Goal: Communication & Community: Answer question/provide support

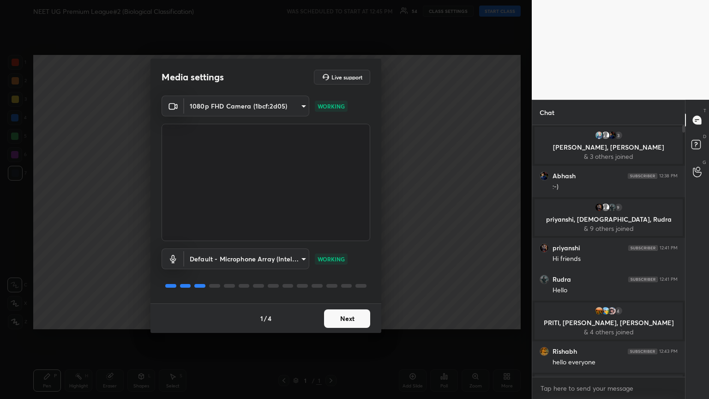
click at [331, 216] on button "Next" at bounding box center [347, 318] width 46 height 18
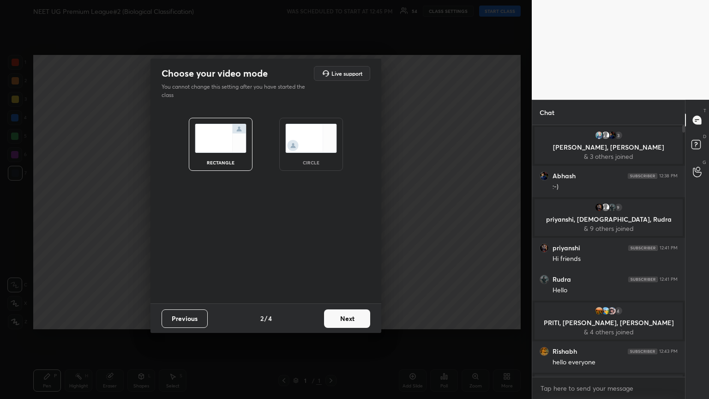
click at [331, 216] on button "Next" at bounding box center [347, 318] width 46 height 18
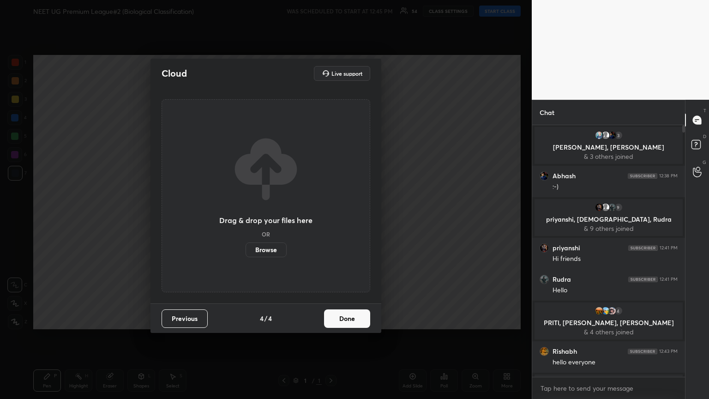
click at [331, 216] on button "Done" at bounding box center [347, 318] width 46 height 18
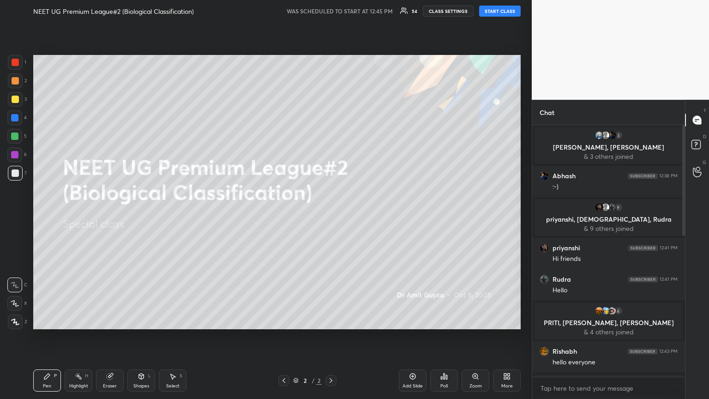
click at [331, 7] on button "START CLASS" at bounding box center [500, 11] width 42 height 11
click at [331, 11] on span "mute" at bounding box center [408, 11] width 13 height 6
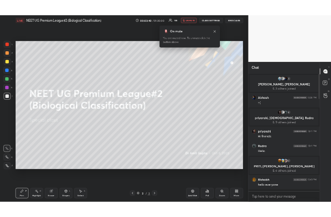
scroll to position [249, 150]
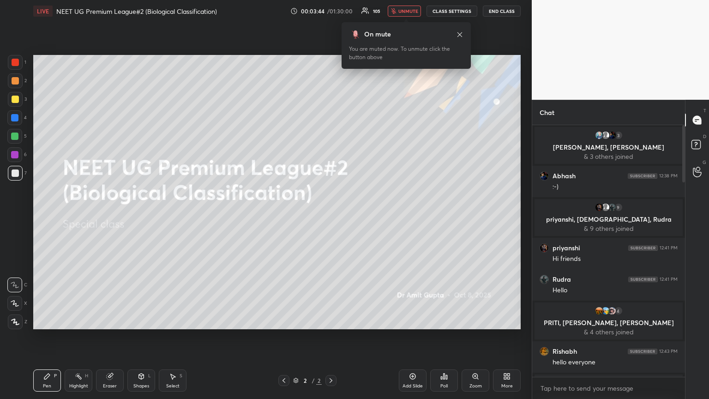
click at [331, 12] on span "unmute" at bounding box center [408, 11] width 20 height 6
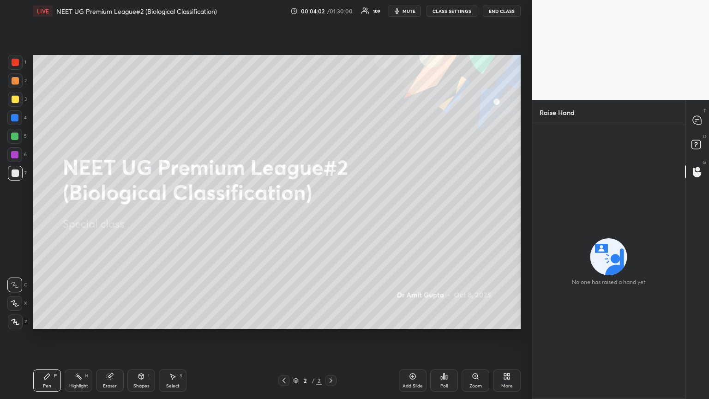
scroll to position [45805, 45650]
click at [331, 121] on div at bounding box center [697, 120] width 18 height 17
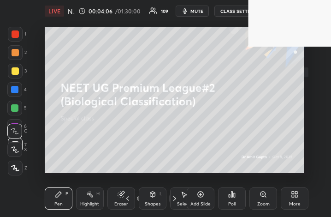
scroll to position [45987, 45850]
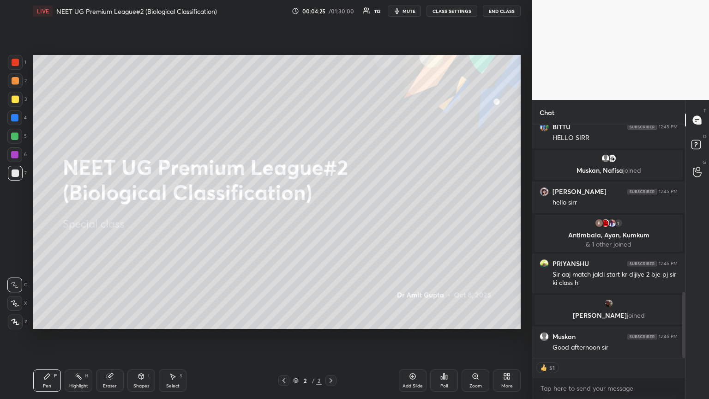
click at [331, 216] on icon at bounding box center [505, 374] width 2 height 2
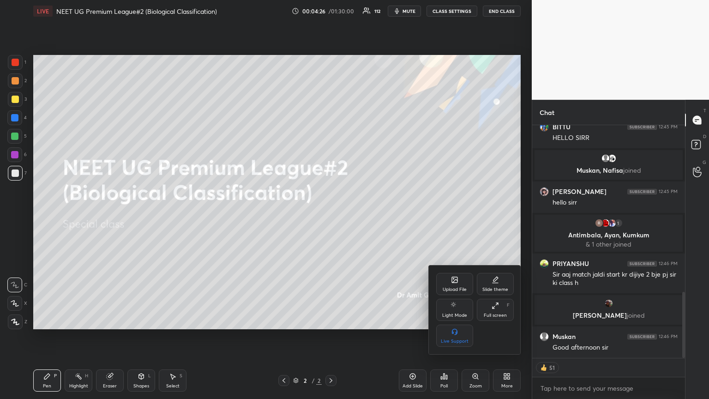
click at [331, 216] on div "Upload File" at bounding box center [454, 284] width 37 height 22
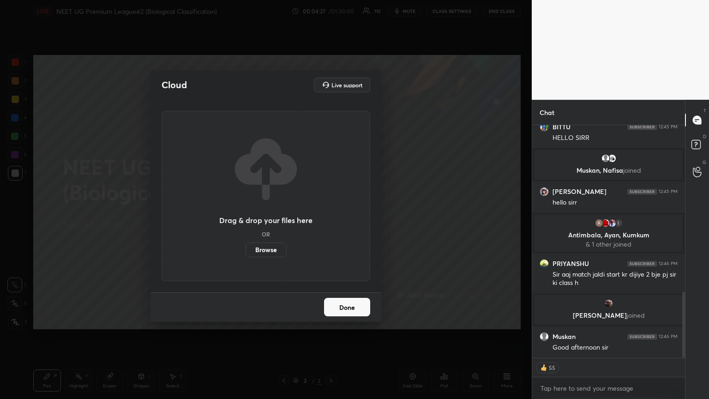
click at [272, 216] on label "Browse" at bounding box center [265, 249] width 41 height 15
click at [245, 216] on input "Browse" at bounding box center [245, 249] width 0 height 15
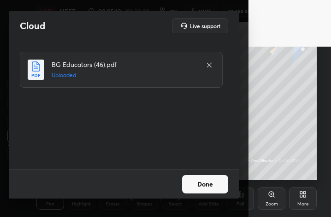
click at [212, 180] on button "Done" at bounding box center [205, 184] width 46 height 18
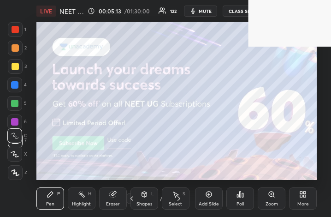
click at [301, 195] on icon at bounding box center [301, 196] width 2 height 2
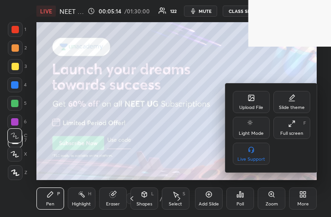
click at [247, 102] on div "Upload File" at bounding box center [251, 102] width 37 height 22
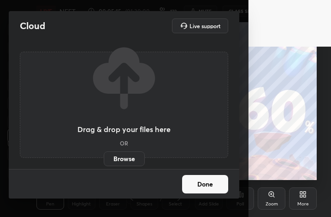
click at [127, 160] on label "Browse" at bounding box center [124, 158] width 41 height 15
click at [104, 160] on input "Browse" at bounding box center [104, 158] width 0 height 15
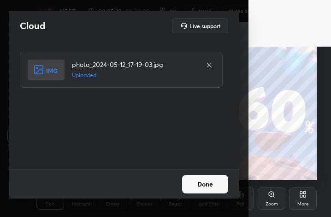
click at [216, 186] on button "Done" at bounding box center [205, 184] width 46 height 18
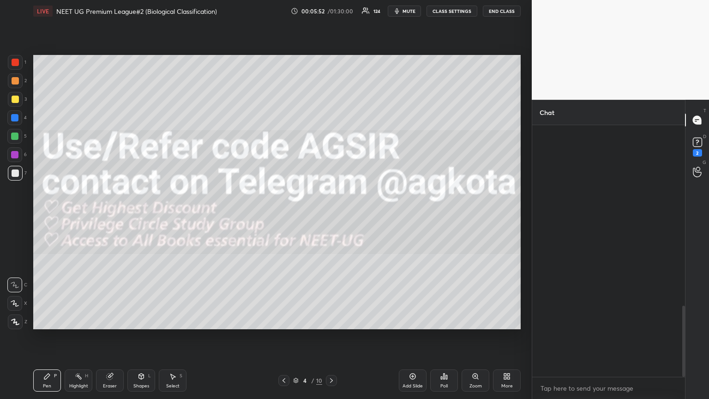
scroll to position [45805, 45650]
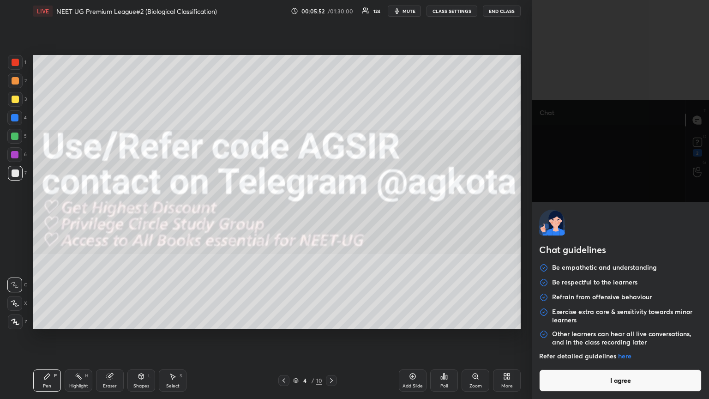
click at [331, 216] on body "1 2 3 4 5 6 7 C X Z C X Z E E Erase all H H LIVE NEET UG Premium League#2 (Biol…" at bounding box center [354, 199] width 709 height 399
click at [331, 216] on button "I agree" at bounding box center [620, 380] width 162 height 22
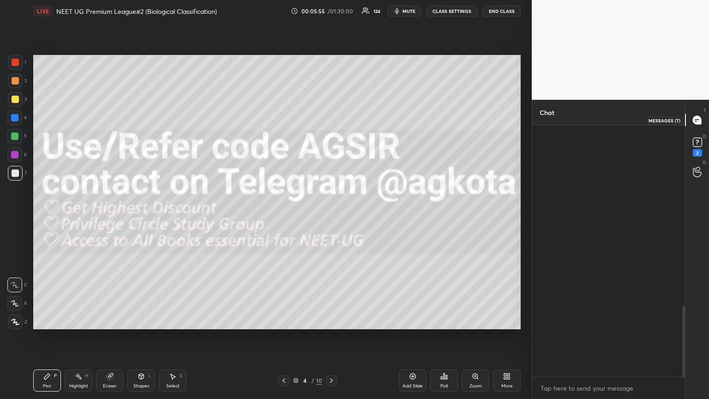
click at [331, 120] on icon at bounding box center [697, 120] width 8 height 8
click at [331, 117] on icon at bounding box center [697, 120] width 8 height 8
click at [331, 144] on rect at bounding box center [697, 142] width 9 height 9
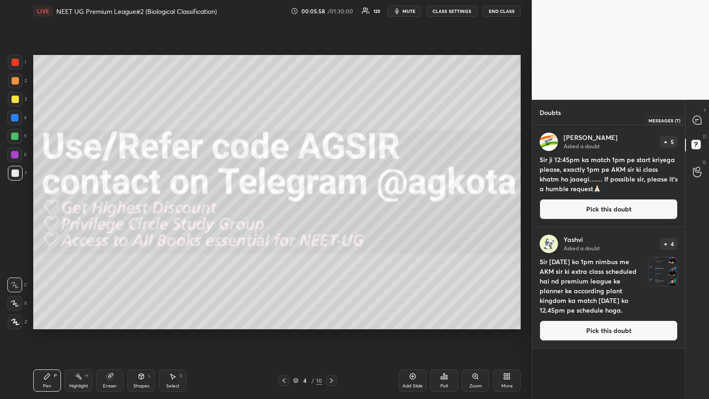
click at [331, 122] on icon at bounding box center [697, 120] width 10 height 10
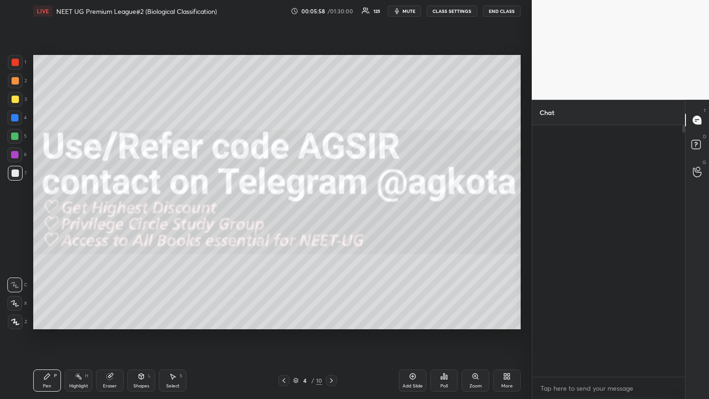
scroll to position [249, 150]
type textarea "x"
click at [331, 216] on textarea at bounding box center [608, 388] width 138 height 15
paste textarea "[URL][DOMAIN_NAME]"
type textarea "[URL][DOMAIN_NAME]"
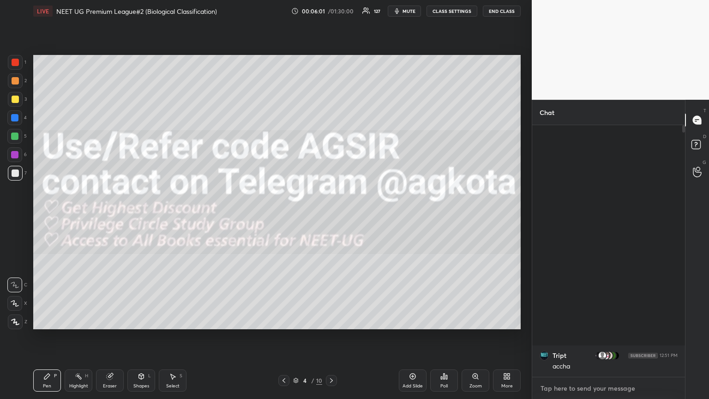
type textarea "x"
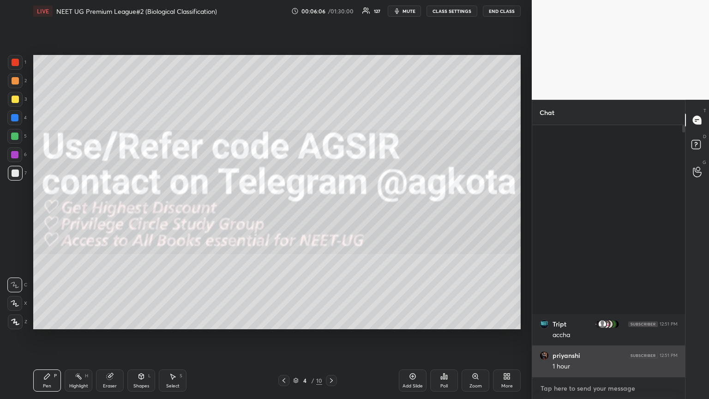
drag, startPoint x: 601, startPoint y: 381, endPoint x: 604, endPoint y: 375, distance: 6.2
click at [331, 216] on textarea at bounding box center [608, 388] width 138 height 15
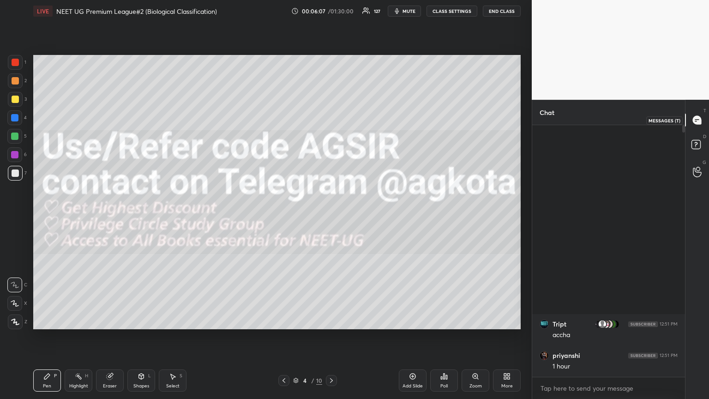
click at [331, 114] on div at bounding box center [697, 120] width 18 height 17
click at [331, 144] on rect at bounding box center [695, 144] width 9 height 9
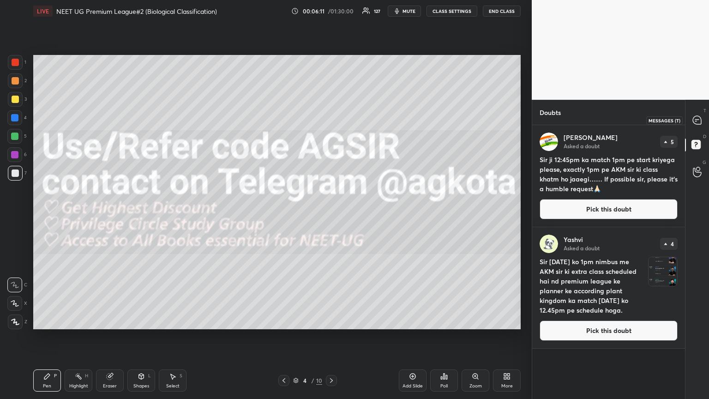
click at [331, 120] on icon at bounding box center [697, 120] width 8 height 8
type textarea "x"
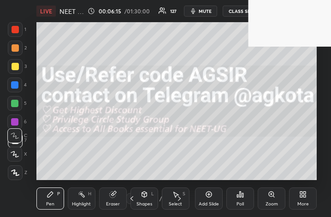
scroll to position [158, 294]
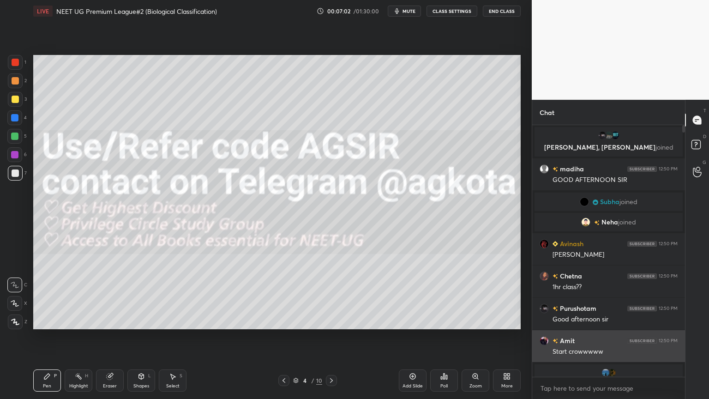
scroll to position [45805, 45650]
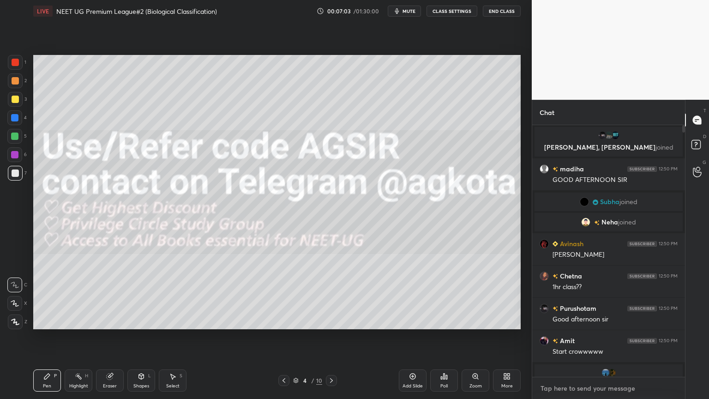
type textarea "x"
click at [331, 216] on textarea at bounding box center [608, 388] width 138 height 15
paste textarea "[URL][DOMAIN_NAME]"
type textarea "[URL][DOMAIN_NAME]"
type textarea "x"
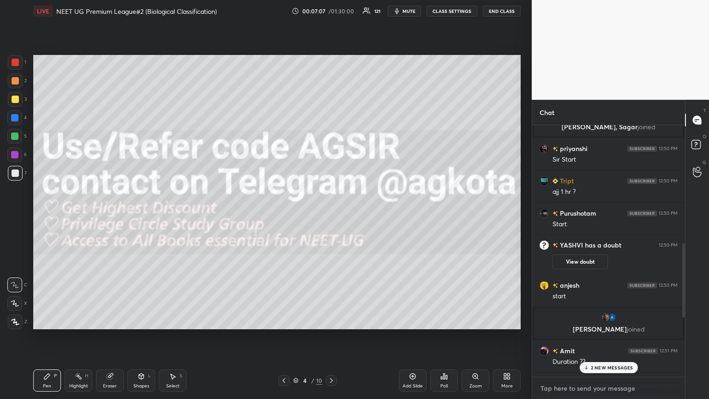
scroll to position [784, 0]
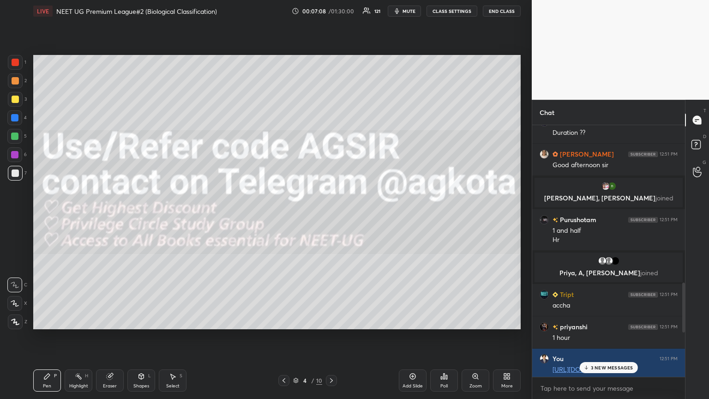
click at [331, 216] on p "3 NEW MESSAGES" at bounding box center [612, 368] width 42 height 6
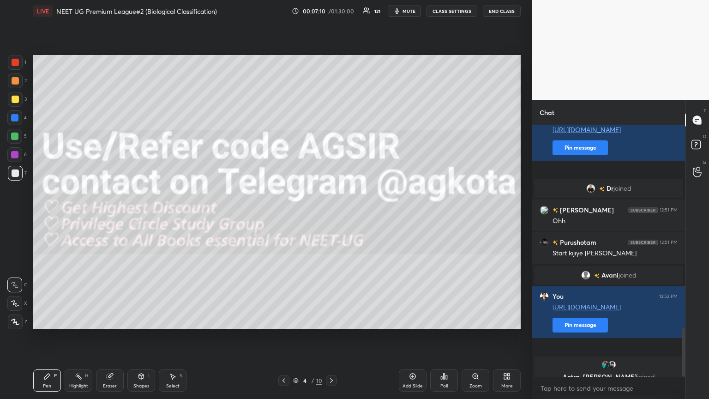
scroll to position [1035, 0]
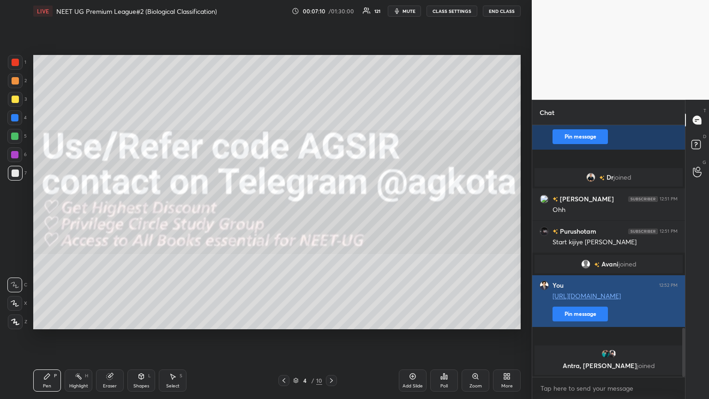
click at [331, 216] on div "You 12:52 PM [URL][DOMAIN_NAME] Pin message" at bounding box center [608, 301] width 153 height 52
click at [331, 216] on button "Pin message" at bounding box center [579, 313] width 55 height 15
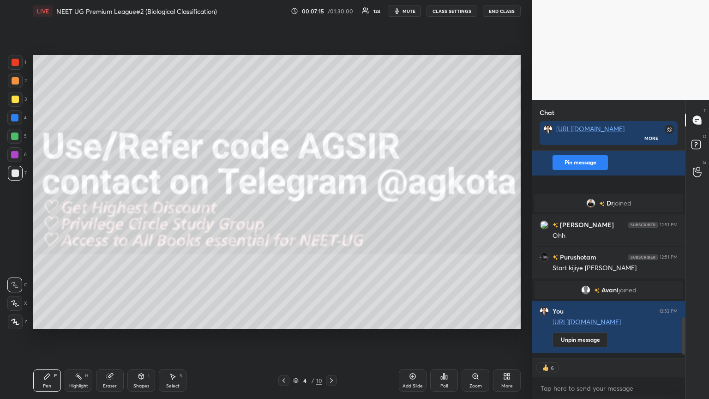
click at [284, 216] on icon at bounding box center [283, 380] width 7 height 7
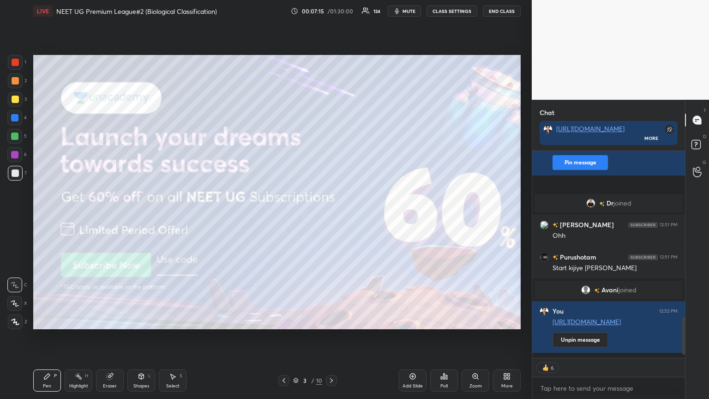
click at [284, 216] on icon at bounding box center [283, 380] width 7 height 7
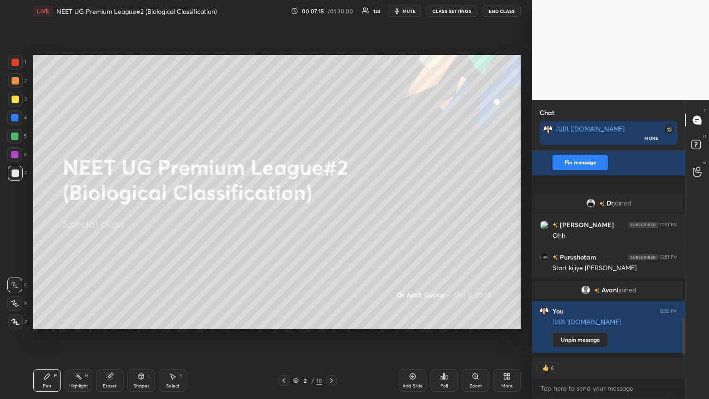
click at [284, 216] on icon at bounding box center [283, 380] width 7 height 7
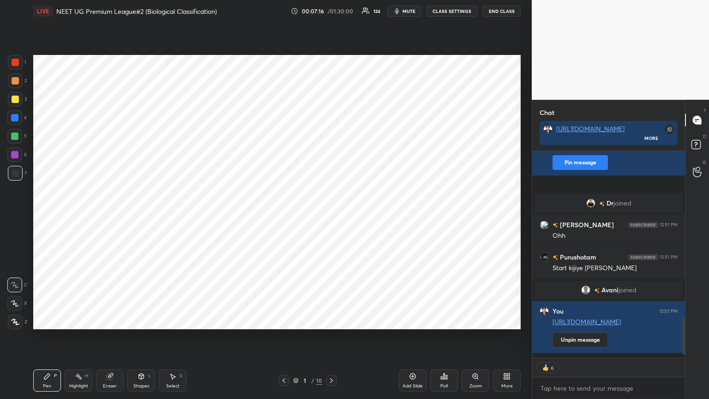
click at [331, 216] on icon at bounding box center [331, 380] width 7 height 7
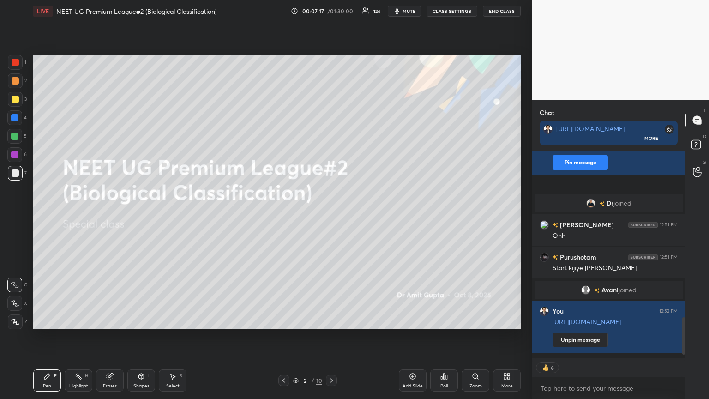
click at [331, 216] on icon at bounding box center [331, 380] width 7 height 7
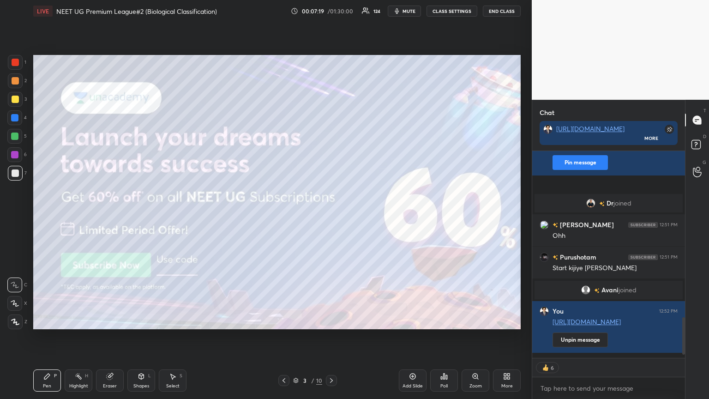
click at [19, 172] on div at bounding box center [15, 173] width 15 height 15
drag, startPoint x: 16, startPoint y: 172, endPoint x: 15, endPoint y: 192, distance: 19.9
click at [15, 173] on div at bounding box center [15, 173] width 15 height 15
click at [16, 216] on div at bounding box center [14, 303] width 15 height 15
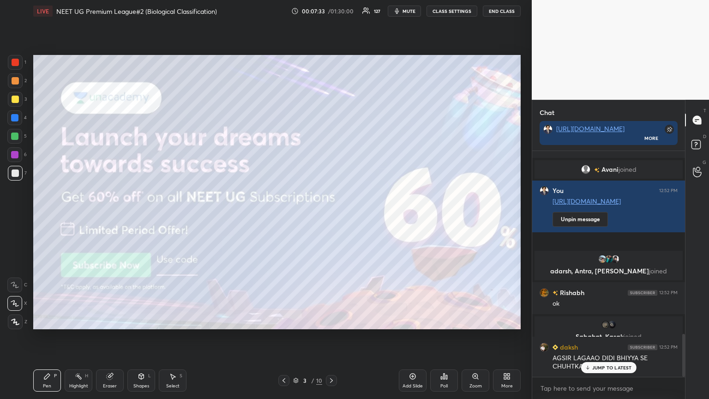
click at [329, 216] on icon at bounding box center [331, 380] width 7 height 7
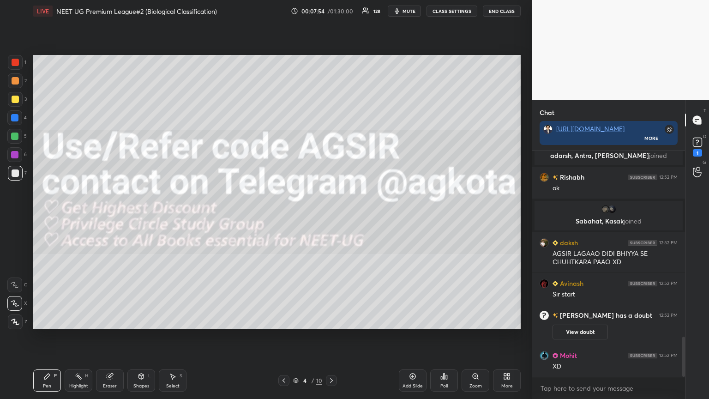
click at [110, 216] on div "Eraser" at bounding box center [110, 385] width 14 height 5
click at [44, 216] on div "Pen" at bounding box center [47, 385] width 8 height 5
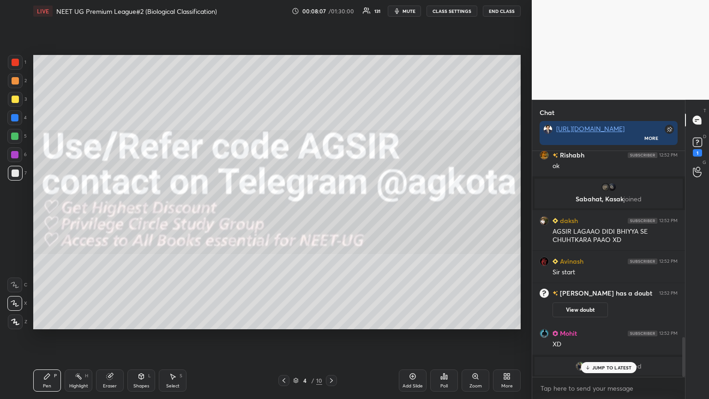
click at [328, 216] on icon at bounding box center [331, 380] width 7 height 7
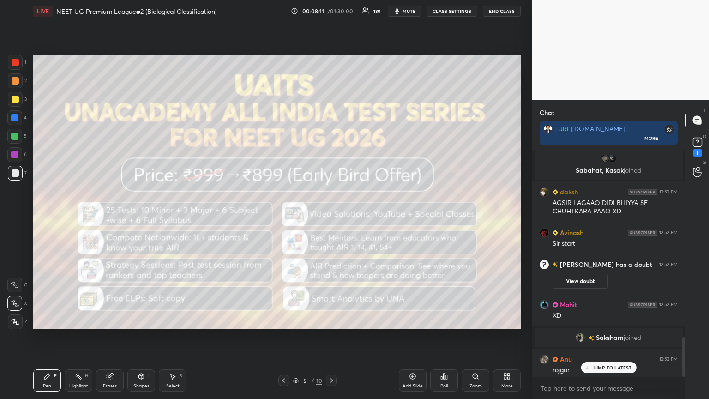
scroll to position [1061, 0]
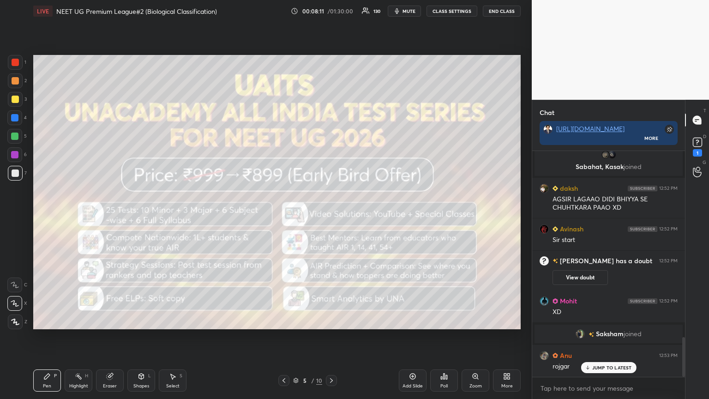
click at [331, 216] on icon at bounding box center [331, 380] width 7 height 7
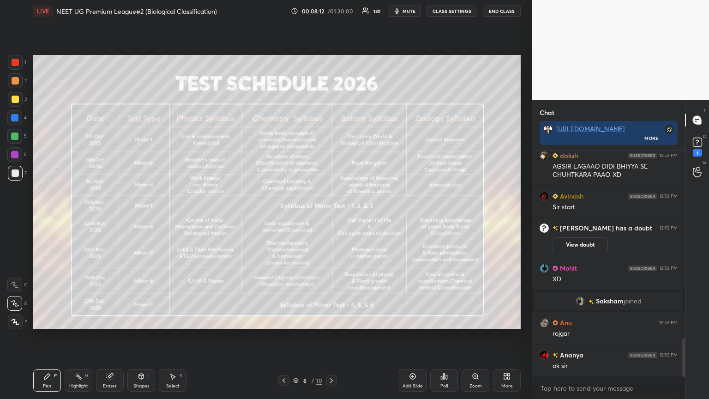
scroll to position [1116, 0]
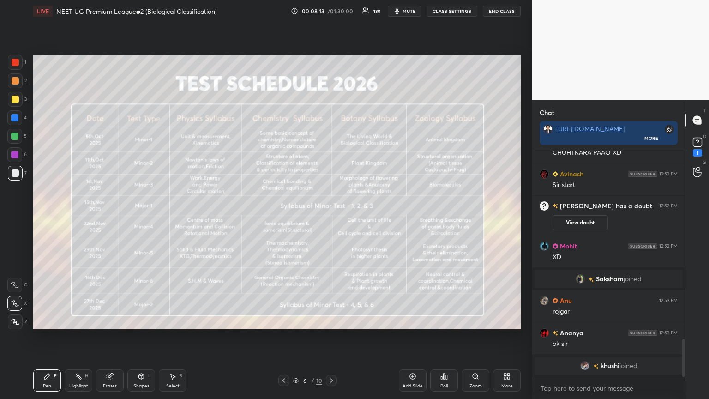
click at [330, 216] on icon at bounding box center [331, 380] width 7 height 7
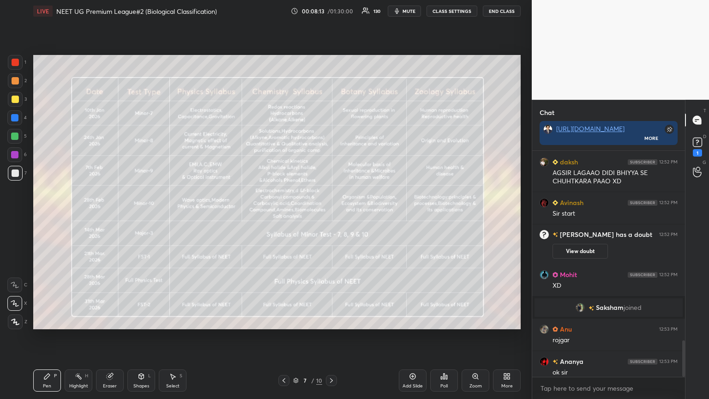
click at [330, 216] on icon at bounding box center [331, 380] width 7 height 7
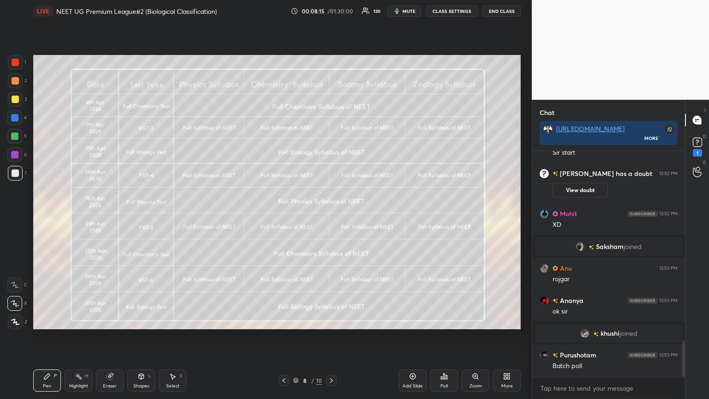
click at [329, 216] on icon at bounding box center [331, 380] width 7 height 7
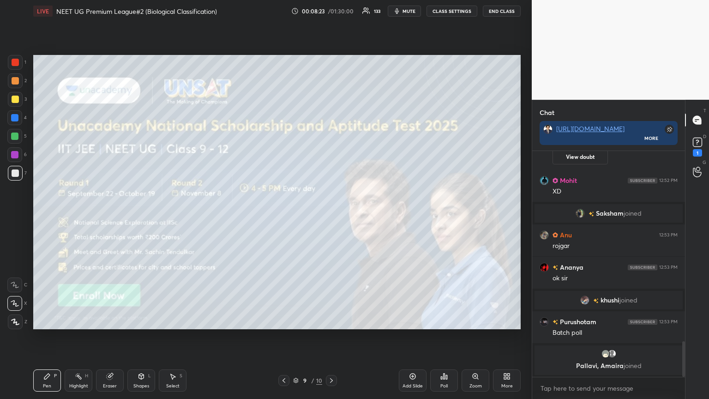
scroll to position [1233, 0]
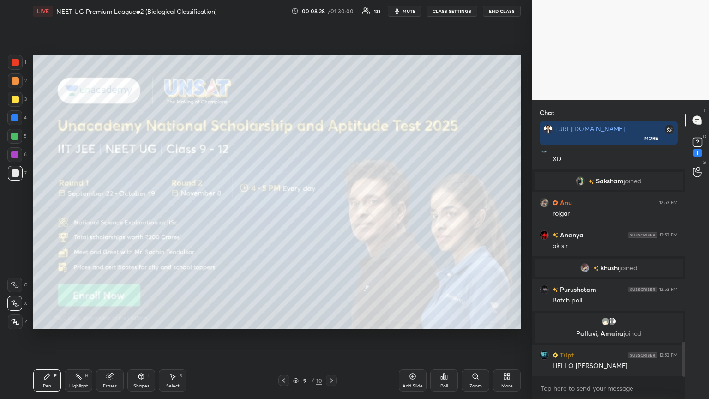
click at [331, 216] on icon at bounding box center [331, 380] width 7 height 7
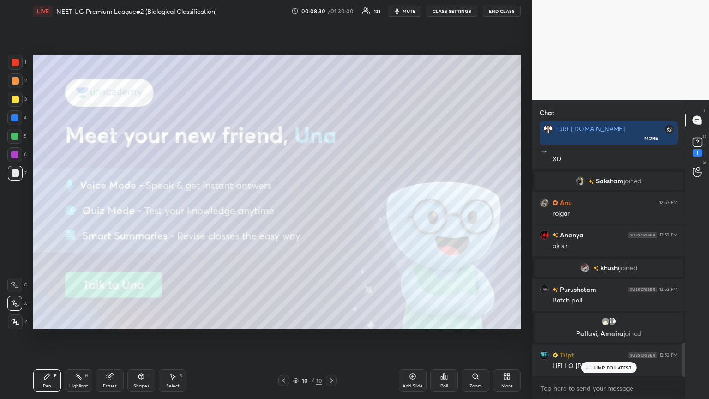
scroll to position [1264, 0]
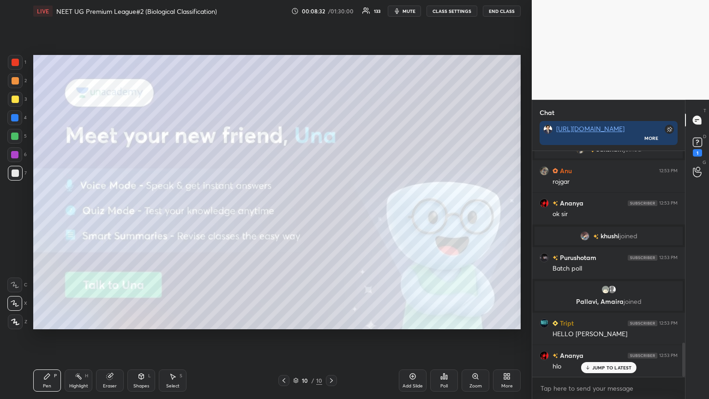
click at [331, 216] on icon at bounding box center [331, 380] width 7 height 7
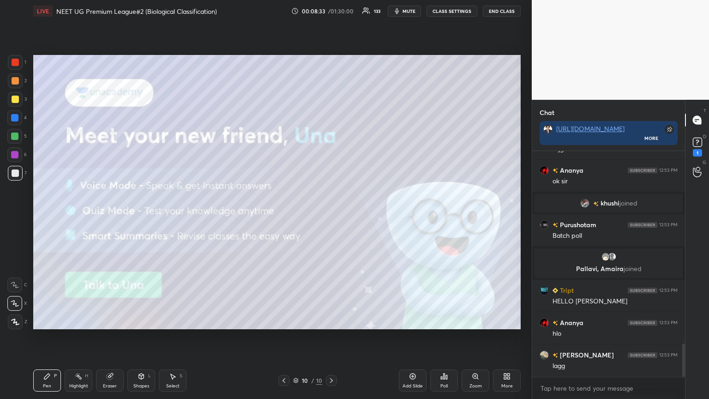
click at [284, 216] on icon at bounding box center [283, 380] width 7 height 7
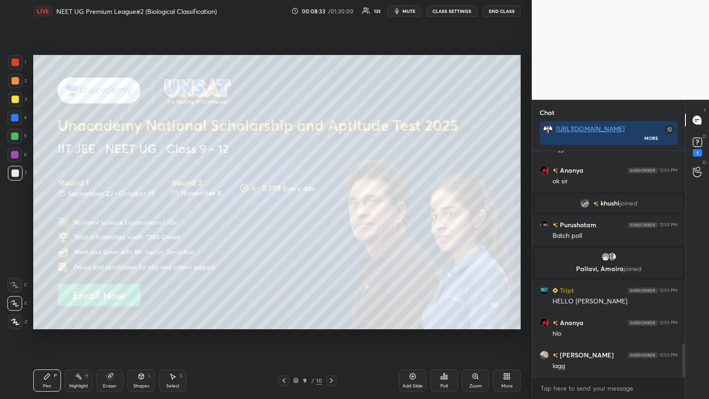
click at [285, 216] on icon at bounding box center [283, 380] width 7 height 7
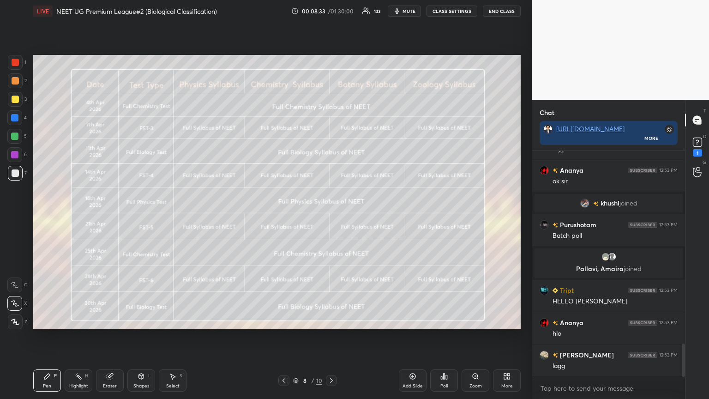
click at [284, 216] on icon at bounding box center [283, 380] width 7 height 7
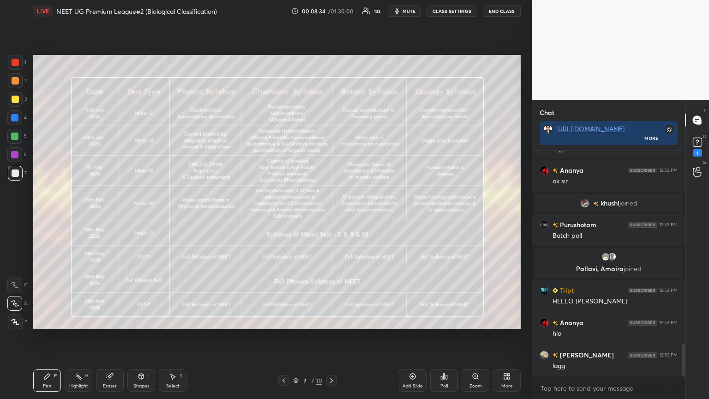
click at [284, 216] on icon at bounding box center [283, 380] width 7 height 7
click at [285, 216] on icon at bounding box center [283, 380] width 7 height 7
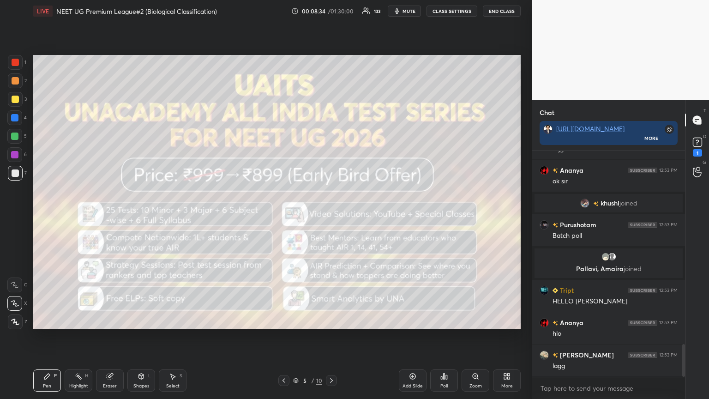
scroll to position [1319, 0]
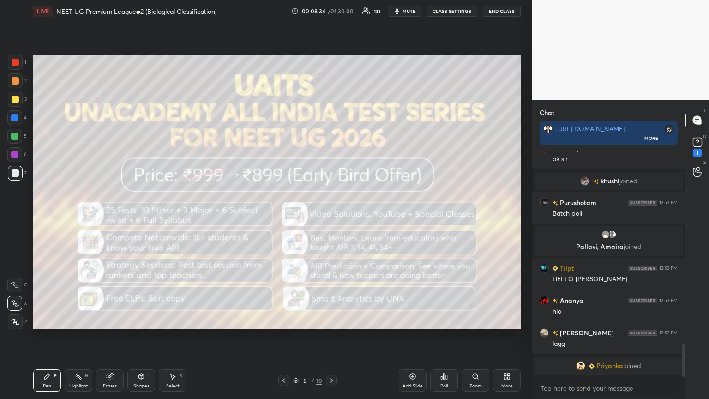
click at [285, 216] on icon at bounding box center [283, 380] width 7 height 7
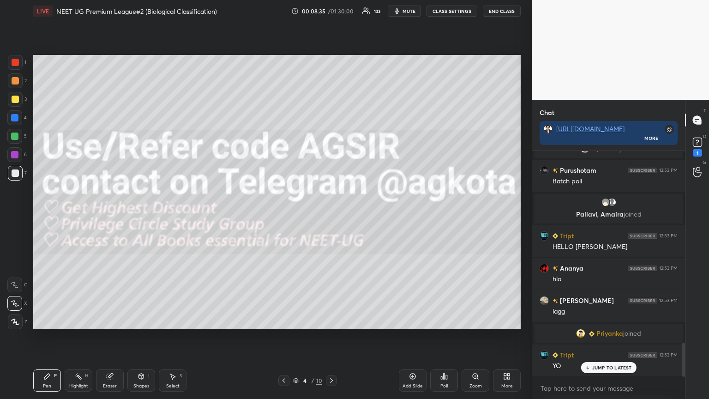
scroll to position [1259, 0]
click at [285, 216] on icon at bounding box center [283, 380] width 7 height 7
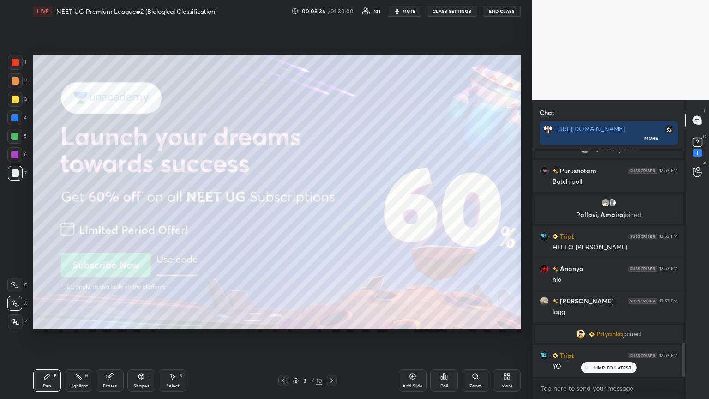
click at [331, 216] on icon at bounding box center [331, 380] width 7 height 7
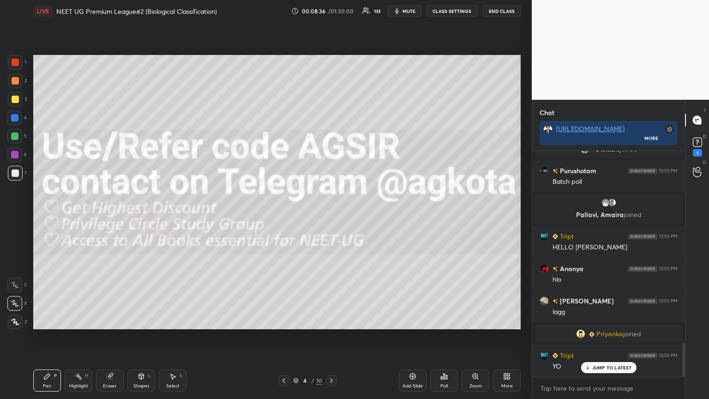
scroll to position [1292, 0]
click at [331, 216] on icon at bounding box center [331, 380] width 7 height 7
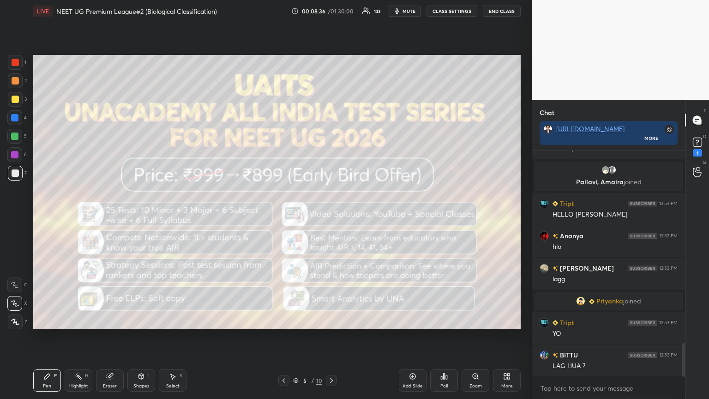
click at [331, 216] on icon at bounding box center [331, 380] width 7 height 7
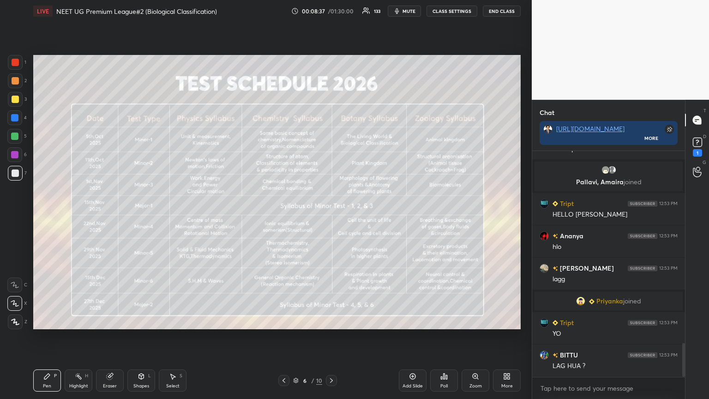
click at [329, 216] on icon at bounding box center [331, 380] width 7 height 7
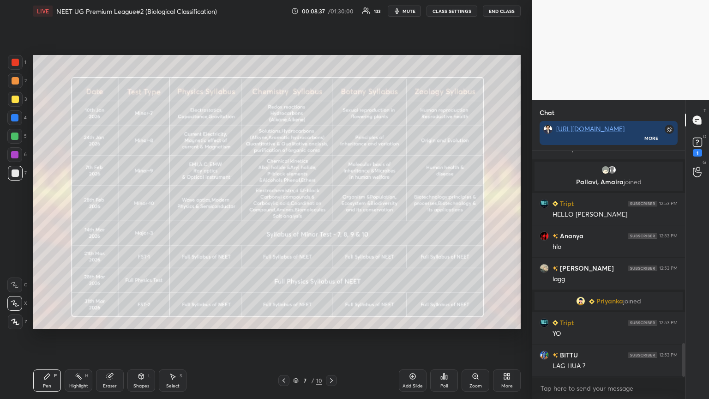
click at [329, 216] on icon at bounding box center [331, 380] width 7 height 7
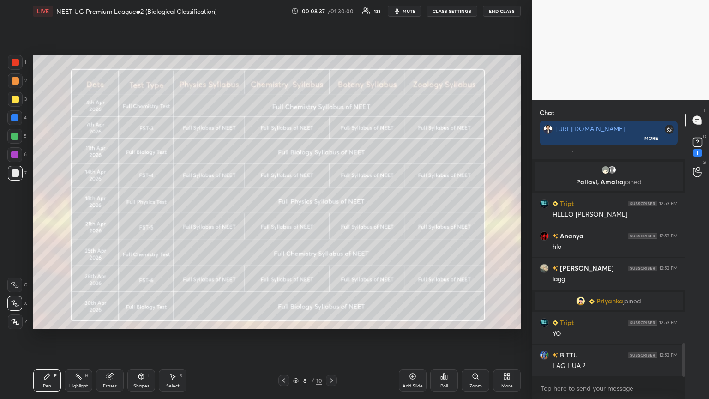
click at [329, 216] on icon at bounding box center [331, 380] width 7 height 7
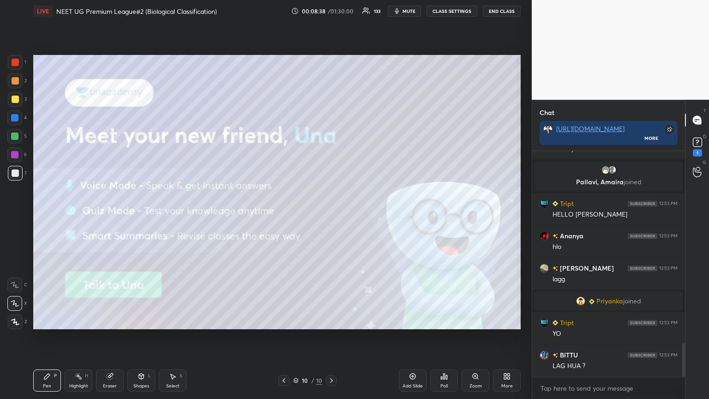
click at [329, 216] on icon at bounding box center [331, 380] width 7 height 7
click at [331, 147] on icon at bounding box center [697, 142] width 14 height 14
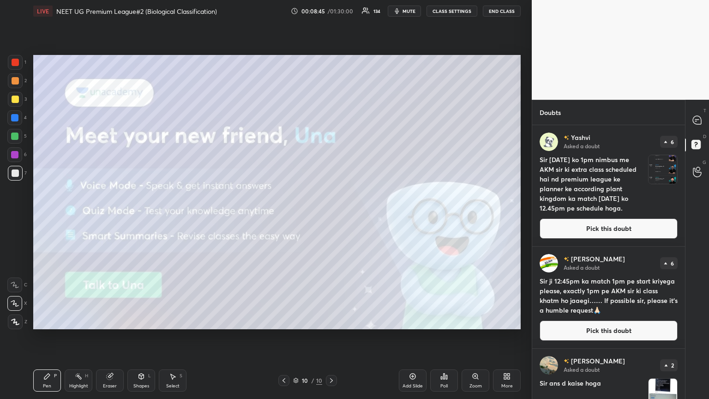
click at [331, 216] on button "Pick this doubt" at bounding box center [608, 228] width 138 height 20
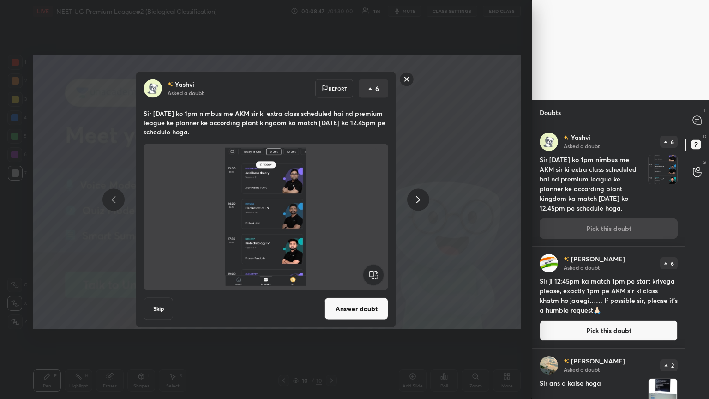
click at [331, 216] on button "Answer doubt" at bounding box center [356, 309] width 64 height 22
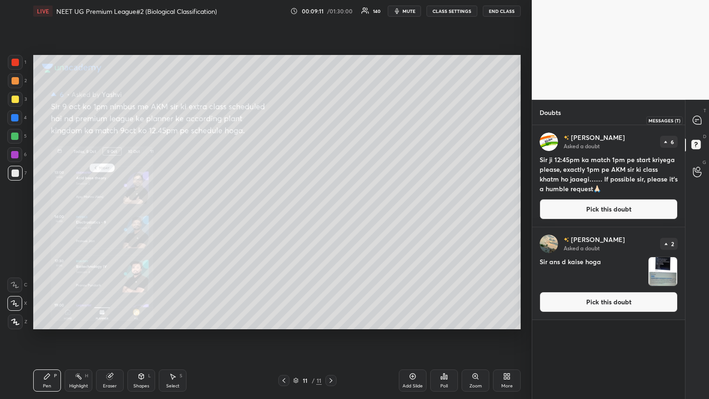
click at [331, 120] on icon at bounding box center [697, 120] width 10 height 10
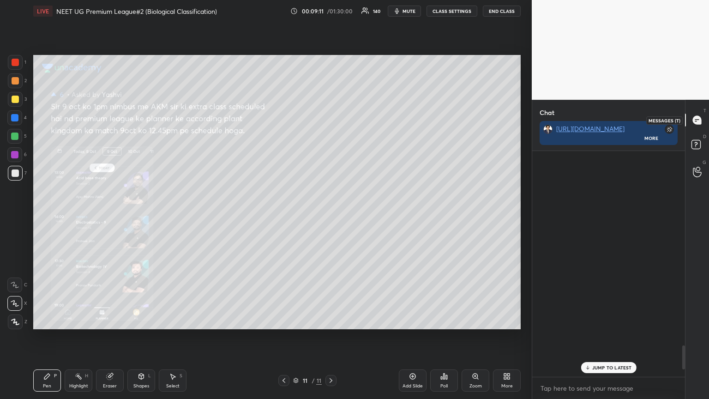
scroll to position [223, 150]
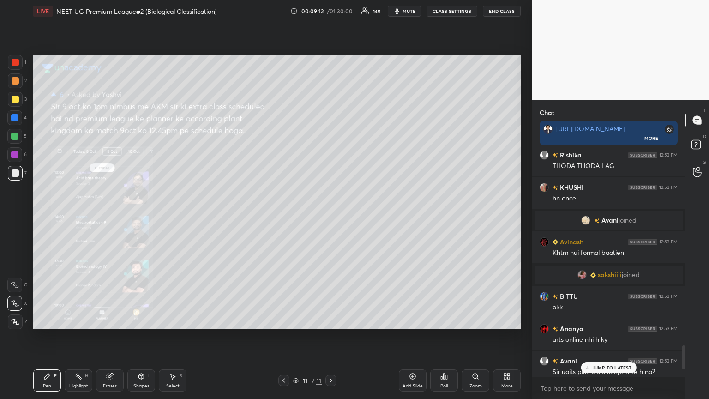
drag, startPoint x: 597, startPoint y: 368, endPoint x: 589, endPoint y: 368, distance: 7.9
click at [331, 216] on p "JUMP TO LATEST" at bounding box center [612, 368] width 40 height 6
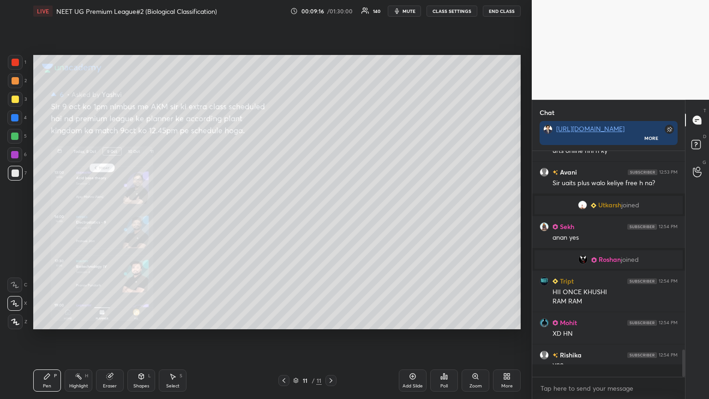
scroll to position [0, 0]
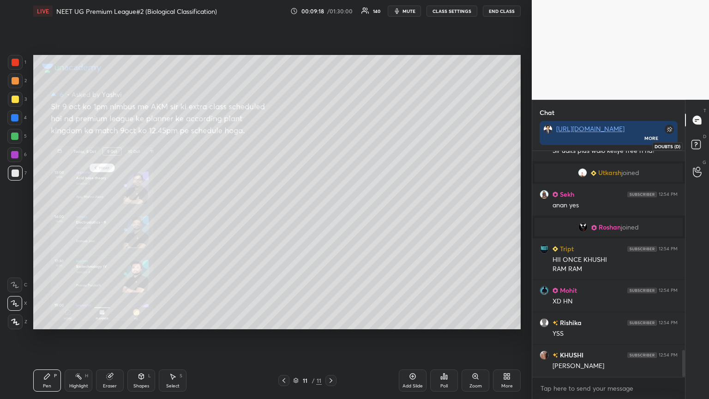
click at [331, 142] on icon at bounding box center [697, 146] width 17 height 17
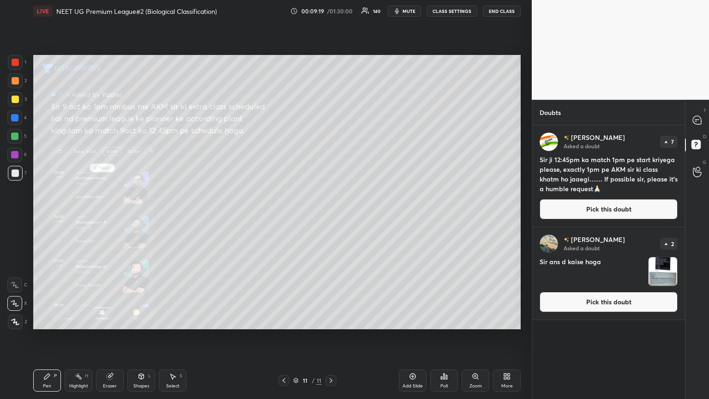
click at [331, 208] on button "Pick this doubt" at bounding box center [608, 209] width 138 height 20
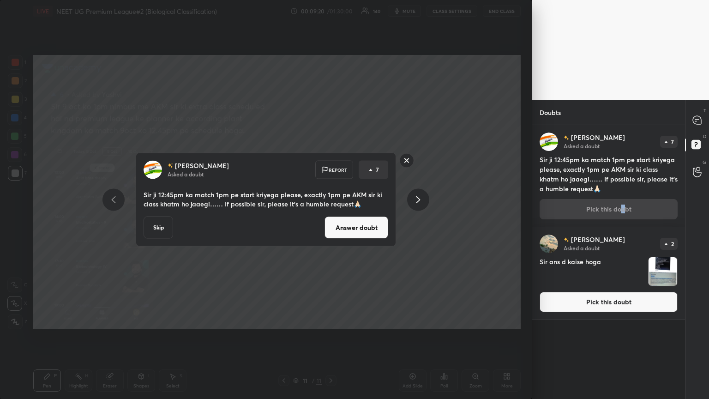
click at [331, 216] on button "Answer doubt" at bounding box center [356, 227] width 64 height 22
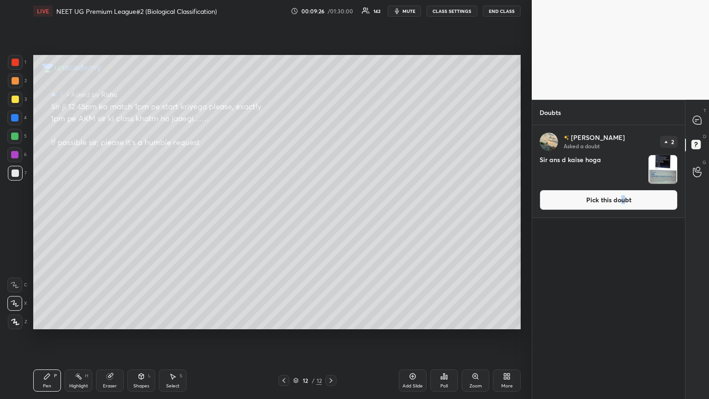
click at [331, 204] on button "Pick this doubt" at bounding box center [608, 200] width 138 height 20
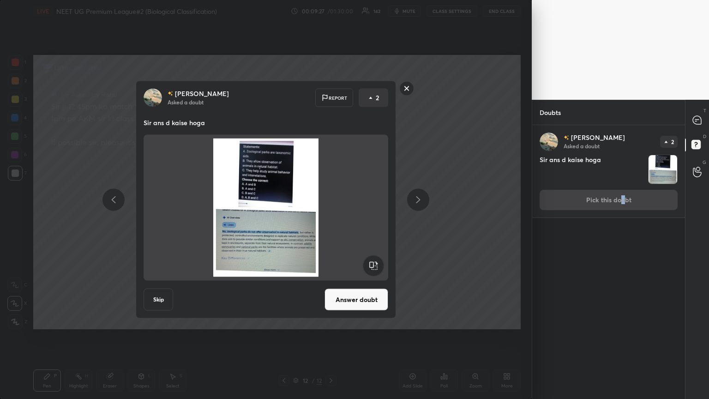
click at [331, 216] on button "Answer doubt" at bounding box center [356, 299] width 64 height 22
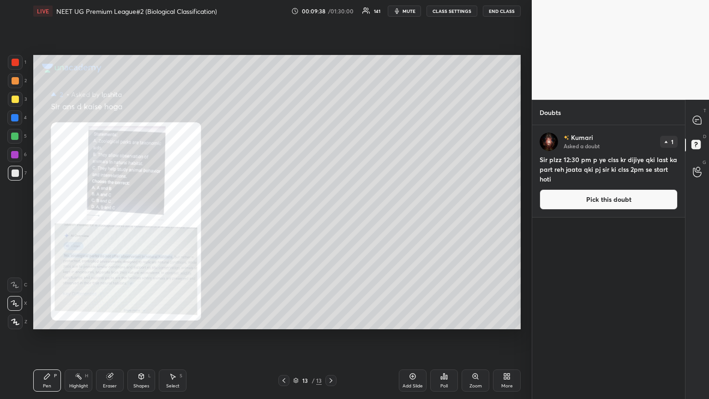
click at [281, 216] on icon at bounding box center [283, 380] width 7 height 7
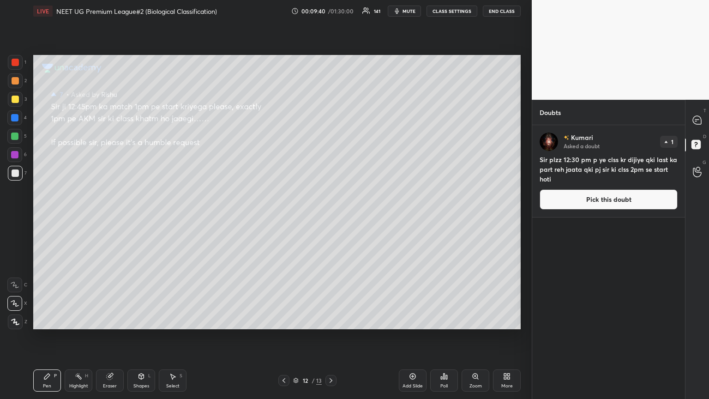
click at [331, 200] on button "Pick this doubt" at bounding box center [608, 199] width 138 height 20
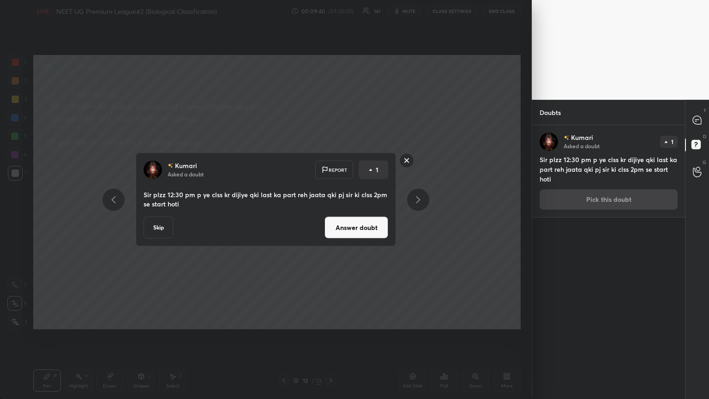
click at [331, 216] on button "Answer doubt" at bounding box center [356, 227] width 64 height 22
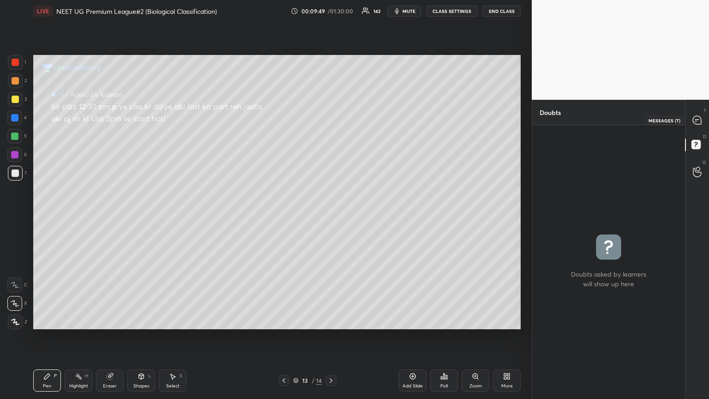
click at [331, 118] on icon at bounding box center [697, 120] width 8 height 8
type textarea "x"
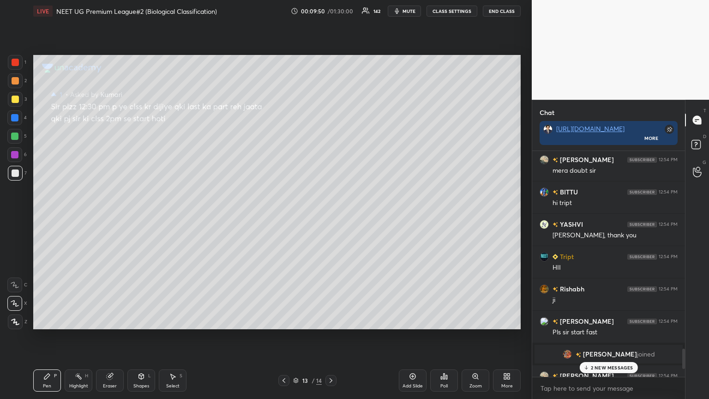
drag, startPoint x: 609, startPoint y: 367, endPoint x: 604, endPoint y: 368, distance: 5.2
click at [331, 216] on p "2 NEW MESSAGES" at bounding box center [612, 368] width 42 height 6
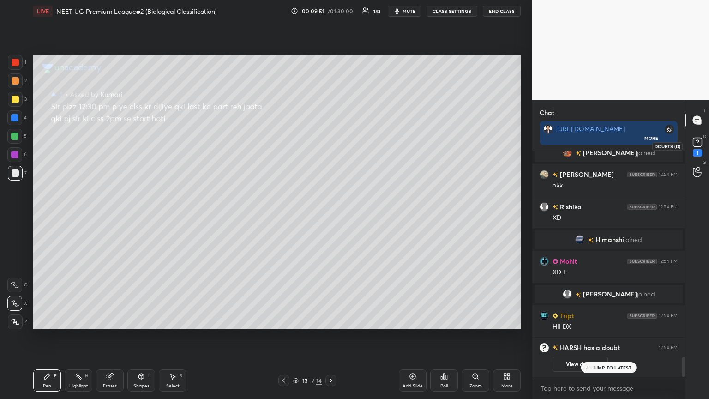
click at [331, 144] on rect at bounding box center [697, 142] width 9 height 9
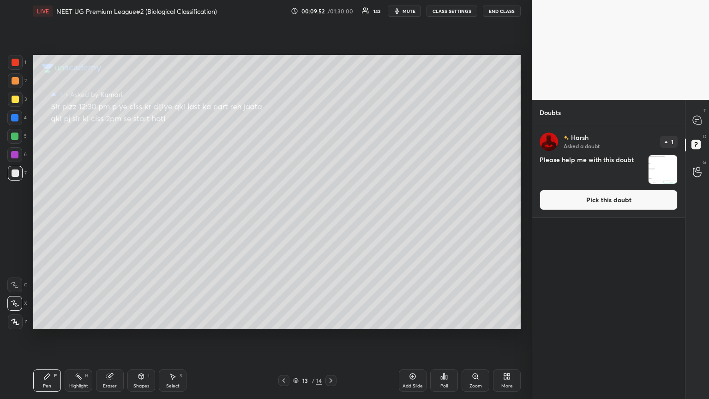
click at [331, 201] on button "Pick this doubt" at bounding box center [608, 200] width 138 height 20
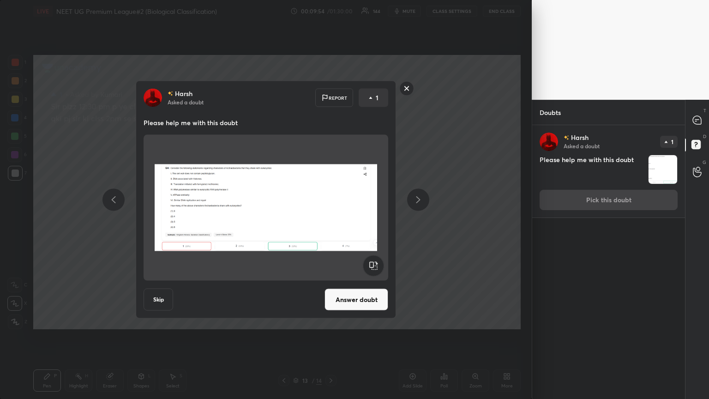
click at [331, 216] on button "Answer doubt" at bounding box center [356, 299] width 64 height 22
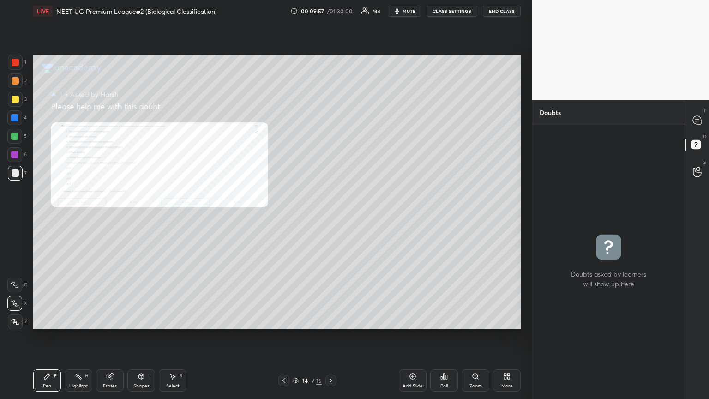
click at [279, 216] on div at bounding box center [283, 380] width 11 height 11
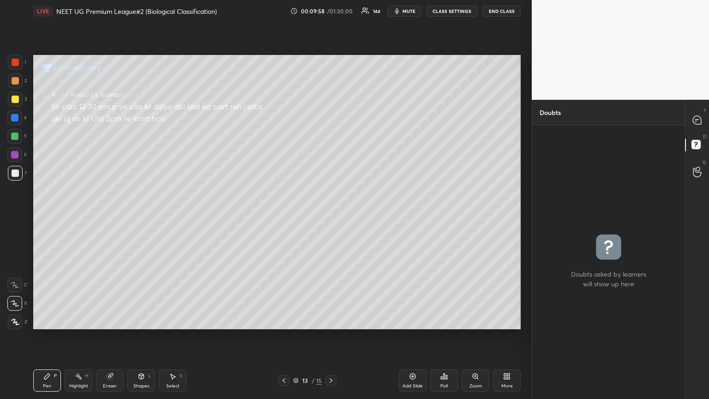
click at [279, 216] on div at bounding box center [283, 380] width 11 height 11
click at [331, 13] on span "mute" at bounding box center [408, 11] width 13 height 6
click at [286, 216] on icon at bounding box center [283, 380] width 7 height 7
click at [283, 216] on icon at bounding box center [283, 380] width 7 height 7
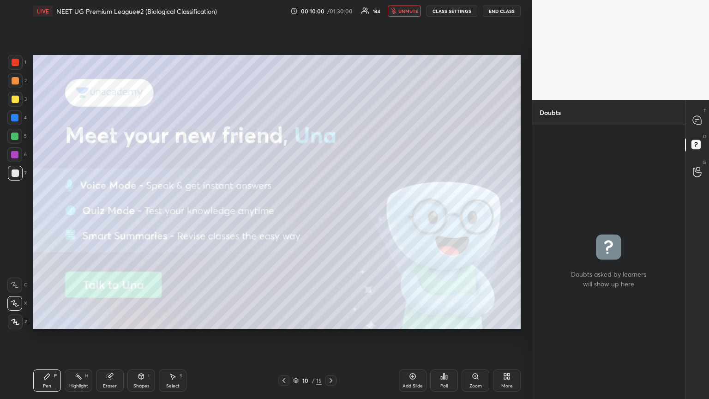
click at [282, 216] on icon at bounding box center [283, 380] width 7 height 7
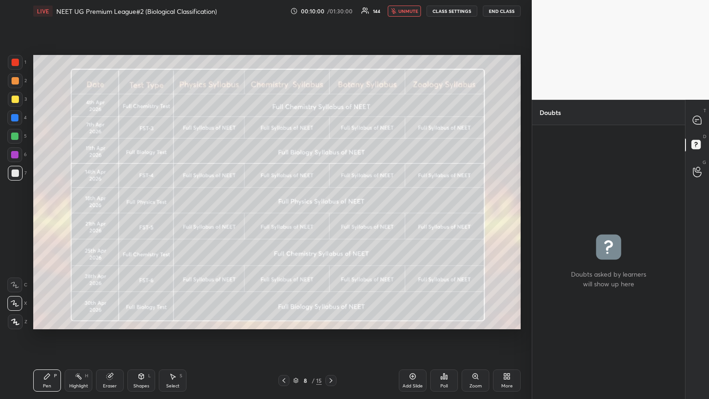
click at [282, 216] on icon at bounding box center [283, 380] width 7 height 7
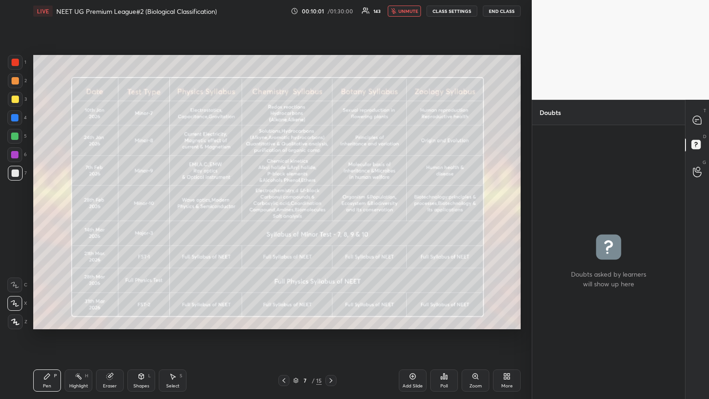
click at [283, 216] on icon at bounding box center [283, 380] width 7 height 7
click at [282, 216] on icon at bounding box center [283, 380] width 7 height 7
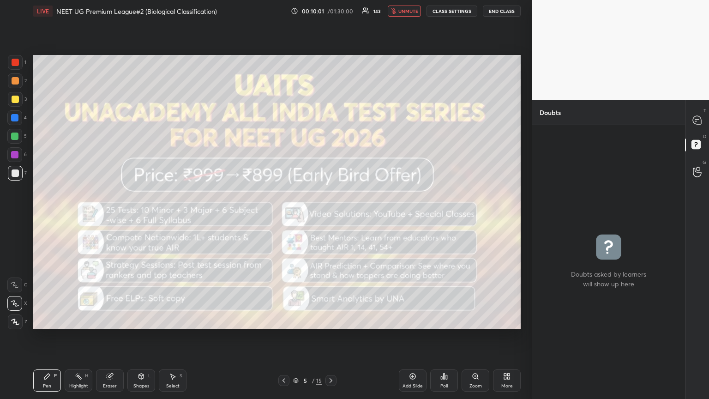
click at [282, 216] on icon at bounding box center [283, 380] width 7 height 7
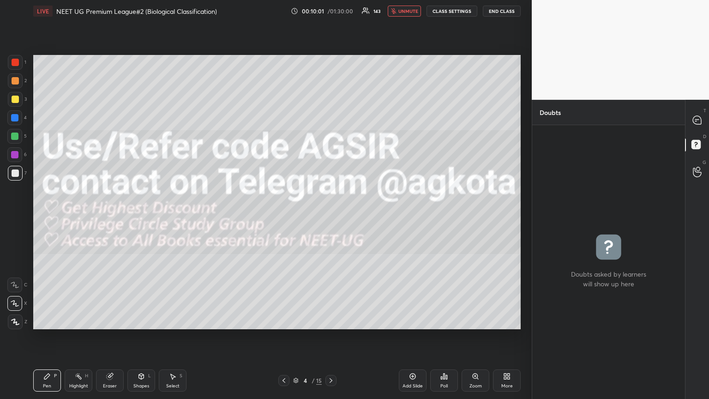
click at [282, 216] on icon at bounding box center [283, 380] width 7 height 7
click at [284, 216] on div at bounding box center [283, 380] width 11 height 11
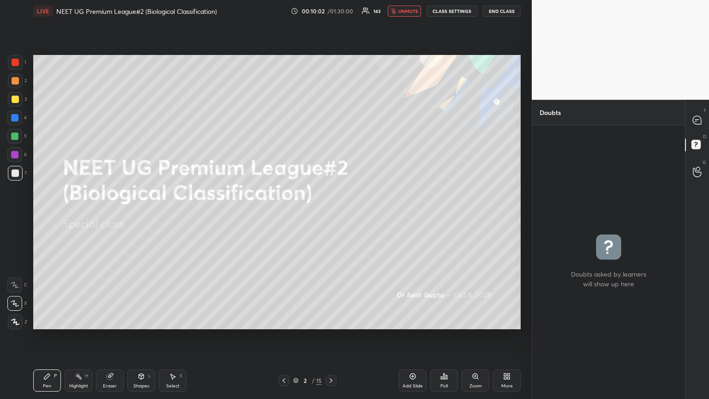
click at [284, 216] on div "Pen P Highlight H Eraser Shapes L Select S 2 / 15 Add Slide Poll Zoom More" at bounding box center [276, 380] width 487 height 37
click at [331, 10] on span "unmute" at bounding box center [408, 11] width 20 height 6
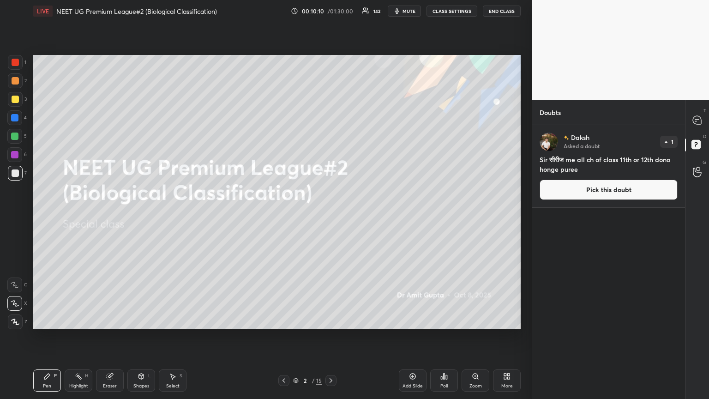
click at [329, 216] on icon at bounding box center [330, 380] width 7 height 7
click at [330, 216] on icon at bounding box center [330, 380] width 7 height 7
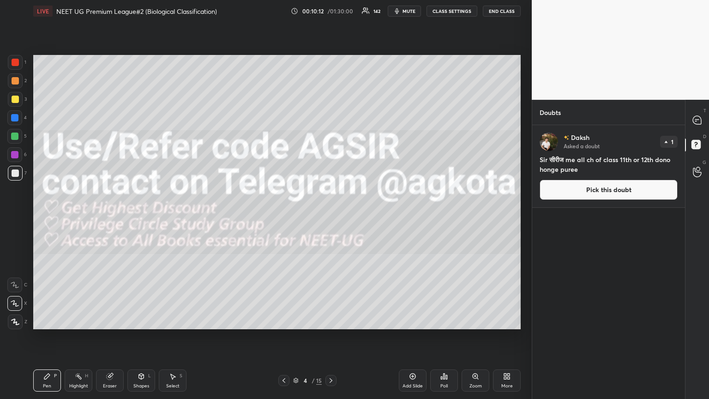
click at [331, 188] on button "Pick this doubt" at bounding box center [608, 190] width 138 height 20
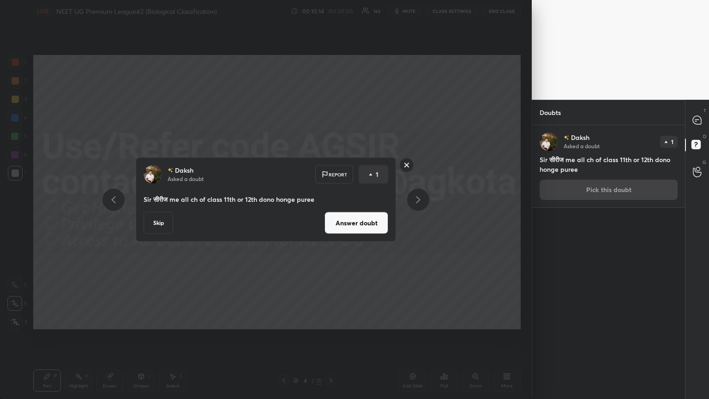
click at [331, 216] on button "Answer doubt" at bounding box center [356, 223] width 64 height 22
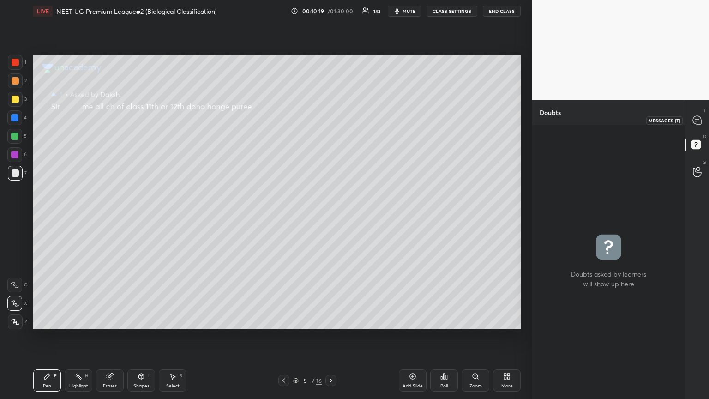
click at [331, 120] on icon at bounding box center [697, 120] width 10 height 10
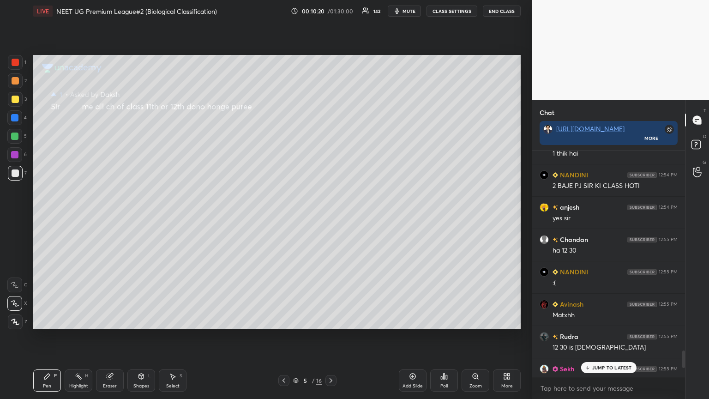
click at [331, 216] on div "JUMP TO LATEST" at bounding box center [608, 367] width 55 height 11
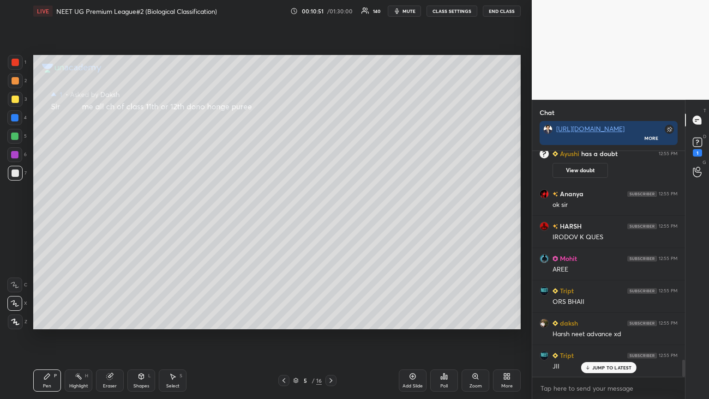
scroll to position [2826, 0]
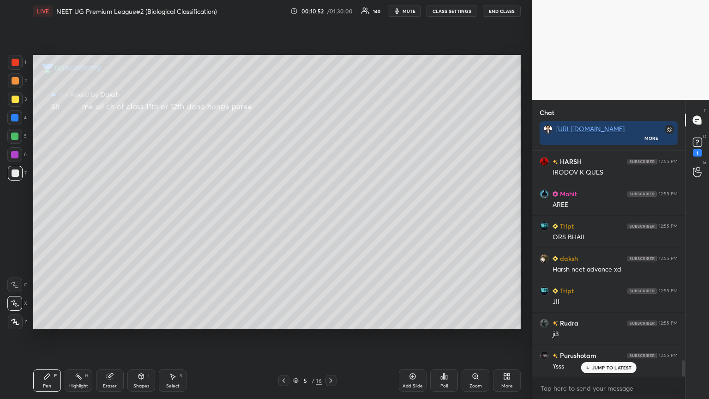
drag, startPoint x: 412, startPoint y: 375, endPoint x: 444, endPoint y: 337, distance: 49.8
click at [331, 216] on icon at bounding box center [412, 375] width 7 height 7
click at [331, 142] on rect at bounding box center [697, 142] width 9 height 9
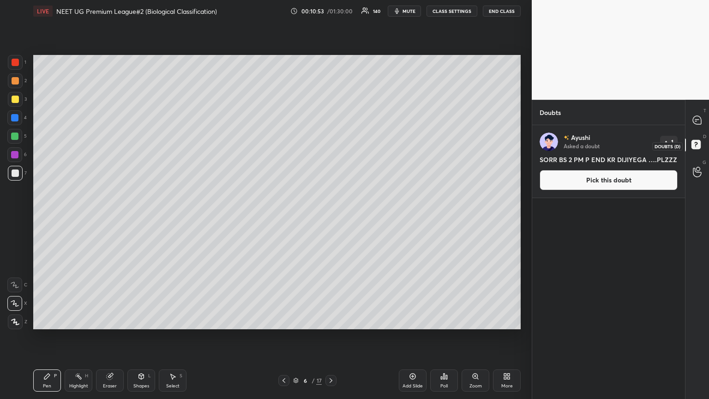
scroll to position [271, 150]
click at [331, 180] on button "Pick this doubt" at bounding box center [608, 180] width 138 height 20
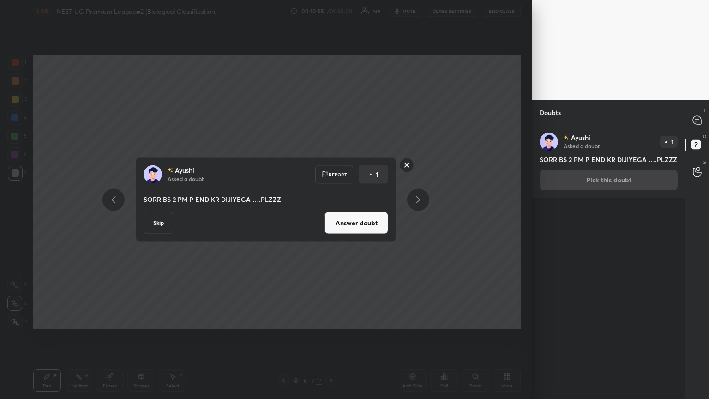
click at [331, 216] on button "Answer doubt" at bounding box center [356, 223] width 64 height 22
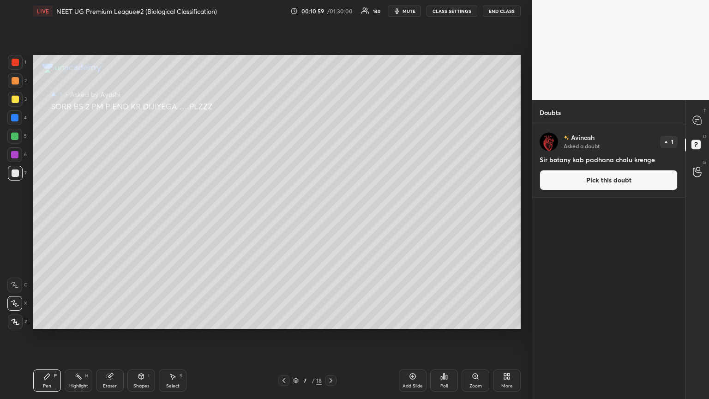
click at [331, 179] on button "Pick this doubt" at bounding box center [608, 180] width 138 height 20
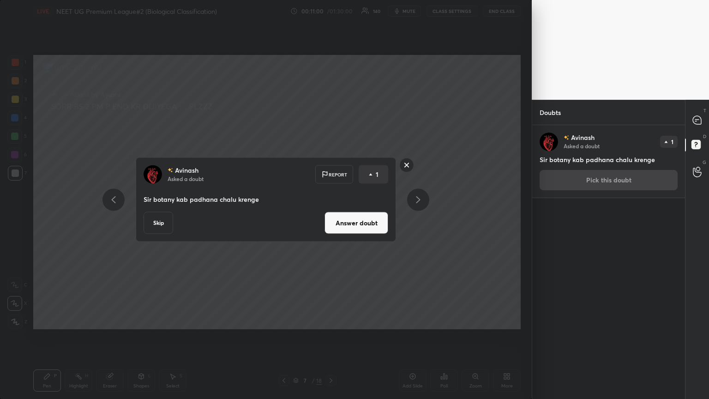
click at [331, 216] on button "Answer doubt" at bounding box center [356, 223] width 64 height 22
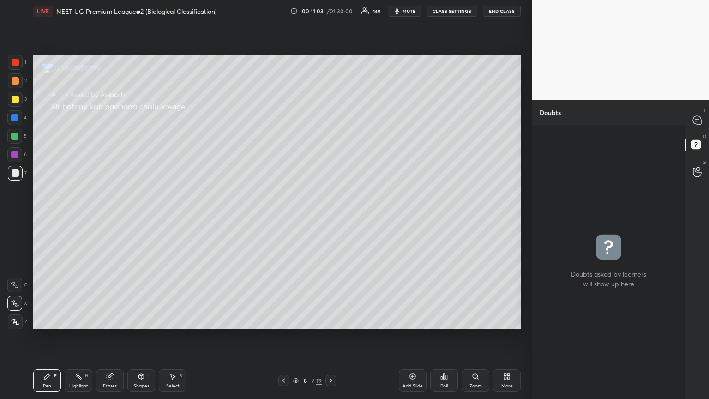
click at [282, 216] on icon at bounding box center [283, 380] width 7 height 7
click at [283, 216] on icon at bounding box center [283, 380] width 7 height 7
click at [282, 216] on icon at bounding box center [283, 380] width 7 height 7
click at [283, 216] on icon at bounding box center [283, 380] width 7 height 7
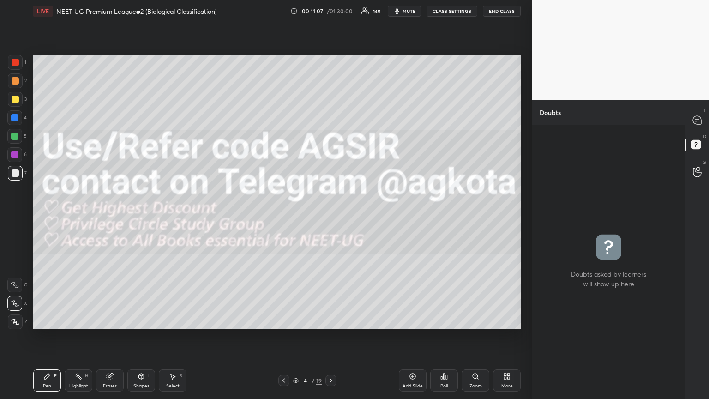
click at [330, 216] on icon at bounding box center [330, 380] width 7 height 7
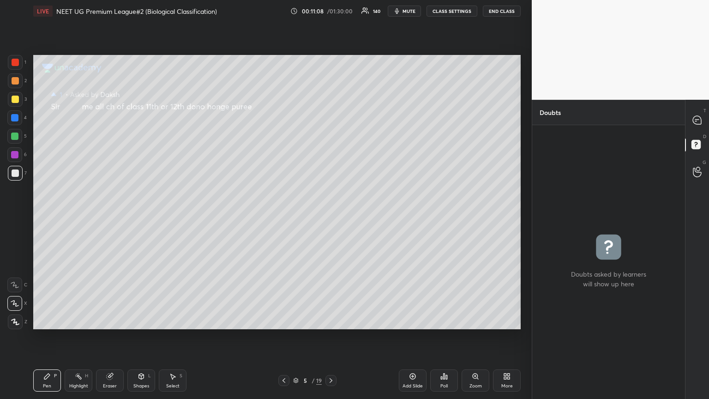
click at [275, 216] on div "5 / 19" at bounding box center [307, 380] width 183 height 11
click at [284, 216] on icon at bounding box center [283, 380] width 7 height 7
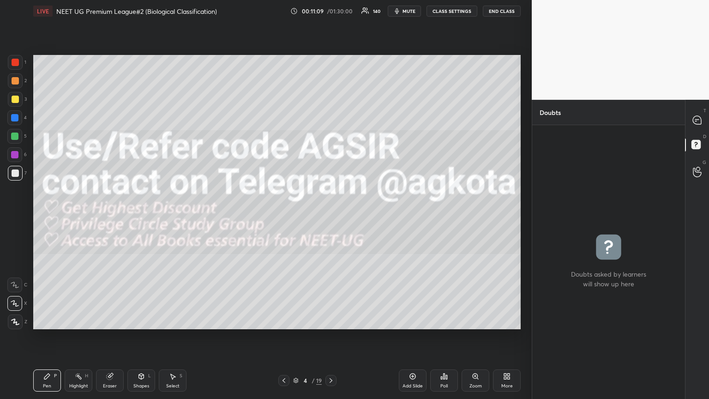
click at [285, 216] on icon at bounding box center [283, 380] width 7 height 7
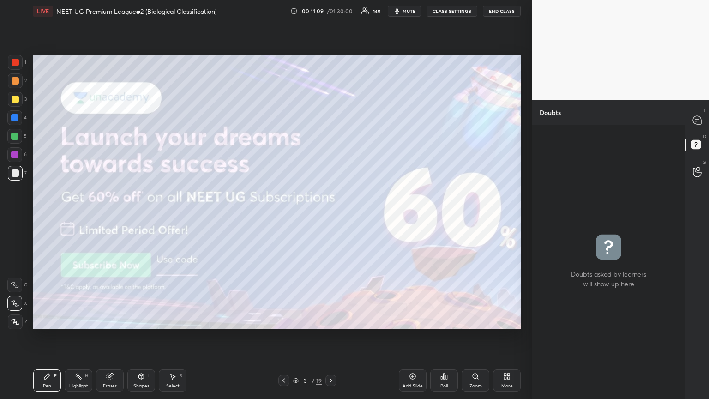
click at [330, 216] on icon at bounding box center [330, 380] width 7 height 7
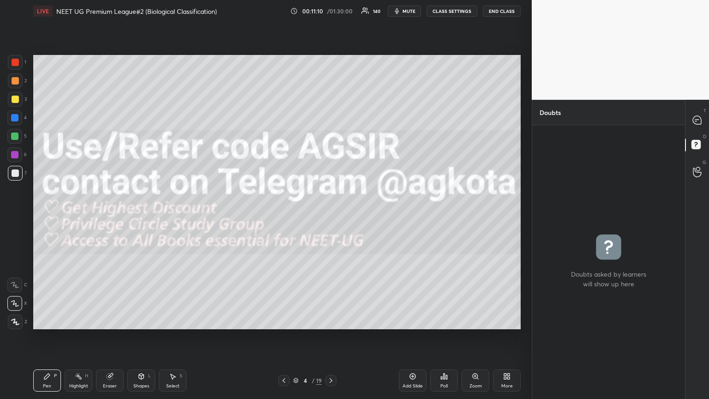
click at [330, 216] on icon at bounding box center [330, 380] width 7 height 7
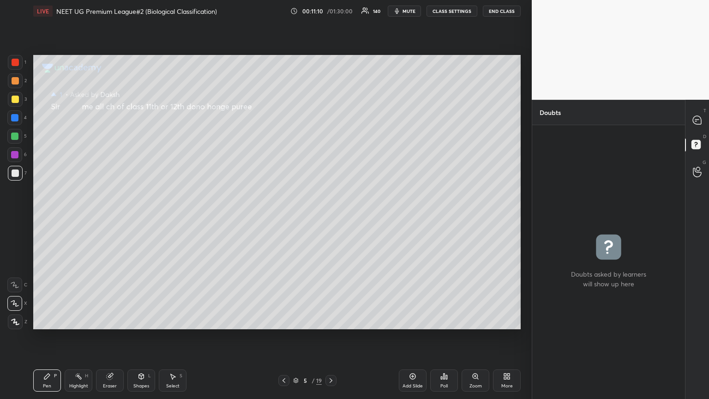
click at [329, 216] on icon at bounding box center [330, 380] width 7 height 7
click at [286, 216] on icon at bounding box center [283, 380] width 7 height 7
click at [287, 216] on icon at bounding box center [283, 380] width 7 height 7
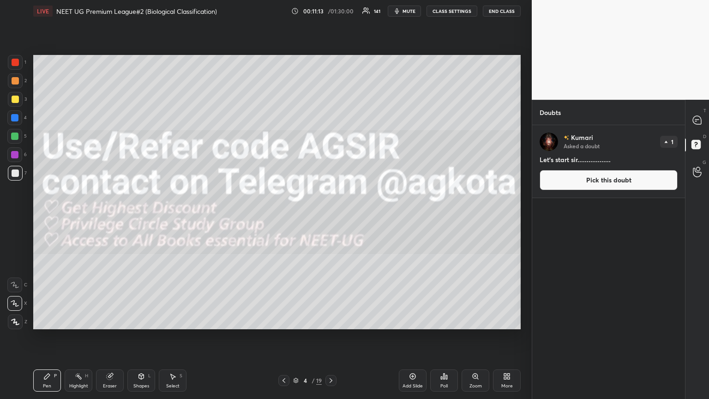
click at [331, 216] on icon at bounding box center [330, 380] width 7 height 7
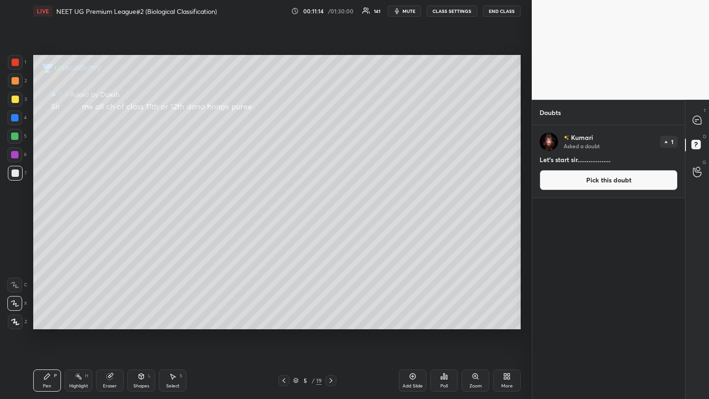
click at [280, 216] on div at bounding box center [283, 380] width 11 height 11
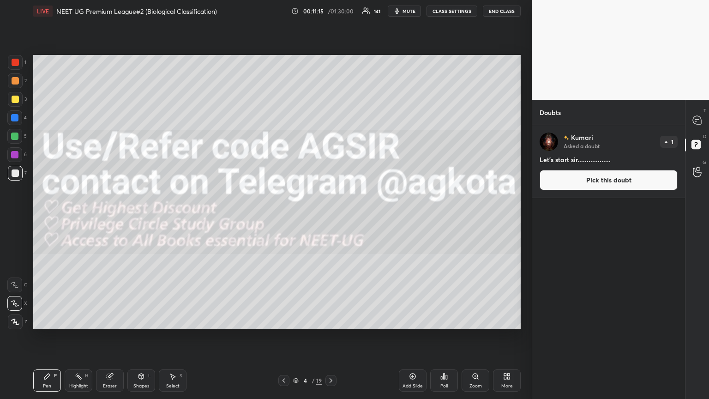
click at [283, 216] on icon at bounding box center [283, 380] width 7 height 7
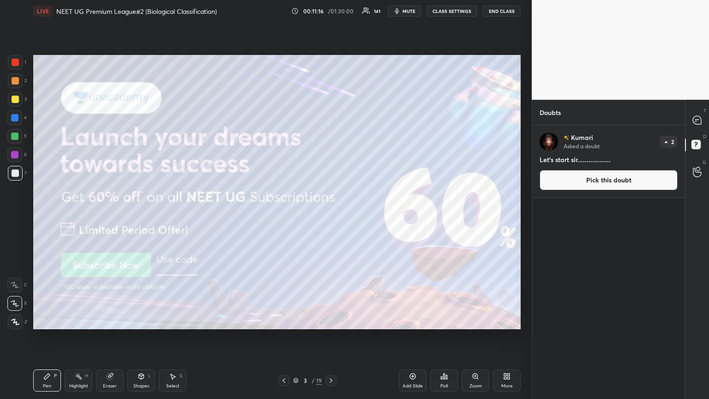
click at [331, 216] on icon at bounding box center [412, 375] width 7 height 7
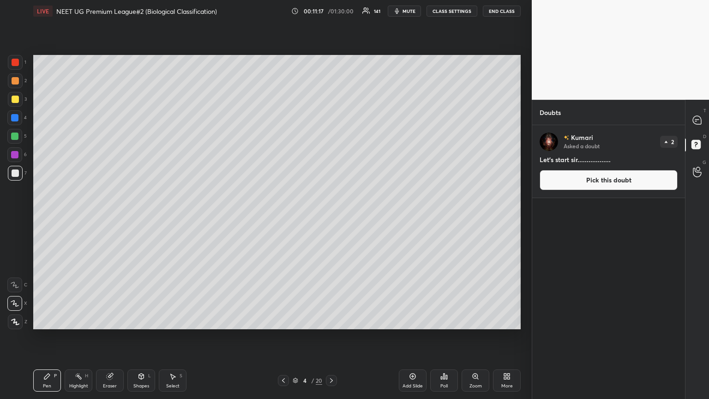
click at [331, 216] on icon at bounding box center [412, 375] width 7 height 7
click at [331, 180] on button "Pick this doubt" at bounding box center [608, 180] width 138 height 20
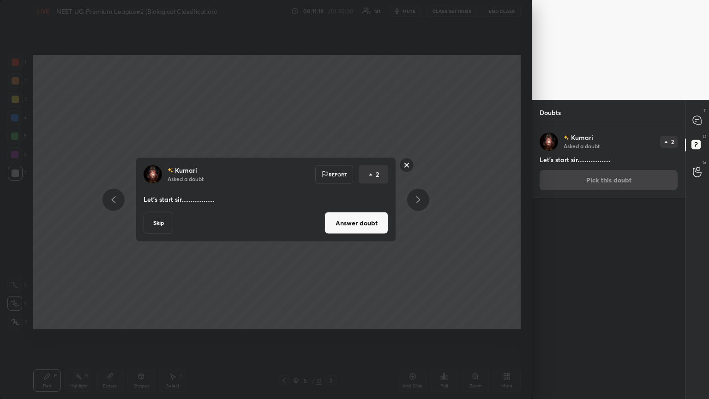
click at [331, 164] on rect at bounding box center [407, 165] width 14 height 14
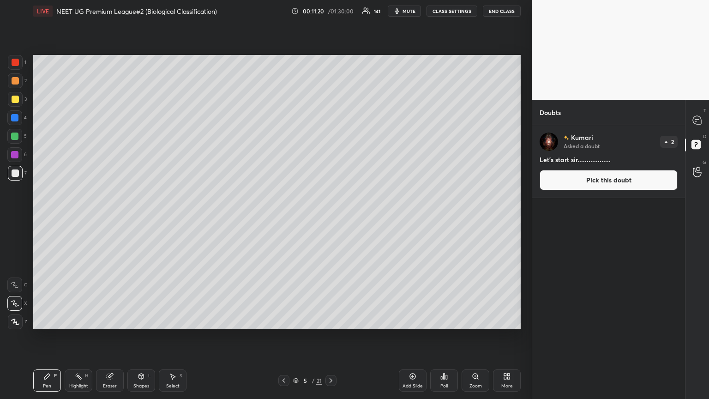
click at [331, 186] on button "Pick this doubt" at bounding box center [608, 180] width 138 height 20
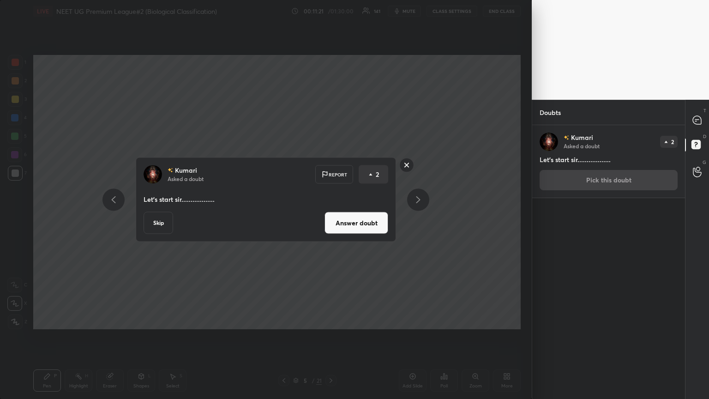
click at [331, 216] on button "Answer doubt" at bounding box center [356, 223] width 64 height 22
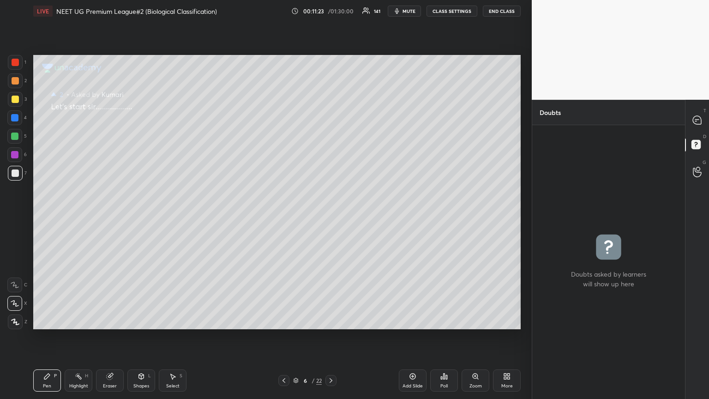
click at [331, 13] on button "CLASS SETTINGS" at bounding box center [451, 11] width 51 height 11
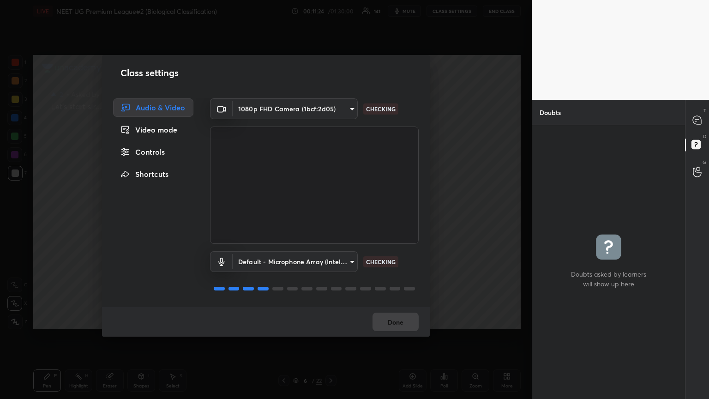
click at [145, 154] on div "Controls" at bounding box center [153, 152] width 80 height 18
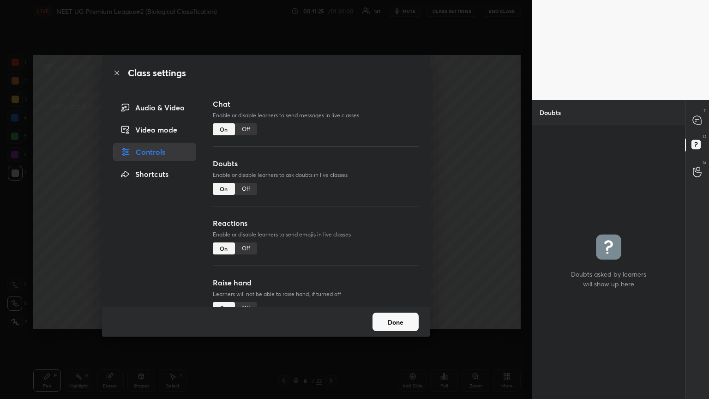
click at [244, 186] on div "Off" at bounding box center [246, 189] width 22 height 12
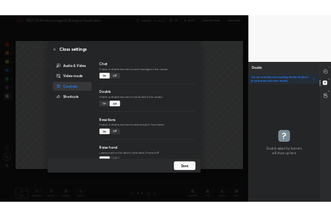
scroll to position [27, 0]
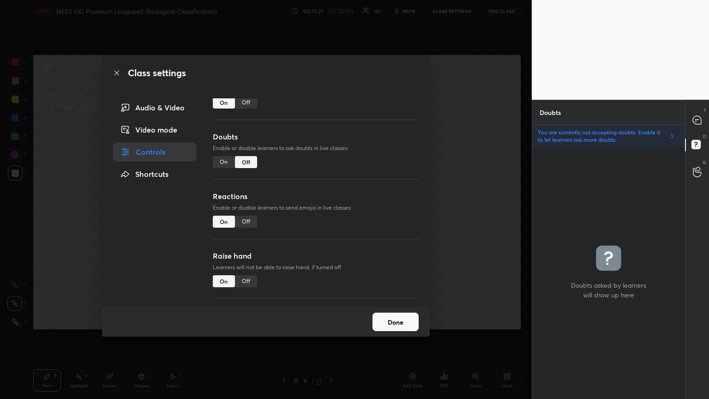
click at [251, 216] on div "Off" at bounding box center [246, 281] width 22 height 12
click at [331, 216] on button "Done" at bounding box center [395, 321] width 46 height 18
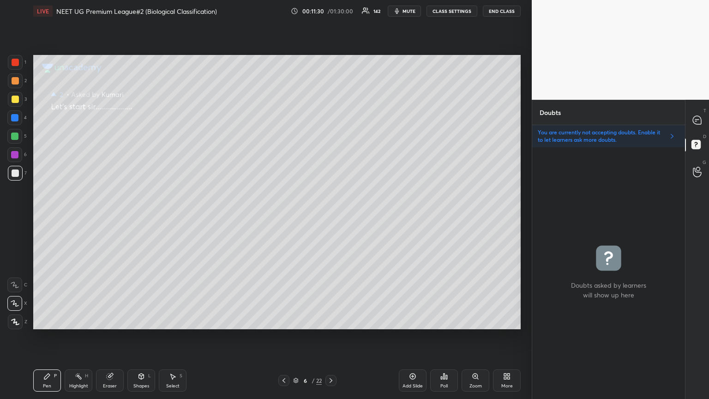
click at [283, 216] on icon at bounding box center [283, 380] width 7 height 7
click at [284, 216] on icon at bounding box center [283, 380] width 3 height 5
click at [285, 216] on icon at bounding box center [283, 380] width 7 height 7
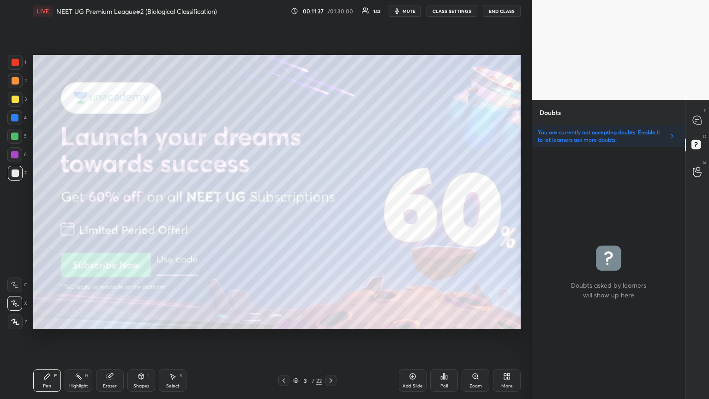
click at [325, 216] on div "3 / 22" at bounding box center [307, 380] width 58 height 11
click at [327, 216] on div at bounding box center [330, 380] width 11 height 11
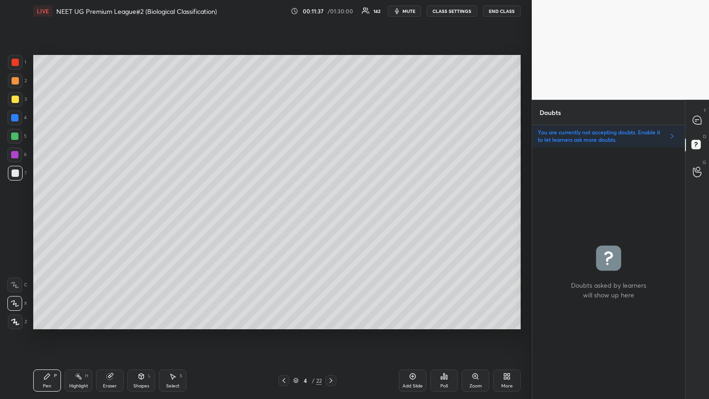
click at [328, 216] on icon at bounding box center [330, 380] width 7 height 7
click at [329, 216] on icon at bounding box center [330, 380] width 7 height 7
click at [330, 216] on icon at bounding box center [330, 380] width 7 height 7
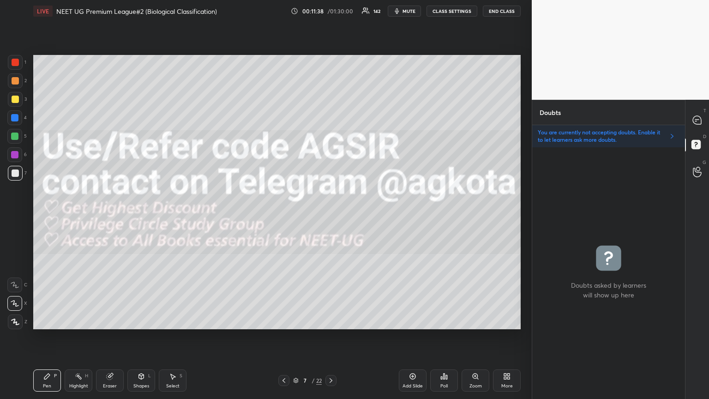
click at [330, 216] on icon at bounding box center [330, 380] width 7 height 7
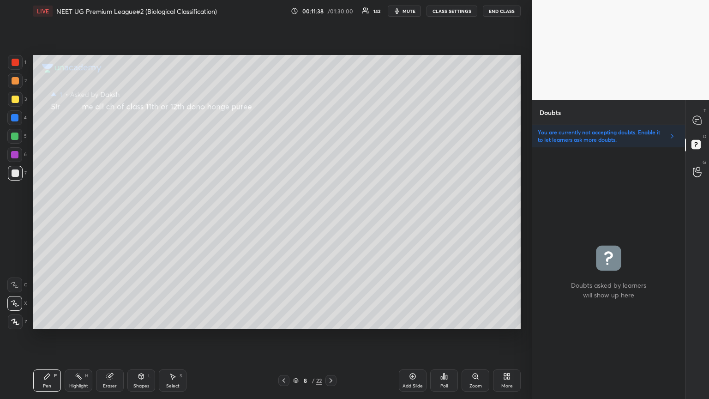
click at [330, 216] on icon at bounding box center [330, 380] width 7 height 7
click at [331, 216] on icon at bounding box center [330, 380] width 7 height 7
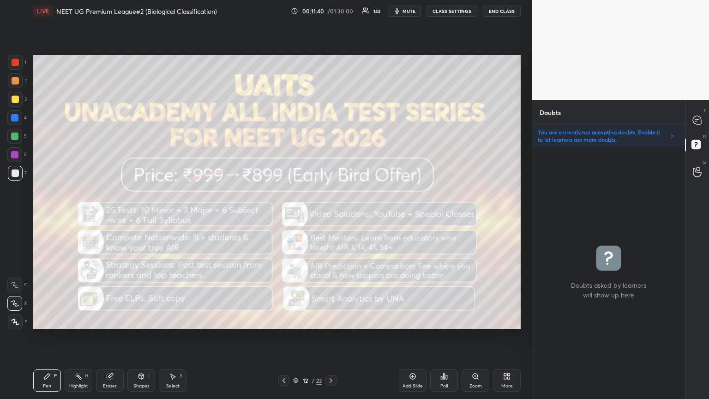
click at [331, 216] on div at bounding box center [330, 380] width 11 height 11
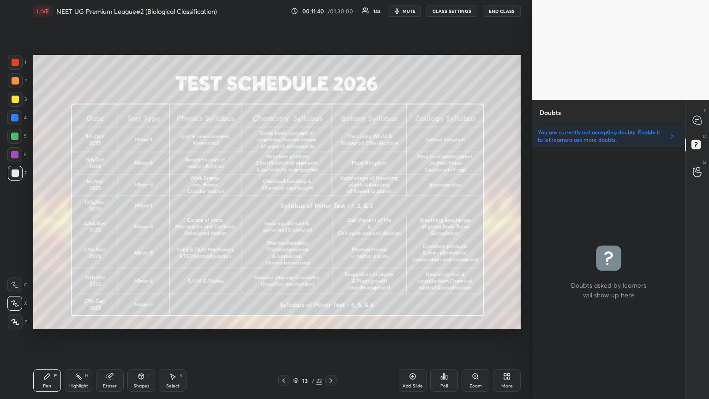
click at [331, 216] on div at bounding box center [330, 380] width 11 height 11
click at [331, 216] on icon at bounding box center [330, 380] width 7 height 7
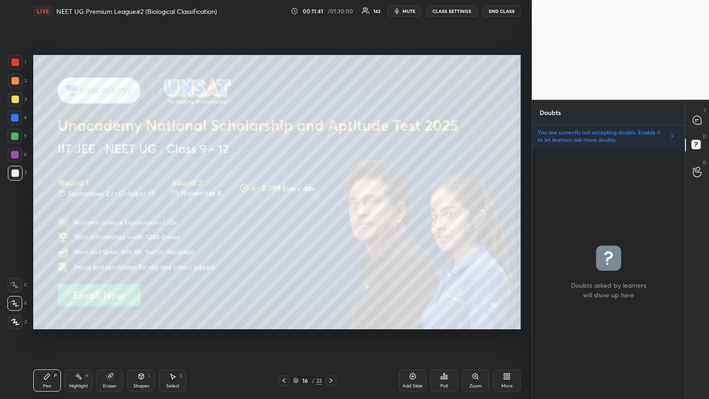
click at [331, 216] on icon at bounding box center [330, 380] width 7 height 7
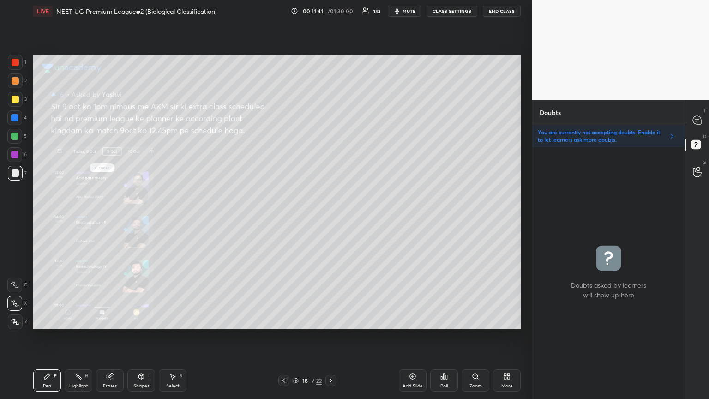
click at [331, 216] on icon at bounding box center [330, 380] width 7 height 7
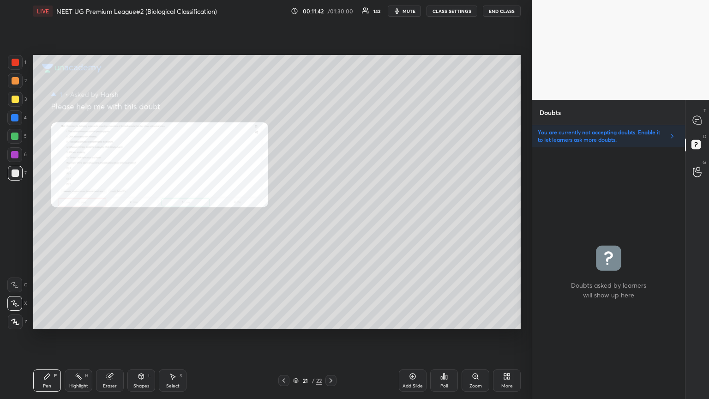
click at [331, 216] on icon at bounding box center [330, 380] width 7 height 7
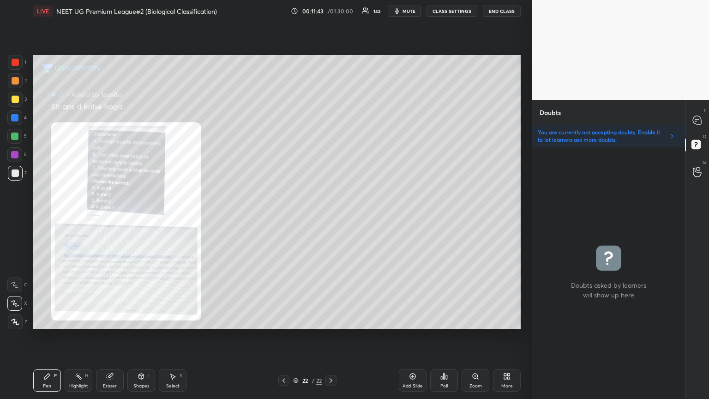
click at [331, 216] on icon at bounding box center [330, 380] width 7 height 7
click at [331, 216] on icon at bounding box center [506, 375] width 7 height 7
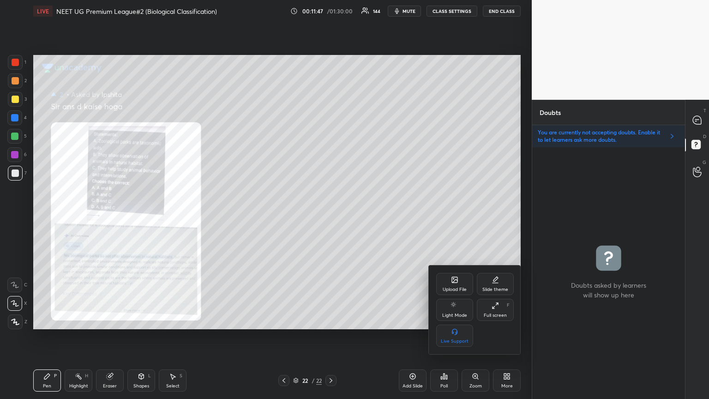
click at [331, 216] on div "Upload File" at bounding box center [454, 284] width 37 height 22
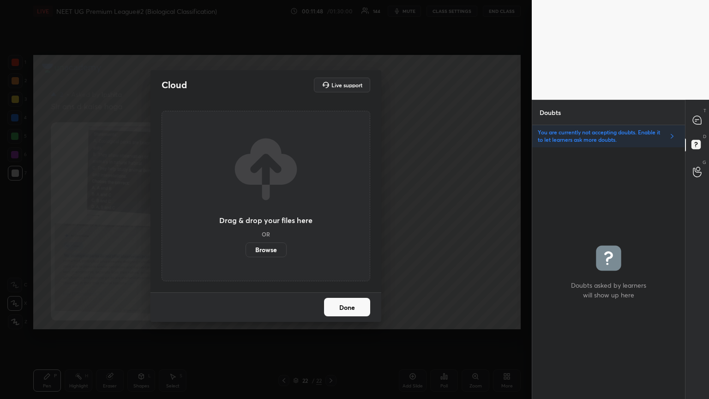
click at [254, 216] on label "Browse" at bounding box center [265, 249] width 41 height 15
click at [245, 216] on input "Browse" at bounding box center [245, 249] width 0 height 15
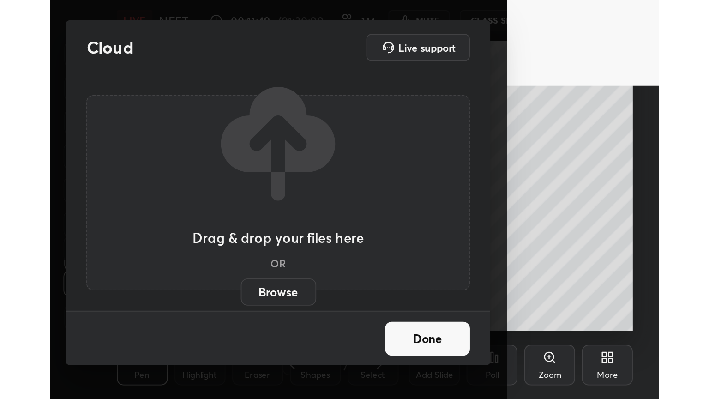
scroll to position [158, 294]
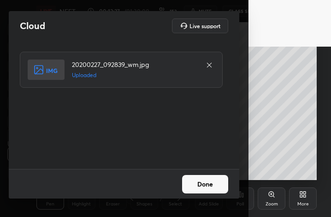
click at [204, 182] on button "Done" at bounding box center [205, 184] width 46 height 18
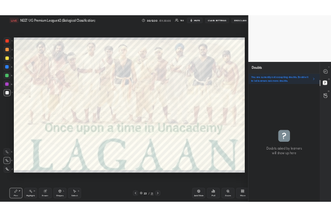
scroll to position [45805, 45650]
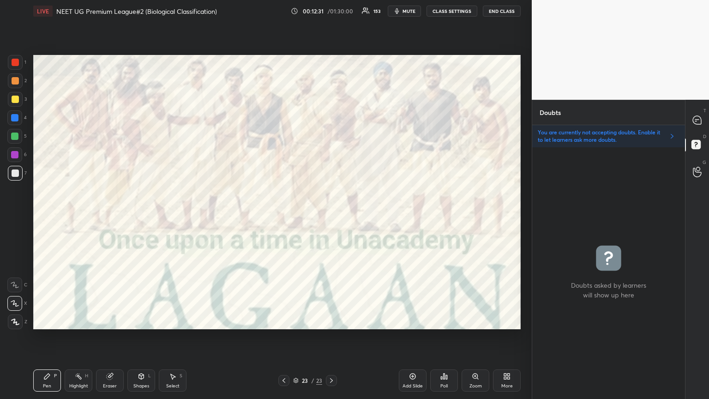
click at [331, 216] on icon at bounding box center [506, 375] width 7 height 7
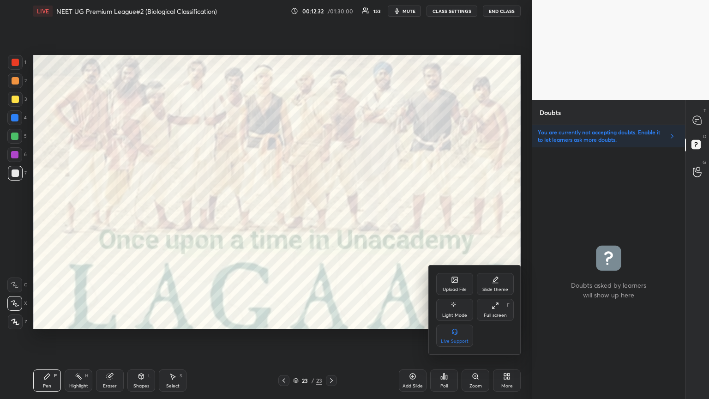
click at [331, 216] on div "Upload File" at bounding box center [454, 284] width 37 height 22
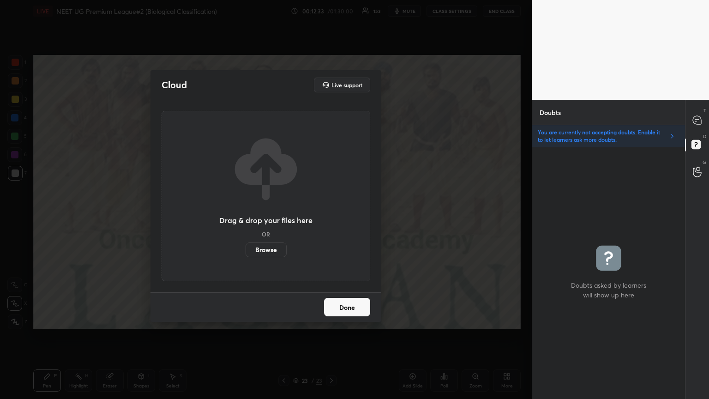
click at [274, 216] on label "Browse" at bounding box center [265, 249] width 41 height 15
click at [245, 216] on input "Browse" at bounding box center [245, 249] width 0 height 15
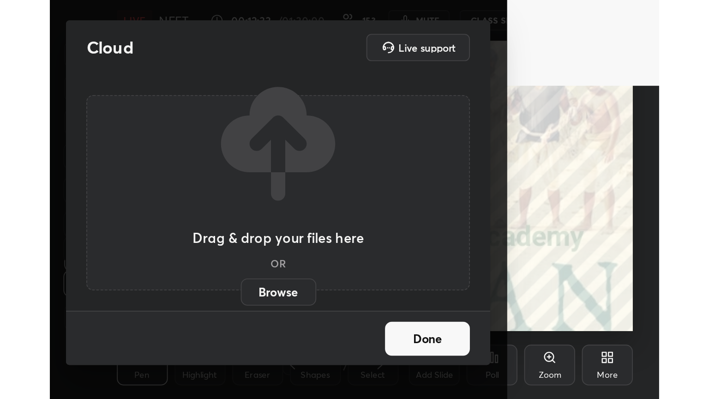
scroll to position [158, 294]
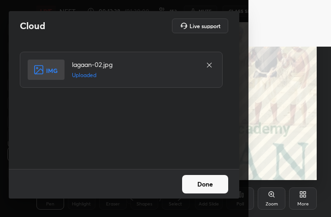
click at [198, 187] on button "Done" at bounding box center [205, 184] width 46 height 18
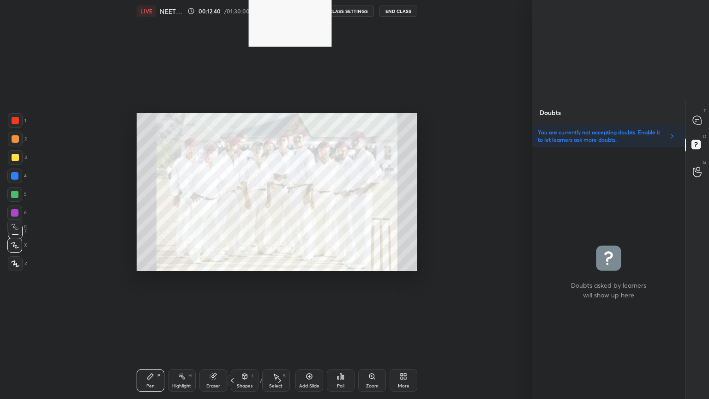
scroll to position [45805, 45541]
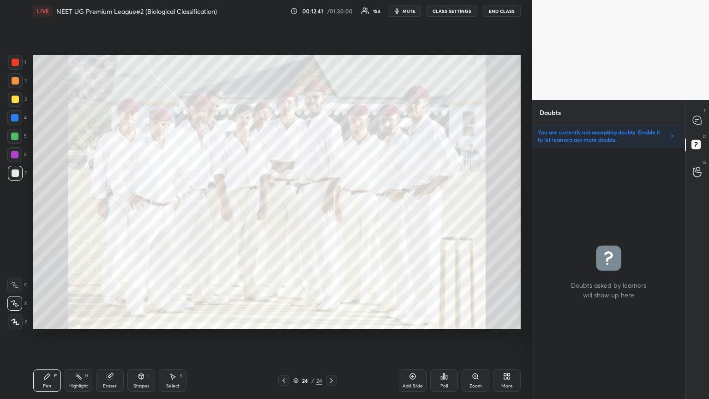
click at [331, 216] on icon at bounding box center [505, 374] width 2 height 2
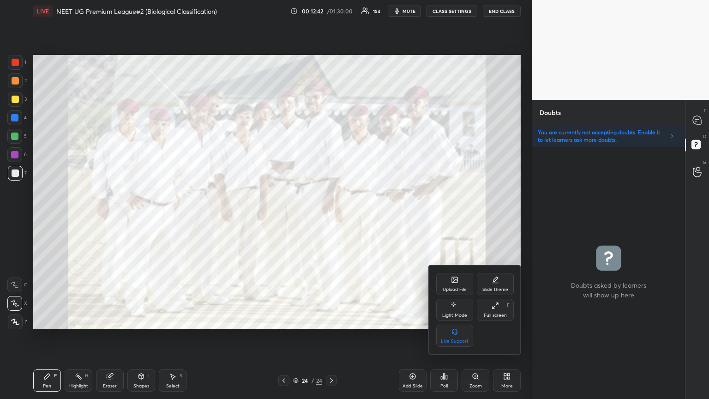
click at [331, 216] on div "Upload File" at bounding box center [454, 284] width 37 height 22
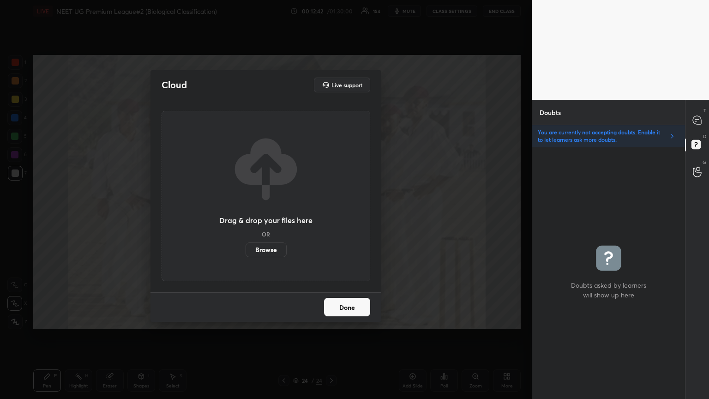
click at [267, 216] on label "Browse" at bounding box center [265, 249] width 41 height 15
click at [245, 216] on input "Browse" at bounding box center [245, 249] width 0 height 15
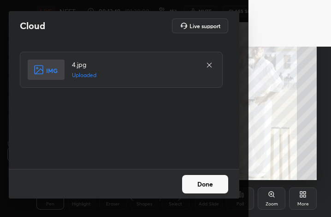
click at [205, 183] on div "Done" at bounding box center [124, 184] width 231 height 30
click at [206, 184] on button "Done" at bounding box center [205, 184] width 46 height 18
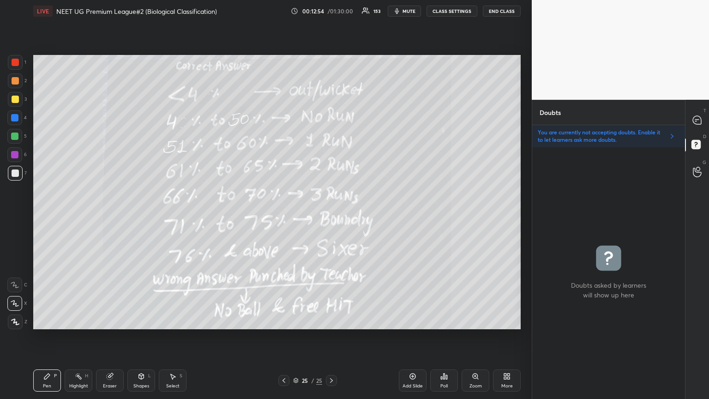
drag, startPoint x: 14, startPoint y: 170, endPoint x: 25, endPoint y: 165, distance: 12.0
click at [14, 172] on div at bounding box center [15, 172] width 7 height 7
click at [331, 121] on icon at bounding box center [697, 120] width 10 height 10
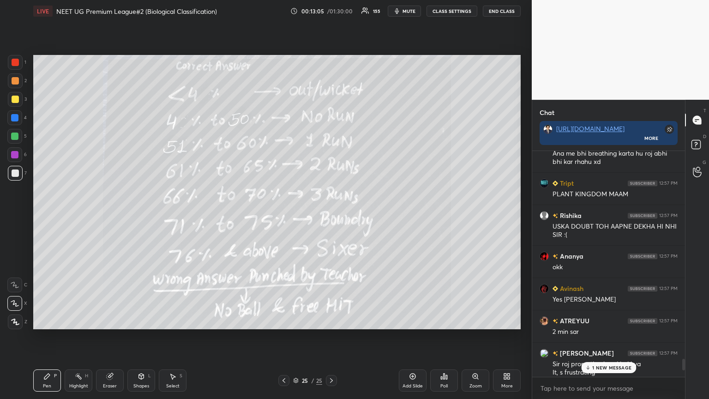
click at [331, 216] on p "1 NEW MESSAGE" at bounding box center [611, 368] width 39 height 6
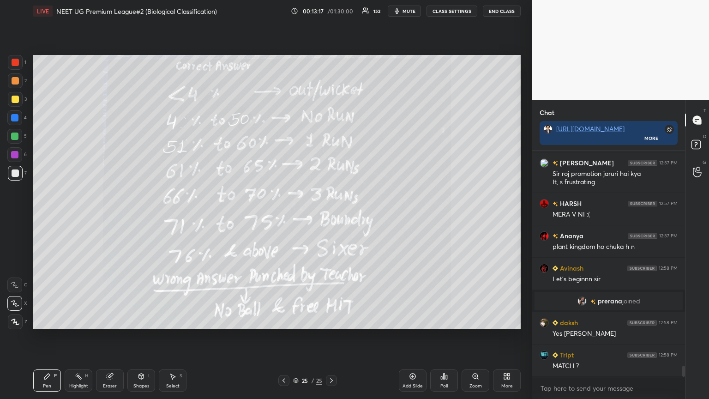
click at [331, 216] on icon at bounding box center [331, 380] width 7 height 7
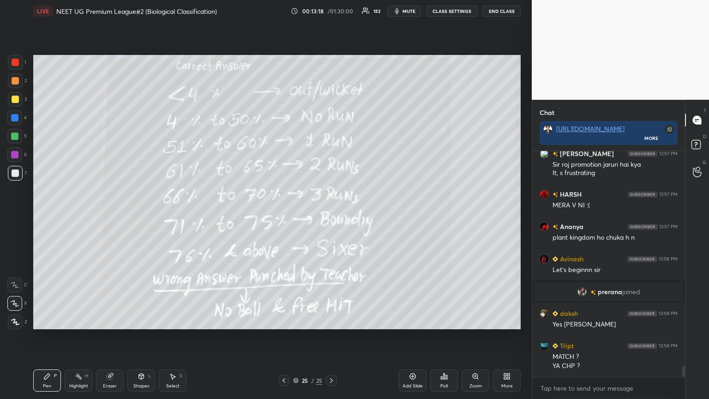
click at [286, 216] on icon at bounding box center [283, 380] width 7 height 7
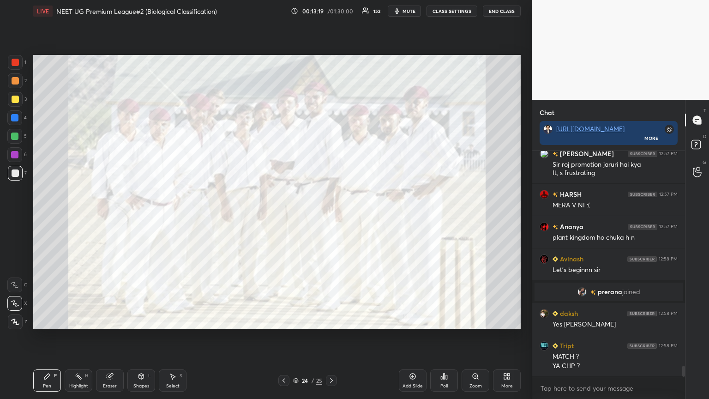
click at [286, 216] on icon at bounding box center [283, 380] width 7 height 7
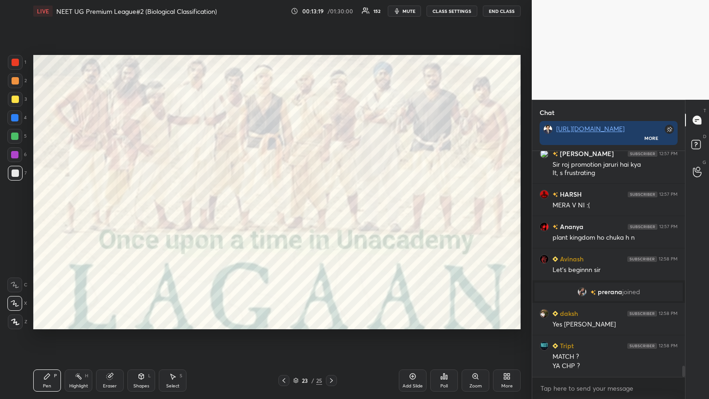
click at [286, 216] on icon at bounding box center [283, 380] width 7 height 7
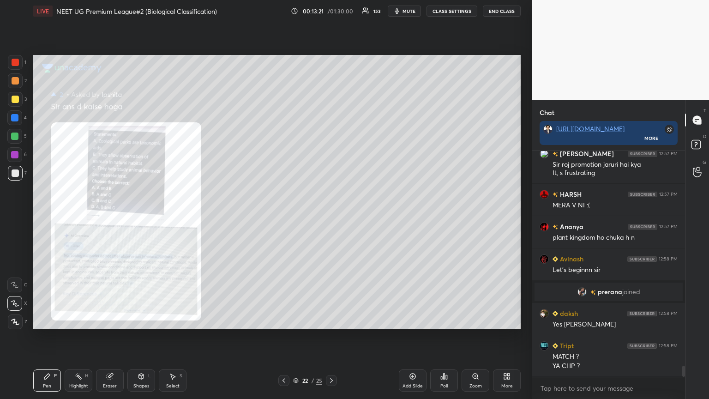
click at [283, 216] on icon at bounding box center [283, 380] width 7 height 7
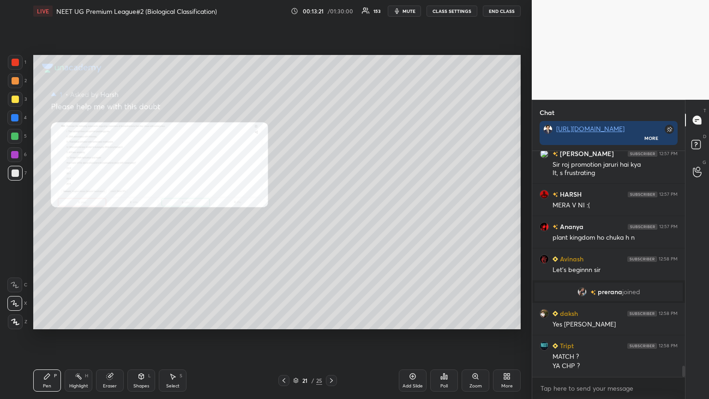
click at [283, 216] on icon at bounding box center [283, 380] width 7 height 7
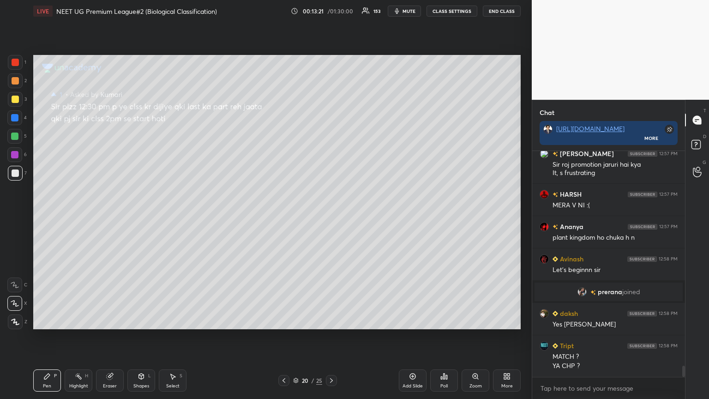
click at [283, 216] on icon at bounding box center [283, 380] width 3 height 5
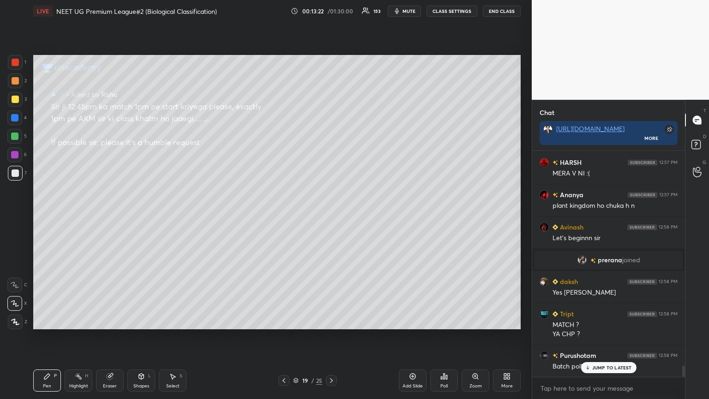
click at [282, 216] on icon at bounding box center [283, 380] width 3 height 5
click at [282, 216] on icon at bounding box center [283, 380] width 7 height 7
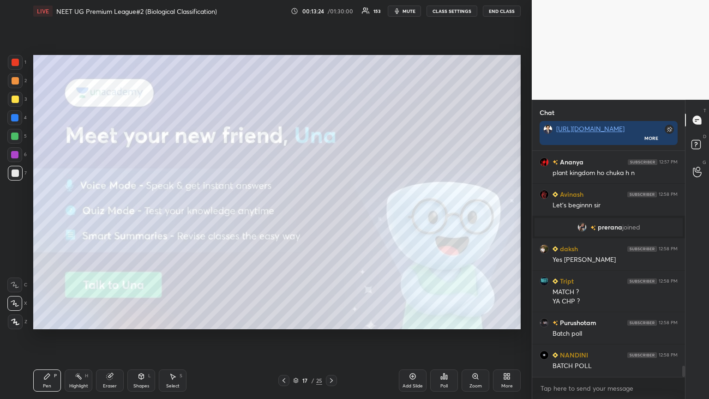
click at [331, 216] on icon at bounding box center [412, 375] width 7 height 7
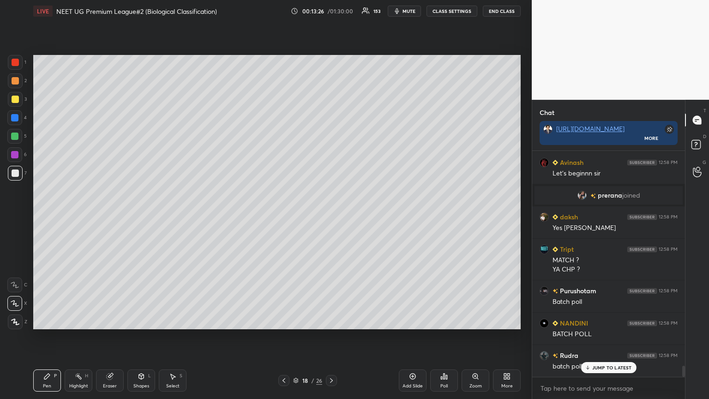
click at [20, 138] on div at bounding box center [14, 136] width 15 height 15
click at [14, 136] on div at bounding box center [14, 135] width 7 height 7
click at [149, 216] on div "Shapes L" at bounding box center [141, 380] width 28 height 22
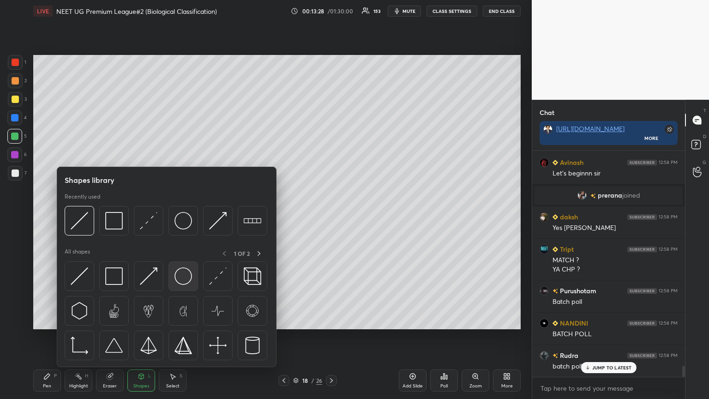
click at [186, 216] on img at bounding box center [183, 276] width 18 height 18
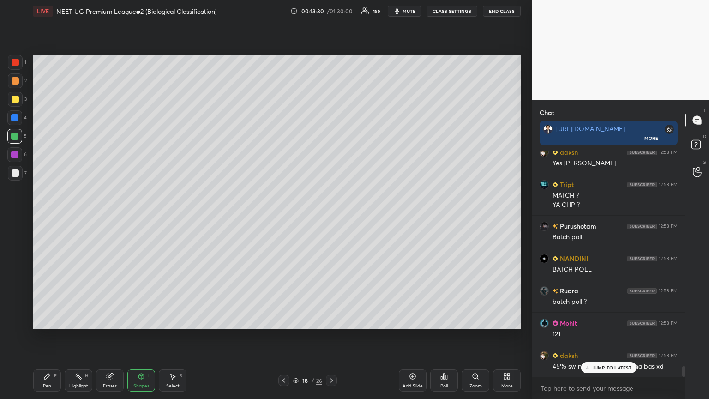
click at [50, 216] on div "Pen P" at bounding box center [47, 380] width 28 height 22
click at [51, 216] on div "Pen P" at bounding box center [47, 380] width 28 height 22
click at [18, 216] on icon at bounding box center [15, 321] width 8 height 6
click at [17, 216] on icon at bounding box center [15, 321] width 8 height 6
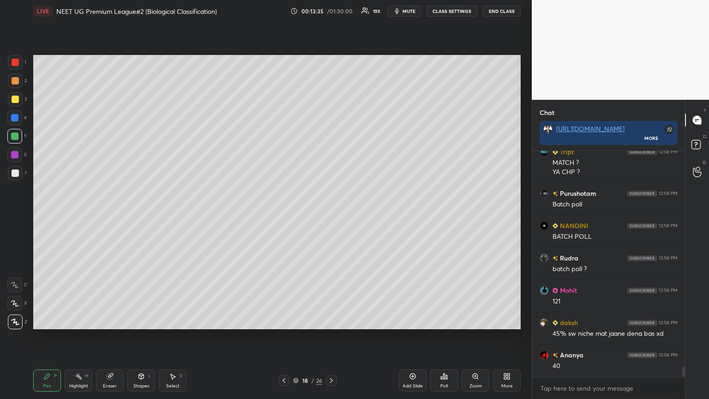
click at [18, 178] on div at bounding box center [15, 173] width 15 height 15
click at [17, 176] on div at bounding box center [15, 173] width 15 height 15
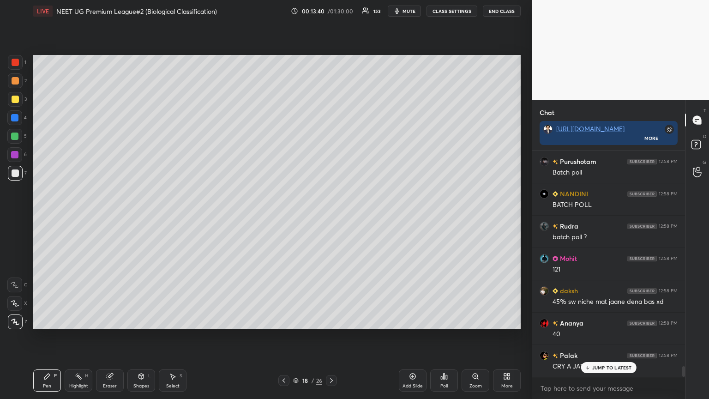
click at [18, 155] on div at bounding box center [14, 154] width 7 height 7
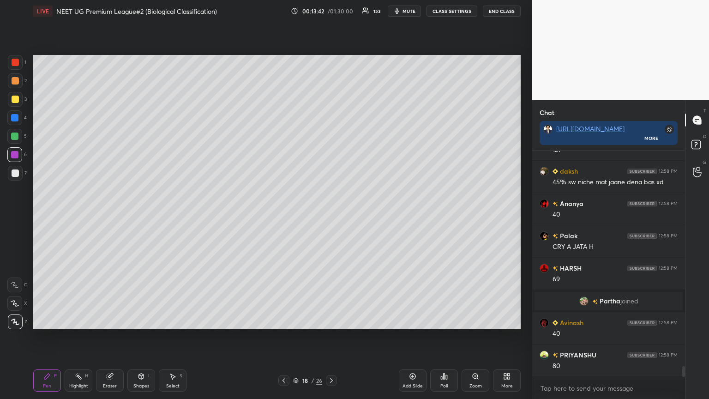
click at [15, 83] on div at bounding box center [15, 80] width 7 height 7
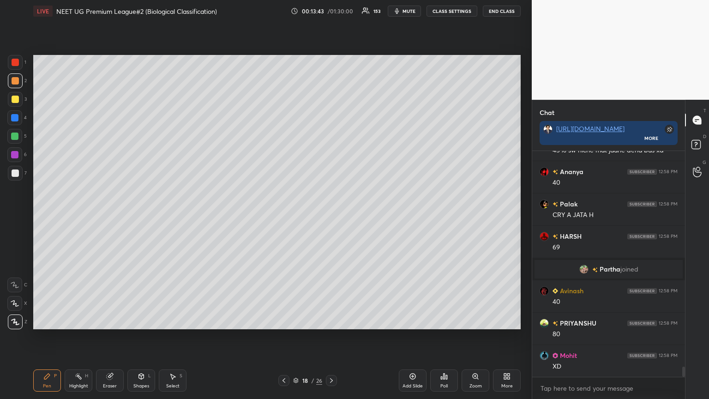
scroll to position [4758, 0]
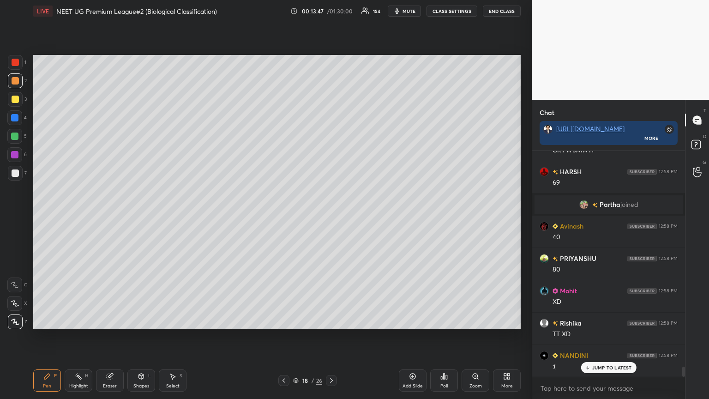
click at [18, 98] on div at bounding box center [15, 99] width 7 height 7
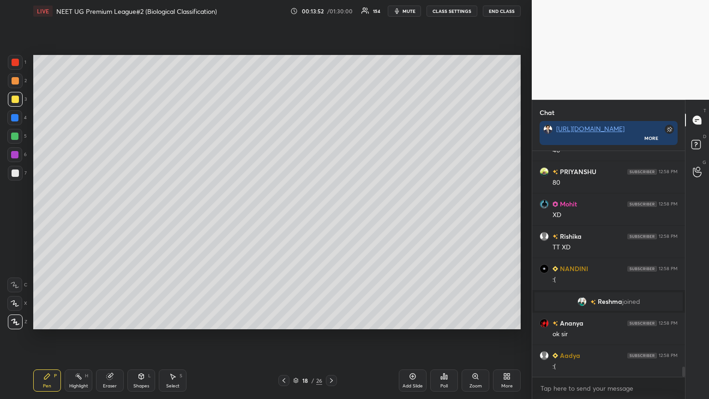
scroll to position [4878, 0]
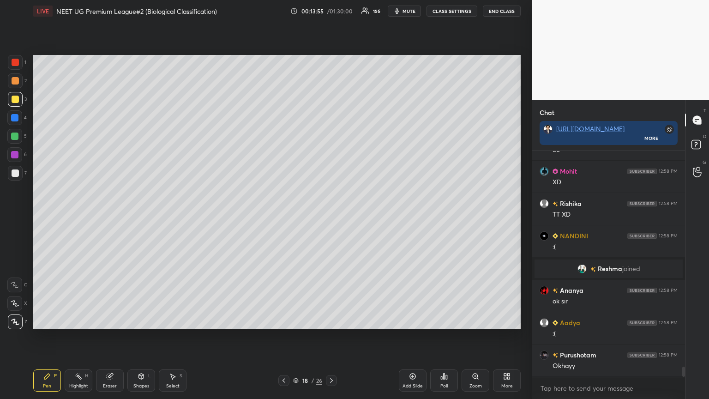
click at [285, 216] on icon at bounding box center [283, 380] width 7 height 7
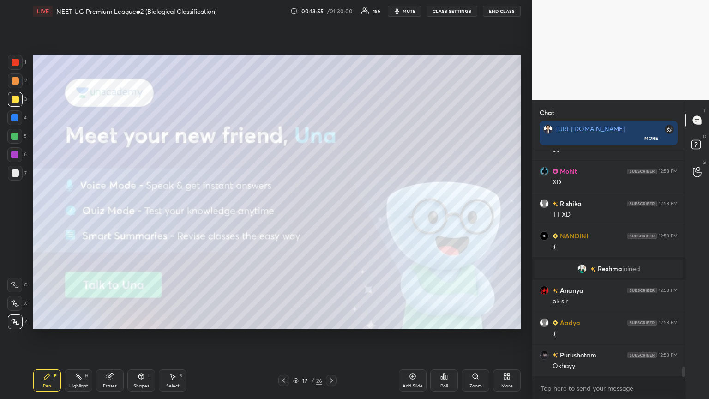
click at [330, 216] on icon at bounding box center [331, 380] width 7 height 7
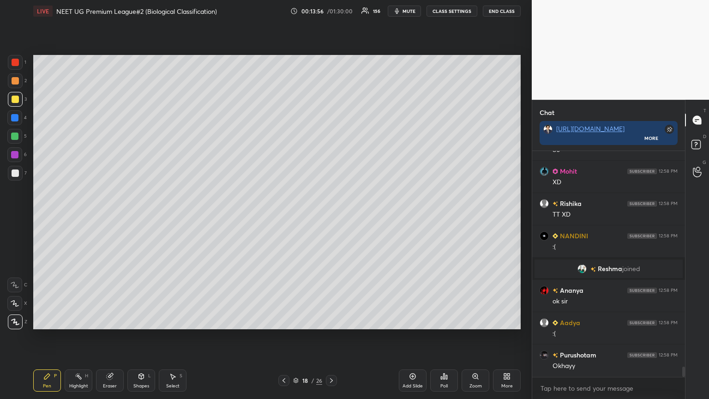
click at [331, 216] on icon at bounding box center [331, 380] width 3 height 5
click at [331, 216] on icon at bounding box center [331, 380] width 7 height 7
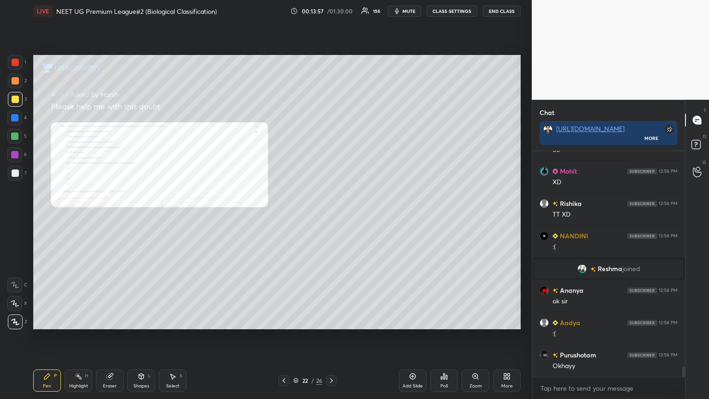
click at [331, 216] on icon at bounding box center [331, 380] width 7 height 7
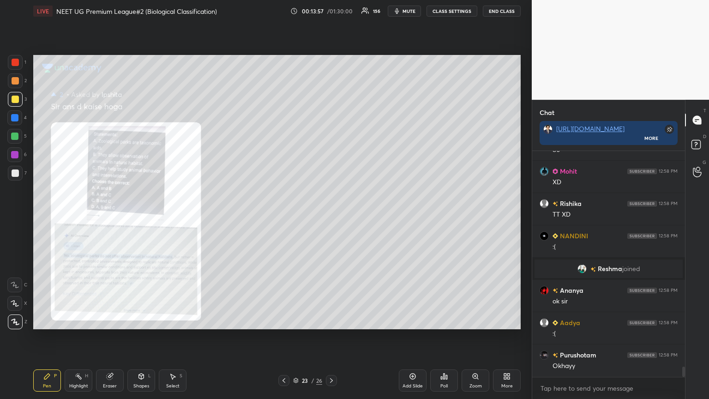
click at [331, 216] on icon at bounding box center [331, 380] width 7 height 7
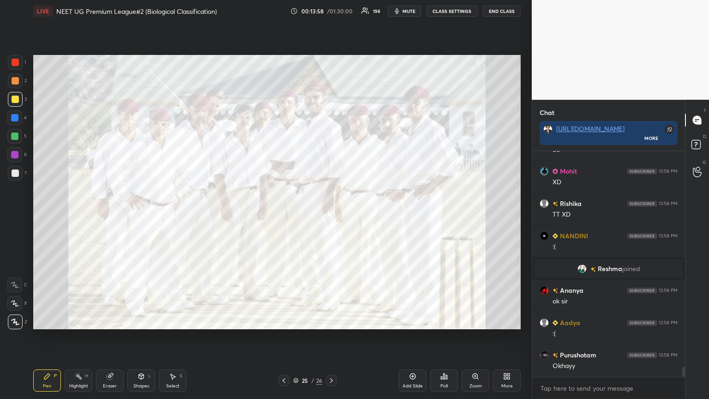
click at [331, 216] on icon at bounding box center [331, 380] width 7 height 7
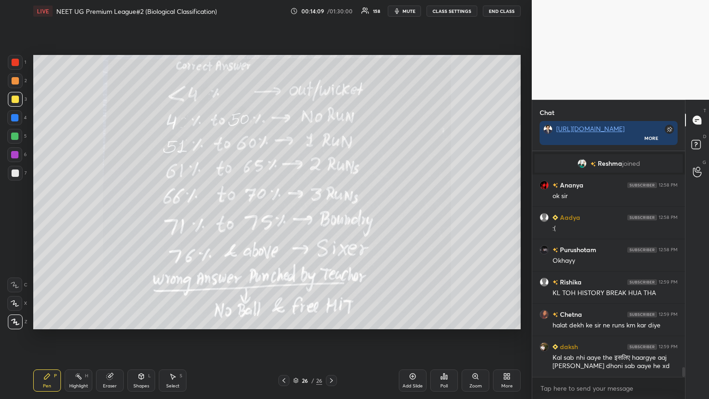
scroll to position [5005, 0]
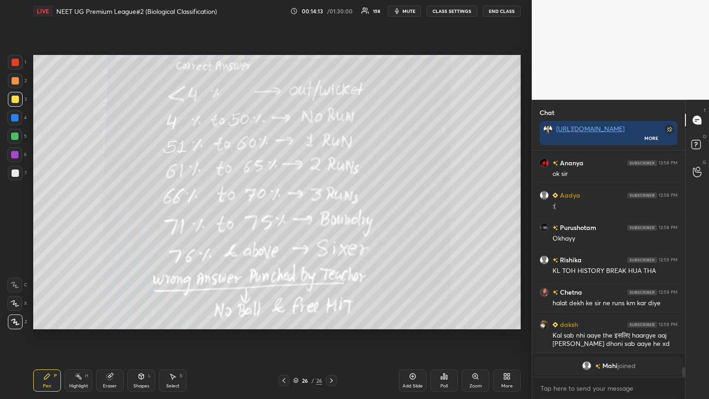
drag, startPoint x: 15, startPoint y: 176, endPoint x: 33, endPoint y: 164, distance: 21.5
click at [22, 174] on div at bounding box center [15, 173] width 15 height 15
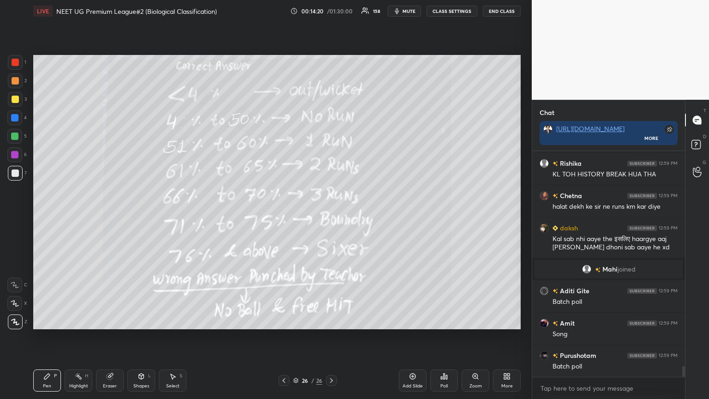
scroll to position [4533, 0]
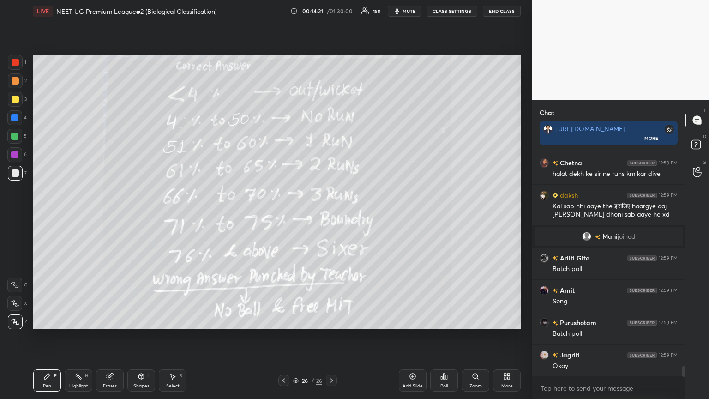
click at [284, 216] on icon at bounding box center [283, 380] width 7 height 7
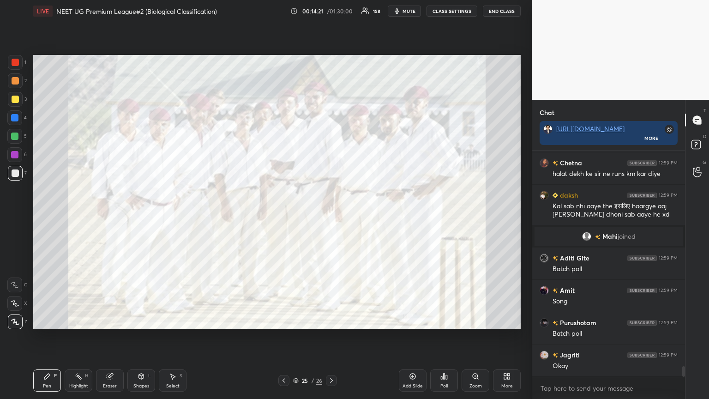
click at [284, 216] on icon at bounding box center [283, 380] width 7 height 7
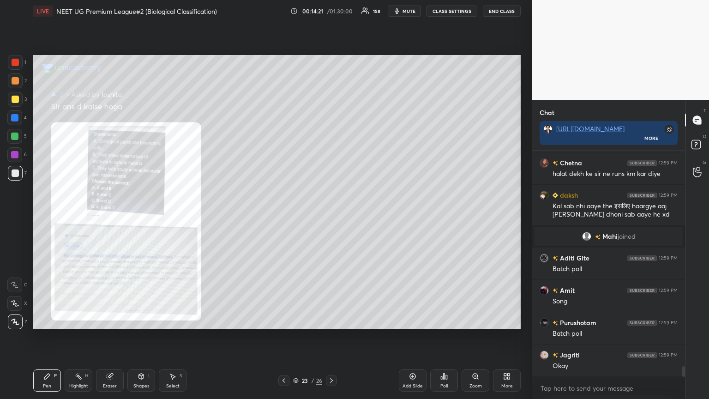
click at [284, 216] on icon at bounding box center [283, 380] width 7 height 7
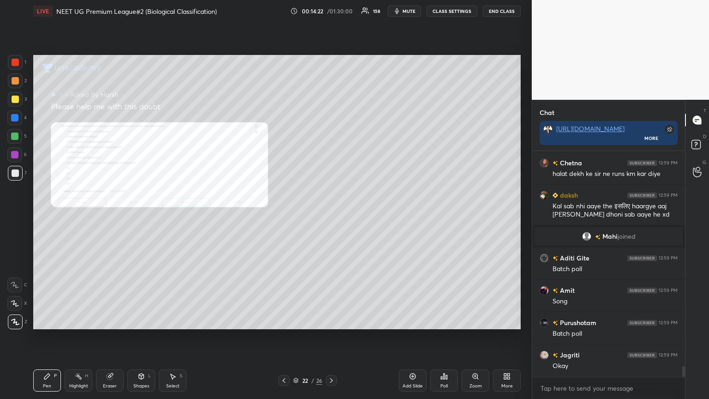
click at [284, 216] on icon at bounding box center [283, 380] width 7 height 7
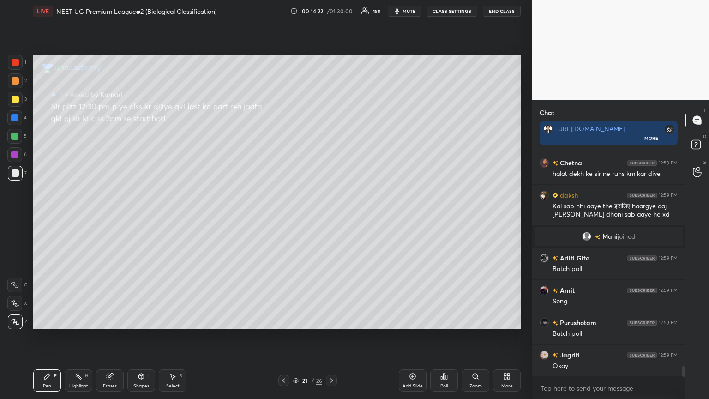
click at [284, 216] on icon at bounding box center [283, 380] width 7 height 7
click at [285, 216] on icon at bounding box center [283, 380] width 7 height 7
click at [286, 216] on icon at bounding box center [283, 380] width 7 height 7
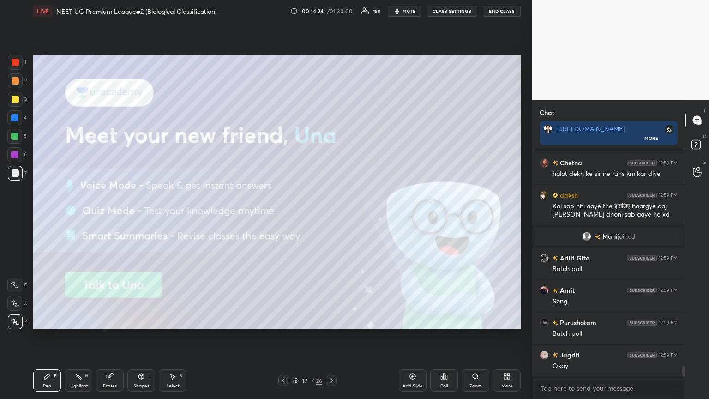
click at [331, 216] on icon at bounding box center [331, 380] width 3 height 5
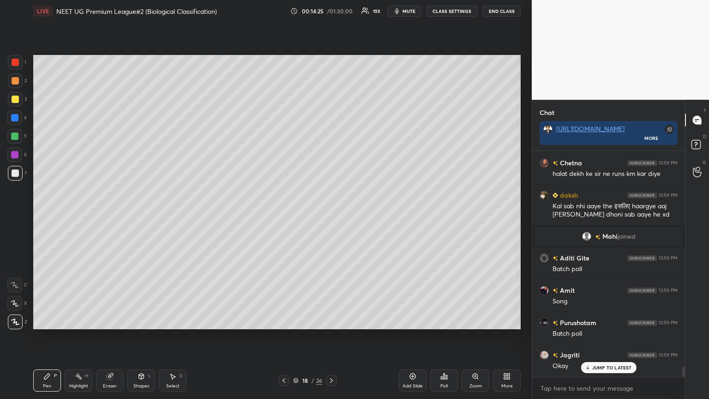
scroll to position [4565, 0]
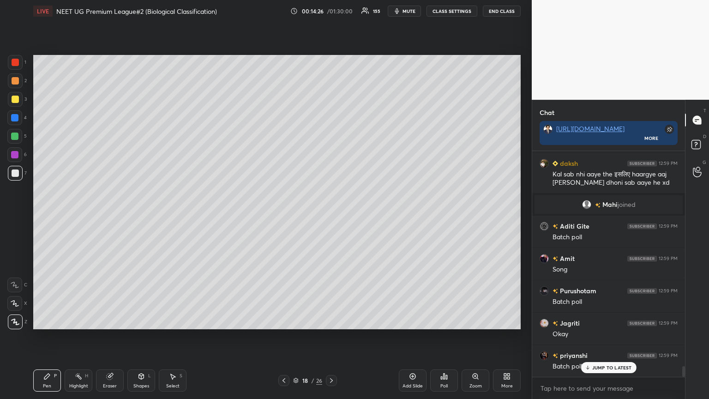
click at [13, 82] on div at bounding box center [15, 80] width 7 height 7
drag, startPoint x: 16, startPoint y: 96, endPoint x: 33, endPoint y: 83, distance: 21.6
click at [18, 95] on div at bounding box center [15, 99] width 15 height 15
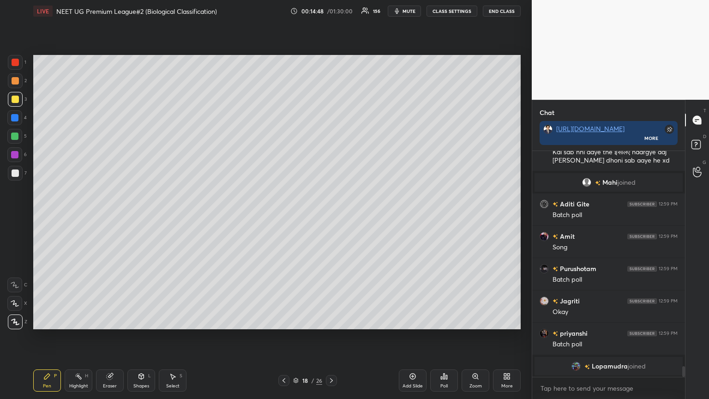
scroll to position [4620, 0]
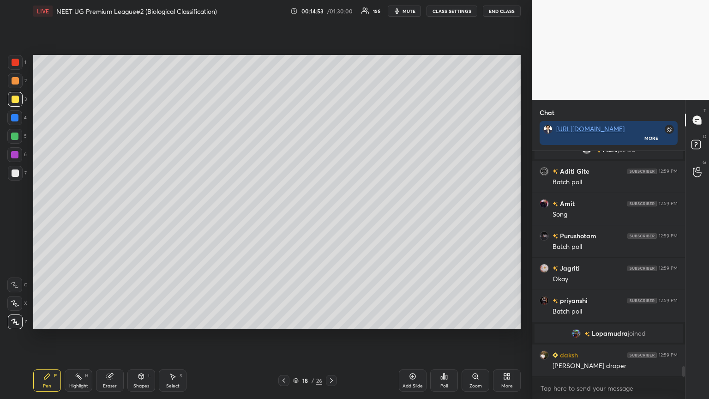
click at [331, 216] on div "Poll" at bounding box center [444, 380] width 28 height 22
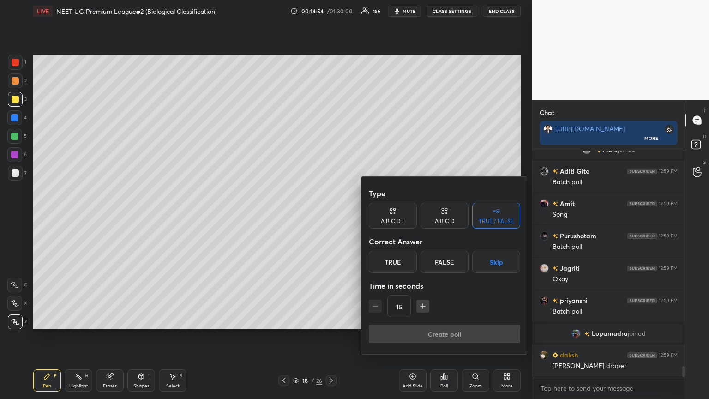
click at [331, 216] on div "A B C D" at bounding box center [445, 221] width 20 height 6
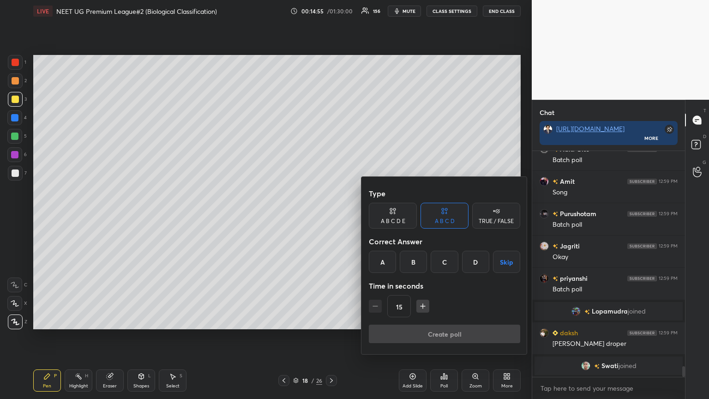
click at [331, 216] on button "Skip" at bounding box center [506, 262] width 27 height 22
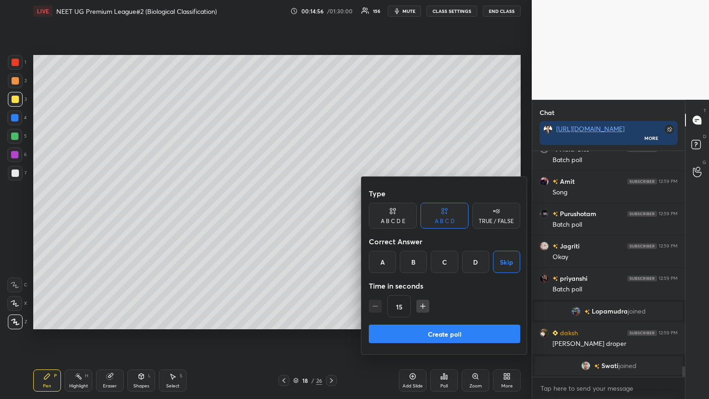
click at [331, 216] on button "Create poll" at bounding box center [444, 333] width 151 height 18
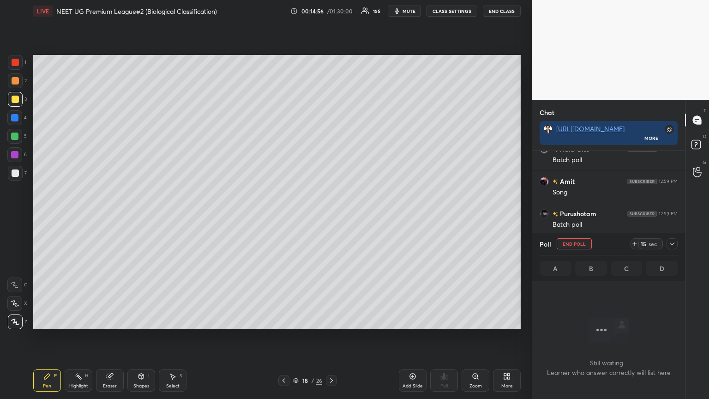
scroll to position [3, 3]
click at [16, 65] on div at bounding box center [15, 62] width 7 height 7
click at [21, 216] on div at bounding box center [14, 303] width 15 height 15
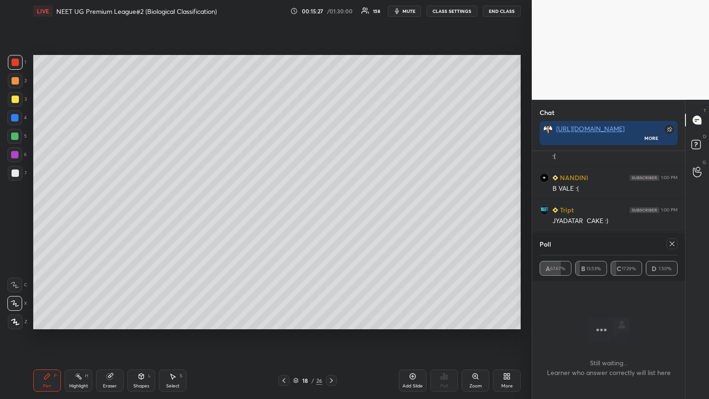
scroll to position [4941, 0]
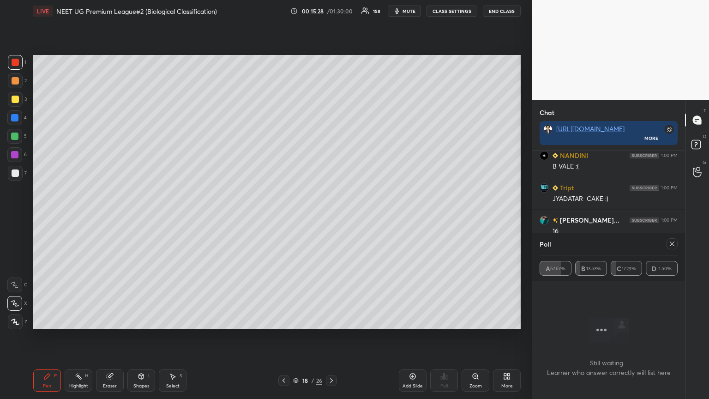
click at [331, 216] on icon at bounding box center [671, 243] width 7 height 7
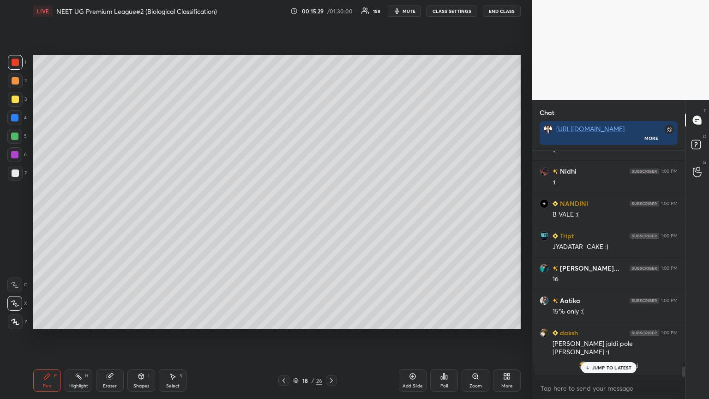
scroll to position [223, 150]
drag, startPoint x: 17, startPoint y: 96, endPoint x: 31, endPoint y: 104, distance: 16.7
click at [16, 97] on div at bounding box center [15, 99] width 7 height 7
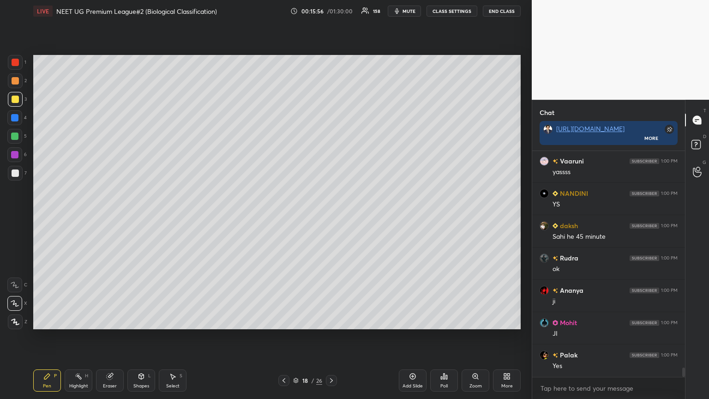
scroll to position [5190, 0]
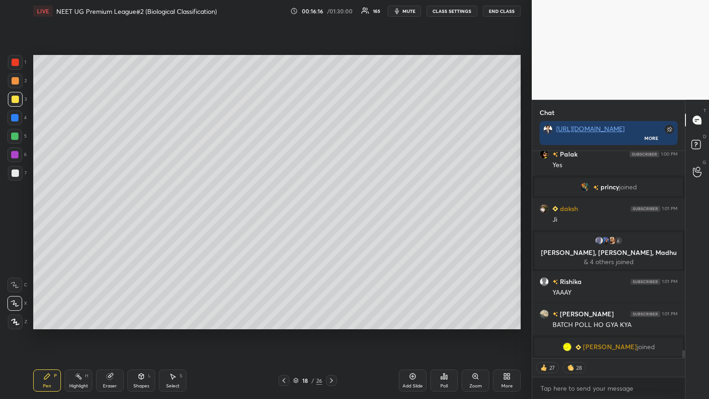
click at [331, 216] on div "More" at bounding box center [507, 380] width 28 height 22
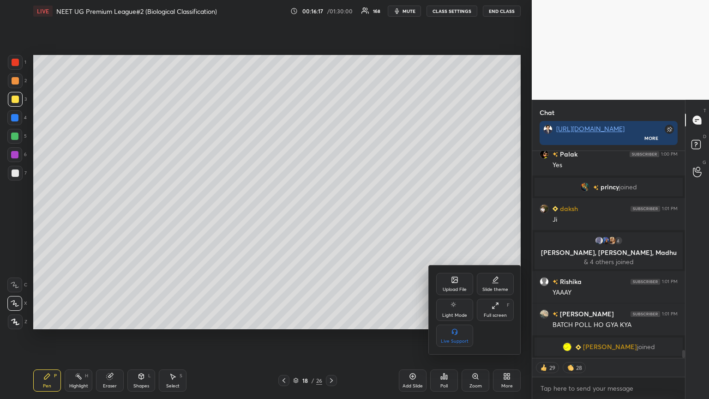
click at [331, 216] on div "Upload File" at bounding box center [455, 289] width 24 height 5
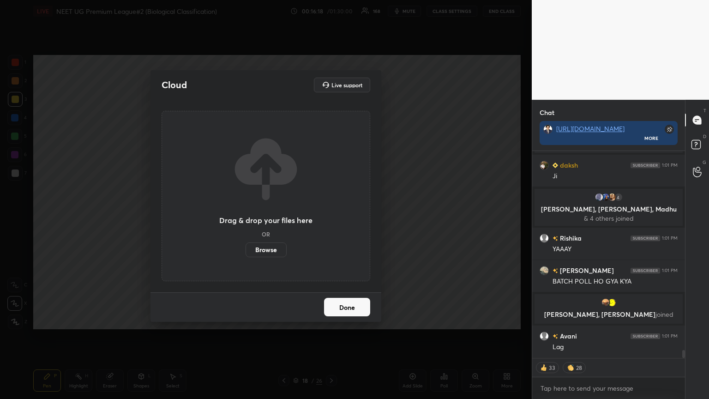
click at [260, 216] on label "Browse" at bounding box center [265, 249] width 41 height 15
click at [245, 216] on input "Browse" at bounding box center [245, 249] width 0 height 15
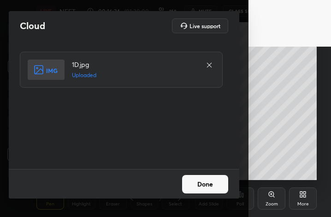
click at [204, 188] on button "Done" at bounding box center [205, 184] width 46 height 18
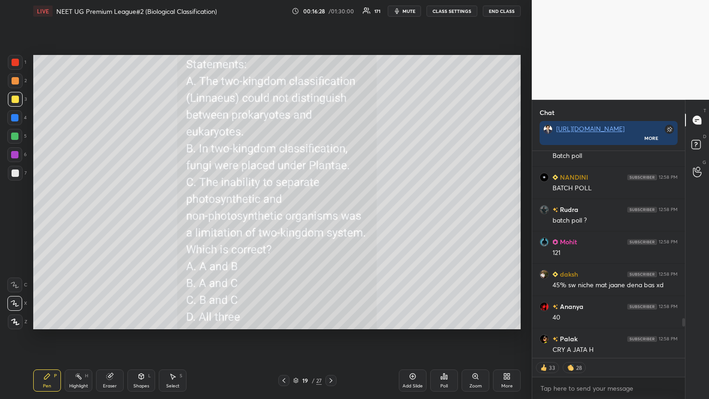
click at [331, 11] on span "mute" at bounding box center [408, 11] width 13 height 6
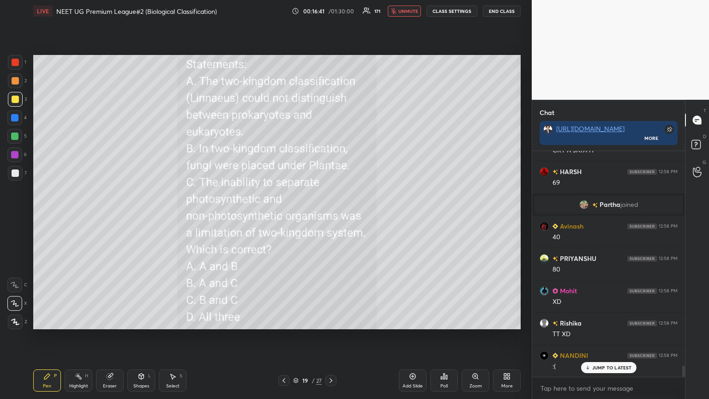
click at [15, 99] on div at bounding box center [15, 99] width 7 height 7
click at [138, 216] on icon at bounding box center [141, 375] width 7 height 7
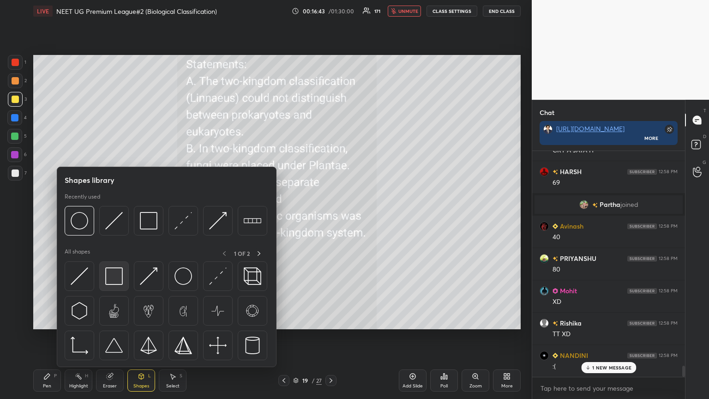
click at [117, 216] on img at bounding box center [114, 276] width 18 height 18
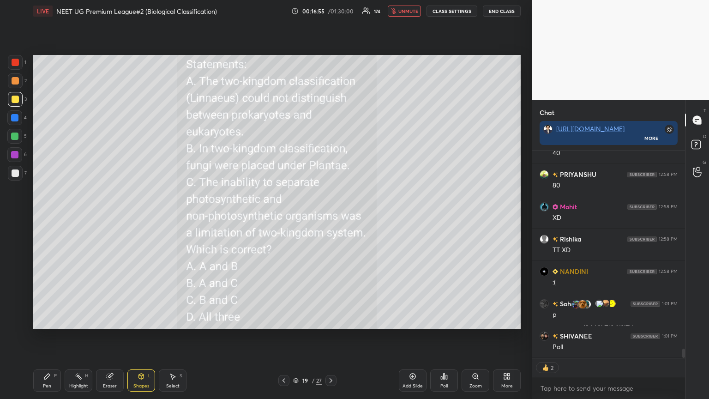
click at [331, 12] on span "unmute" at bounding box center [408, 11] width 20 height 6
click at [331, 216] on div "Poll" at bounding box center [444, 380] width 28 height 22
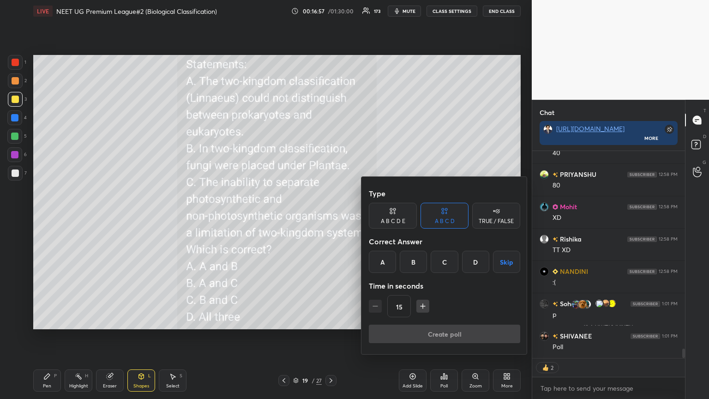
type textarea "x"
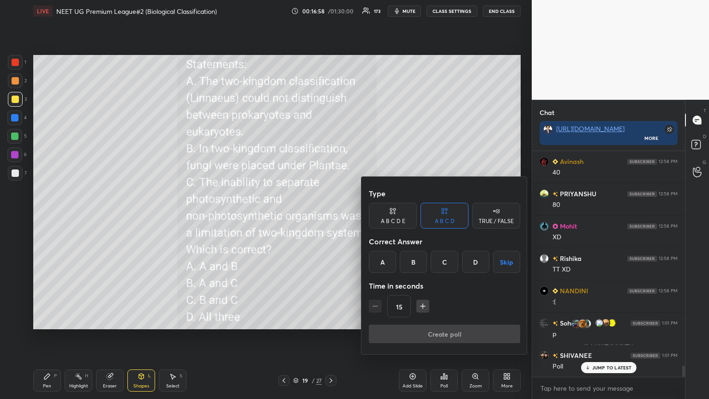
click at [331, 216] on div "D" at bounding box center [475, 262] width 27 height 22
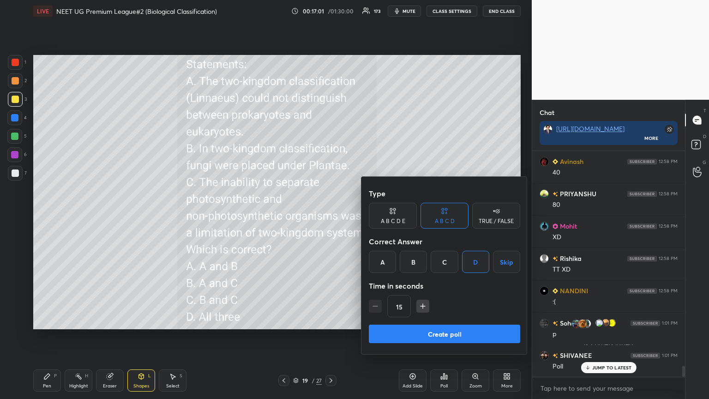
click at [331, 216] on icon "button" at bounding box center [422, 306] width 5 height 0
type input "30"
click at [331, 216] on button "Create poll" at bounding box center [444, 333] width 151 height 18
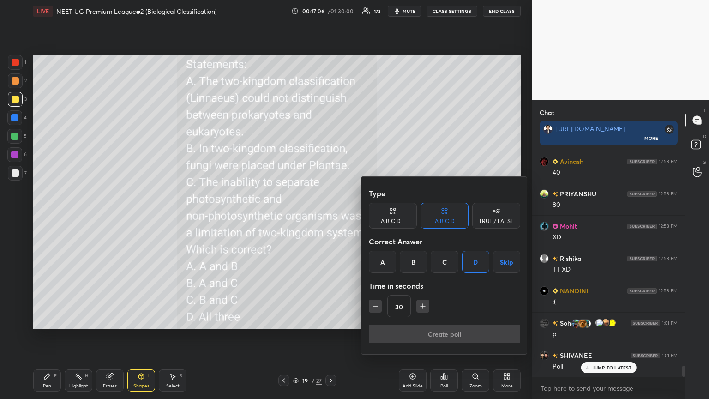
scroll to position [203, 150]
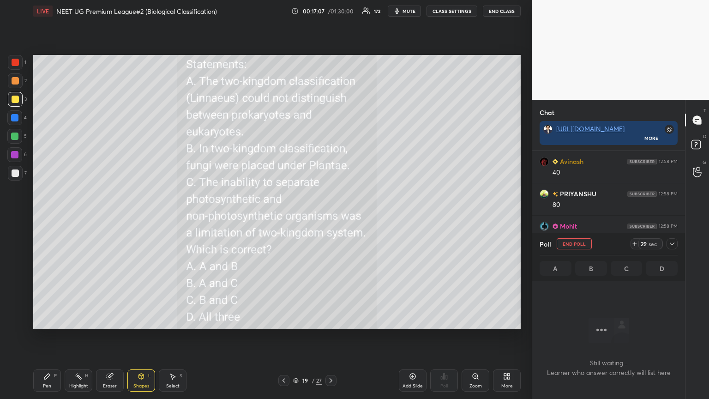
click at [331, 8] on span "mute" at bounding box center [408, 11] width 13 height 6
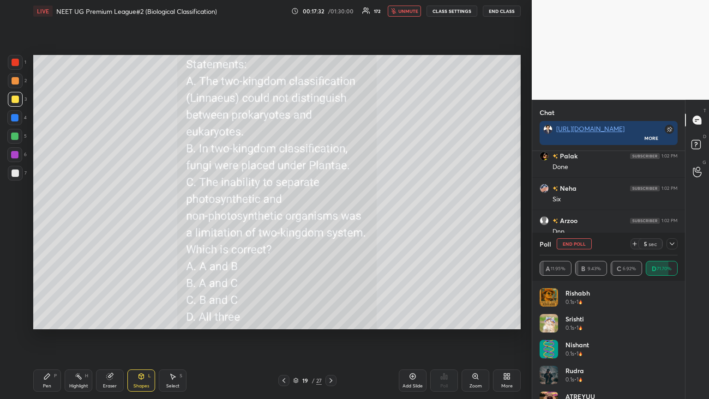
click at [331, 6] on button "unmute" at bounding box center [404, 11] width 33 height 11
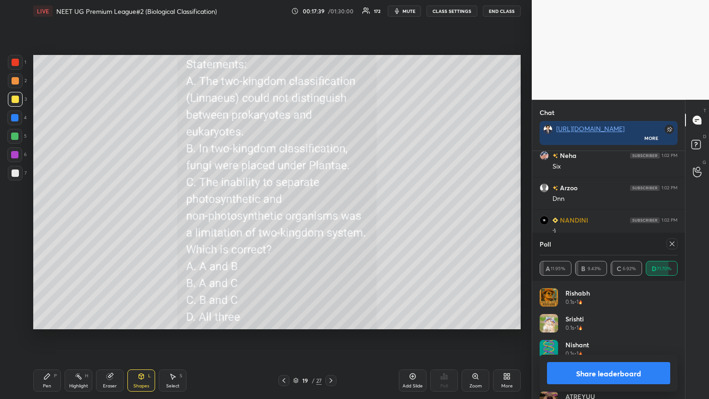
click at [331, 216] on icon at bounding box center [506, 375] width 7 height 7
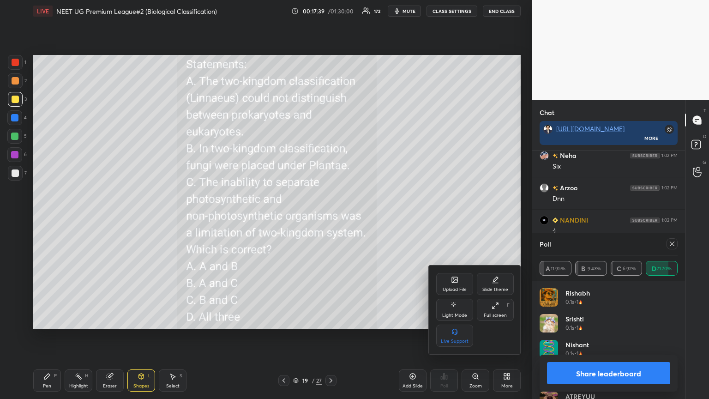
click at [331, 216] on icon at bounding box center [454, 279] width 7 height 7
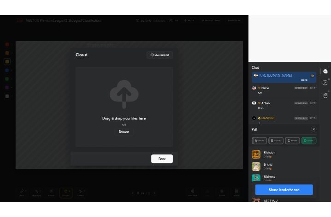
scroll to position [4668, 0]
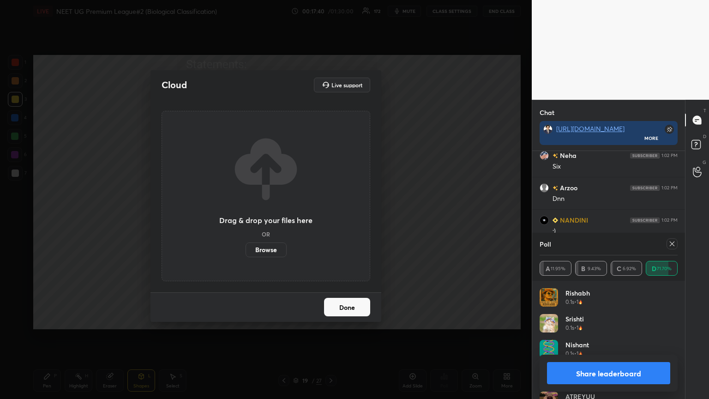
click at [266, 216] on label "Browse" at bounding box center [265, 249] width 41 height 15
click at [245, 216] on input "Browse" at bounding box center [245, 249] width 0 height 15
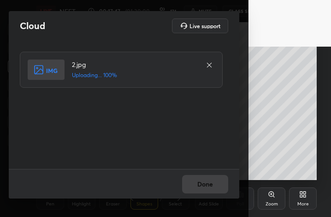
click at [215, 183] on div "Done" at bounding box center [124, 184] width 231 height 30
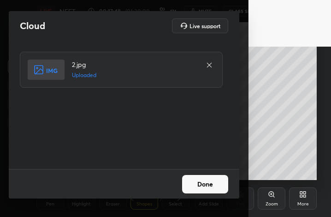
click at [213, 186] on button "Done" at bounding box center [205, 184] width 46 height 18
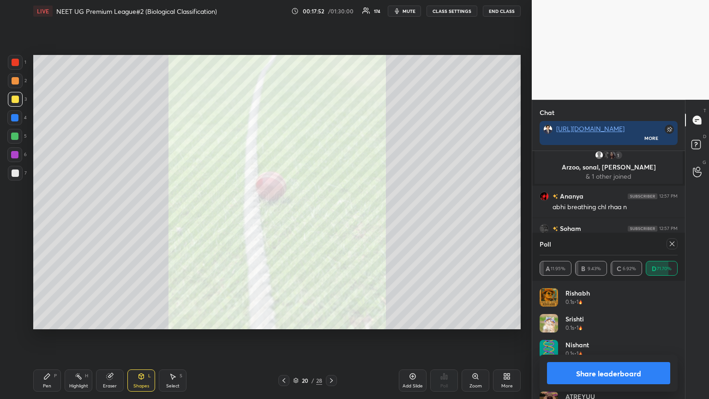
drag, startPoint x: 586, startPoint y: 371, endPoint x: 579, endPoint y: 367, distance: 8.1
click at [331, 216] on button "Share leaderboard" at bounding box center [608, 373] width 123 height 22
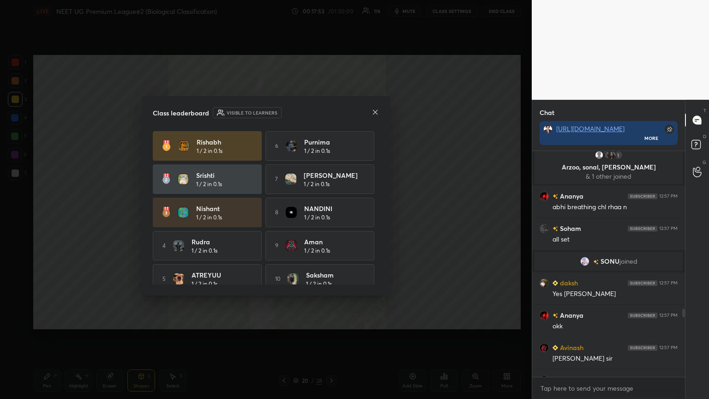
click at [331, 114] on icon at bounding box center [374, 111] width 7 height 7
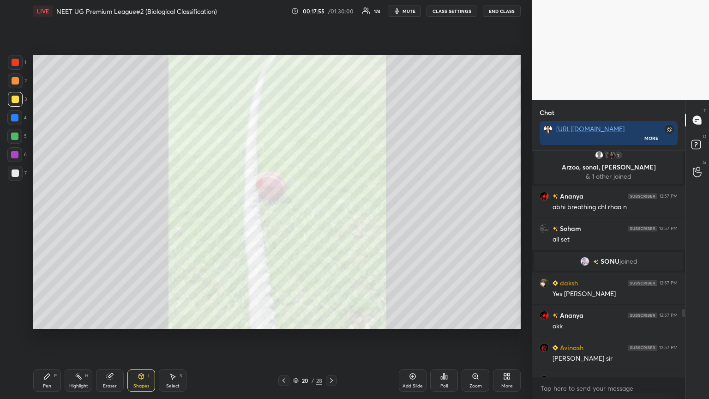
click at [48, 216] on icon at bounding box center [46, 375] width 7 height 7
drag, startPoint x: 50, startPoint y: 378, endPoint x: 76, endPoint y: 356, distance: 34.4
click at [50, 216] on icon at bounding box center [46, 375] width 7 height 7
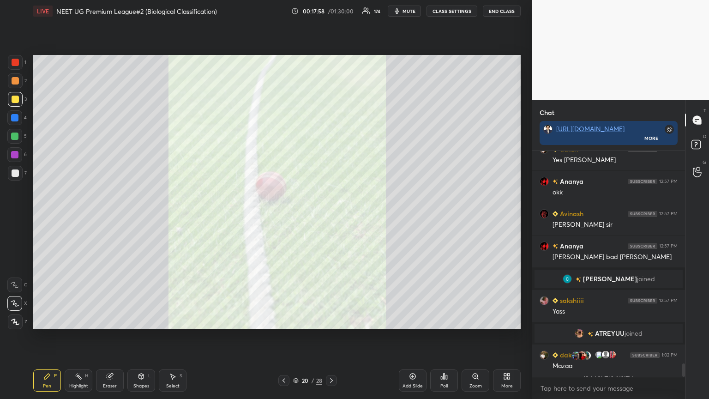
click at [331, 216] on div "More" at bounding box center [507, 380] width 28 height 22
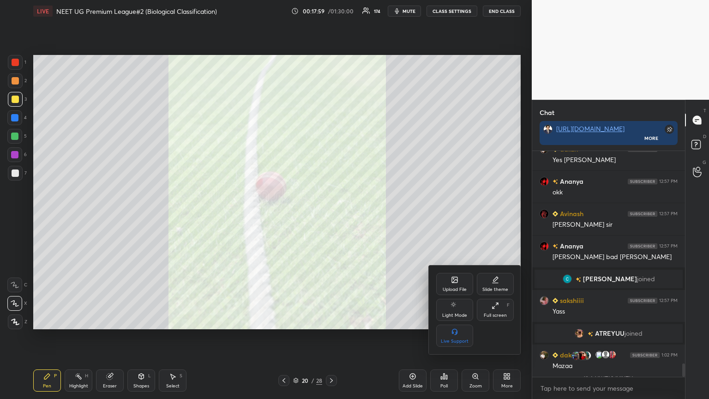
click at [331, 216] on div "Upload File" at bounding box center [454, 284] width 37 height 22
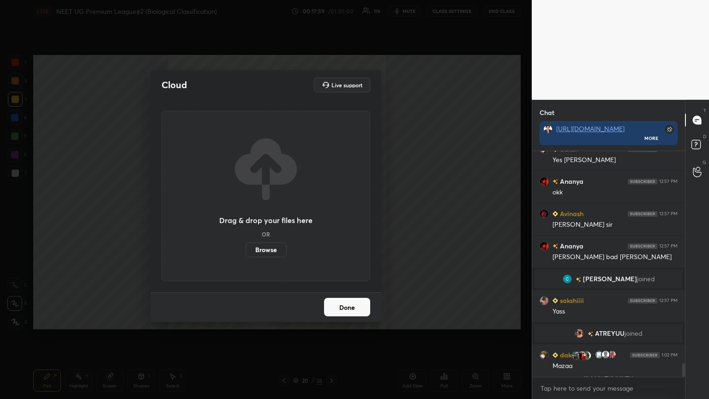
click at [276, 216] on label "Browse" at bounding box center [265, 249] width 41 height 15
click at [245, 216] on input "Browse" at bounding box center [245, 249] width 0 height 15
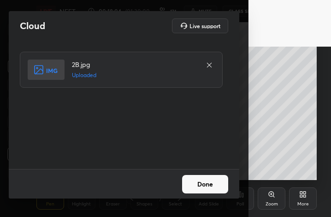
click at [212, 182] on button "Done" at bounding box center [205, 184] width 46 height 18
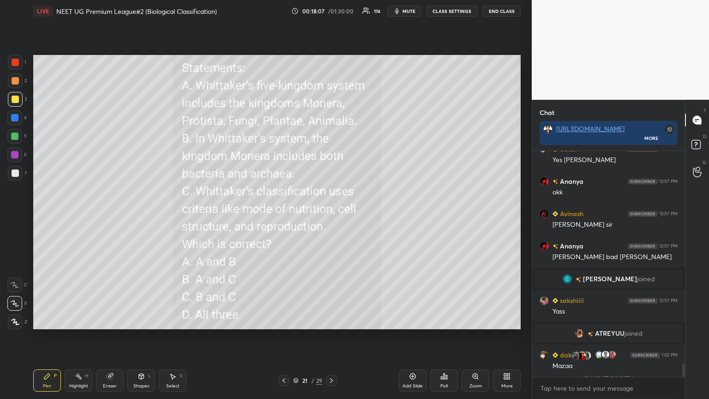
click at [331, 7] on button "mute" at bounding box center [404, 11] width 33 height 11
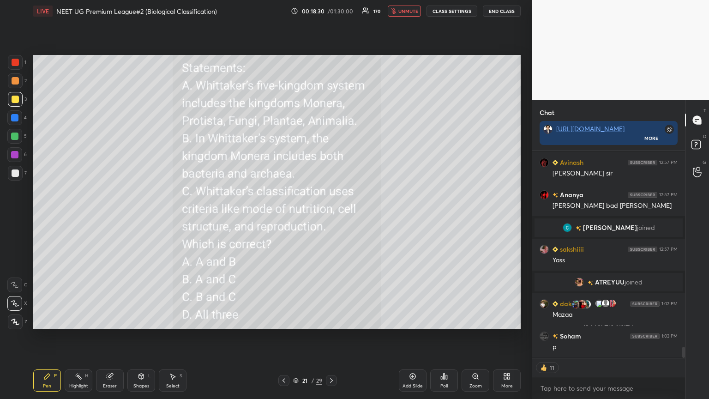
type textarea "x"
drag, startPoint x: 401, startPoint y: 11, endPoint x: 408, endPoint y: 20, distance: 11.8
click at [331, 12] on span "unmute" at bounding box center [408, 11] width 20 height 6
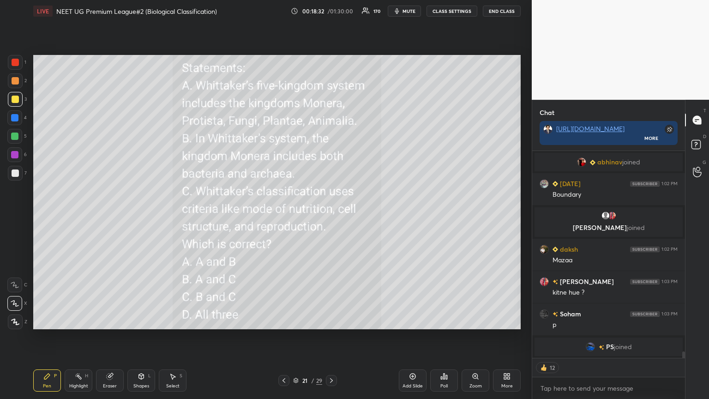
click at [331, 216] on div "Poll" at bounding box center [444, 380] width 28 height 22
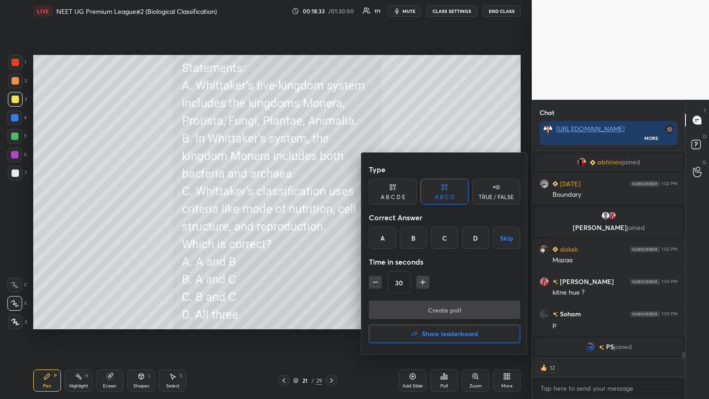
drag, startPoint x: 413, startPoint y: 239, endPoint x: 414, endPoint y: 243, distance: 4.7
click at [331, 216] on div "B" at bounding box center [413, 238] width 27 height 22
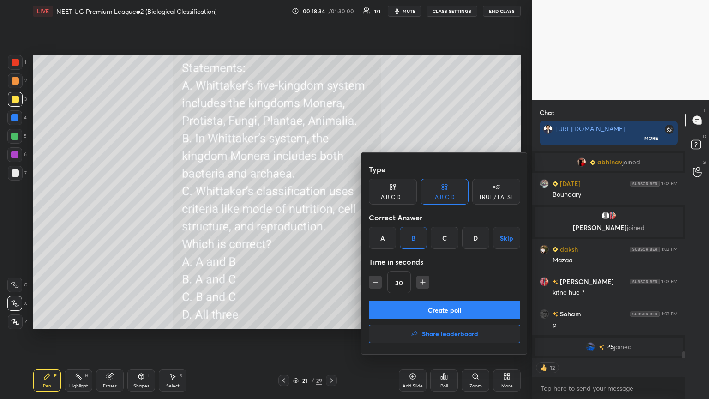
click at [331, 216] on icon "button" at bounding box center [375, 281] width 9 height 9
type input "15"
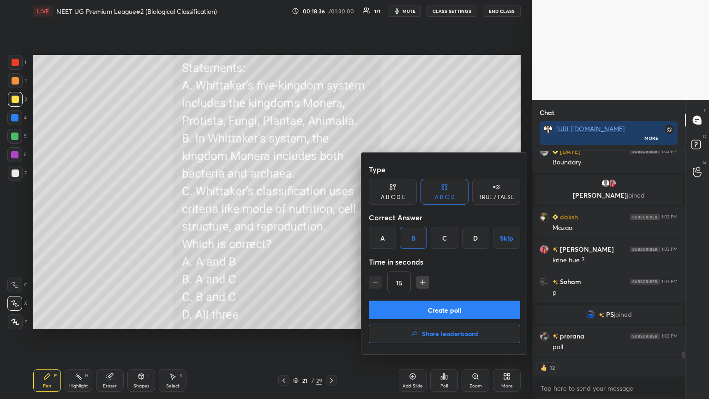
drag, startPoint x: 455, startPoint y: 305, endPoint x: 451, endPoint y: 311, distance: 7.0
click at [331, 216] on button "Create poll" at bounding box center [444, 309] width 151 height 18
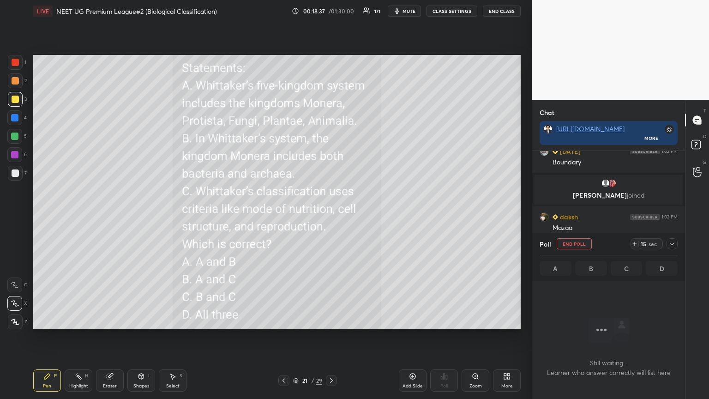
click at [331, 10] on span "mute" at bounding box center [408, 11] width 13 height 6
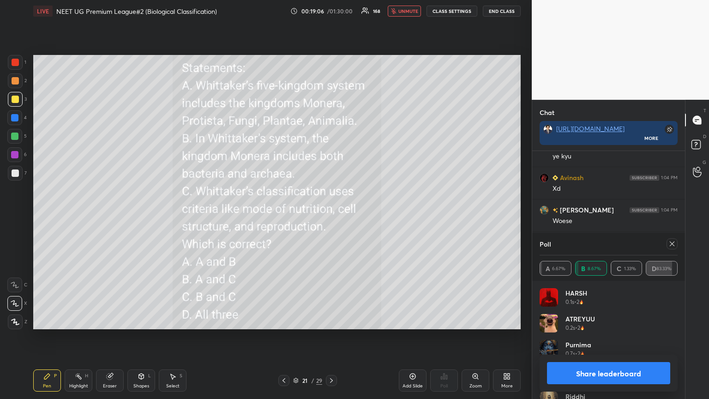
click at [331, 216] on button "Share leaderboard" at bounding box center [608, 373] width 123 height 22
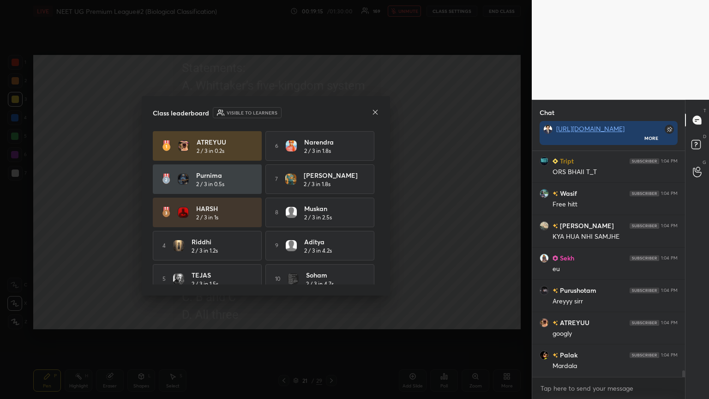
click at [331, 112] on icon at bounding box center [374, 111] width 7 height 7
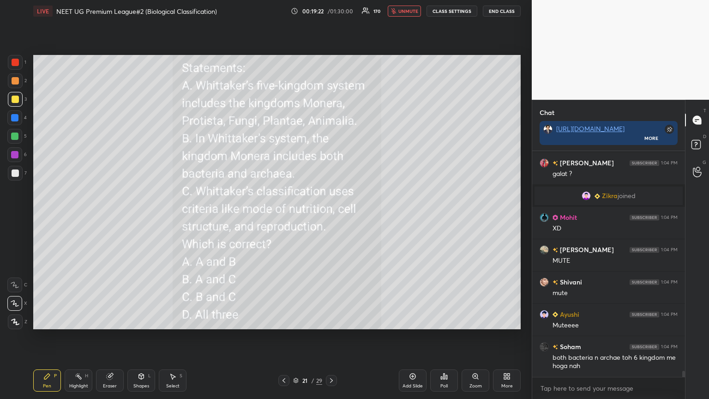
click at [331, 13] on button "unmute" at bounding box center [404, 11] width 33 height 11
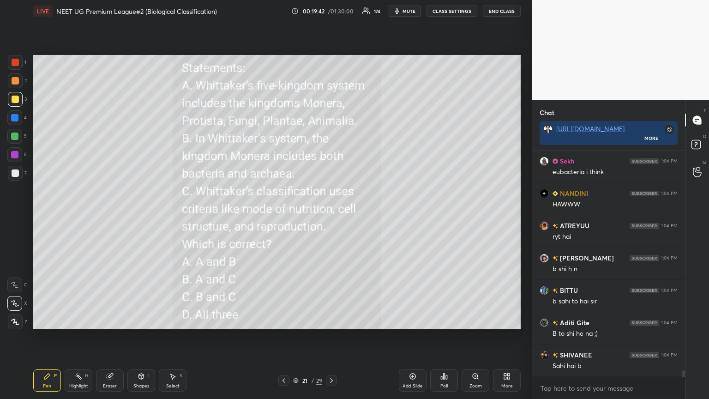
click at [331, 13] on span "mute" at bounding box center [408, 11] width 13 height 6
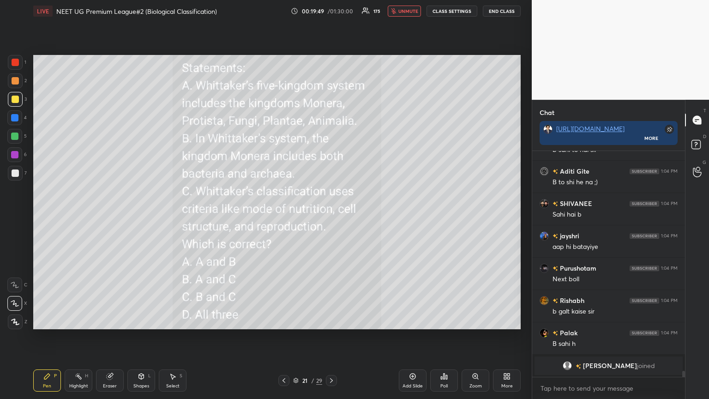
click at [331, 13] on span "unmute" at bounding box center [408, 11] width 20 height 6
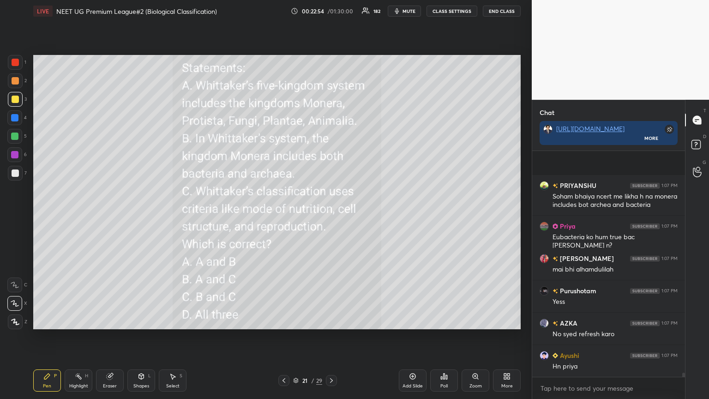
scroll to position [11438, 0]
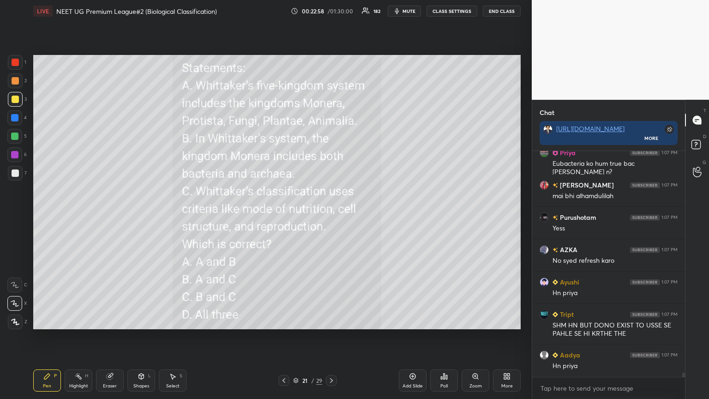
click at [16, 102] on div at bounding box center [15, 99] width 7 height 7
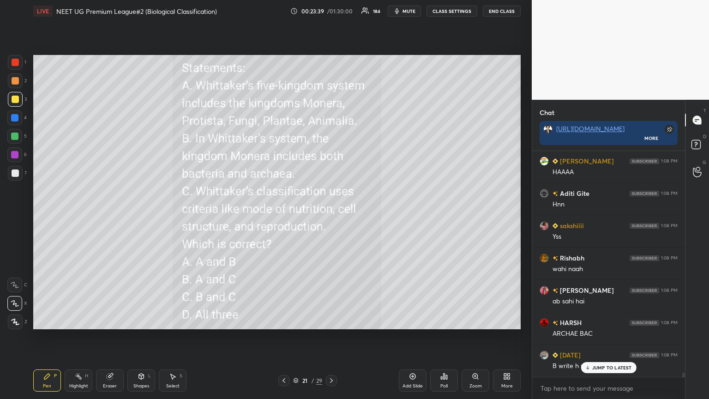
scroll to position [11737, 0]
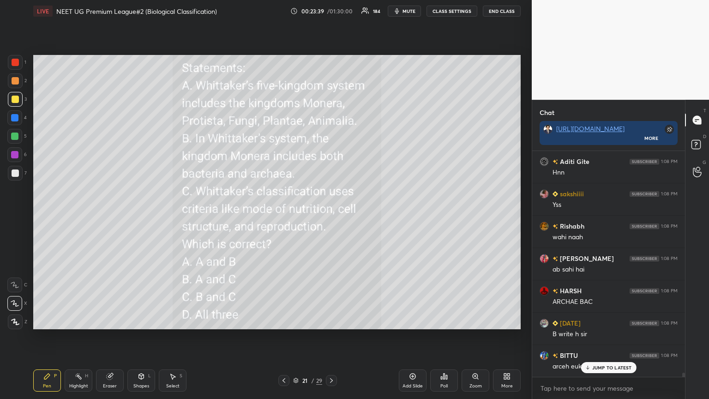
click at [20, 103] on div at bounding box center [15, 99] width 15 height 15
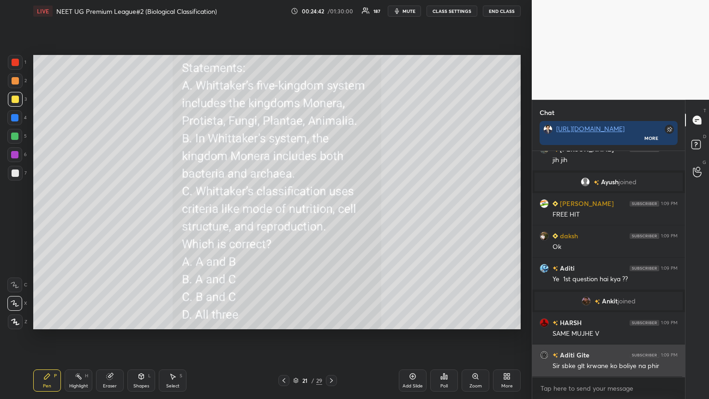
scroll to position [12981, 0]
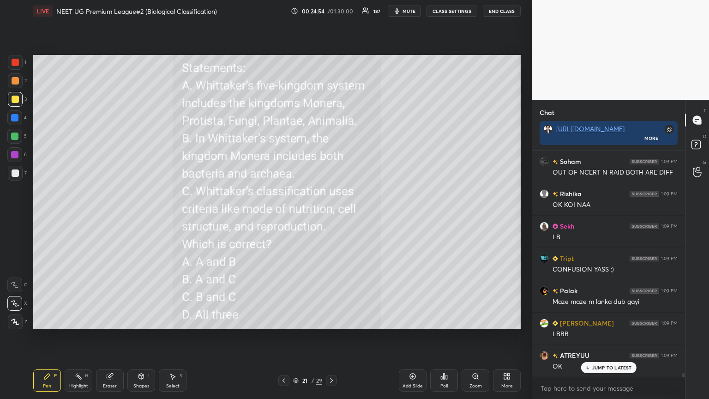
click at [331, 216] on icon at bounding box center [506, 375] width 7 height 7
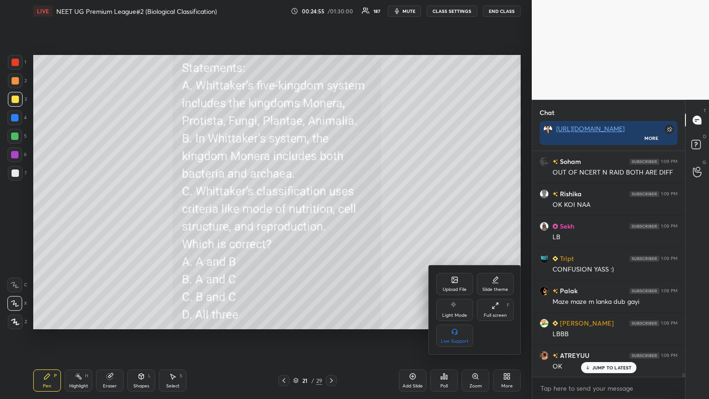
click at [331, 216] on div "Upload File" at bounding box center [454, 284] width 37 height 22
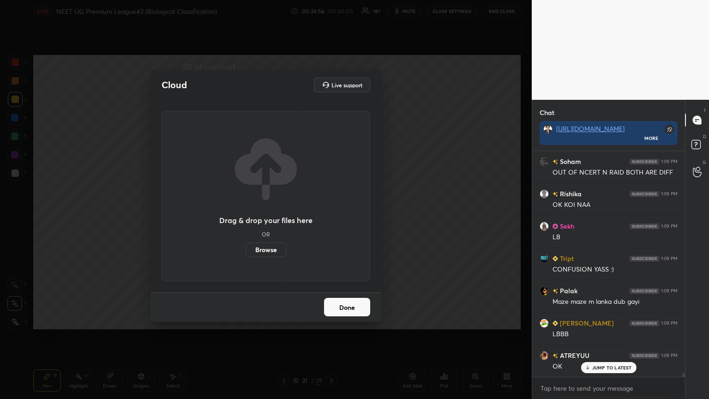
click at [278, 216] on label "Browse" at bounding box center [265, 249] width 41 height 15
click at [245, 216] on input "Browse" at bounding box center [245, 249] width 0 height 15
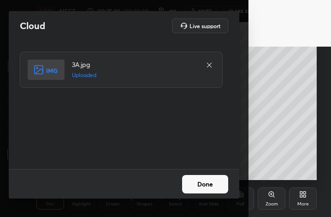
click at [201, 184] on button "Done" at bounding box center [205, 184] width 46 height 18
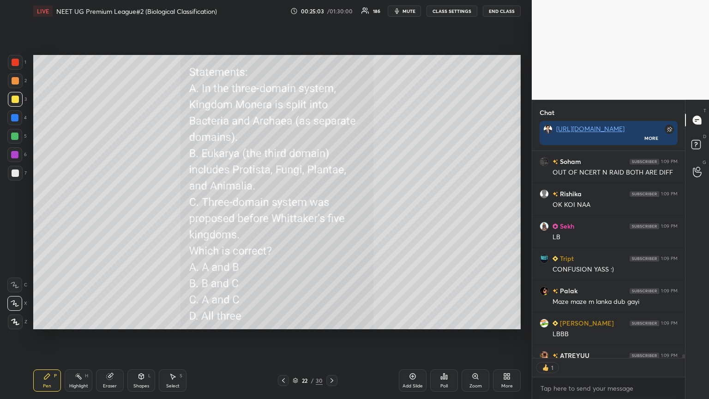
click at [331, 9] on span "mute" at bounding box center [408, 11] width 13 height 6
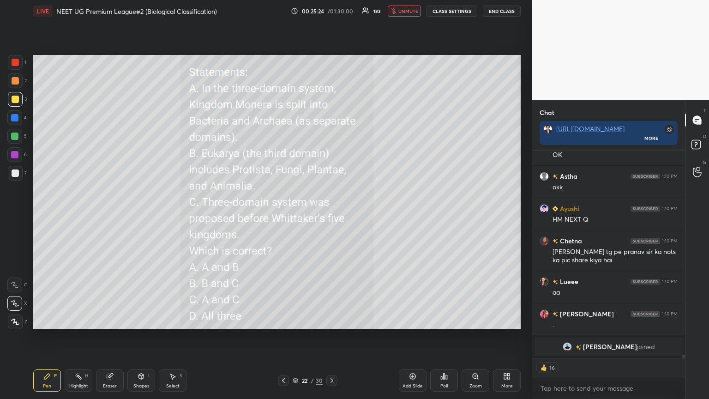
click at [331, 9] on span "unmute" at bounding box center [408, 11] width 20 height 6
click at [331, 216] on div "Poll" at bounding box center [444, 380] width 28 height 22
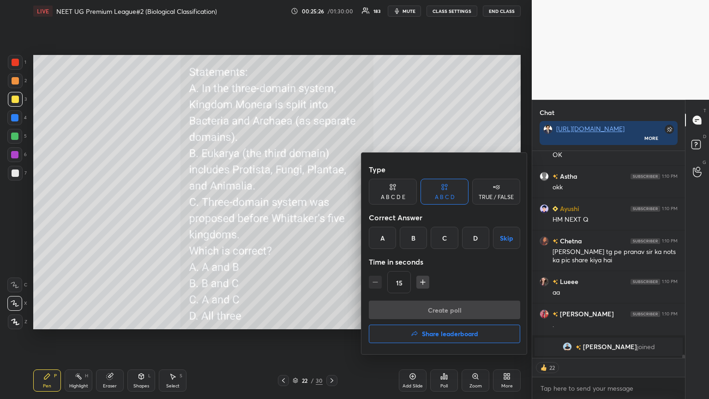
click at [331, 216] on div "A" at bounding box center [382, 238] width 27 height 22
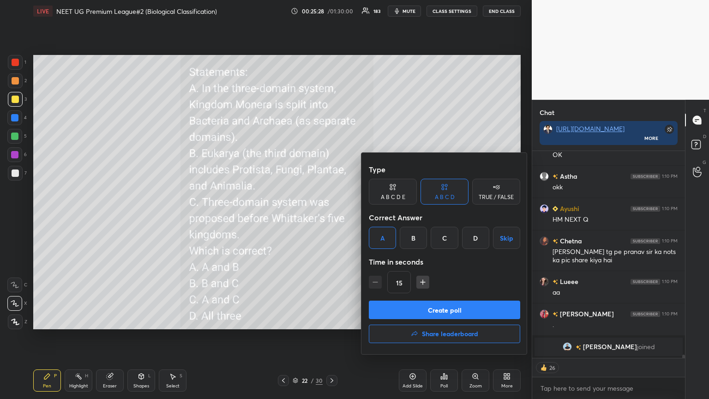
click at [331, 216] on button "Create poll" at bounding box center [444, 309] width 151 height 18
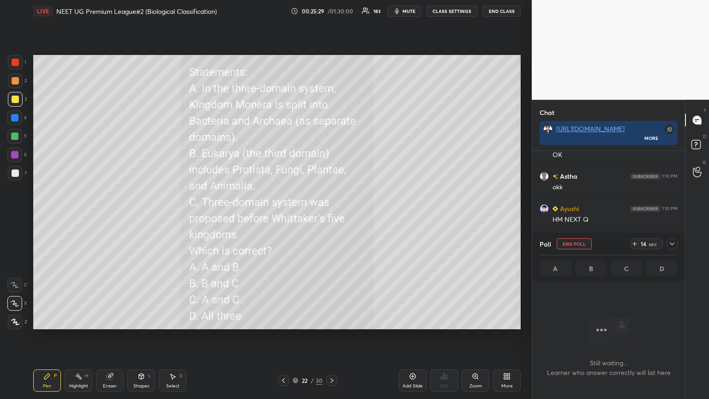
click at [331, 13] on span "mute" at bounding box center [408, 11] width 13 height 6
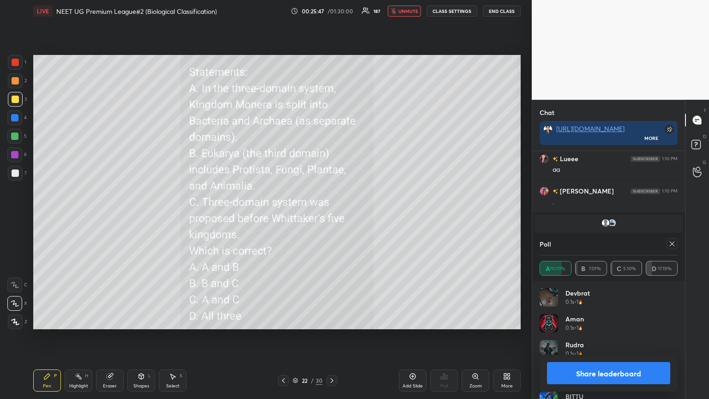
click at [331, 9] on icon "button" at bounding box center [393, 11] width 5 height 6
click at [331, 216] on button "Share leaderboard" at bounding box center [608, 373] width 123 height 22
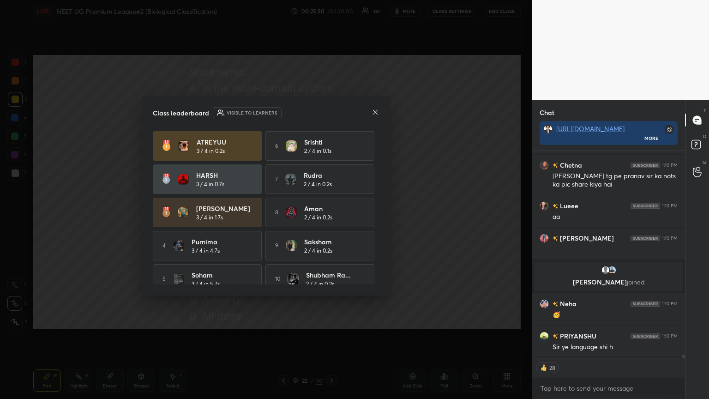
click at [331, 114] on div "Class leaderboard Visible to learners ATREYUU 3 / 4 in 0.2s 6 Srishti 2 / 4 in …" at bounding box center [266, 195] width 248 height 199
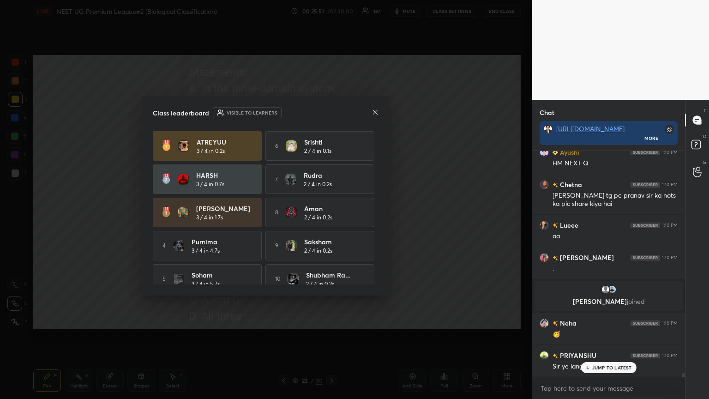
click at [331, 114] on icon at bounding box center [374, 111] width 7 height 7
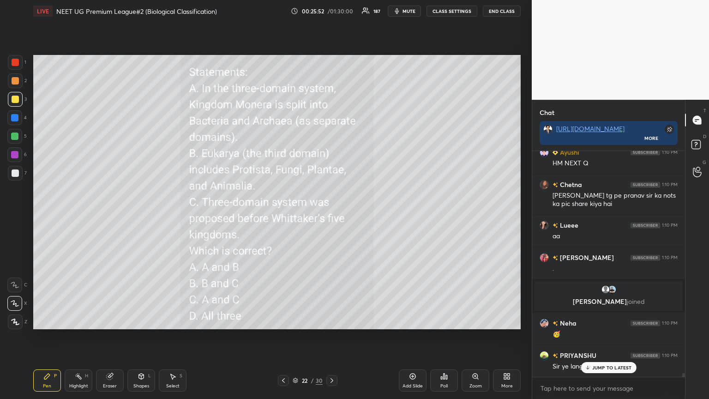
click at [285, 216] on icon at bounding box center [283, 380] width 7 height 7
click at [284, 216] on icon at bounding box center [283, 380] width 7 height 7
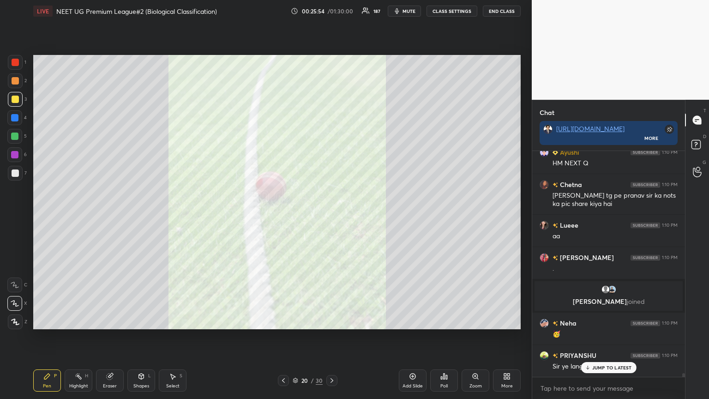
click at [331, 216] on icon at bounding box center [331, 380] width 7 height 7
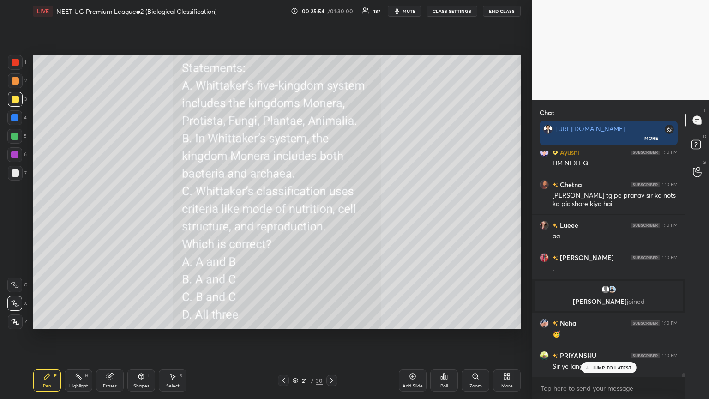
click at [331, 216] on icon at bounding box center [331, 380] width 7 height 7
click at [331, 13] on span "mute" at bounding box center [408, 11] width 13 height 6
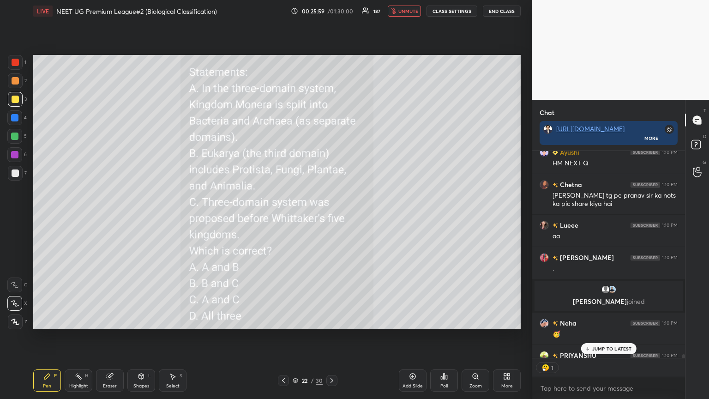
click at [331, 216] on div "More" at bounding box center [507, 380] width 28 height 22
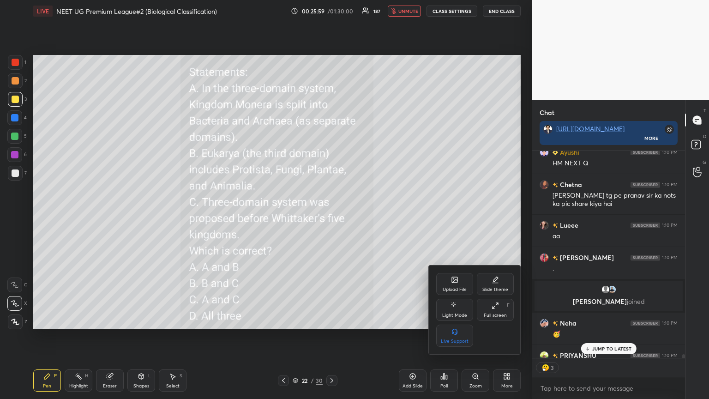
click at [331, 216] on icon at bounding box center [454, 280] width 5 height 3
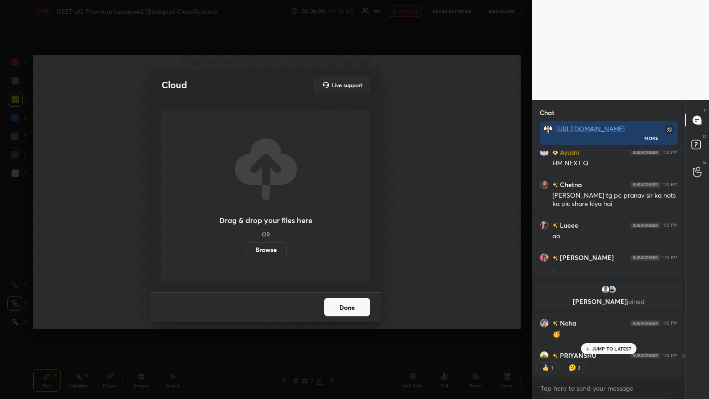
click at [273, 216] on label "Browse" at bounding box center [265, 249] width 41 height 15
click at [245, 216] on input "Browse" at bounding box center [245, 249] width 0 height 15
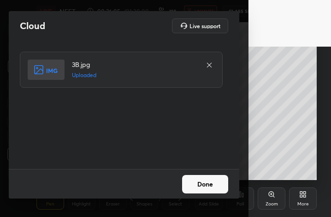
click at [215, 184] on button "Done" at bounding box center [205, 184] width 46 height 18
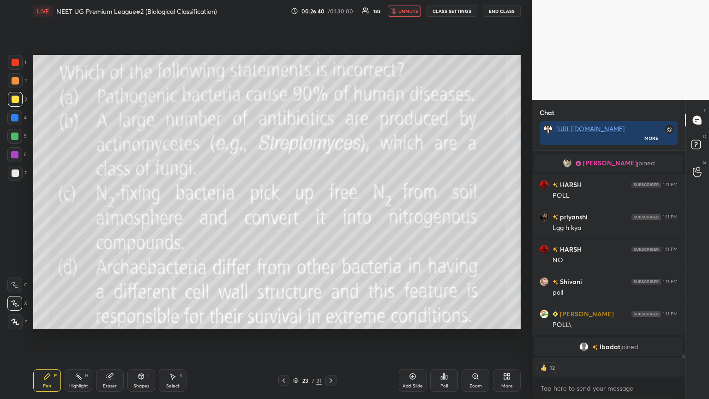
click at [331, 216] on icon at bounding box center [505, 378] width 2 height 2
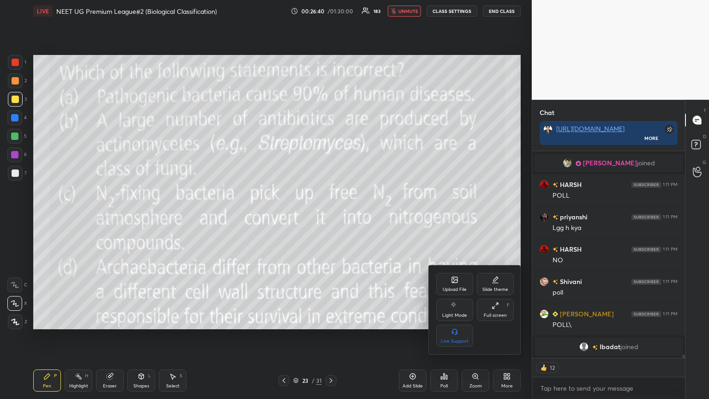
click at [331, 216] on div "Upload File" at bounding box center [455, 289] width 24 height 5
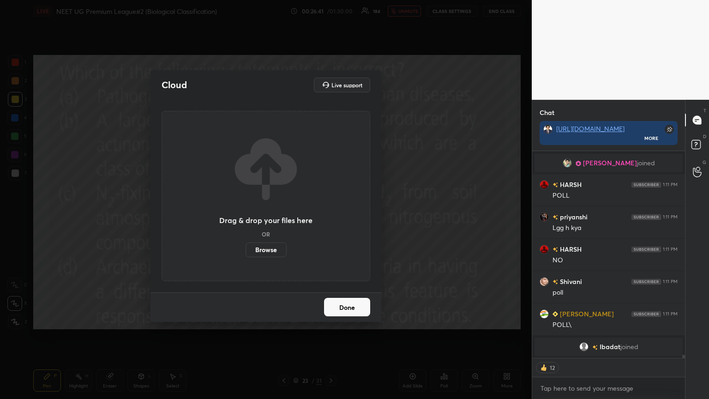
click at [262, 216] on label "Browse" at bounding box center [265, 249] width 41 height 15
click at [245, 216] on input "Browse" at bounding box center [245, 249] width 0 height 15
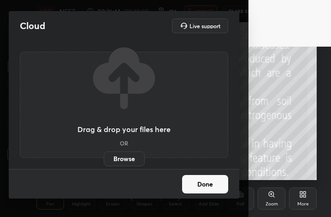
click at [201, 177] on button "Done" at bounding box center [205, 184] width 46 height 18
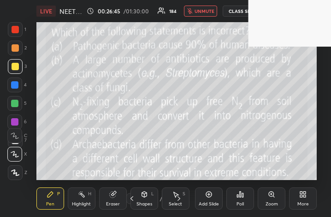
click at [232, 194] on div "Poll" at bounding box center [241, 198] width 28 height 22
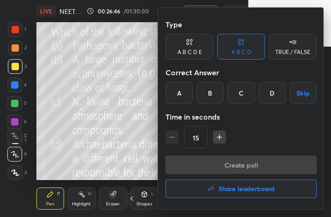
click at [214, 97] on div "B" at bounding box center [210, 93] width 27 height 22
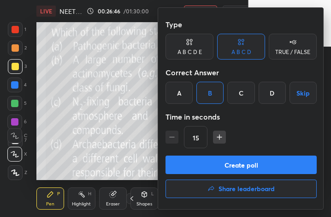
click at [231, 162] on button "Create poll" at bounding box center [241, 165] width 151 height 18
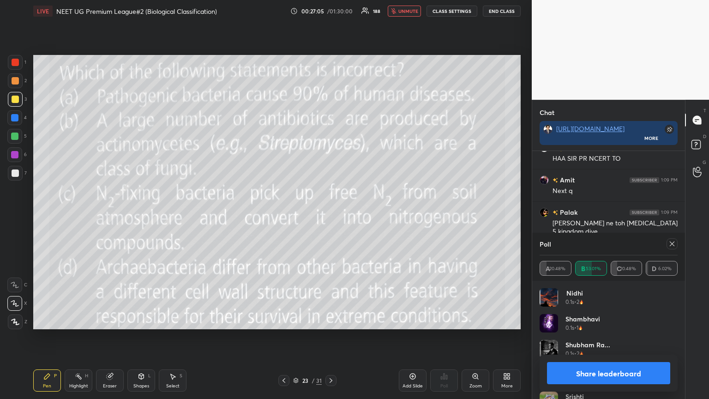
click at [331, 11] on span "unmute" at bounding box center [408, 11] width 20 height 6
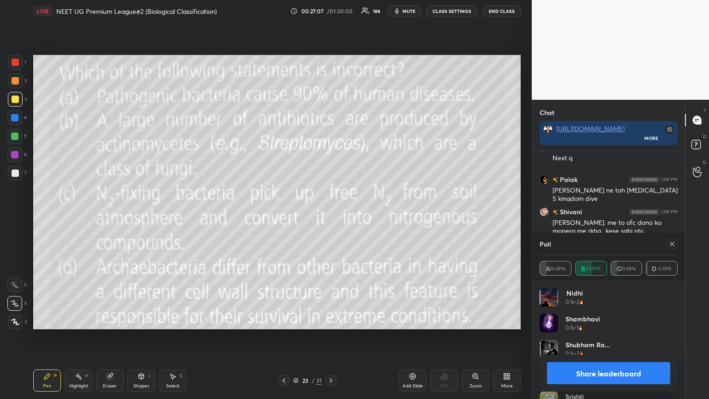
click at [331, 216] on button "Share leaderboard" at bounding box center [608, 373] width 123 height 22
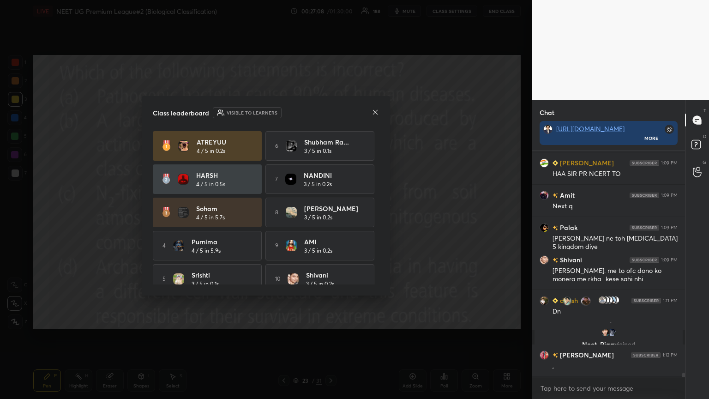
click at [331, 111] on icon at bounding box center [374, 111] width 7 height 7
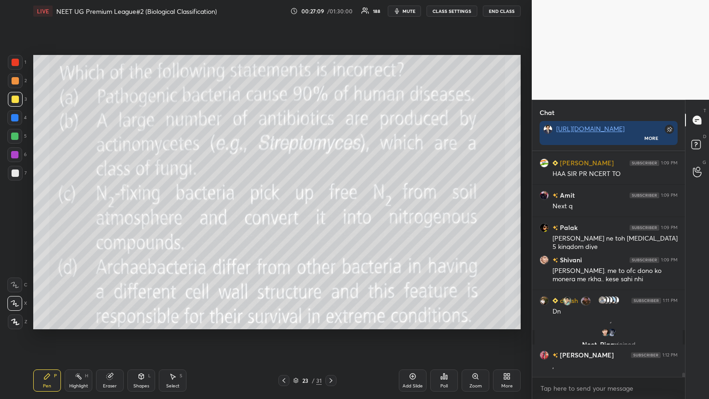
click at [283, 216] on icon at bounding box center [283, 380] width 7 height 7
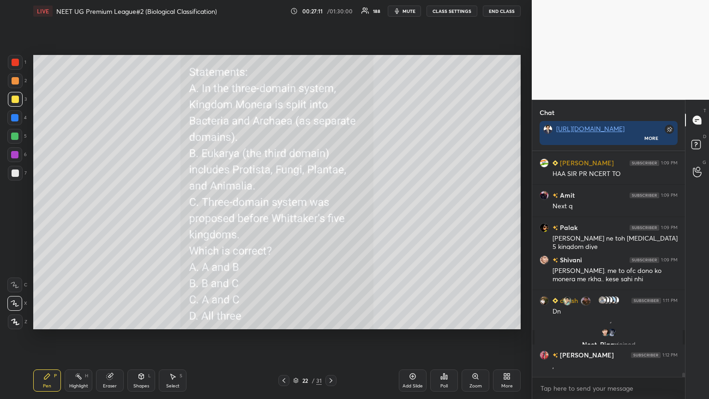
click at [329, 216] on icon at bounding box center [330, 380] width 7 height 7
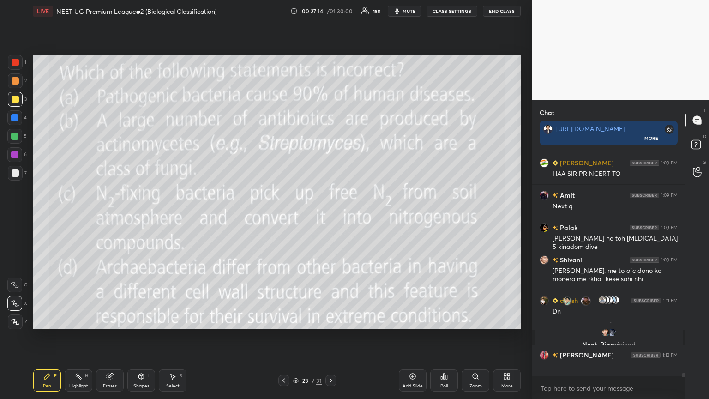
click at [331, 216] on div "More" at bounding box center [507, 380] width 28 height 22
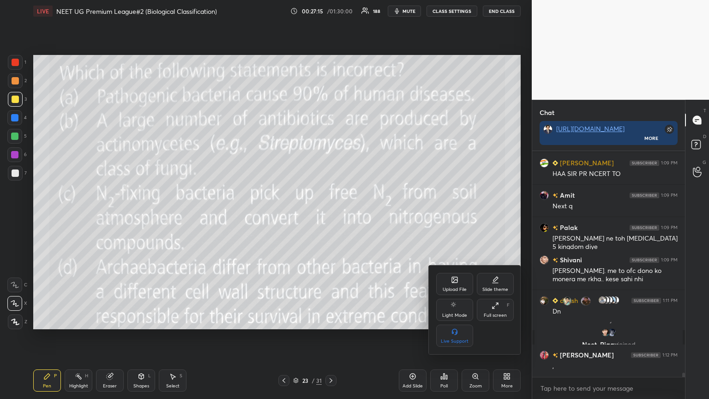
click at [331, 216] on icon at bounding box center [454, 279] width 7 height 7
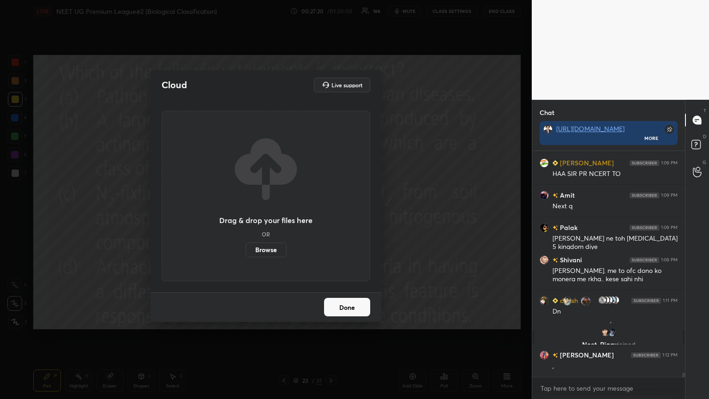
drag, startPoint x: 274, startPoint y: 250, endPoint x: 273, endPoint y: 192, distance: 57.2
click at [274, 216] on label "Browse" at bounding box center [265, 249] width 41 height 15
click at [245, 216] on input "Browse" at bounding box center [245, 249] width 0 height 15
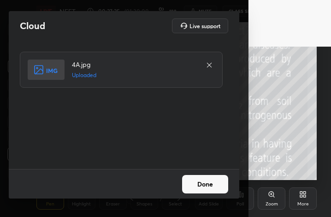
click at [211, 183] on button "Done" at bounding box center [205, 184] width 46 height 18
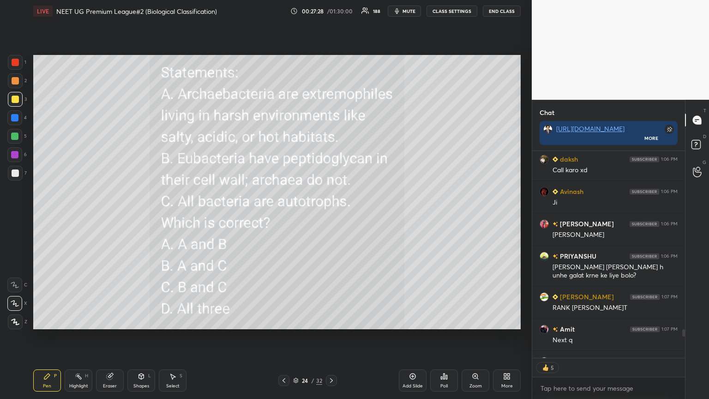
drag, startPoint x: 414, startPoint y: 7, endPoint x: 413, endPoint y: 13, distance: 5.8
click at [331, 8] on span "mute" at bounding box center [408, 11] width 13 height 6
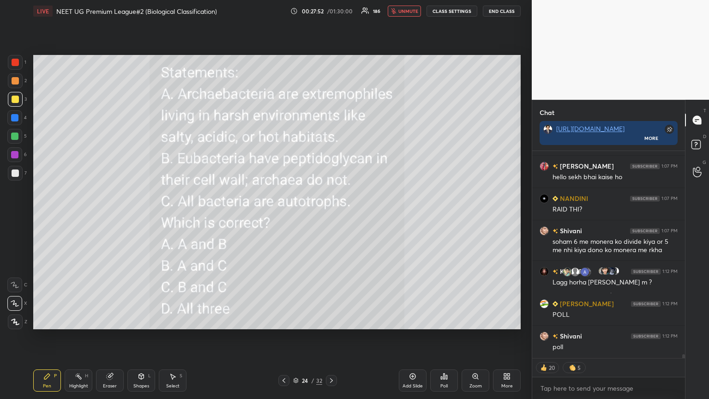
click at [331, 13] on button "unmute" at bounding box center [404, 11] width 33 height 11
click at [331, 216] on div "Poll" at bounding box center [443, 385] width 7 height 5
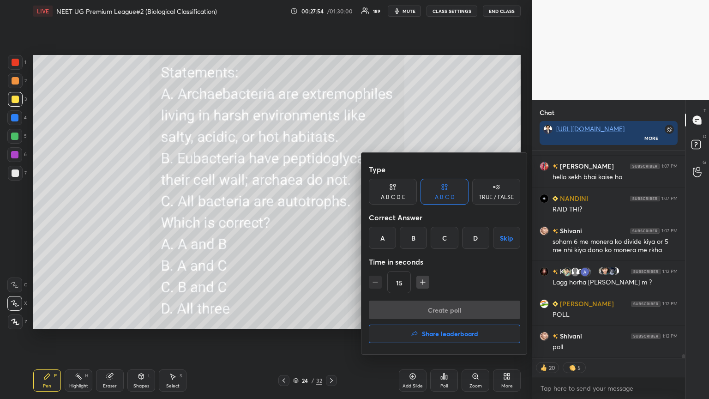
click at [331, 216] on div "A" at bounding box center [382, 238] width 27 height 22
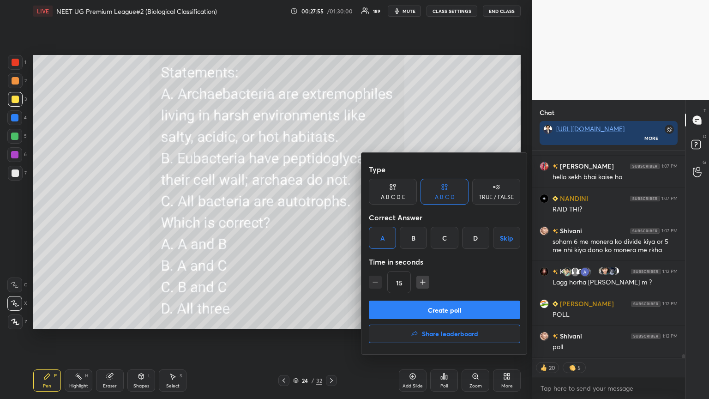
click at [331, 216] on button "Create poll" at bounding box center [444, 309] width 151 height 18
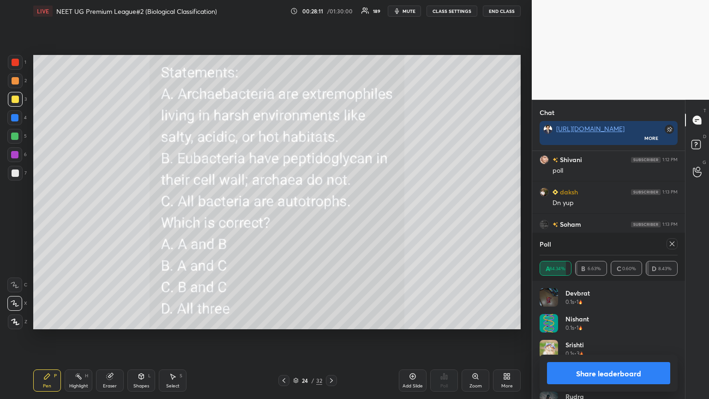
drag, startPoint x: 563, startPoint y: 375, endPoint x: 550, endPoint y: 377, distance: 13.5
click at [331, 216] on button "Share leaderboard" at bounding box center [608, 373] width 123 height 22
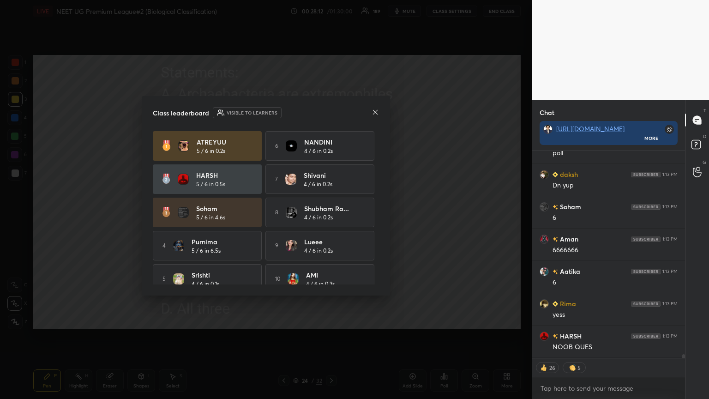
click at [331, 112] on icon at bounding box center [374, 111] width 7 height 7
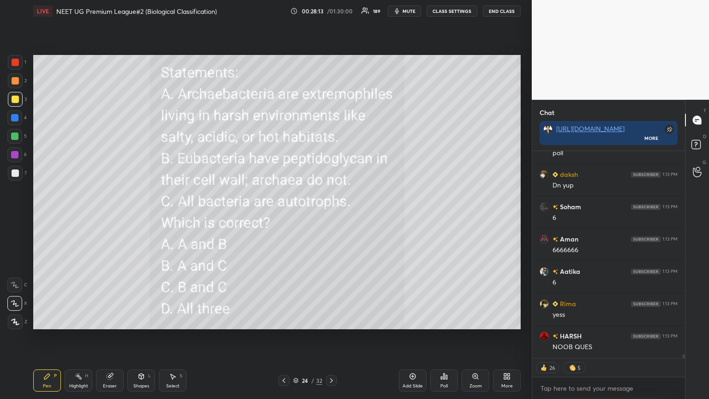
click at [283, 216] on icon at bounding box center [283, 380] width 7 height 7
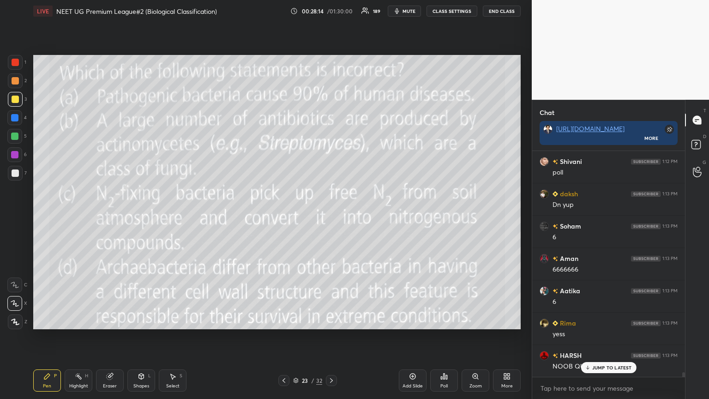
click at [329, 216] on icon at bounding box center [331, 380] width 7 height 7
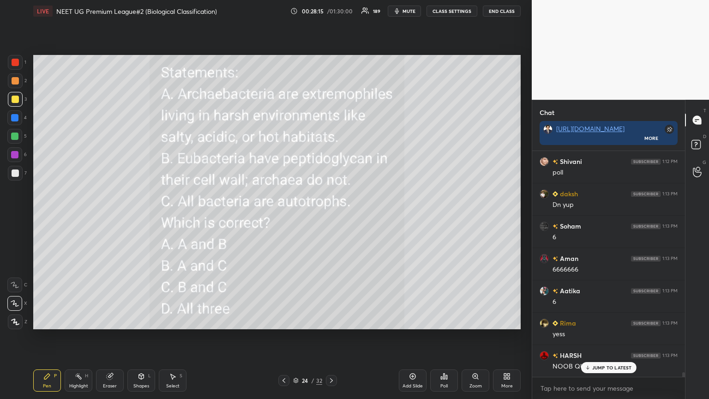
click at [331, 216] on div "More" at bounding box center [507, 380] width 28 height 22
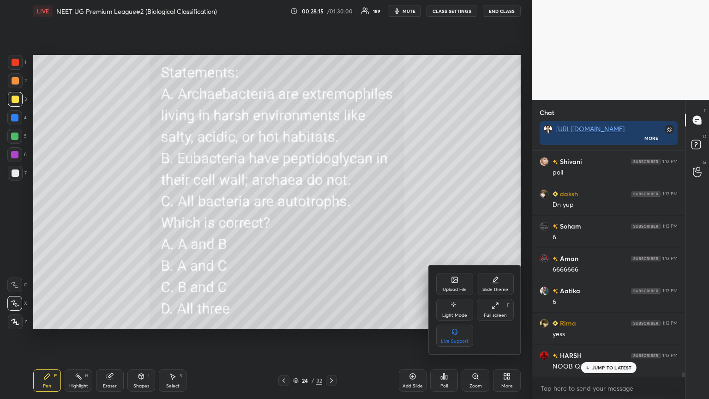
click at [331, 216] on icon at bounding box center [455, 280] width 6 height 6
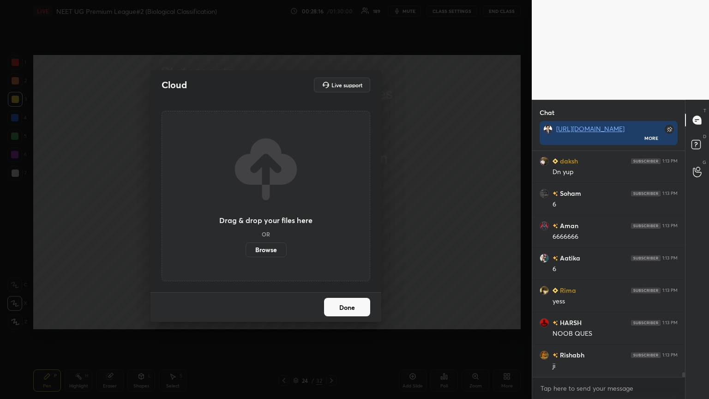
drag, startPoint x: 267, startPoint y: 247, endPoint x: 266, endPoint y: 192, distance: 54.9
click at [266, 216] on label "Browse" at bounding box center [265, 249] width 41 height 15
click at [245, 216] on input "Browse" at bounding box center [245, 249] width 0 height 15
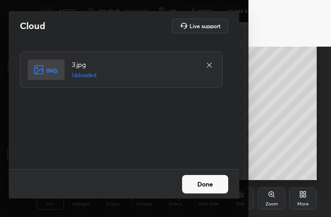
click at [203, 182] on button "Done" at bounding box center [205, 184] width 46 height 18
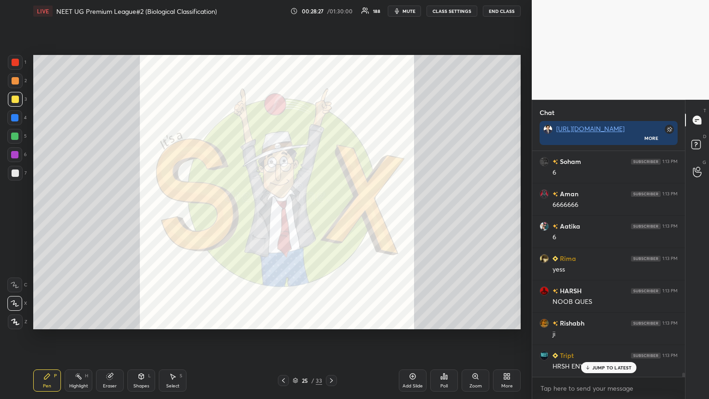
click at [331, 216] on icon at bounding box center [506, 375] width 7 height 7
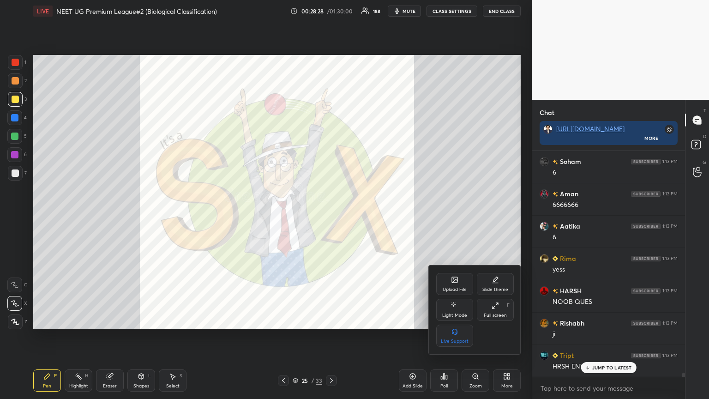
click at [331, 216] on icon at bounding box center [454, 279] width 7 height 7
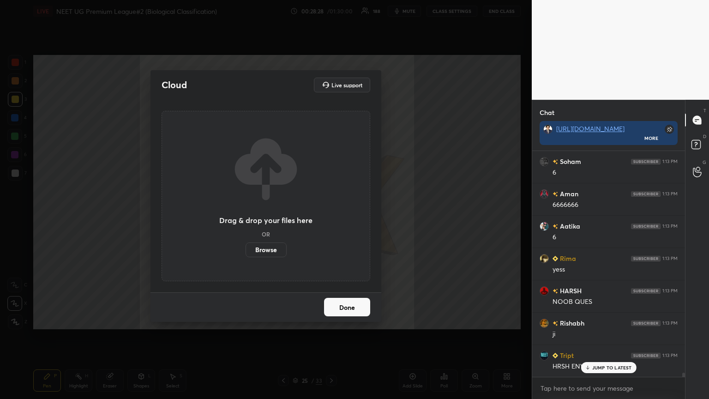
click at [278, 216] on label "Browse" at bounding box center [265, 249] width 41 height 15
click at [245, 216] on input "Browse" at bounding box center [245, 249] width 0 height 15
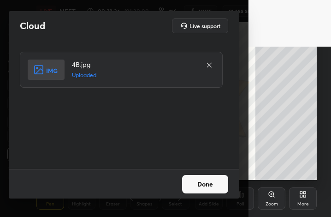
click at [210, 185] on button "Done" at bounding box center [205, 184] width 46 height 18
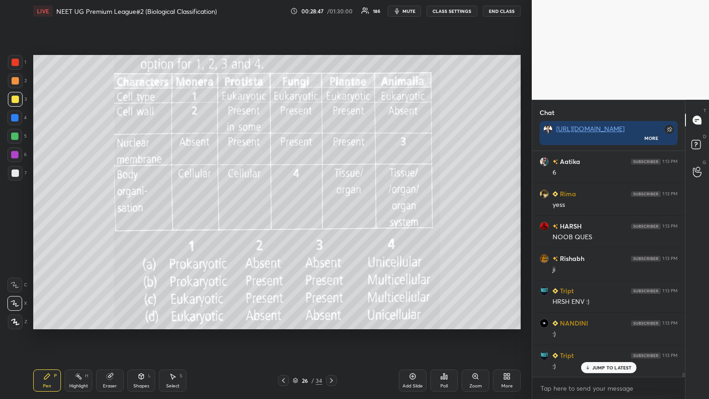
drag, startPoint x: 15, startPoint y: 174, endPoint x: 14, endPoint y: 168, distance: 5.1
click at [14, 174] on div at bounding box center [15, 172] width 7 height 7
drag, startPoint x: 605, startPoint y: 351, endPoint x: 561, endPoint y: 370, distance: 47.9
click at [331, 216] on p "JUMP TO LATEST" at bounding box center [612, 349] width 40 height 6
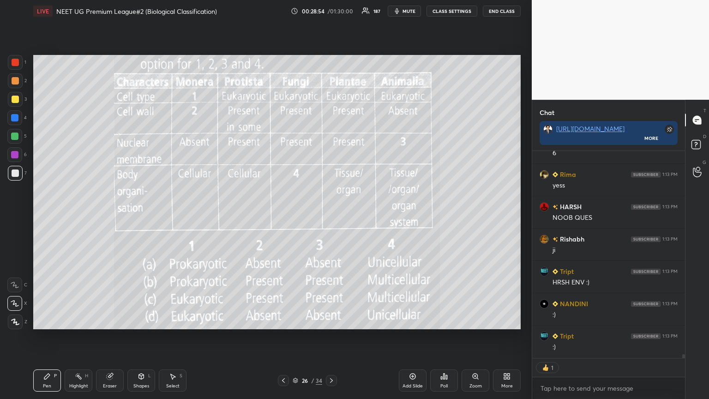
click at [331, 216] on div "Poll" at bounding box center [444, 380] width 28 height 22
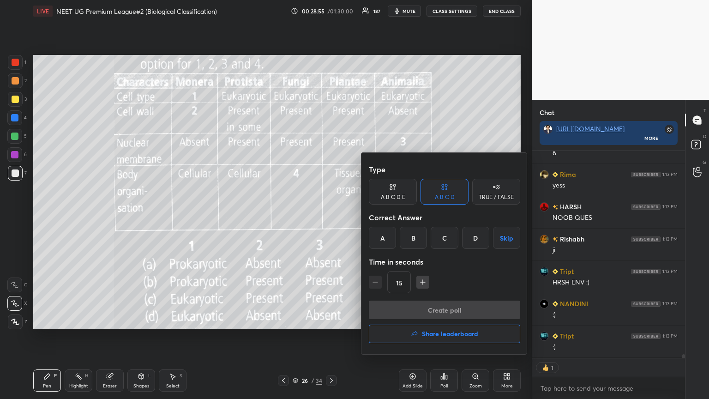
drag, startPoint x: 415, startPoint y: 240, endPoint x: 413, endPoint y: 251, distance: 10.8
click at [331, 216] on div "B" at bounding box center [413, 238] width 27 height 22
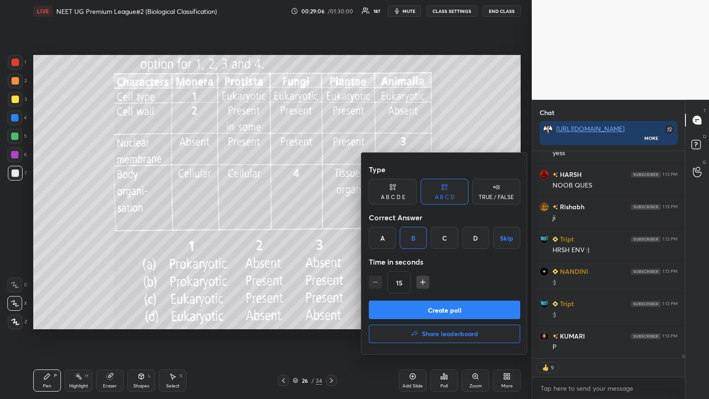
click at [331, 216] on button "Create poll" at bounding box center [444, 309] width 151 height 18
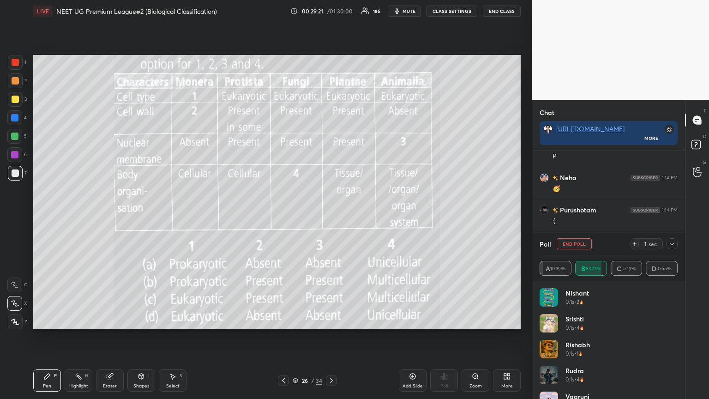
click at [286, 216] on icon at bounding box center [283, 380] width 7 height 7
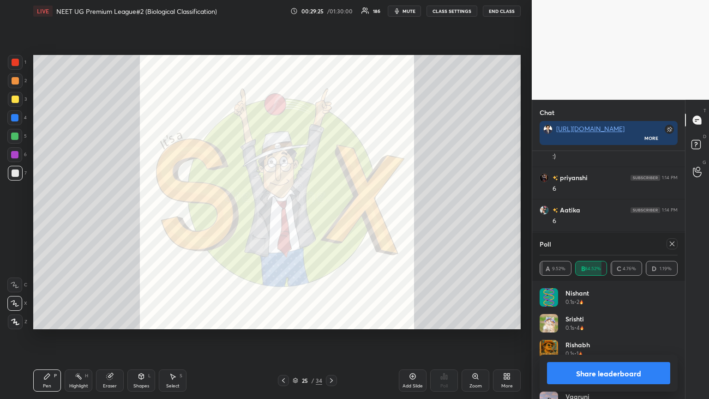
click at [331, 216] on icon at bounding box center [331, 380] width 7 height 7
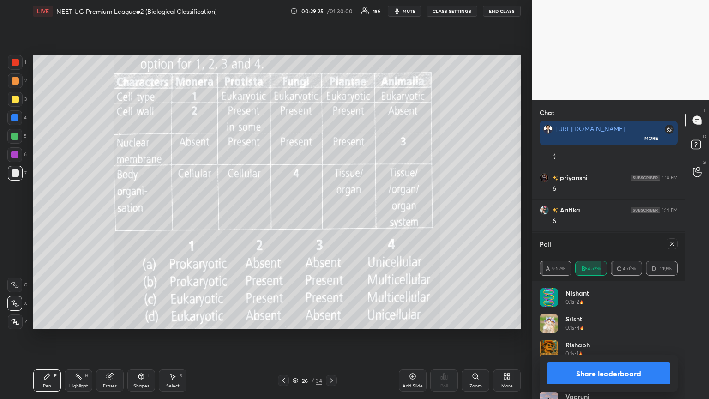
click at [330, 216] on icon at bounding box center [331, 380] width 7 height 7
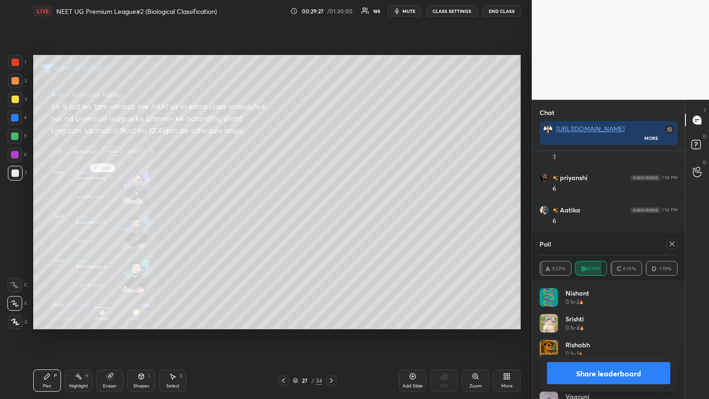
drag, startPoint x: 282, startPoint y: 382, endPoint x: 290, endPoint y: 388, distance: 9.2
click at [282, 216] on div at bounding box center [283, 380] width 11 height 11
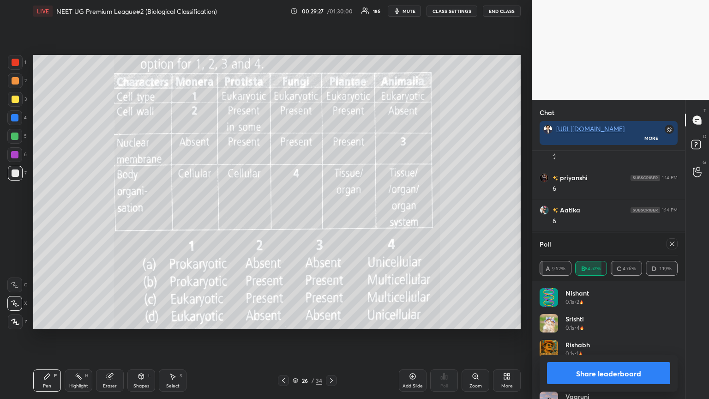
drag, startPoint x: 401, startPoint y: 381, endPoint x: 407, endPoint y: 380, distance: 6.0
click at [331, 216] on div "Add Slide" at bounding box center [413, 380] width 28 height 22
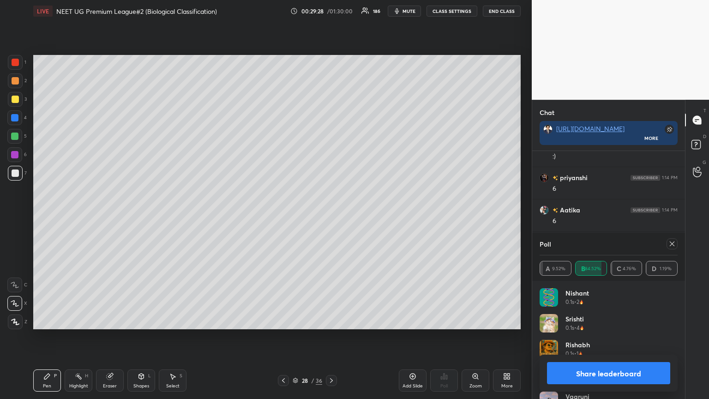
click at [331, 216] on div "Add Slide" at bounding box center [413, 380] width 28 height 22
click at [287, 216] on div at bounding box center [283, 380] width 11 height 11
click at [286, 216] on icon at bounding box center [283, 380] width 7 height 7
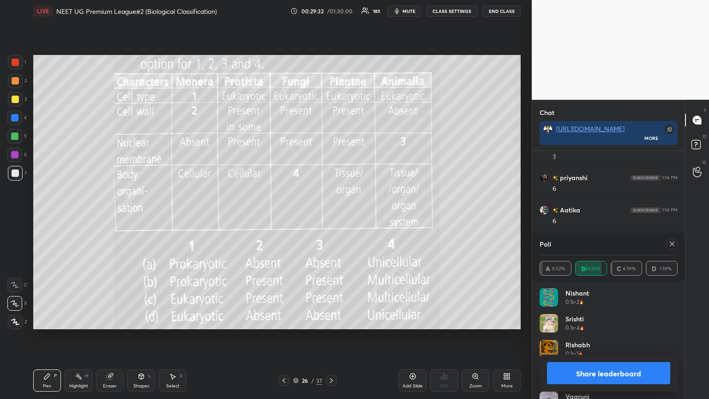
click at [331, 216] on button "Share leaderboard" at bounding box center [608, 373] width 123 height 22
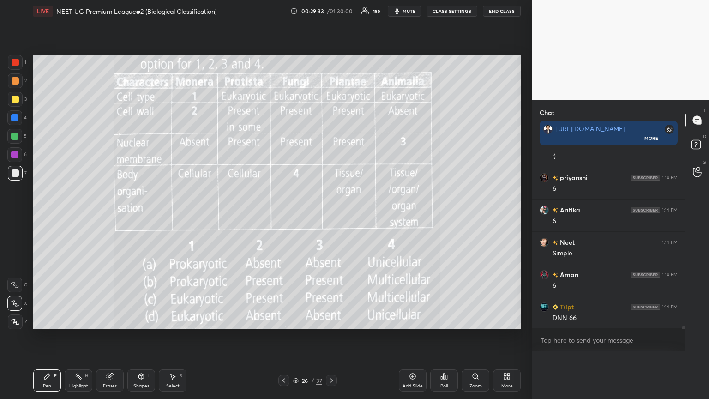
scroll to position [3, 3]
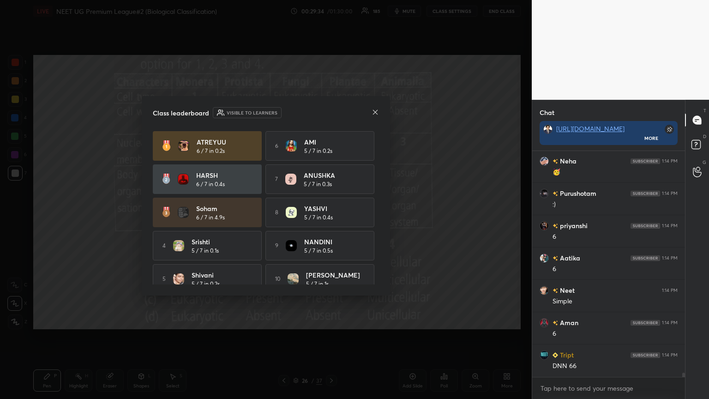
click at [331, 113] on icon at bounding box center [374, 111] width 7 height 7
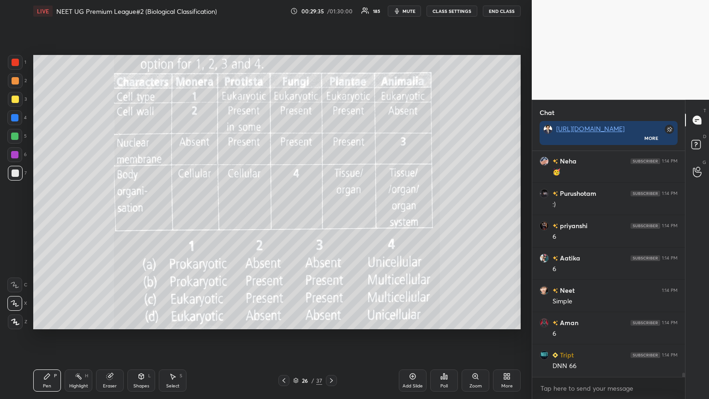
click at [331, 216] on icon at bounding box center [508, 378] width 2 height 2
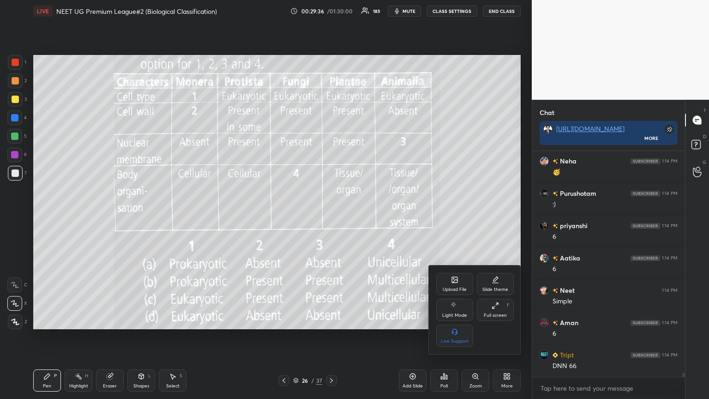
click at [331, 216] on div "Upload File" at bounding box center [454, 284] width 37 height 22
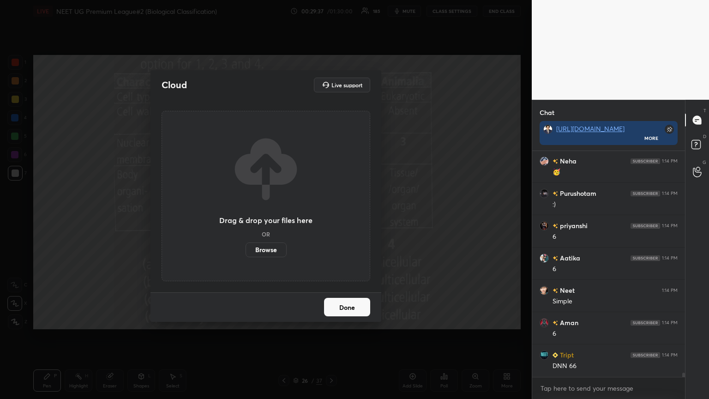
click at [279, 216] on label "Browse" at bounding box center [265, 249] width 41 height 15
click at [245, 216] on input "Browse" at bounding box center [245, 249] width 0 height 15
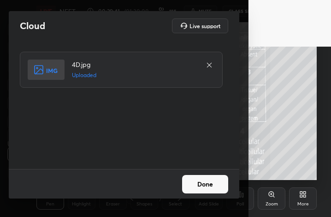
drag, startPoint x: 220, startPoint y: 184, endPoint x: 216, endPoint y: 187, distance: 5.3
click at [220, 184] on button "Done" at bounding box center [205, 184] width 46 height 18
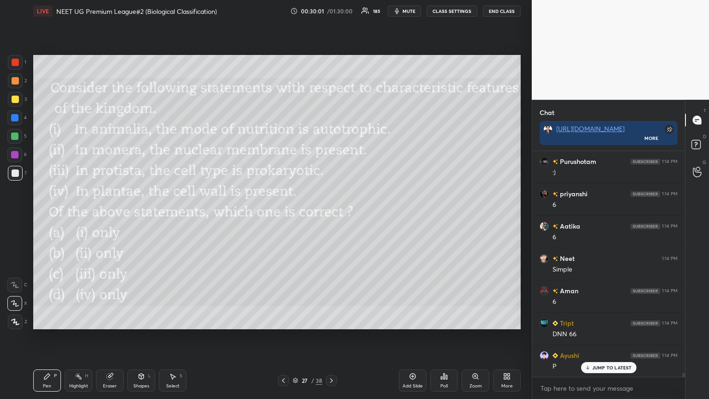
click at [331, 216] on icon at bounding box center [443, 376] width 1 height 6
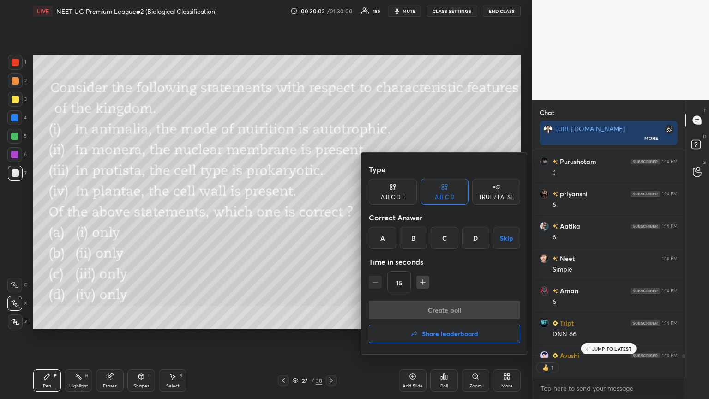
drag, startPoint x: 477, startPoint y: 238, endPoint x: 474, endPoint y: 252, distance: 14.0
click at [331, 216] on div "D" at bounding box center [475, 238] width 27 height 22
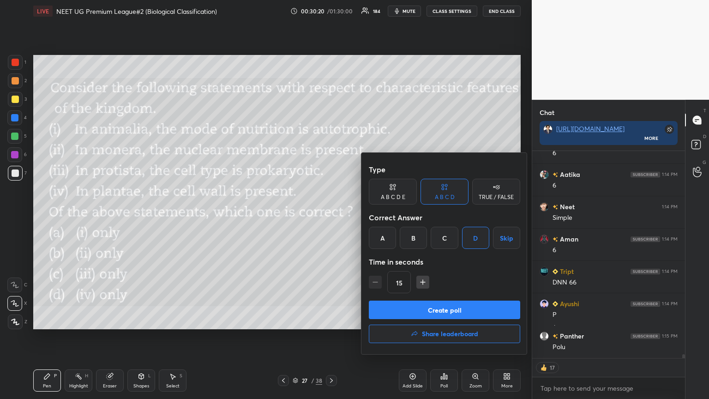
click at [331, 216] on button "Create poll" at bounding box center [444, 309] width 151 height 18
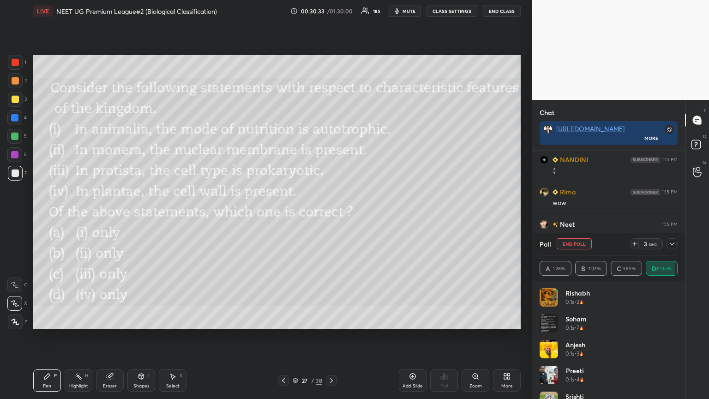
click at [284, 216] on div at bounding box center [283, 380] width 11 height 11
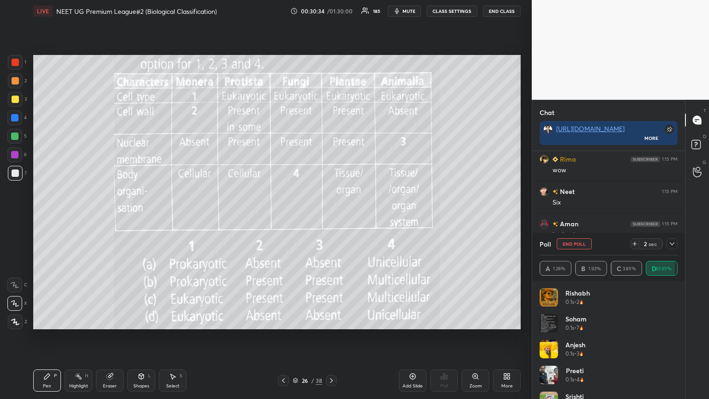
click at [285, 216] on icon at bounding box center [283, 380] width 7 height 7
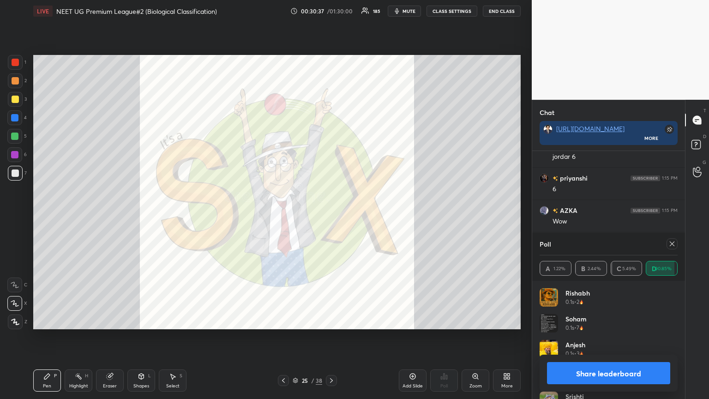
click at [331, 216] on button "Share leaderboard" at bounding box center [608, 373] width 123 height 22
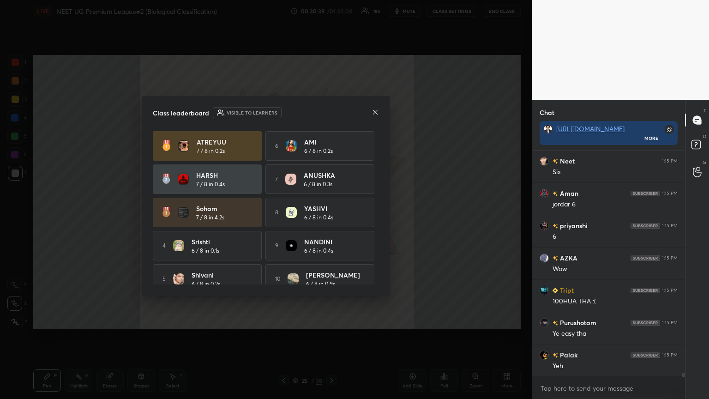
click at [331, 112] on icon at bounding box center [374, 111] width 7 height 7
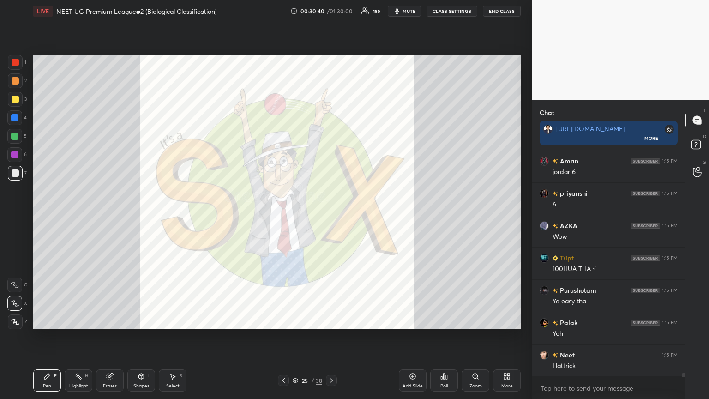
click at [331, 216] on icon at bounding box center [331, 380] width 7 height 7
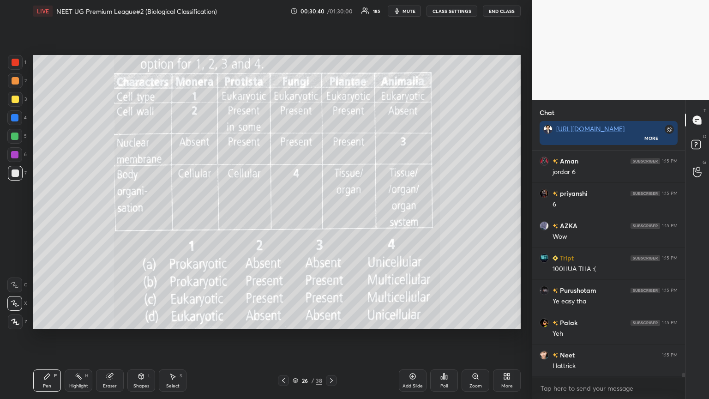
click at [331, 216] on icon at bounding box center [331, 380] width 7 height 7
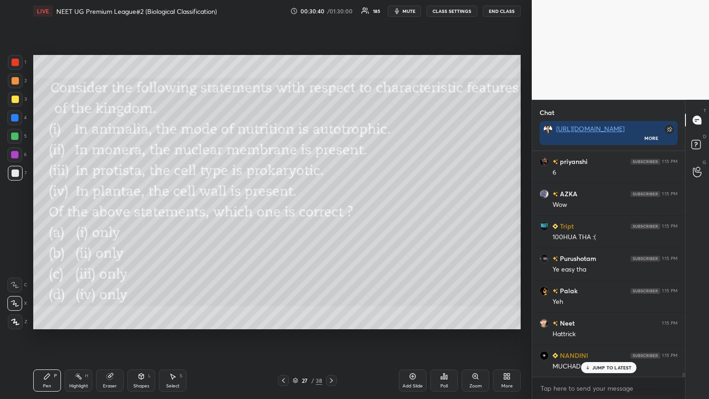
click at [331, 216] on icon at bounding box center [331, 380] width 7 height 7
click at [286, 216] on icon at bounding box center [283, 380] width 7 height 7
click at [331, 216] on div "More" at bounding box center [507, 380] width 28 height 22
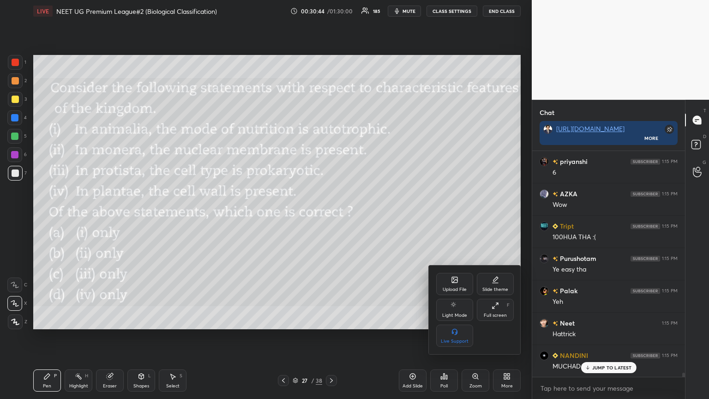
click at [331, 216] on icon at bounding box center [454, 279] width 7 height 7
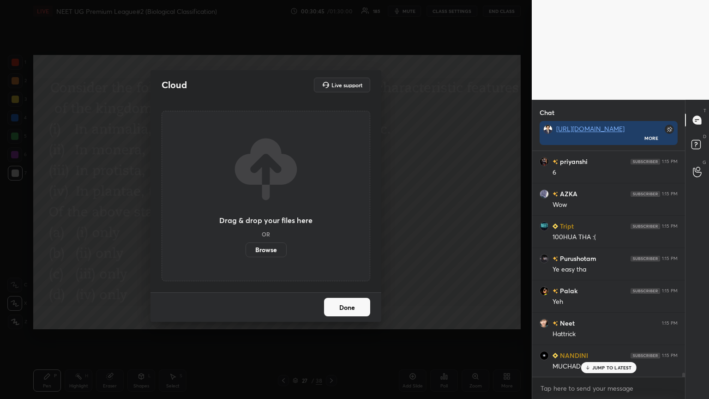
click at [276, 216] on label "Browse" at bounding box center [265, 249] width 41 height 15
click at [245, 216] on input "Browse" at bounding box center [245, 249] width 0 height 15
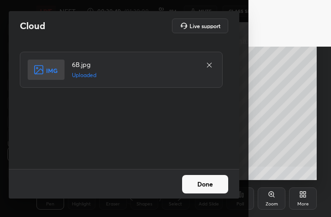
drag, startPoint x: 218, startPoint y: 183, endPoint x: 213, endPoint y: 190, distance: 8.2
click at [218, 185] on button "Done" at bounding box center [205, 184] width 46 height 18
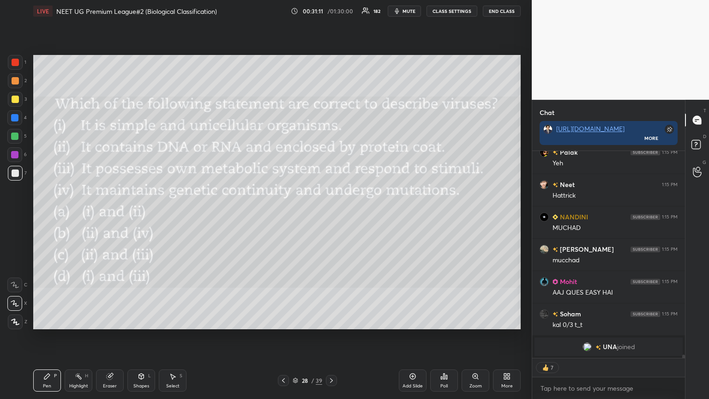
click at [331, 216] on div "Poll" at bounding box center [444, 380] width 28 height 22
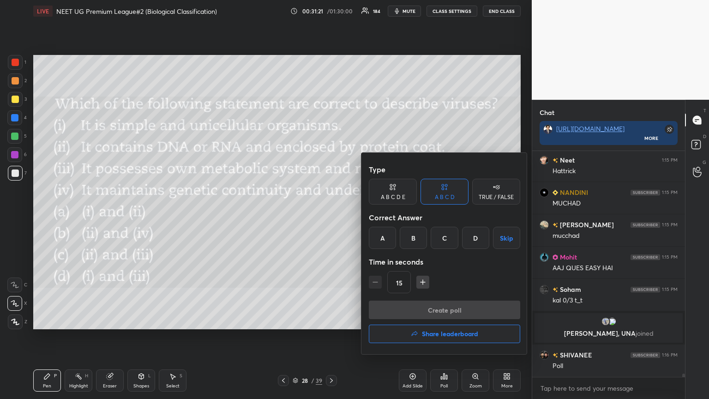
drag, startPoint x: 415, startPoint y: 237, endPoint x: 415, endPoint y: 242, distance: 5.1
click at [331, 216] on div "B" at bounding box center [413, 238] width 27 height 22
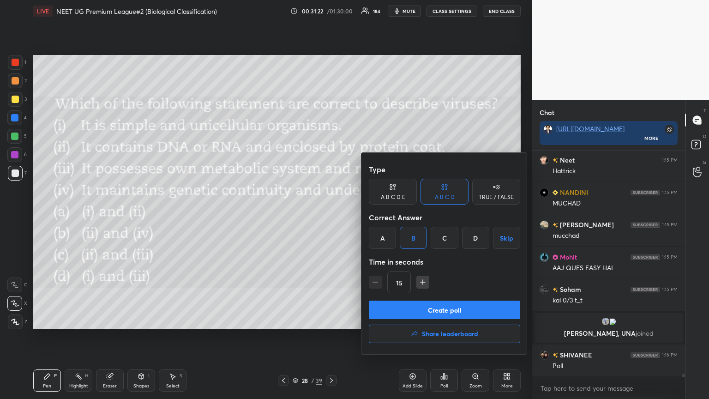
click at [331, 216] on button "Create poll" at bounding box center [444, 309] width 151 height 18
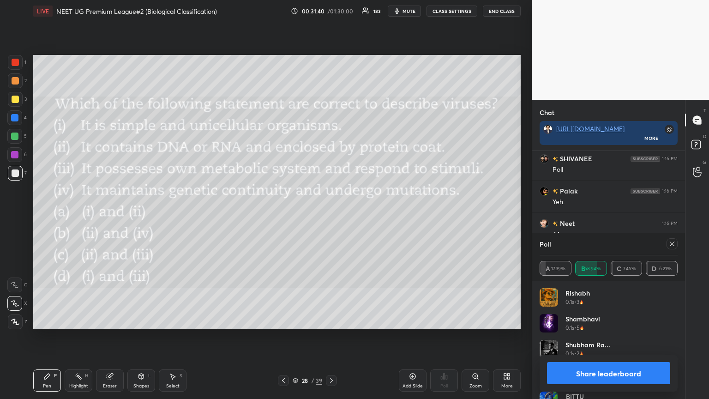
click at [331, 216] on button "Share leaderboard" at bounding box center [608, 373] width 123 height 22
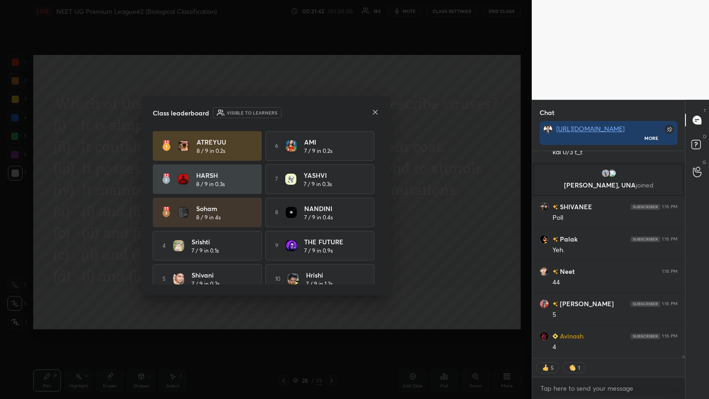
click at [331, 114] on icon at bounding box center [374, 111] width 7 height 7
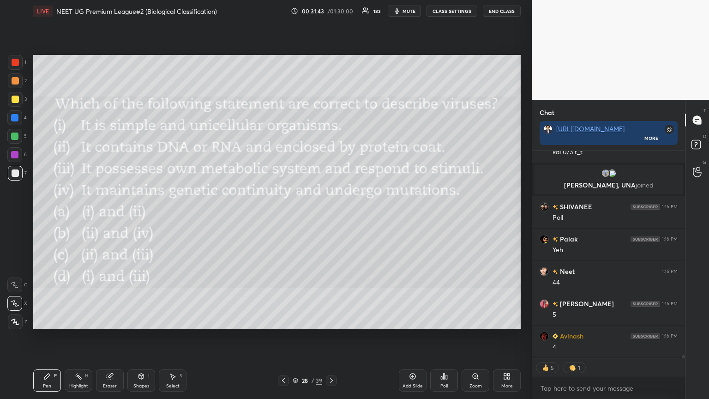
click at [286, 216] on icon at bounding box center [283, 380] width 7 height 7
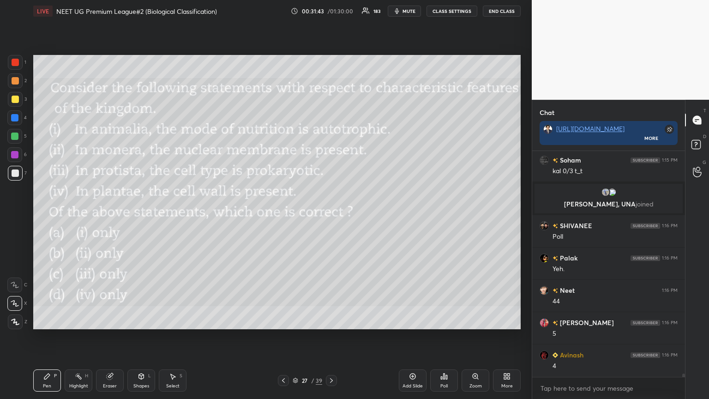
drag, startPoint x: 331, startPoint y: 380, endPoint x: 329, endPoint y: 365, distance: 14.6
click at [331, 216] on icon at bounding box center [331, 380] width 7 height 7
click at [14, 104] on div at bounding box center [15, 99] width 15 height 15
click at [13, 105] on div at bounding box center [15, 99] width 15 height 15
click at [331, 216] on icon at bounding box center [505, 378] width 2 height 2
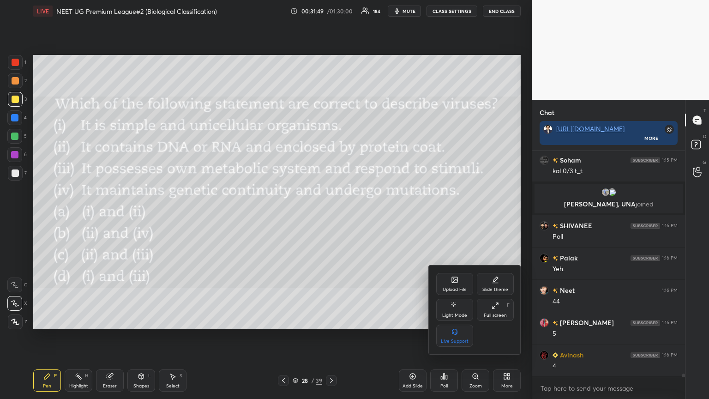
click at [331, 216] on div "Upload File" at bounding box center [454, 284] width 37 height 22
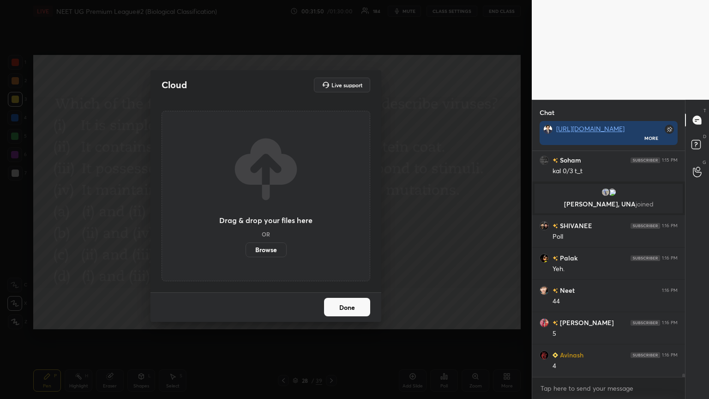
click at [274, 216] on label "Browse" at bounding box center [265, 249] width 41 height 15
click at [245, 216] on input "Browse" at bounding box center [245, 249] width 0 height 15
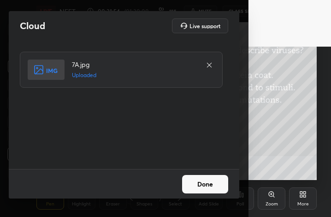
click at [209, 183] on button "Done" at bounding box center [205, 184] width 46 height 18
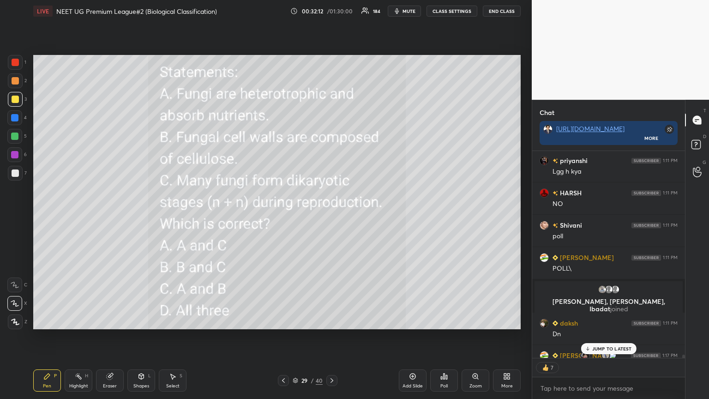
click at [331, 216] on div "Poll" at bounding box center [444, 380] width 28 height 22
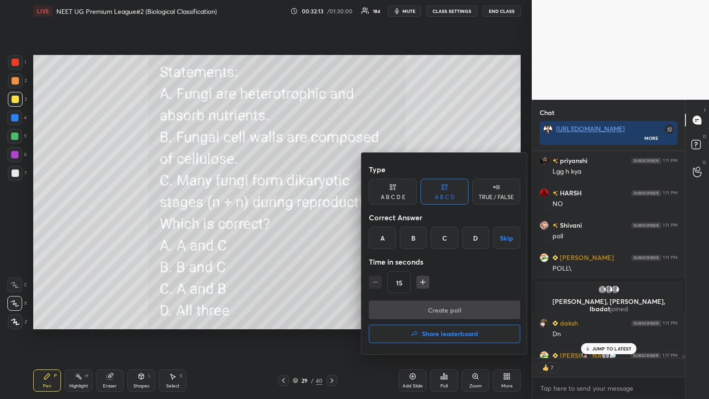
click at [331, 216] on div "A" at bounding box center [382, 238] width 27 height 22
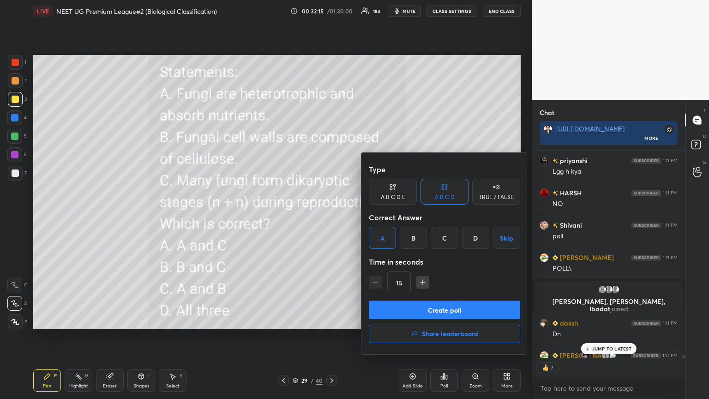
click at [331, 216] on button "Create poll" at bounding box center [444, 309] width 151 height 18
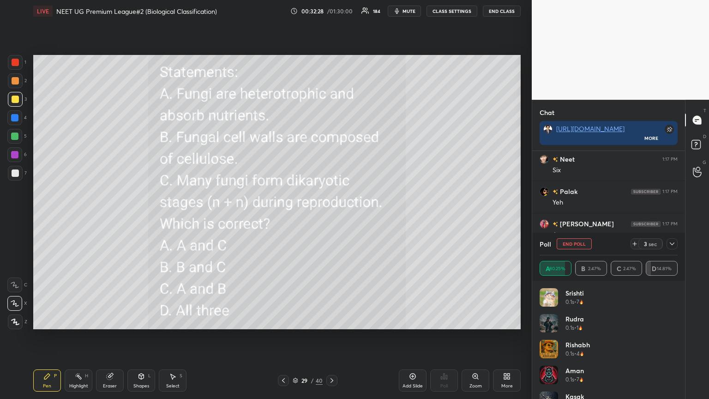
click at [284, 216] on icon at bounding box center [283, 380] width 7 height 7
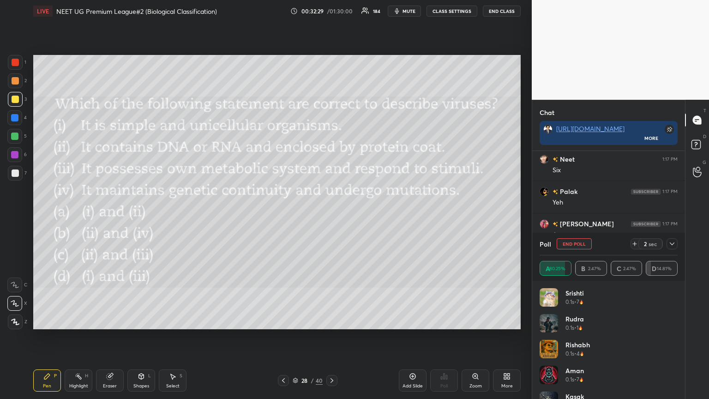
click at [283, 216] on icon at bounding box center [283, 380] width 7 height 7
click at [284, 216] on icon at bounding box center [283, 380] width 7 height 7
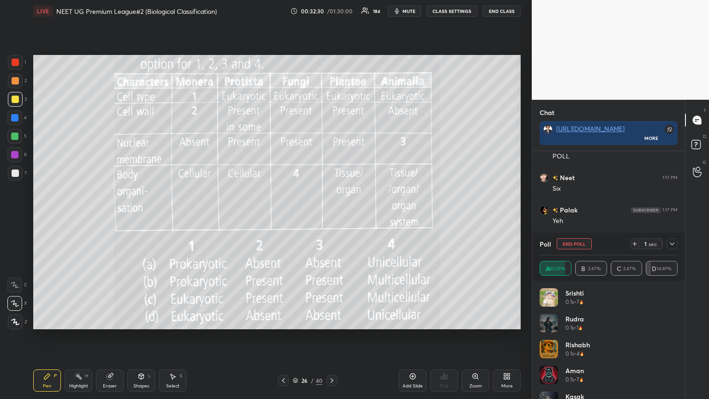
click at [331, 216] on icon at bounding box center [331, 380] width 7 height 7
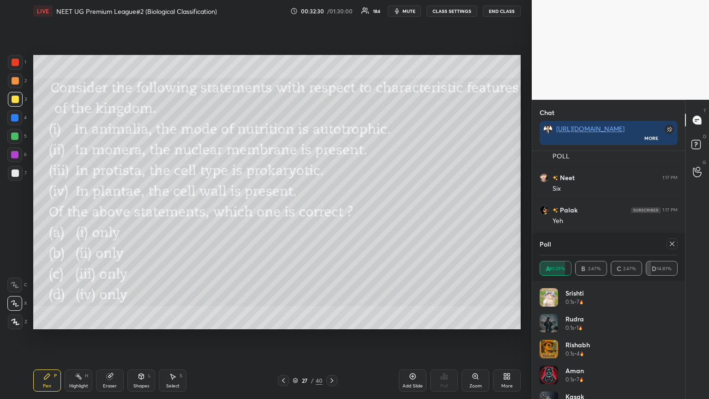
click at [331, 216] on icon at bounding box center [331, 380] width 7 height 7
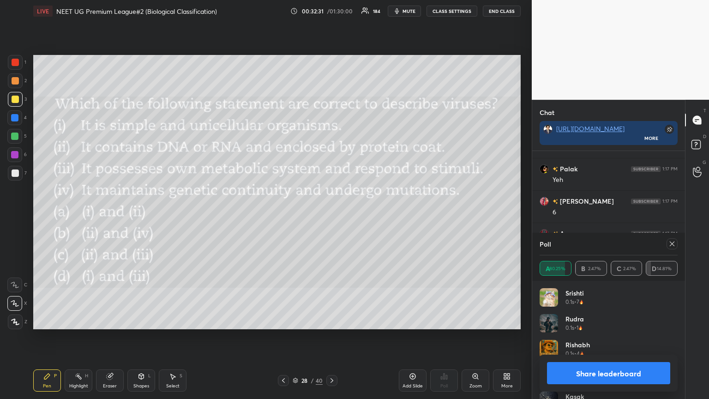
click at [331, 216] on icon at bounding box center [506, 375] width 7 height 7
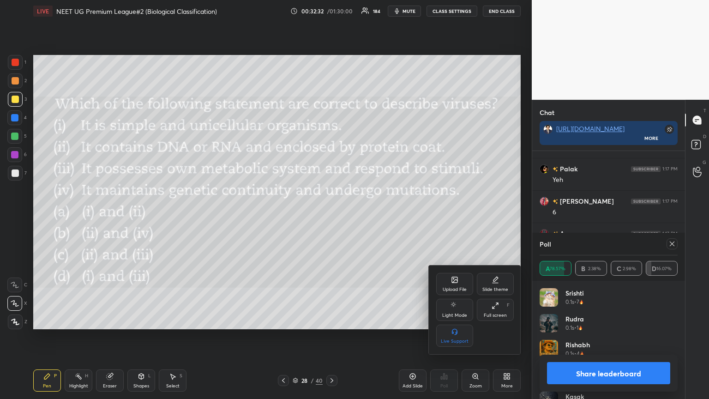
click at [331, 216] on div "Upload File" at bounding box center [454, 284] width 37 height 22
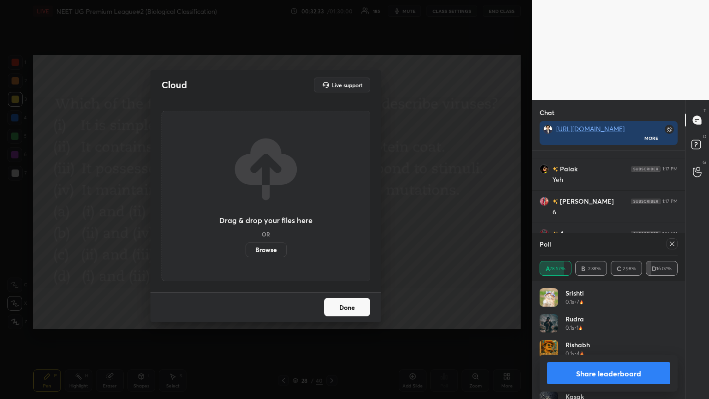
drag, startPoint x: 266, startPoint y: 252, endPoint x: 264, endPoint y: 196, distance: 56.8
click at [264, 216] on label "Browse" at bounding box center [265, 249] width 41 height 15
click at [245, 216] on input "Browse" at bounding box center [245, 249] width 0 height 15
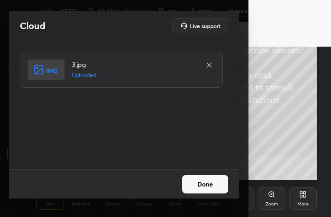
click at [210, 186] on button "Done" at bounding box center [205, 184] width 46 height 18
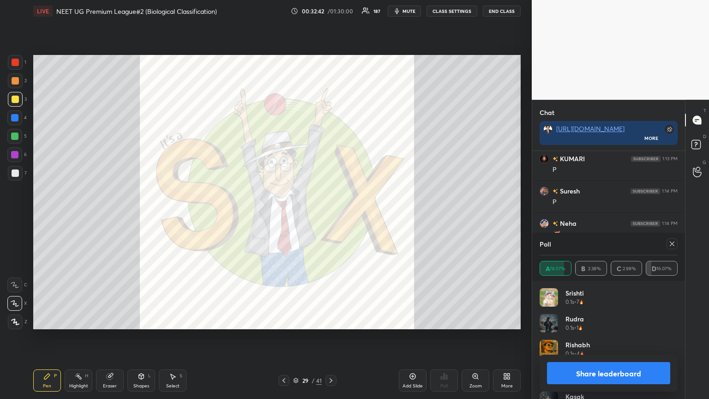
click at [331, 216] on button "Share leaderboard" at bounding box center [608, 373] width 123 height 22
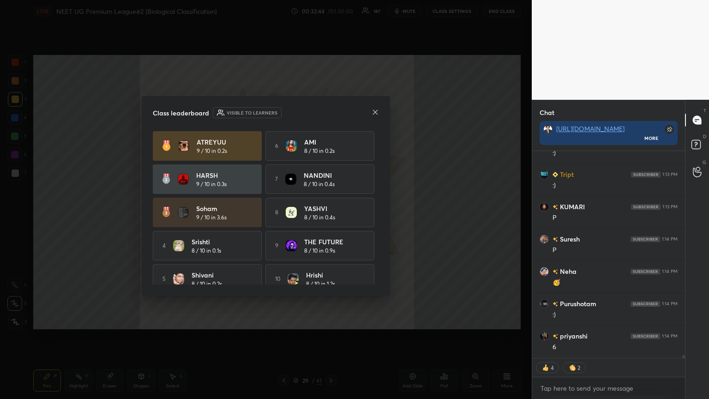
click at [331, 111] on icon at bounding box center [375, 111] width 5 height 5
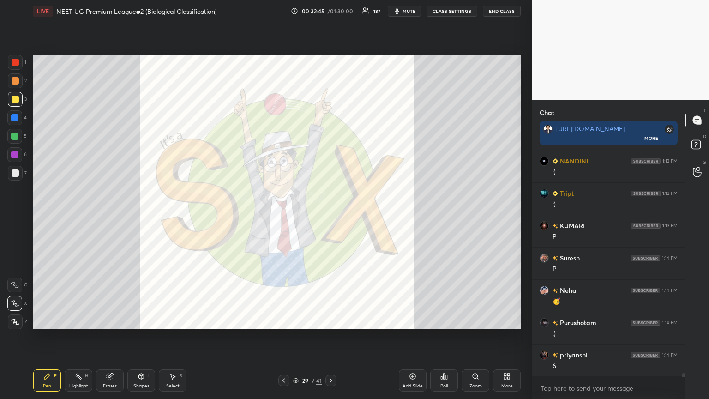
click at [331, 216] on div "More" at bounding box center [507, 385] width 12 height 5
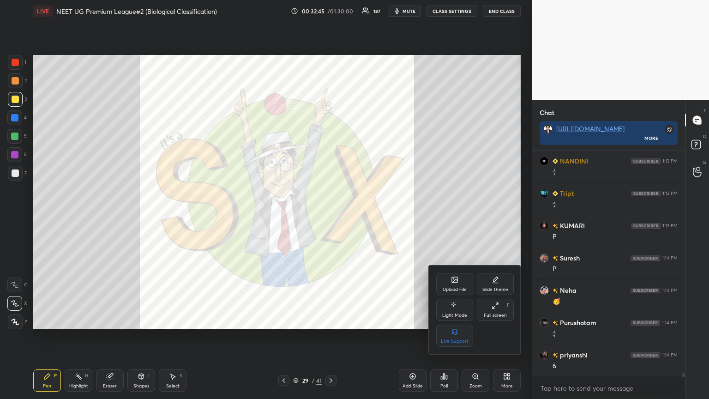
click at [331, 216] on icon at bounding box center [454, 280] width 5 height 3
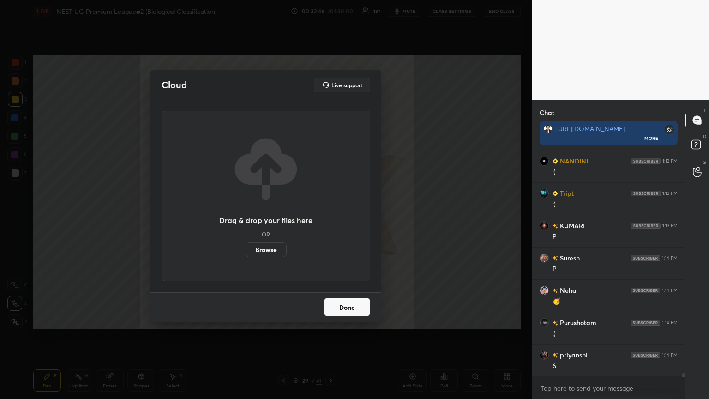
click at [275, 216] on label "Browse" at bounding box center [265, 249] width 41 height 15
click at [245, 216] on input "Browse" at bounding box center [245, 249] width 0 height 15
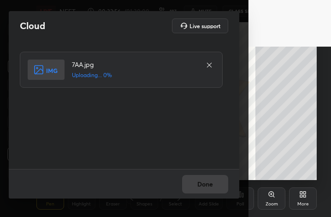
click at [209, 62] on icon at bounding box center [209, 64] width 7 height 7
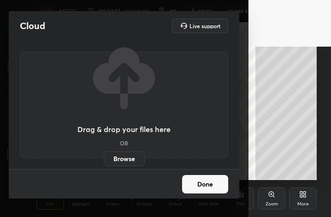
click at [129, 156] on label "Browse" at bounding box center [124, 158] width 41 height 15
click at [104, 156] on input "Browse" at bounding box center [104, 158] width 0 height 15
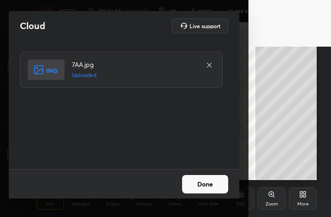
click at [214, 186] on button "Done" at bounding box center [205, 184] width 46 height 18
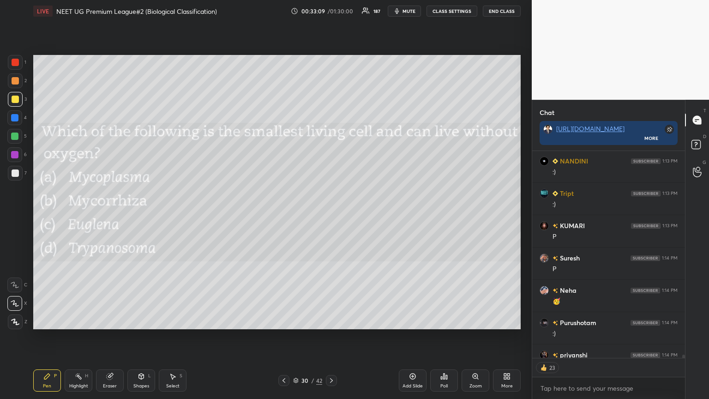
click at [331, 216] on div "Poll" at bounding box center [444, 380] width 28 height 22
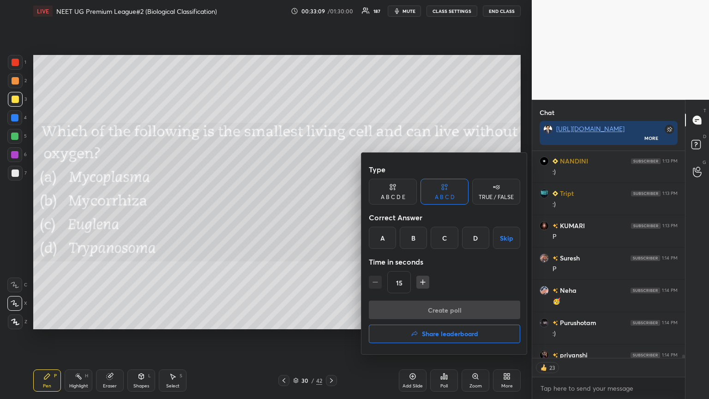
click at [331, 216] on div "A" at bounding box center [382, 238] width 27 height 22
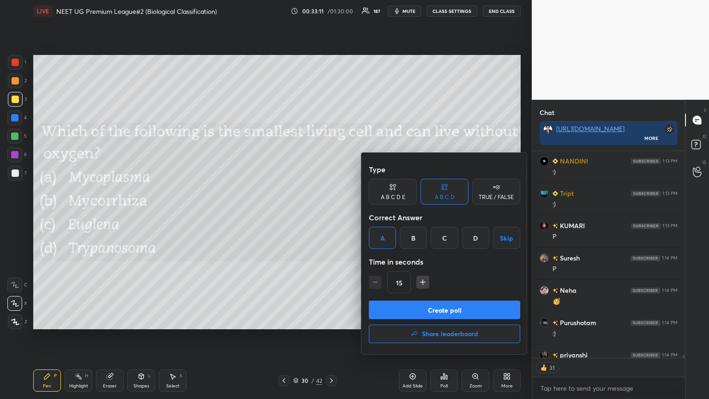
click at [331, 216] on button "Create poll" at bounding box center [444, 309] width 151 height 18
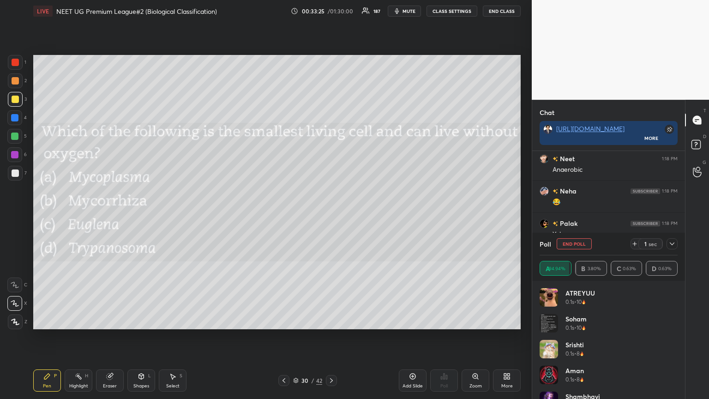
click at [287, 216] on icon at bounding box center [283, 380] width 7 height 7
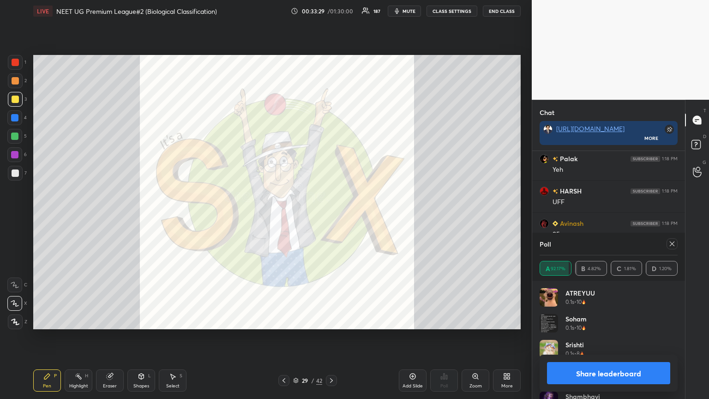
drag, startPoint x: 333, startPoint y: 377, endPoint x: 333, endPoint y: 383, distance: 5.1
click at [331, 216] on icon at bounding box center [331, 380] width 7 height 7
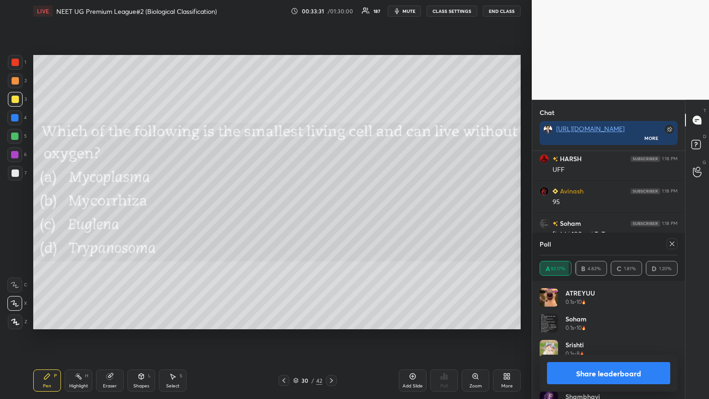
drag, startPoint x: 584, startPoint y: 375, endPoint x: 563, endPoint y: 373, distance: 20.4
click at [331, 216] on button "Share leaderboard" at bounding box center [608, 373] width 123 height 22
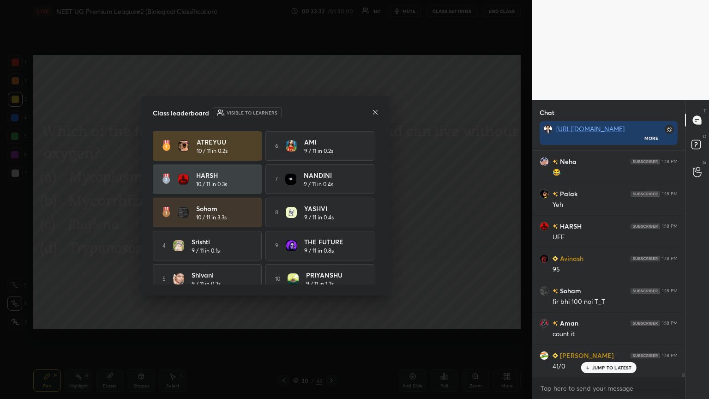
click at [331, 113] on icon at bounding box center [374, 111] width 7 height 7
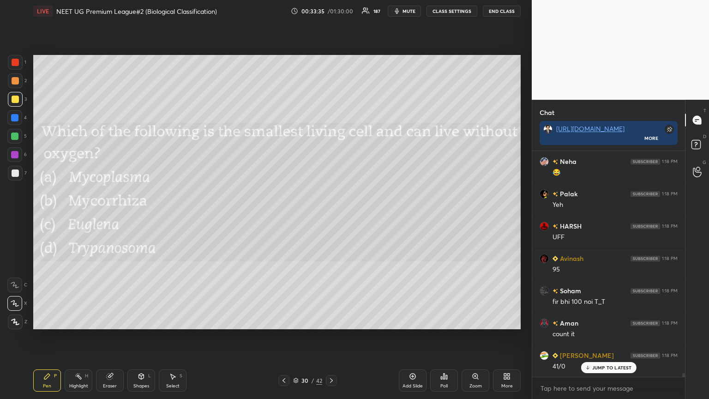
click at [331, 216] on div "Poll" at bounding box center [444, 380] width 28 height 22
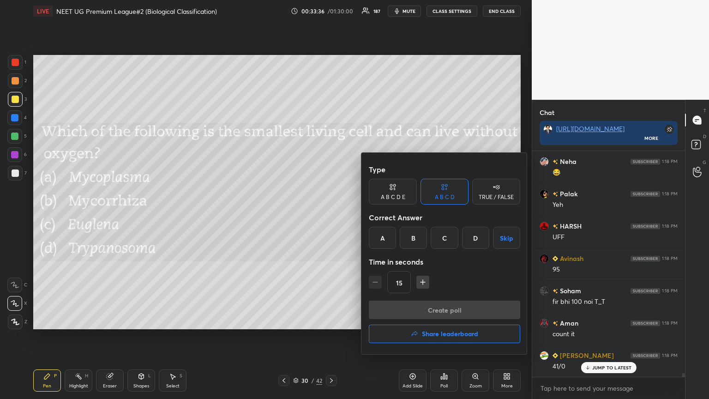
click at [331, 216] on button "Share leaderboard" at bounding box center [444, 333] width 151 height 18
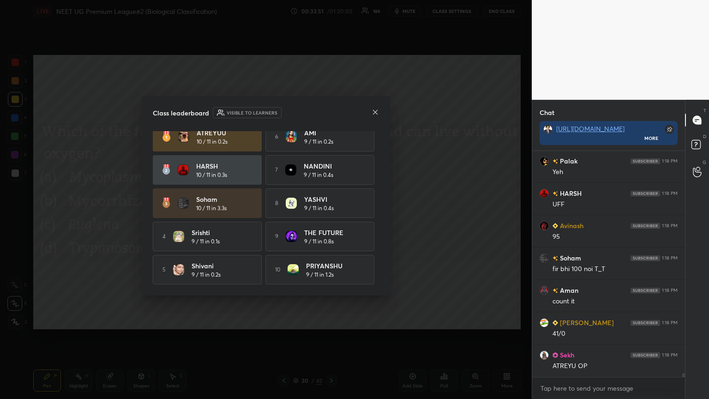
click at [331, 112] on icon at bounding box center [374, 111] width 7 height 7
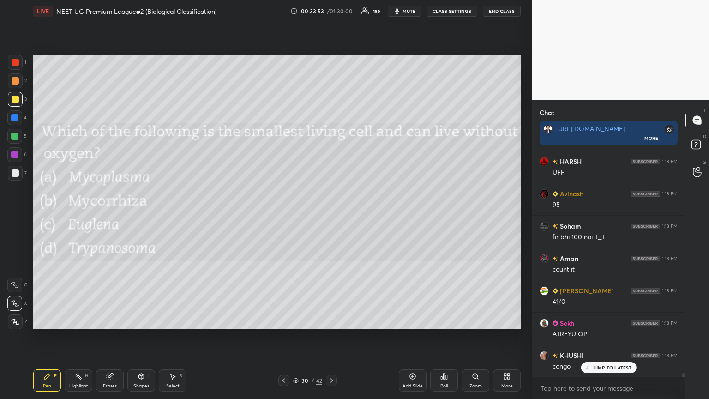
click at [331, 216] on icon at bounding box center [506, 375] width 7 height 7
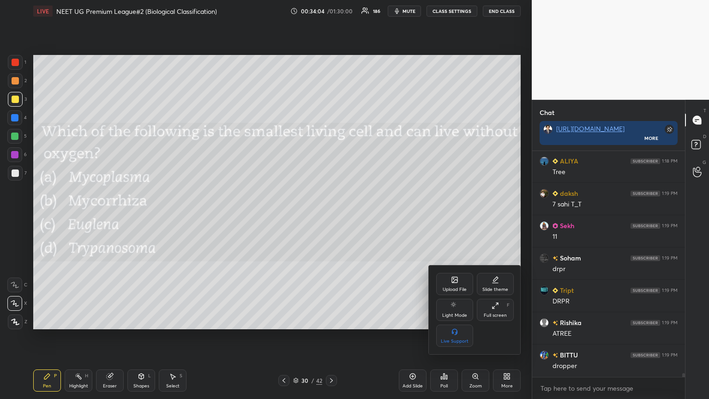
click at [331, 216] on icon at bounding box center [454, 280] width 5 height 3
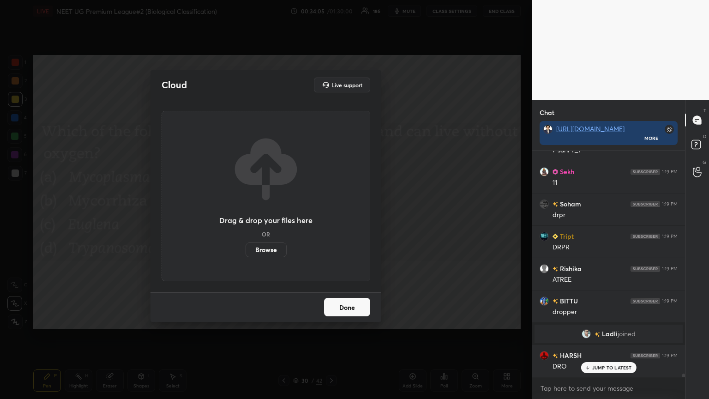
click at [266, 216] on label "Browse" at bounding box center [265, 249] width 41 height 15
click at [245, 216] on input "Browse" at bounding box center [245, 249] width 0 height 15
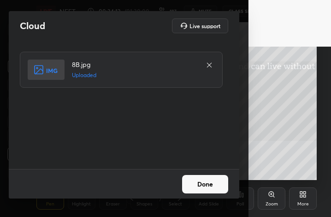
drag, startPoint x: 214, startPoint y: 183, endPoint x: 213, endPoint y: 189, distance: 6.6
click at [214, 184] on button "Done" at bounding box center [205, 184] width 46 height 18
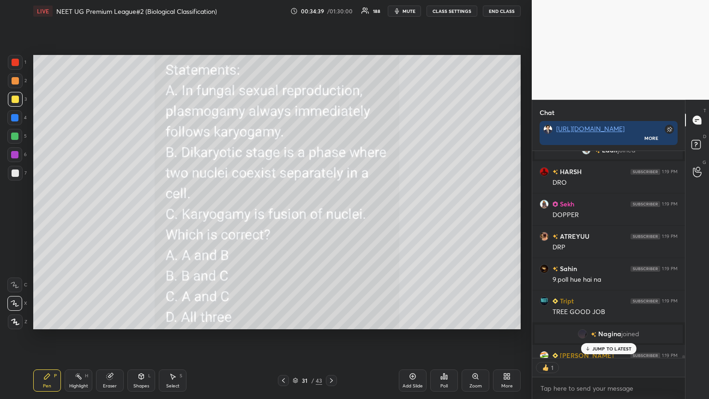
click at [331, 216] on icon at bounding box center [443, 375] width 7 height 7
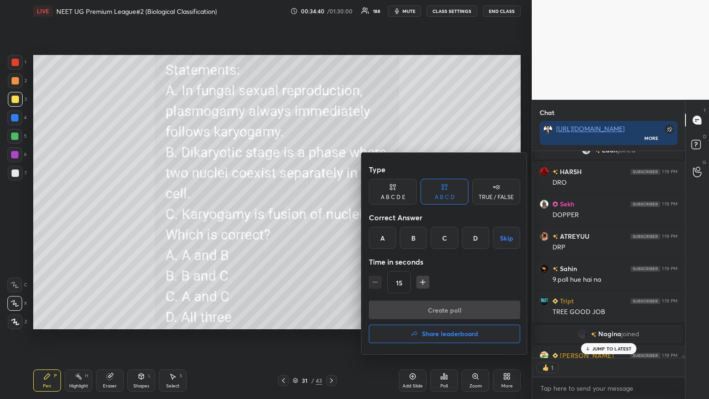
click at [331, 216] on div "B" at bounding box center [413, 238] width 27 height 22
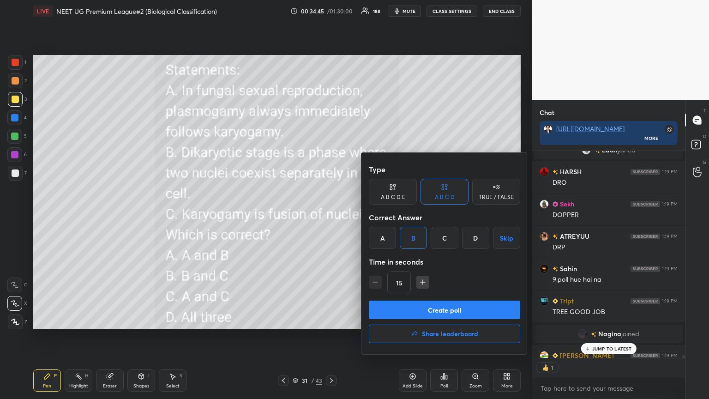
click at [331, 216] on button "Create poll" at bounding box center [444, 309] width 151 height 18
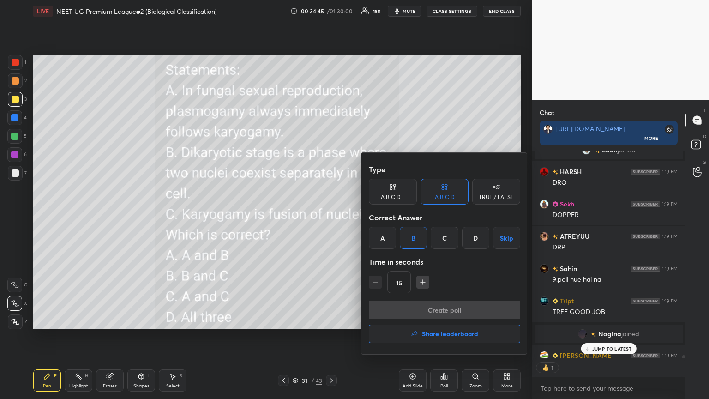
scroll to position [225, 150]
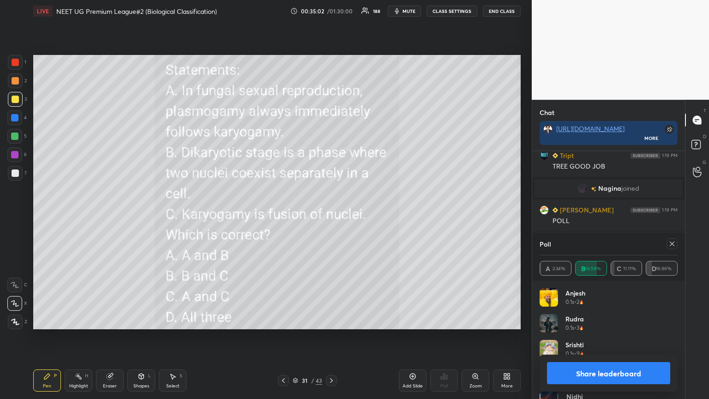
click at [285, 216] on icon at bounding box center [283, 380] width 7 height 7
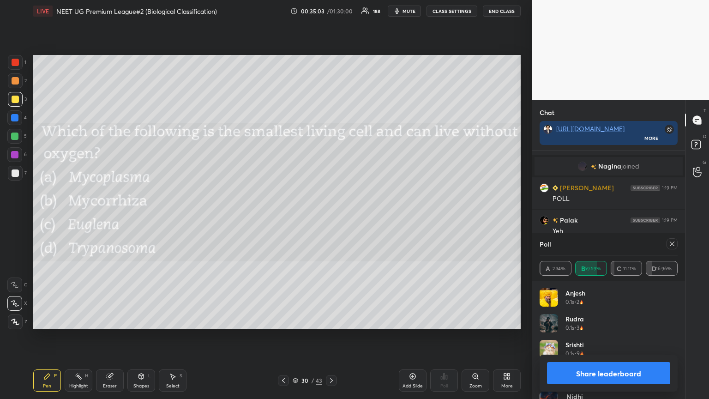
drag, startPoint x: 332, startPoint y: 380, endPoint x: 328, endPoint y: 369, distance: 11.8
click at [331, 216] on icon at bounding box center [331, 380] width 7 height 7
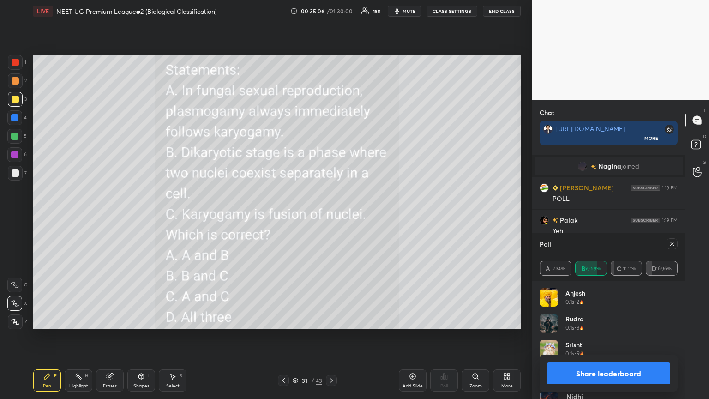
click at [331, 216] on button "Share leaderboard" at bounding box center [608, 373] width 123 height 22
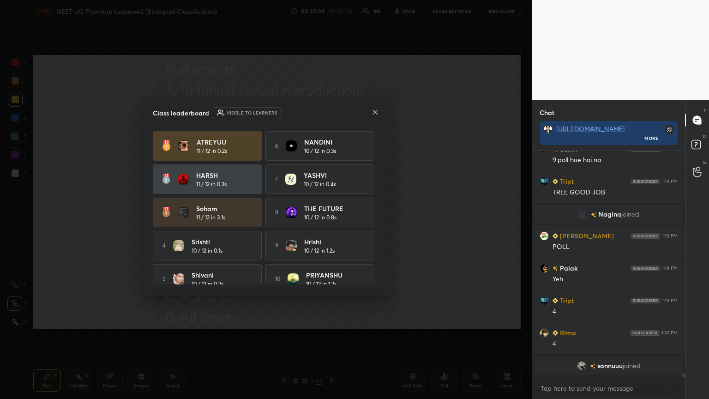
click at [331, 114] on div at bounding box center [374, 113] width 7 height 10
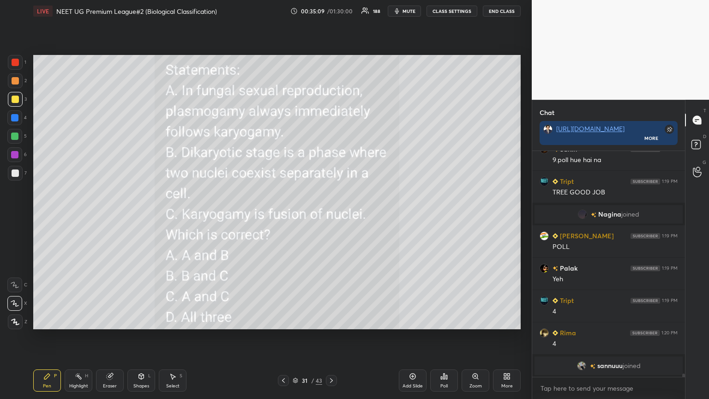
click at [331, 216] on div "More" at bounding box center [507, 380] width 28 height 22
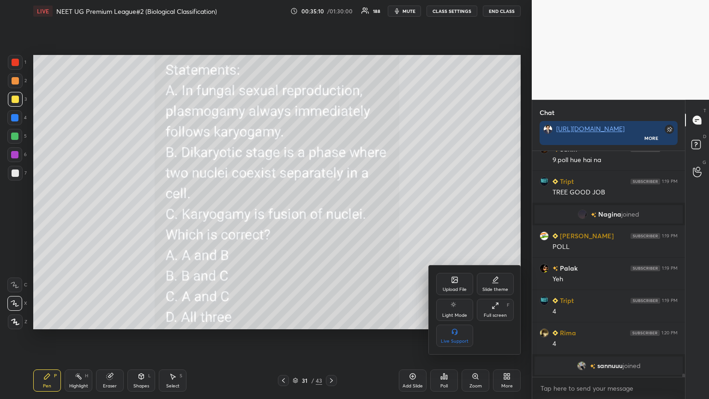
click at [331, 216] on div "Upload File" at bounding box center [454, 284] width 37 height 22
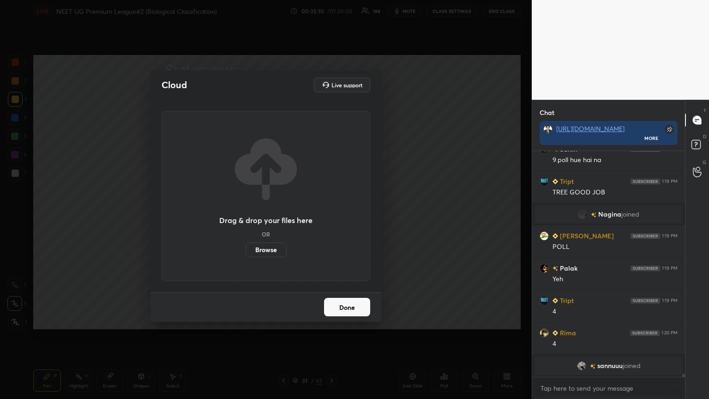
click at [270, 216] on label "Browse" at bounding box center [265, 249] width 41 height 15
click at [245, 216] on input "Browse" at bounding box center [245, 249] width 0 height 15
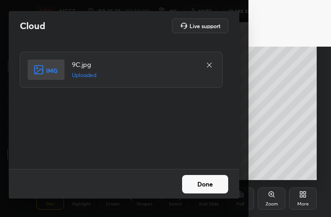
click at [209, 180] on button "Done" at bounding box center [205, 184] width 46 height 18
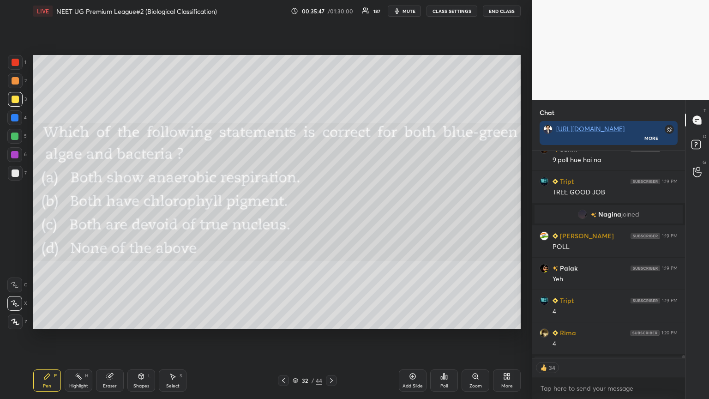
click at [331, 216] on div "Poll" at bounding box center [444, 380] width 28 height 22
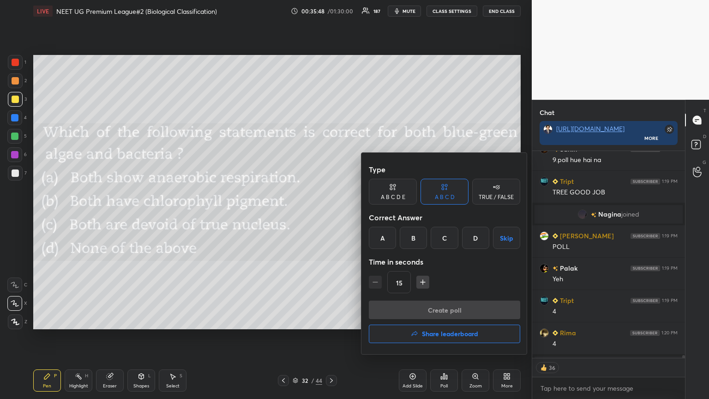
click at [331, 216] on div "C" at bounding box center [444, 238] width 27 height 22
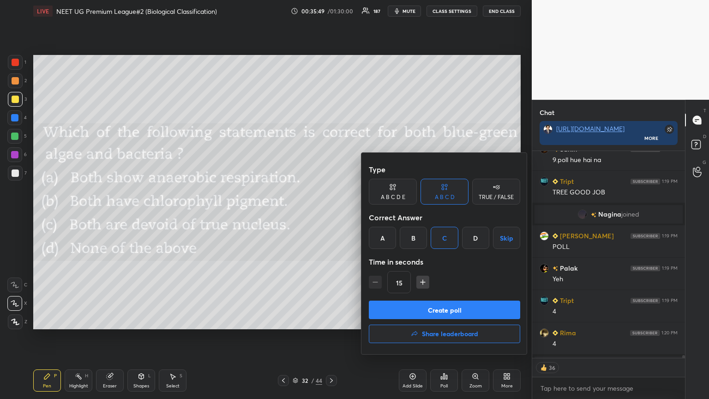
drag, startPoint x: 451, startPoint y: 312, endPoint x: 429, endPoint y: 336, distance: 32.7
click at [331, 216] on button "Create poll" at bounding box center [444, 309] width 151 height 18
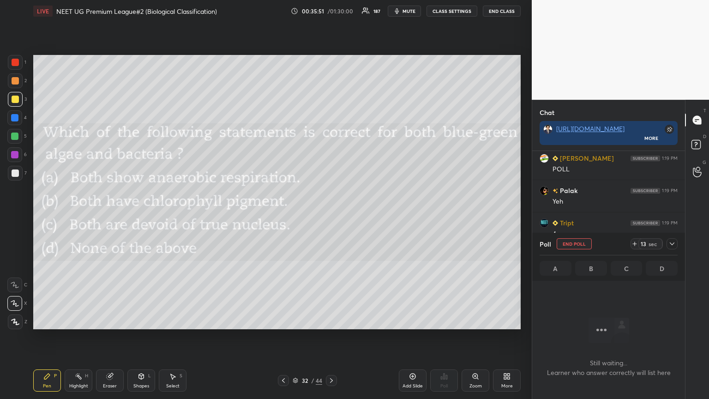
click at [331, 12] on span "mute" at bounding box center [408, 11] width 13 height 6
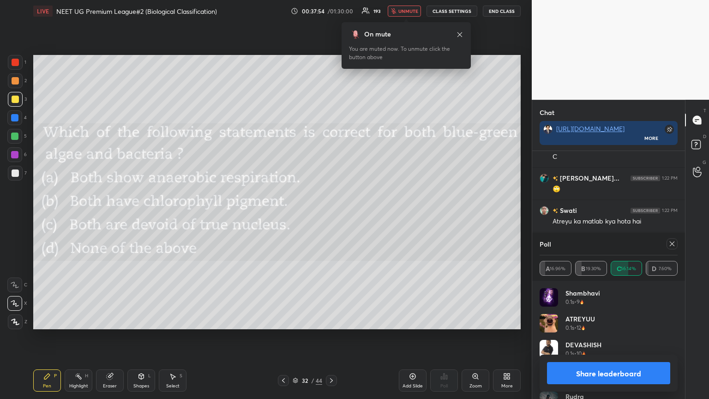
scroll to position [16199, 0]
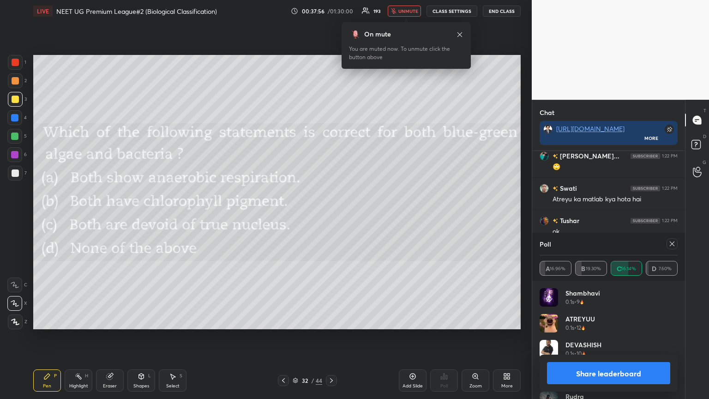
click at [331, 8] on span "unmute" at bounding box center [408, 11] width 20 height 6
click at [331, 10] on span "unmute" at bounding box center [408, 11] width 20 height 6
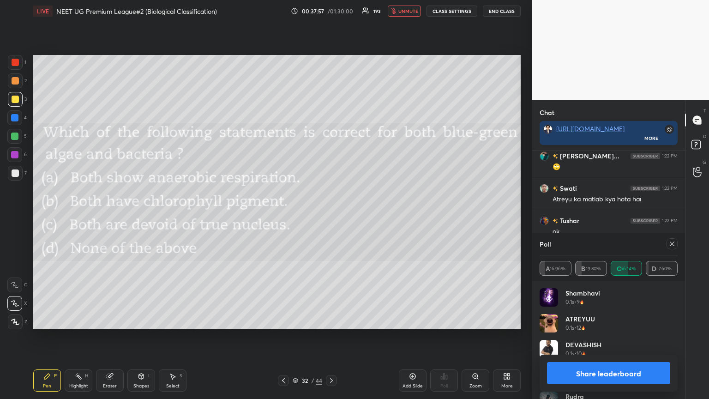
click at [331, 9] on span "unmute" at bounding box center [408, 11] width 20 height 6
drag, startPoint x: 600, startPoint y: 371, endPoint x: 594, endPoint y: 369, distance: 5.8
click at [331, 216] on button "Share leaderboard" at bounding box center [608, 373] width 123 height 22
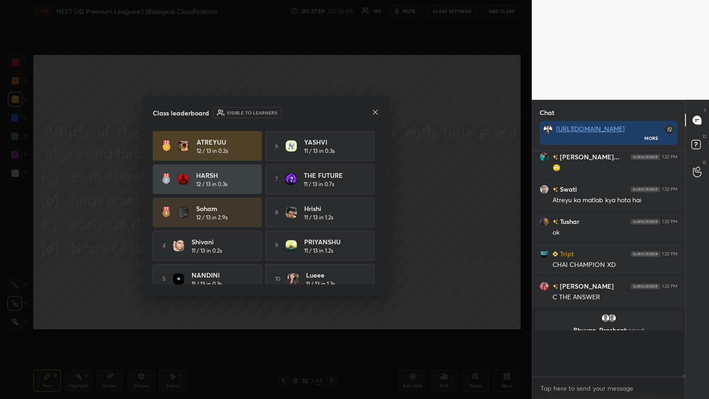
scroll to position [16180, 0]
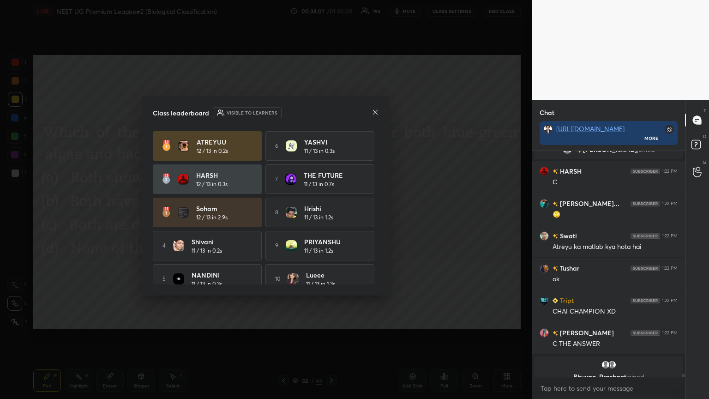
click at [331, 111] on icon at bounding box center [374, 111] width 7 height 7
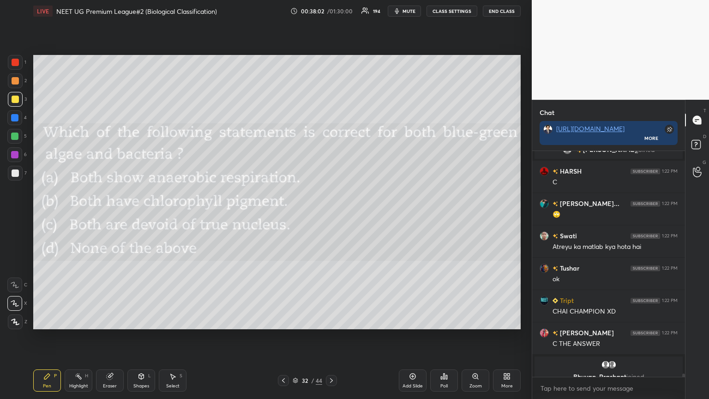
click at [284, 216] on icon at bounding box center [283, 380] width 7 height 7
click at [331, 216] on icon at bounding box center [331, 380] width 7 height 7
click at [331, 216] on div "More" at bounding box center [507, 380] width 28 height 22
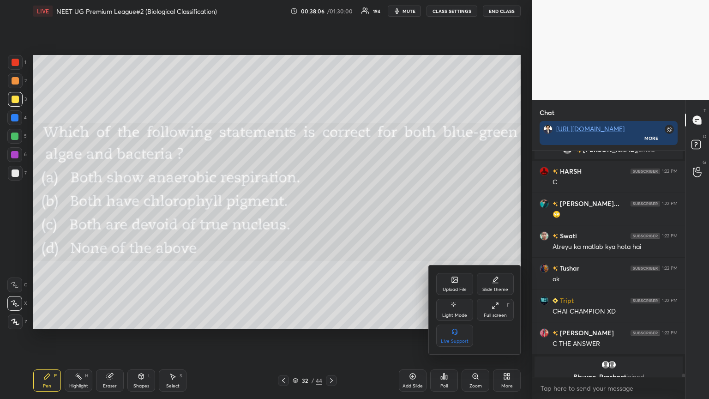
click at [331, 216] on icon at bounding box center [454, 280] width 5 height 3
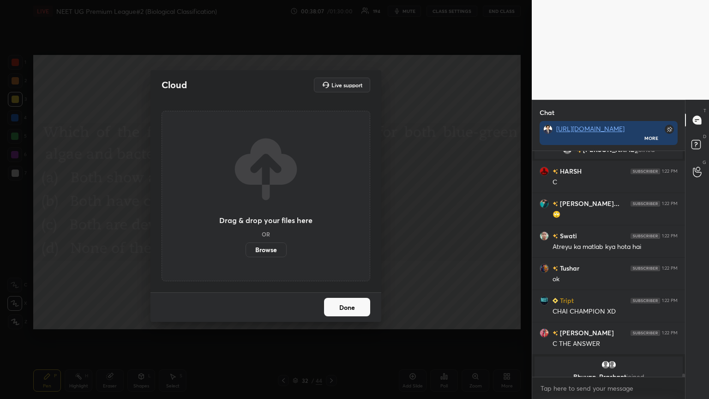
drag, startPoint x: 268, startPoint y: 251, endPoint x: 268, endPoint y: 193, distance: 57.7
click at [268, 216] on label "Browse" at bounding box center [265, 249] width 41 height 15
click at [245, 216] on input "Browse" at bounding box center [245, 249] width 0 height 15
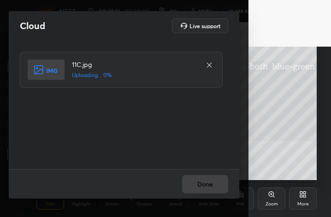
click at [221, 25] on div "Live support" at bounding box center [200, 25] width 56 height 15
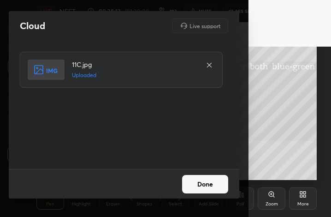
click at [212, 186] on button "Done" at bounding box center [205, 184] width 46 height 18
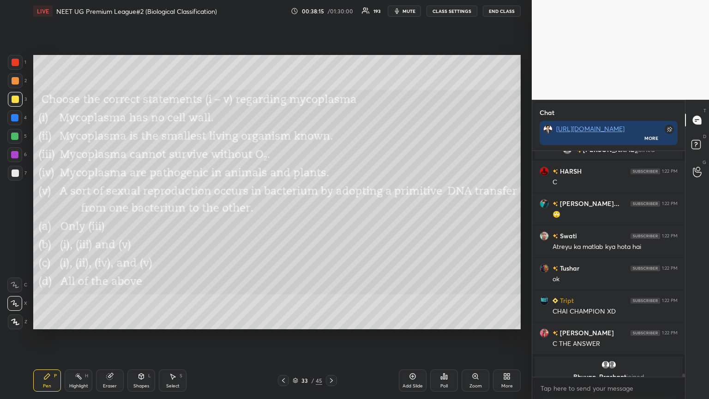
drag, startPoint x: 282, startPoint y: 379, endPoint x: 275, endPoint y: 375, distance: 8.3
click at [282, 216] on icon at bounding box center [283, 380] width 7 height 7
click at [331, 216] on icon at bounding box center [331, 380] width 7 height 7
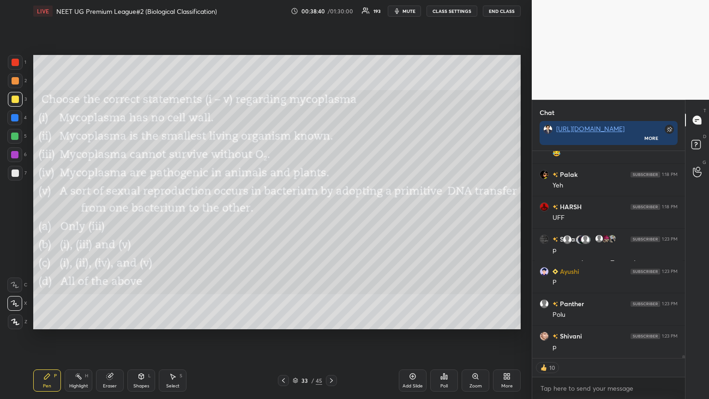
click at [331, 216] on icon at bounding box center [443, 376] width 1 height 6
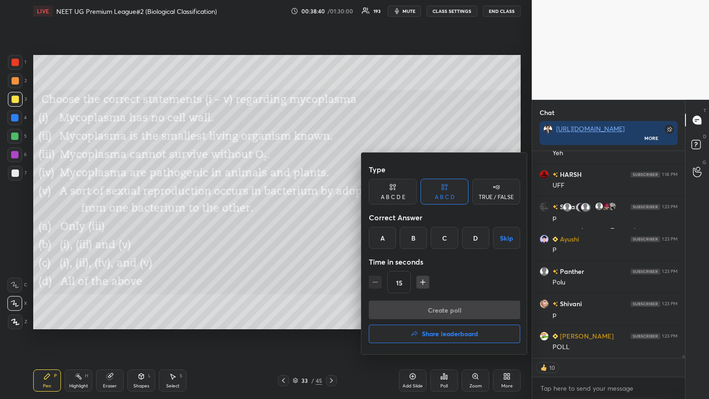
click at [331, 216] on div at bounding box center [354, 199] width 709 height 399
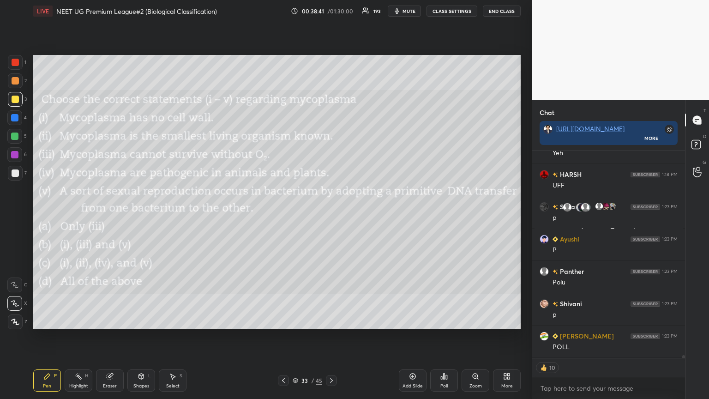
click at [331, 216] on icon at bounding box center [443, 375] width 7 height 7
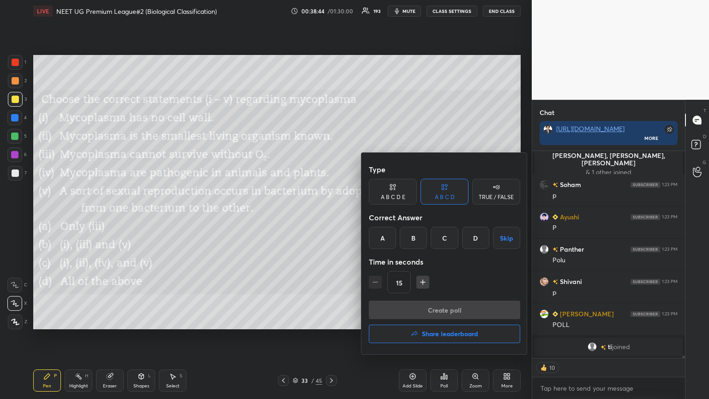
click at [331, 216] on div "C" at bounding box center [444, 238] width 27 height 22
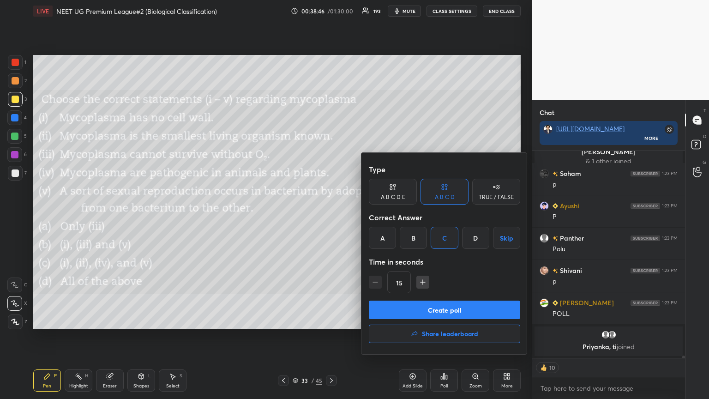
drag, startPoint x: 447, startPoint y: 310, endPoint x: 431, endPoint y: 321, distance: 19.6
click at [331, 216] on button "Create poll" at bounding box center [444, 309] width 151 height 18
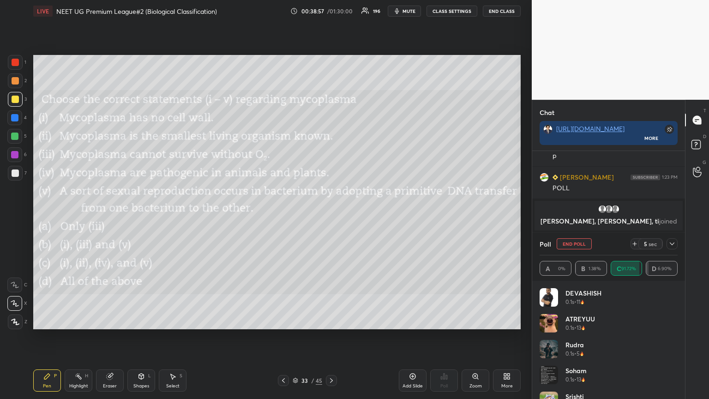
click at [284, 216] on icon at bounding box center [283, 380] width 7 height 7
click at [331, 216] on icon at bounding box center [331, 380] width 7 height 7
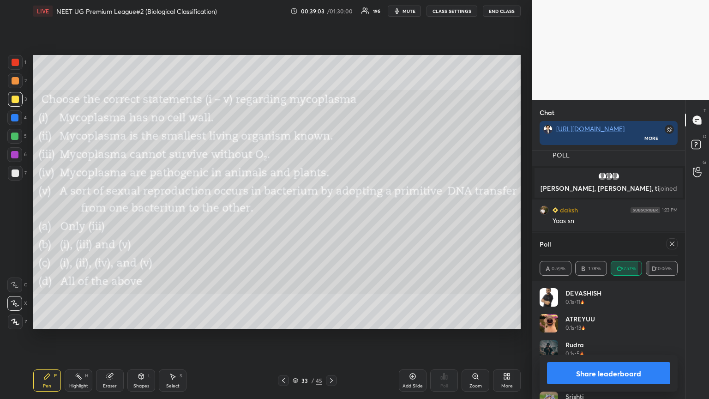
click at [331, 216] on button "Share leaderboard" at bounding box center [608, 373] width 123 height 22
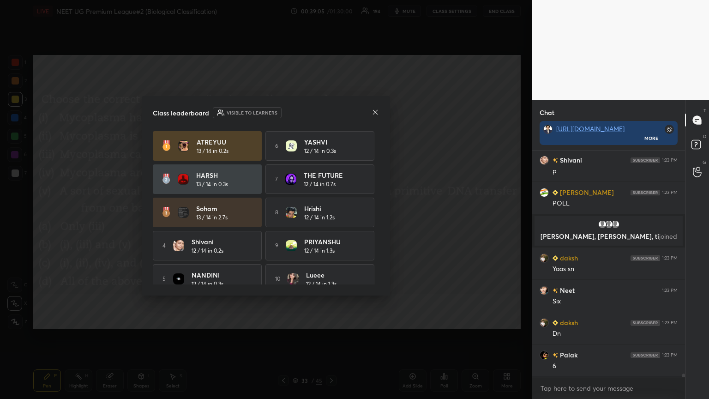
click at [331, 113] on icon at bounding box center [375, 111] width 5 height 5
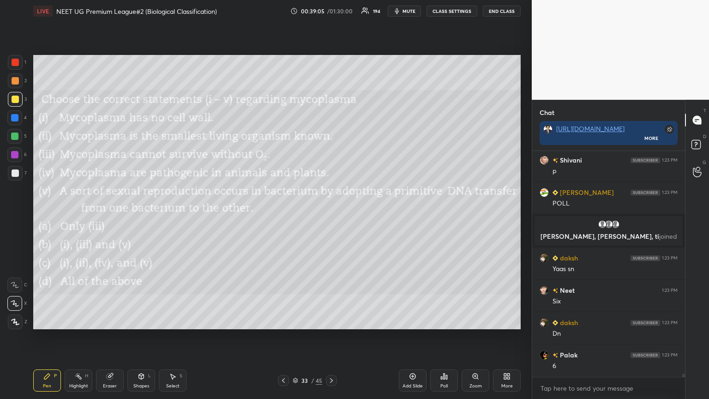
click at [331, 216] on icon at bounding box center [506, 375] width 7 height 7
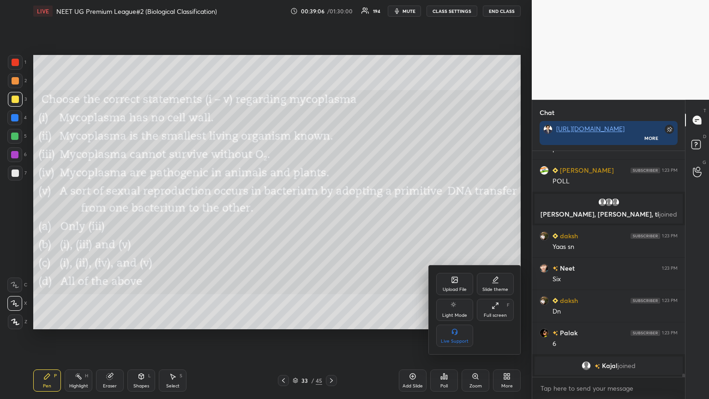
click at [331, 216] on div "Upload File" at bounding box center [454, 284] width 37 height 22
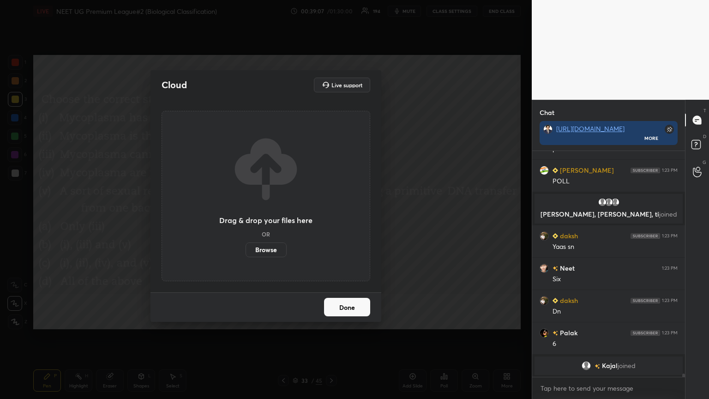
click at [271, 216] on label "Browse" at bounding box center [265, 249] width 41 height 15
click at [245, 216] on input "Browse" at bounding box center [245, 249] width 0 height 15
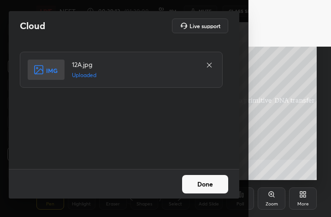
click at [213, 182] on button "Done" at bounding box center [205, 184] width 46 height 18
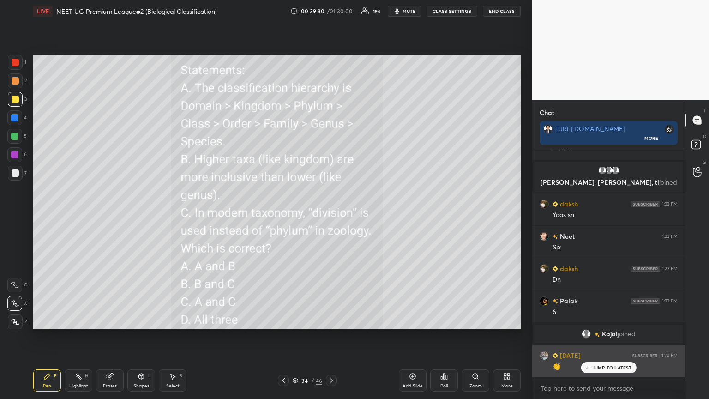
drag, startPoint x: 598, startPoint y: 367, endPoint x: 593, endPoint y: 372, distance: 6.5
click at [331, 216] on p "JUMP TO LATEST" at bounding box center [612, 368] width 40 height 6
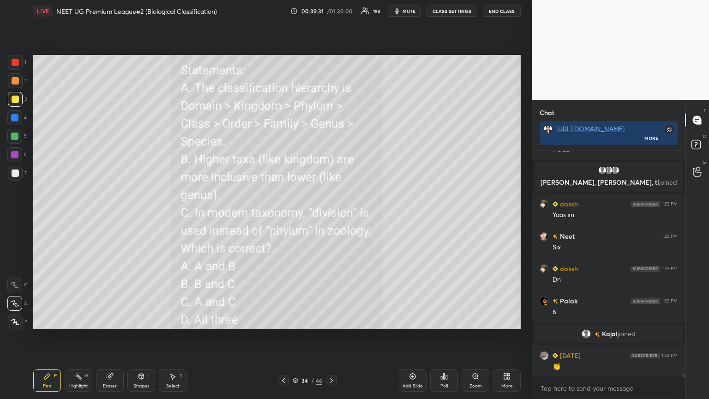
click at [331, 216] on div "Poll" at bounding box center [444, 380] width 28 height 22
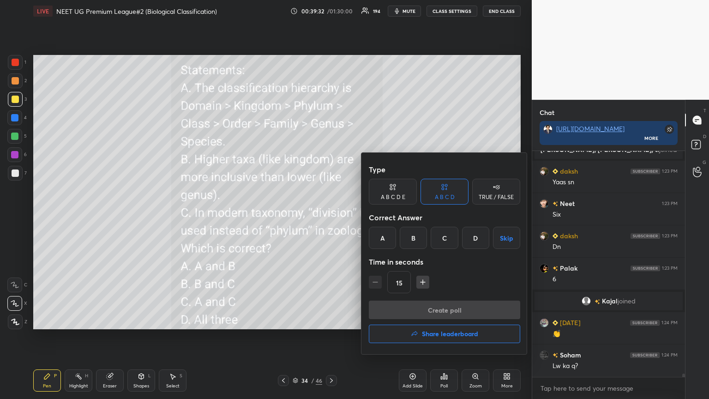
click at [331, 216] on div "A" at bounding box center [382, 238] width 27 height 22
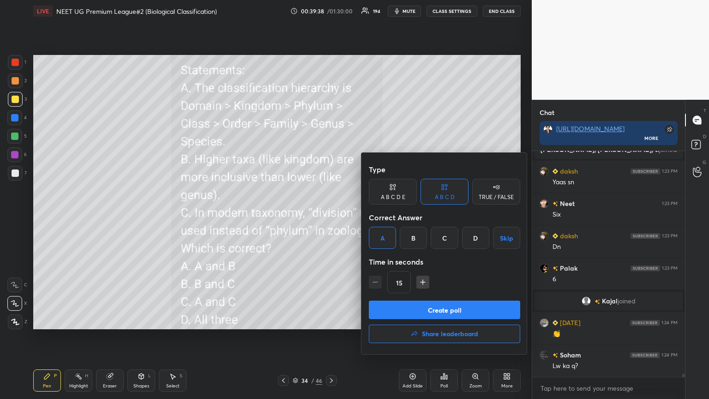
click at [331, 216] on button "Create poll" at bounding box center [444, 309] width 151 height 18
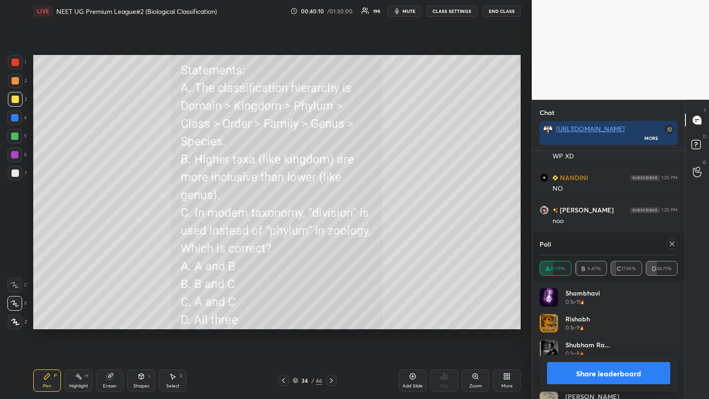
drag, startPoint x: 608, startPoint y: 371, endPoint x: 597, endPoint y: 380, distance: 14.4
click at [331, 216] on button "Share leaderboard" at bounding box center [608, 373] width 123 height 22
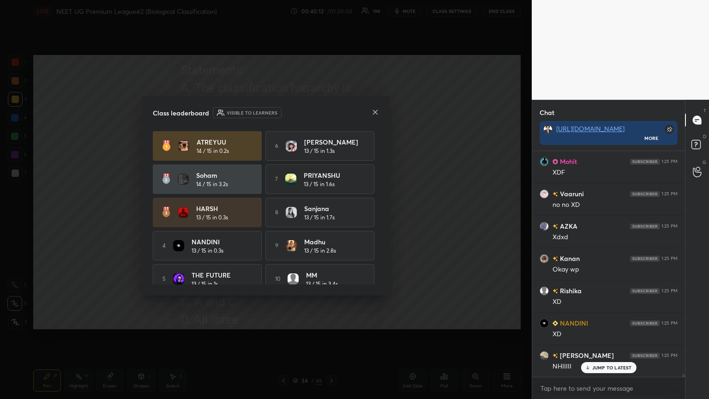
click at [331, 112] on icon at bounding box center [375, 111] width 5 height 5
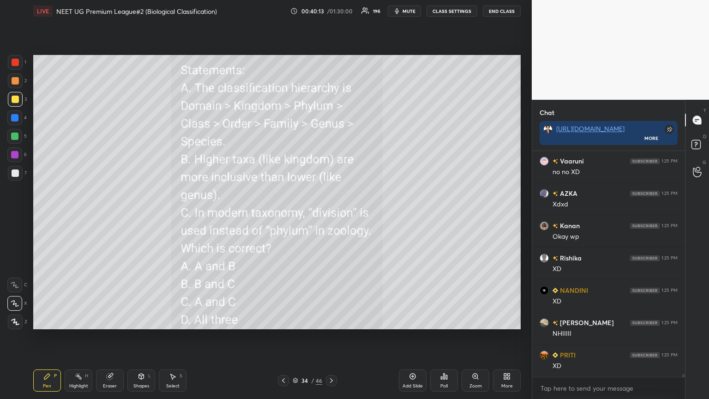
click at [331, 216] on div "More" at bounding box center [507, 380] width 28 height 22
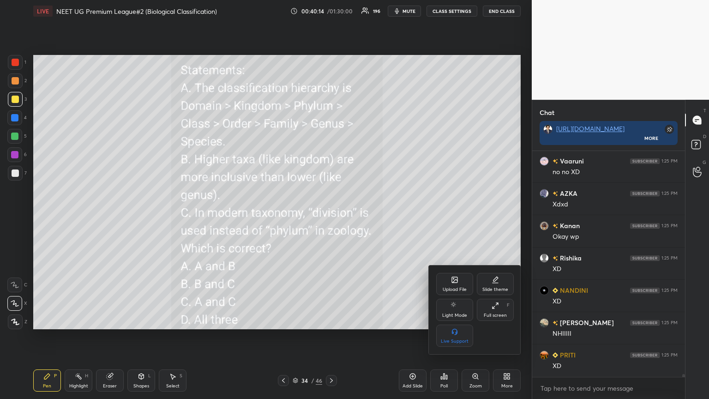
drag, startPoint x: 452, startPoint y: 294, endPoint x: 436, endPoint y: 290, distance: 17.1
click at [331, 216] on div "Upload File Slide theme Light Mode Full screen F Live Support" at bounding box center [475, 310] width 78 height 74
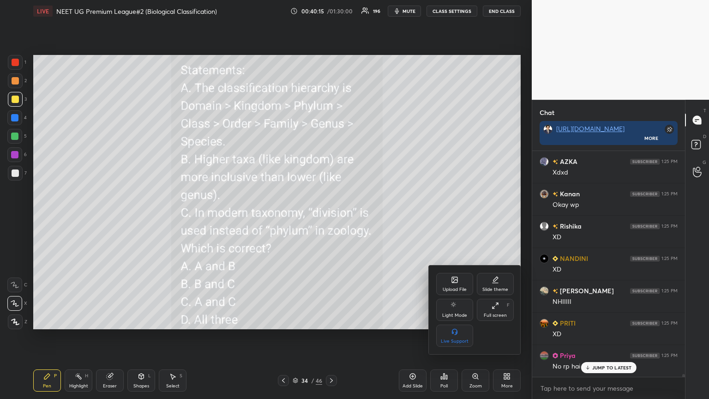
click at [331, 216] on icon at bounding box center [454, 279] width 7 height 7
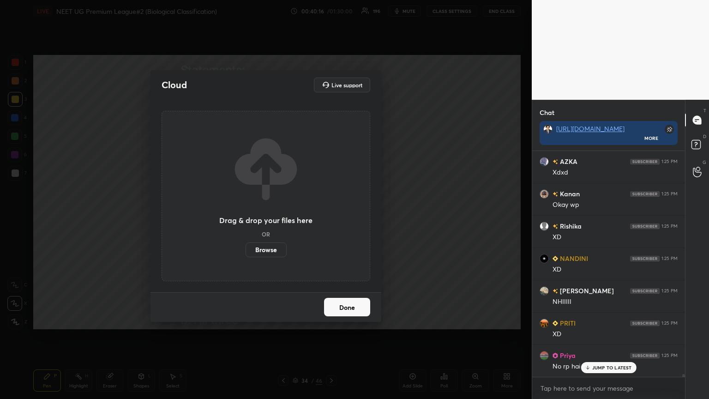
click at [271, 216] on label "Browse" at bounding box center [265, 249] width 41 height 15
click at [245, 216] on input "Browse" at bounding box center [245, 249] width 0 height 15
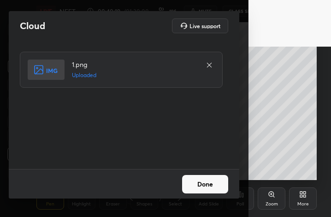
click at [210, 186] on button "Done" at bounding box center [205, 184] width 46 height 18
click at [209, 186] on button "Done" at bounding box center [205, 184] width 46 height 18
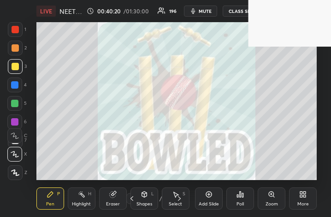
click at [291, 216] on div "LIVE NEET UG Premium League#2 (Biological Classification) 00:40:20 / 01:30:00 1…" at bounding box center [177, 108] width 294 height 217
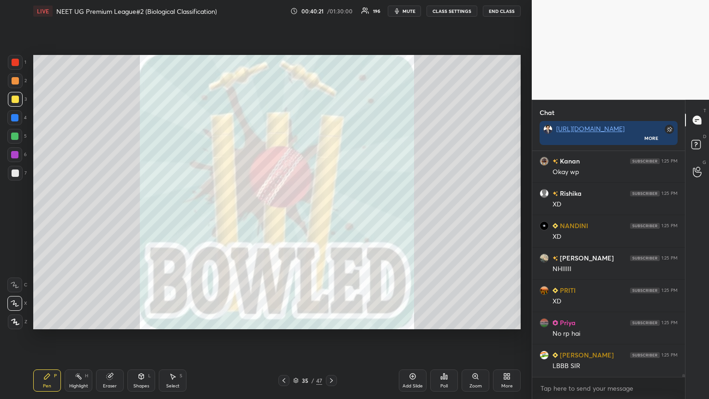
click at [283, 216] on div at bounding box center [283, 380] width 11 height 11
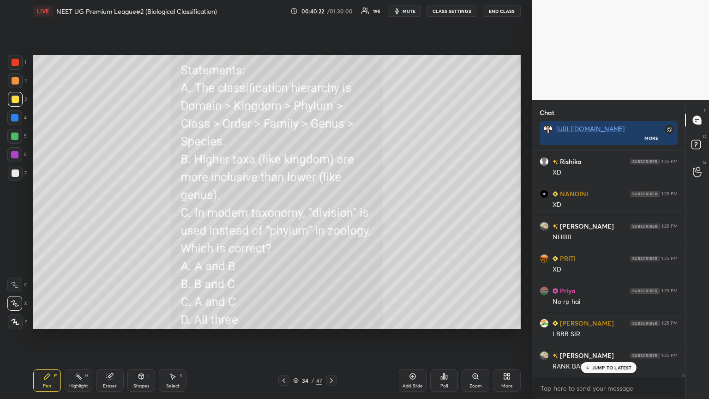
click at [282, 216] on div at bounding box center [283, 380] width 11 height 11
click at [284, 216] on div at bounding box center [283, 380] width 11 height 11
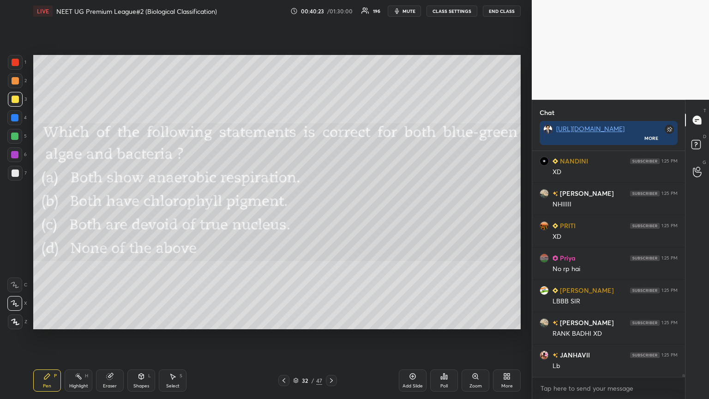
click at [331, 216] on icon at bounding box center [331, 380] width 7 height 7
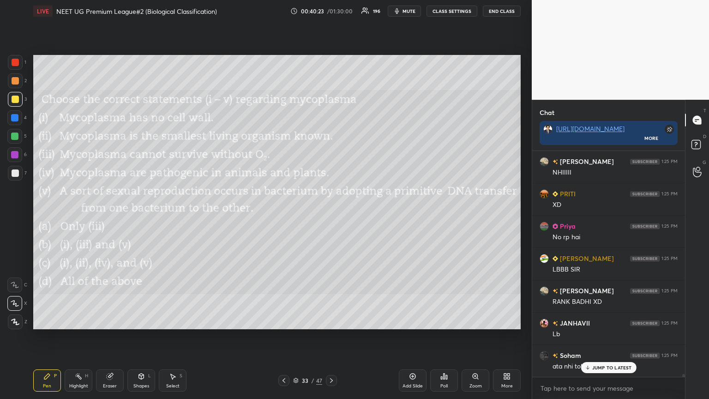
click at [331, 216] on icon at bounding box center [331, 380] width 7 height 7
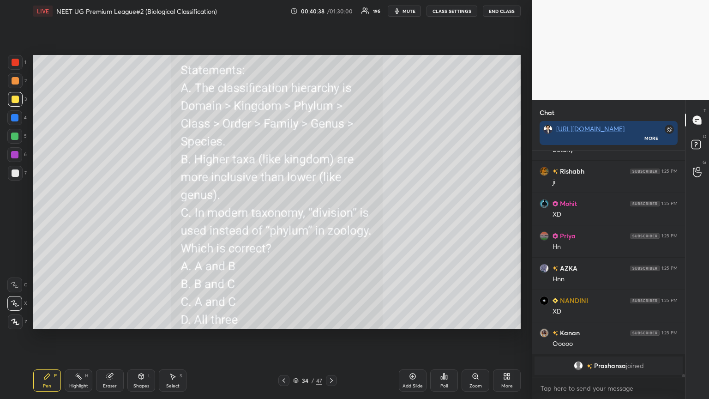
click at [331, 216] on icon at bounding box center [505, 378] width 2 height 2
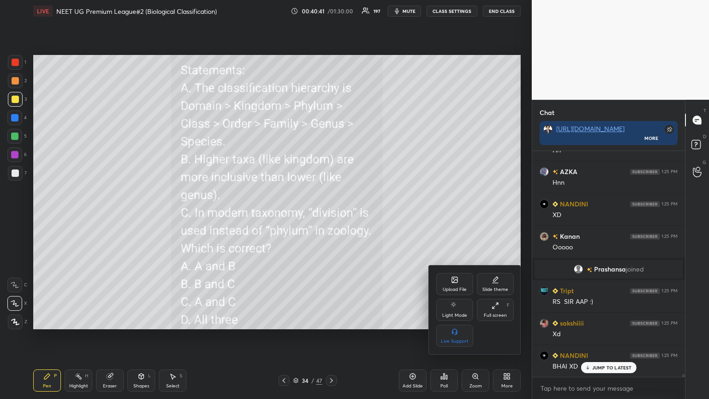
click at [331, 216] on icon at bounding box center [454, 279] width 7 height 7
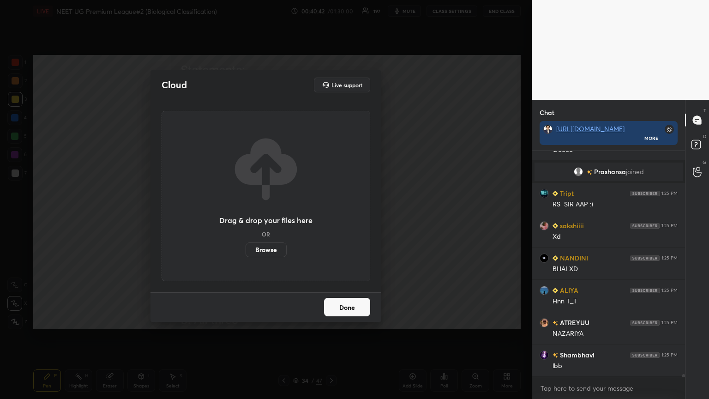
drag, startPoint x: 274, startPoint y: 250, endPoint x: 272, endPoint y: 193, distance: 56.3
click at [273, 216] on label "Browse" at bounding box center [265, 249] width 41 height 15
click at [245, 216] on input "Browse" at bounding box center [245, 249] width 0 height 15
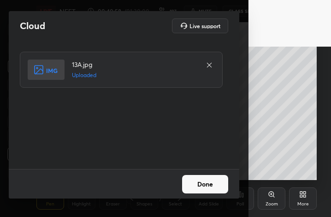
drag, startPoint x: 214, startPoint y: 183, endPoint x: 204, endPoint y: 196, distance: 16.1
click at [214, 184] on button "Done" at bounding box center [205, 184] width 46 height 18
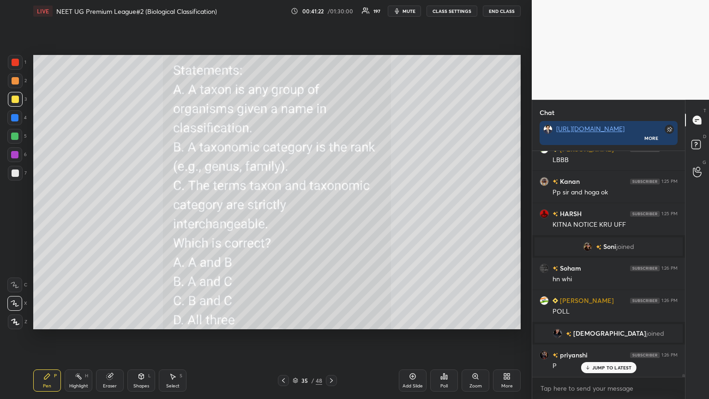
scroll to position [18488, 0]
click at [331, 216] on div "Poll" at bounding box center [444, 380] width 28 height 22
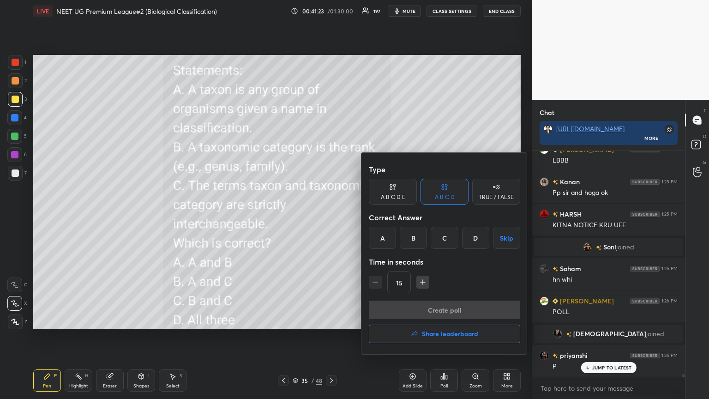
drag, startPoint x: 383, startPoint y: 236, endPoint x: 384, endPoint y: 245, distance: 9.3
click at [331, 216] on div "A" at bounding box center [382, 238] width 27 height 22
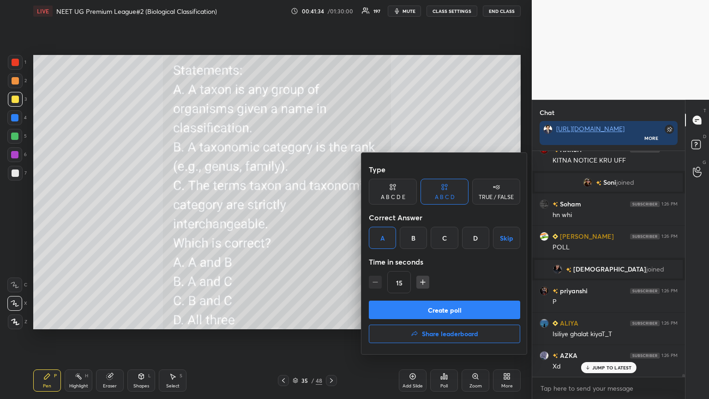
scroll to position [18574, 0]
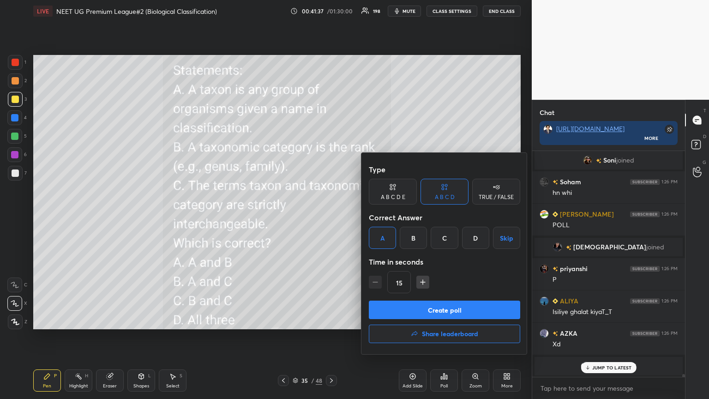
click at [331, 216] on button "Create poll" at bounding box center [444, 309] width 151 height 18
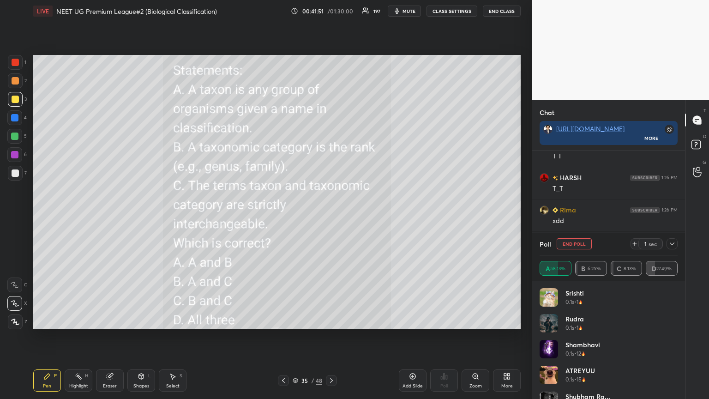
scroll to position [19010, 0]
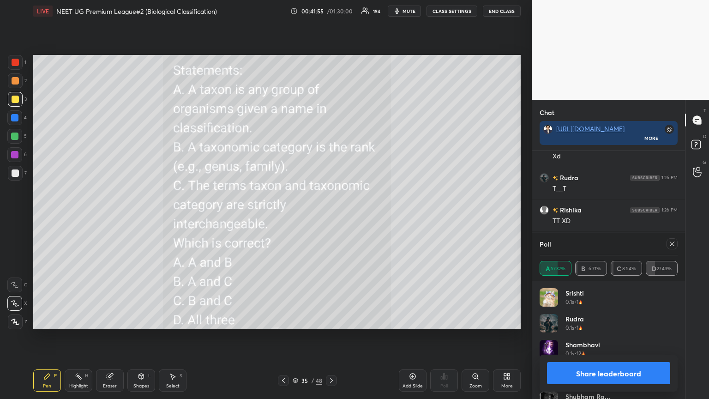
click at [331, 216] on button "Share leaderboard" at bounding box center [608, 373] width 123 height 22
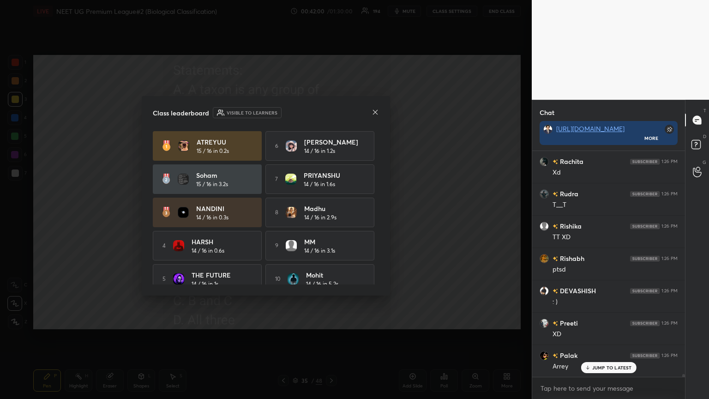
click at [331, 113] on icon at bounding box center [374, 111] width 7 height 7
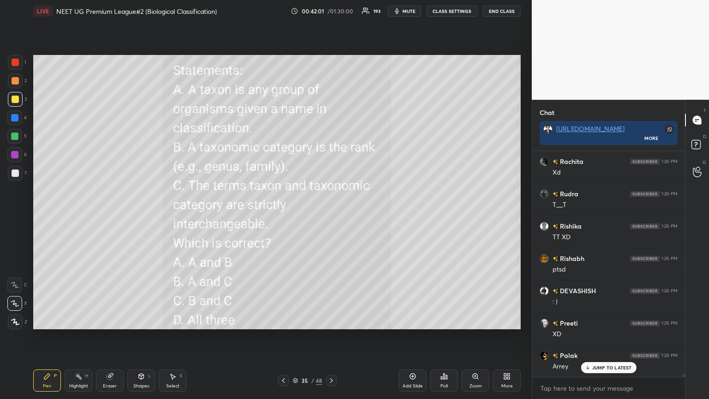
click at [284, 216] on icon at bounding box center [283, 380] width 3 height 5
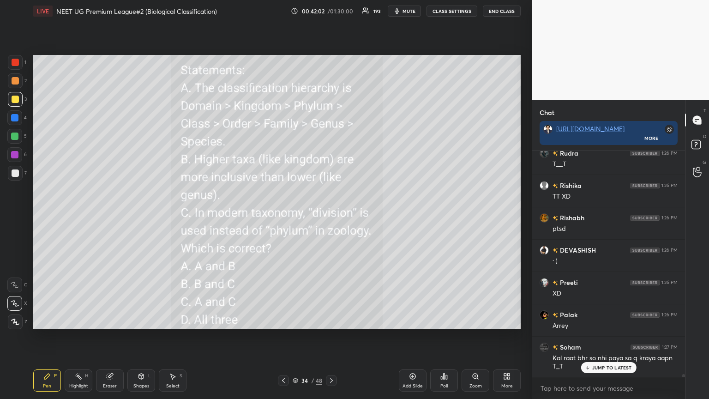
drag, startPoint x: 331, startPoint y: 380, endPoint x: 336, endPoint y: 371, distance: 9.9
click at [331, 216] on icon at bounding box center [331, 380] width 7 height 7
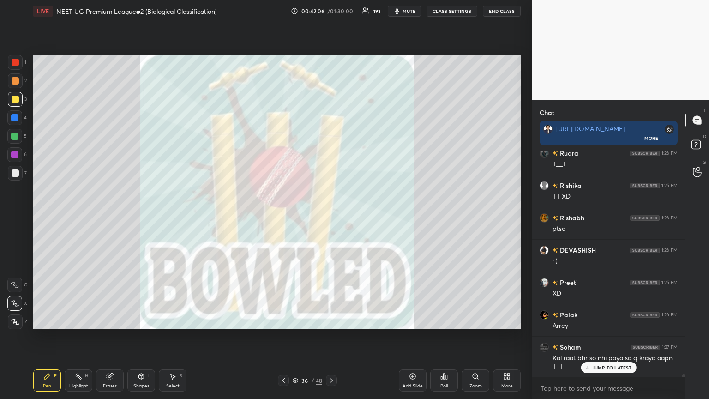
drag, startPoint x: 414, startPoint y: 376, endPoint x: 405, endPoint y: 352, distance: 25.5
click at [331, 216] on icon at bounding box center [412, 375] width 7 height 7
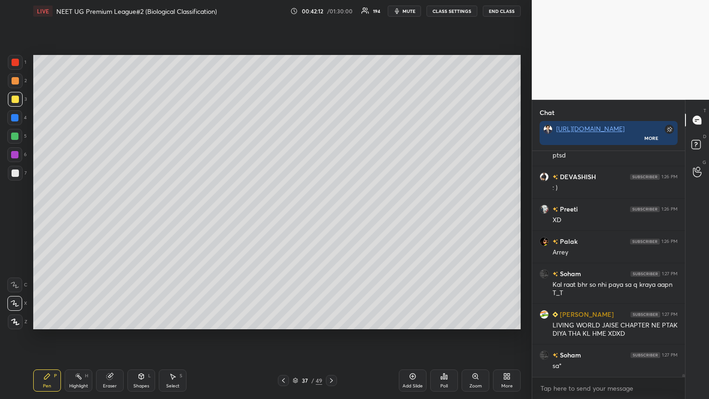
click at [331, 216] on icon at bounding box center [508, 378] width 2 height 2
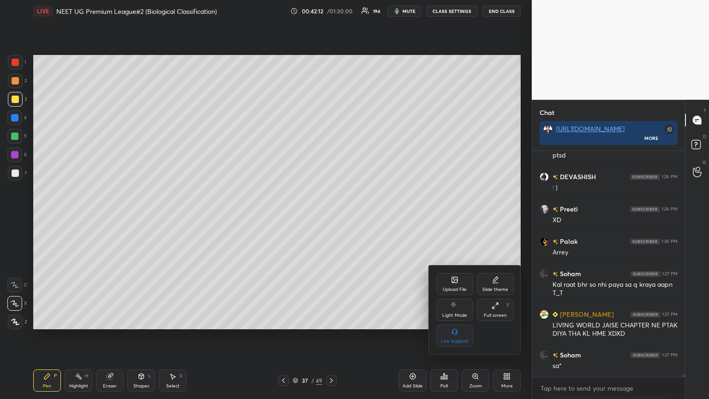
click at [331, 216] on div "Upload File" at bounding box center [454, 284] width 37 height 22
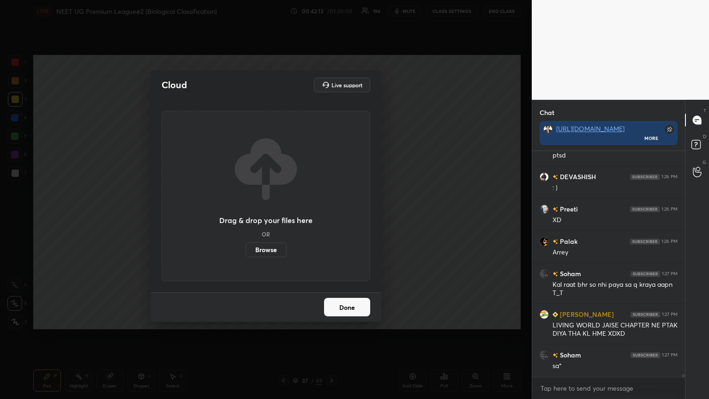
drag, startPoint x: 271, startPoint y: 254, endPoint x: 269, endPoint y: 199, distance: 55.4
click at [269, 216] on label "Browse" at bounding box center [265, 249] width 41 height 15
click at [245, 216] on input "Browse" at bounding box center [245, 249] width 0 height 15
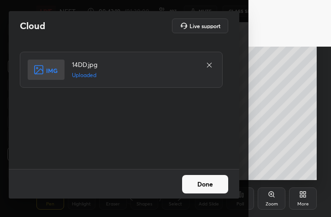
click at [211, 182] on button "Done" at bounding box center [205, 184] width 46 height 18
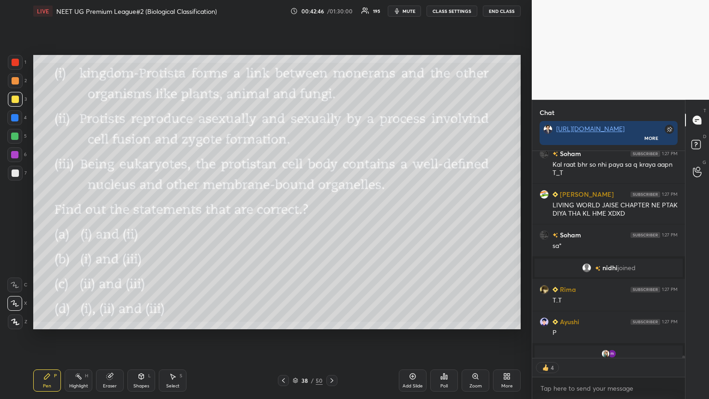
click at [331, 216] on icon at bounding box center [443, 375] width 7 height 7
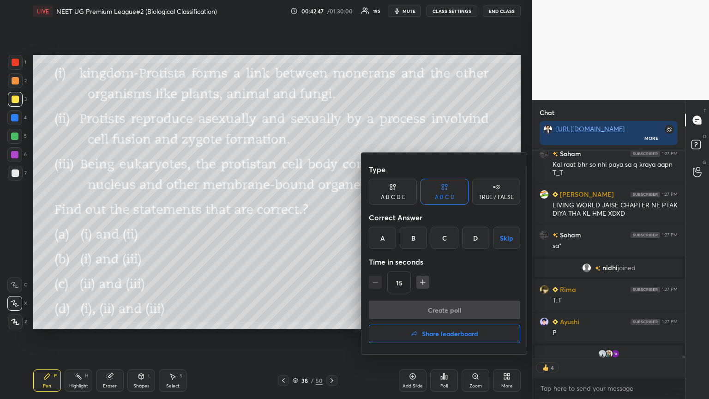
click at [331, 216] on div "D" at bounding box center [475, 238] width 27 height 22
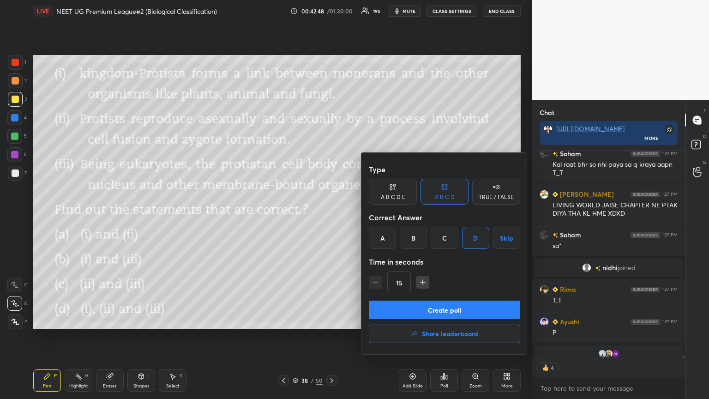
click at [331, 216] on button "Create poll" at bounding box center [444, 309] width 151 height 18
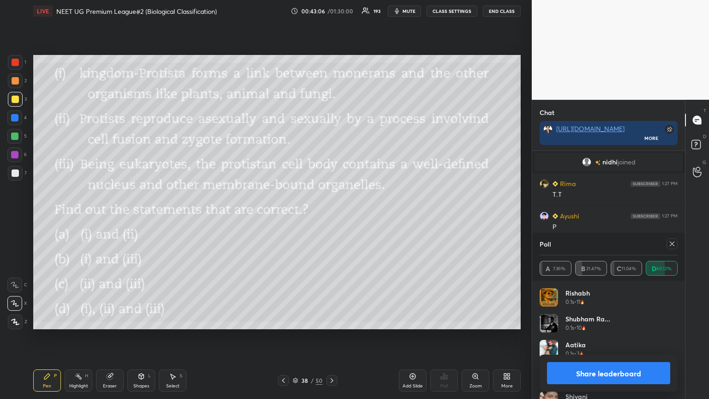
click at [284, 216] on icon at bounding box center [283, 380] width 7 height 7
click at [330, 216] on icon at bounding box center [331, 380] width 7 height 7
drag, startPoint x: 589, startPoint y: 370, endPoint x: 575, endPoint y: 374, distance: 14.9
click at [331, 216] on button "Share leaderboard" at bounding box center [608, 373] width 123 height 22
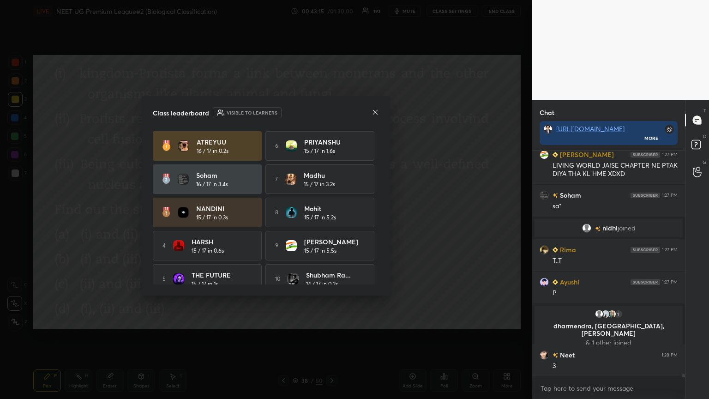
click at [331, 114] on icon at bounding box center [374, 111] width 7 height 7
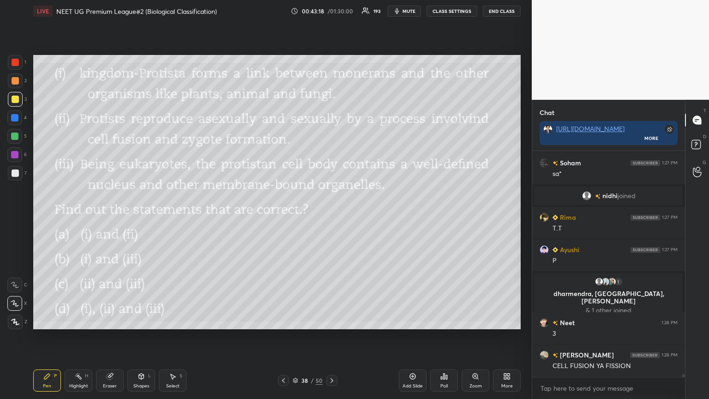
click at [331, 216] on icon at bounding box center [508, 378] width 2 height 2
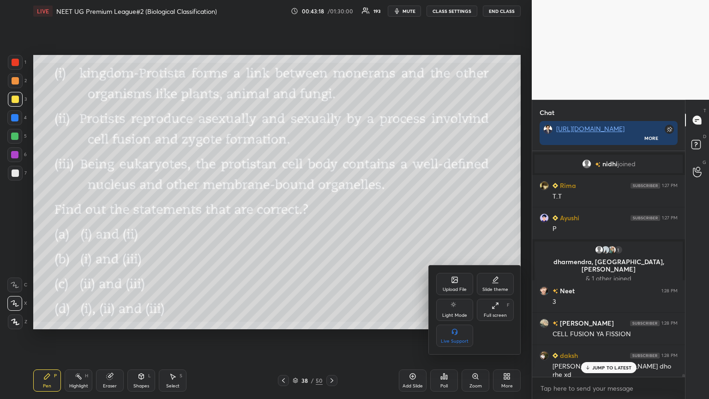
click at [331, 216] on div "Upload File" at bounding box center [454, 284] width 37 height 22
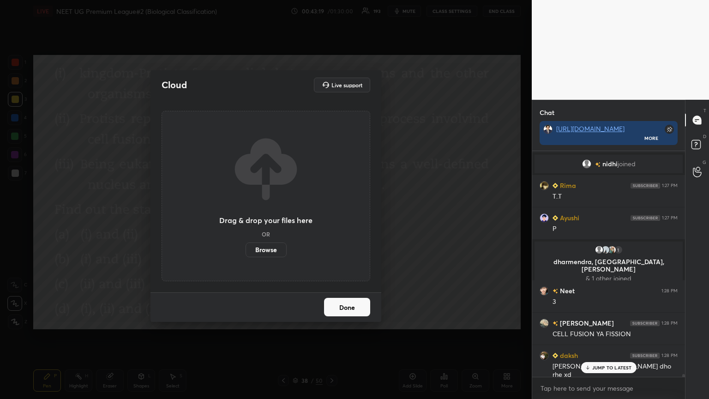
drag, startPoint x: 271, startPoint y: 253, endPoint x: 269, endPoint y: 198, distance: 55.4
click at [269, 216] on label "Browse" at bounding box center [265, 249] width 41 height 15
click at [245, 216] on input "Browse" at bounding box center [245, 249] width 0 height 15
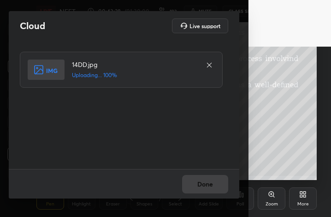
click at [211, 184] on div "Done" at bounding box center [124, 184] width 231 height 30
click at [211, 184] on button "Done" at bounding box center [205, 184] width 46 height 18
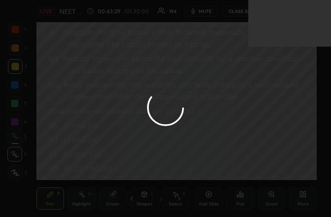
click at [211, 185] on button "Done" at bounding box center [205, 184] width 46 height 18
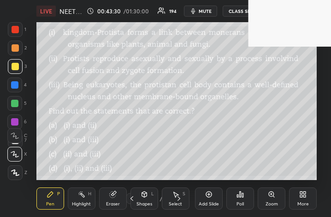
click at [304, 197] on icon at bounding box center [302, 194] width 7 height 7
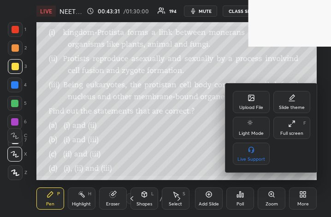
click at [253, 99] on icon at bounding box center [252, 98] width 6 height 6
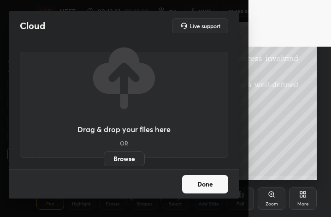
click at [135, 158] on label "Browse" at bounding box center [124, 158] width 41 height 15
click at [104, 158] on input "Browse" at bounding box center [104, 158] width 0 height 15
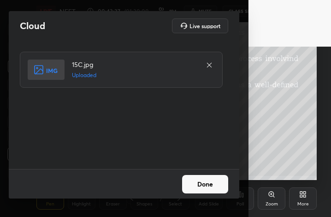
click at [214, 186] on button "Done" at bounding box center [205, 184] width 46 height 18
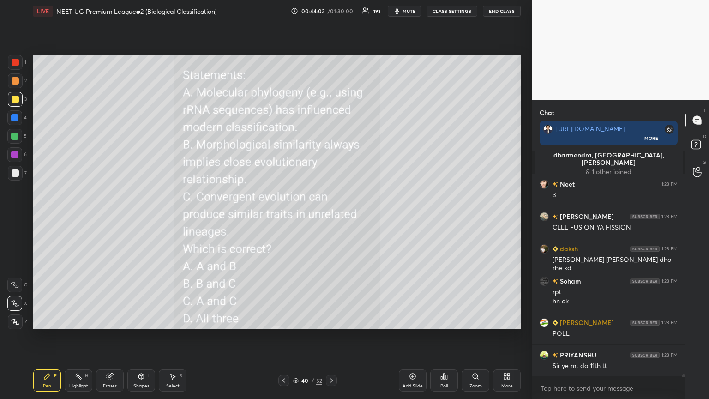
click at [331, 216] on div "More" at bounding box center [507, 380] width 28 height 22
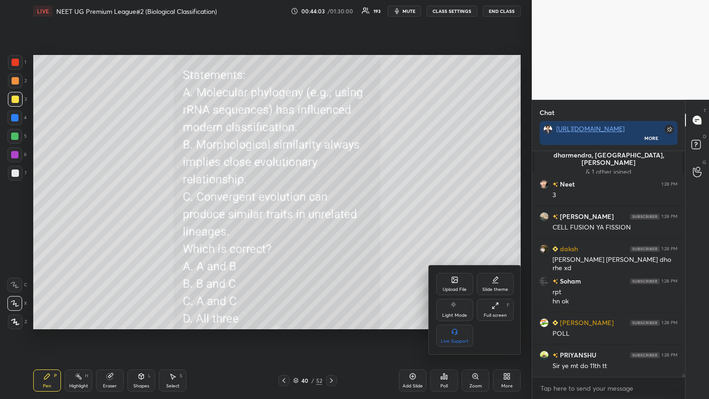
click at [331, 216] on icon at bounding box center [454, 280] width 5 height 3
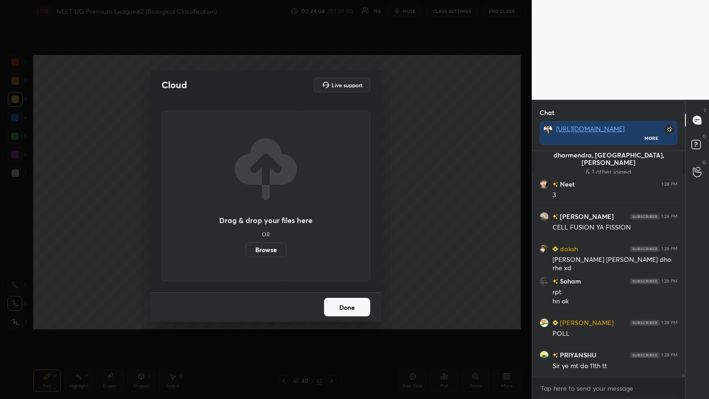
click at [272, 216] on label "Browse" at bounding box center [265, 249] width 41 height 15
click at [245, 216] on input "Browse" at bounding box center [245, 249] width 0 height 15
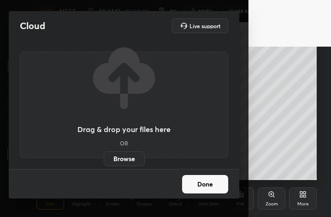
click at [28, 24] on h2 "Cloud" at bounding box center [32, 26] width 25 height 12
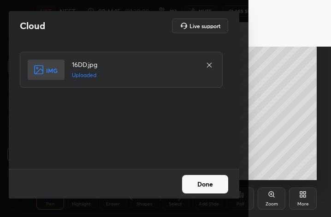
click at [203, 186] on button "Done" at bounding box center [205, 184] width 46 height 18
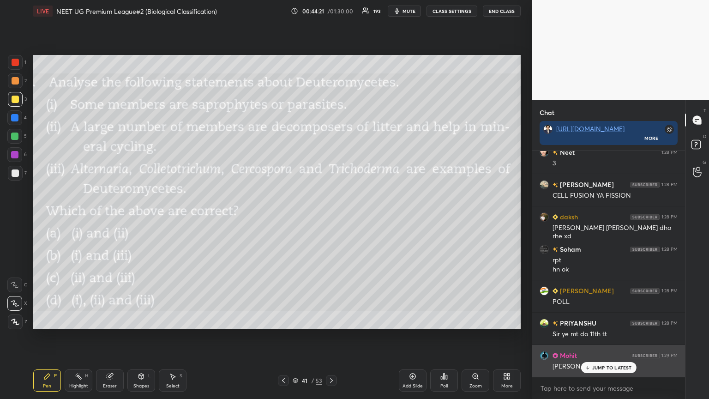
click at [331, 216] on p "JUMP TO LATEST" at bounding box center [612, 368] width 40 height 6
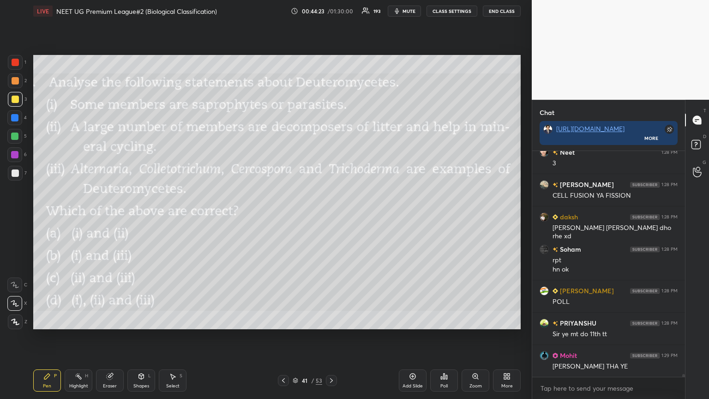
scroll to position [19364, 0]
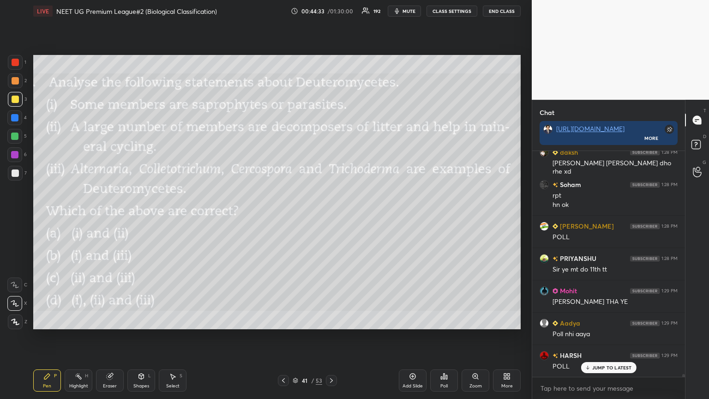
click at [331, 216] on icon at bounding box center [443, 375] width 7 height 7
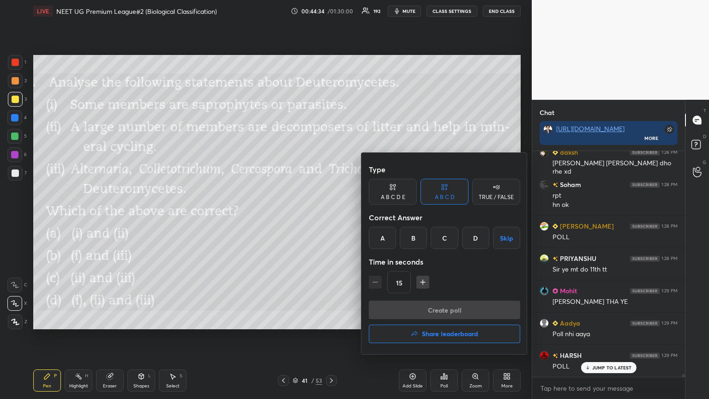
click at [331, 216] on div "D" at bounding box center [475, 238] width 27 height 22
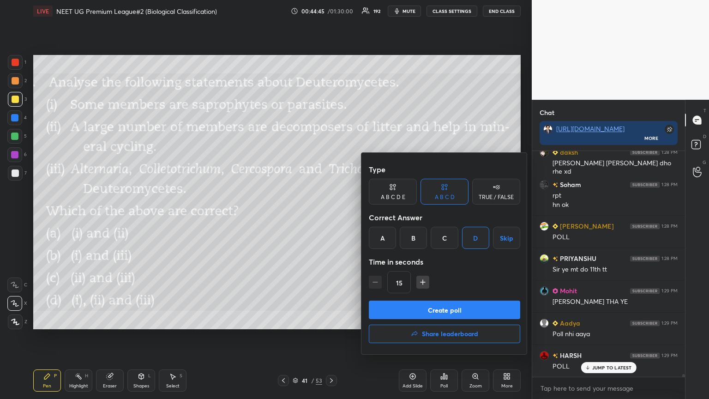
click at [331, 216] on button "Create poll" at bounding box center [444, 309] width 151 height 18
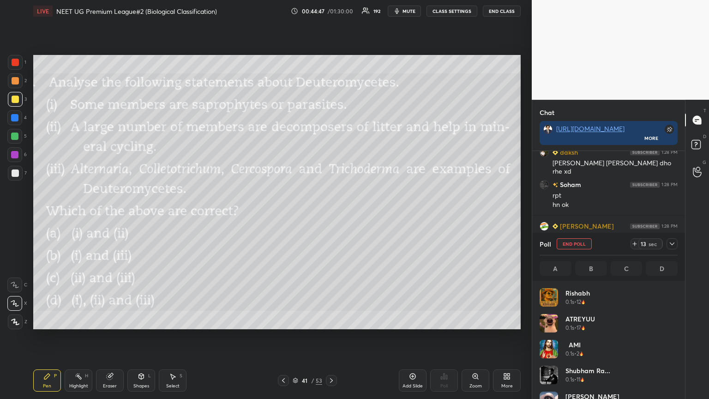
scroll to position [3, 3]
click at [331, 216] on icon at bounding box center [506, 375] width 7 height 7
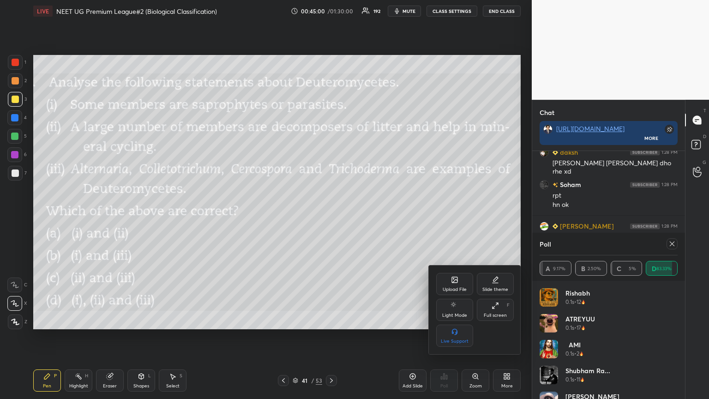
click at [331, 216] on div "Upload File" at bounding box center [454, 284] width 37 height 22
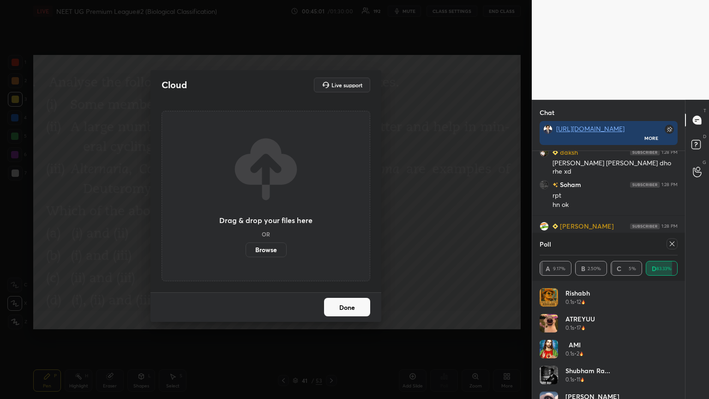
drag, startPoint x: 269, startPoint y: 245, endPoint x: 268, endPoint y: 190, distance: 55.9
click at [269, 216] on label "Browse" at bounding box center [265, 249] width 41 height 15
click at [245, 216] on input "Browse" at bounding box center [245, 249] width 0 height 15
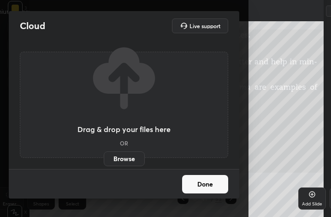
scroll to position [158, 221]
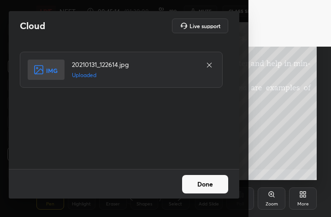
click at [220, 186] on button "Done" at bounding box center [205, 184] width 46 height 18
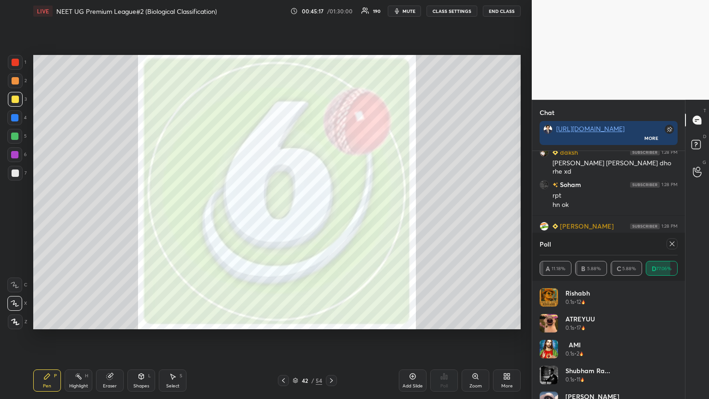
scroll to position [19476, 0]
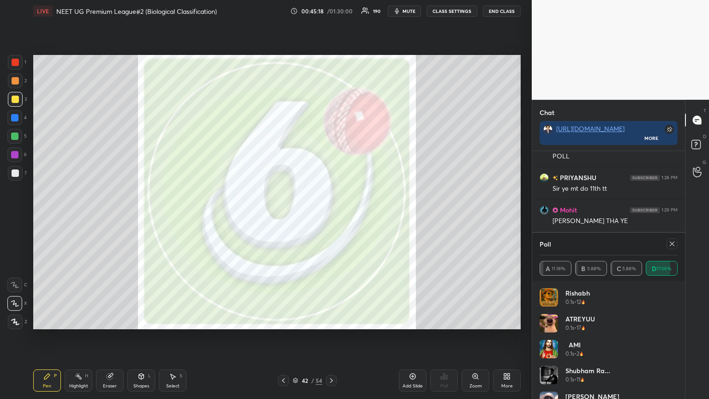
drag, startPoint x: 673, startPoint y: 243, endPoint x: 667, endPoint y: 248, distance: 7.9
click at [331, 216] on icon at bounding box center [671, 243] width 7 height 7
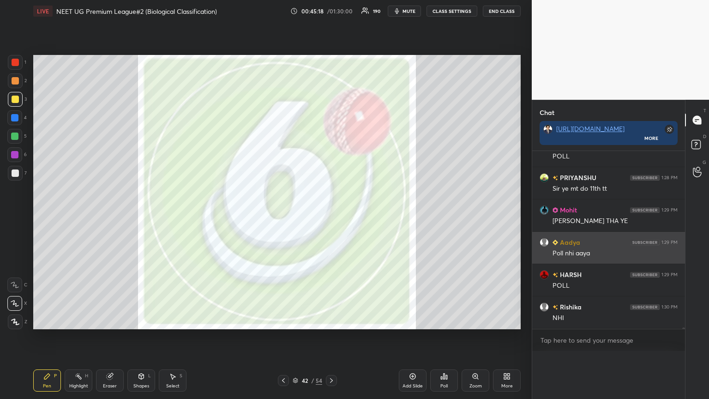
scroll to position [0, 0]
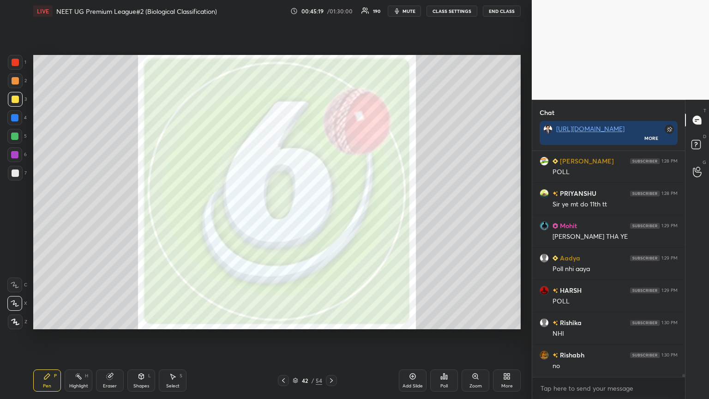
click at [282, 216] on icon at bounding box center [283, 380] width 7 height 7
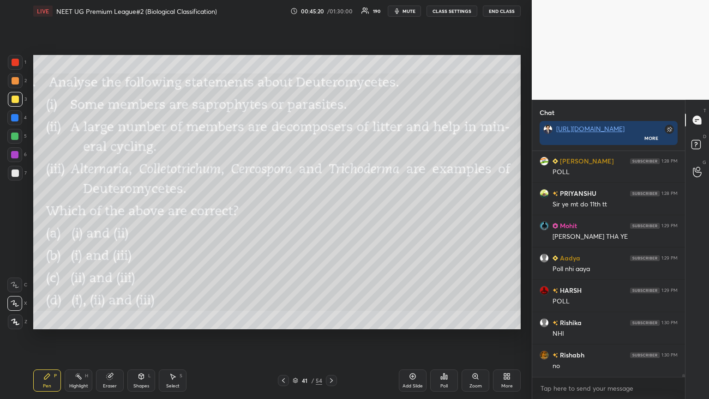
click at [284, 216] on icon at bounding box center [283, 380] width 7 height 7
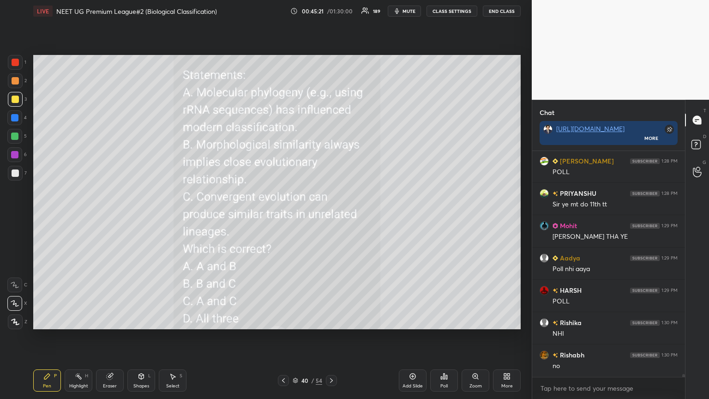
click at [285, 216] on icon at bounding box center [283, 380] width 7 height 7
click at [287, 216] on icon at bounding box center [283, 380] width 7 height 7
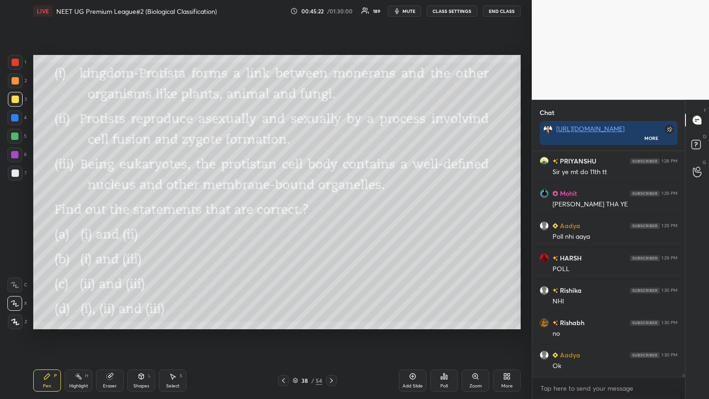
click at [331, 216] on div "38 / 54" at bounding box center [307, 380] width 183 height 11
click at [330, 216] on icon at bounding box center [331, 380] width 7 height 7
click at [329, 216] on icon at bounding box center [331, 380] width 7 height 7
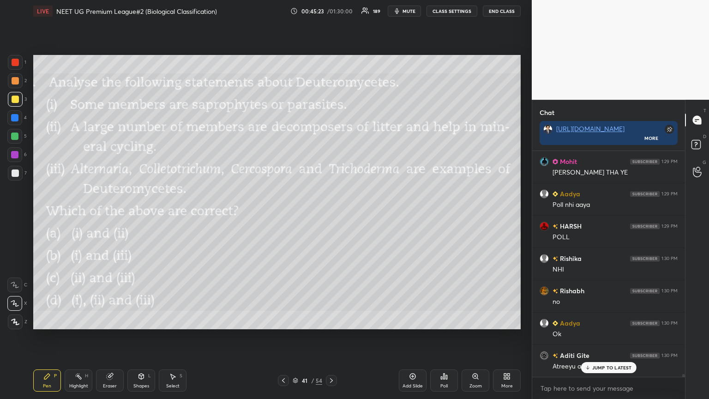
click at [330, 216] on icon at bounding box center [331, 380] width 7 height 7
click at [329, 216] on icon at bounding box center [331, 380] width 7 height 7
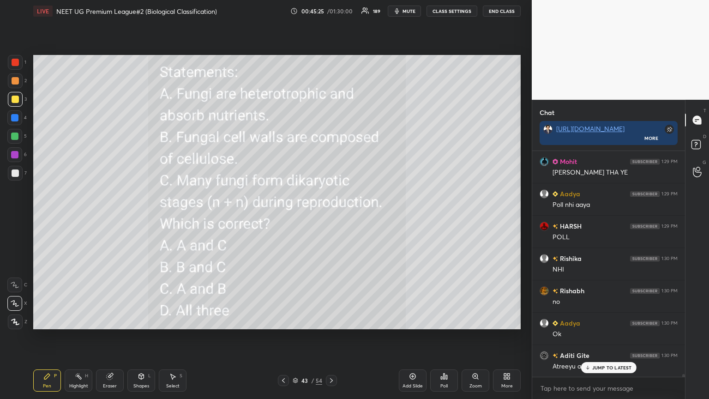
click at [284, 216] on icon at bounding box center [283, 380] width 7 height 7
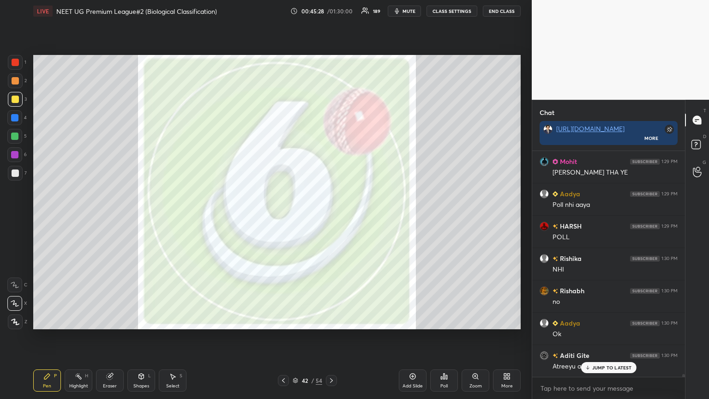
click at [331, 216] on div at bounding box center [331, 380] width 11 height 11
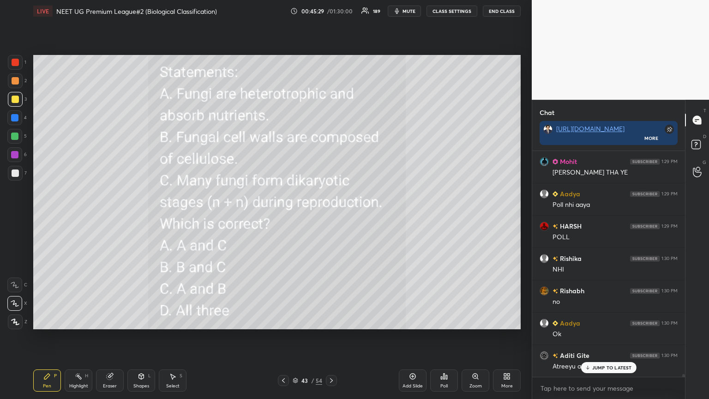
click at [331, 216] on icon at bounding box center [331, 380] width 7 height 7
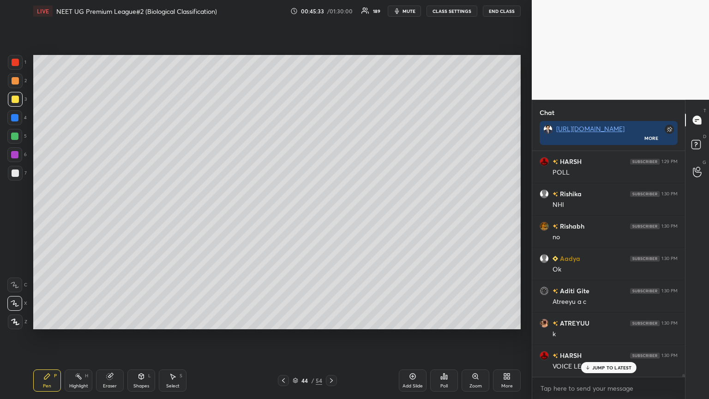
click at [293, 216] on icon at bounding box center [296, 380] width 6 height 6
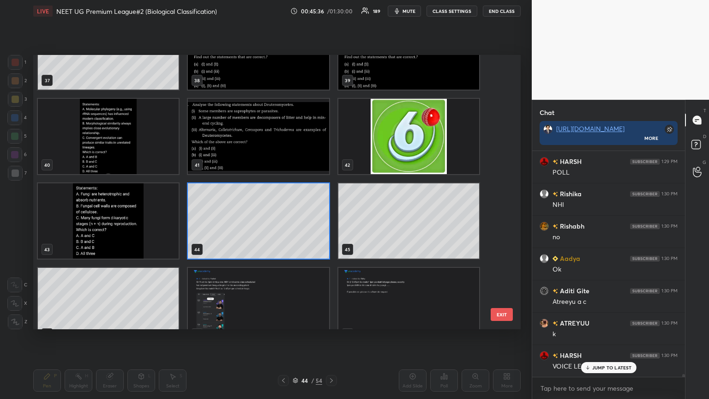
click at [331, 216] on button "EXIT" at bounding box center [502, 314] width 22 height 13
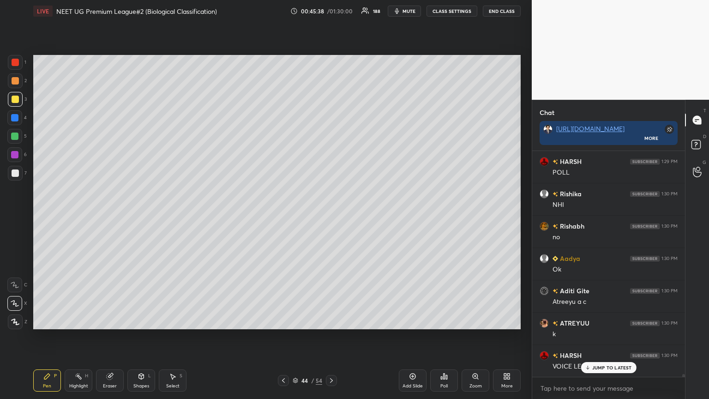
click at [331, 216] on div "More" at bounding box center [507, 380] width 28 height 22
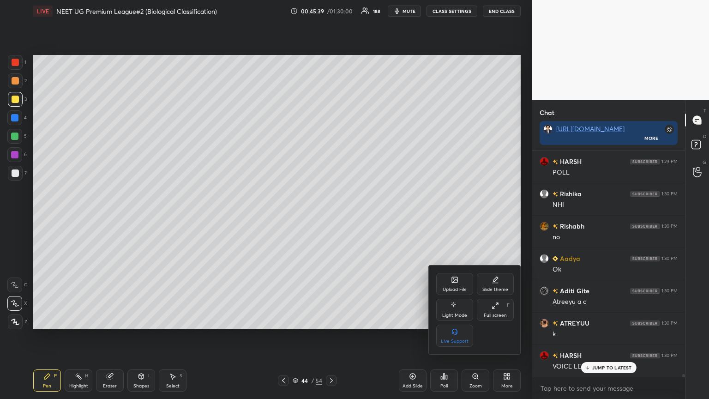
click at [331, 216] on div at bounding box center [354, 199] width 709 height 399
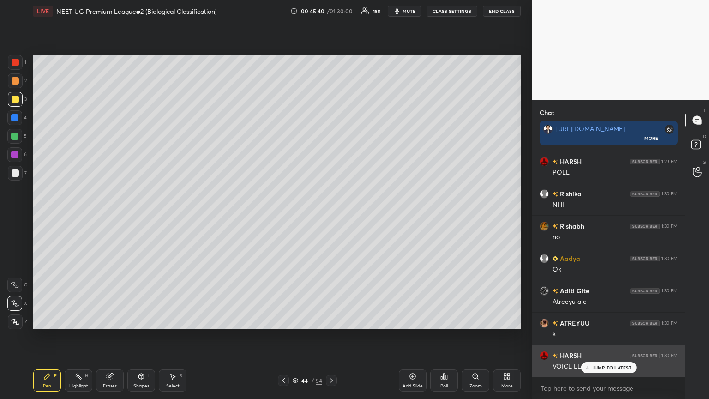
click at [331, 216] on p "JUMP TO LATEST" at bounding box center [612, 368] width 40 height 6
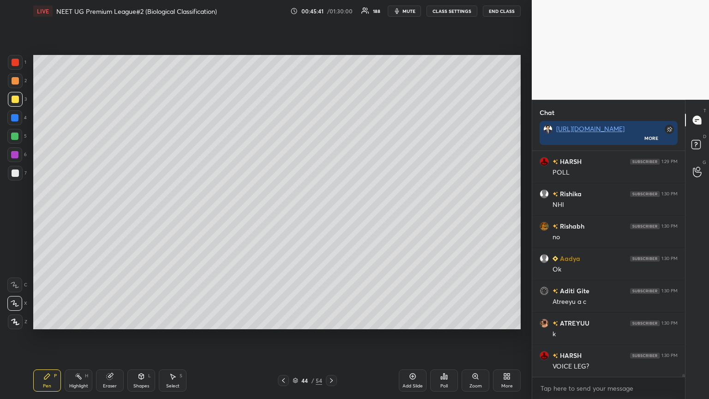
click at [331, 216] on icon at bounding box center [505, 374] width 2 height 2
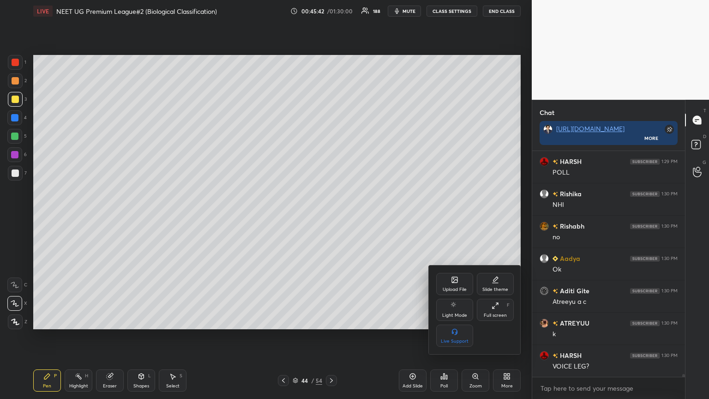
click at [331, 216] on icon at bounding box center [455, 280] width 6 height 6
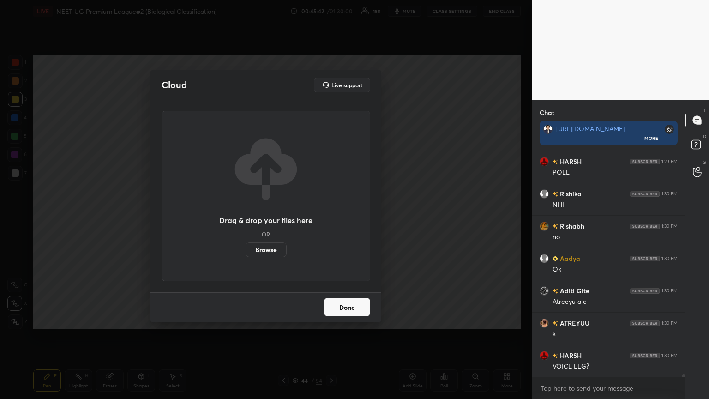
drag, startPoint x: 260, startPoint y: 251, endPoint x: 259, endPoint y: 193, distance: 58.2
click at [260, 216] on label "Browse" at bounding box center [265, 249] width 41 height 15
click at [245, 216] on input "Browse" at bounding box center [245, 249] width 0 height 15
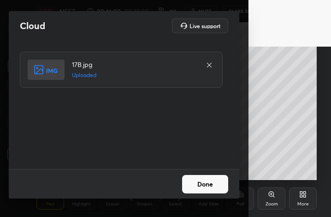
click at [213, 184] on button "Done" at bounding box center [205, 184] width 46 height 18
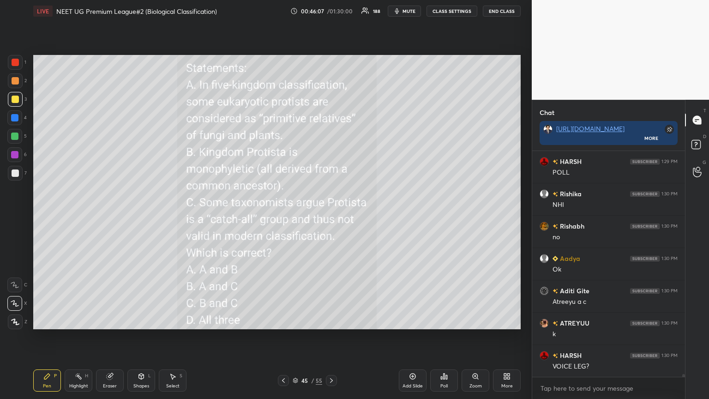
click at [331, 12] on span "mute" at bounding box center [408, 11] width 13 height 6
click at [331, 12] on span "unmute" at bounding box center [408, 11] width 20 height 6
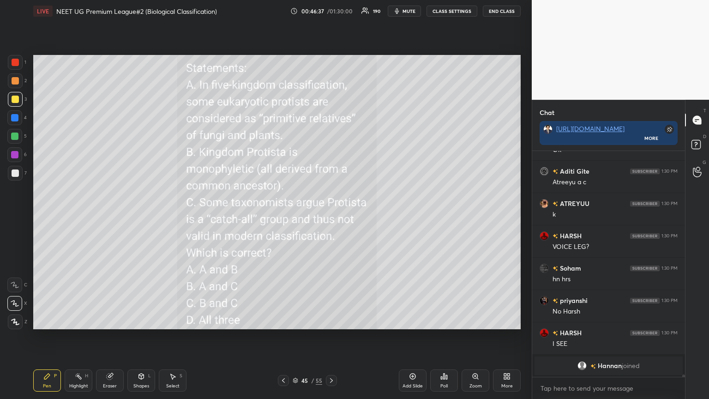
click at [331, 216] on icon at bounding box center [443, 375] width 7 height 7
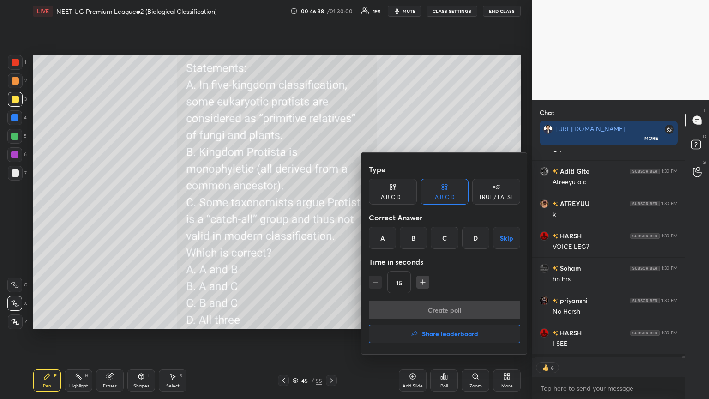
scroll to position [19732, 0]
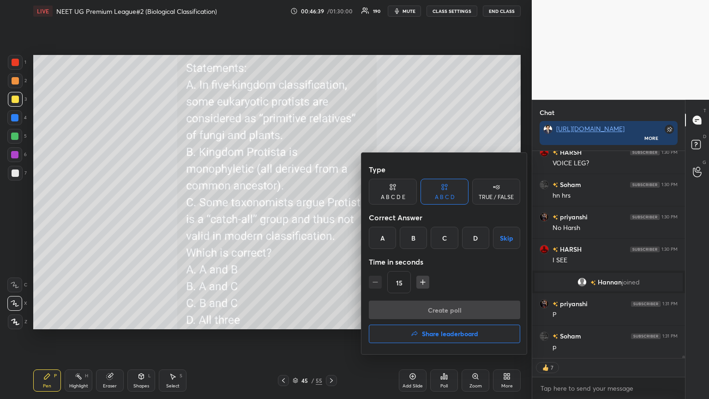
drag, startPoint x: 415, startPoint y: 238, endPoint x: 416, endPoint y: 244, distance: 5.6
click at [331, 216] on div "B" at bounding box center [413, 238] width 27 height 22
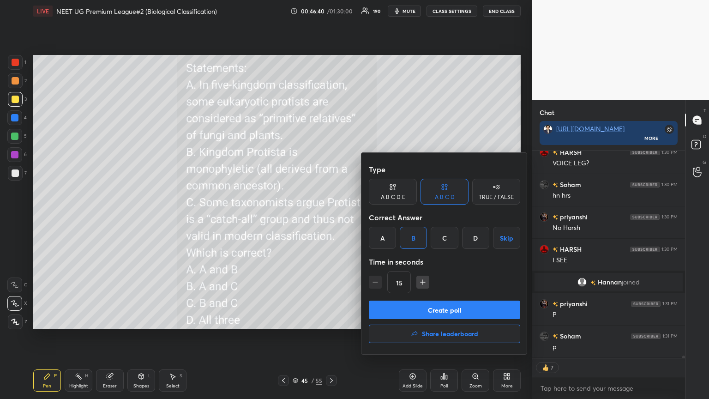
click at [331, 216] on button "Create poll" at bounding box center [444, 309] width 151 height 18
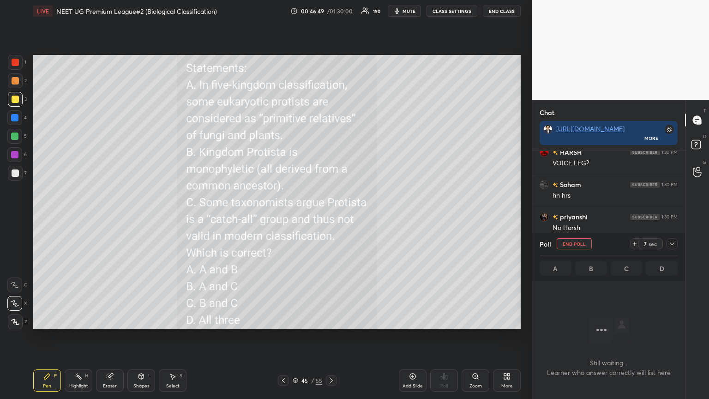
scroll to position [175, 150]
click at [331, 216] on icon at bounding box center [634, 244] width 0 height 4
click at [331, 216] on icon at bounding box center [635, 244] width 4 height 0
click at [331, 216] on icon at bounding box center [634, 243] width 7 height 7
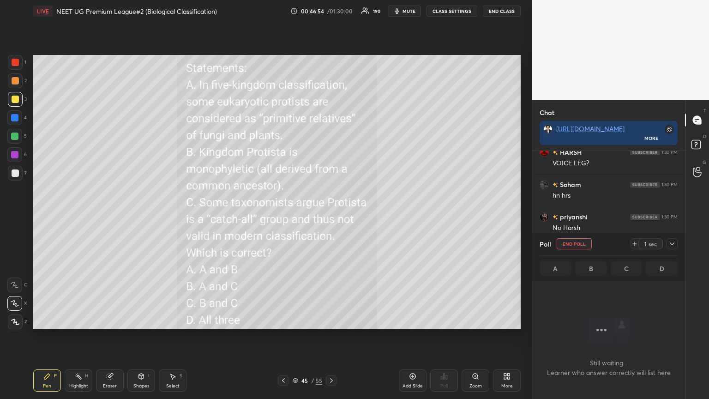
click at [331, 216] on icon at bounding box center [634, 243] width 7 height 7
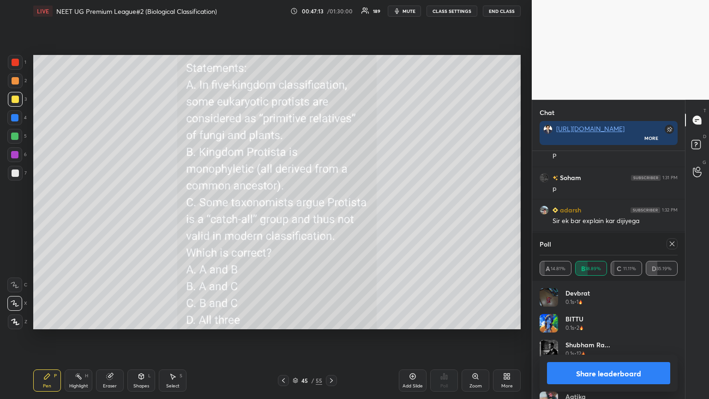
scroll to position [19922, 0]
click at [331, 216] on button "Share leaderboard" at bounding box center [608, 373] width 123 height 22
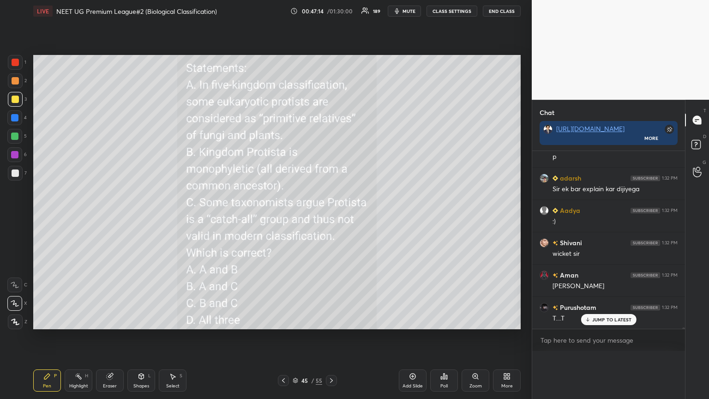
scroll to position [0, 0]
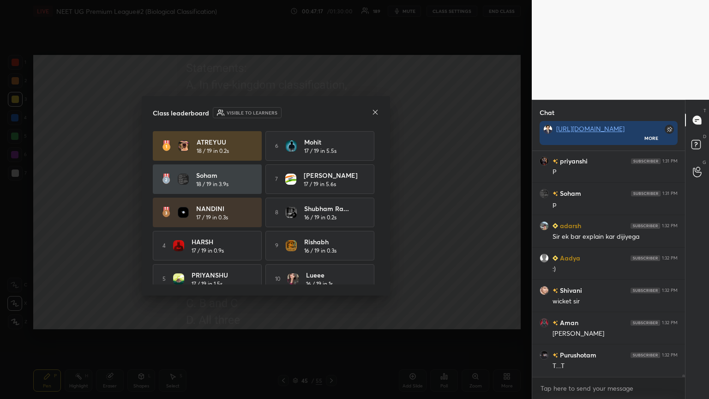
click at [331, 112] on icon at bounding box center [374, 111] width 7 height 7
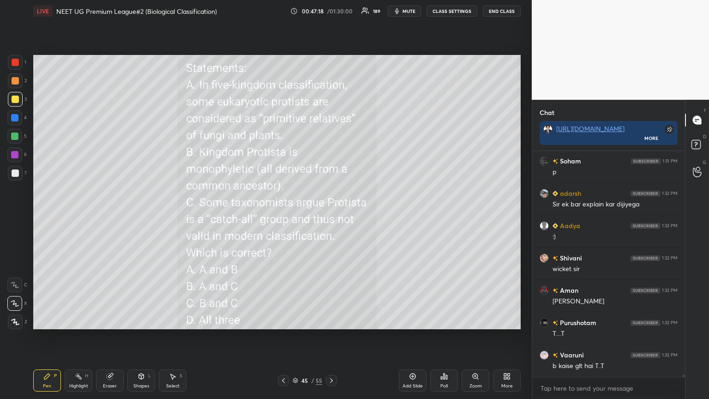
click at [280, 216] on icon at bounding box center [283, 380] width 7 height 7
drag, startPoint x: 331, startPoint y: 377, endPoint x: 339, endPoint y: 378, distance: 8.1
click at [330, 216] on icon at bounding box center [331, 380] width 7 height 7
click at [331, 216] on icon at bounding box center [506, 375] width 7 height 7
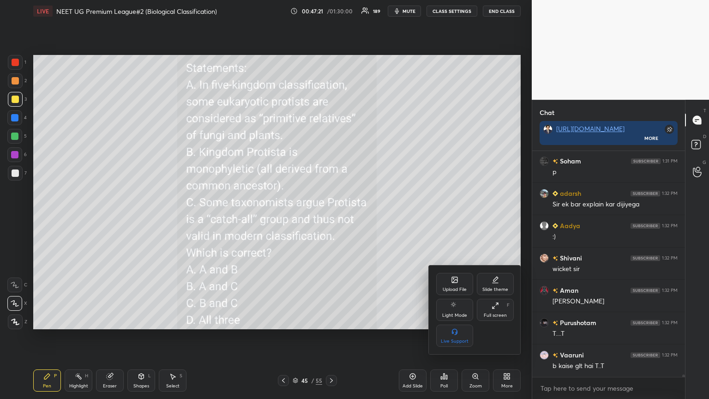
click at [331, 216] on icon at bounding box center [454, 279] width 7 height 7
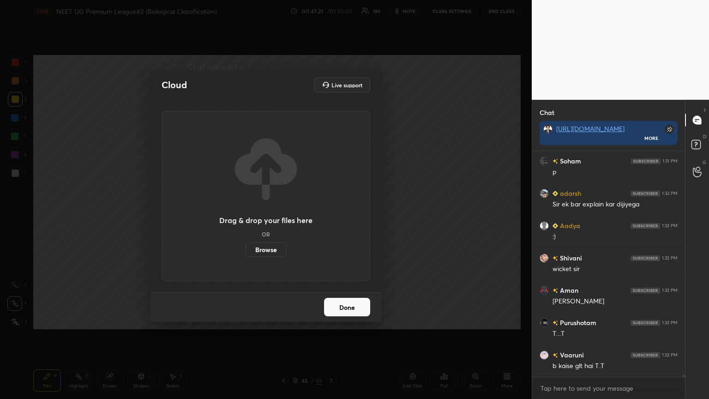
drag, startPoint x: 273, startPoint y: 251, endPoint x: 270, endPoint y: 195, distance: 55.4
click at [270, 216] on label "Browse" at bounding box center [265, 249] width 41 height 15
click at [245, 216] on input "Browse" at bounding box center [245, 249] width 0 height 15
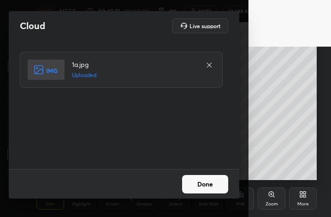
click at [206, 186] on button "Done" at bounding box center [205, 184] width 46 height 18
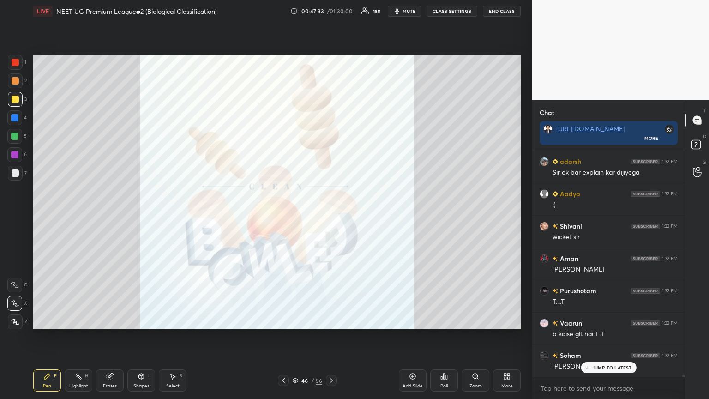
click at [331, 216] on div "More" at bounding box center [507, 380] width 28 height 22
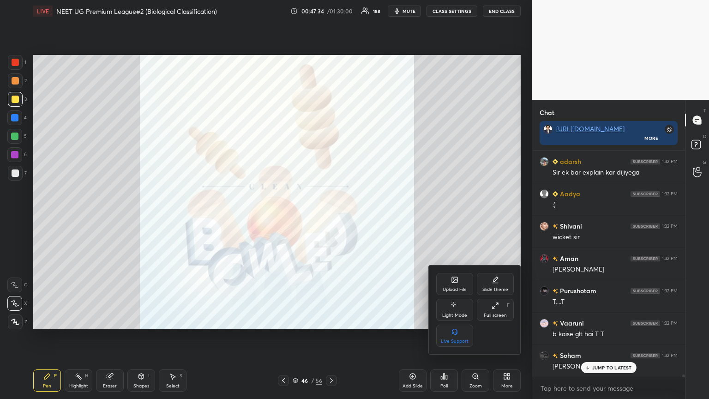
click at [331, 216] on div "Upload File" at bounding box center [455, 289] width 24 height 5
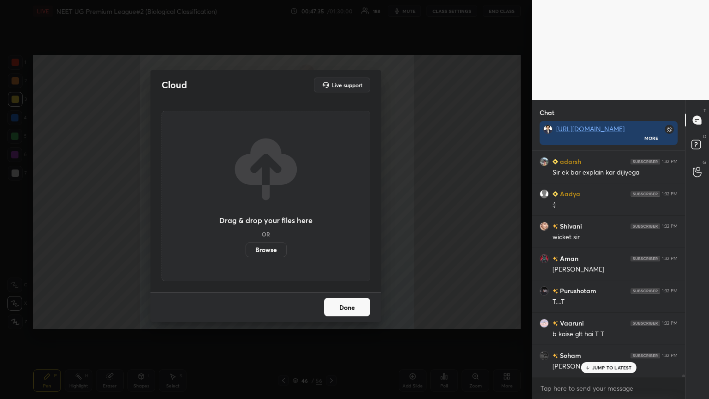
click at [275, 216] on label "Browse" at bounding box center [265, 249] width 41 height 15
click at [245, 216] on input "Browse" at bounding box center [245, 249] width 0 height 15
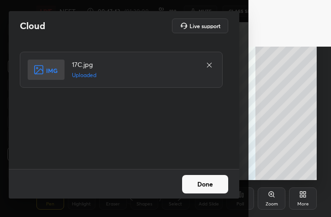
click at [209, 186] on button "Done" at bounding box center [205, 184] width 46 height 18
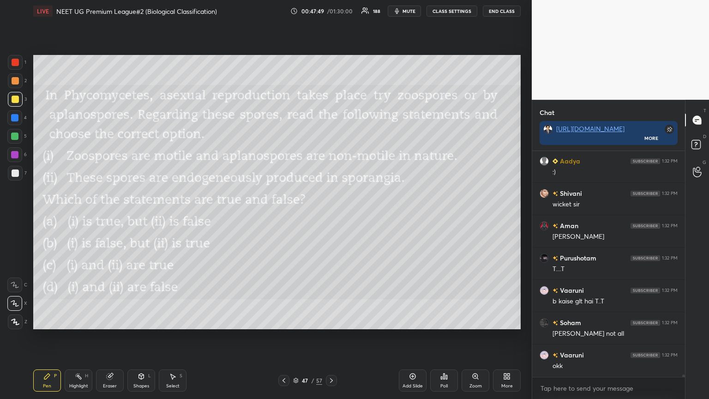
click at [331, 11] on span "mute" at bounding box center [408, 11] width 13 height 6
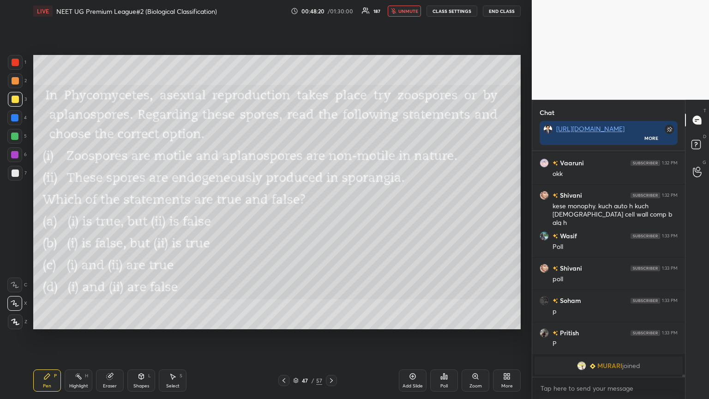
click at [331, 9] on span "unmute" at bounding box center [408, 11] width 20 height 6
click at [331, 10] on button "unmute" at bounding box center [404, 11] width 33 height 11
click at [331, 11] on span "unmute" at bounding box center [408, 11] width 20 height 6
click at [331, 216] on div "Poll" at bounding box center [444, 380] width 28 height 22
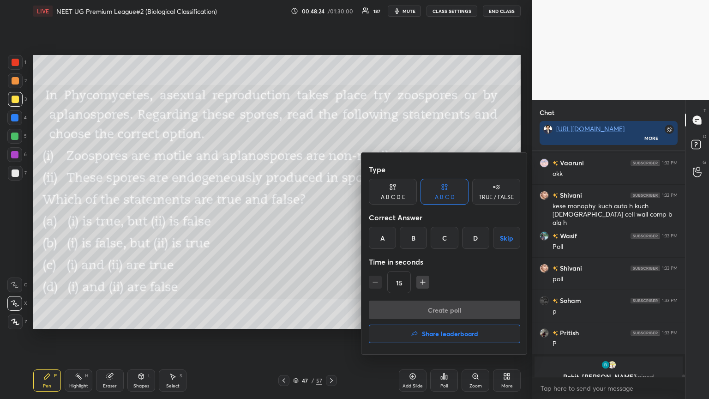
scroll to position [20303, 0]
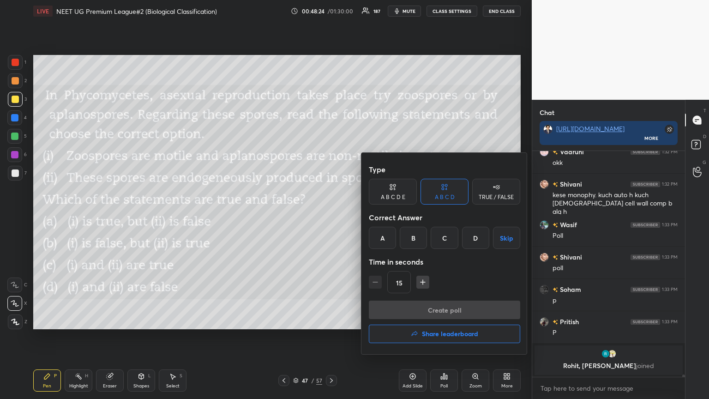
click at [331, 216] on div "C" at bounding box center [444, 238] width 27 height 22
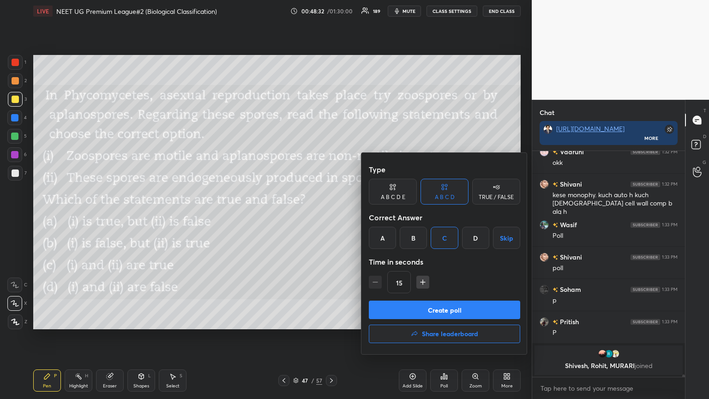
click at [331, 216] on button "Create poll" at bounding box center [444, 309] width 151 height 18
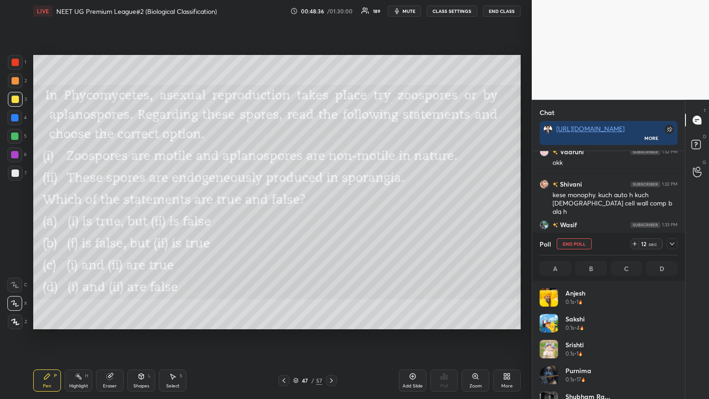
scroll to position [20163, 0]
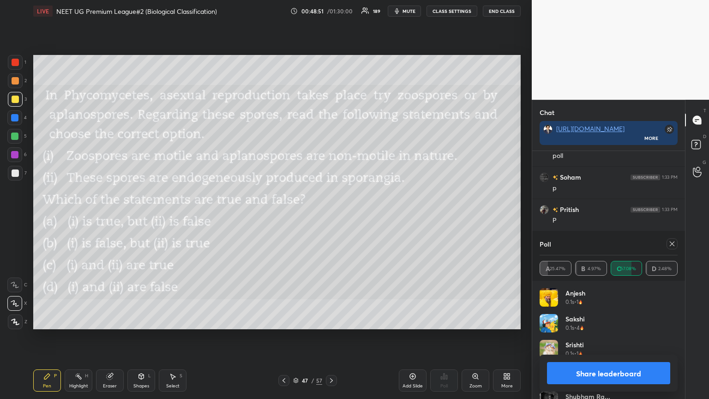
drag, startPoint x: 594, startPoint y: 369, endPoint x: 581, endPoint y: 361, distance: 15.1
click at [331, 216] on button "Share leaderboard" at bounding box center [608, 373] width 123 height 22
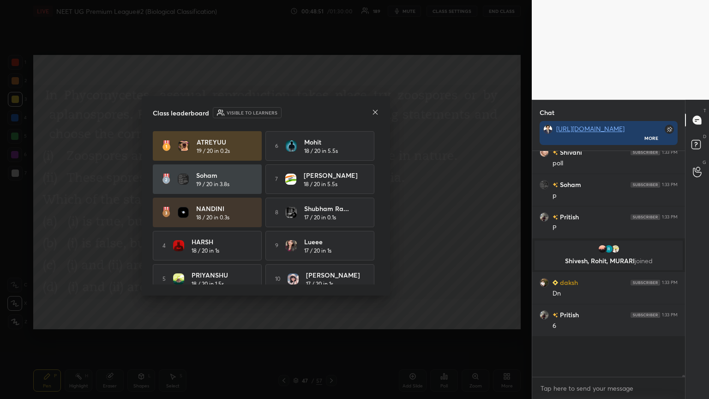
scroll to position [3, 3]
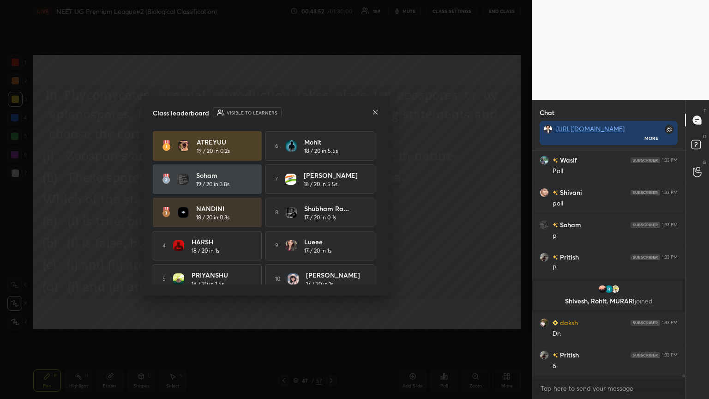
click at [331, 109] on icon at bounding box center [374, 111] width 7 height 7
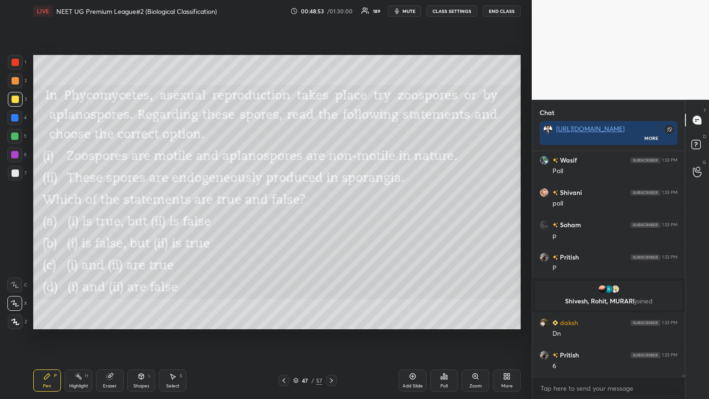
click at [286, 216] on div at bounding box center [283, 380] width 11 height 11
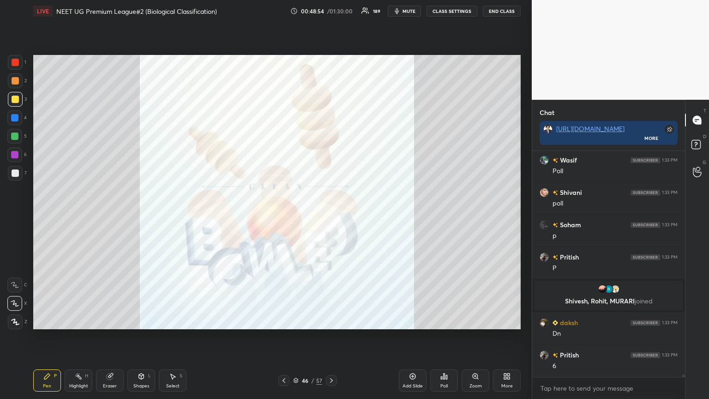
click at [331, 216] on icon at bounding box center [331, 380] width 7 height 7
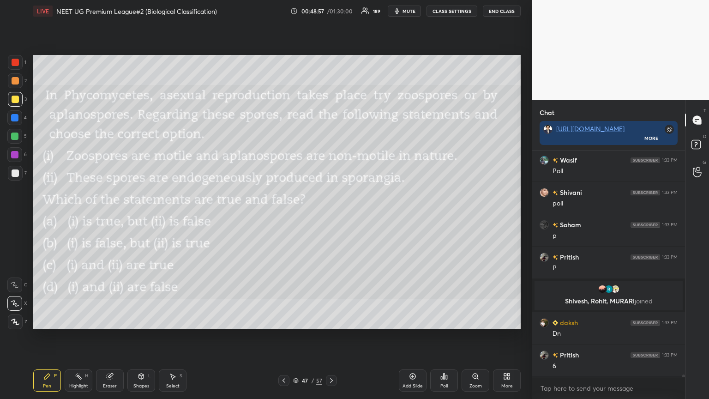
click at [331, 216] on div "More" at bounding box center [507, 380] width 28 height 22
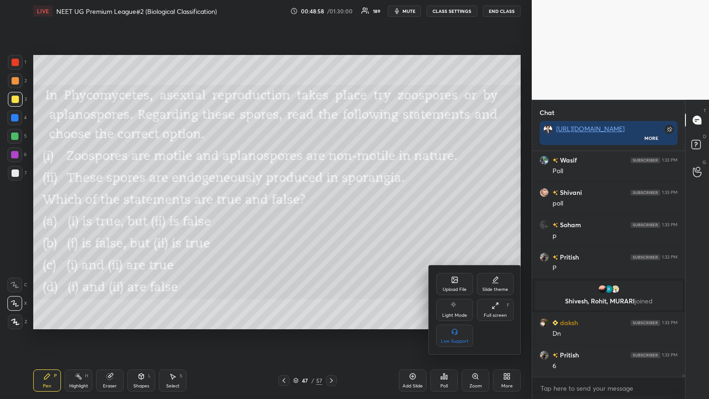
click at [331, 216] on div "Upload File" at bounding box center [454, 284] width 37 height 22
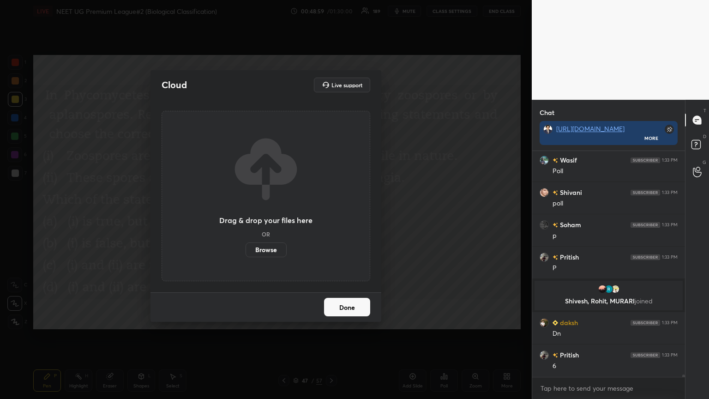
drag, startPoint x: 276, startPoint y: 251, endPoint x: 277, endPoint y: 192, distance: 58.2
click at [277, 216] on label "Browse" at bounding box center [265, 249] width 41 height 15
click at [245, 216] on input "Browse" at bounding box center [245, 249] width 0 height 15
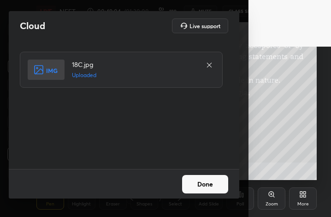
click at [214, 185] on button "Done" at bounding box center [205, 184] width 46 height 18
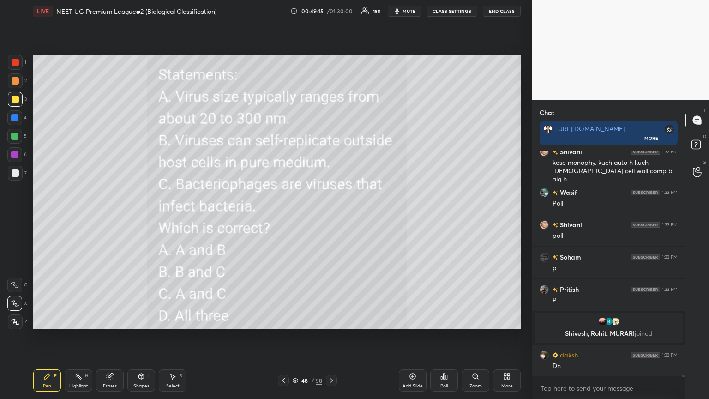
click at [331, 216] on div "Poll" at bounding box center [444, 380] width 28 height 22
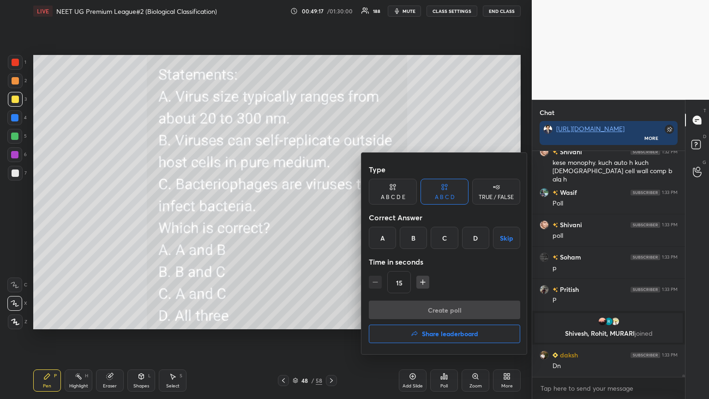
click at [331, 216] on div "C" at bounding box center [444, 238] width 27 height 22
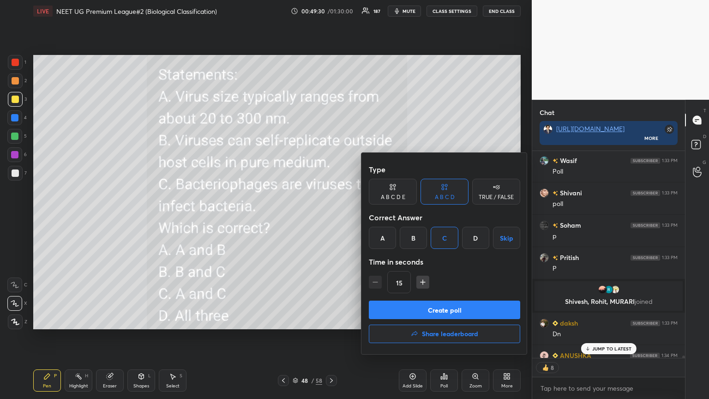
click at [331, 216] on button "Create poll" at bounding box center [444, 309] width 151 height 18
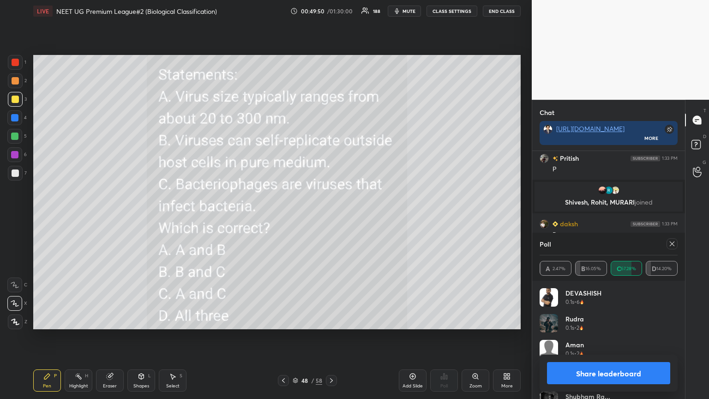
click at [331, 216] on button "Share leaderboard" at bounding box center [608, 373] width 123 height 22
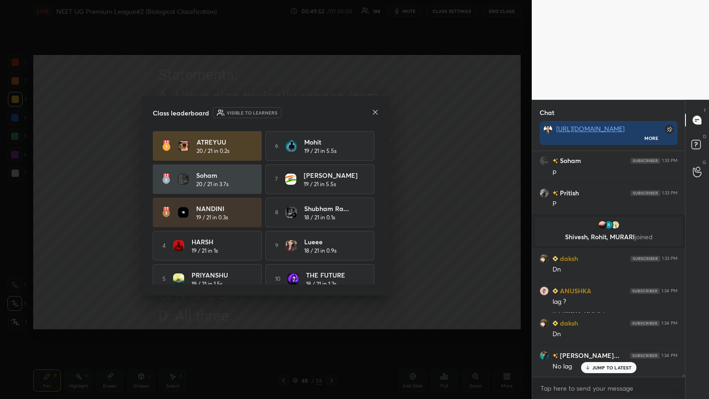
click at [331, 114] on icon at bounding box center [374, 111] width 7 height 7
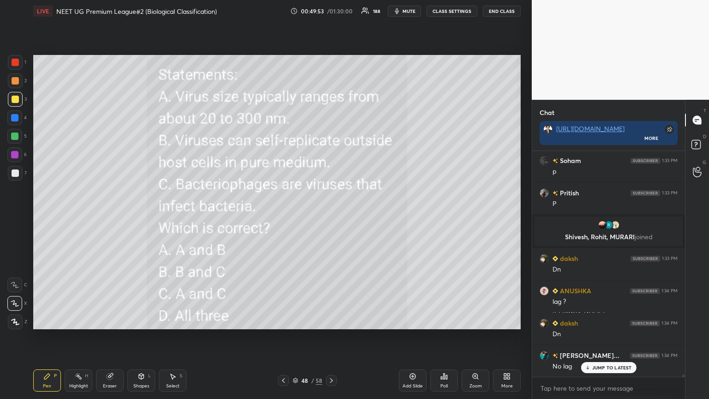
click at [281, 216] on icon at bounding box center [283, 380] width 7 height 7
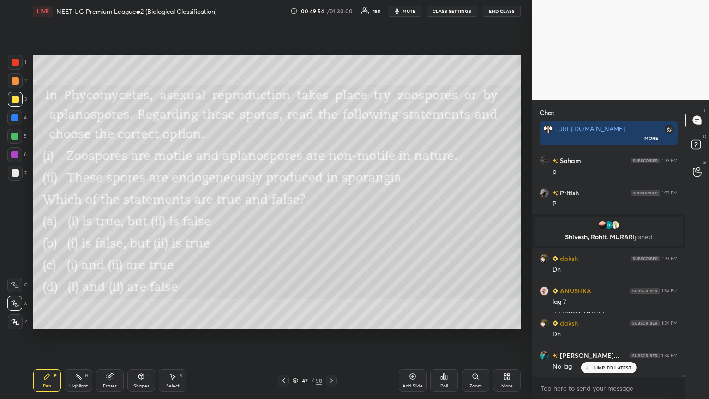
click at [331, 216] on icon at bounding box center [331, 380] width 3 height 5
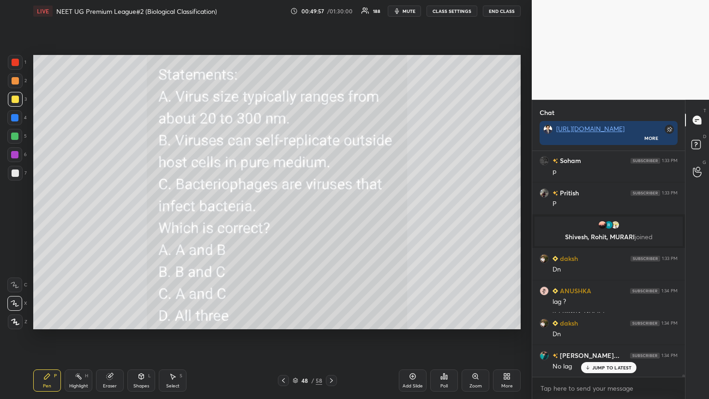
click at [331, 216] on icon at bounding box center [505, 378] width 2 height 2
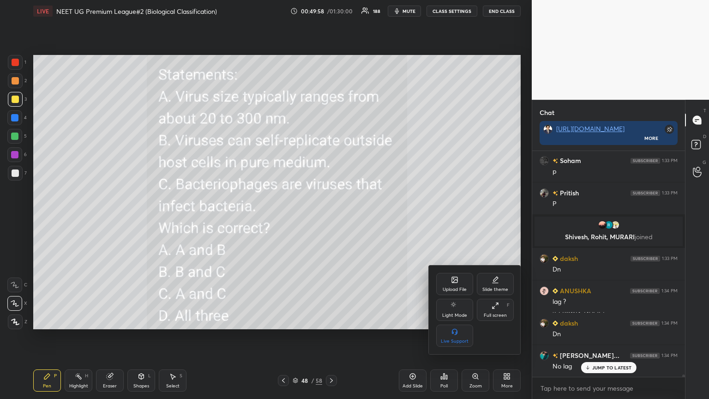
click at [331, 216] on div "Upload File" at bounding box center [454, 284] width 37 height 22
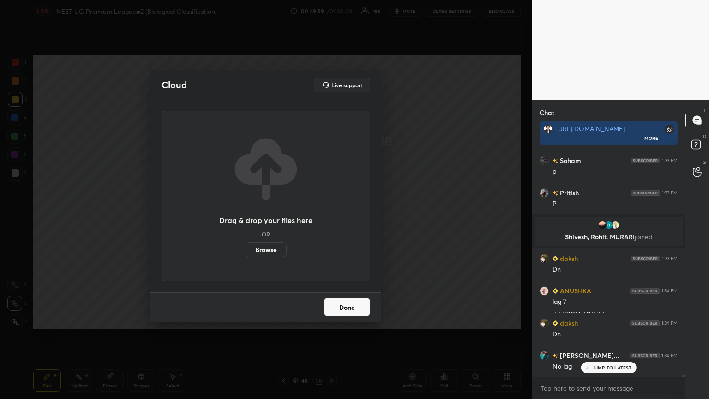
drag, startPoint x: 272, startPoint y: 252, endPoint x: 270, endPoint y: 198, distance: 54.5
click at [271, 216] on label "Browse" at bounding box center [265, 249] width 41 height 15
click at [245, 216] on input "Browse" at bounding box center [245, 249] width 0 height 15
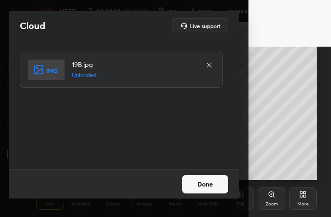
drag, startPoint x: 216, startPoint y: 186, endPoint x: 215, endPoint y: 180, distance: 6.5
click at [216, 184] on button "Done" at bounding box center [205, 184] width 46 height 18
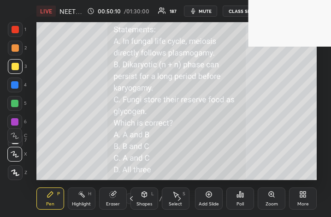
click at [210, 9] on span "mute" at bounding box center [205, 11] width 13 height 6
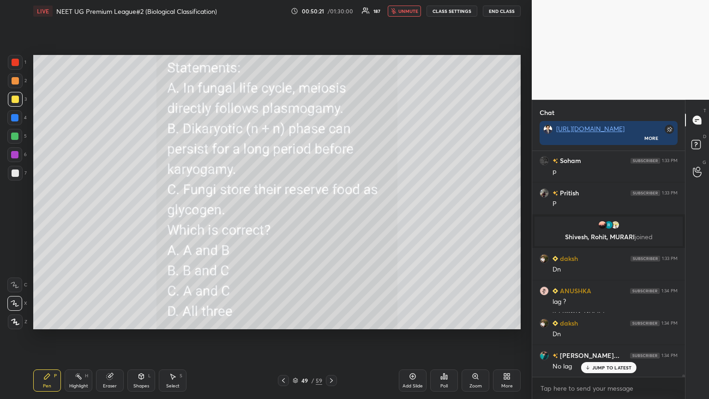
click at [331, 216] on p "JUMP TO LATEST" at bounding box center [612, 368] width 40 height 6
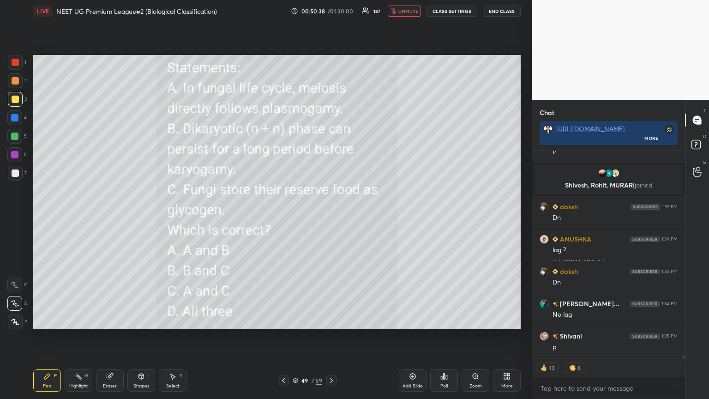
click at [331, 11] on span "unmute" at bounding box center [408, 11] width 20 height 6
click at [331, 14] on button "mute" at bounding box center [404, 11] width 33 height 11
click at [331, 12] on span "unmute" at bounding box center [408, 11] width 20 height 6
click at [331, 216] on div "Poll" at bounding box center [444, 380] width 28 height 22
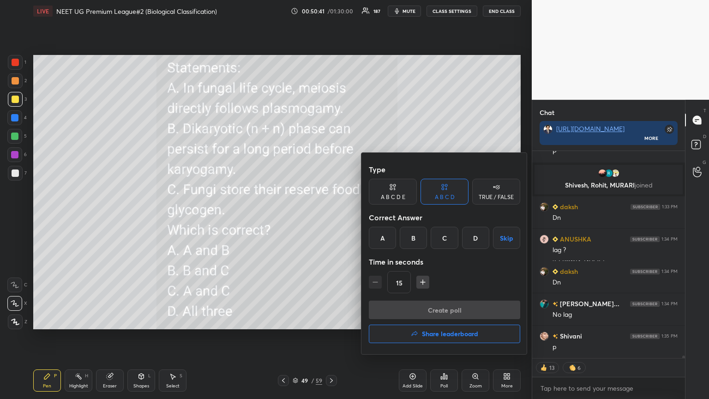
click at [331, 216] on div "B" at bounding box center [413, 238] width 27 height 22
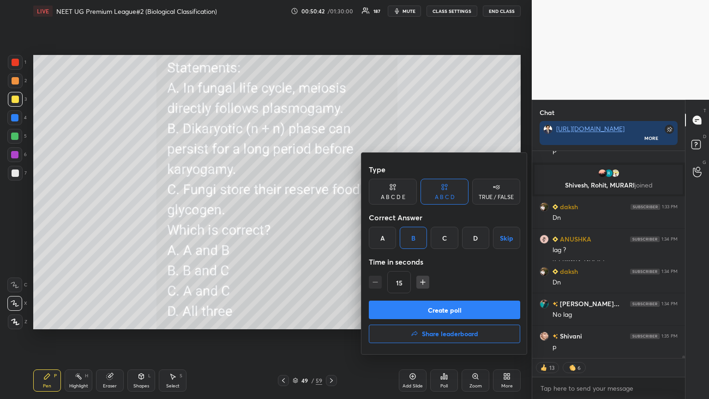
click at [331, 216] on button "Create poll" at bounding box center [444, 309] width 151 height 18
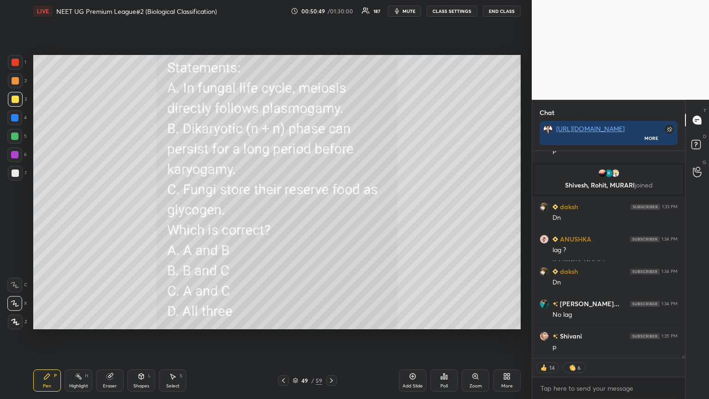
click at [331, 216] on icon at bounding box center [446, 377] width 1 height 4
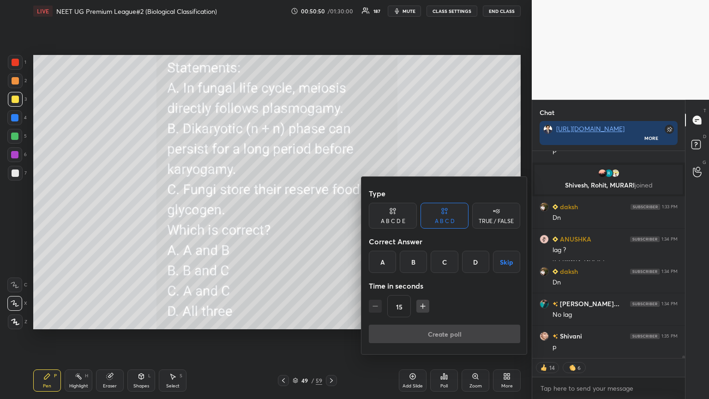
drag, startPoint x: 415, startPoint y: 263, endPoint x: 417, endPoint y: 268, distance: 5.8
click at [331, 216] on div "B" at bounding box center [413, 262] width 27 height 22
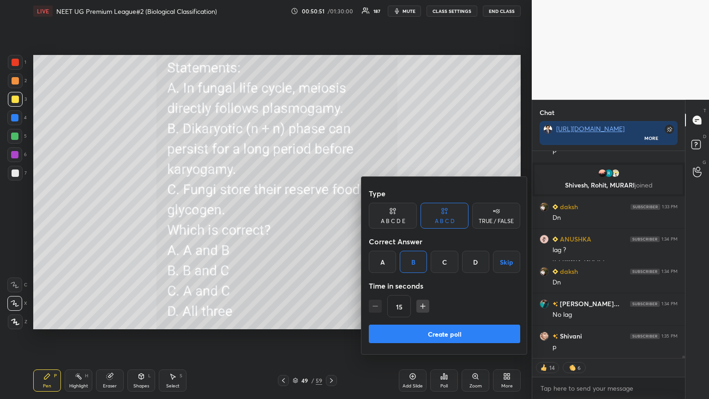
click at [331, 216] on button "Create poll" at bounding box center [444, 333] width 151 height 18
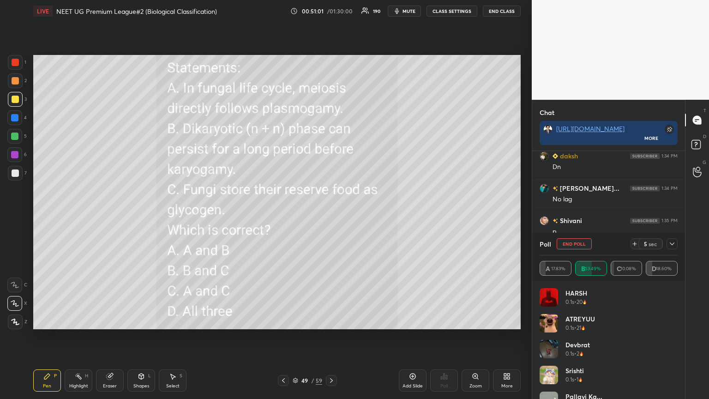
scroll to position [20388, 0]
click at [331, 216] on icon at bounding box center [671, 243] width 7 height 7
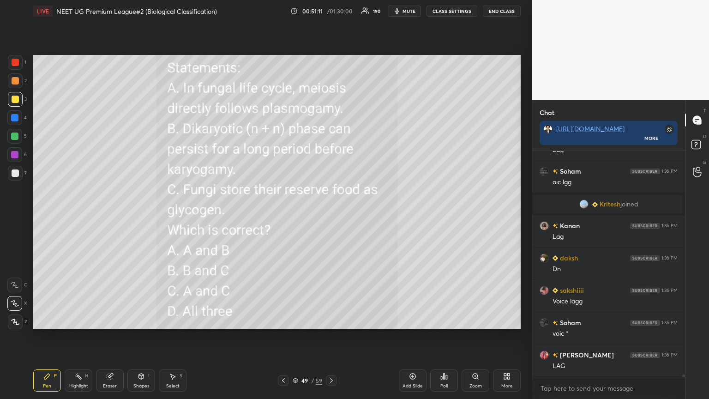
click at [15, 216] on icon at bounding box center [15, 322] width 7 height 6
click at [17, 216] on div at bounding box center [15, 321] width 15 height 15
click at [284, 216] on icon at bounding box center [283, 380] width 7 height 7
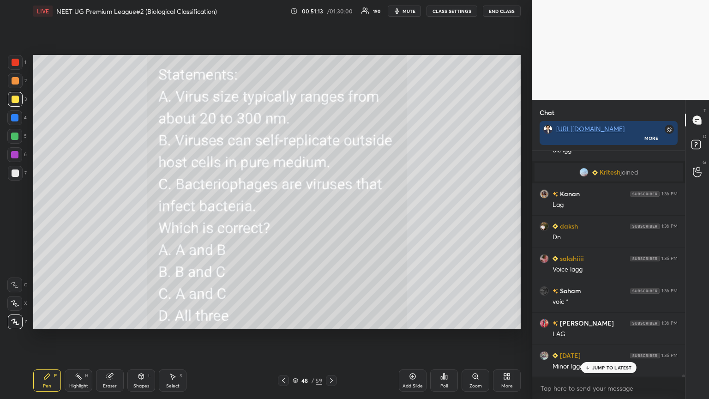
drag, startPoint x: 332, startPoint y: 379, endPoint x: 358, endPoint y: 336, distance: 50.3
click at [331, 216] on icon at bounding box center [331, 380] width 7 height 7
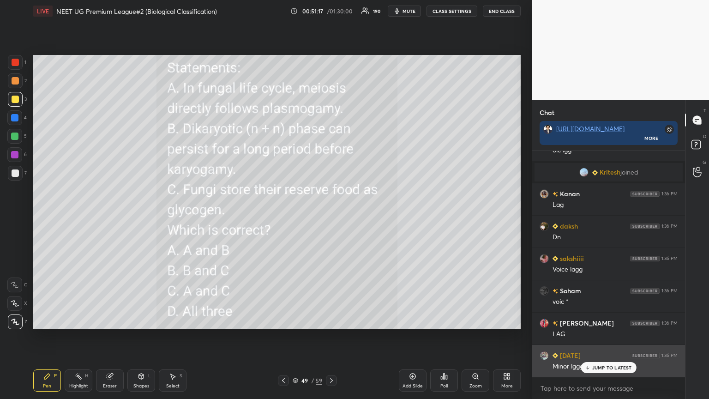
click at [331, 216] on p "JUMP TO LATEST" at bounding box center [612, 368] width 40 height 6
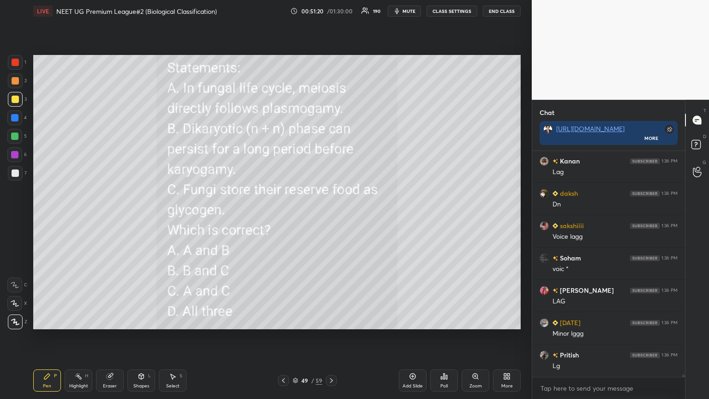
click at [331, 216] on div "More" at bounding box center [507, 380] width 28 height 22
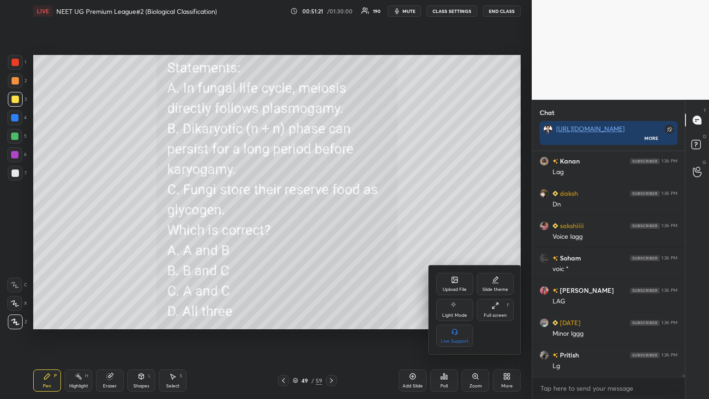
click at [331, 216] on div "Upload File" at bounding box center [454, 284] width 37 height 22
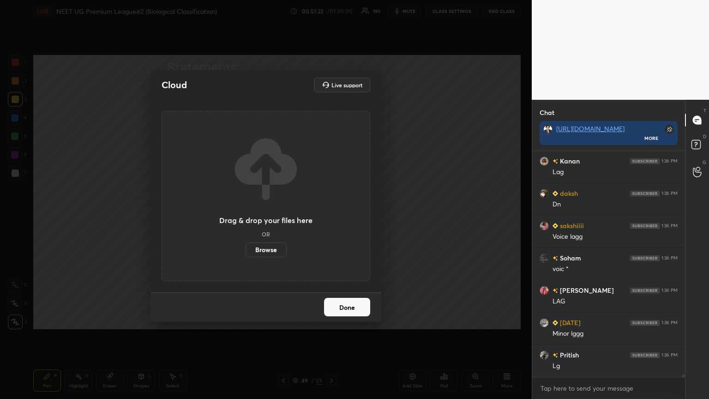
click at [278, 216] on label "Browse" at bounding box center [265, 249] width 41 height 15
click at [245, 216] on input "Browse" at bounding box center [245, 249] width 0 height 15
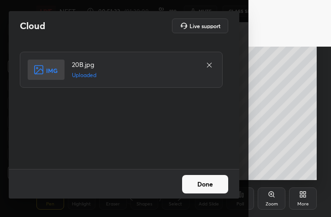
click at [194, 180] on button "Done" at bounding box center [205, 184] width 46 height 18
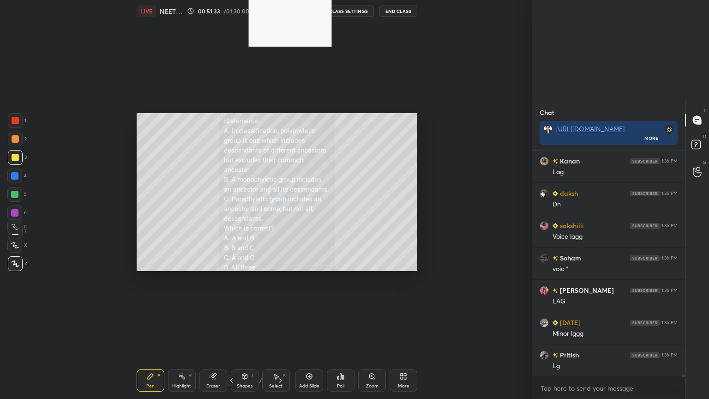
type textarea "x"
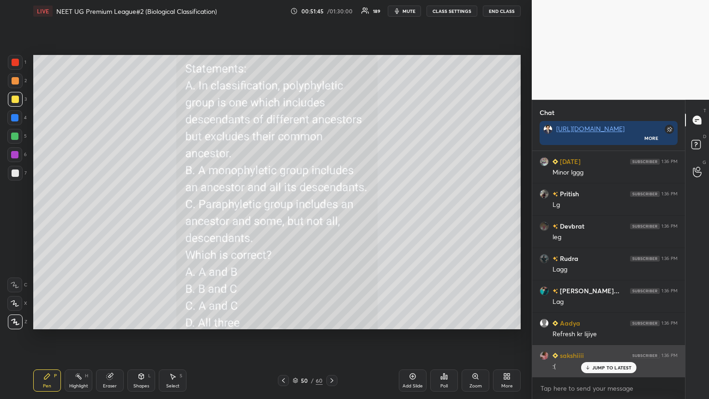
click at [331, 216] on p "JUMP TO LATEST" at bounding box center [612, 368] width 40 height 6
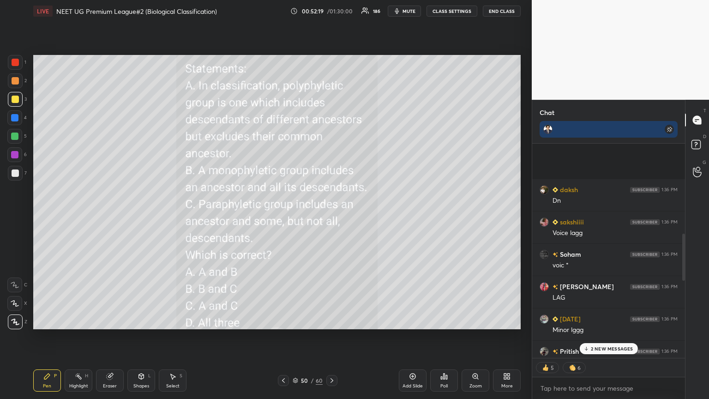
scroll to position [554, 0]
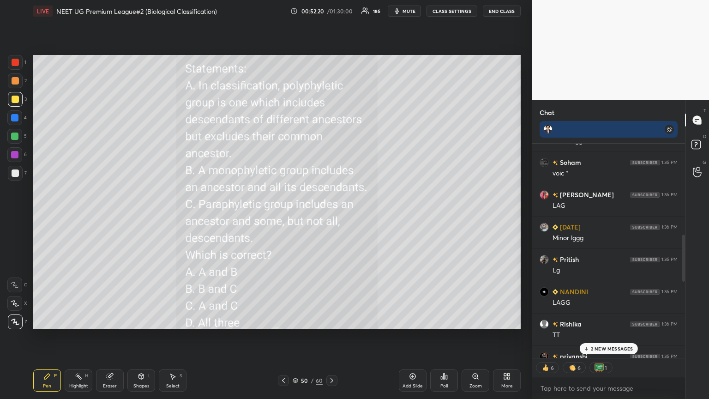
click at [331, 216] on p "2 NEW MESSAGES" at bounding box center [612, 349] width 42 height 6
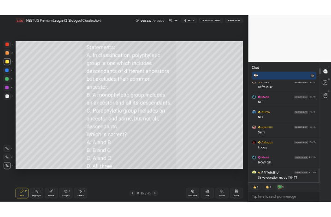
scroll to position [1354, 0]
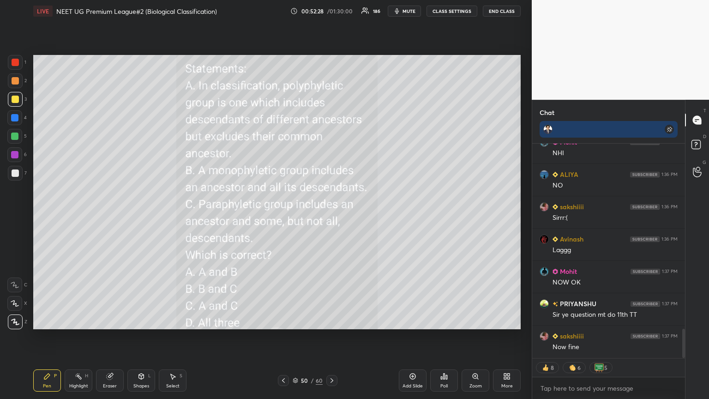
click at [331, 216] on icon at bounding box center [506, 375] width 7 height 7
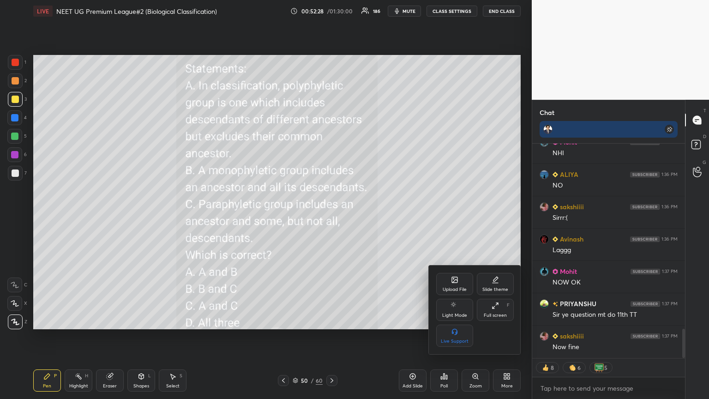
click at [331, 216] on div "Upload File" at bounding box center [454, 284] width 37 height 22
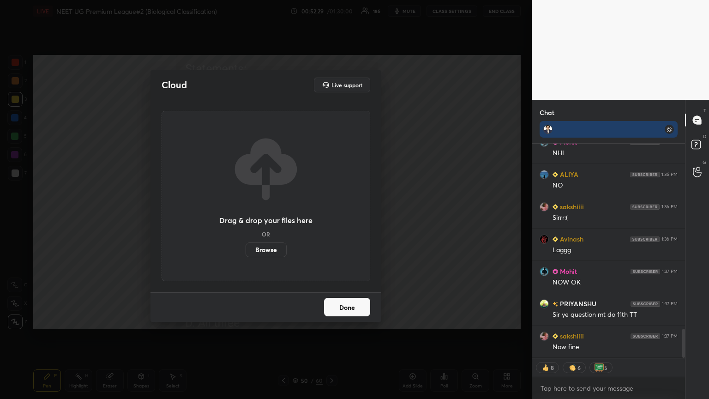
click at [266, 216] on label "Browse" at bounding box center [265, 249] width 41 height 15
click at [245, 216] on input "Browse" at bounding box center [245, 249] width 0 height 15
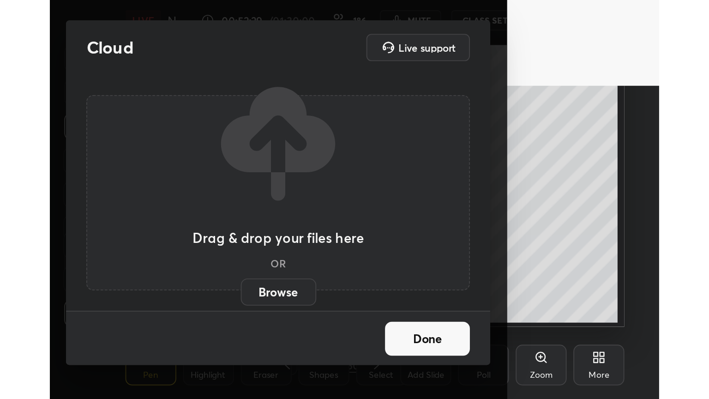
scroll to position [158, 294]
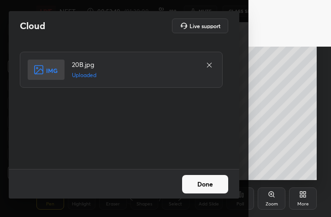
click at [211, 185] on button "Done" at bounding box center [205, 184] width 46 height 18
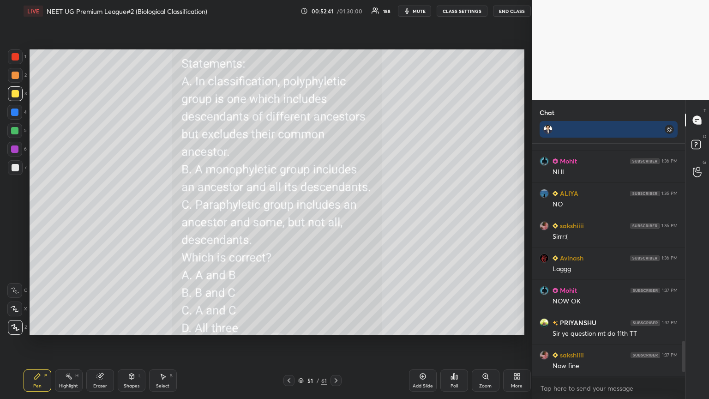
scroll to position [0, 0]
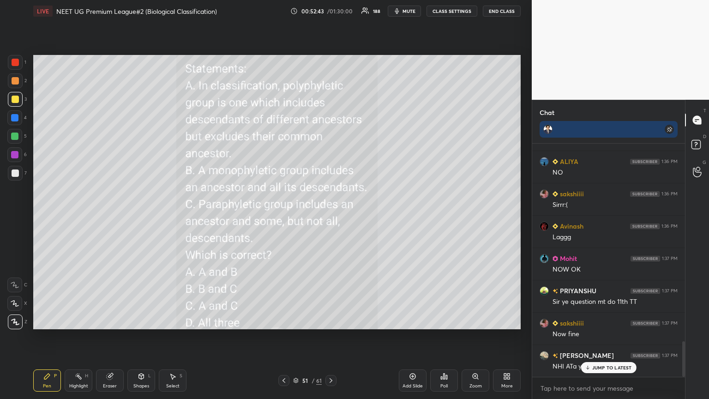
click at [331, 216] on div "More" at bounding box center [507, 380] width 28 height 22
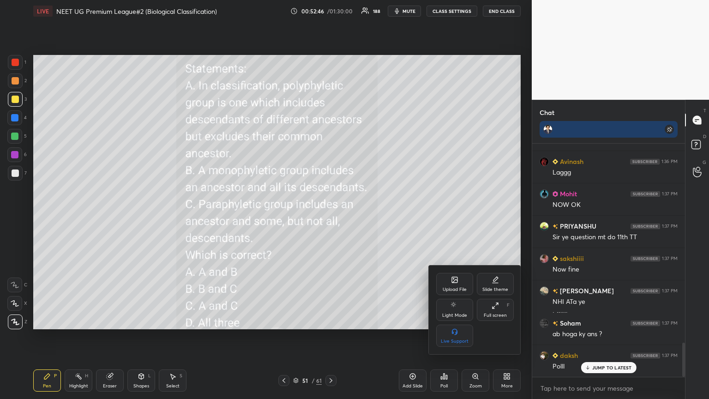
click at [331, 216] on icon at bounding box center [455, 280] width 6 height 6
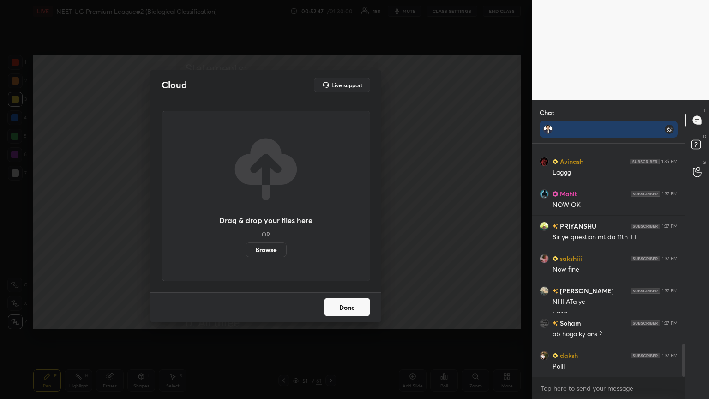
click at [277, 216] on label "Browse" at bounding box center [265, 249] width 41 height 15
click at [245, 216] on input "Browse" at bounding box center [245, 249] width 0 height 15
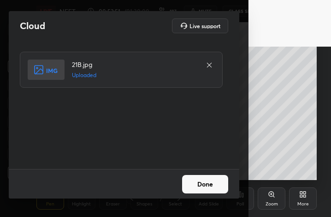
click at [209, 185] on button "Done" at bounding box center [205, 184] width 46 height 18
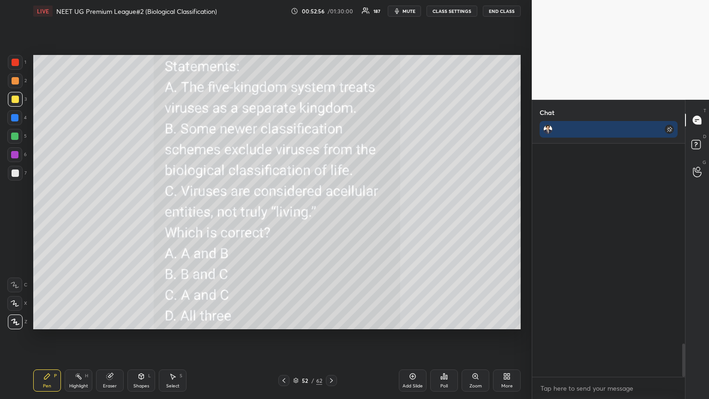
click at [284, 216] on icon at bounding box center [283, 380] width 7 height 7
click at [330, 216] on icon at bounding box center [331, 380] width 7 height 7
click at [331, 216] on icon at bounding box center [506, 375] width 7 height 7
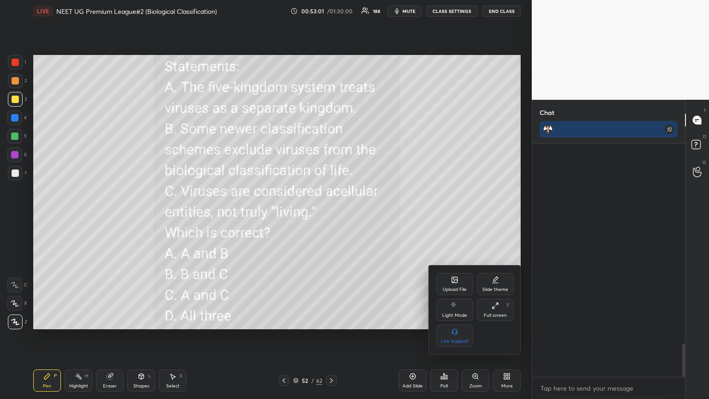
click at [331, 216] on div "Upload File" at bounding box center [455, 289] width 24 height 5
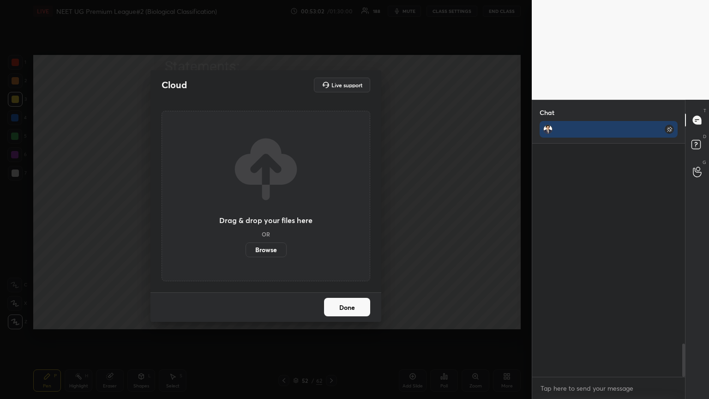
click at [270, 216] on label "Browse" at bounding box center [265, 249] width 41 height 15
click at [245, 216] on input "Browse" at bounding box center [245, 249] width 0 height 15
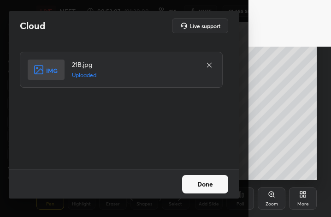
click at [209, 184] on button "Done" at bounding box center [205, 184] width 46 height 18
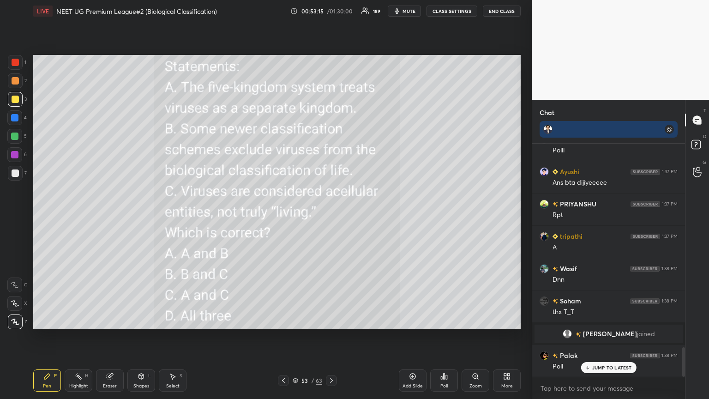
click at [331, 12] on span "mute" at bounding box center [408, 11] width 13 height 6
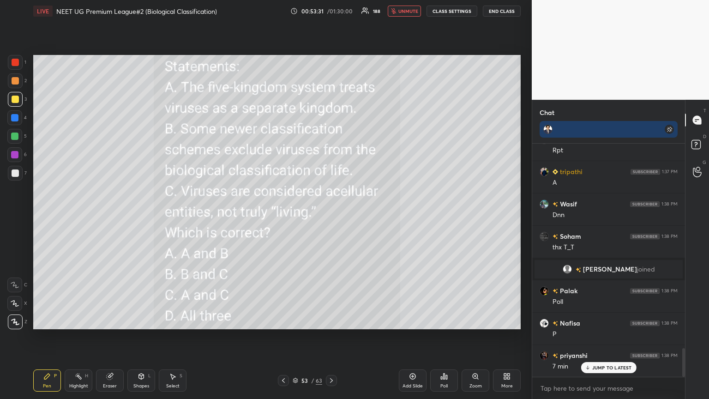
click at [331, 10] on span "unmute" at bounding box center [408, 11] width 20 height 6
click at [331, 216] on div "Poll" at bounding box center [444, 380] width 28 height 22
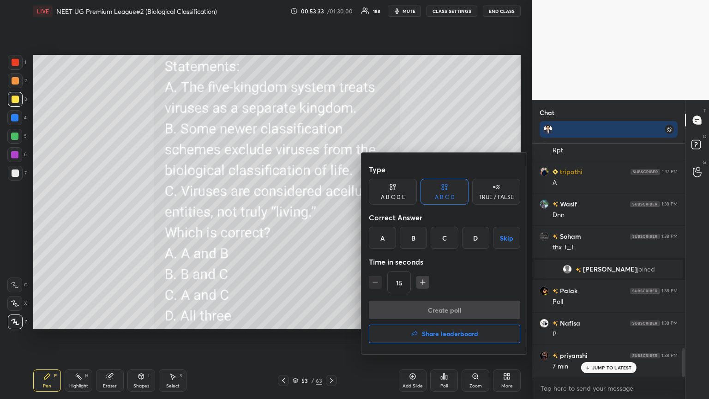
click at [331, 216] on div "Time in seconds" at bounding box center [444, 261] width 151 height 18
click at [331, 216] on div "B" at bounding box center [413, 238] width 27 height 22
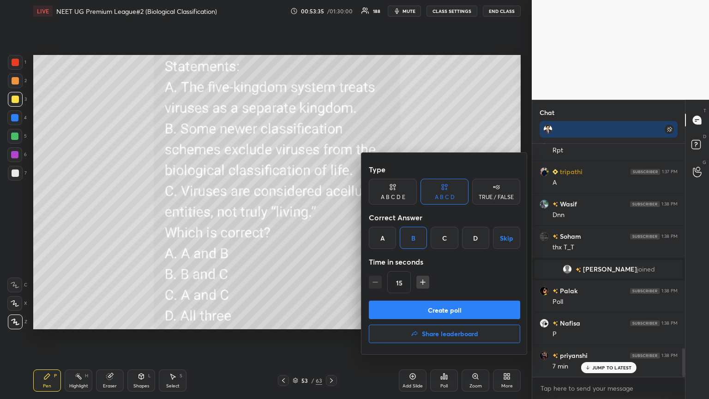
click at [331, 216] on button "Create poll" at bounding box center [444, 309] width 151 height 18
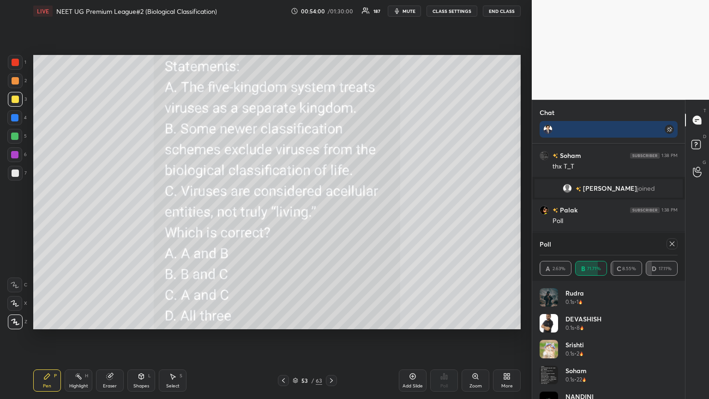
click at [331, 216] on icon at bounding box center [671, 243] width 7 height 7
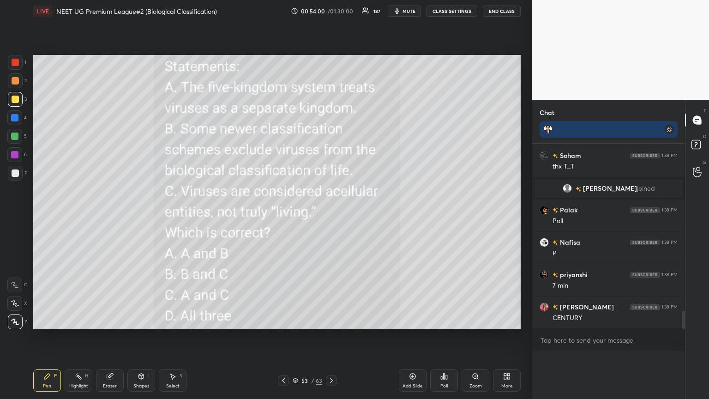
scroll to position [0, 3]
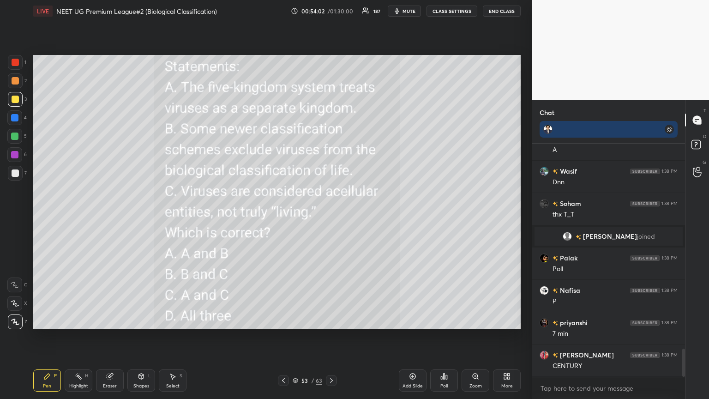
click at [287, 216] on div at bounding box center [283, 380] width 11 height 11
click at [286, 216] on icon at bounding box center [283, 380] width 7 height 7
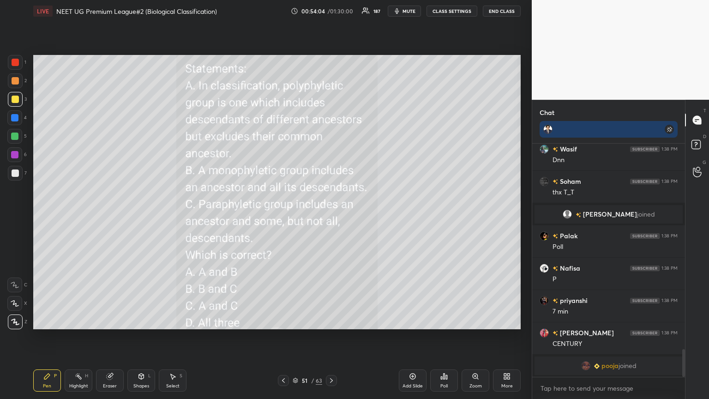
click at [284, 216] on icon at bounding box center [283, 380] width 7 height 7
click at [285, 216] on icon at bounding box center [283, 380] width 7 height 7
click at [330, 216] on icon at bounding box center [331, 380] width 7 height 7
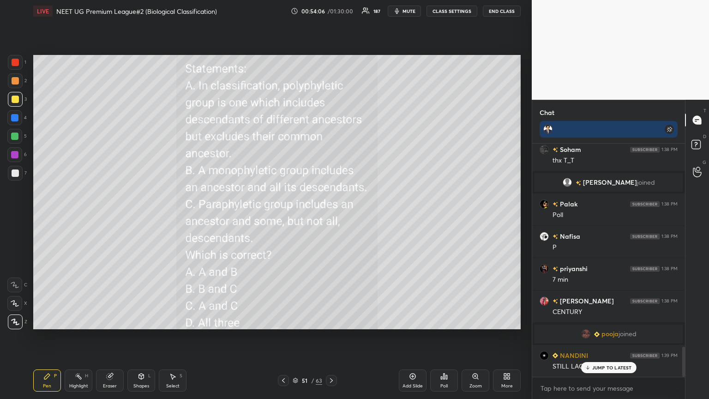
click at [331, 216] on icon at bounding box center [331, 380] width 7 height 7
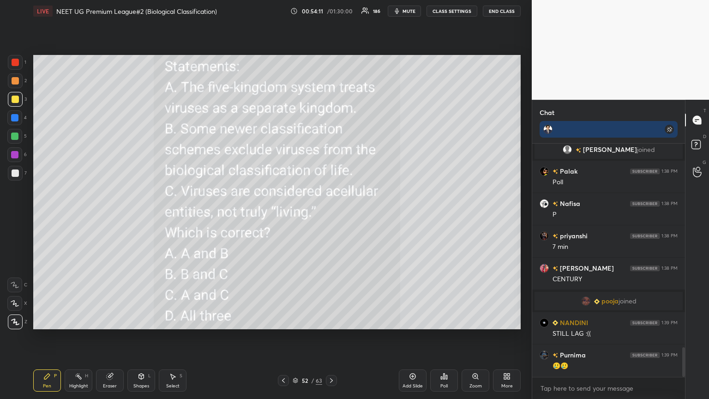
click at [331, 216] on div "Poll" at bounding box center [444, 380] width 28 height 22
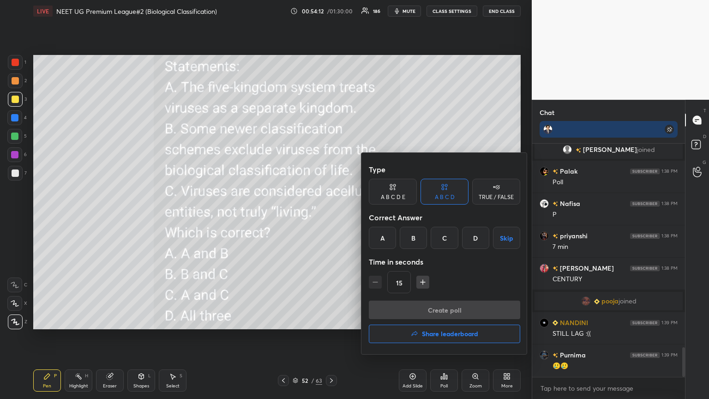
click at [331, 216] on h4 "Share leaderboard" at bounding box center [450, 333] width 56 height 6
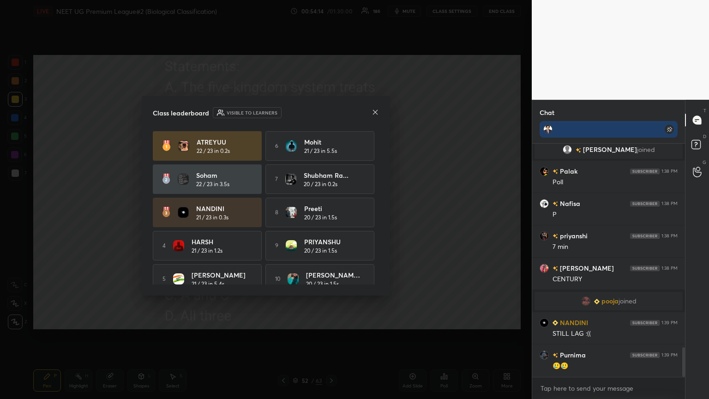
click at [331, 114] on div at bounding box center [374, 113] width 7 height 10
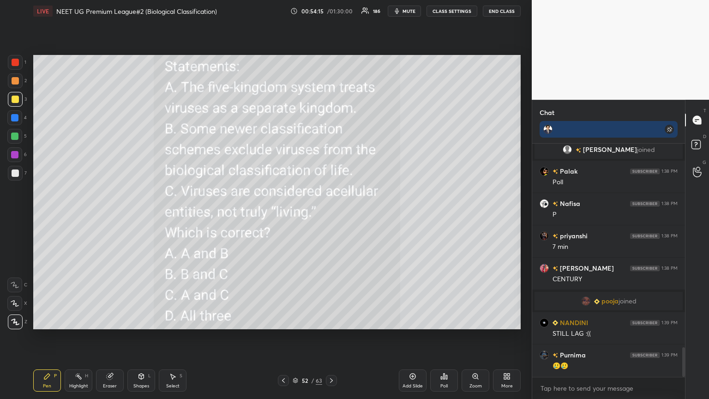
click at [331, 216] on icon at bounding box center [443, 375] width 7 height 7
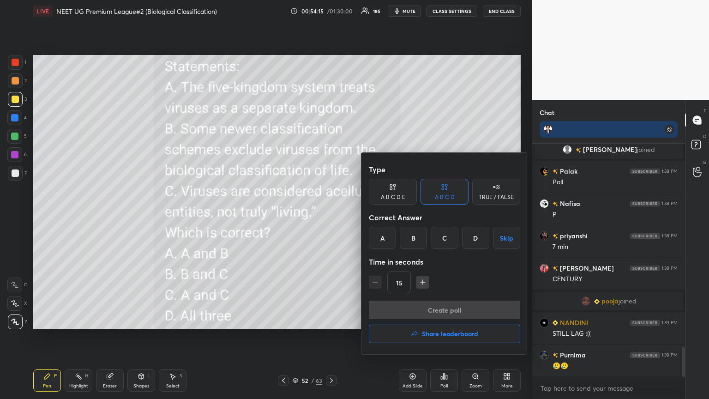
click at [331, 216] on button "Share leaderboard" at bounding box center [444, 333] width 151 height 18
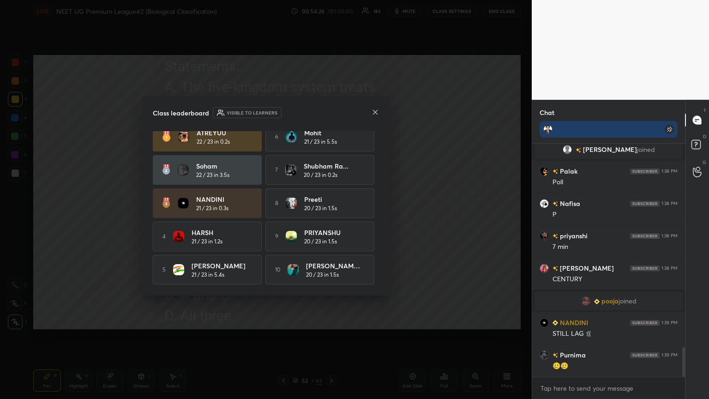
click at [331, 113] on icon at bounding box center [374, 111] width 7 height 7
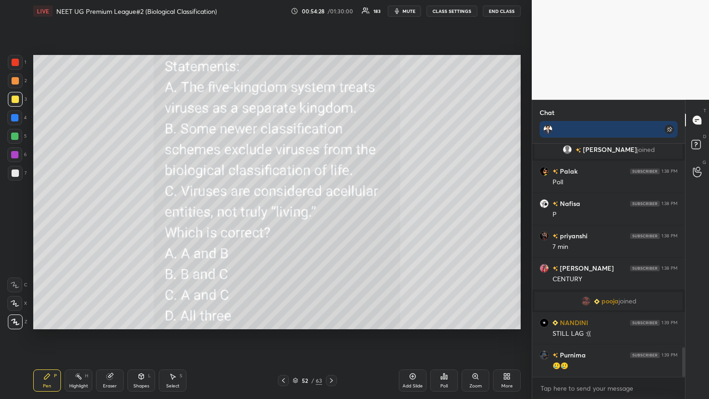
click at [331, 216] on icon at bounding box center [505, 378] width 2 height 2
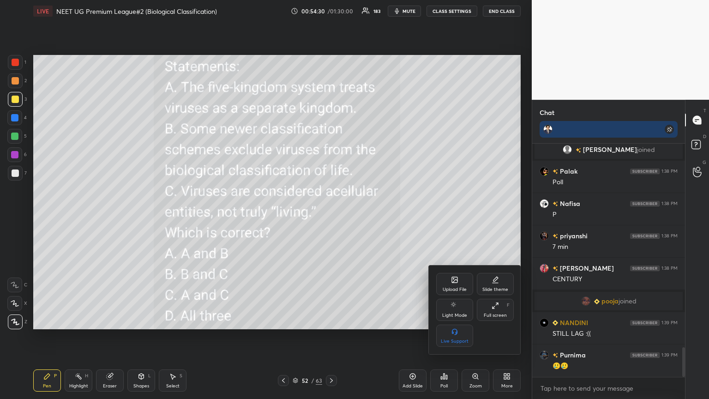
click at [331, 216] on div at bounding box center [354, 199] width 709 height 399
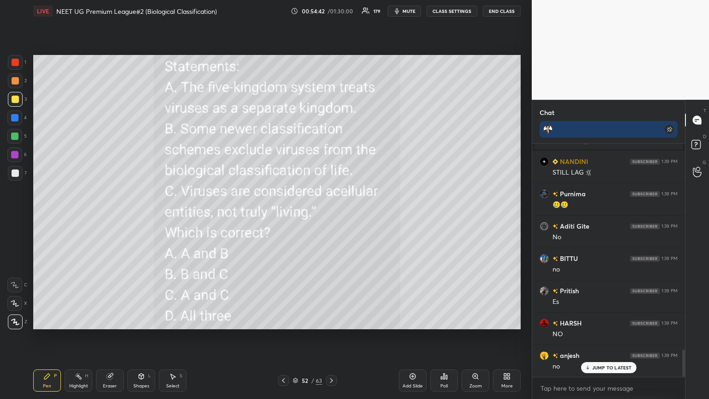
click at [331, 216] on icon at bounding box center [506, 375] width 7 height 7
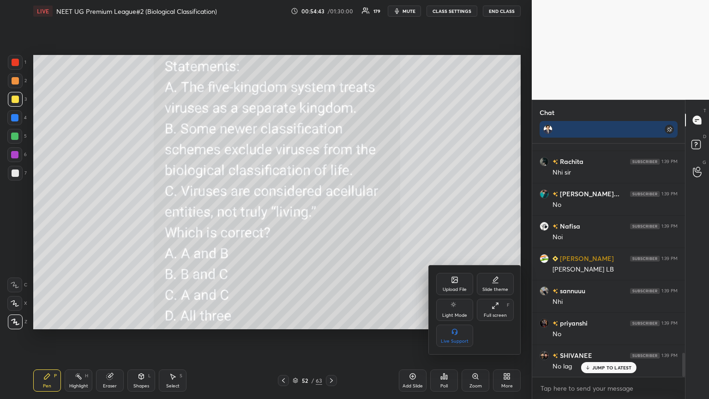
click at [331, 216] on icon at bounding box center [454, 279] width 7 height 7
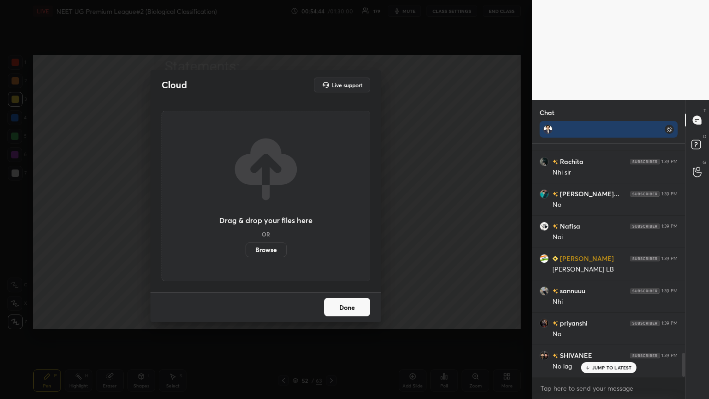
drag, startPoint x: 261, startPoint y: 251, endPoint x: 260, endPoint y: 196, distance: 54.5
click at [261, 216] on label "Browse" at bounding box center [265, 249] width 41 height 15
click at [245, 216] on input "Browse" at bounding box center [245, 249] width 0 height 15
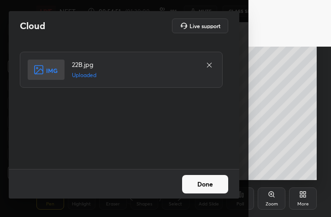
click at [210, 187] on button "Done" at bounding box center [205, 184] width 46 height 18
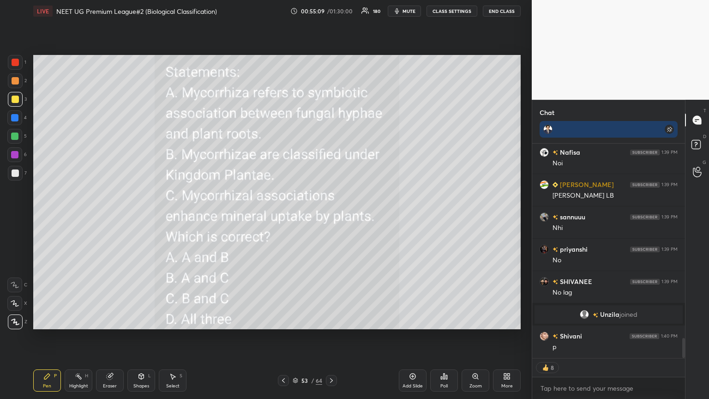
click at [331, 216] on icon at bounding box center [446, 377] width 1 height 4
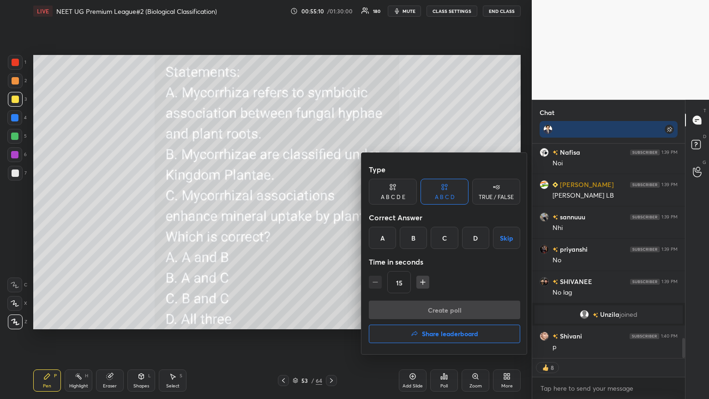
click at [331, 216] on div "B" at bounding box center [413, 238] width 27 height 22
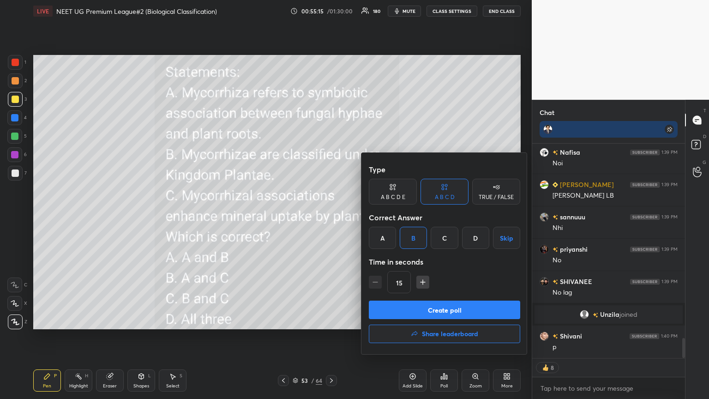
click at [331, 216] on button "Create poll" at bounding box center [444, 309] width 151 height 18
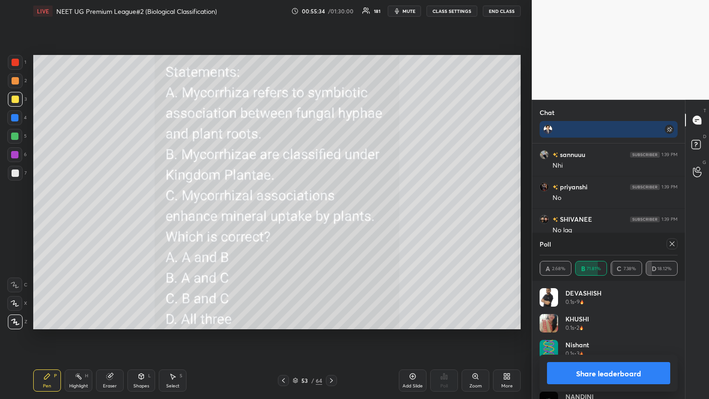
click at [331, 216] on button "Share leaderboard" at bounding box center [608, 373] width 123 height 22
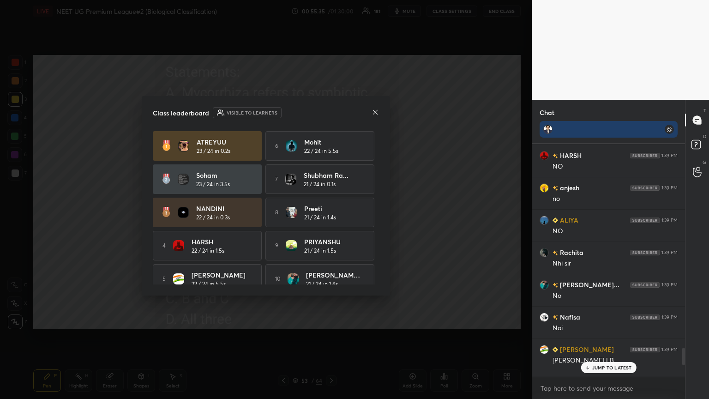
click at [331, 111] on icon at bounding box center [375, 111] width 5 height 5
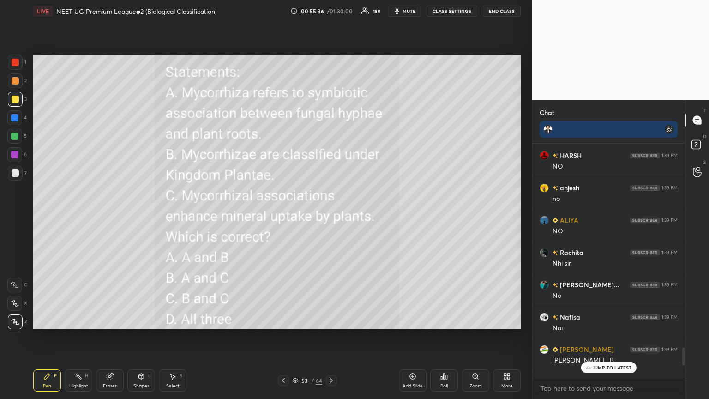
click at [282, 216] on icon at bounding box center [283, 380] width 7 height 7
click at [330, 216] on icon at bounding box center [331, 380] width 7 height 7
click at [331, 216] on div "Poll" at bounding box center [444, 380] width 28 height 22
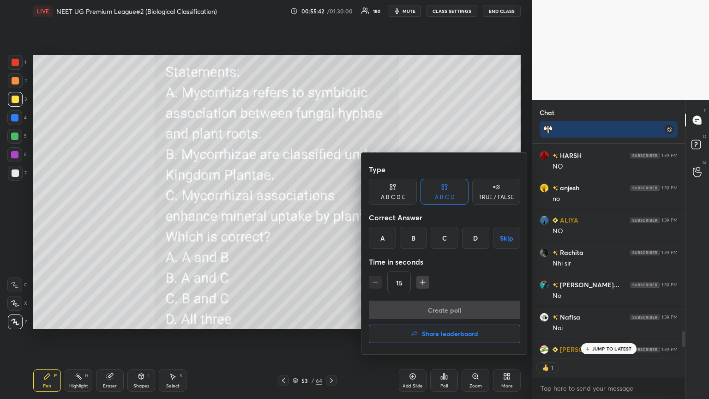
click at [331, 216] on button "Share leaderboard" at bounding box center [444, 333] width 151 height 18
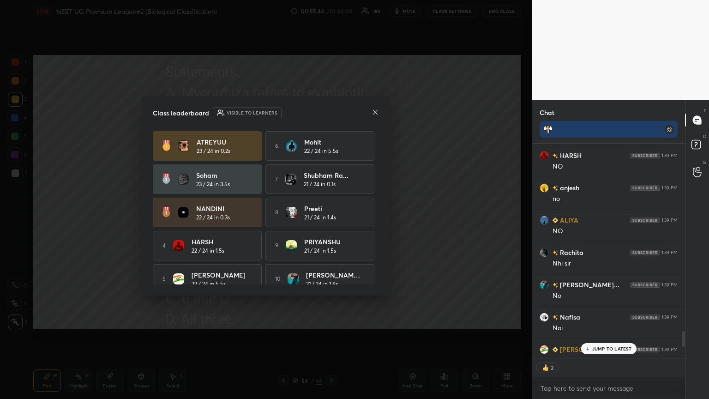
click at [331, 113] on icon at bounding box center [374, 111] width 7 height 7
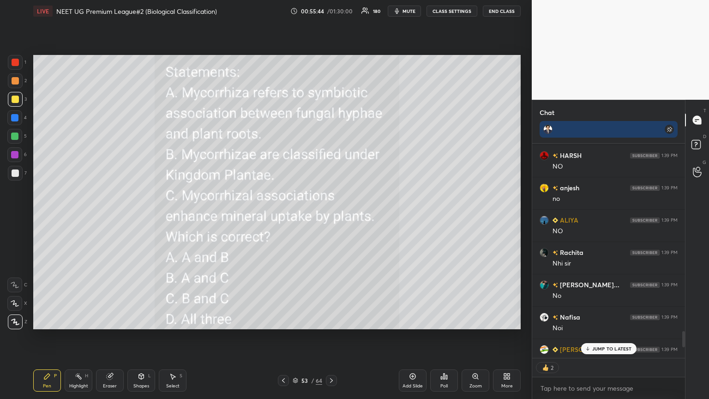
click at [331, 216] on div "Poll" at bounding box center [444, 380] width 28 height 22
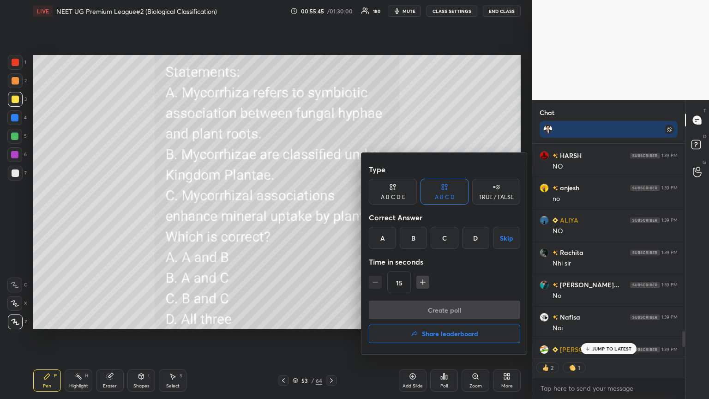
click at [331, 216] on h4 "Share leaderboard" at bounding box center [450, 333] width 56 height 6
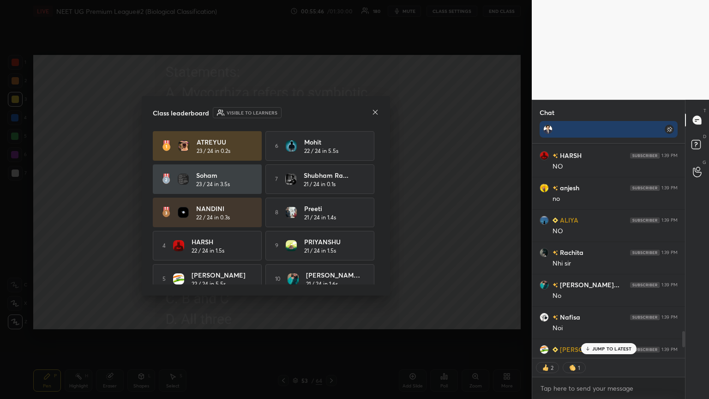
click at [331, 216] on p "JUMP TO LATEST" at bounding box center [612, 349] width 40 height 6
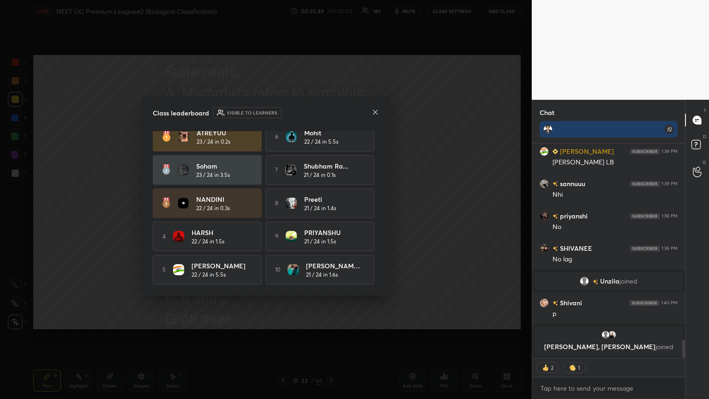
drag, startPoint x: 378, startPoint y: 245, endPoint x: 375, endPoint y: 209, distance: 36.2
click at [331, 210] on div "Class leaderboard Visible to learners ATREYUU 23 / 24 in 0.2s 6 Mohit 22 / 24 i…" at bounding box center [266, 195] width 248 height 199
click at [331, 115] on icon at bounding box center [374, 111] width 7 height 7
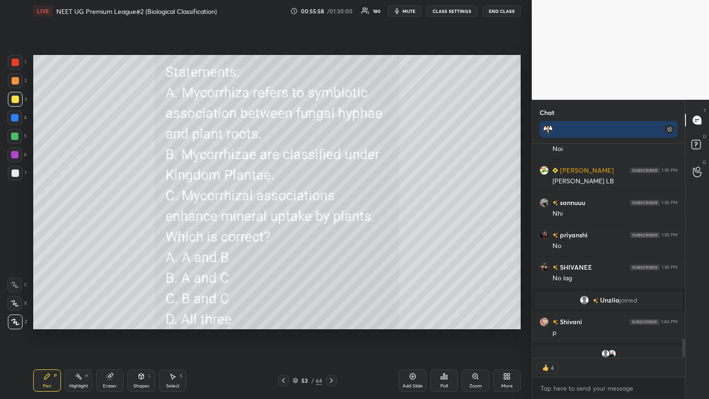
click at [331, 216] on icon at bounding box center [508, 374] width 2 height 2
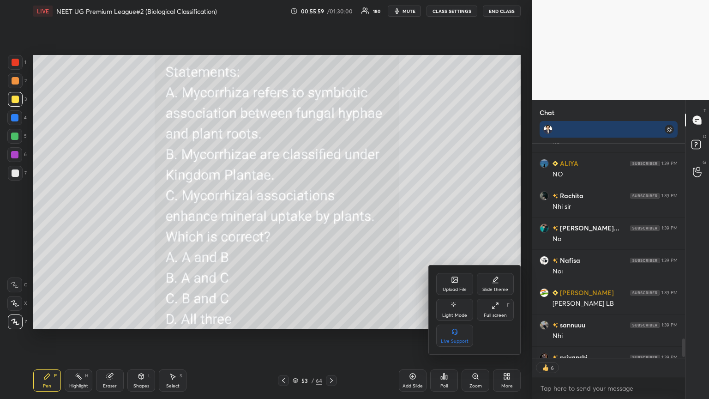
click at [331, 216] on icon at bounding box center [454, 279] width 7 height 7
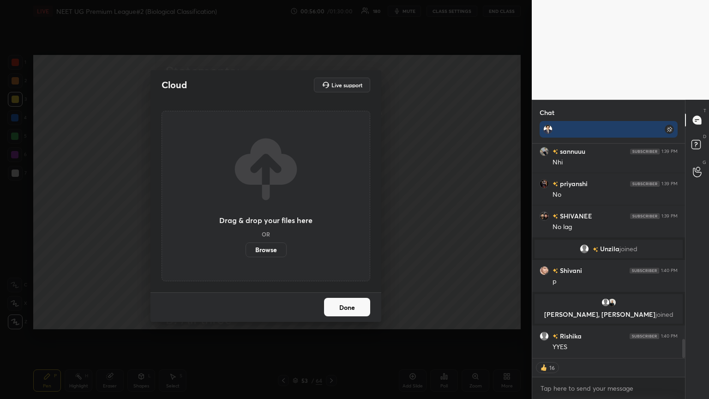
click at [272, 216] on label "Browse" at bounding box center [265, 249] width 41 height 15
click at [245, 216] on input "Browse" at bounding box center [245, 249] width 0 height 15
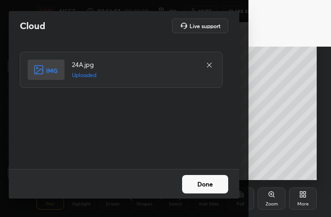
click at [215, 181] on button "Done" at bounding box center [205, 184] width 46 height 18
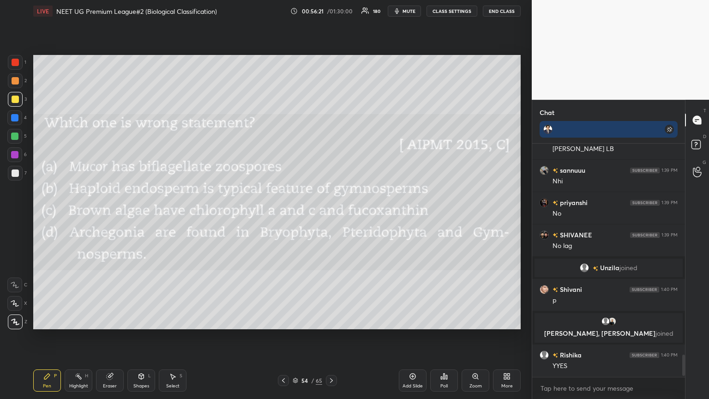
click at [331, 216] on icon at bounding box center [443, 375] width 7 height 7
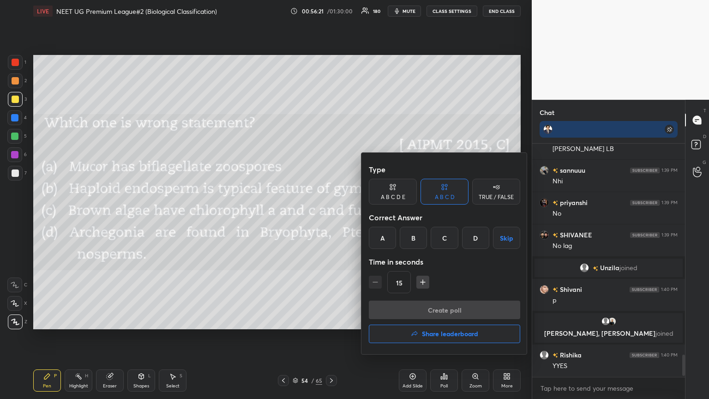
click at [331, 216] on div "A" at bounding box center [382, 238] width 27 height 22
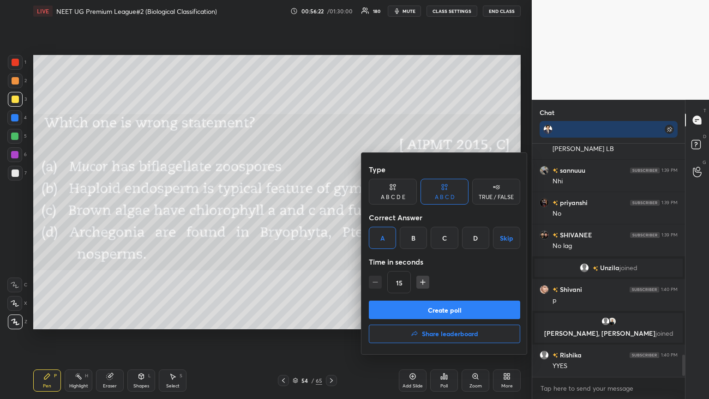
drag, startPoint x: 383, startPoint y: 238, endPoint x: 384, endPoint y: 245, distance: 7.4
click at [331, 216] on div "A" at bounding box center [382, 238] width 27 height 22
click at [331, 216] on button "Create poll" at bounding box center [444, 309] width 151 height 18
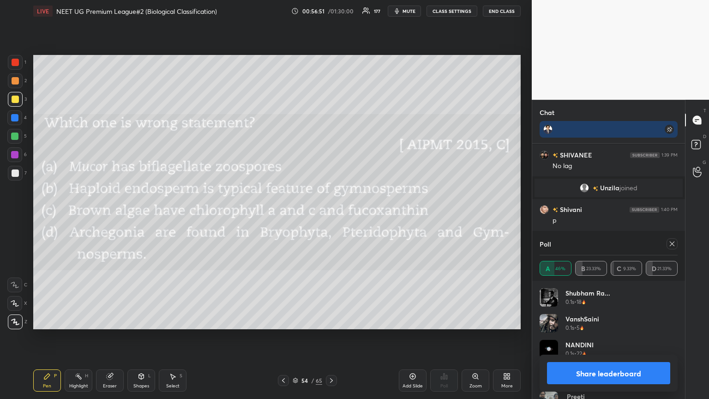
click at [331, 216] on button "Share leaderboard" at bounding box center [608, 373] width 123 height 22
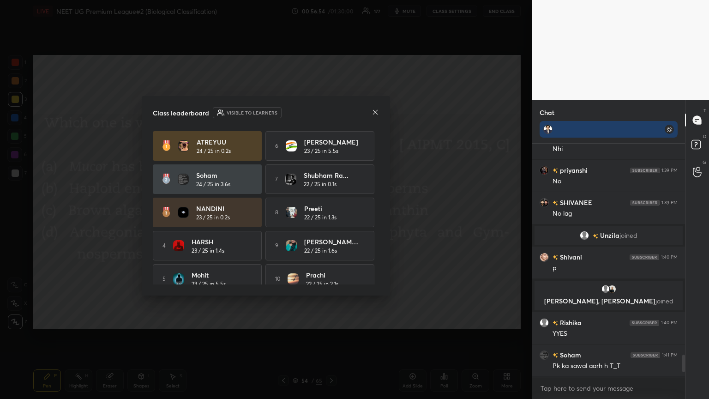
click at [331, 109] on icon at bounding box center [374, 111] width 7 height 7
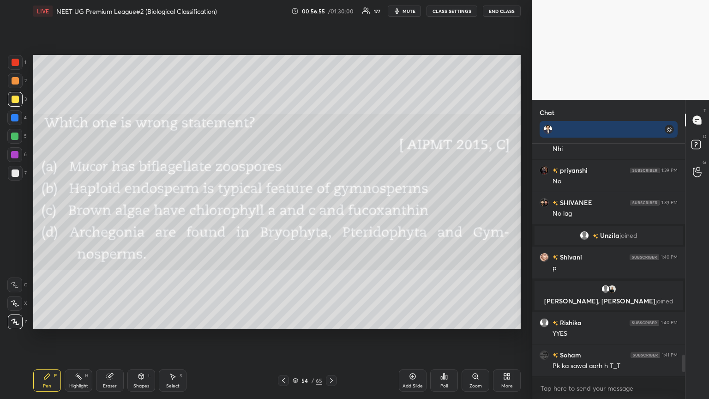
click at [284, 216] on div at bounding box center [283, 380] width 11 height 11
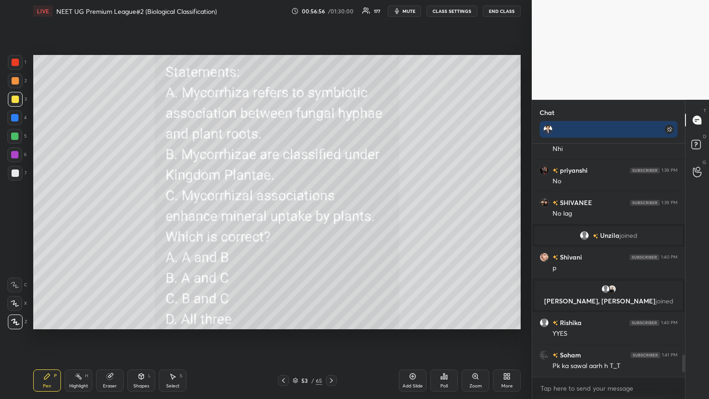
click at [331, 216] on icon at bounding box center [331, 380] width 3 height 5
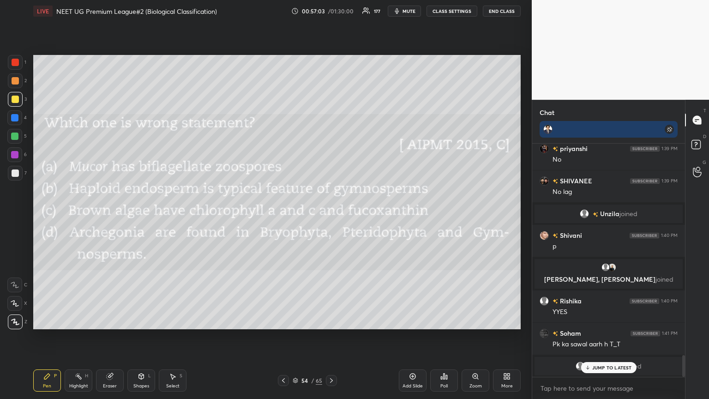
click at [331, 216] on p "JUMP TO LATEST" at bounding box center [612, 368] width 40 height 6
click at [331, 216] on icon at bounding box center [506, 375] width 7 height 7
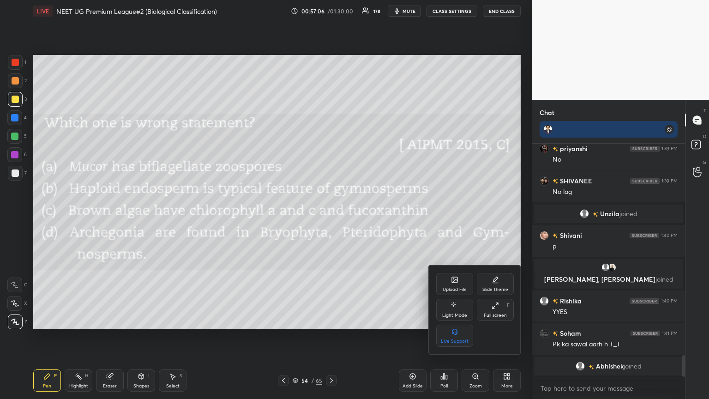
click at [331, 216] on icon at bounding box center [454, 279] width 7 height 7
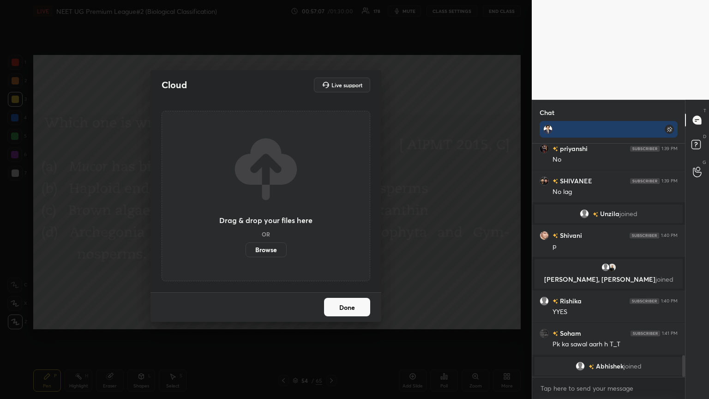
drag, startPoint x: 269, startPoint y: 250, endPoint x: 269, endPoint y: 194, distance: 55.8
click at [269, 216] on label "Browse" at bounding box center [265, 249] width 41 height 15
click at [245, 216] on input "Browse" at bounding box center [245, 249] width 0 height 15
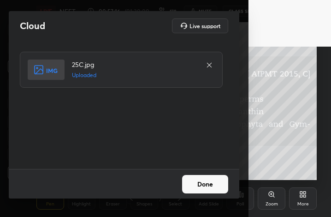
click at [213, 189] on button "Done" at bounding box center [205, 184] width 46 height 18
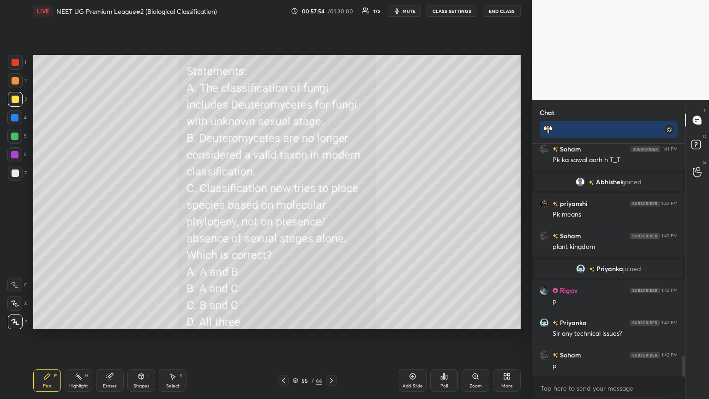
scroll to position [230, 150]
click at [331, 216] on icon at bounding box center [443, 375] width 7 height 7
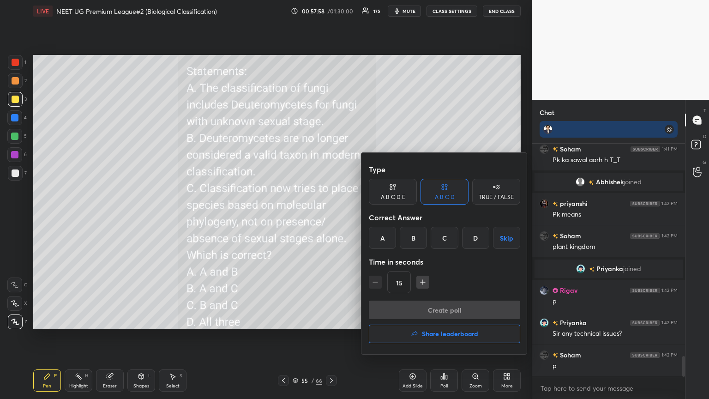
click at [331, 216] on div "C" at bounding box center [444, 238] width 27 height 22
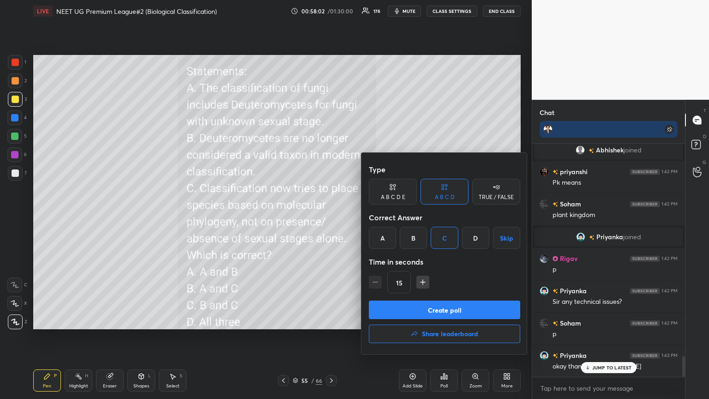
scroll to position [2432, 0]
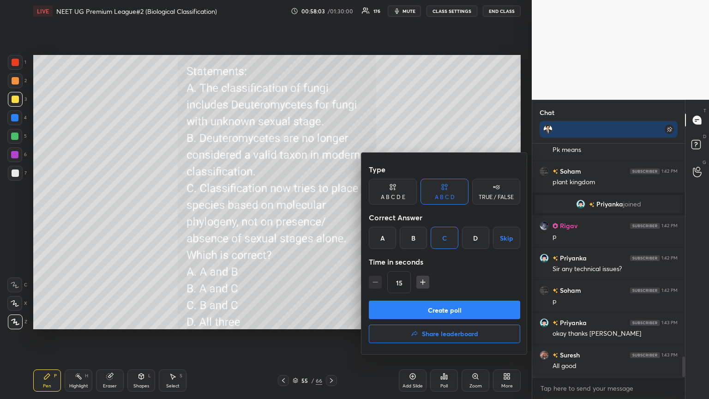
click at [331, 216] on button "Create poll" at bounding box center [444, 309] width 151 height 18
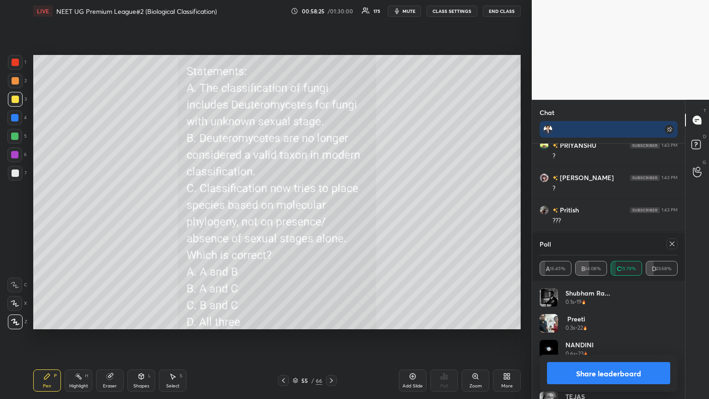
click at [331, 216] on button "Share leaderboard" at bounding box center [608, 373] width 123 height 22
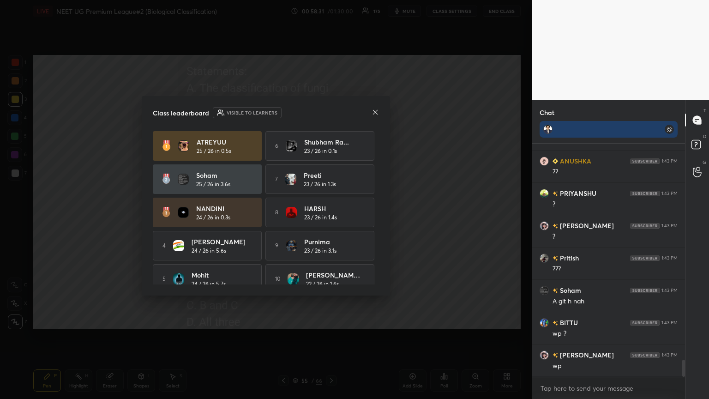
click at [331, 114] on icon at bounding box center [374, 111] width 7 height 7
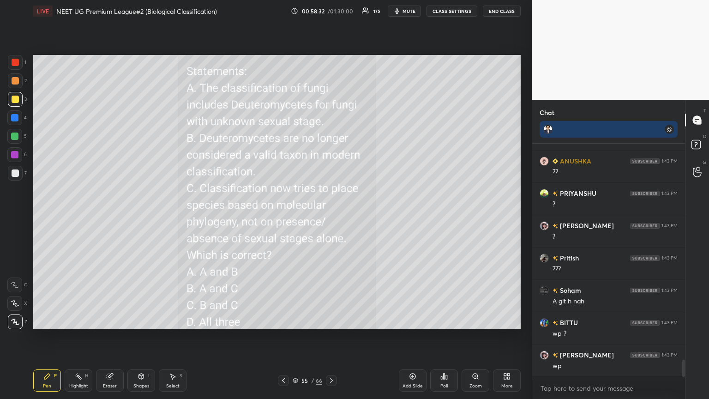
click at [284, 216] on icon at bounding box center [283, 380] width 7 height 7
click at [329, 216] on icon at bounding box center [331, 380] width 7 height 7
click at [331, 216] on div "More" at bounding box center [507, 380] width 28 height 22
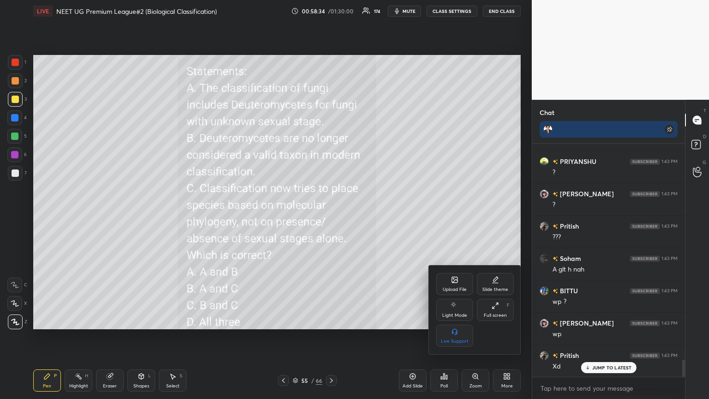
click at [331, 216] on icon at bounding box center [454, 279] width 7 height 7
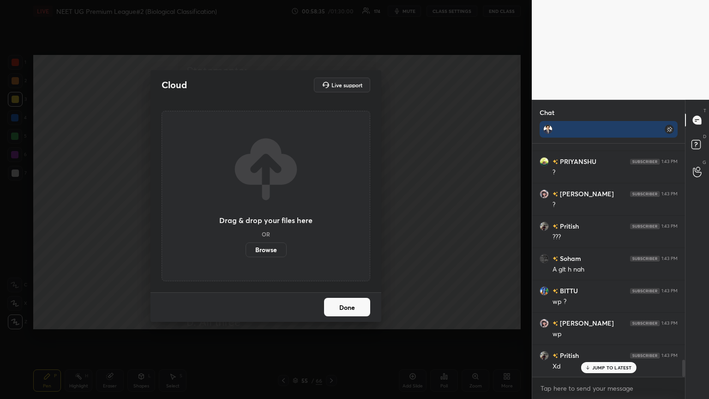
drag, startPoint x: 272, startPoint y: 247, endPoint x: 273, endPoint y: 191, distance: 56.8
click at [273, 216] on label "Browse" at bounding box center [265, 249] width 41 height 15
click at [245, 216] on input "Browse" at bounding box center [245, 249] width 0 height 15
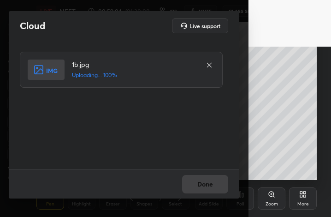
click at [212, 65] on icon at bounding box center [209, 64] width 7 height 7
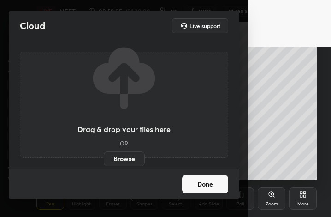
click at [127, 158] on label "Browse" at bounding box center [124, 158] width 41 height 15
click at [104, 158] on input "Browse" at bounding box center [104, 158] width 0 height 15
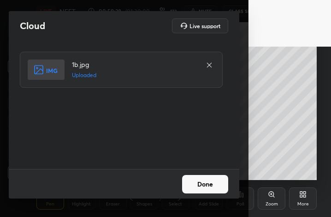
click at [197, 177] on button "Done" at bounding box center [205, 184] width 46 height 18
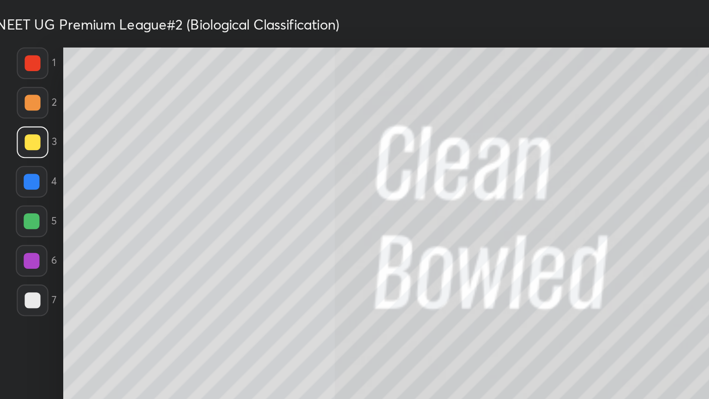
scroll to position [45805, 45523]
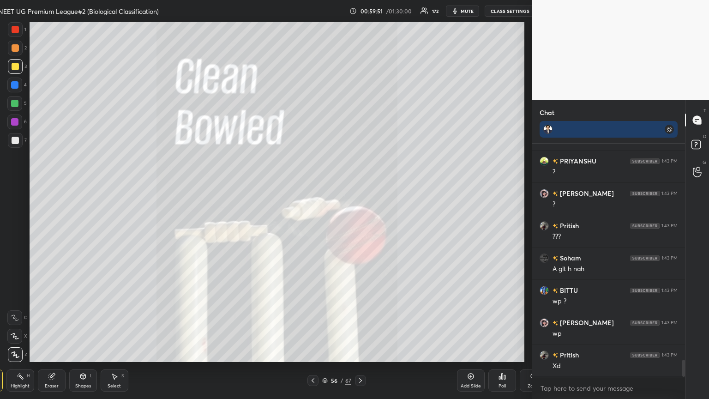
type textarea "x"
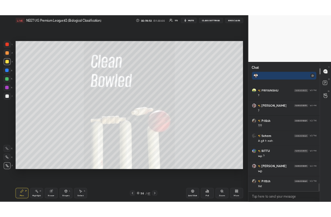
scroll to position [2981, 0]
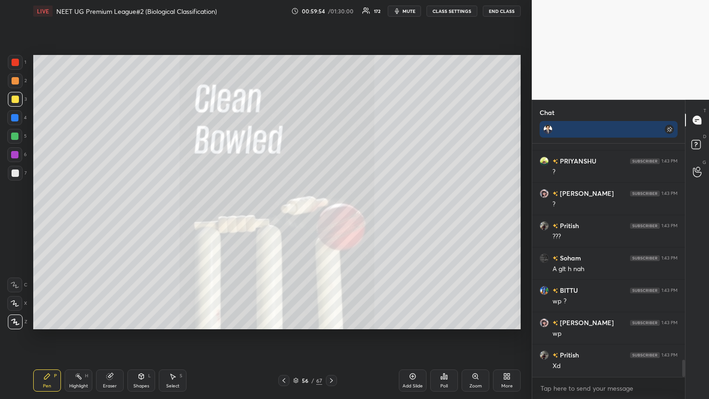
click at [331, 216] on icon at bounding box center [505, 374] width 2 height 2
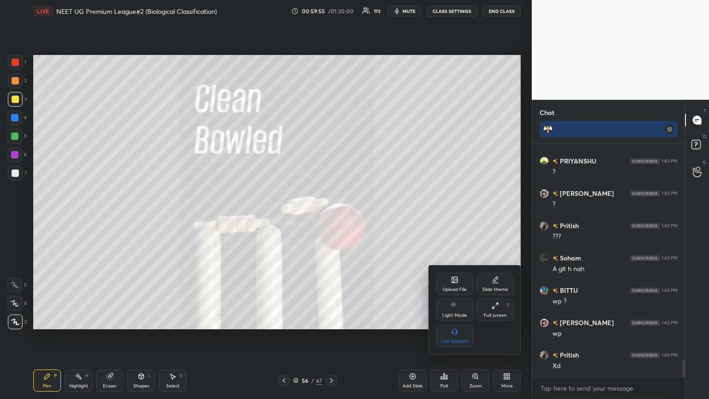
click at [331, 216] on icon at bounding box center [454, 280] width 5 height 3
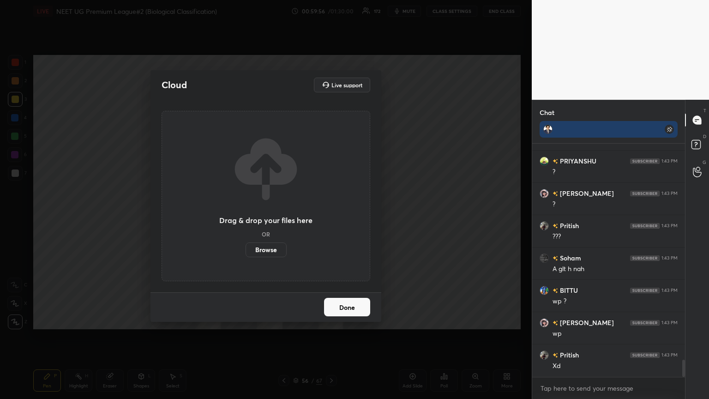
click at [276, 216] on label "Browse" at bounding box center [265, 249] width 41 height 15
click at [245, 216] on input "Browse" at bounding box center [245, 249] width 0 height 15
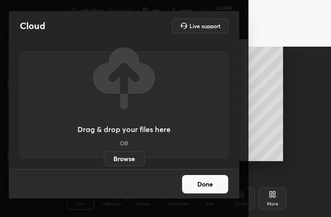
scroll to position [45987, 45874]
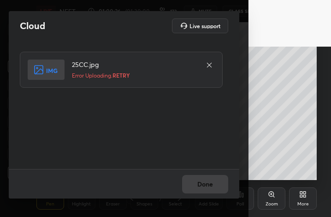
click at [210, 63] on icon at bounding box center [209, 64] width 7 height 7
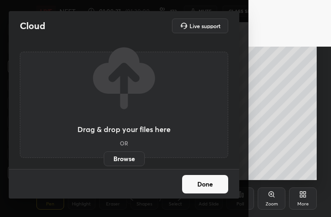
click at [134, 157] on label "Browse" at bounding box center [124, 158] width 41 height 15
click at [104, 157] on input "Browse" at bounding box center [104, 158] width 0 height 15
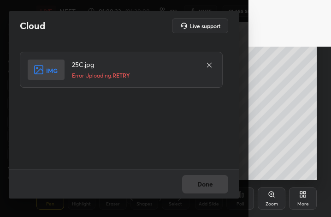
click at [210, 64] on icon at bounding box center [209, 65] width 5 height 5
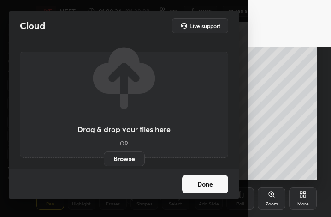
click at [126, 162] on label "Browse" at bounding box center [124, 158] width 41 height 15
click at [104, 162] on input "Browse" at bounding box center [104, 158] width 0 height 15
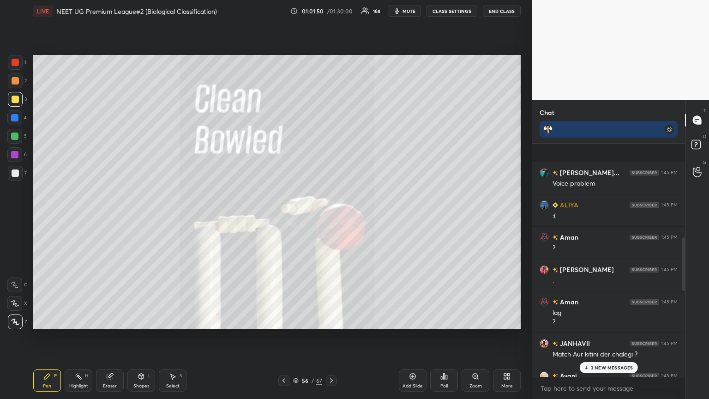
scroll to position [508, 0]
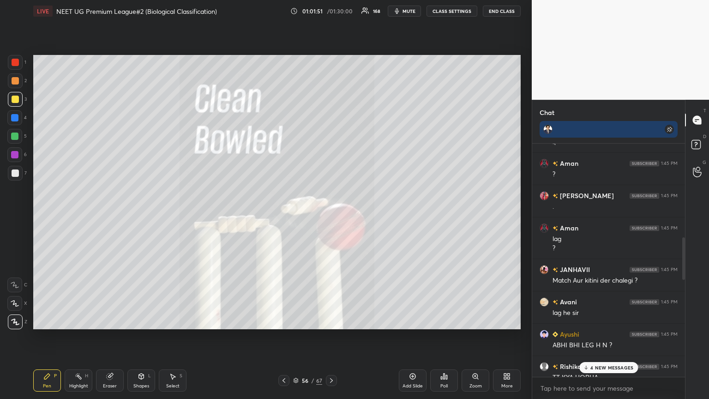
click at [331, 216] on p "4 NEW MESSAGES" at bounding box center [611, 368] width 43 height 6
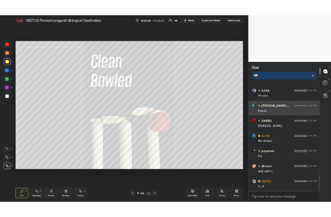
scroll to position [3, 3]
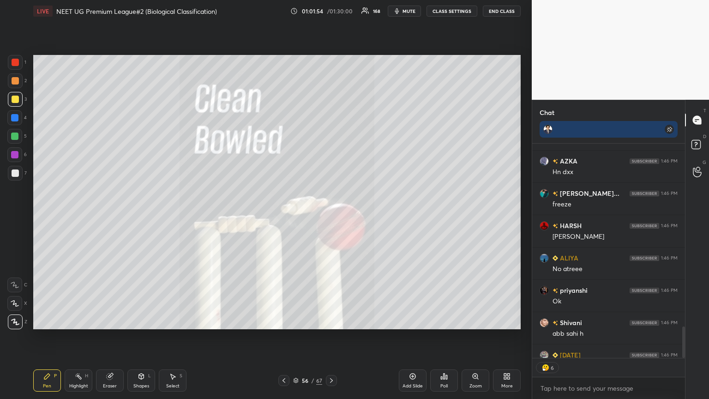
click at [331, 216] on icon at bounding box center [508, 378] width 2 height 2
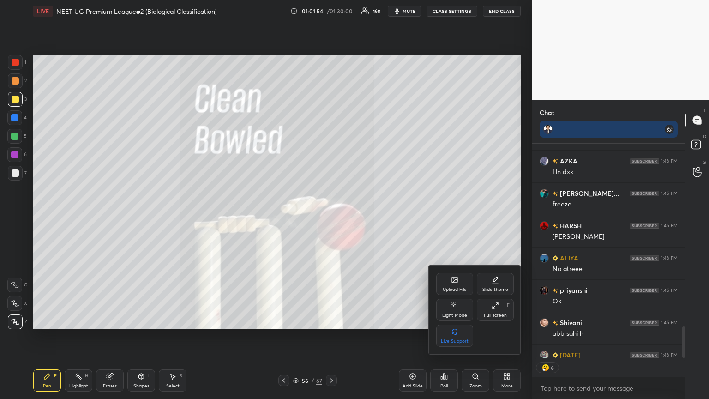
click at [331, 216] on div "Upload File" at bounding box center [454, 284] width 37 height 22
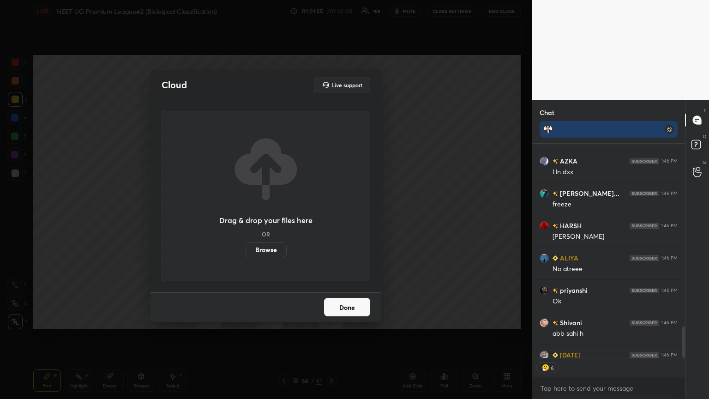
click at [267, 216] on label "Browse" at bounding box center [265, 249] width 41 height 15
click at [245, 216] on input "Browse" at bounding box center [245, 249] width 0 height 15
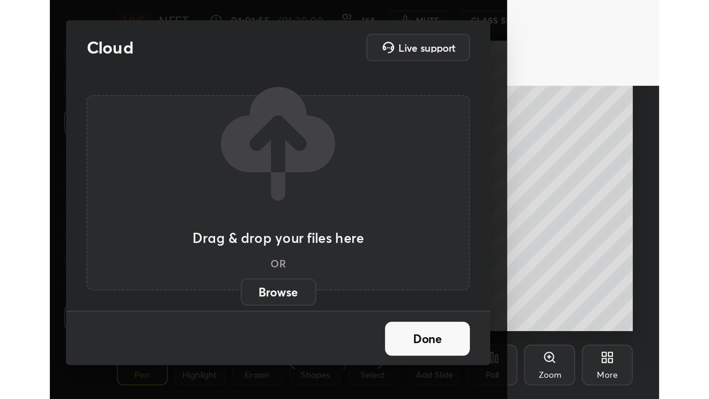
scroll to position [158, 294]
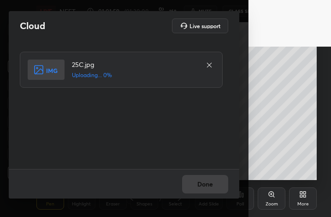
click at [72, 27] on div "Cloud Live support" at bounding box center [124, 25] width 209 height 15
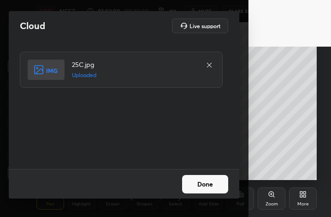
click at [217, 186] on button "Done" at bounding box center [205, 184] width 46 height 18
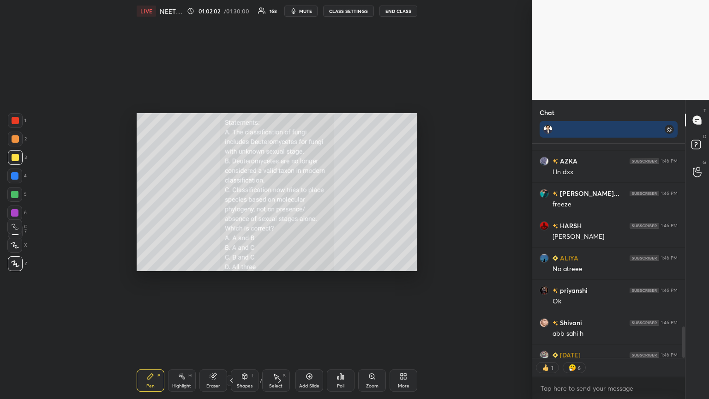
scroll to position [340, 613]
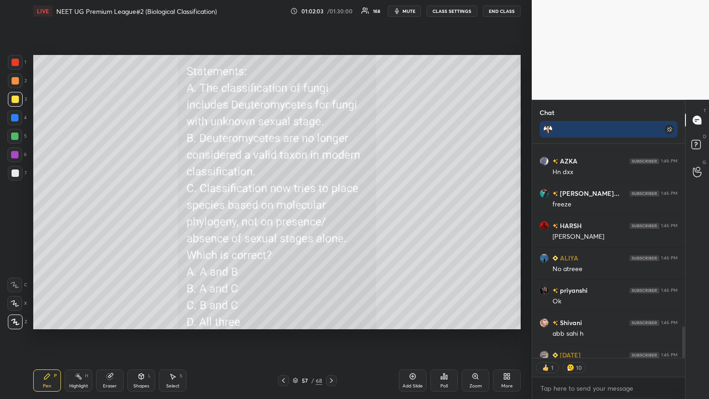
click at [331, 216] on icon at bounding box center [506, 375] width 7 height 7
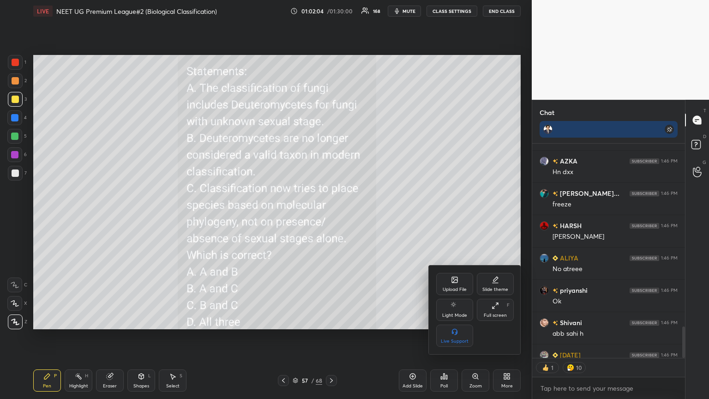
click at [331, 216] on div "Upload File" at bounding box center [454, 284] width 37 height 22
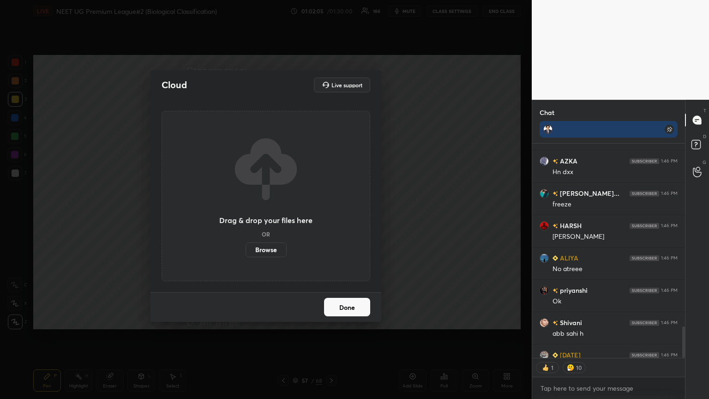
click at [275, 216] on label "Browse" at bounding box center [265, 249] width 41 height 15
click at [245, 216] on input "Browse" at bounding box center [245, 249] width 0 height 15
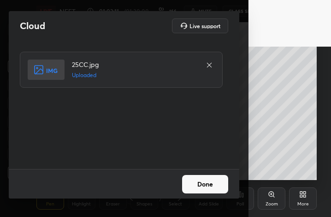
click at [221, 183] on button "Done" at bounding box center [205, 184] width 46 height 18
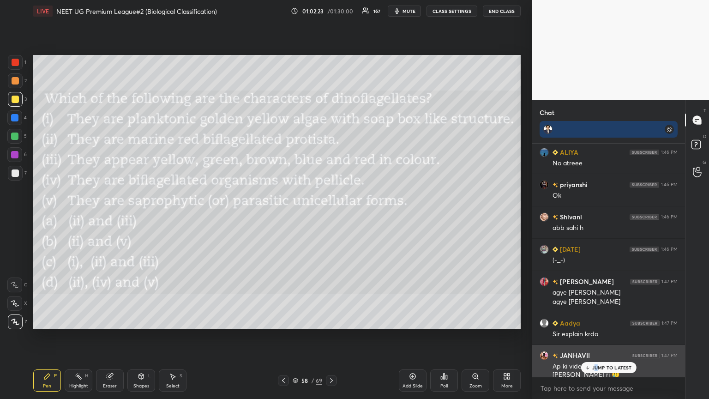
click at [331, 216] on p "JUMP TO LATEST" at bounding box center [612, 368] width 40 height 6
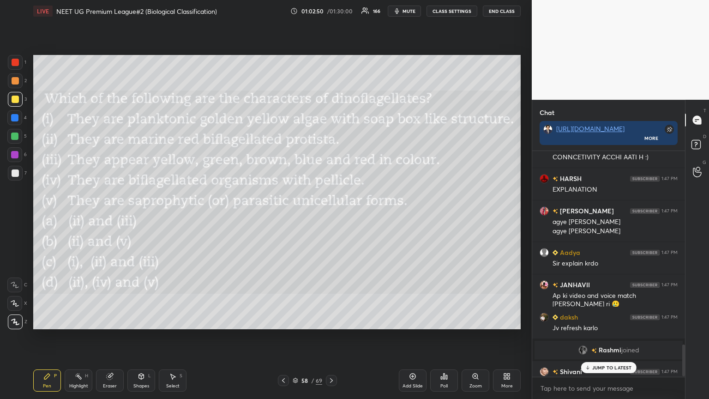
click at [331, 216] on p "JUMP TO LATEST" at bounding box center [612, 368] width 40 height 6
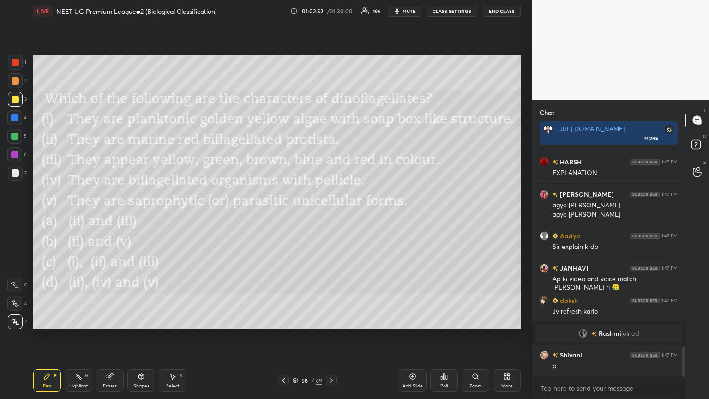
click at [331, 216] on icon at bounding box center [446, 377] width 1 height 4
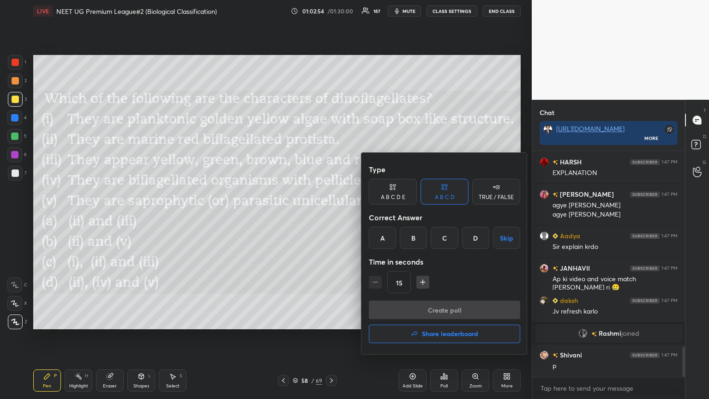
click at [331, 216] on div "C" at bounding box center [444, 238] width 27 height 22
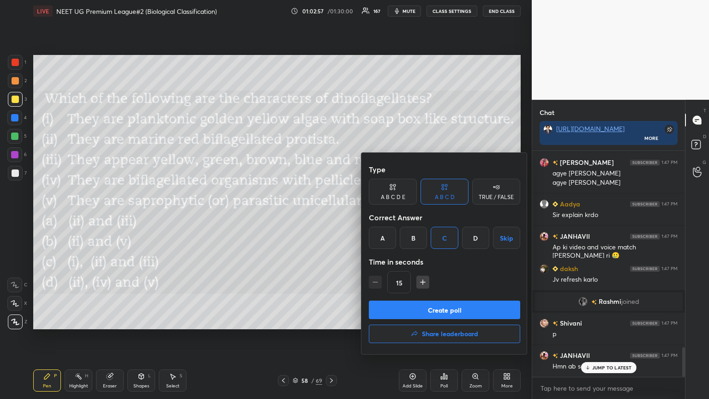
click at [331, 216] on button "Create poll" at bounding box center [444, 309] width 151 height 18
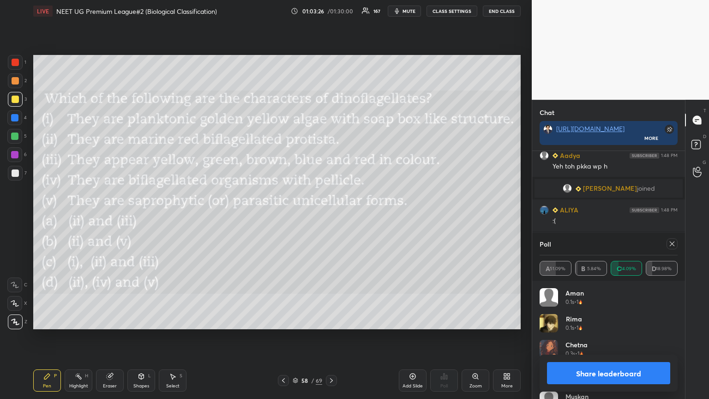
drag, startPoint x: 596, startPoint y: 370, endPoint x: 588, endPoint y: 378, distance: 11.1
click at [331, 216] on button "Share leaderboard" at bounding box center [608, 373] width 123 height 22
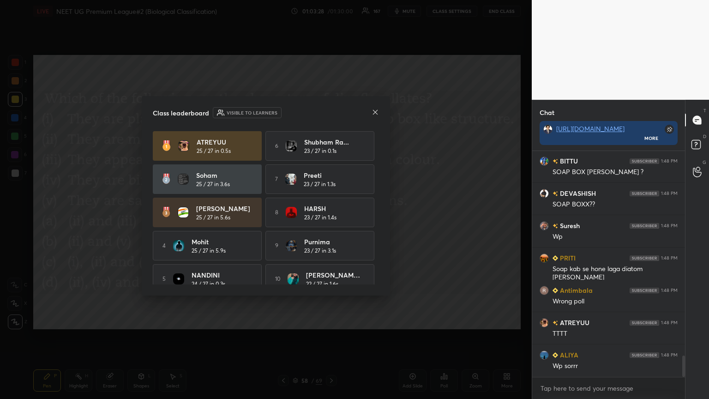
click at [331, 115] on div at bounding box center [374, 113] width 7 height 10
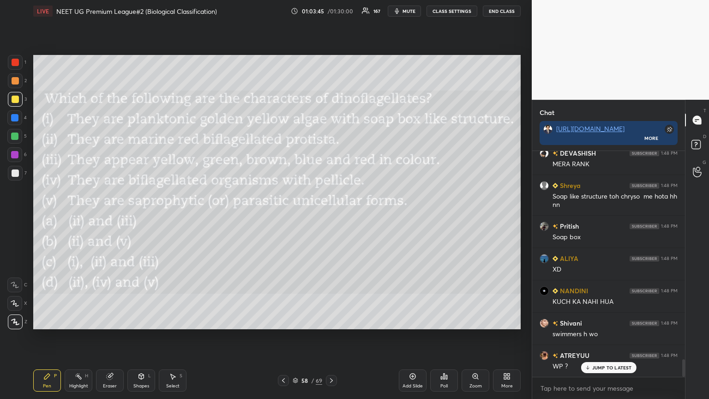
click at [331, 216] on icon at bounding box center [508, 378] width 2 height 2
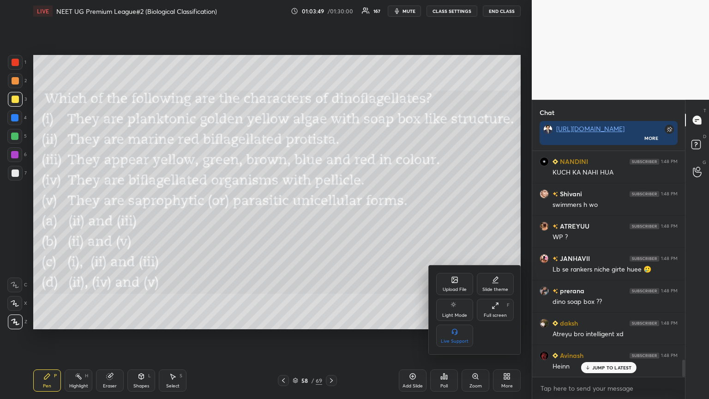
click at [331, 216] on div "Upload File" at bounding box center [454, 284] width 37 height 22
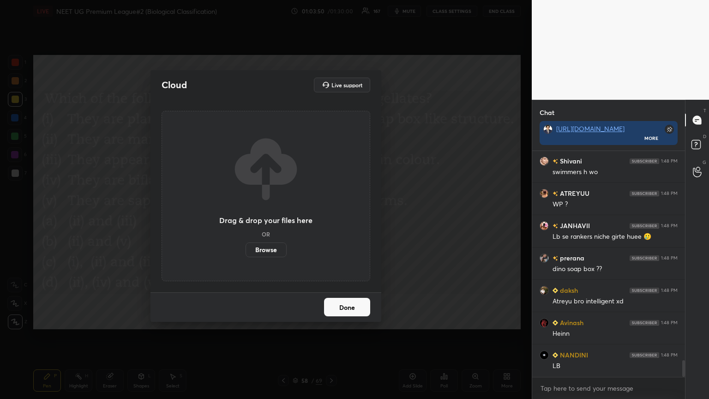
click at [271, 216] on label "Browse" at bounding box center [265, 249] width 41 height 15
click at [245, 216] on input "Browse" at bounding box center [245, 249] width 0 height 15
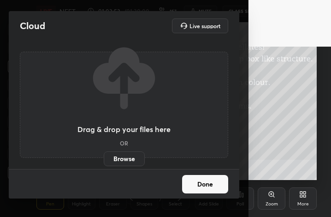
click at [220, 179] on button "Done" at bounding box center [205, 184] width 46 height 18
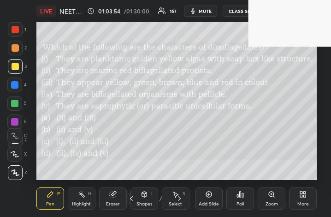
click at [242, 197] on icon at bounding box center [240, 194] width 7 height 7
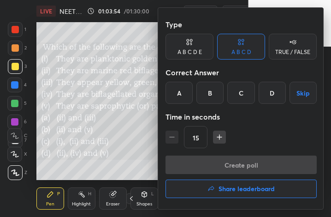
click at [242, 186] on h4 "Share leaderboard" at bounding box center [247, 189] width 56 height 6
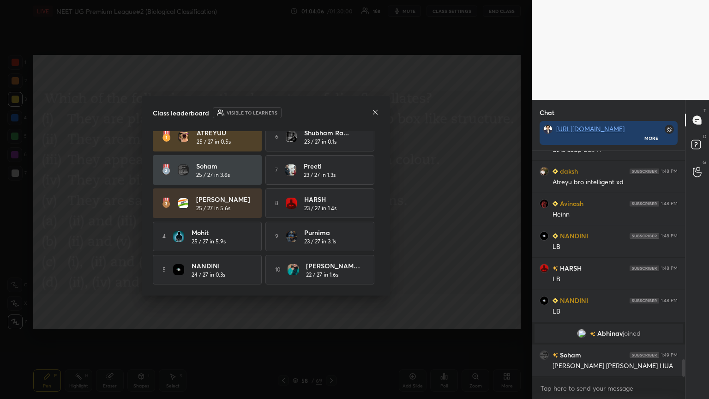
click at [331, 114] on icon at bounding box center [374, 111] width 7 height 7
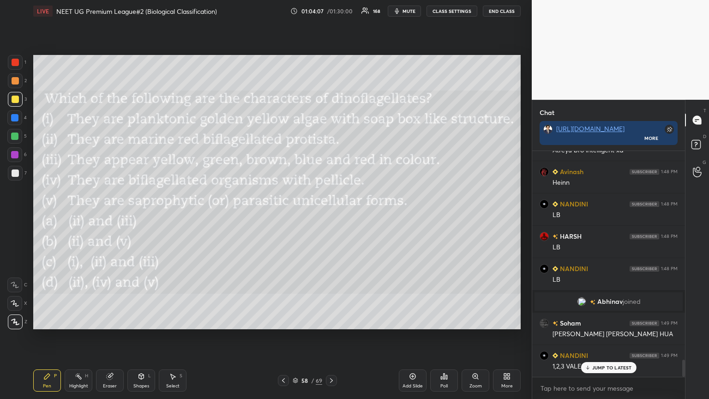
click at [331, 216] on icon at bounding box center [506, 375] width 7 height 7
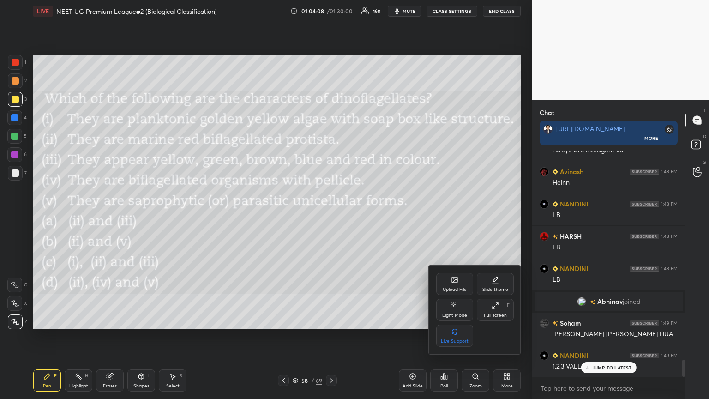
click at [331, 216] on div "Upload File" at bounding box center [454, 284] width 37 height 22
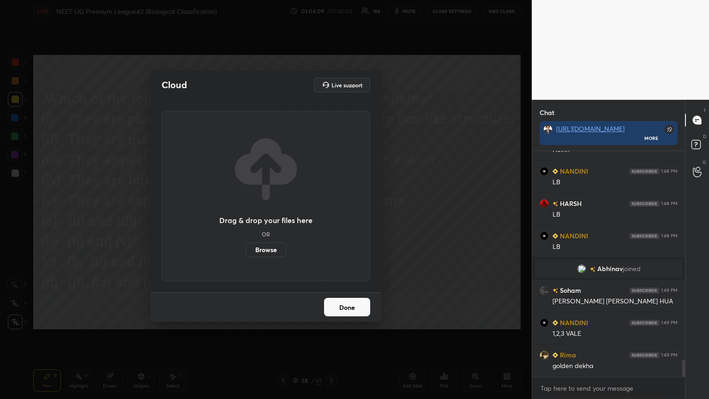
click at [279, 216] on label "Browse" at bounding box center [265, 249] width 41 height 15
click at [245, 216] on input "Browse" at bounding box center [245, 249] width 0 height 15
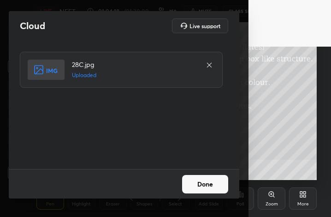
click at [208, 188] on button "Done" at bounding box center [205, 184] width 46 height 18
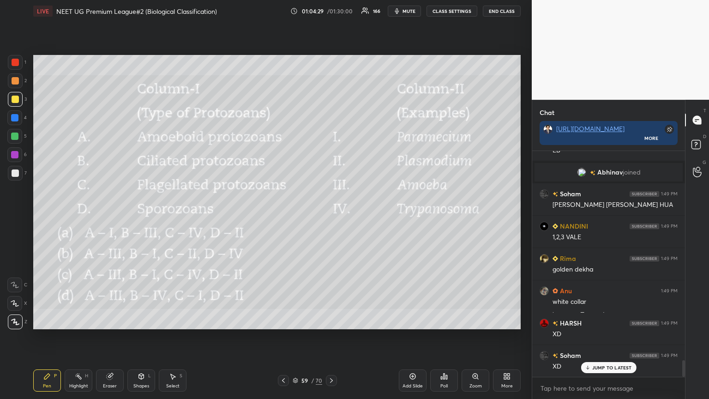
click at [331, 216] on div "Poll" at bounding box center [444, 380] width 28 height 22
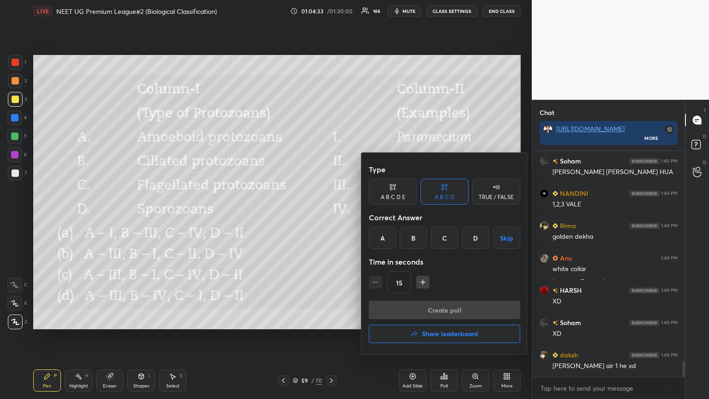
click at [331, 216] on div "C" at bounding box center [444, 238] width 27 height 22
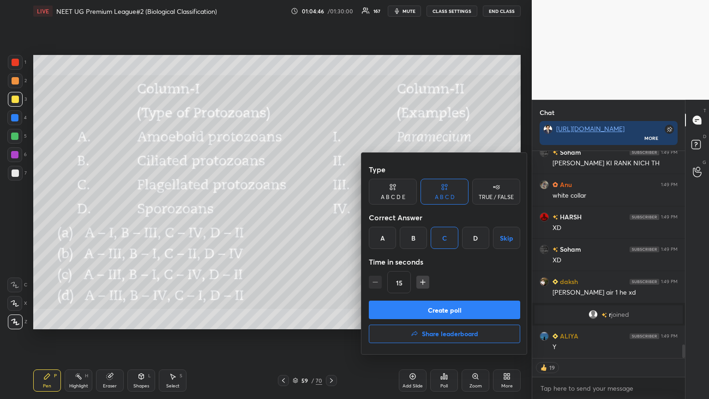
click at [331, 216] on button "Create poll" at bounding box center [444, 309] width 151 height 18
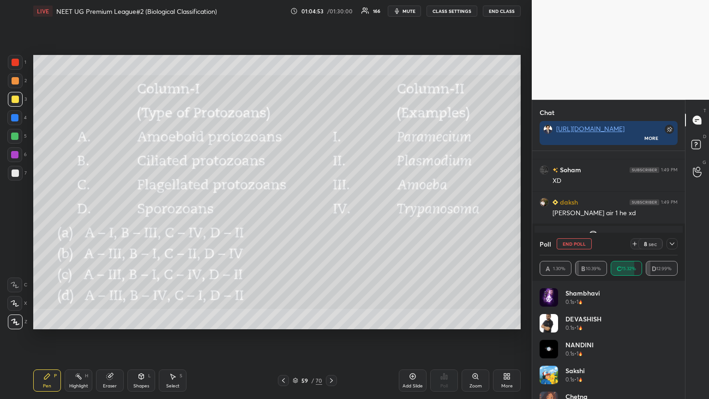
click at [285, 216] on icon at bounding box center [283, 380] width 7 height 7
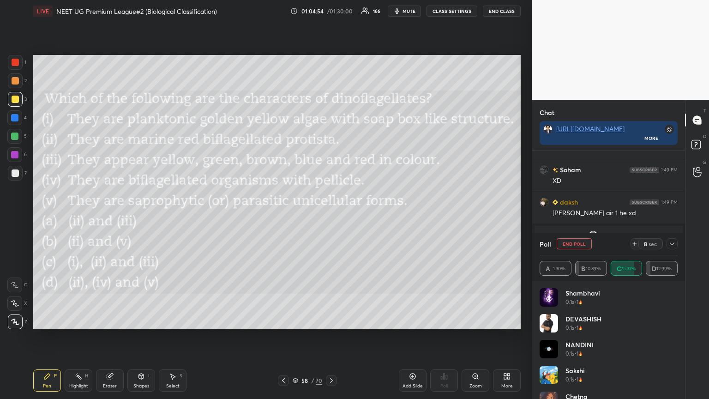
click at [287, 216] on div at bounding box center [283, 380] width 11 height 11
click at [288, 216] on div at bounding box center [283, 380] width 11 height 11
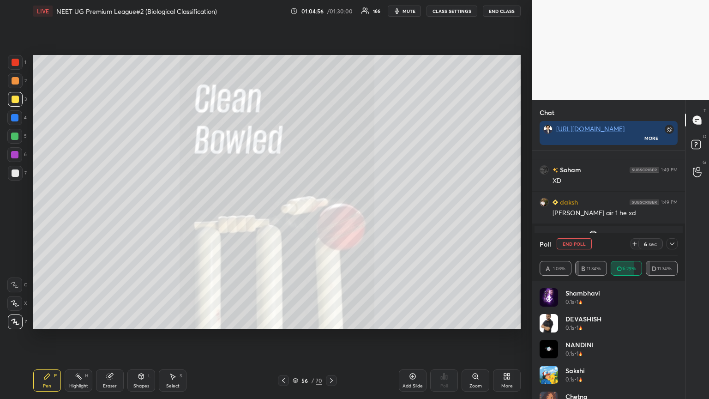
click at [330, 216] on icon at bounding box center [331, 380] width 7 height 7
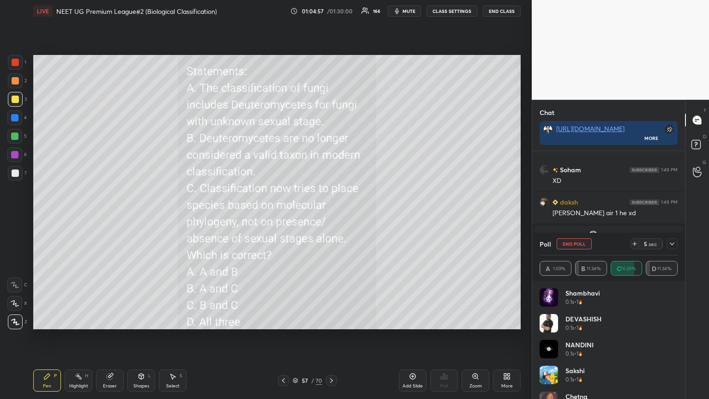
click at [331, 216] on icon at bounding box center [331, 380] width 7 height 7
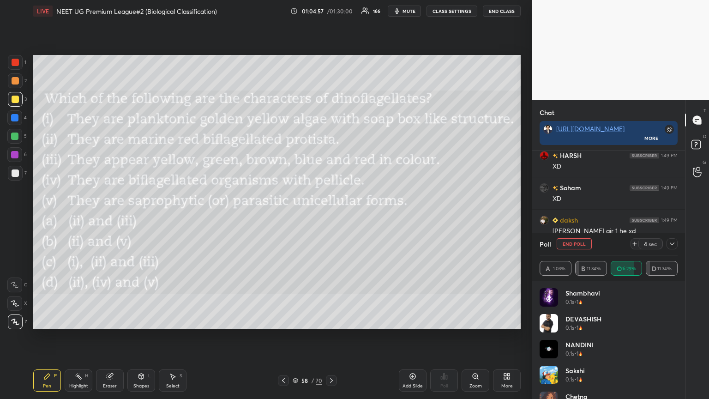
click at [331, 216] on icon at bounding box center [331, 380] width 7 height 7
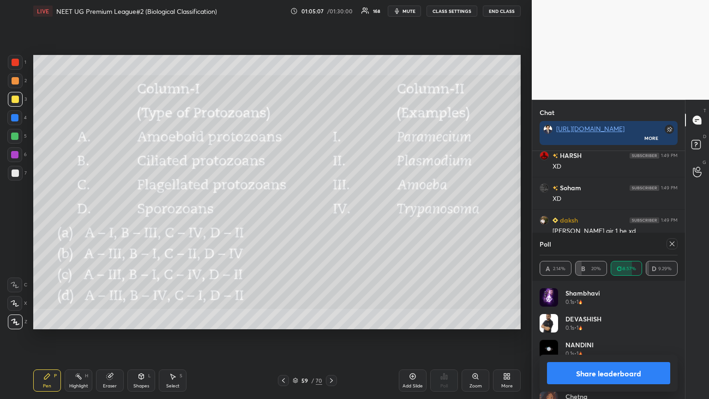
click at [331, 216] on button "Share leaderboard" at bounding box center [608, 373] width 123 height 22
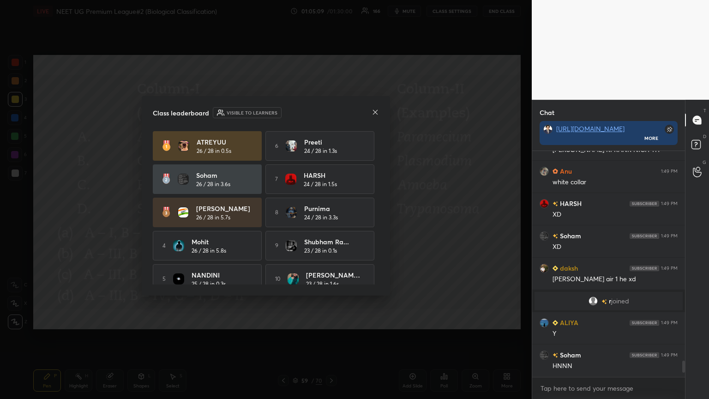
click at [331, 114] on icon at bounding box center [374, 111] width 7 height 7
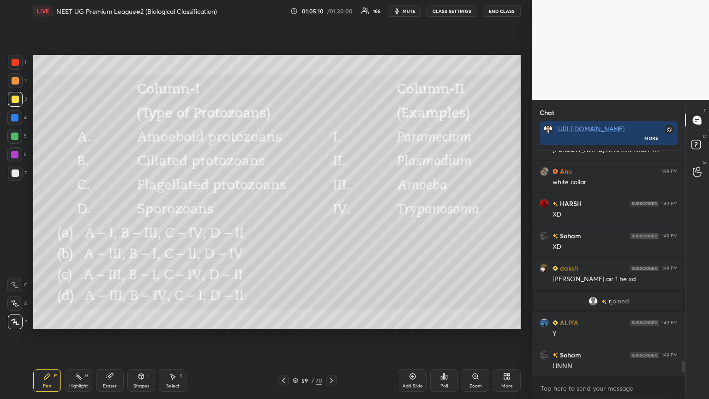
click at [331, 216] on icon at bounding box center [506, 375] width 7 height 7
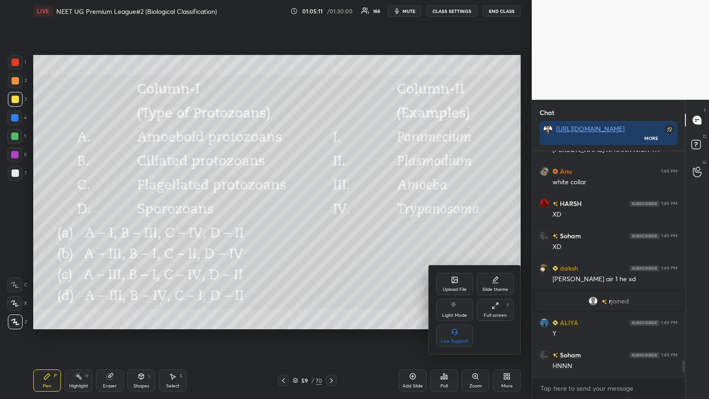
click at [331, 216] on icon at bounding box center [454, 279] width 7 height 7
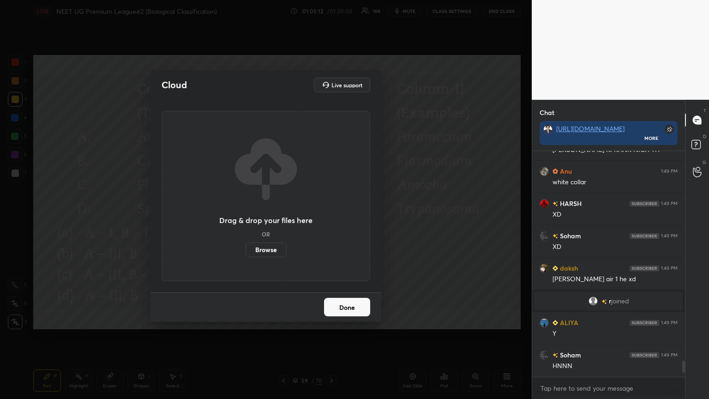
click at [257, 216] on label "Browse" at bounding box center [265, 249] width 41 height 15
click at [245, 216] on input "Browse" at bounding box center [245, 249] width 0 height 15
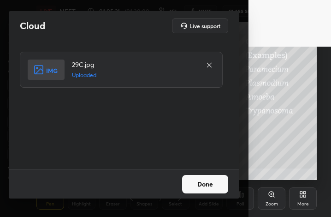
click at [203, 184] on button "Done" at bounding box center [205, 184] width 46 height 18
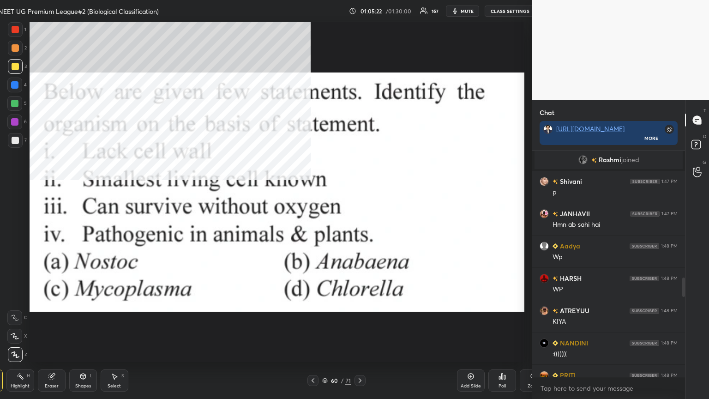
type textarea "x"
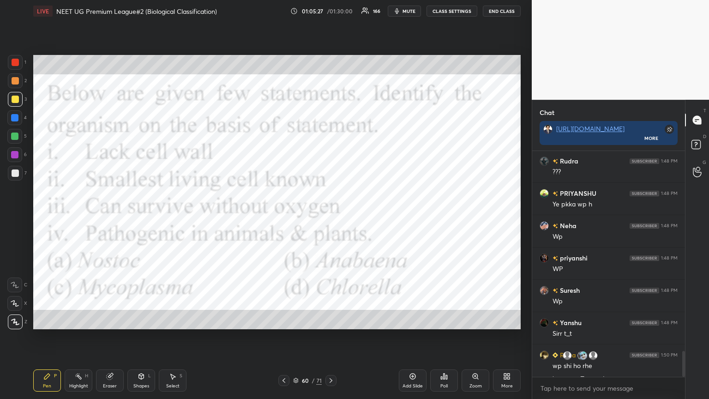
click at [331, 10] on span "mute" at bounding box center [408, 11] width 13 height 6
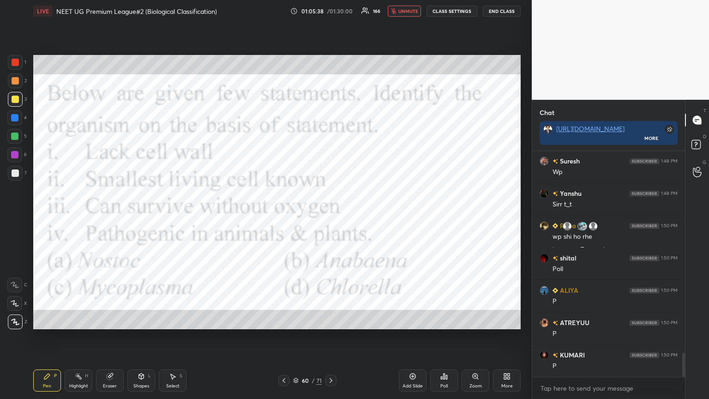
click at [331, 6] on button "unmute" at bounding box center [404, 11] width 33 height 11
drag, startPoint x: 18, startPoint y: 52, endPoint x: 18, endPoint y: 63, distance: 10.6
click at [17, 60] on div at bounding box center [15, 62] width 15 height 15
drag, startPoint x: 17, startPoint y: 64, endPoint x: 27, endPoint y: 96, distance: 34.0
click at [16, 68] on div at bounding box center [15, 62] width 15 height 15
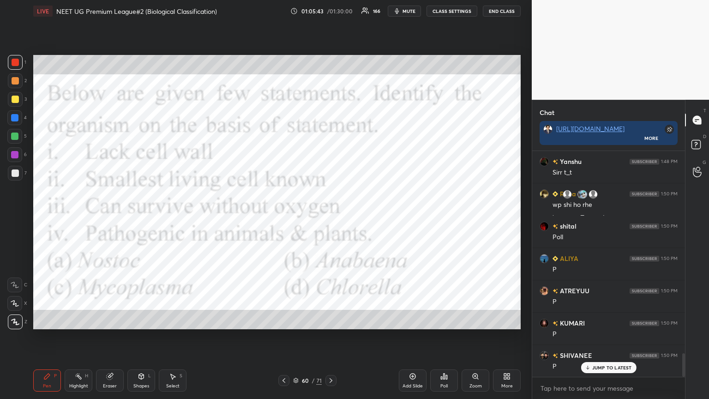
click at [331, 216] on div "More" at bounding box center [507, 380] width 28 height 22
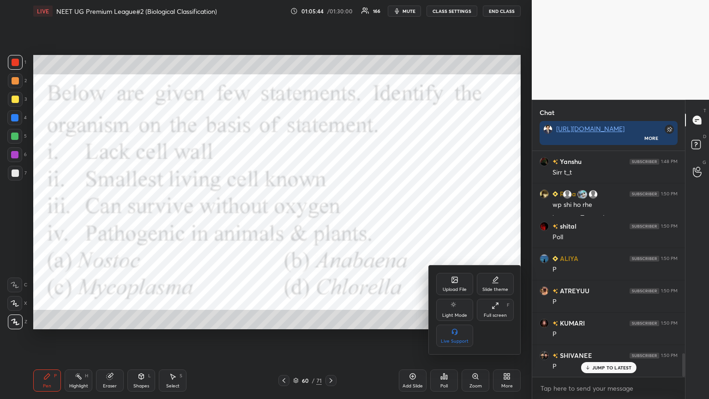
click at [331, 216] on div "Upload File" at bounding box center [455, 289] width 24 height 5
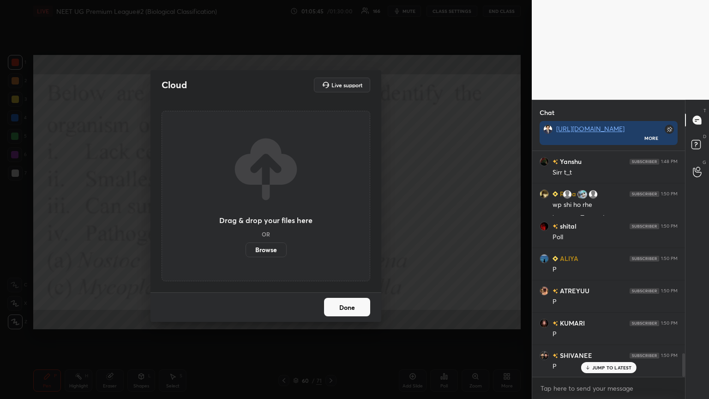
drag, startPoint x: 267, startPoint y: 253, endPoint x: 268, endPoint y: 197, distance: 56.3
click at [267, 216] on label "Browse" at bounding box center [265, 249] width 41 height 15
click at [245, 216] on input "Browse" at bounding box center [245, 249] width 0 height 15
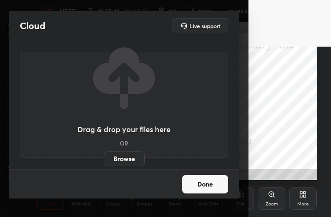
click at [273, 41] on video at bounding box center [290, 23] width 83 height 47
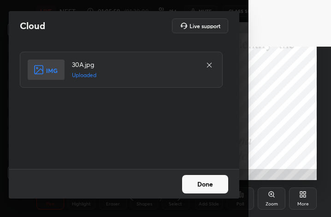
click at [209, 186] on button "Done" at bounding box center [205, 184] width 46 height 18
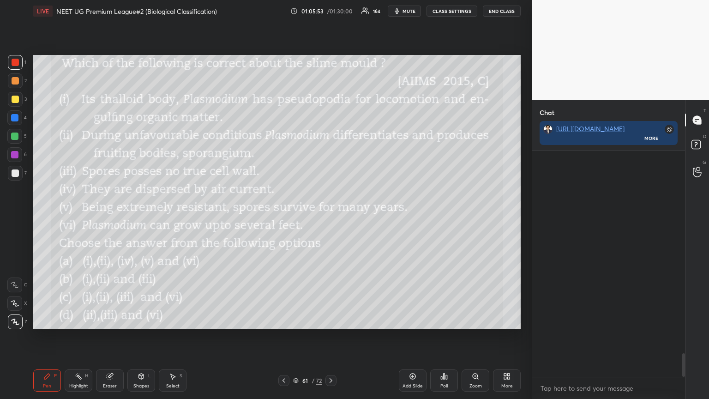
click at [331, 11] on span "mute" at bounding box center [408, 11] width 13 height 6
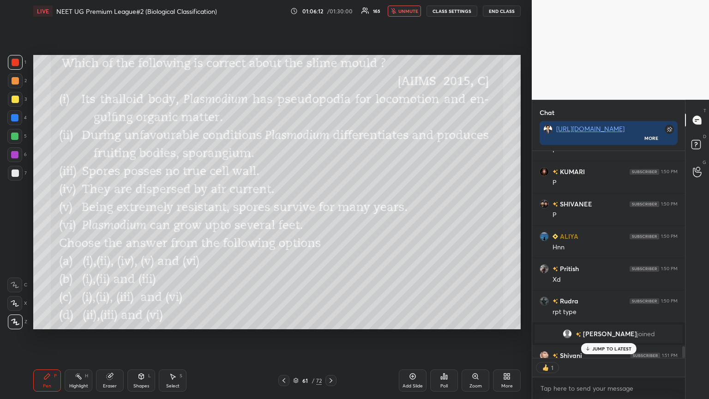
scroll to position [204, 150]
click at [331, 10] on span "unmute" at bounding box center [408, 11] width 20 height 6
click at [331, 216] on icon at bounding box center [443, 376] width 1 height 6
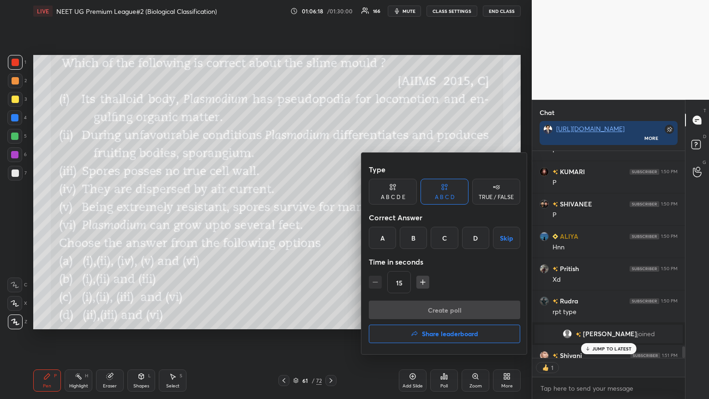
click at [331, 216] on div "A" at bounding box center [382, 238] width 27 height 22
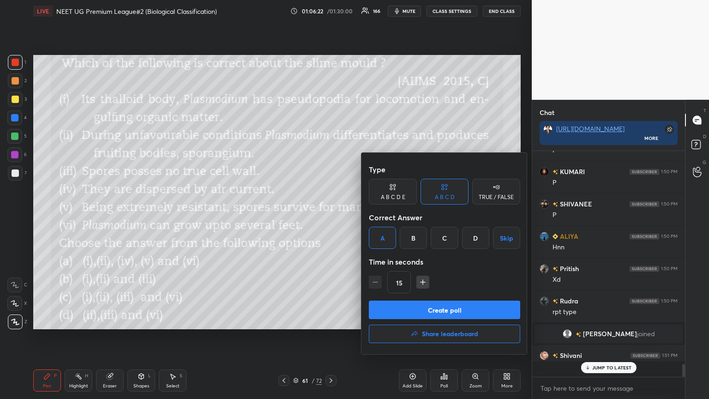
scroll to position [223, 150]
click at [331, 216] on button "Create poll" at bounding box center [444, 309] width 151 height 18
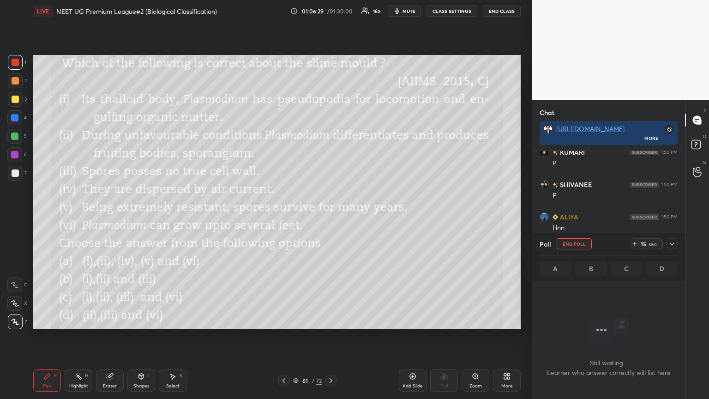
scroll to position [164, 150]
click at [331, 13] on span "mute" at bounding box center [408, 11] width 13 height 6
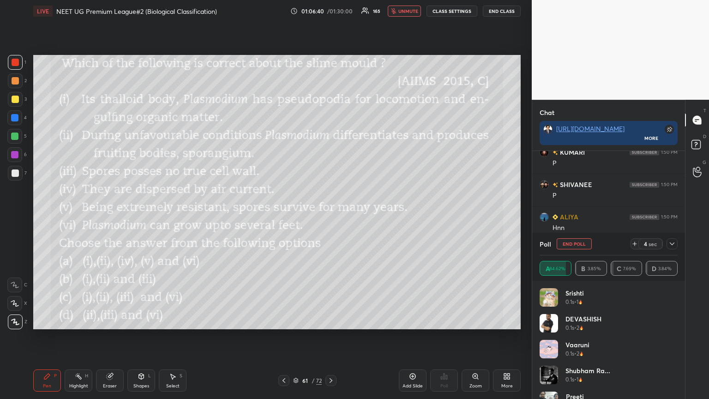
click at [331, 12] on span "unmute" at bounding box center [408, 11] width 20 height 6
click at [284, 216] on icon at bounding box center [283, 380] width 3 height 5
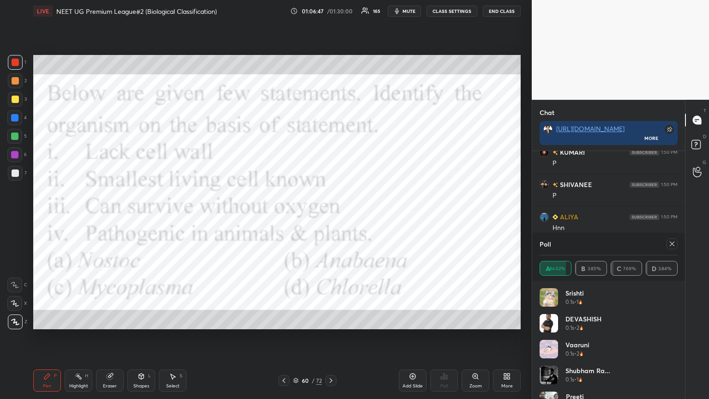
click at [286, 216] on icon at bounding box center [283, 380] width 7 height 7
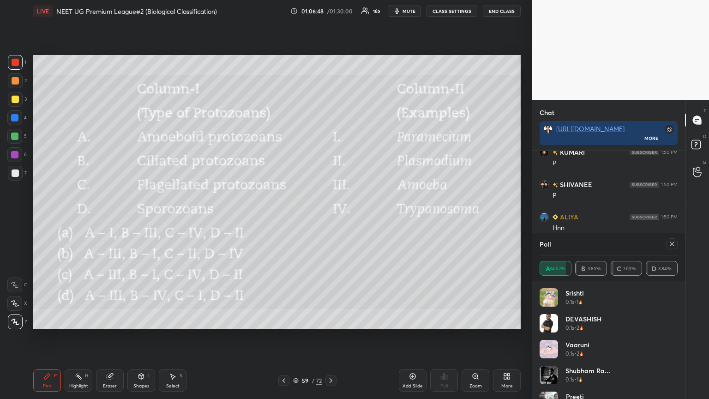
click at [331, 216] on icon at bounding box center [330, 380] width 7 height 7
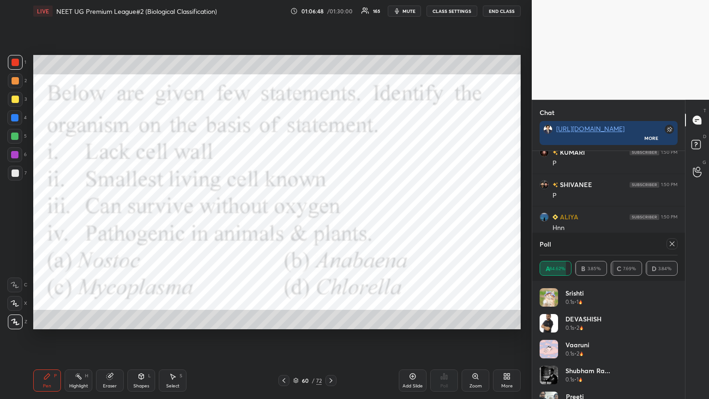
click at [331, 216] on icon at bounding box center [330, 380] width 7 height 7
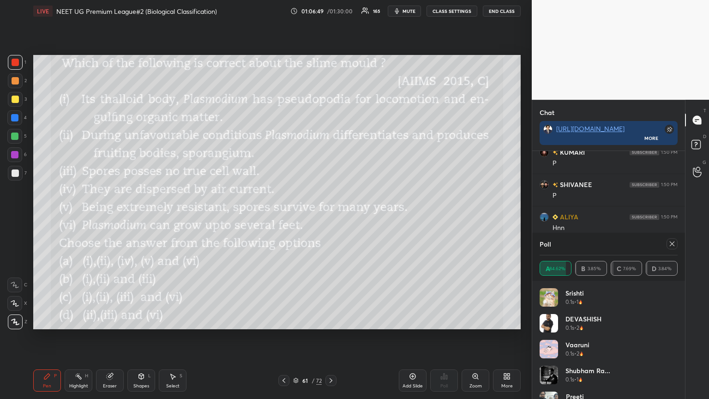
click at [331, 216] on icon at bounding box center [505, 378] width 2 height 2
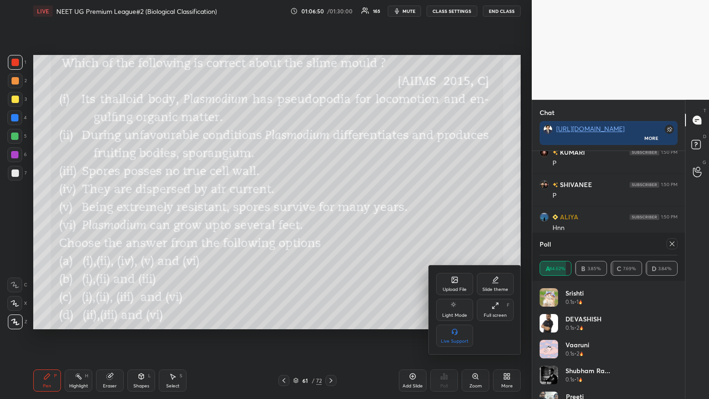
click at [331, 216] on div "Upload File" at bounding box center [455, 289] width 24 height 5
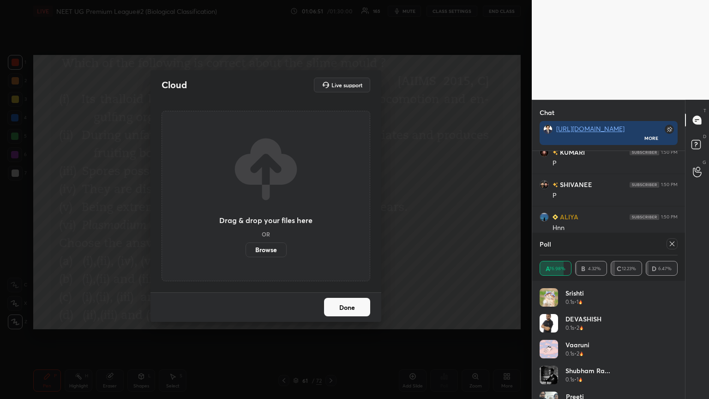
click at [265, 216] on label "Browse" at bounding box center [265, 249] width 41 height 15
click at [245, 216] on input "Browse" at bounding box center [245, 249] width 0 height 15
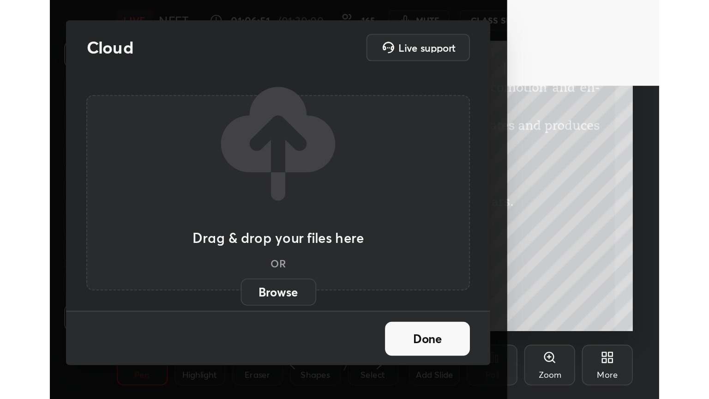
scroll to position [158, 294]
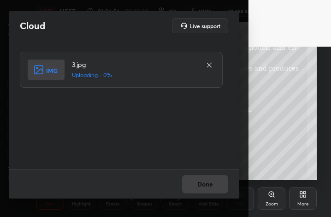
click at [214, 189] on div "Done" at bounding box center [124, 184] width 231 height 30
drag, startPoint x: 207, startPoint y: 63, endPoint x: 206, endPoint y: 51, distance: 12.0
click at [206, 60] on div at bounding box center [209, 65] width 11 height 11
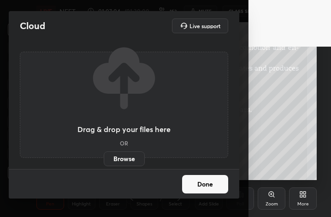
click at [129, 156] on label "Browse" at bounding box center [124, 158] width 41 height 15
click at [104, 156] on input "Browse" at bounding box center [104, 158] width 0 height 15
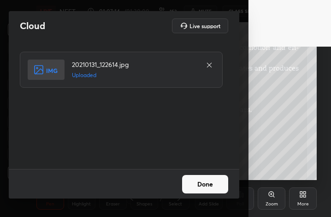
click at [199, 174] on div "Done" at bounding box center [124, 184] width 231 height 30
click at [200, 177] on button "Done" at bounding box center [205, 184] width 46 height 18
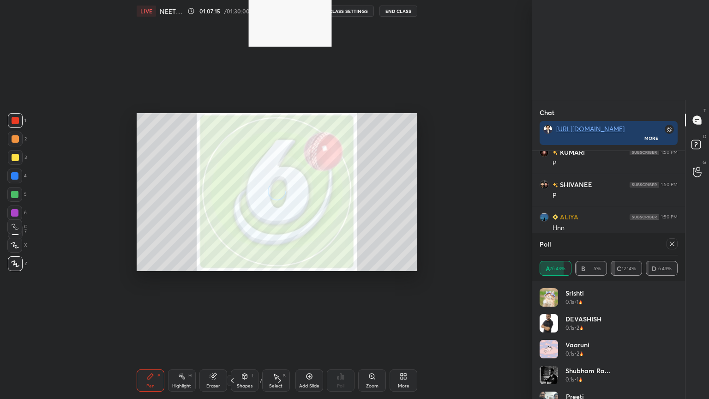
scroll to position [3808, 0]
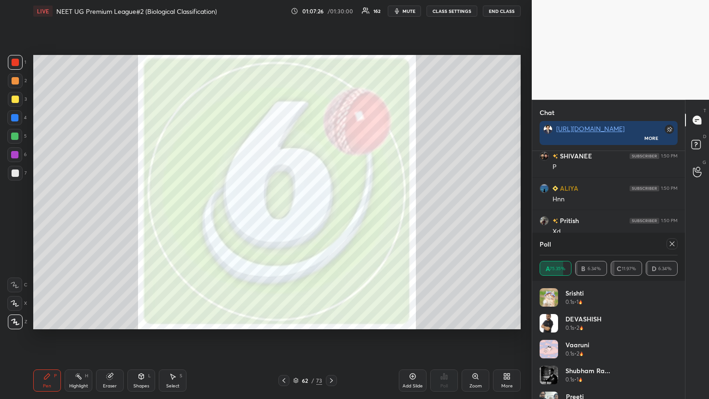
click at [120, 216] on div "Eraser" at bounding box center [110, 380] width 28 height 22
click at [50, 216] on div "Pen P" at bounding box center [47, 380] width 28 height 22
click at [331, 216] on div "Add Slide" at bounding box center [413, 380] width 28 height 22
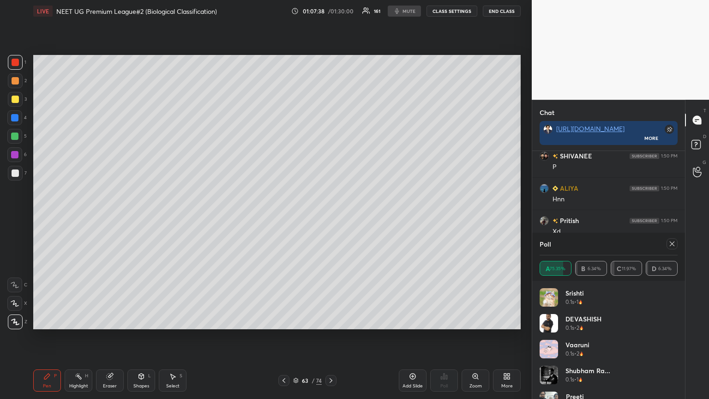
click at [331, 216] on icon at bounding box center [671, 243] width 7 height 7
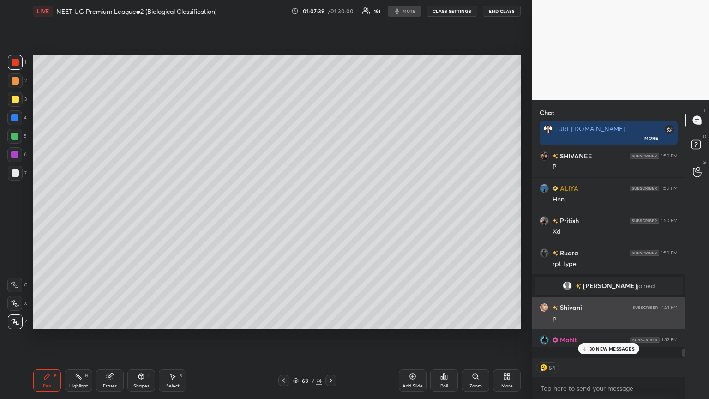
scroll to position [3, 3]
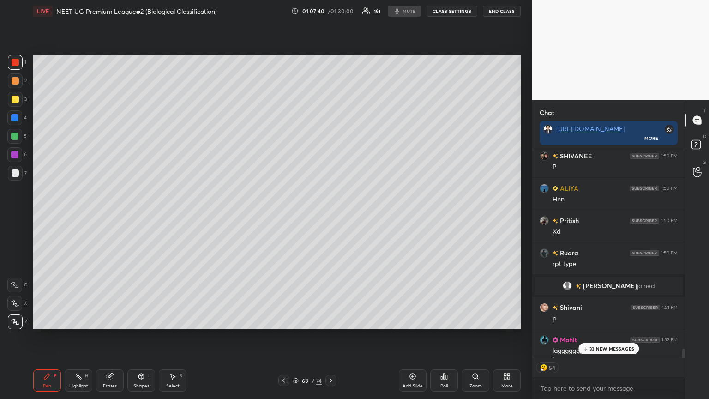
click at [331, 216] on p "33 NEW MESSAGES" at bounding box center [611, 349] width 45 height 6
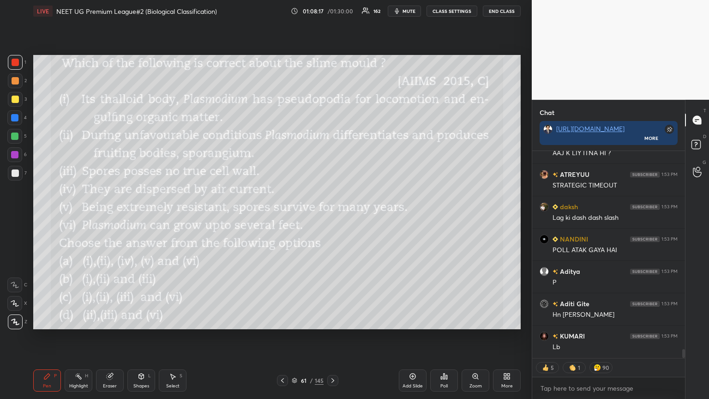
scroll to position [4580, 0]
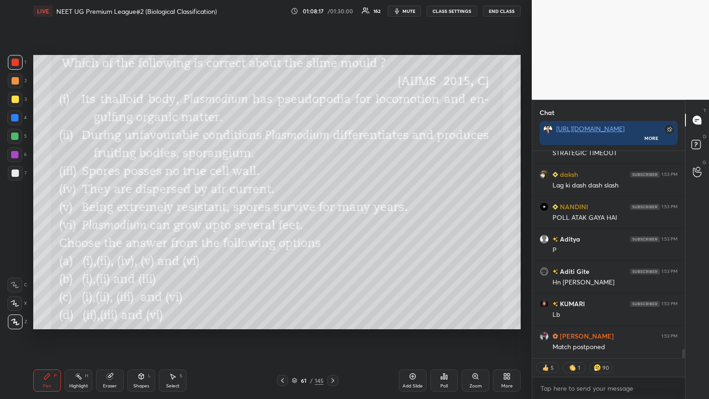
click at [331, 216] on div "Poll" at bounding box center [443, 385] width 7 height 5
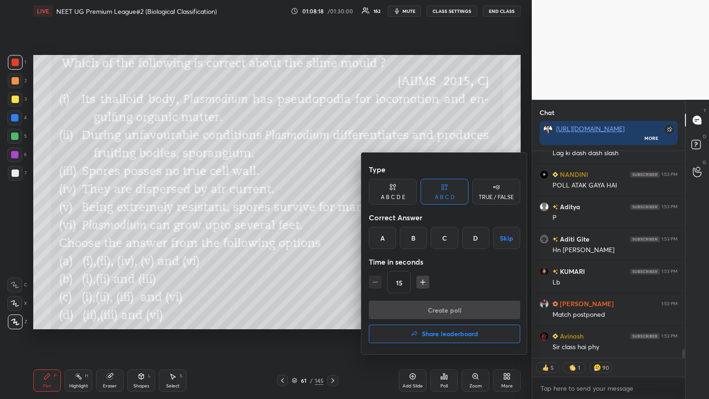
click at [331, 216] on button "Share leaderboard" at bounding box center [444, 333] width 151 height 18
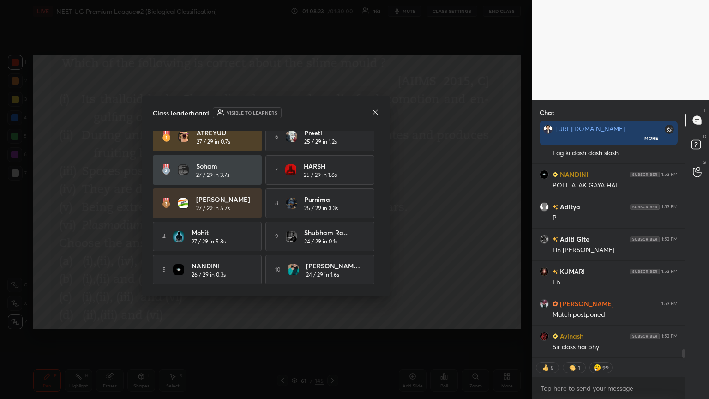
click at [331, 114] on icon at bounding box center [374, 111] width 7 height 7
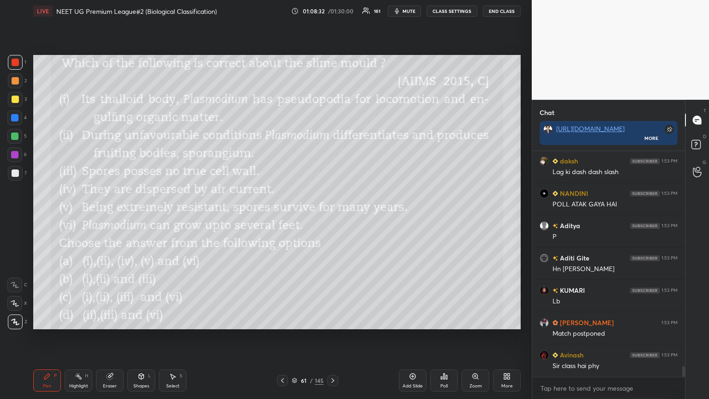
click at [331, 216] on div "More" at bounding box center [507, 380] width 28 height 22
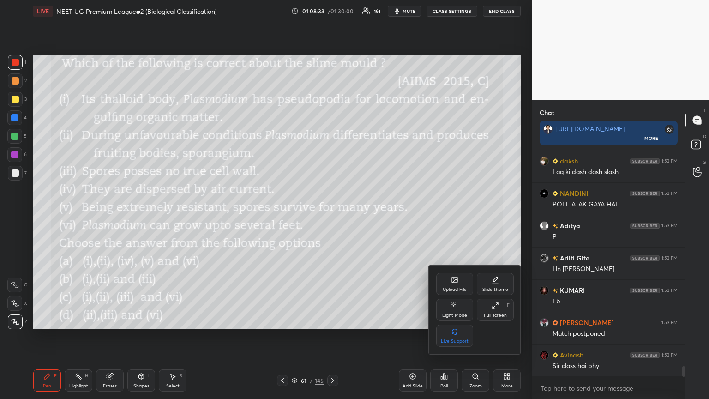
click at [331, 216] on div "Upload File" at bounding box center [455, 289] width 24 height 5
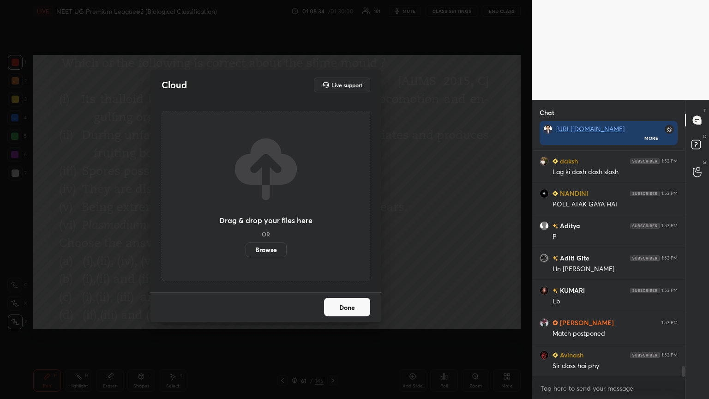
click at [267, 216] on label "Browse" at bounding box center [265, 249] width 41 height 15
click at [245, 216] on input "Browse" at bounding box center [245, 249] width 0 height 15
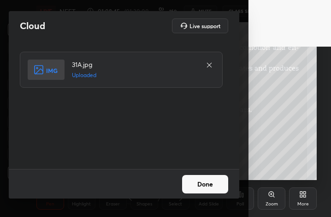
click at [204, 184] on button "Done" at bounding box center [205, 184] width 46 height 18
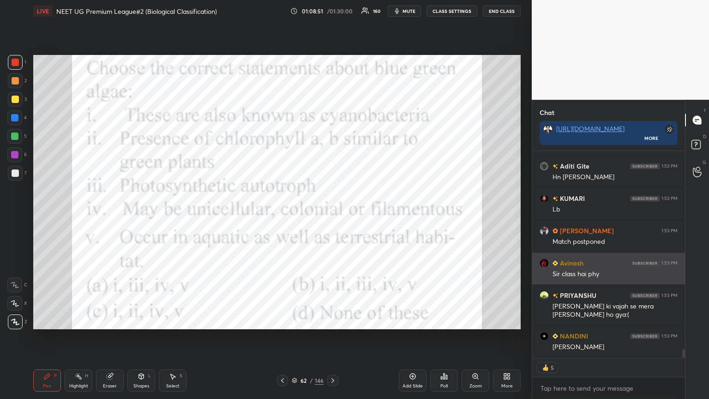
scroll to position [4718, 0]
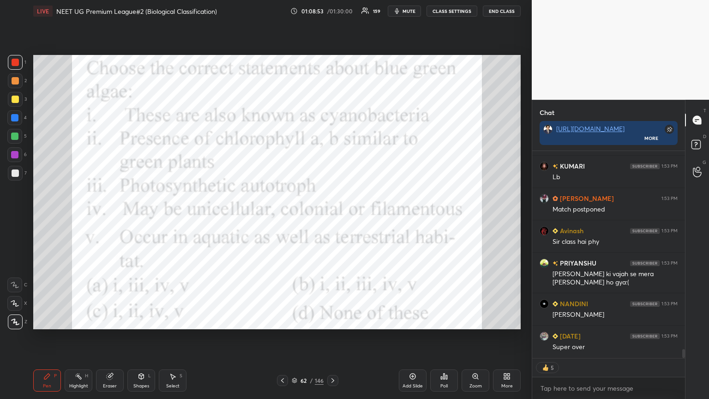
click at [331, 216] on div "Poll" at bounding box center [444, 380] width 28 height 22
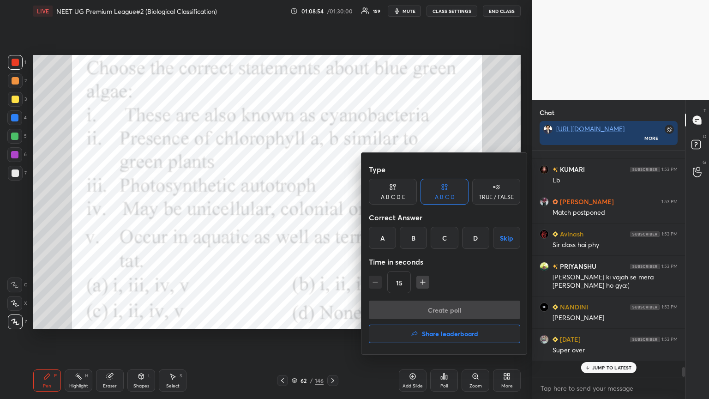
scroll to position [223, 150]
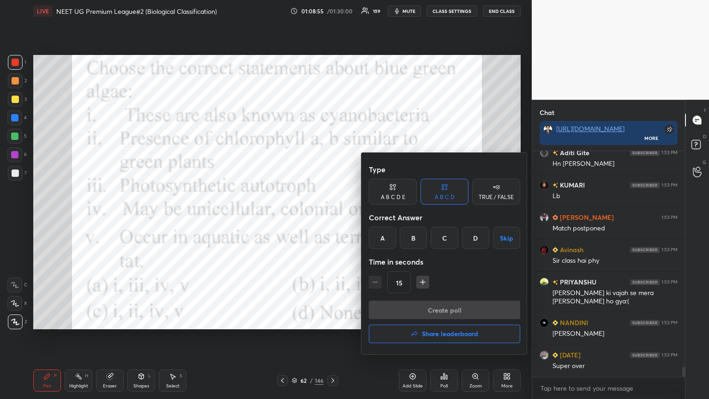
click at [331, 216] on div "A" at bounding box center [382, 238] width 27 height 22
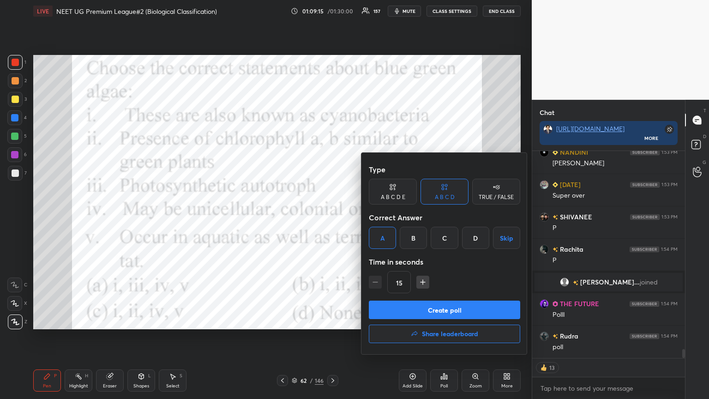
click at [331, 216] on button "Create poll" at bounding box center [444, 309] width 151 height 18
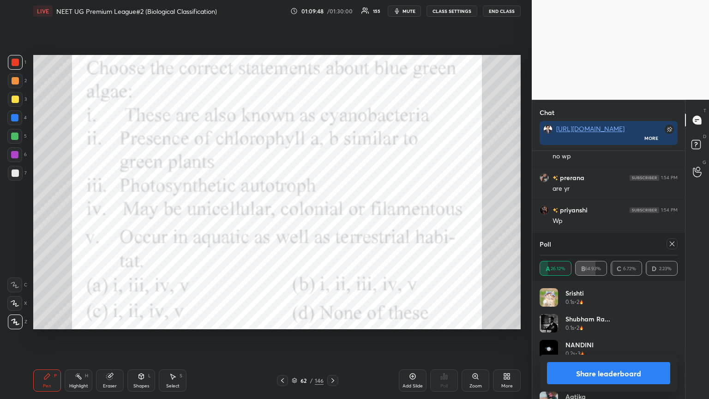
click at [331, 8] on span "mute" at bounding box center [408, 11] width 13 height 6
click at [331, 216] on button "Share leaderboard" at bounding box center [608, 373] width 123 height 22
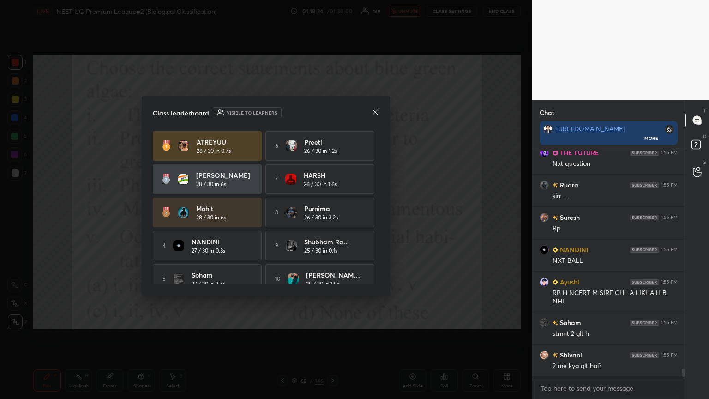
click at [331, 112] on icon at bounding box center [374, 111] width 7 height 7
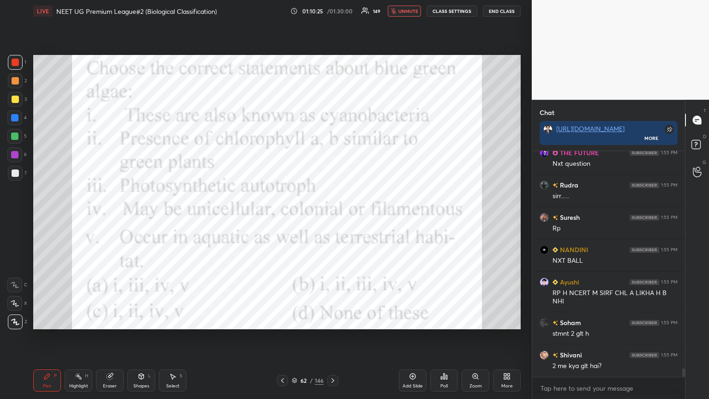
click at [331, 8] on span "unmute" at bounding box center [408, 11] width 20 height 6
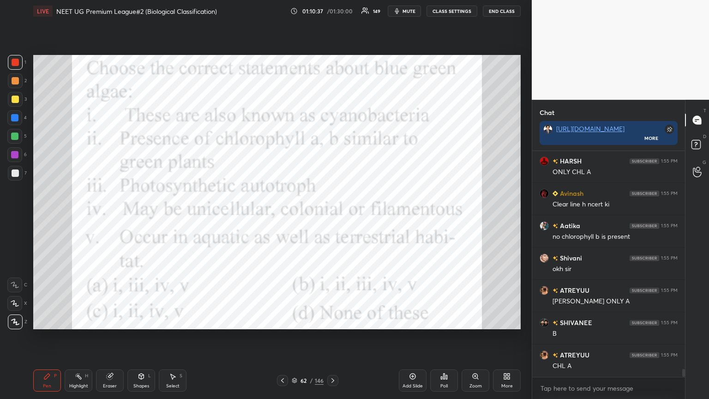
click at [286, 216] on div at bounding box center [282, 380] width 11 height 11
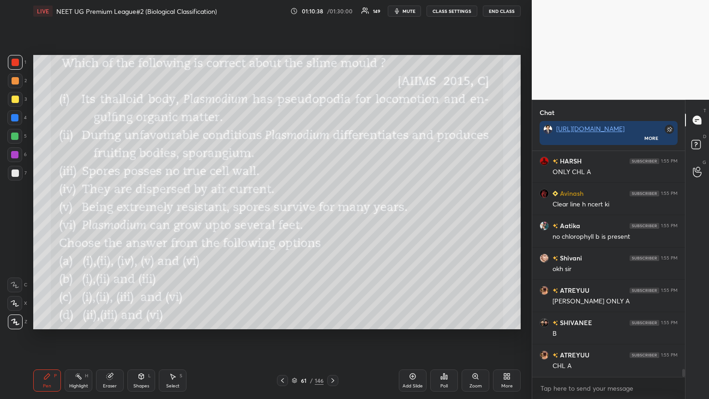
click at [331, 216] on icon at bounding box center [332, 380] width 7 height 7
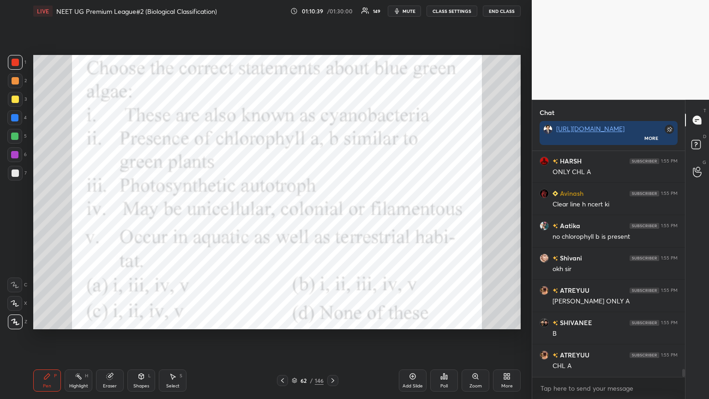
click at [331, 216] on div "More" at bounding box center [507, 385] width 12 height 5
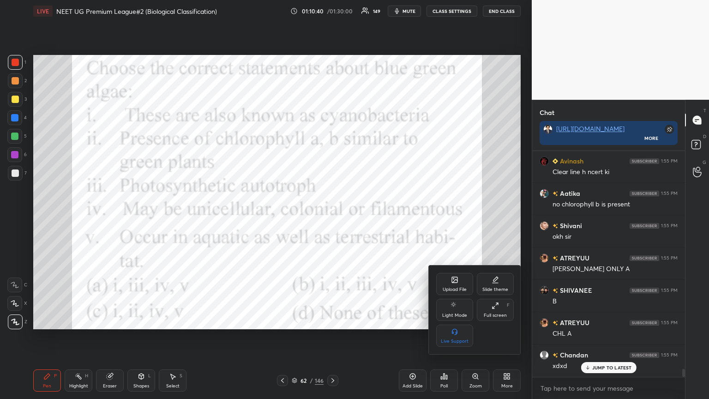
click at [331, 216] on icon at bounding box center [454, 279] width 7 height 7
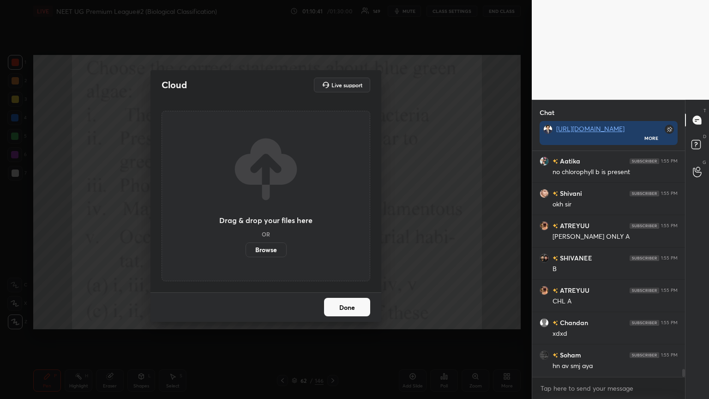
click at [271, 216] on label "Browse" at bounding box center [265, 249] width 41 height 15
click at [245, 216] on input "Browse" at bounding box center [245, 249] width 0 height 15
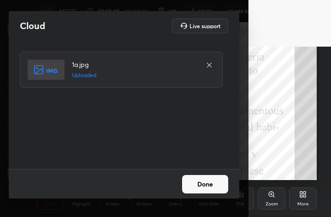
click at [208, 182] on button "Done" at bounding box center [205, 184] width 46 height 18
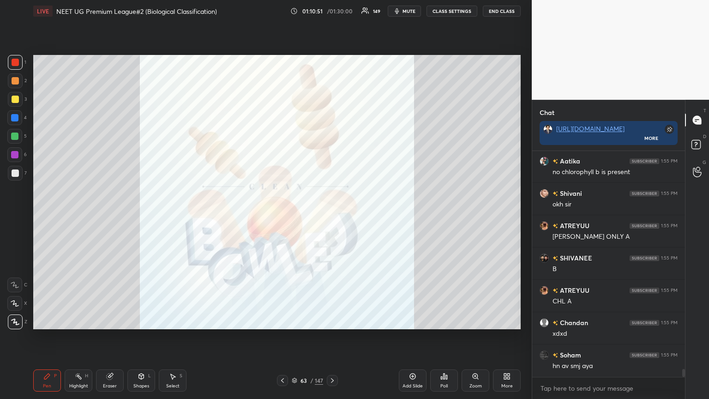
click at [282, 216] on icon at bounding box center [282, 380] width 7 height 7
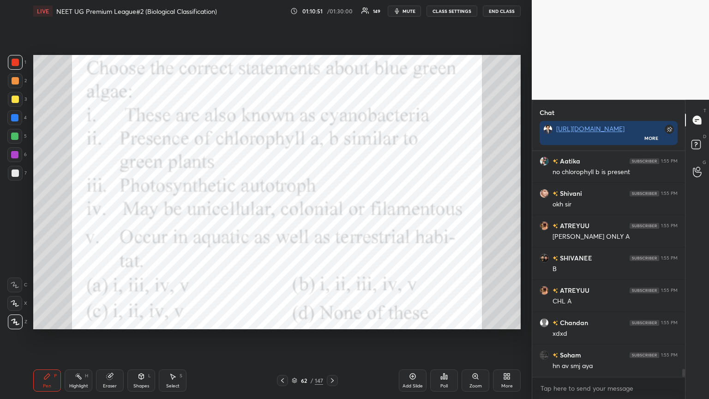
click at [283, 216] on icon at bounding box center [282, 380] width 7 height 7
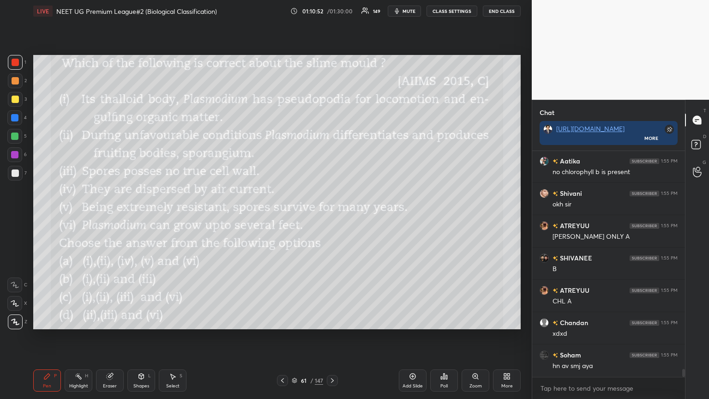
click at [331, 216] on icon at bounding box center [332, 380] width 7 height 7
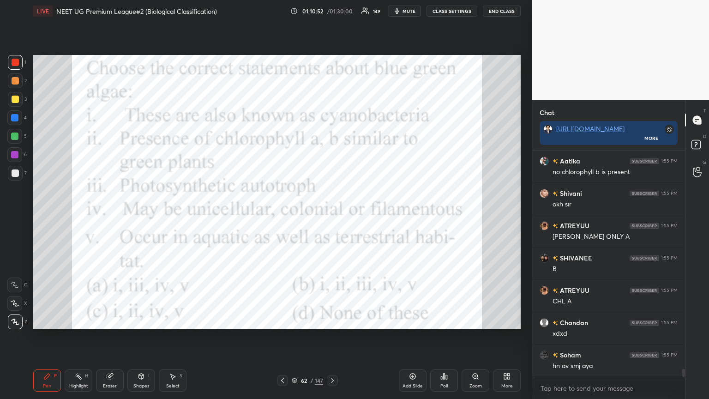
click at [331, 216] on icon at bounding box center [332, 380] width 7 height 7
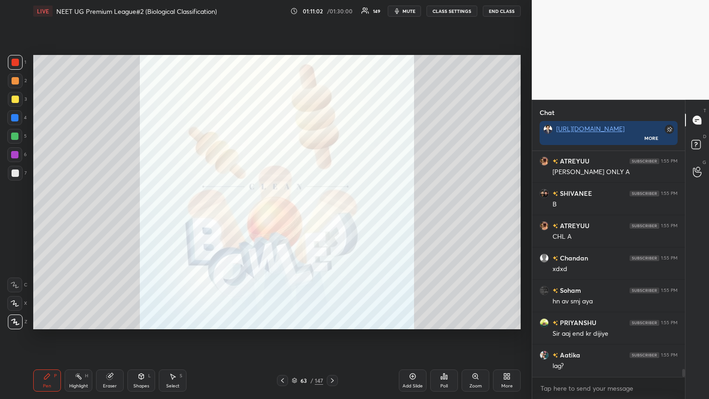
click at [331, 216] on div "Add Slide" at bounding box center [413, 380] width 28 height 22
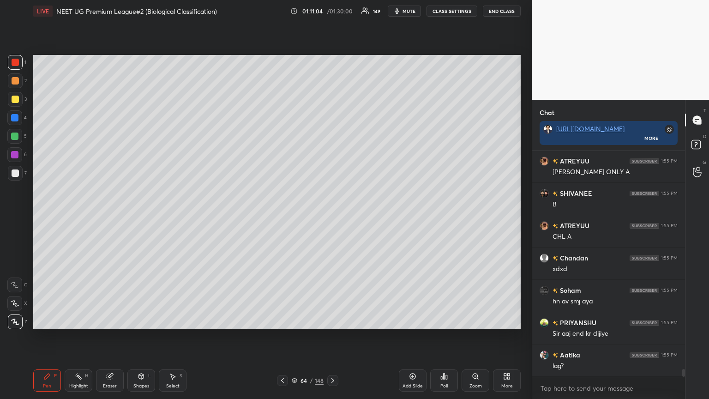
click at [284, 216] on icon at bounding box center [282, 380] width 7 height 7
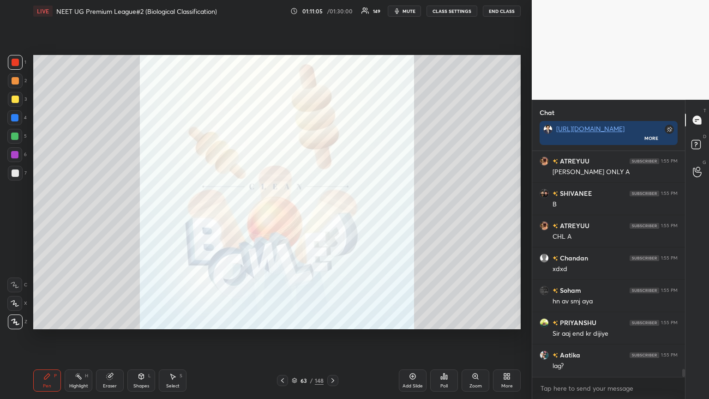
click at [331, 216] on icon at bounding box center [508, 378] width 2 height 2
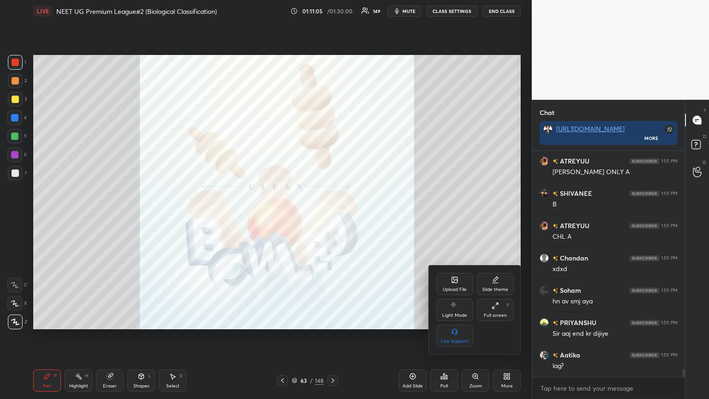
click at [331, 216] on div "Upload File" at bounding box center [454, 284] width 37 height 22
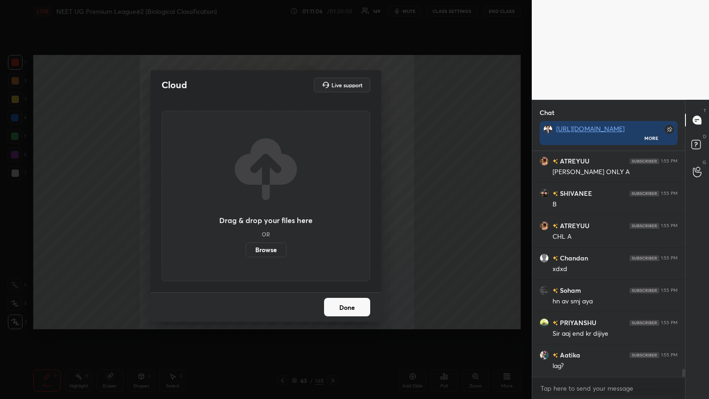
click at [251, 216] on label "Browse" at bounding box center [265, 249] width 41 height 15
click at [245, 216] on input "Browse" at bounding box center [245, 249] width 0 height 15
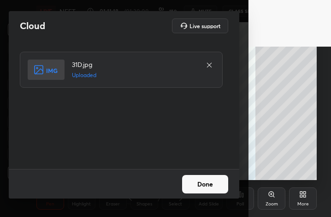
click at [204, 192] on button "Done" at bounding box center [205, 184] width 46 height 18
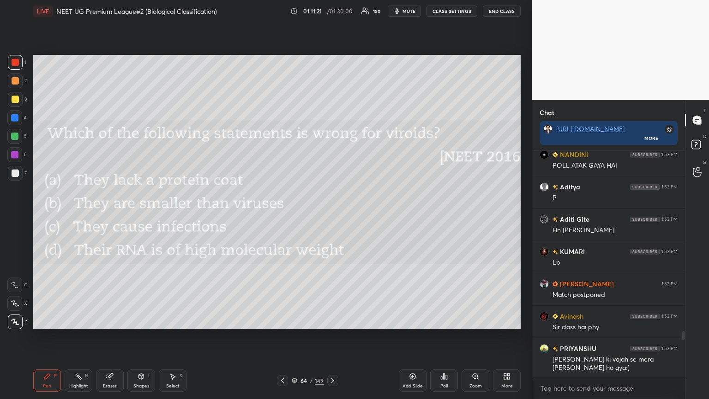
click at [331, 7] on button "mute" at bounding box center [404, 11] width 33 height 11
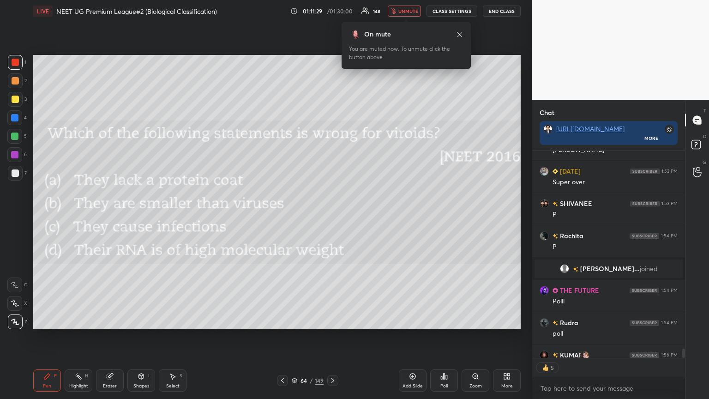
click at [331, 216] on div "Poll" at bounding box center [444, 380] width 28 height 22
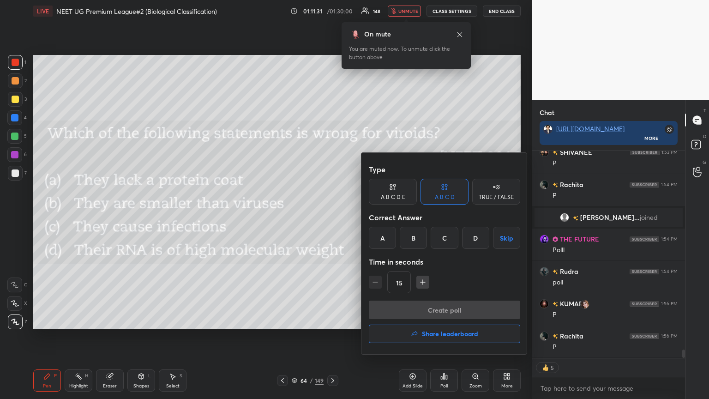
click at [331, 216] on div "D" at bounding box center [475, 238] width 27 height 22
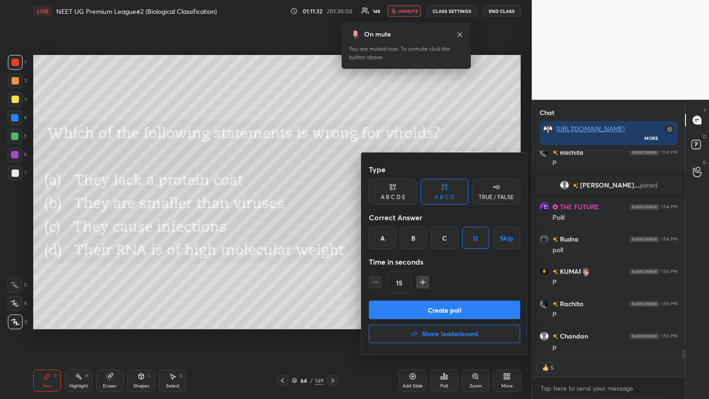
click at [331, 216] on button "Create poll" at bounding box center [444, 309] width 151 height 18
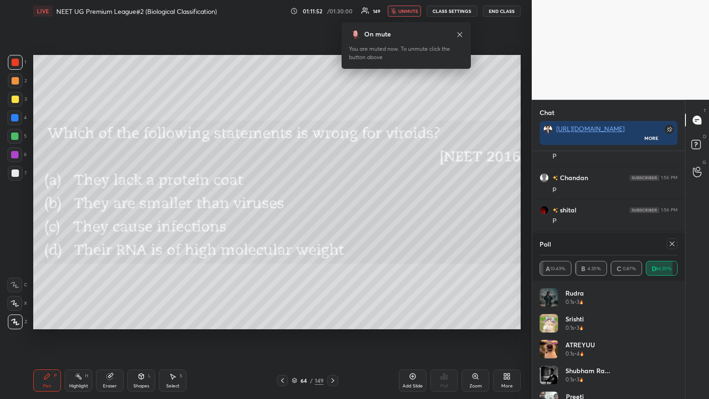
click at [331, 8] on span "unmute" at bounding box center [408, 11] width 20 height 6
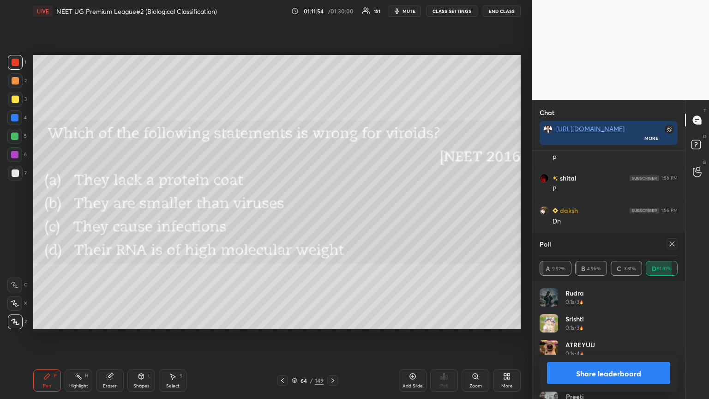
click at [331, 216] on button "Share leaderboard" at bounding box center [608, 373] width 123 height 22
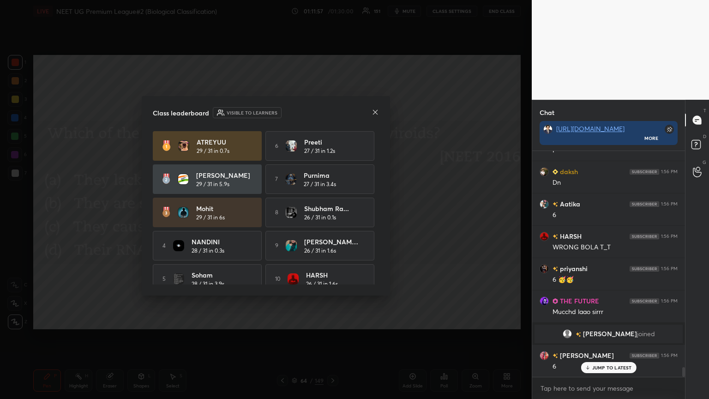
click at [331, 111] on icon at bounding box center [374, 111] width 7 height 7
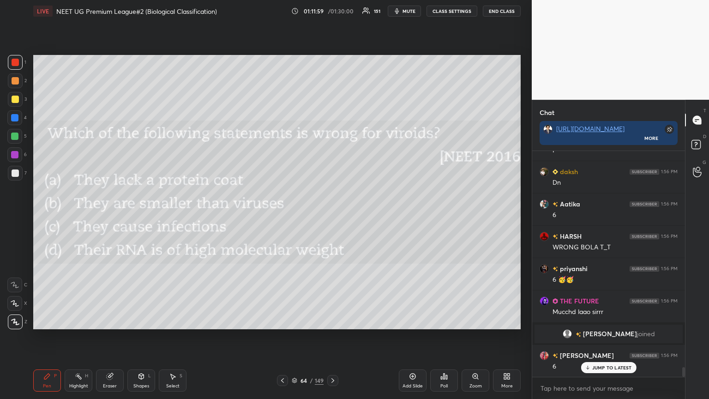
click at [277, 216] on div at bounding box center [282, 380] width 11 height 11
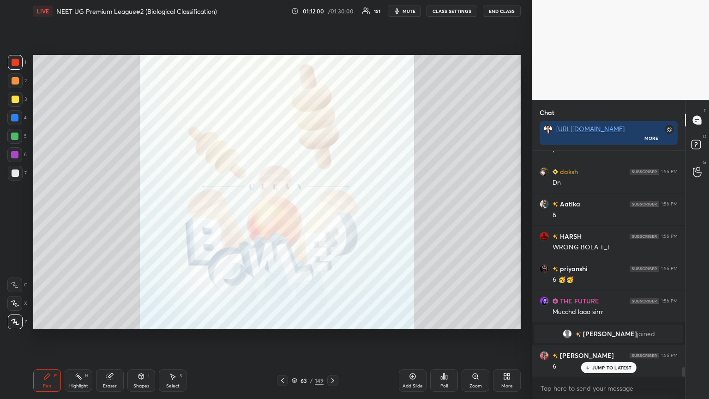
drag, startPoint x: 330, startPoint y: 377, endPoint x: 386, endPoint y: 354, distance: 60.2
click at [331, 216] on div at bounding box center [332, 380] width 11 height 11
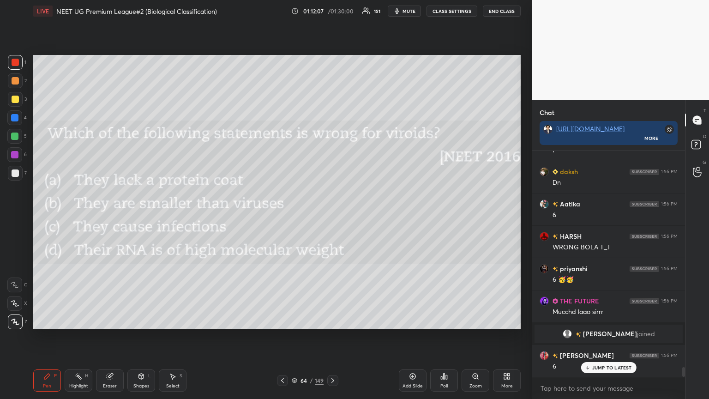
click at [331, 216] on p "JUMP TO LATEST" at bounding box center [612, 368] width 40 height 6
click at [331, 216] on div "More" at bounding box center [507, 380] width 28 height 22
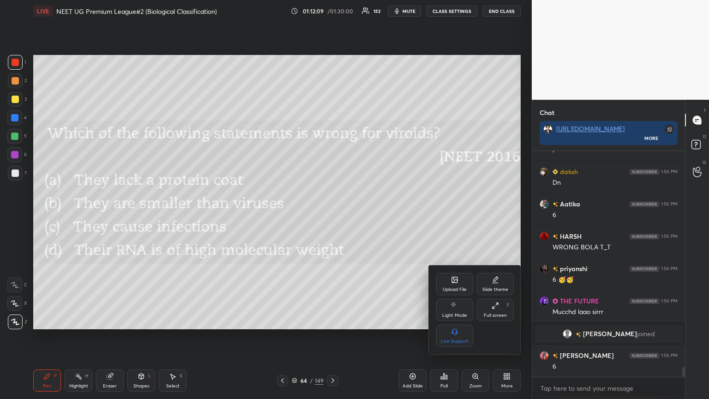
click at [331, 216] on div "Upload File" at bounding box center [455, 289] width 24 height 5
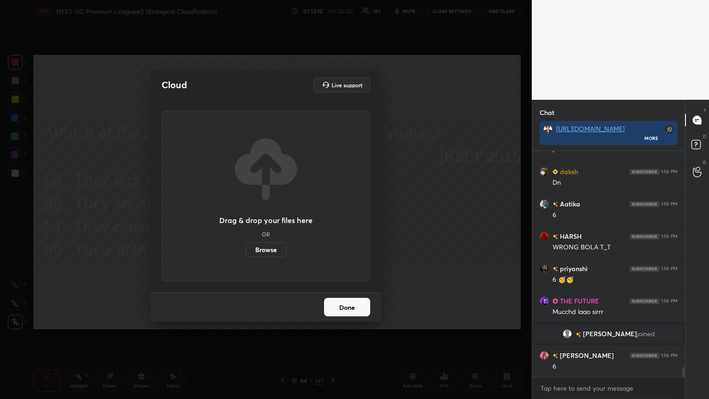
click at [271, 216] on label "Browse" at bounding box center [265, 249] width 41 height 15
click at [245, 216] on input "Browse" at bounding box center [245, 249] width 0 height 15
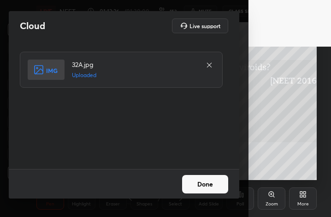
click at [209, 188] on button "Done" at bounding box center [205, 184] width 46 height 18
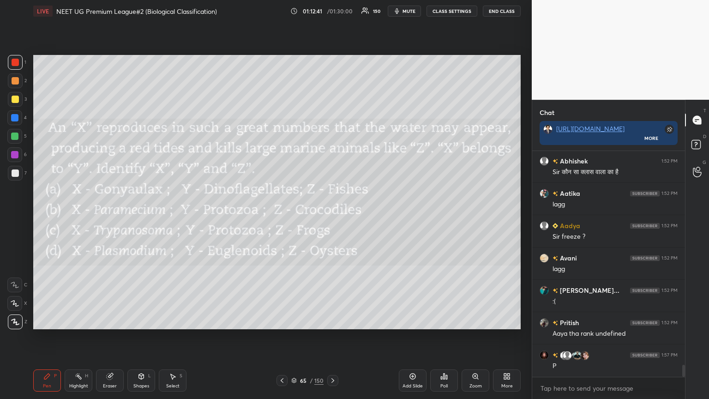
click at [331, 216] on div "Poll" at bounding box center [444, 380] width 28 height 22
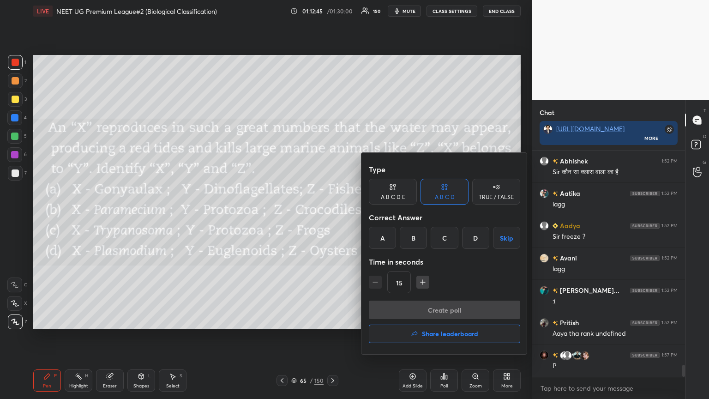
click at [331, 216] on div "A" at bounding box center [382, 238] width 27 height 22
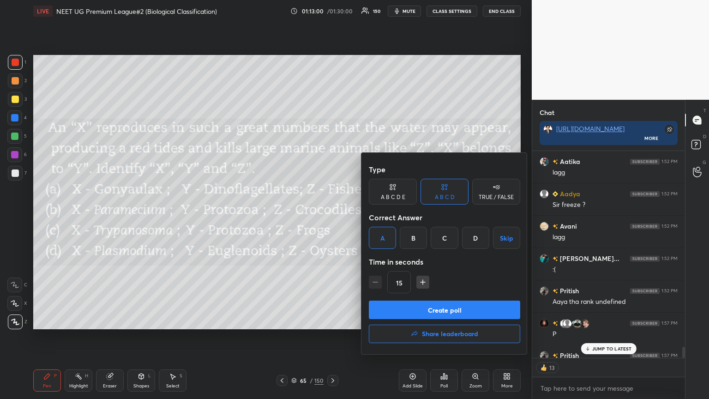
click at [331, 216] on button "Create poll" at bounding box center [444, 309] width 151 height 18
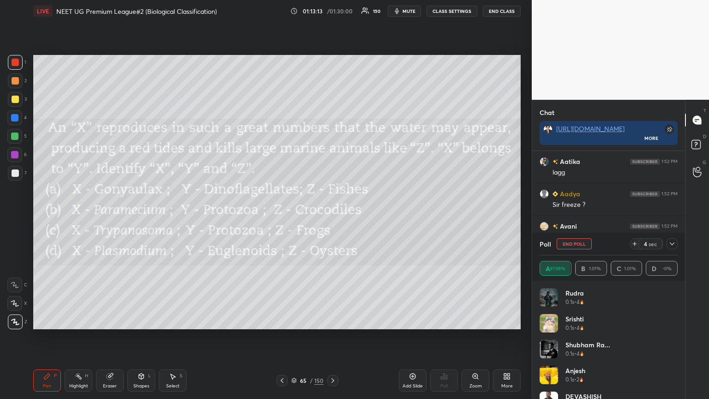
scroll to position [108, 135]
click at [331, 216] on icon at bounding box center [634, 243] width 7 height 7
drag, startPoint x: 635, startPoint y: 243, endPoint x: 634, endPoint y: 233, distance: 10.6
click at [331, 216] on div "Poll End Poll 1 sec" at bounding box center [608, 244] width 138 height 22
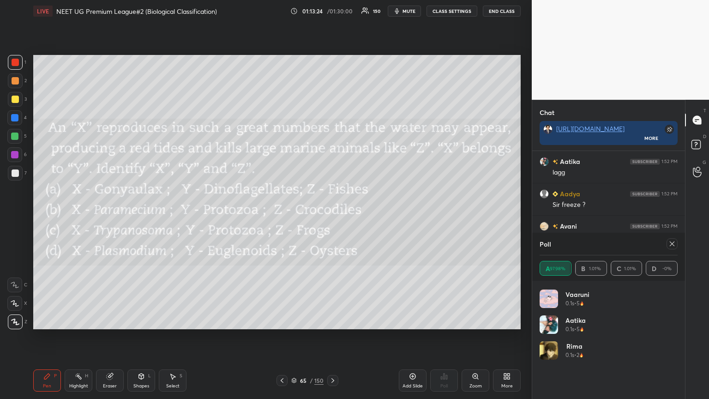
scroll to position [277, 0]
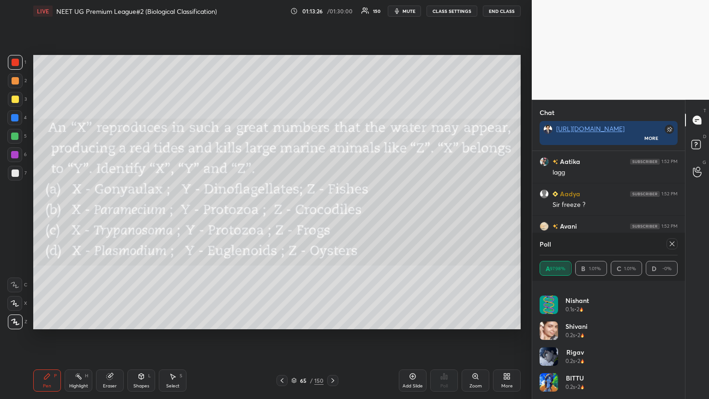
click at [331, 216] on icon at bounding box center [672, 243] width 5 height 5
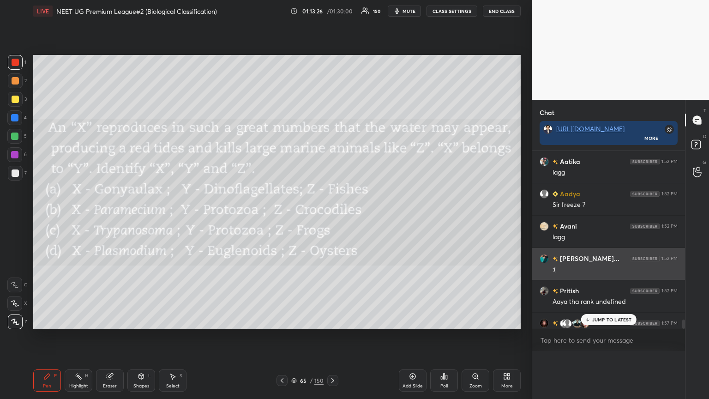
scroll to position [194, 150]
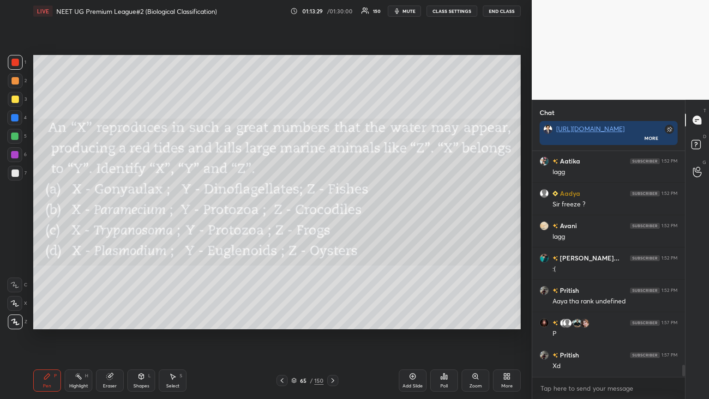
click at [283, 216] on icon at bounding box center [281, 380] width 7 height 7
click at [331, 216] on icon at bounding box center [332, 380] width 7 height 7
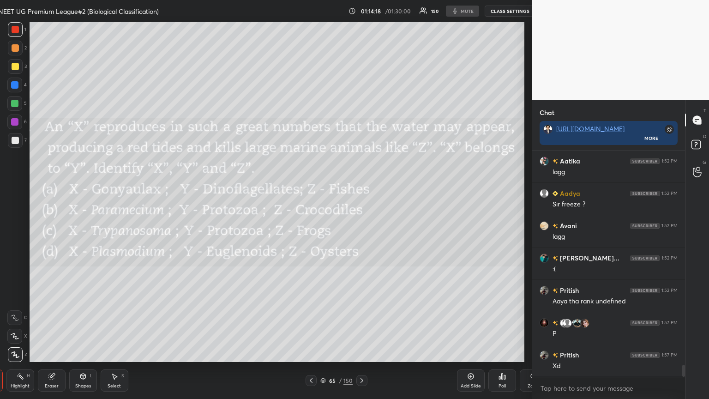
type textarea "x"
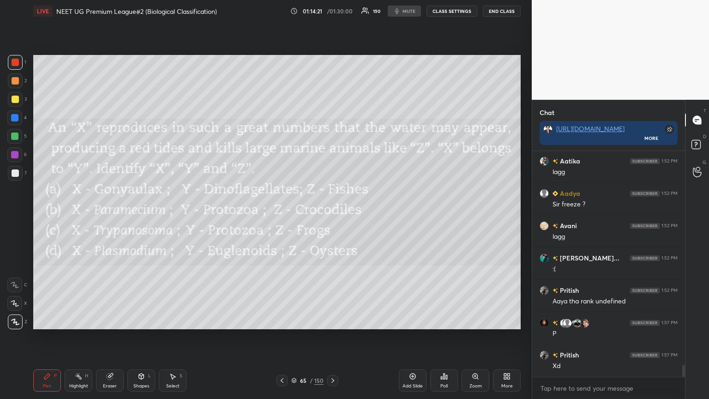
click at [331, 216] on div "Setting up your live class Poll for secs No correct answer Start poll" at bounding box center [277, 192] width 495 height 340
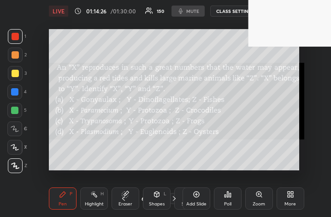
scroll to position [158, 292]
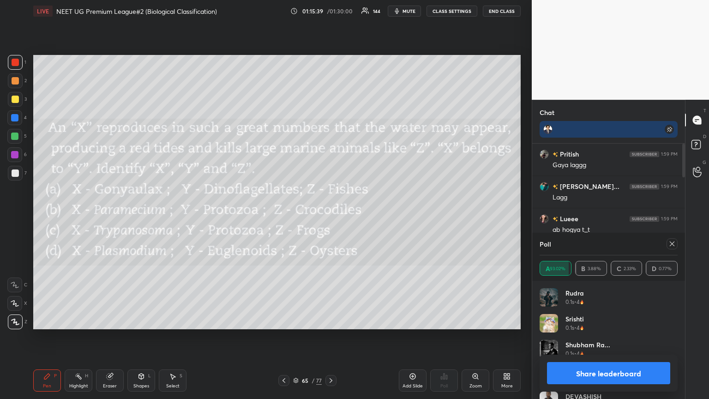
click at [331, 216] on button "Share leaderboard" at bounding box center [608, 373] width 123 height 22
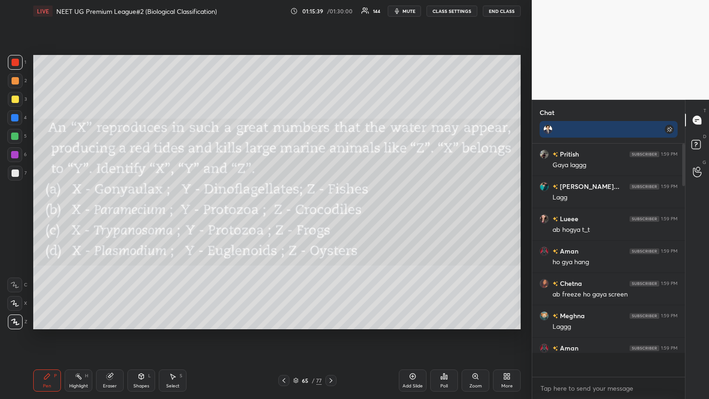
scroll to position [3, 3]
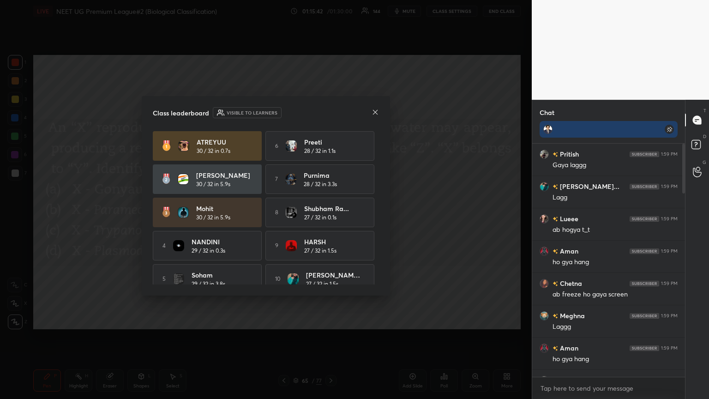
click at [331, 114] on icon at bounding box center [374, 111] width 7 height 7
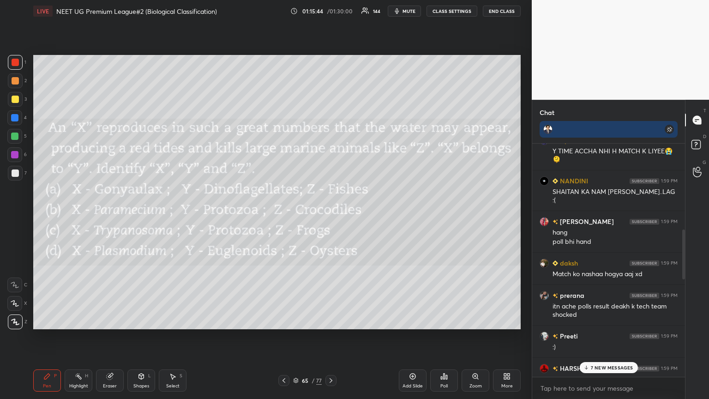
click at [331, 216] on p "7 NEW MESSAGES" at bounding box center [612, 368] width 42 height 6
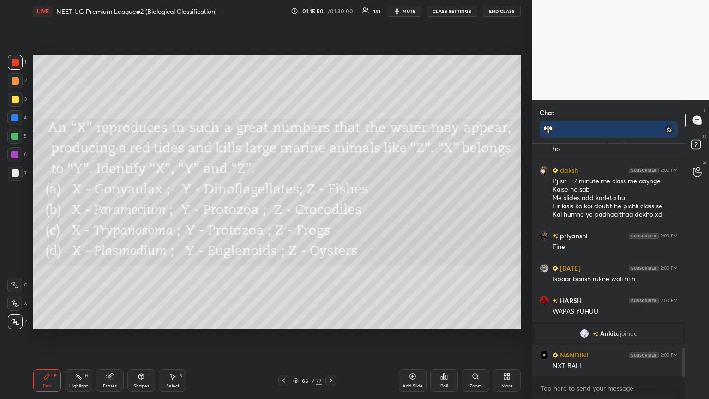
click at [331, 216] on div "More" at bounding box center [507, 380] width 28 height 22
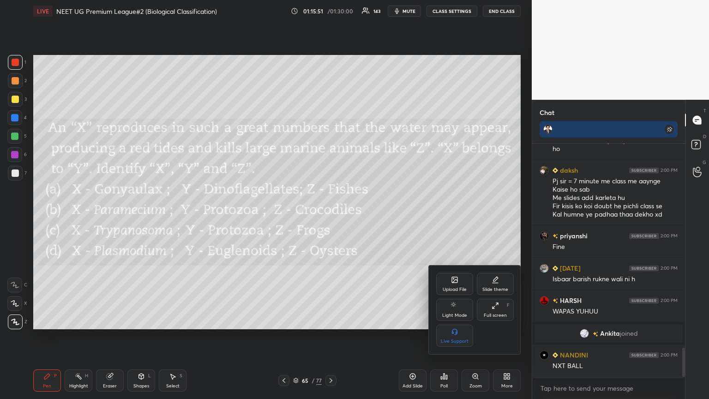
click at [331, 216] on div "Upload File" at bounding box center [455, 289] width 24 height 5
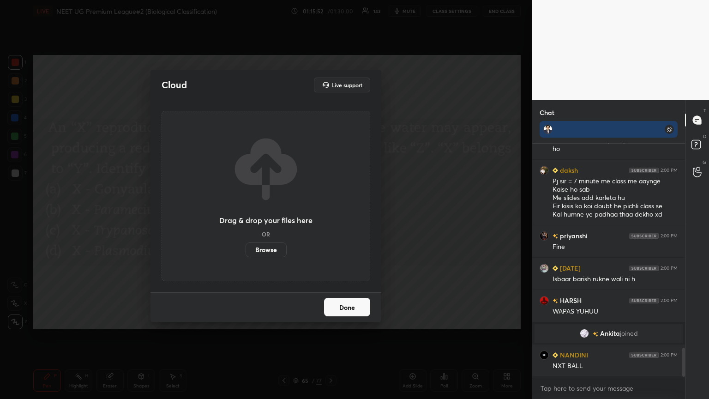
click at [273, 216] on label "Browse" at bounding box center [265, 249] width 41 height 15
click at [245, 216] on input "Browse" at bounding box center [245, 249] width 0 height 15
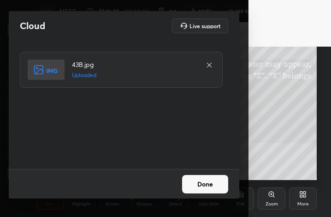
click at [197, 179] on button "Done" at bounding box center [205, 184] width 46 height 18
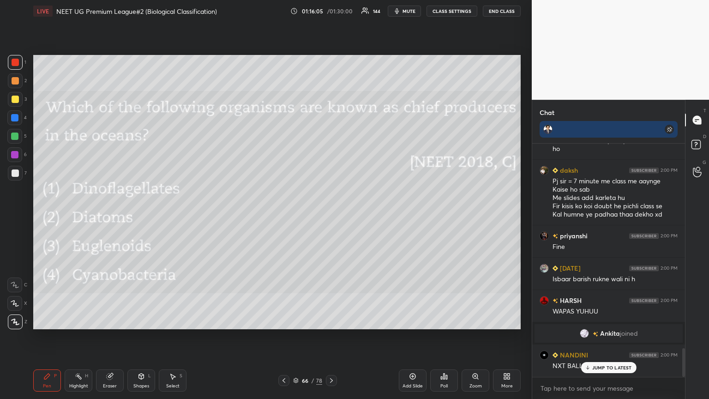
click at [331, 216] on div "Poll" at bounding box center [444, 380] width 28 height 22
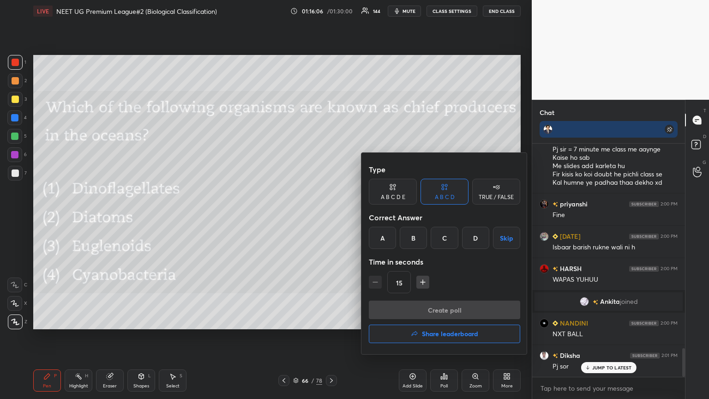
click at [331, 216] on div "B" at bounding box center [413, 238] width 27 height 22
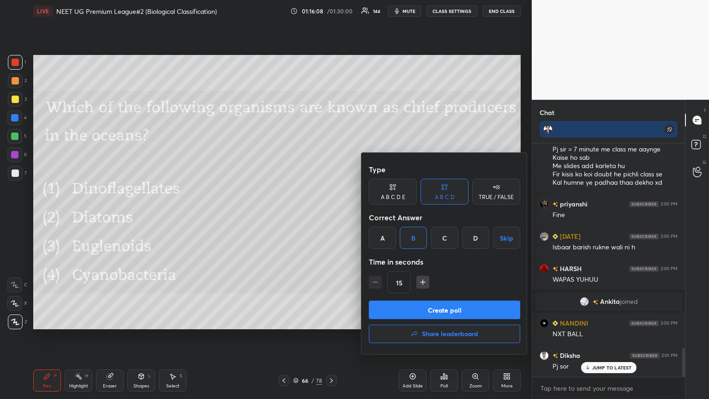
click at [331, 216] on button "Create poll" at bounding box center [444, 309] width 151 height 18
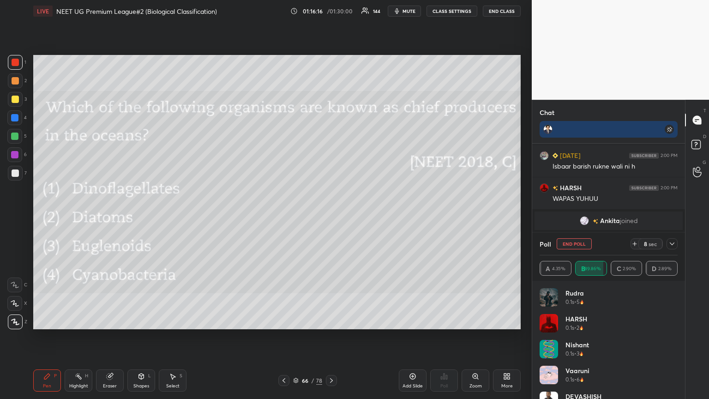
click at [331, 216] on div "More" at bounding box center [507, 380] width 28 height 22
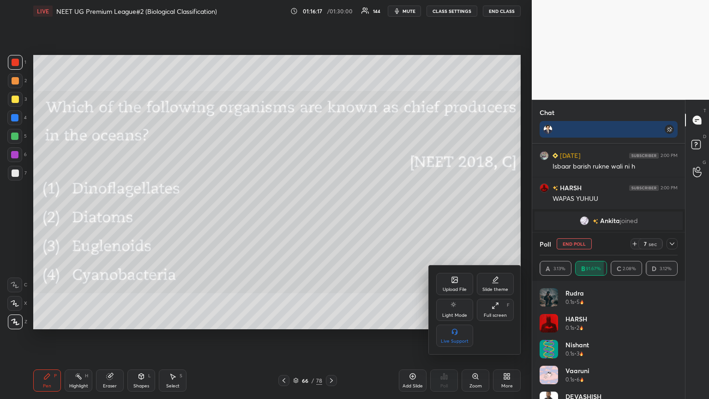
click at [331, 216] on div "Upload File" at bounding box center [455, 289] width 24 height 5
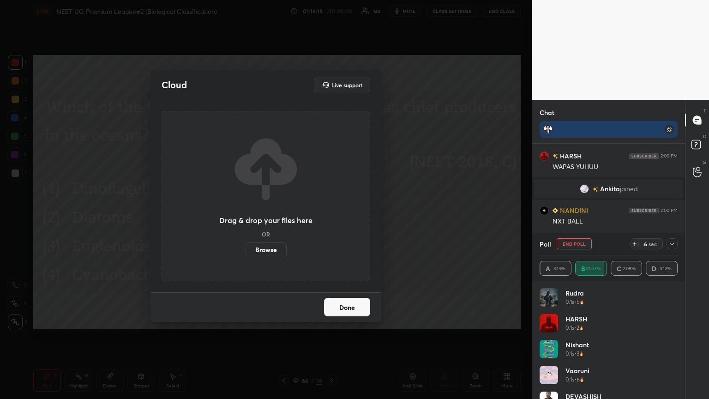
click at [275, 216] on label "Browse" at bounding box center [265, 249] width 41 height 15
click at [245, 216] on input "Browse" at bounding box center [245, 249] width 0 height 15
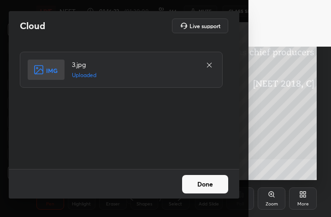
click at [210, 185] on button "Done" at bounding box center [205, 184] width 46 height 18
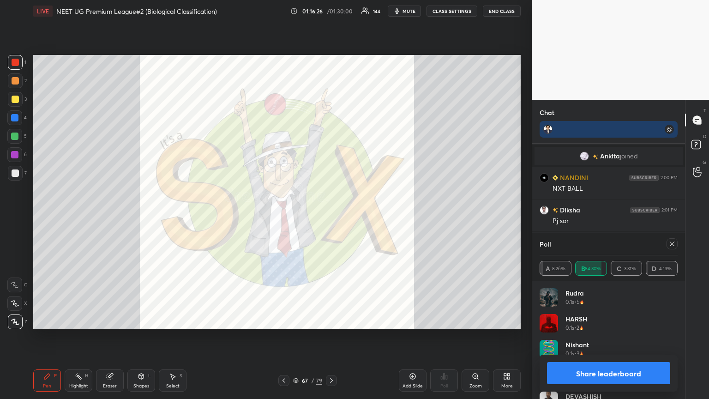
click at [331, 12] on button "mute" at bounding box center [404, 11] width 33 height 11
click at [331, 216] on button "Share leaderboard" at bounding box center [608, 373] width 123 height 22
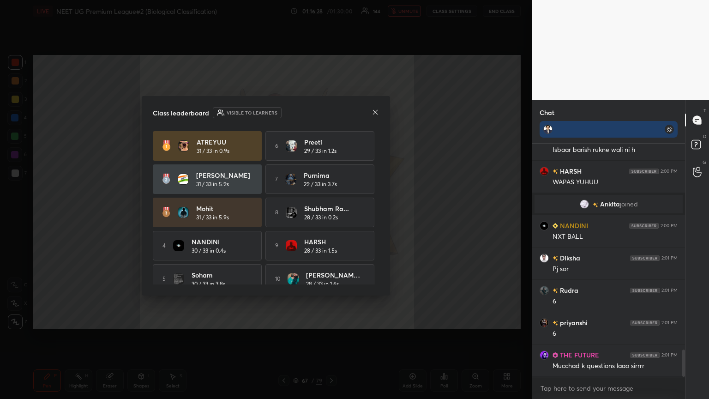
click at [331, 111] on icon at bounding box center [374, 111] width 7 height 7
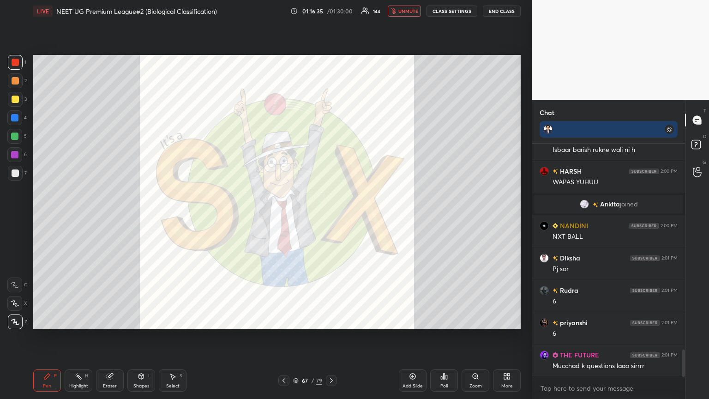
click at [331, 216] on icon at bounding box center [506, 375] width 7 height 7
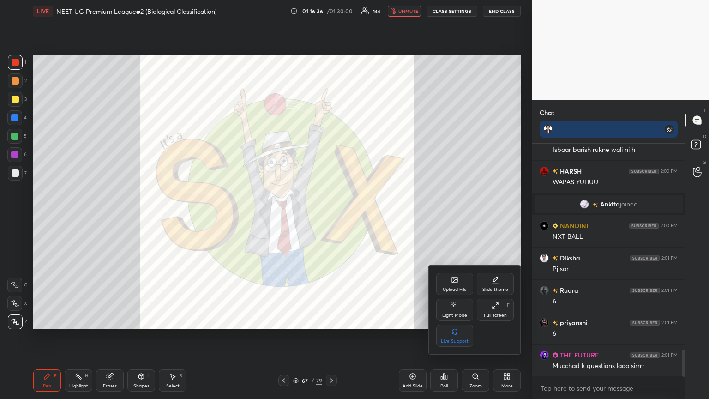
click at [331, 216] on div "Upload File" at bounding box center [455, 289] width 24 height 5
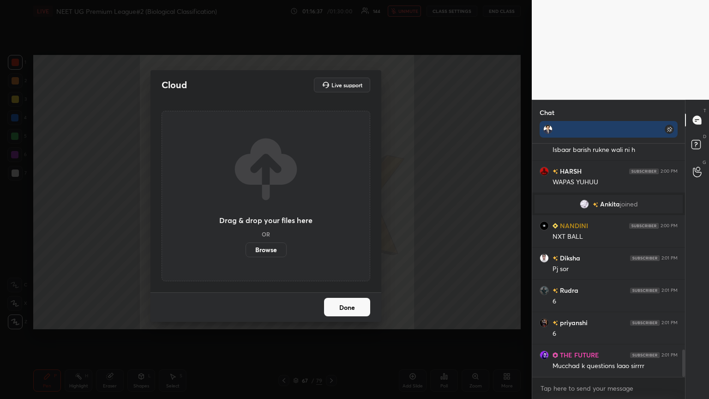
click at [266, 216] on label "Browse" at bounding box center [265, 249] width 41 height 15
click at [245, 216] on input "Browse" at bounding box center [245, 249] width 0 height 15
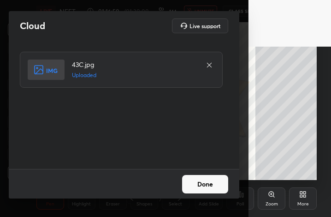
click at [203, 184] on button "Done" at bounding box center [205, 184] width 46 height 18
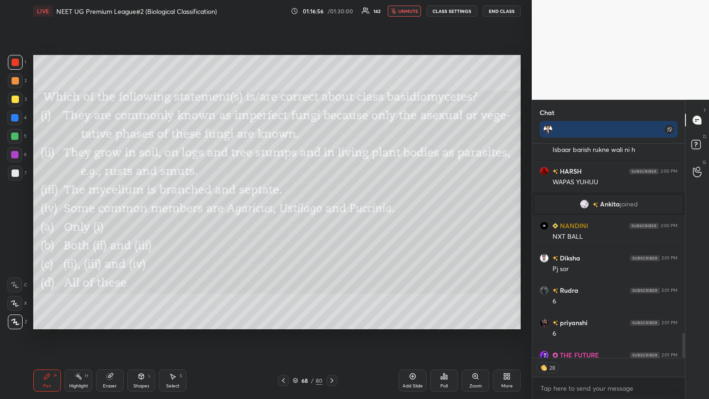
click at [331, 216] on div "More" at bounding box center [507, 380] width 28 height 22
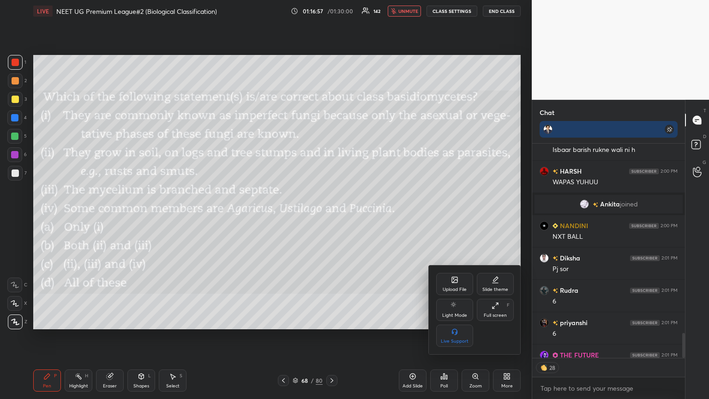
click at [331, 216] on div "Upload File" at bounding box center [454, 284] width 37 height 22
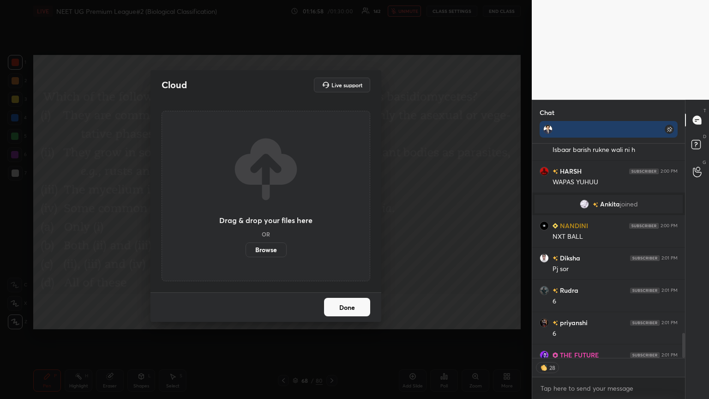
click at [271, 216] on label "Browse" at bounding box center [265, 249] width 41 height 15
click at [245, 216] on input "Browse" at bounding box center [245, 249] width 0 height 15
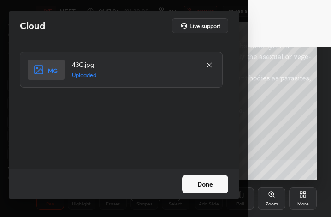
click at [205, 183] on button "Done" at bounding box center [205, 184] width 46 height 18
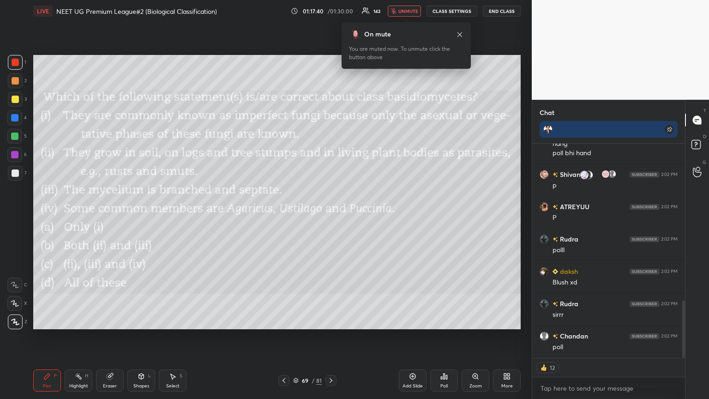
click at [331, 216] on div "Poll" at bounding box center [444, 380] width 28 height 22
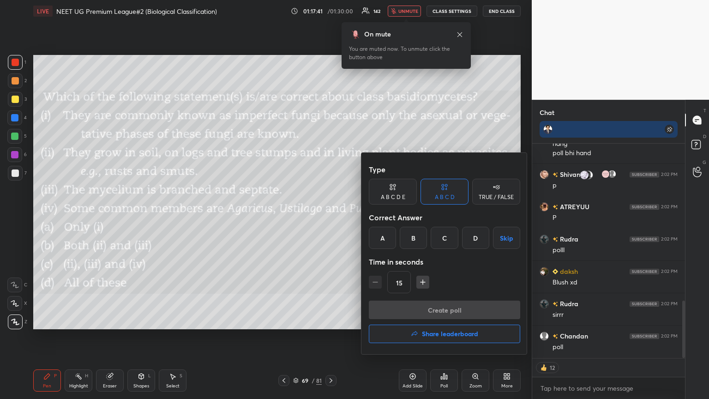
drag, startPoint x: 443, startPoint y: 234, endPoint x: 445, endPoint y: 247, distance: 13.1
click at [331, 216] on div "C" at bounding box center [444, 238] width 27 height 22
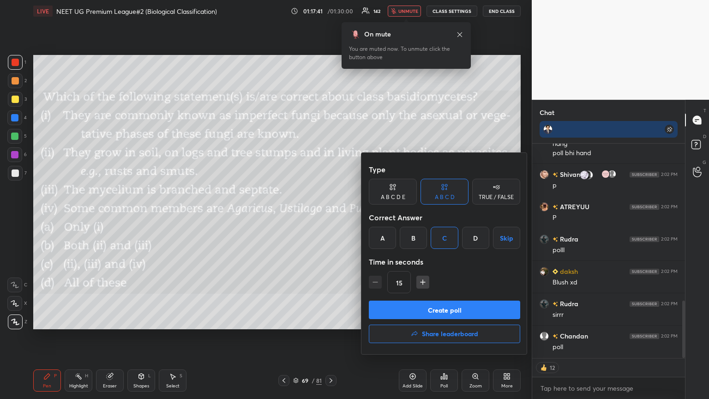
click at [331, 216] on button "Create poll" at bounding box center [444, 309] width 151 height 18
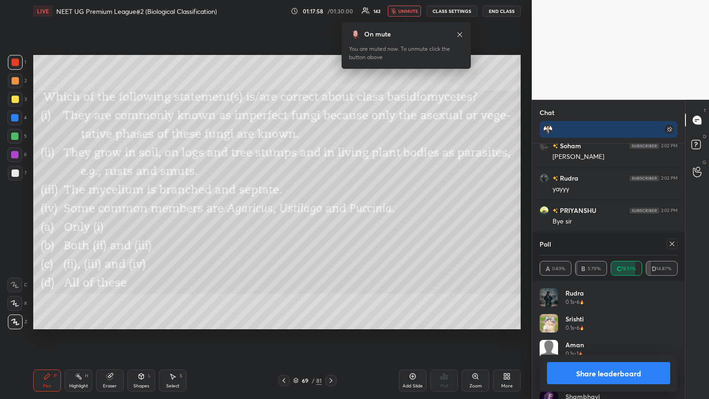
click at [331, 216] on button "Share leaderboard" at bounding box center [608, 373] width 123 height 22
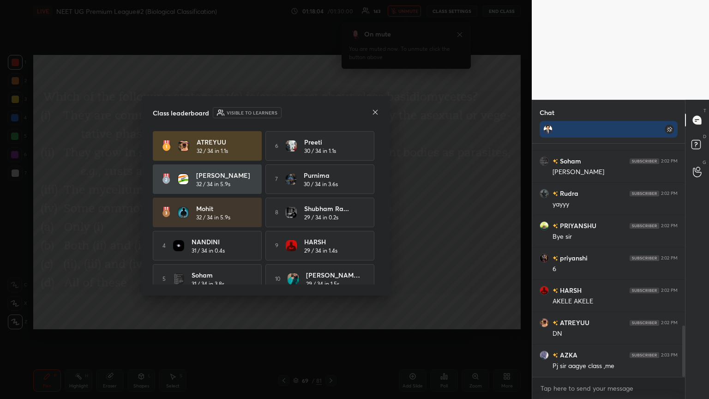
click at [331, 114] on icon at bounding box center [374, 111] width 7 height 7
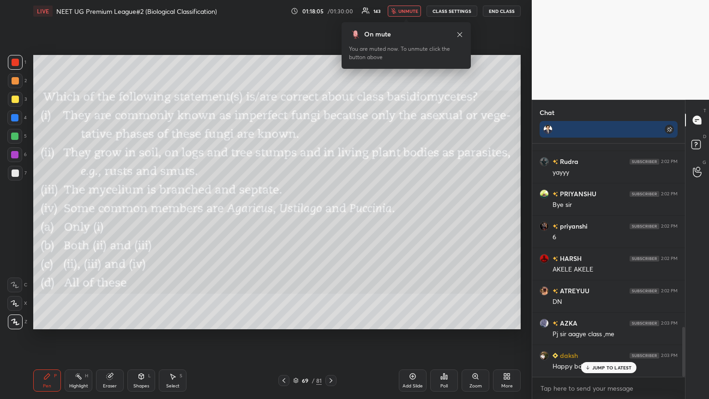
click at [284, 216] on icon at bounding box center [283, 380] width 7 height 7
click at [285, 216] on div at bounding box center [283, 380] width 11 height 11
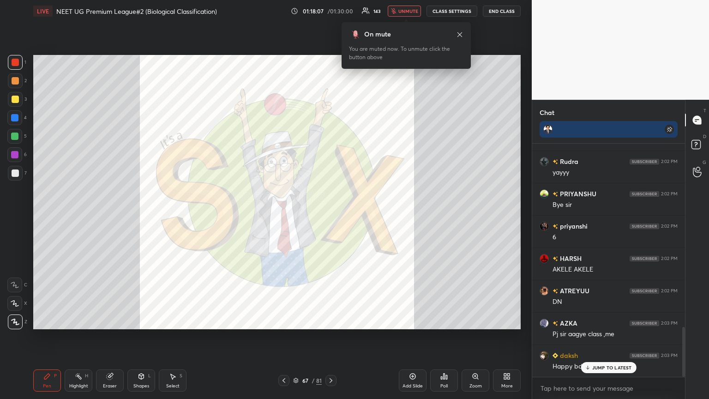
click at [331, 216] on div at bounding box center [330, 380] width 11 height 11
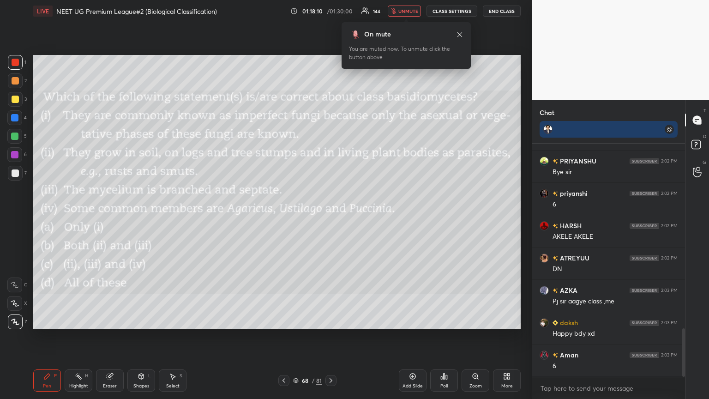
click at [331, 216] on icon at bounding box center [508, 374] width 2 height 2
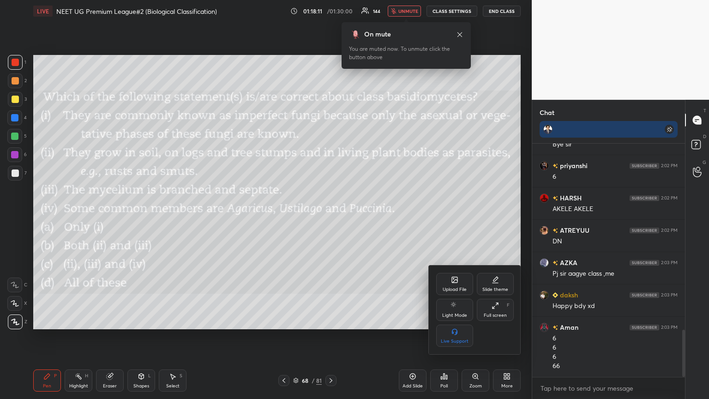
click at [331, 216] on div "Upload File" at bounding box center [454, 284] width 37 height 22
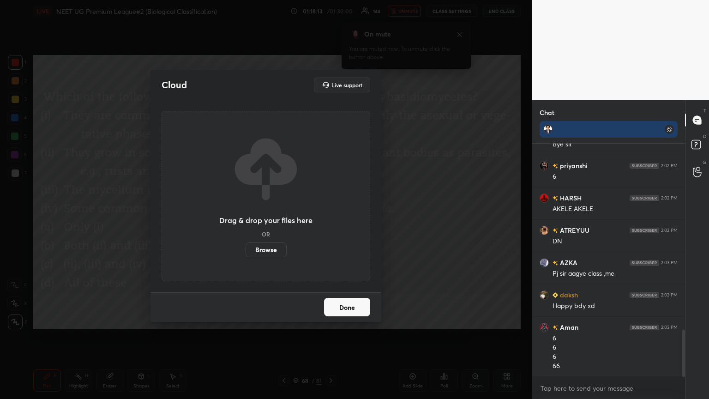
click at [263, 216] on label "Browse" at bounding box center [265, 249] width 41 height 15
click at [245, 216] on input "Browse" at bounding box center [245, 249] width 0 height 15
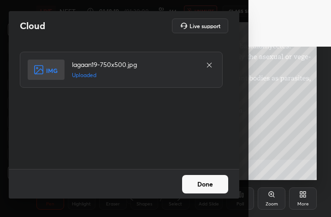
click at [212, 189] on button "Done" at bounding box center [205, 184] width 46 height 18
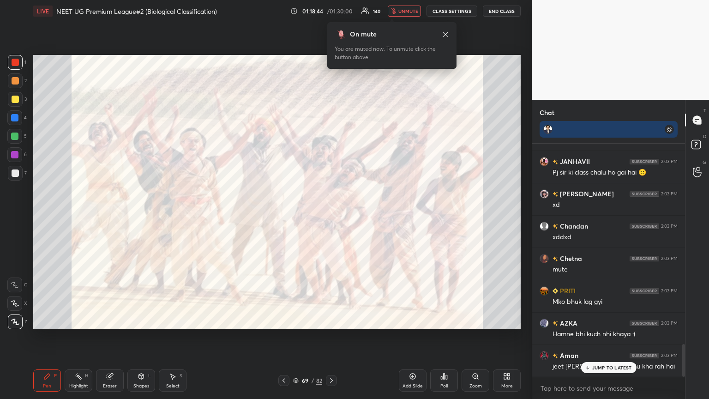
click at [331, 12] on icon "button" at bounding box center [393, 11] width 5 height 6
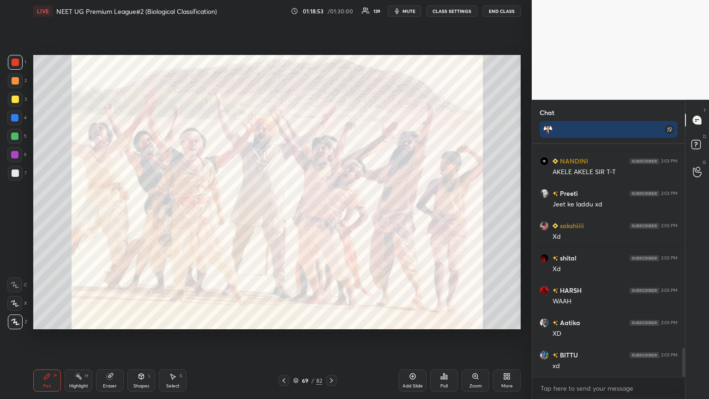
click at [331, 8] on icon "button" at bounding box center [396, 10] width 7 height 7
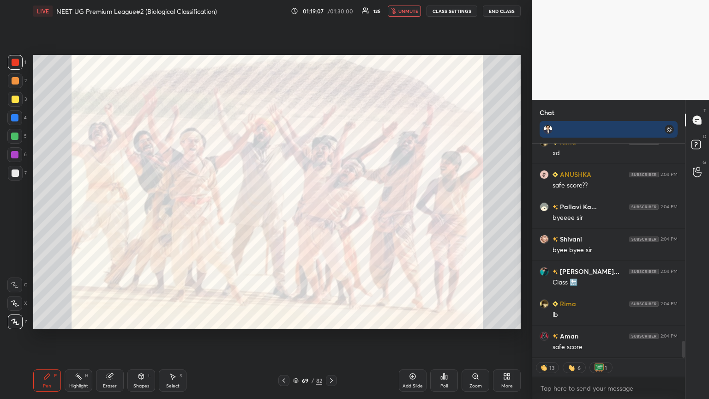
click at [284, 216] on icon at bounding box center [283, 380] width 7 height 7
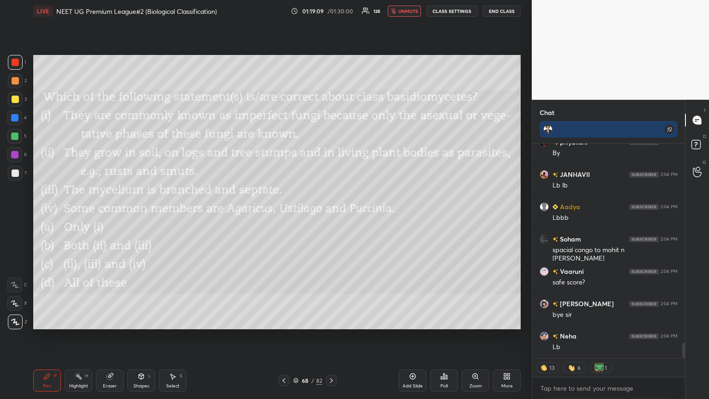
click at [331, 216] on icon at bounding box center [331, 380] width 7 height 7
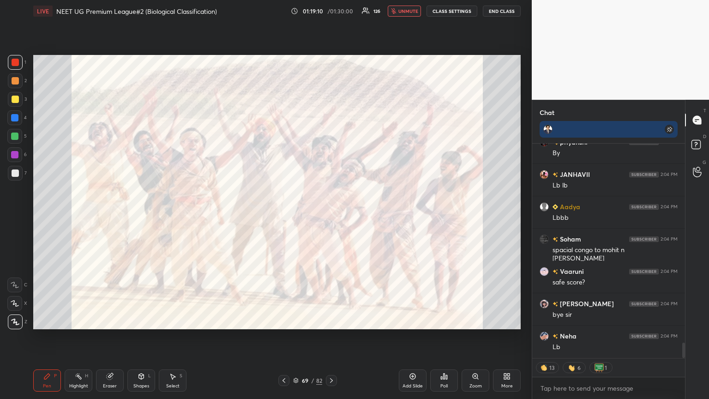
click at [331, 216] on div "Poll" at bounding box center [444, 380] width 28 height 22
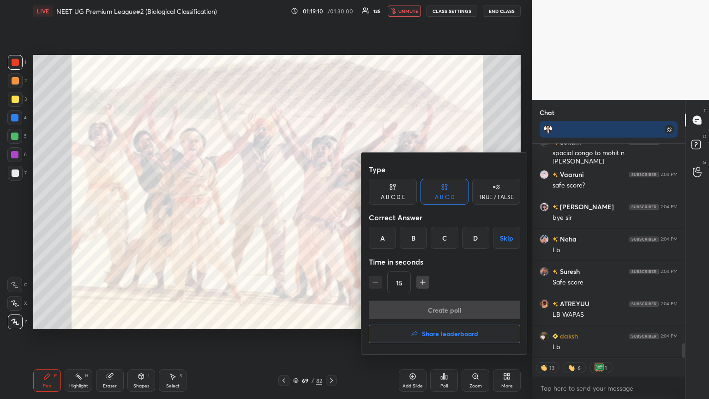
click at [331, 216] on h4 "Share leaderboard" at bounding box center [450, 333] width 56 height 6
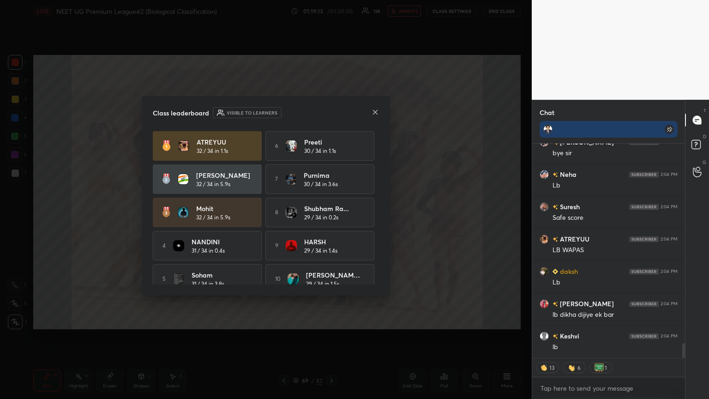
click at [331, 113] on icon at bounding box center [374, 111] width 7 height 7
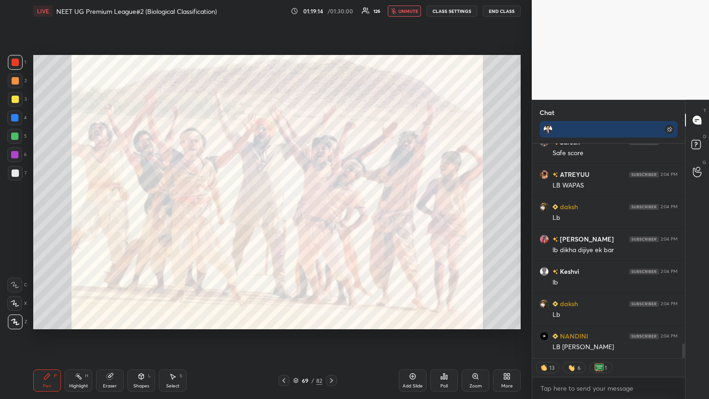
click at [331, 216] on icon at bounding box center [443, 375] width 7 height 7
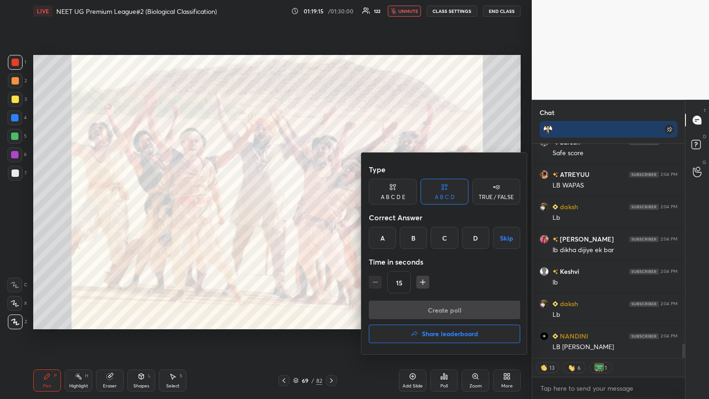
click at [331, 216] on h4 "Share leaderboard" at bounding box center [450, 333] width 56 height 6
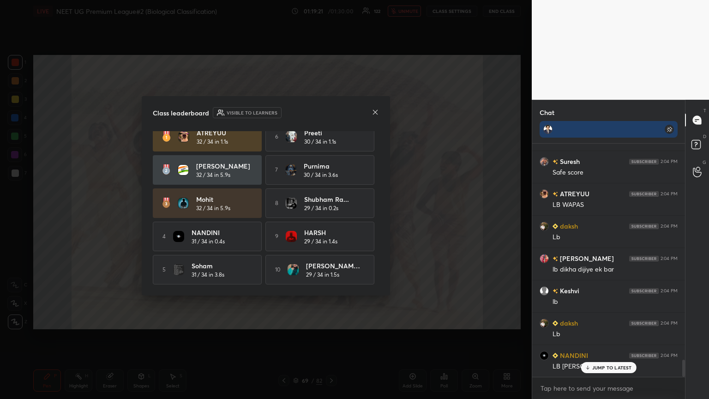
drag, startPoint x: 380, startPoint y: 216, endPoint x: 379, endPoint y: 154, distance: 61.8
click at [331, 154] on div "Class leaderboard Visible to learners ATREYUU 32 / 34 in 1.1s 6 Preeti 30 / 34 …" at bounding box center [266, 195] width 248 height 199
click at [331, 138] on div "Class leaderboard Visible to learners ATREYUU 32 / 34 in 1.1s 6 Preeti 30 / 34 …" at bounding box center [266, 195] width 248 height 199
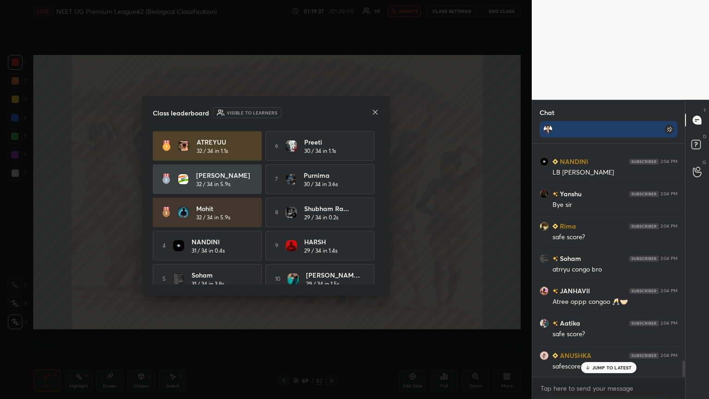
click at [331, 112] on icon at bounding box center [374, 111] width 7 height 7
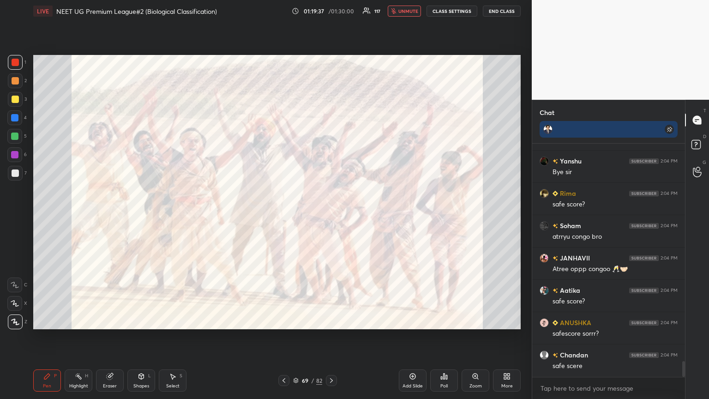
click at [331, 216] on icon at bounding box center [412, 375] width 7 height 7
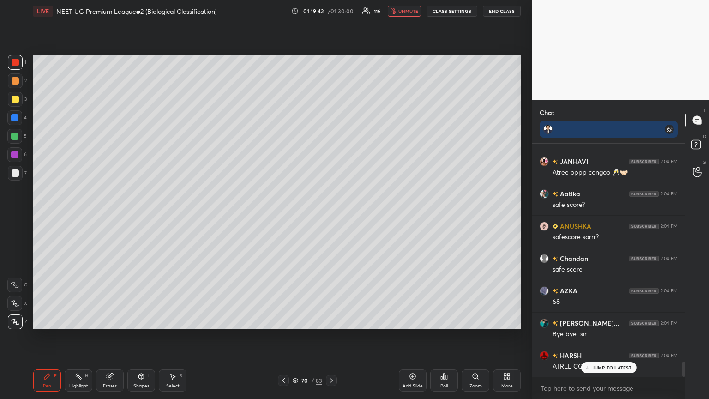
click at [331, 216] on icon at bounding box center [443, 375] width 7 height 7
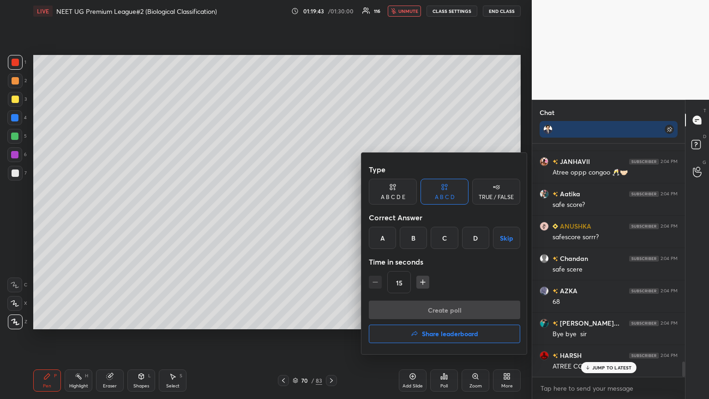
click at [331, 216] on button "Share leaderboard" at bounding box center [444, 333] width 151 height 18
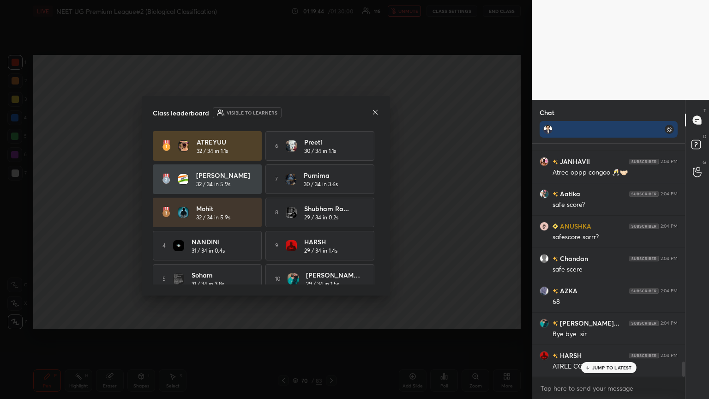
click at [331, 216] on div "Class leaderboard Visible to learners ATREYUU 32 / 34 in 1.1s 6 Preeti 30 / 34 …" at bounding box center [266, 195] width 248 height 199
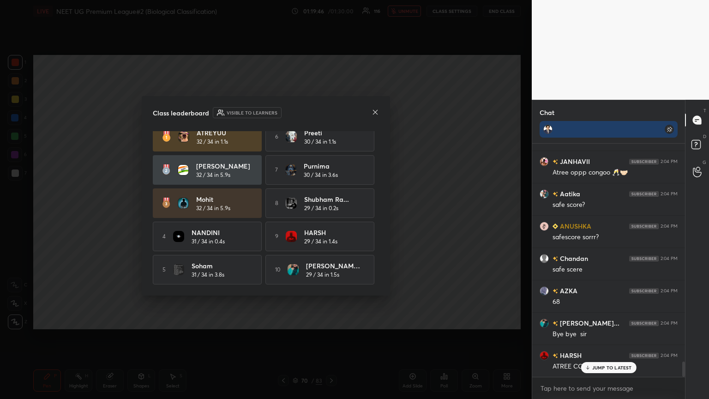
click at [331, 111] on icon at bounding box center [375, 111] width 5 height 5
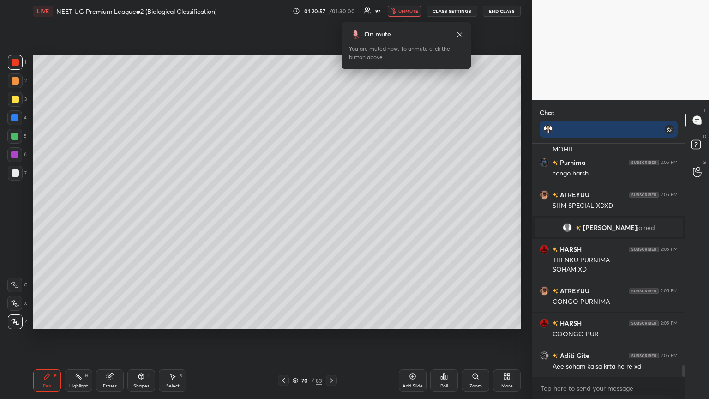
scroll to position [4583, 0]
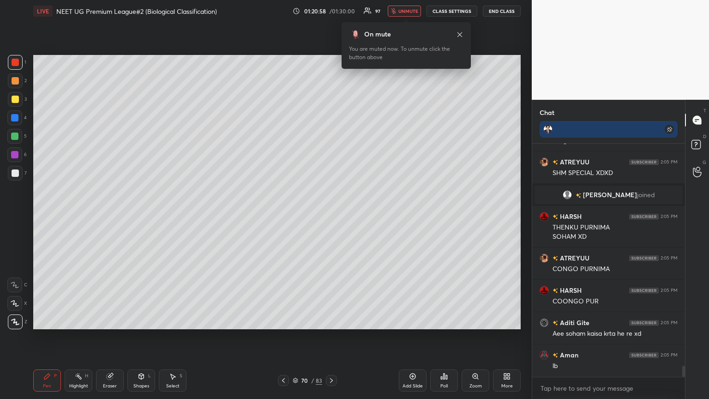
click at [331, 216] on div "Poll" at bounding box center [444, 380] width 28 height 22
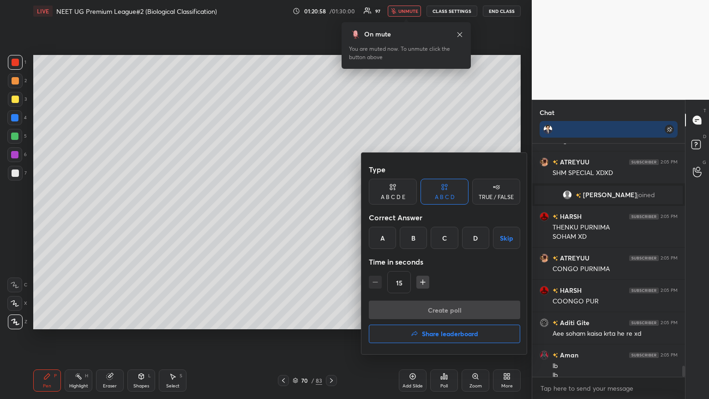
scroll to position [4592, 0]
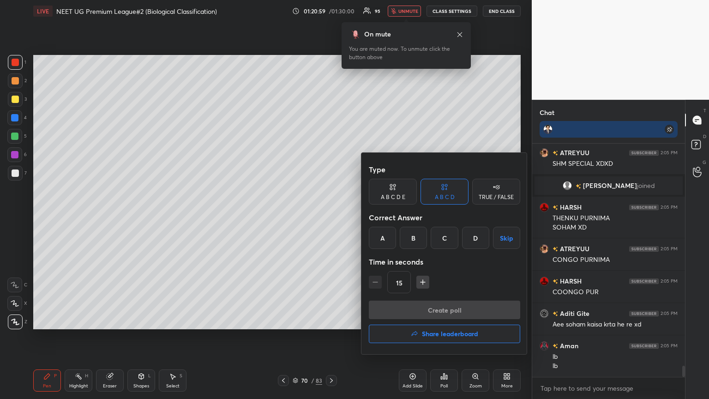
click at [331, 216] on button "Share leaderboard" at bounding box center [444, 333] width 151 height 18
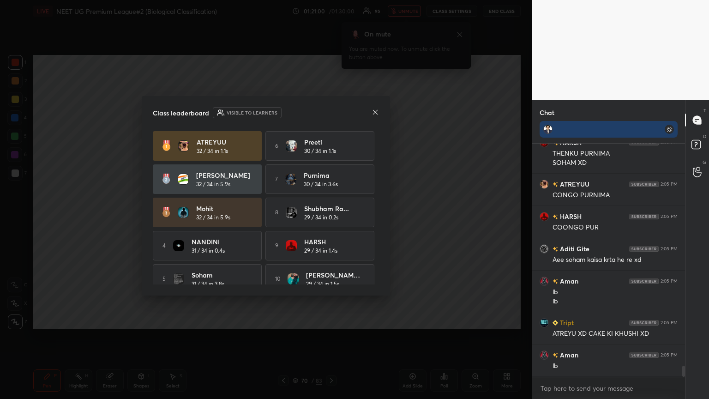
scroll to position [4688, 0]
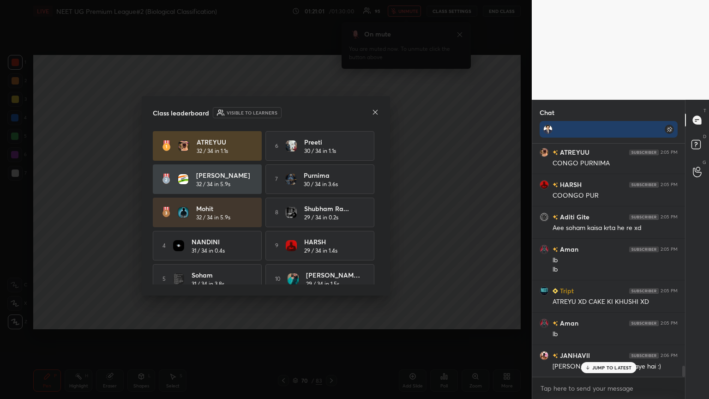
click at [331, 110] on icon at bounding box center [374, 111] width 7 height 7
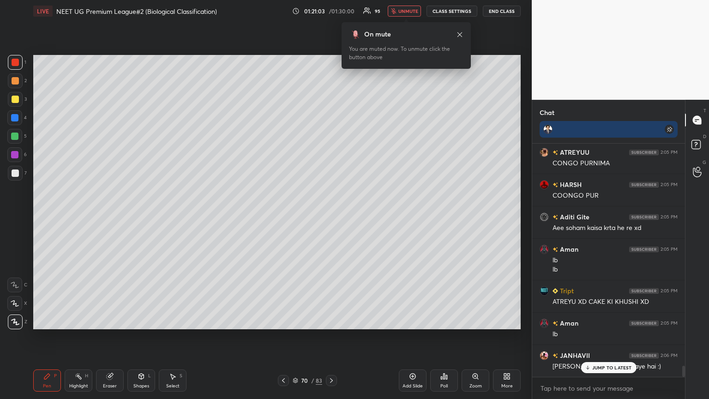
click at [331, 11] on span "unmute" at bounding box center [408, 11] width 20 height 6
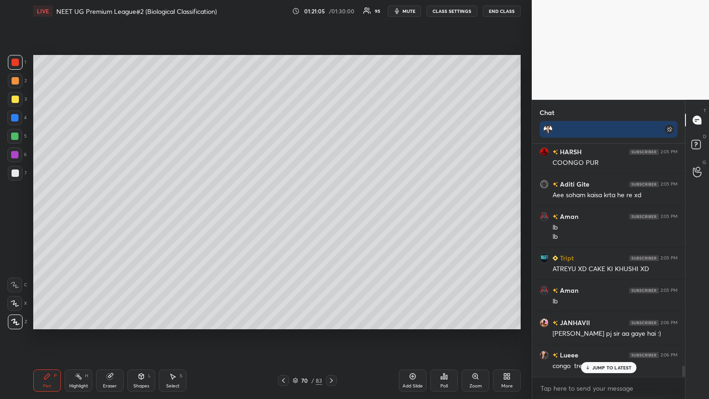
scroll to position [4753, 0]
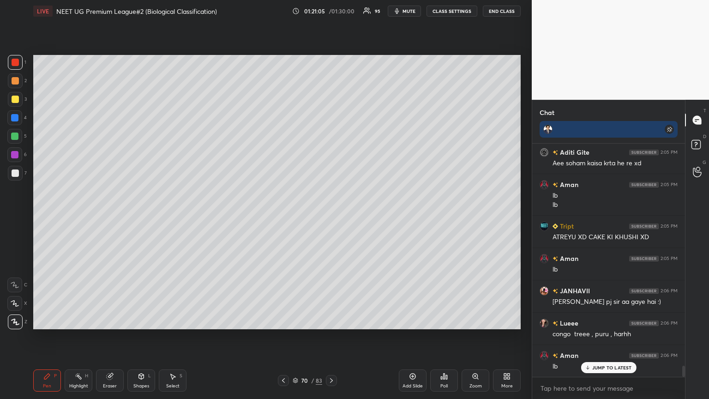
click at [331, 216] on div "Add Slide" at bounding box center [413, 380] width 28 height 22
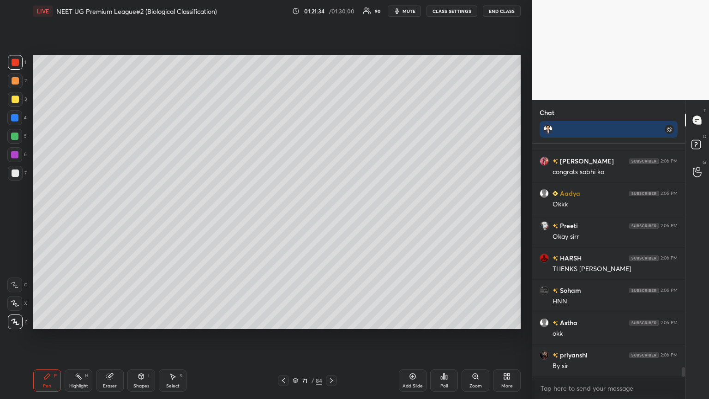
scroll to position [5408, 0]
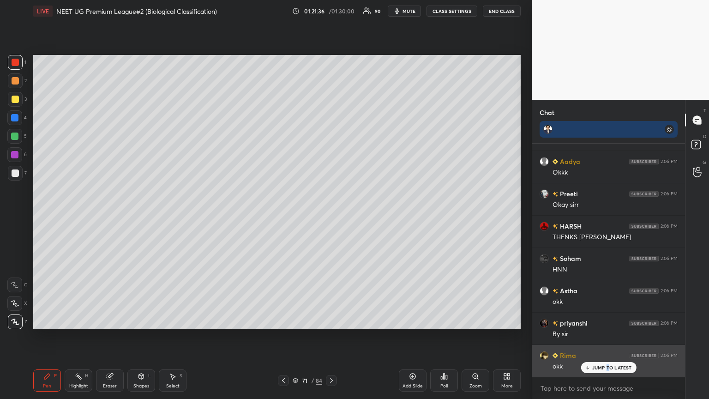
click at [331, 216] on p "JUMP TO LATEST" at bounding box center [612, 368] width 40 height 6
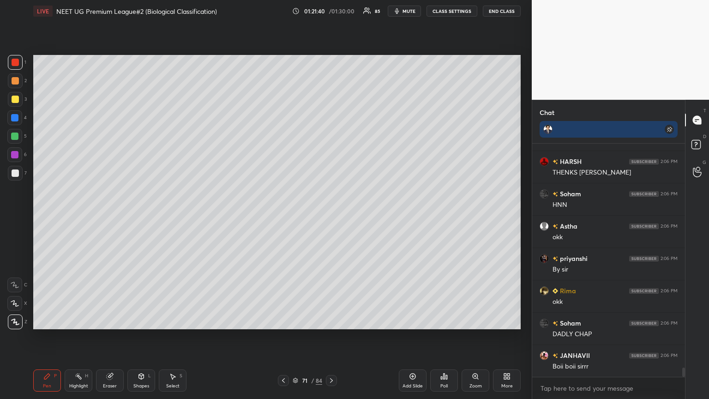
scroll to position [5506, 0]
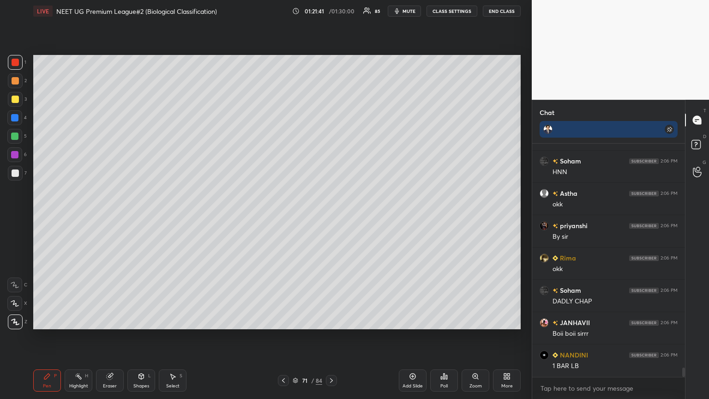
click at [331, 216] on div "Poll" at bounding box center [444, 380] width 28 height 22
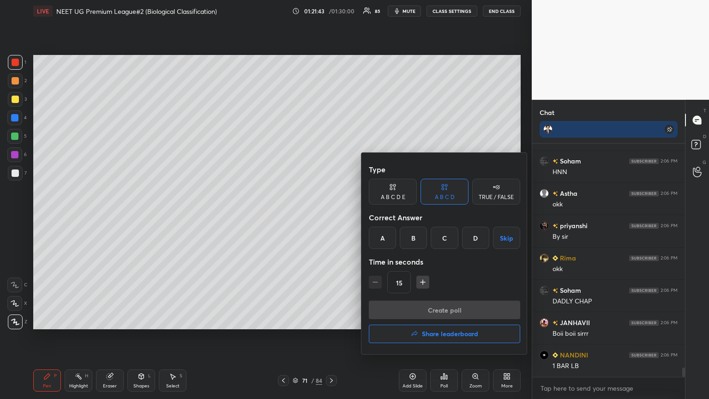
click at [331, 216] on h4 "Share leaderboard" at bounding box center [450, 333] width 56 height 6
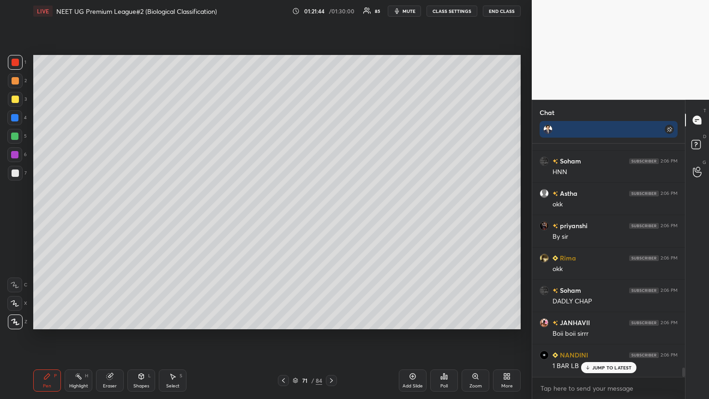
scroll to position [5537, 0]
click at [331, 216] on div "Poll" at bounding box center [444, 380] width 28 height 22
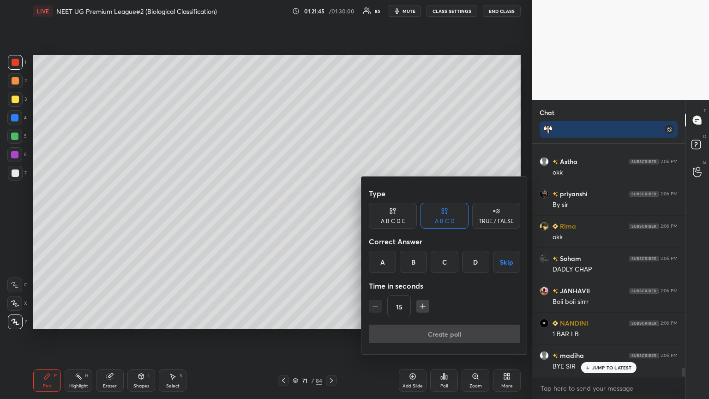
scroll to position [5570, 0]
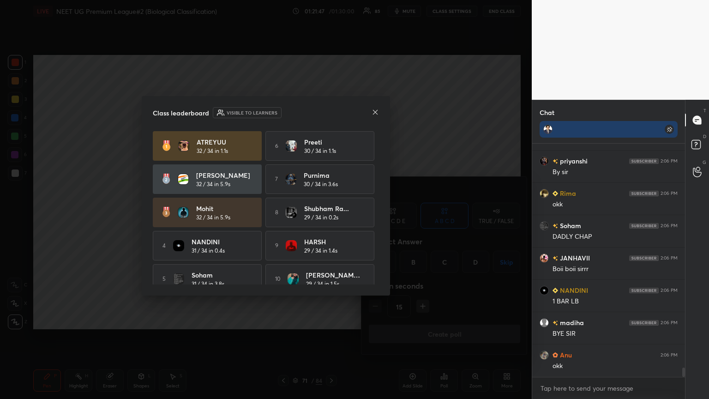
click at [331, 114] on icon at bounding box center [374, 111] width 7 height 7
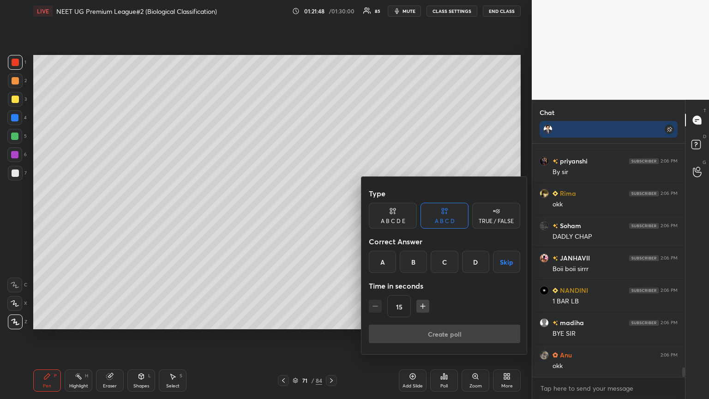
scroll to position [5602, 0]
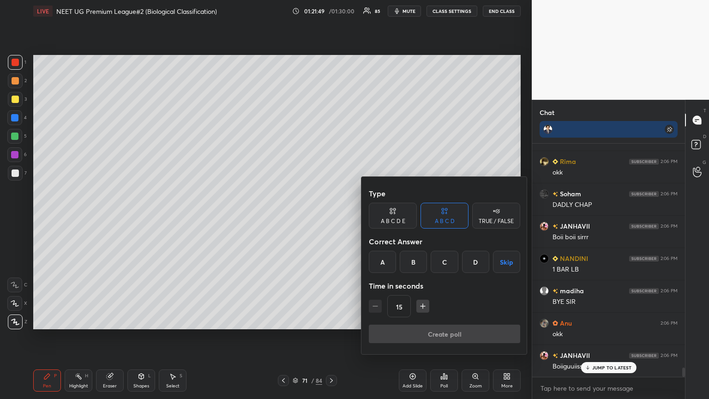
click at [331, 166] on div at bounding box center [354, 199] width 709 height 399
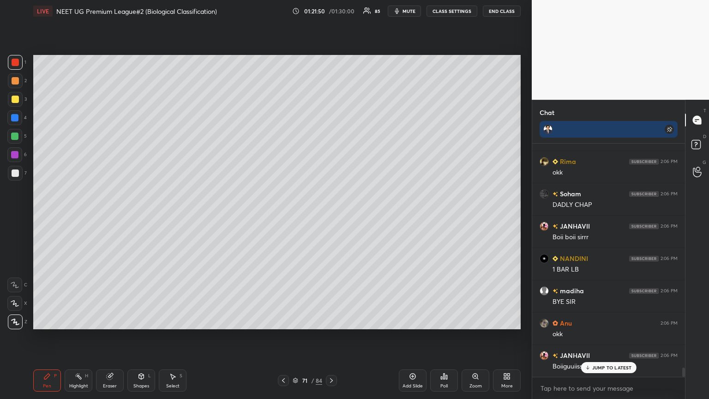
click at [331, 216] on div "Poll" at bounding box center [444, 380] width 28 height 22
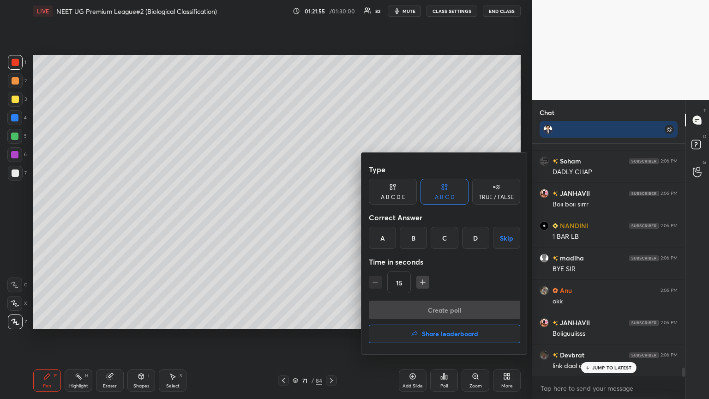
scroll to position [5667, 0]
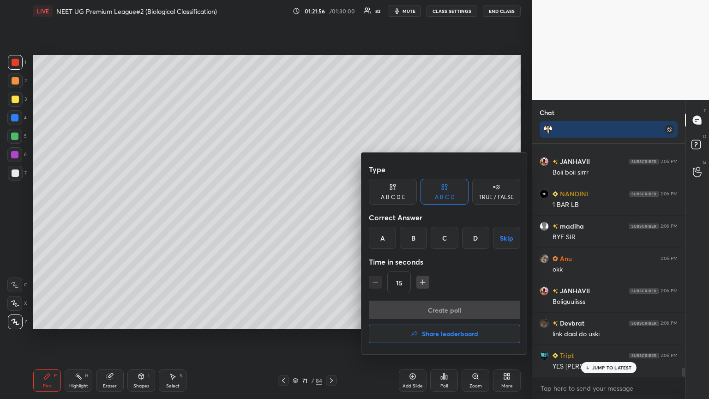
click at [331, 216] on button "Share leaderboard" at bounding box center [444, 333] width 151 height 18
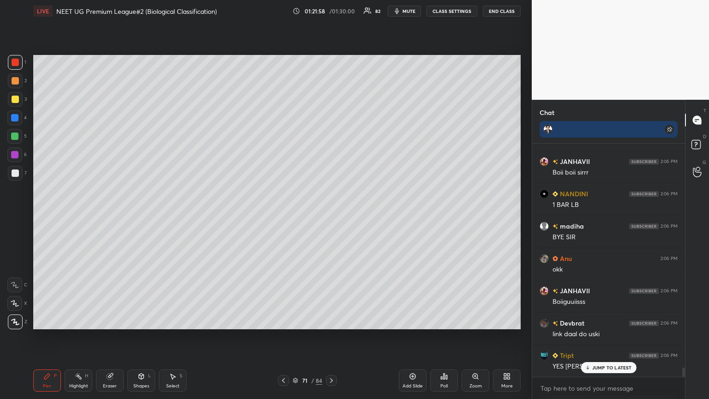
click at [331, 216] on icon at bounding box center [443, 376] width 1 height 6
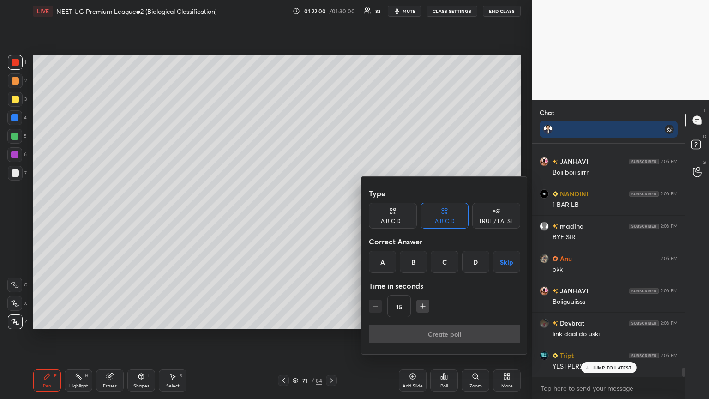
click at [331, 216] on div at bounding box center [354, 199] width 709 height 399
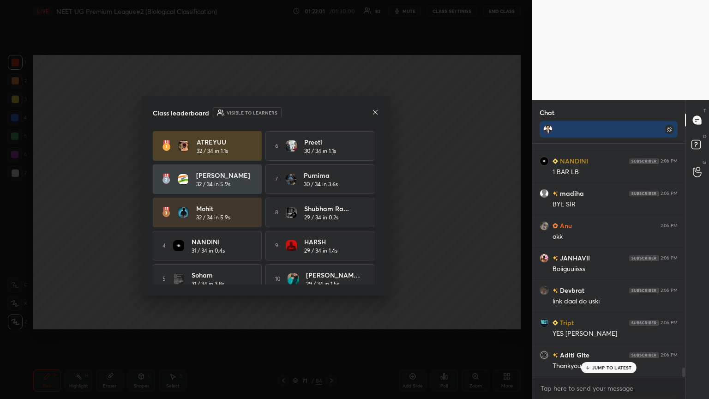
scroll to position [5731, 0]
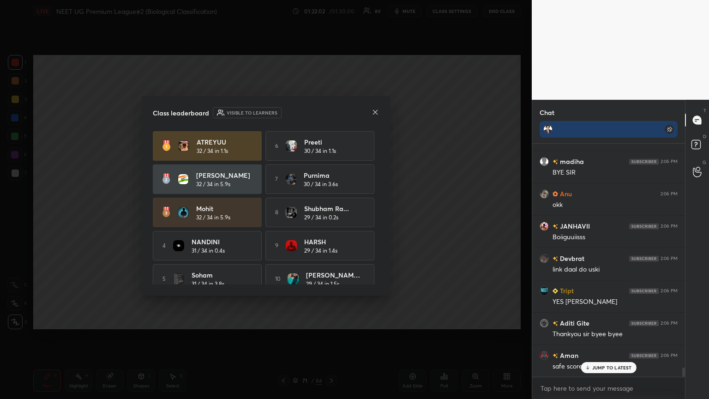
drag, startPoint x: 378, startPoint y: 198, endPoint x: 377, endPoint y: 212, distance: 14.4
click at [331, 212] on div "ATREYUU 32 / 34 in 1.1s 6 Preeti 30 / 34 in 1.1s [PERSON_NAME] 32 / 34 in 5.9s …" at bounding box center [266, 207] width 226 height 153
click at [331, 216] on p "JUMP TO LATEST" at bounding box center [612, 368] width 40 height 6
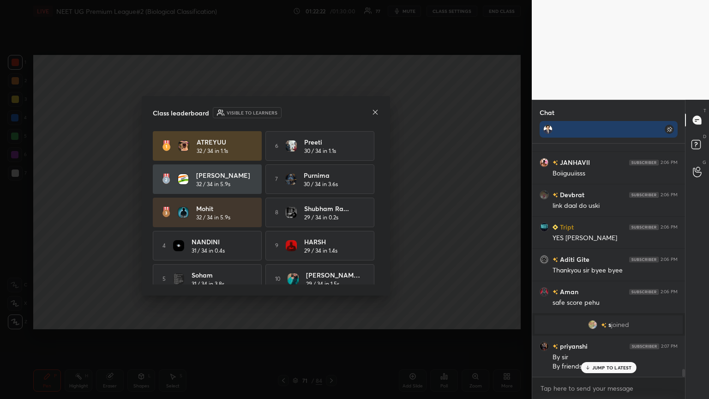
scroll to position [12, 0]
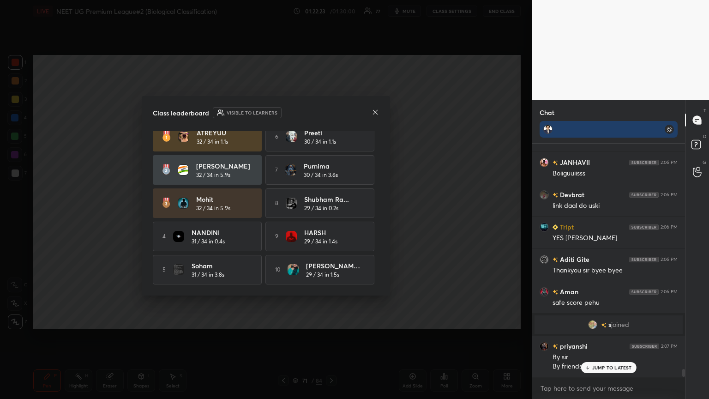
click at [331, 114] on div at bounding box center [374, 113] width 7 height 10
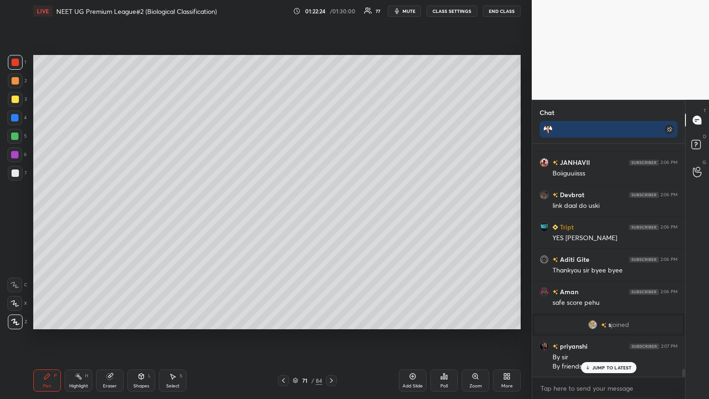
click at [331, 6] on button "CLASS SETTINGS" at bounding box center [451, 11] width 51 height 11
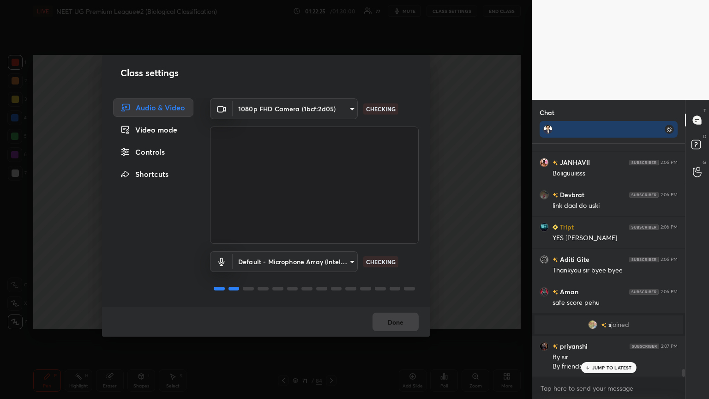
scroll to position [6927, 0]
click at [146, 154] on div "Controls" at bounding box center [153, 152] width 80 height 18
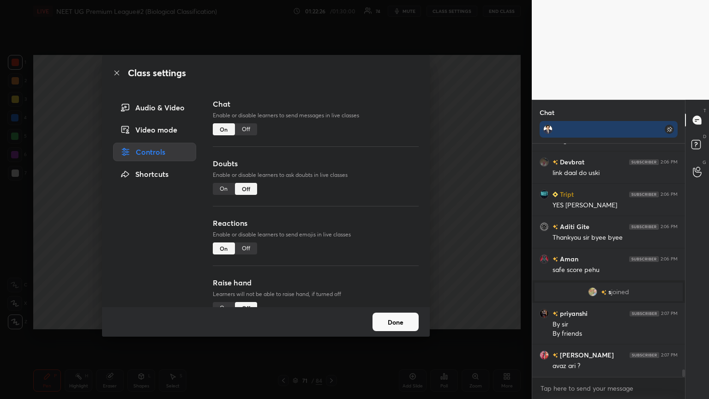
click at [216, 186] on div "On" at bounding box center [224, 189] width 22 height 12
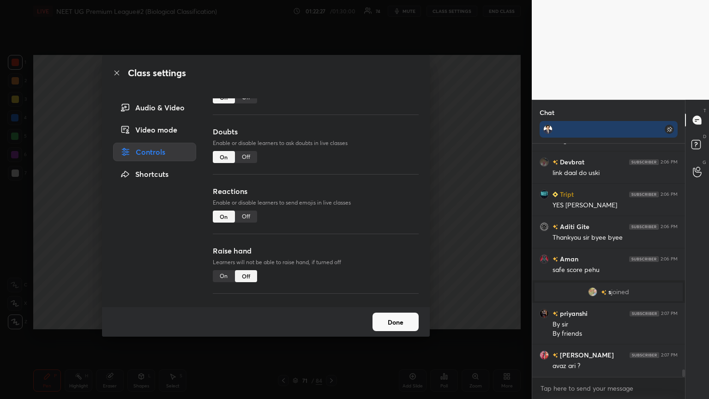
scroll to position [80, 0]
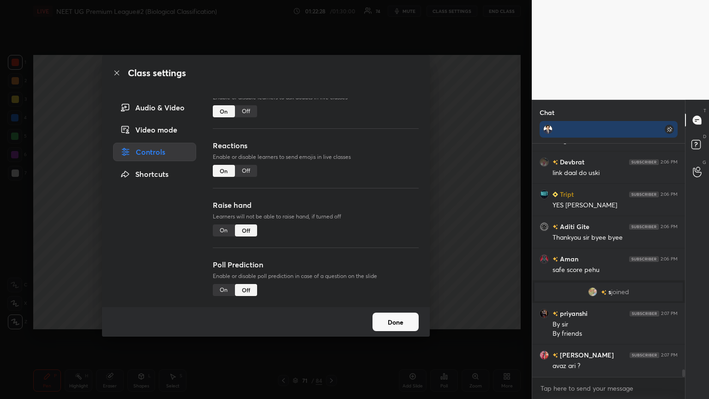
click at [226, 216] on div "On" at bounding box center [224, 230] width 22 height 12
click at [331, 216] on button "Done" at bounding box center [395, 321] width 46 height 18
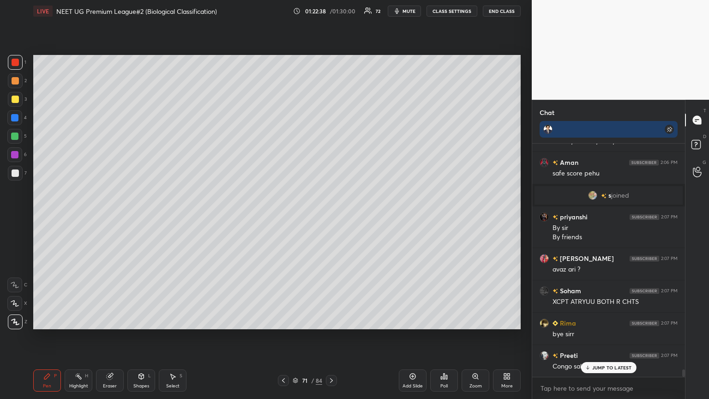
scroll to position [7056, 0]
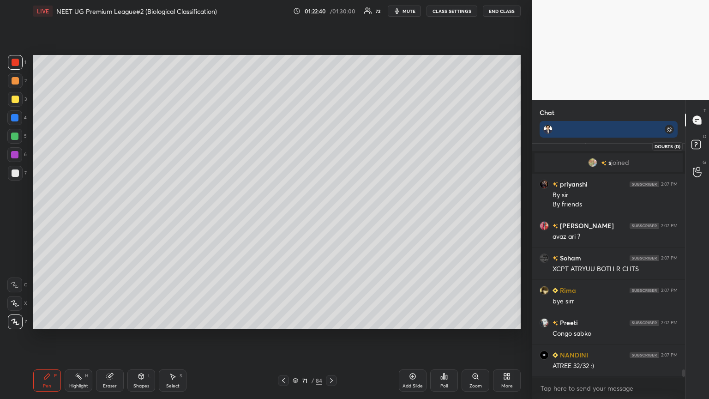
click at [331, 146] on rect at bounding box center [695, 144] width 9 height 9
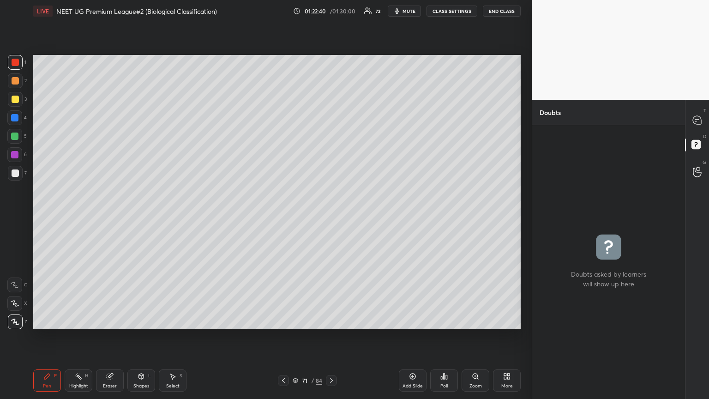
scroll to position [3, 3]
click at [331, 117] on icon at bounding box center [697, 120] width 8 height 8
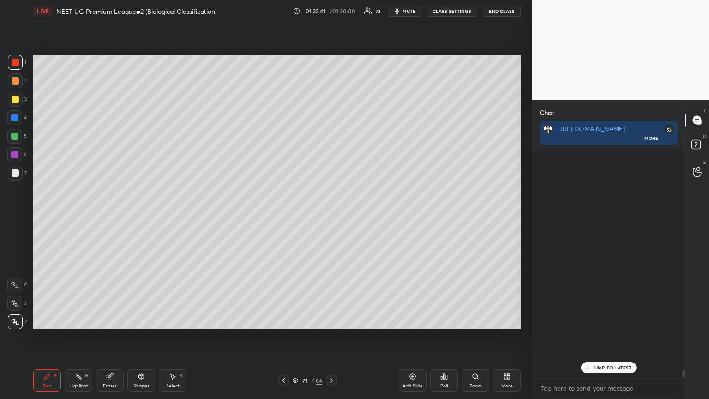
scroll to position [223, 150]
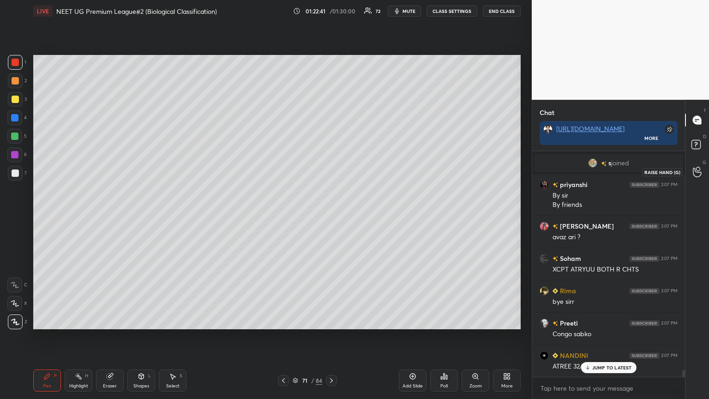
click at [331, 168] on icon at bounding box center [697, 172] width 9 height 11
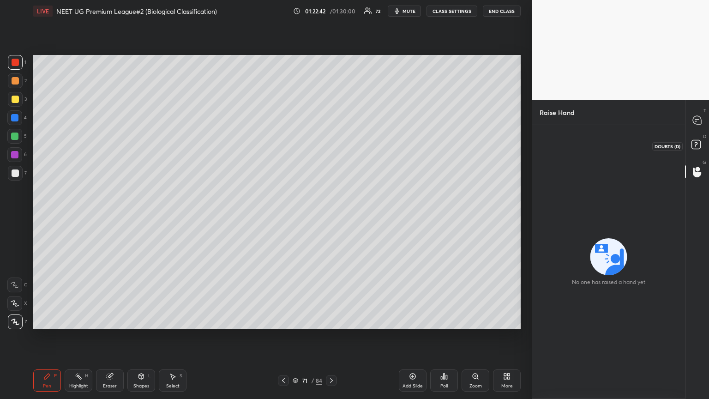
click at [331, 144] on icon at bounding box center [697, 146] width 17 height 17
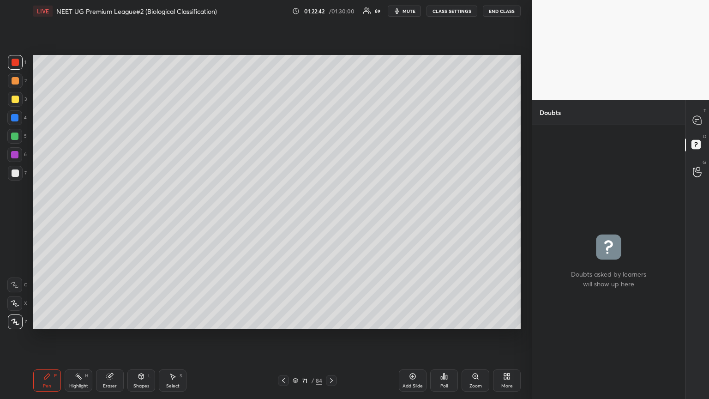
scroll to position [3, 3]
click at [331, 121] on icon at bounding box center [695, 121] width 1 height 0
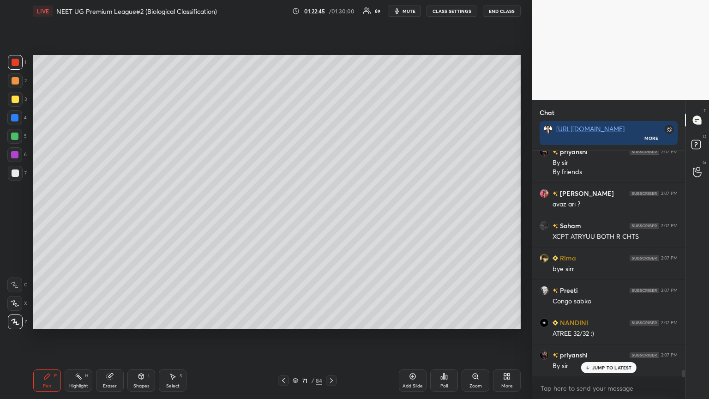
scroll to position [7302, 0]
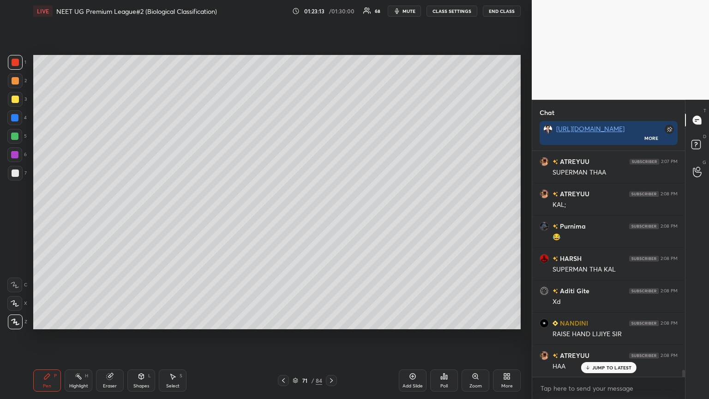
click at [331, 6] on button "CLASS SETTINGS" at bounding box center [451, 11] width 51 height 11
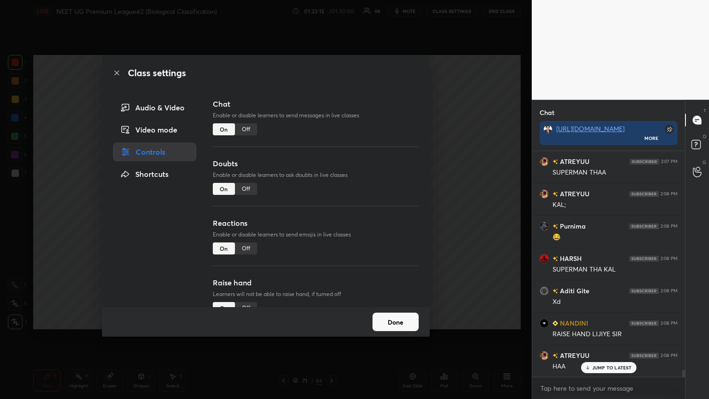
click at [331, 216] on button "Done" at bounding box center [395, 321] width 46 height 18
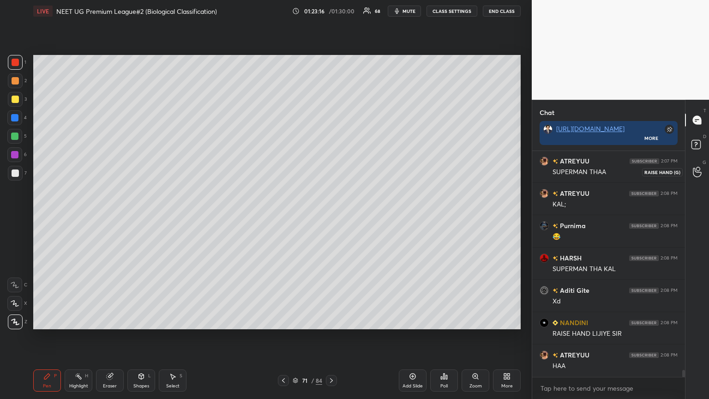
click at [331, 171] on icon at bounding box center [697, 172] width 9 height 11
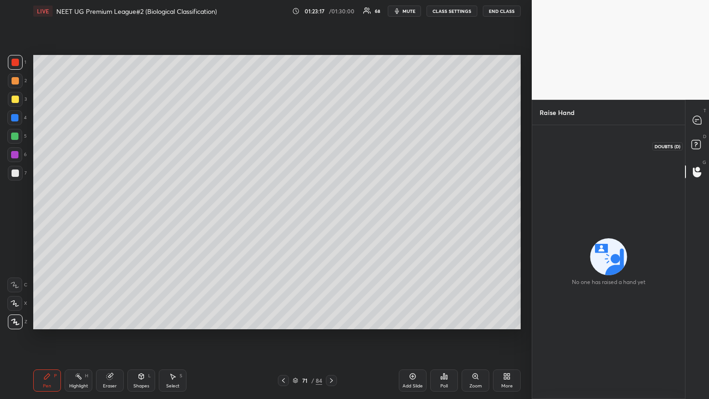
drag, startPoint x: 696, startPoint y: 142, endPoint x: 695, endPoint y: 132, distance: 10.2
click at [331, 141] on icon at bounding box center [697, 146] width 17 height 17
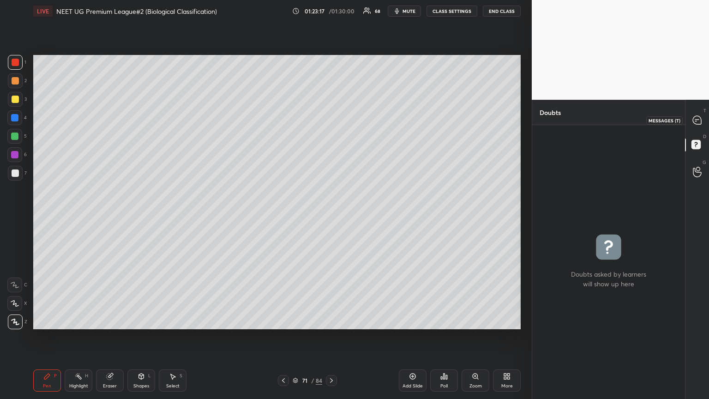
click at [331, 122] on icon at bounding box center [697, 120] width 8 height 8
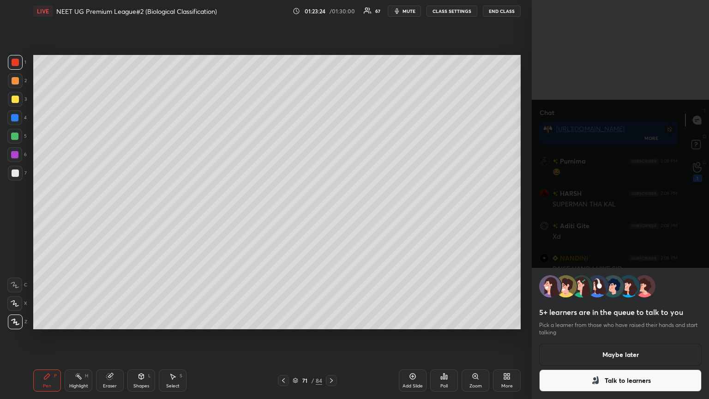
click at [331, 216] on button "Talk to learners" at bounding box center [620, 380] width 162 height 22
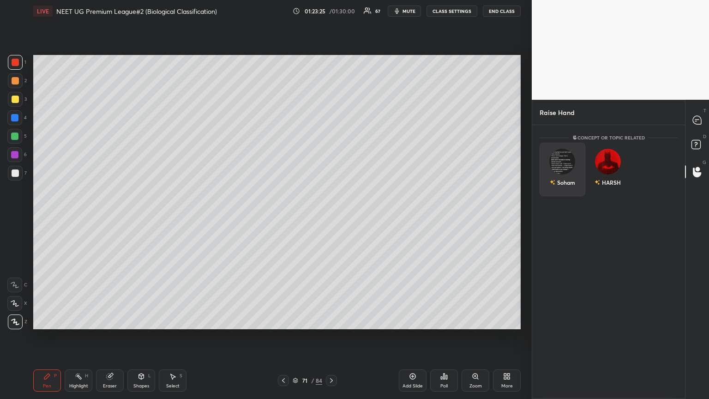
click at [331, 179] on div "Soham" at bounding box center [562, 182] width 25 height 16
click at [331, 191] on button "INVITE" at bounding box center [562, 189] width 37 height 12
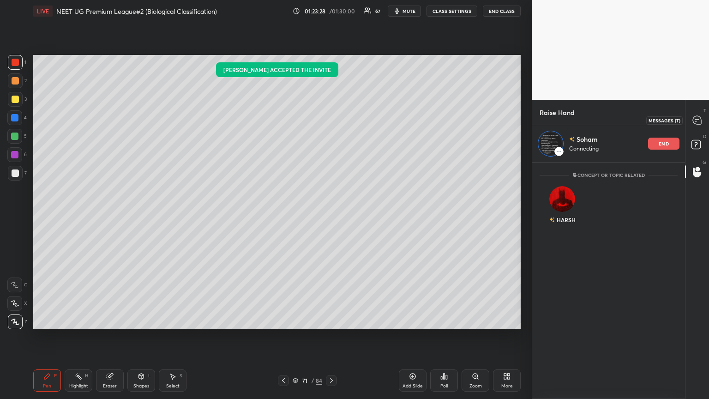
click at [331, 116] on div at bounding box center [697, 120] width 18 height 17
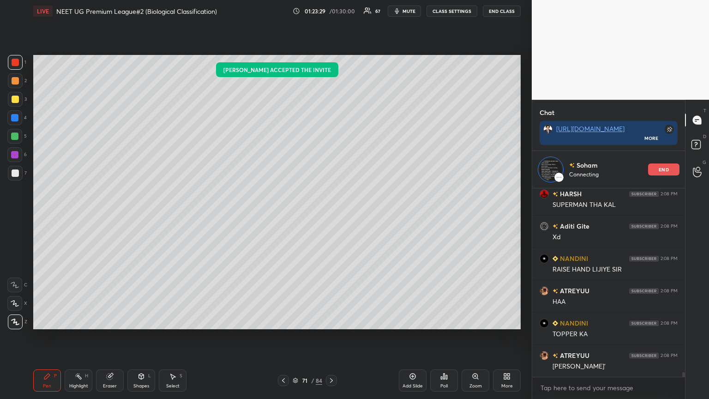
click at [331, 216] on div "Poll" at bounding box center [444, 380] width 28 height 22
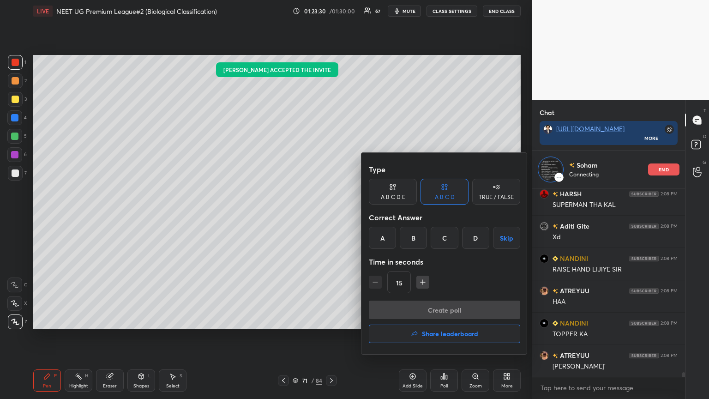
click at [331, 216] on button "Share leaderboard" at bounding box center [444, 333] width 151 height 18
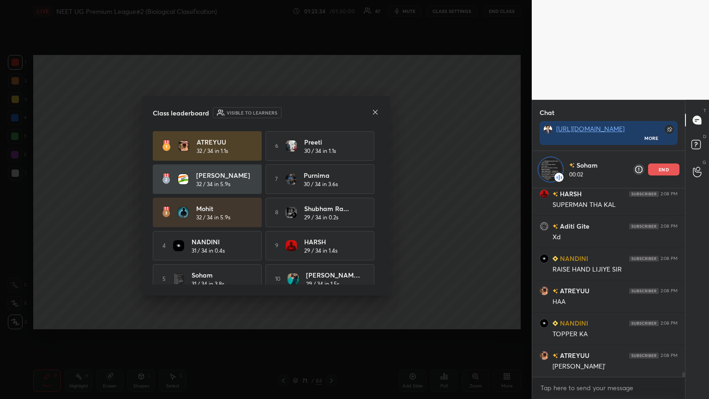
drag, startPoint x: 378, startPoint y: 198, endPoint x: 380, endPoint y: 229, distance: 31.4
click at [331, 216] on div "Class leaderboard Visible to learners ATREYUU 32 / 34 in 1.1s 6 Preeti 30 / 34 …" at bounding box center [266, 195] width 248 height 199
drag, startPoint x: 379, startPoint y: 262, endPoint x: 376, endPoint y: 275, distance: 13.3
click at [331, 216] on div "Class leaderboard Visible to learners ATREYUU 32 / 34 in 1.1s 6 Preeti 30 / 34 …" at bounding box center [266, 195] width 248 height 199
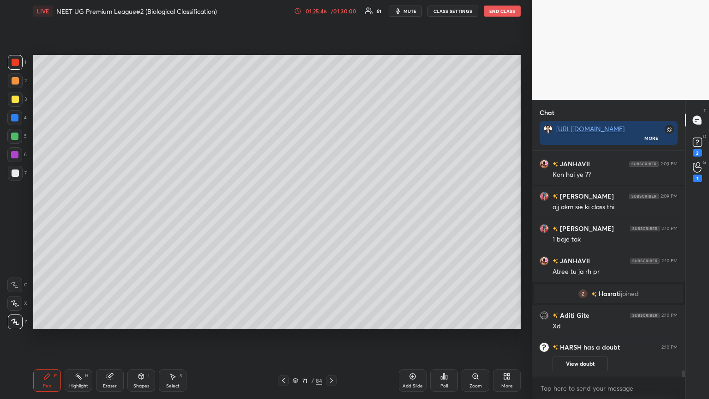
scroll to position [7380, 0]
click at [331, 167] on div "ATREYUU 2:08 PM KAL; Purnima 2:08 PM 😂 HARSH 2:08 PM SUPERMAN THA KAL Aditi Git…" at bounding box center [608, 264] width 153 height 226
click at [331, 167] on div "1" at bounding box center [697, 171] width 18 height 17
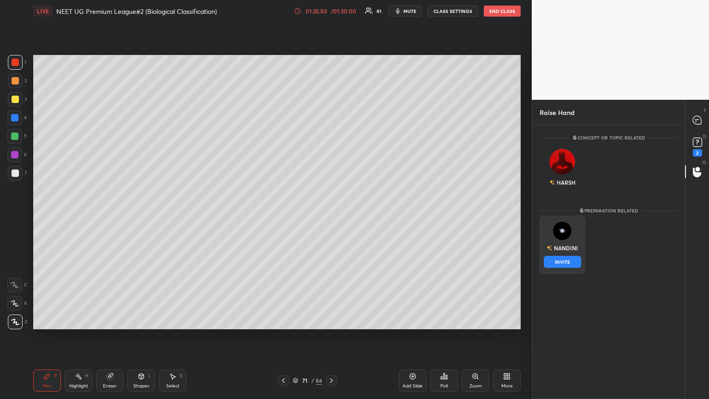
click at [331, 216] on img "grid" at bounding box center [562, 230] width 18 height 18
click at [331, 216] on button "INVITE" at bounding box center [562, 262] width 37 height 12
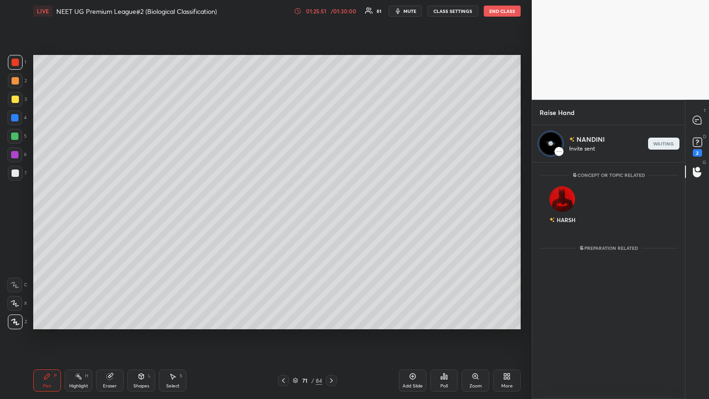
click at [331, 216] on div "Add Slide Poll Zoom More" at bounding box center [460, 380] width 122 height 52
click at [331, 216] on div "Poll" at bounding box center [444, 380] width 28 height 22
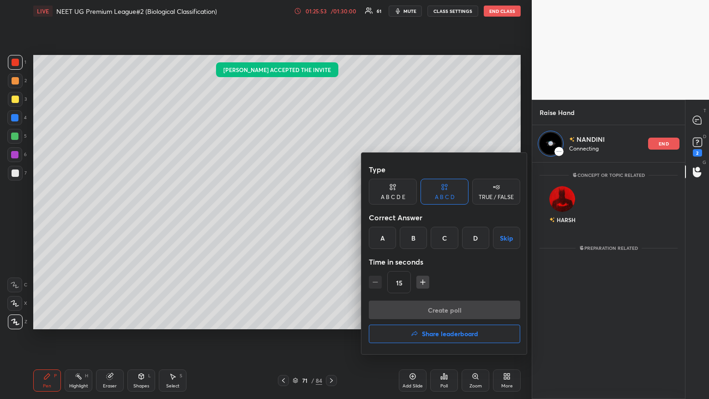
click at [331, 216] on h4 "Share leaderboard" at bounding box center [450, 333] width 56 height 6
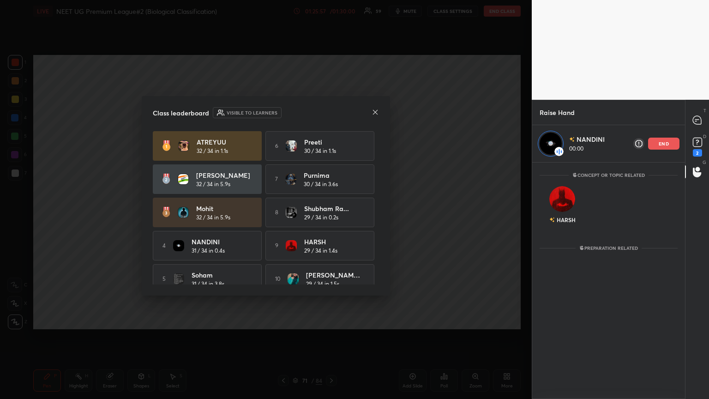
click at [331, 112] on icon at bounding box center [374, 111] width 7 height 7
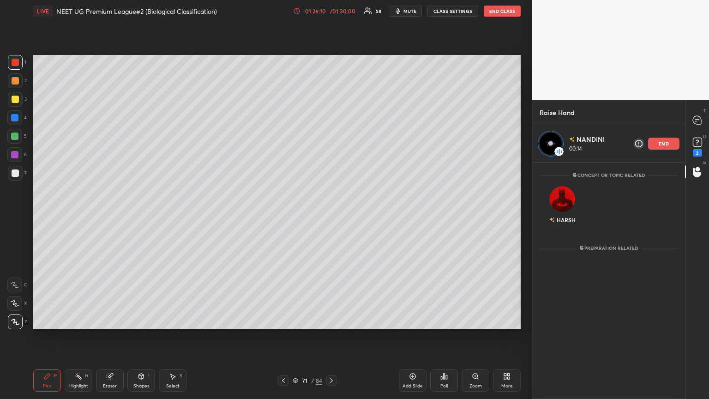
scroll to position [271, 150]
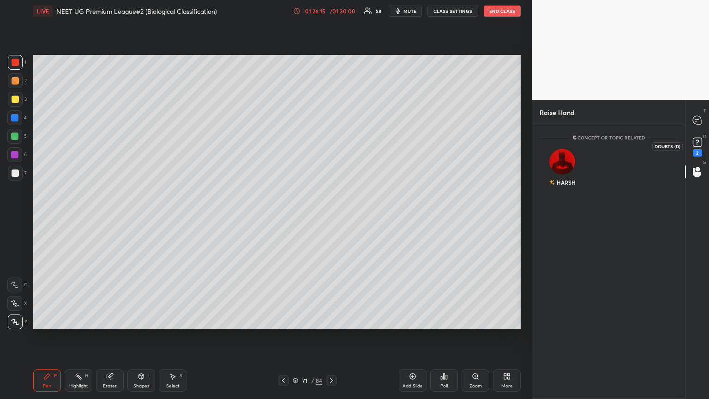
click at [331, 142] on icon at bounding box center [697, 142] width 14 height 14
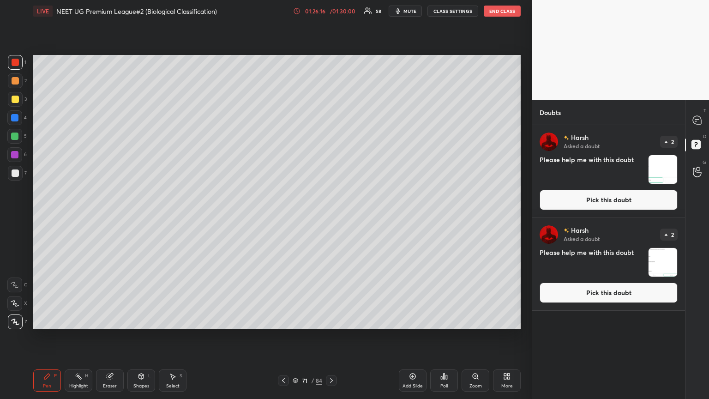
click at [331, 203] on button "Pick this doubt" at bounding box center [608, 200] width 138 height 20
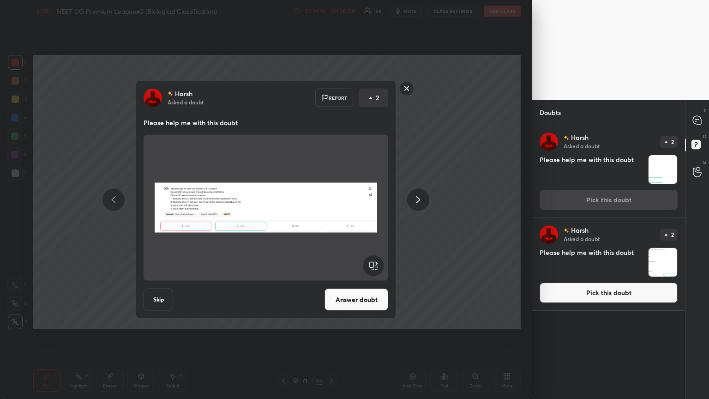
click at [331, 198] on icon at bounding box center [418, 199] width 4 height 7
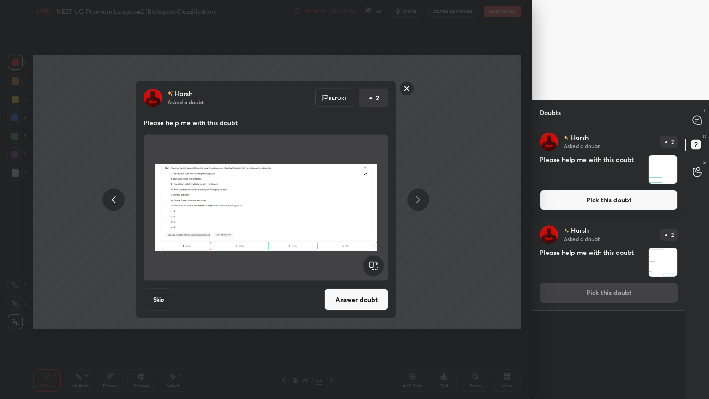
click at [331, 89] on rect at bounding box center [407, 88] width 14 height 14
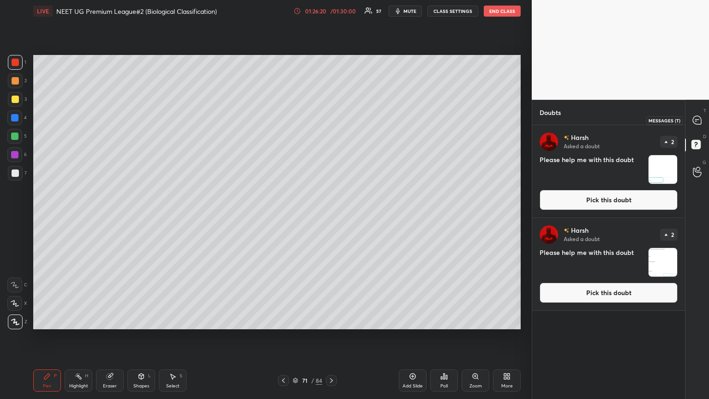
click at [331, 118] on icon at bounding box center [697, 120] width 8 height 8
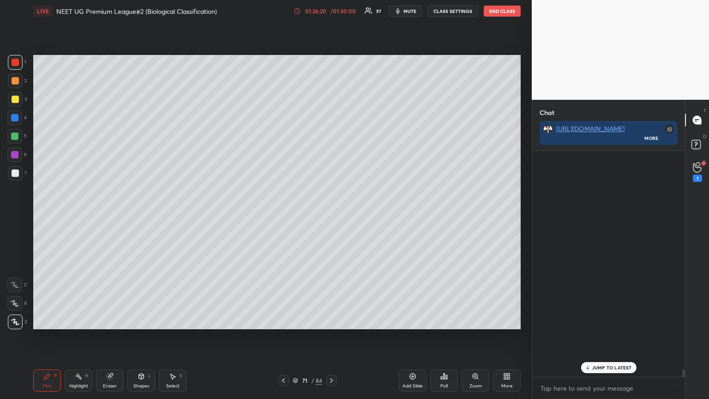
scroll to position [223, 150]
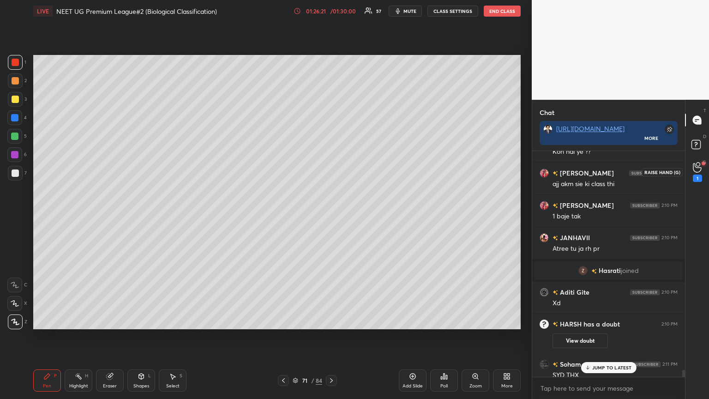
click at [331, 174] on div "1" at bounding box center [697, 172] width 9 height 20
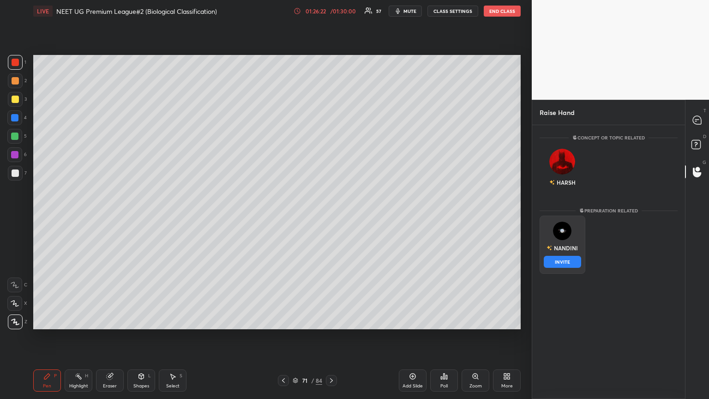
click at [331, 216] on div "NANDINI INVITE" at bounding box center [562, 244] width 46 height 58
click at [331, 216] on button "INVITE" at bounding box center [562, 262] width 37 height 12
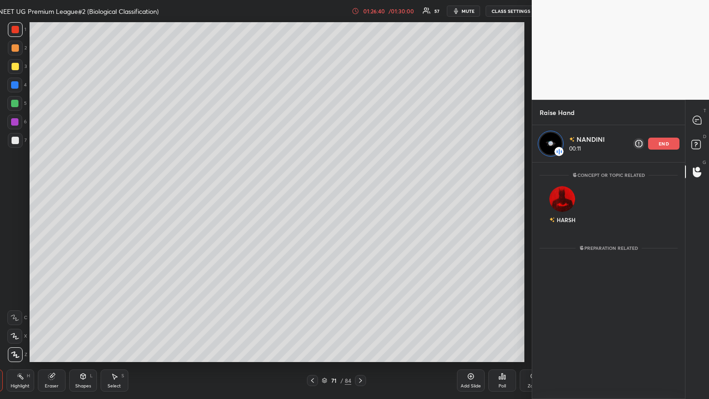
scroll to position [45805, 45609]
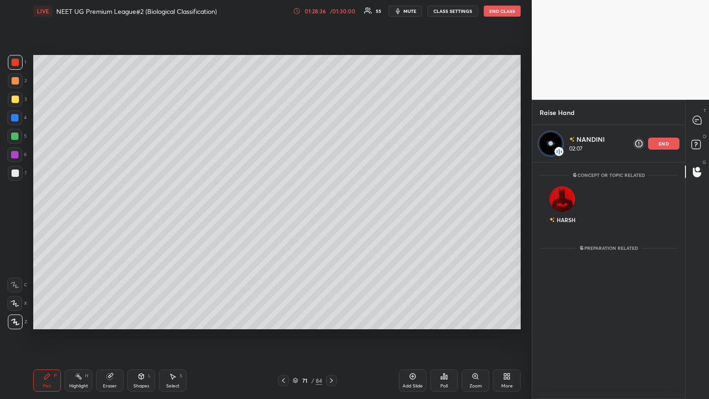
click at [331, 146] on div "end" at bounding box center [663, 144] width 31 height 12
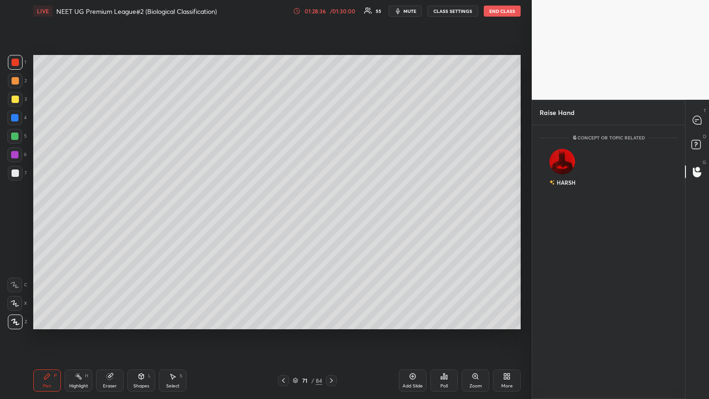
scroll to position [271, 150]
click at [331, 165] on img "grid" at bounding box center [562, 162] width 26 height 26
click at [331, 192] on button "INVITE" at bounding box center [562, 189] width 37 height 12
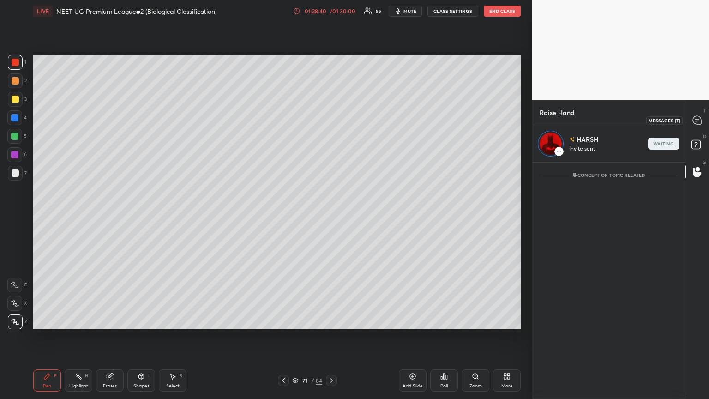
click at [331, 116] on icon at bounding box center [697, 120] width 8 height 8
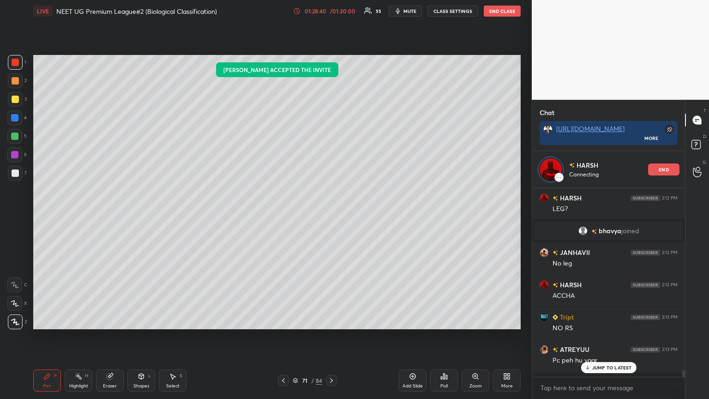
scroll to position [3, 3]
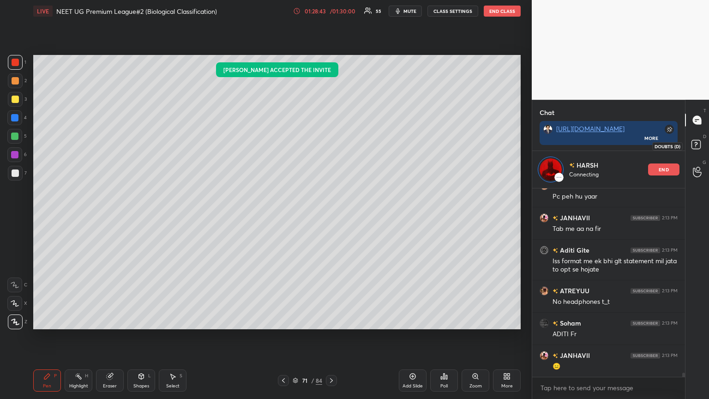
click at [331, 145] on rect at bounding box center [695, 144] width 9 height 9
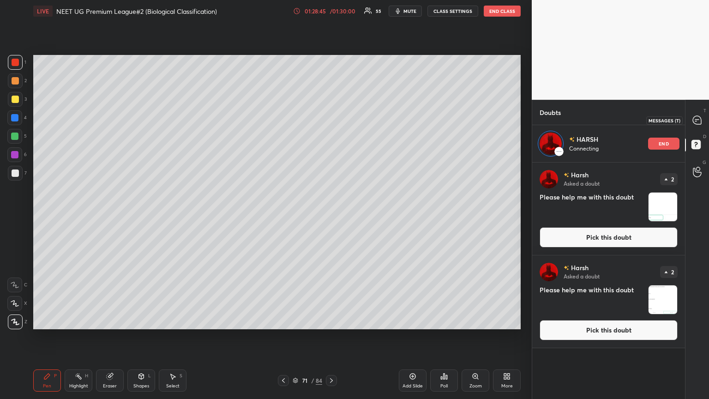
click at [331, 119] on icon at bounding box center [697, 120] width 8 height 8
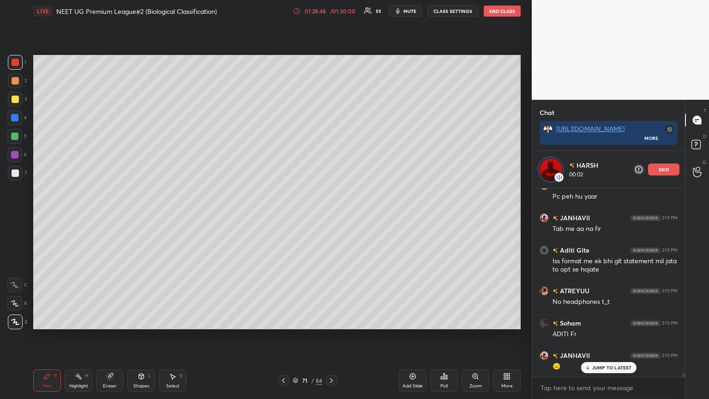
scroll to position [8238, 0]
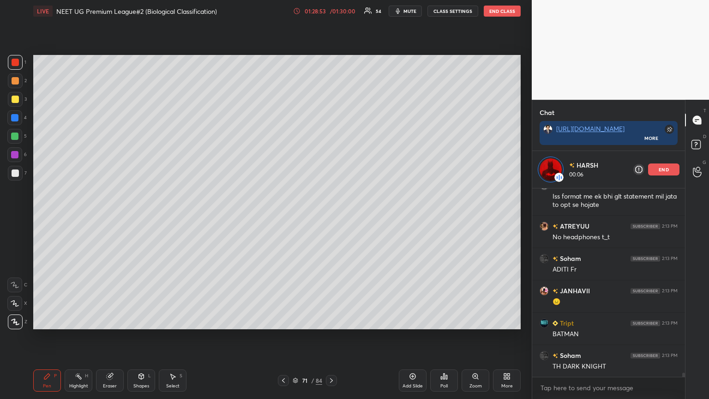
click at [331, 12] on div "/ 01:30:00" at bounding box center [342, 11] width 29 height 6
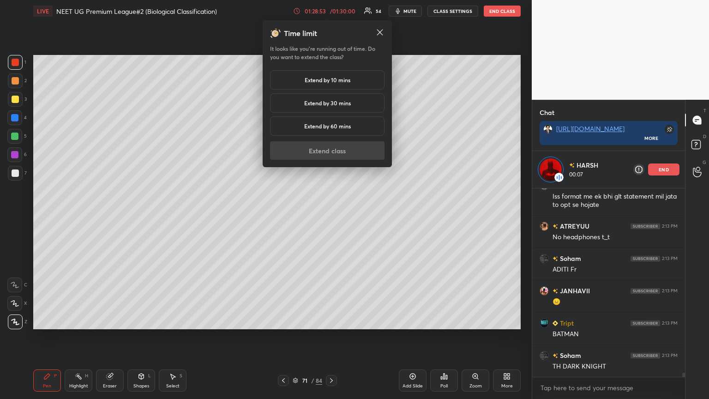
click at [311, 77] on h5 "Extend by 10 mins" at bounding box center [328, 80] width 46 height 8
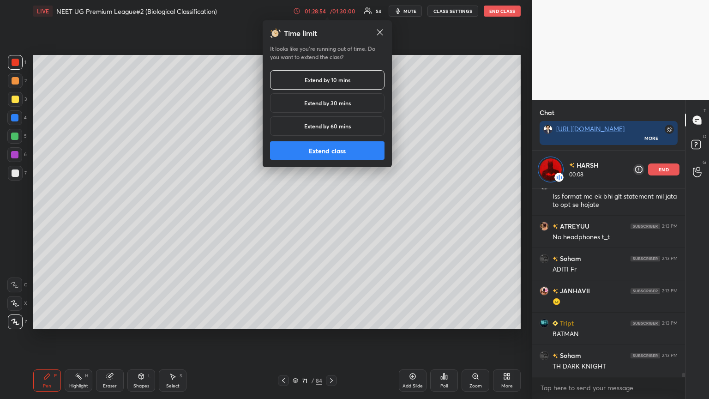
click at [316, 150] on button "Extend class" at bounding box center [327, 150] width 114 height 18
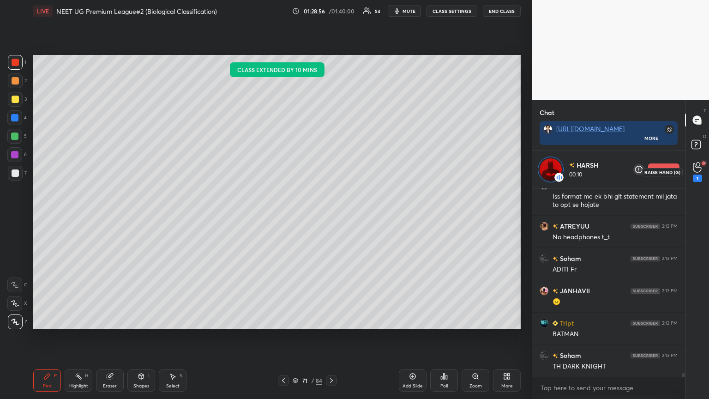
click at [331, 166] on div "1" at bounding box center [697, 171] width 18 height 17
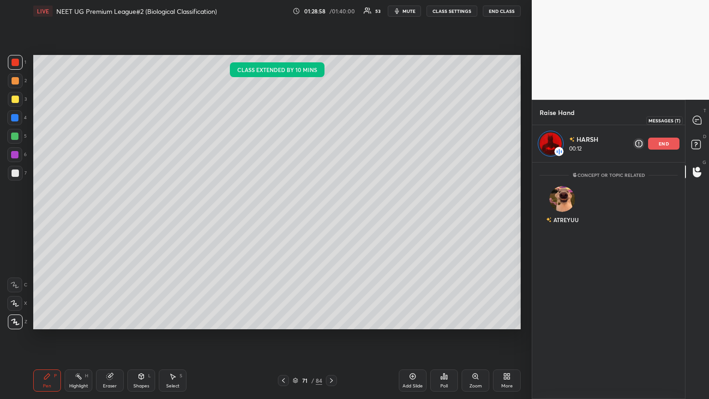
drag, startPoint x: 692, startPoint y: 114, endPoint x: 676, endPoint y: 120, distance: 17.7
click at [331, 114] on div at bounding box center [697, 120] width 18 height 17
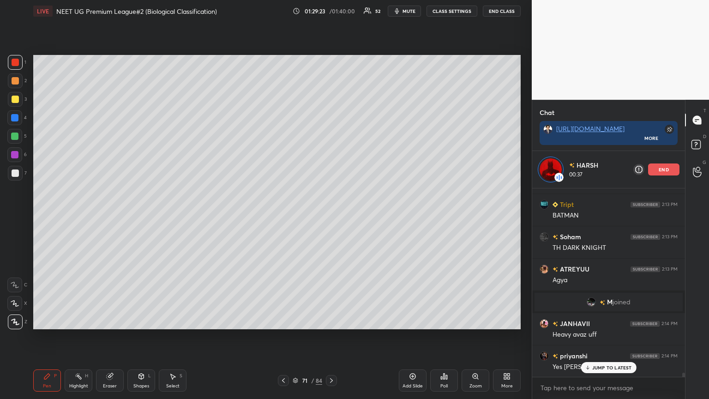
drag, startPoint x: 676, startPoint y: 168, endPoint x: 671, endPoint y: 162, distance: 8.2
click at [331, 168] on div "end" at bounding box center [663, 169] width 31 height 12
click at [331, 172] on icon at bounding box center [697, 172] width 8 height 9
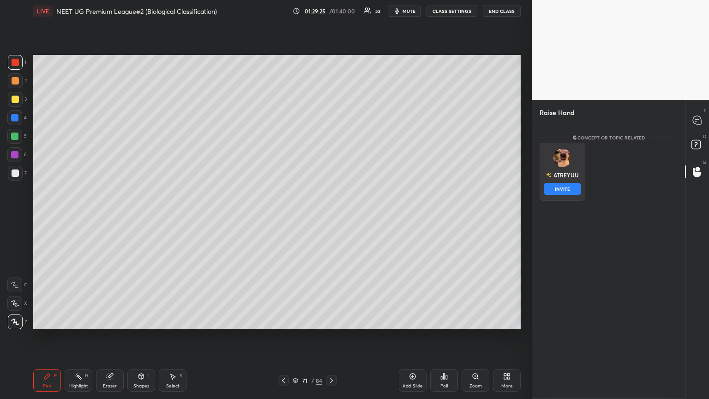
click at [331, 180] on div "ATREYUU" at bounding box center [562, 175] width 33 height 16
click at [331, 188] on button "INVITE" at bounding box center [562, 189] width 37 height 12
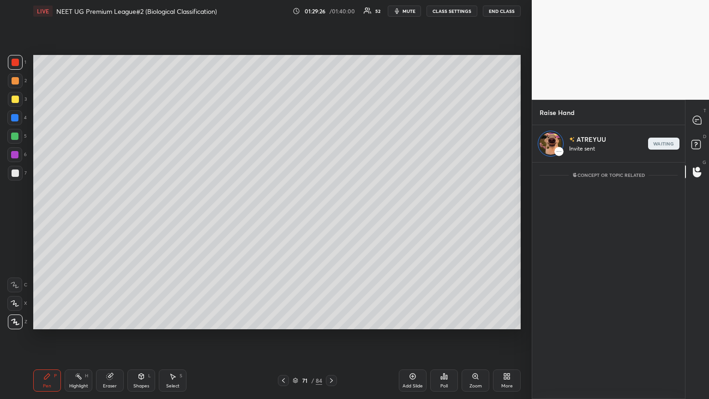
click at [331, 216] on div "Poll" at bounding box center [444, 380] width 28 height 22
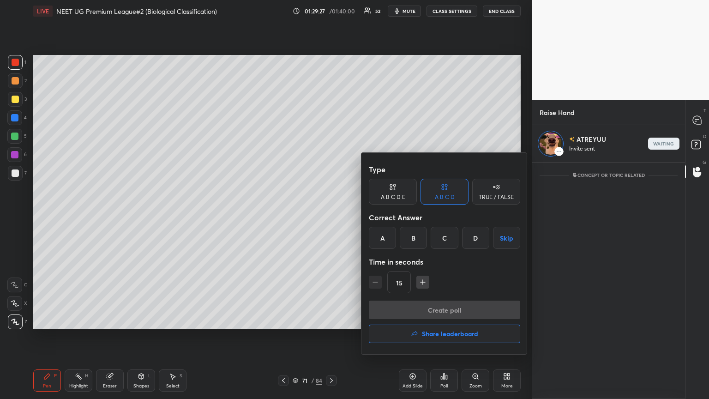
click at [331, 216] on h4 "Share leaderboard" at bounding box center [450, 333] width 56 height 6
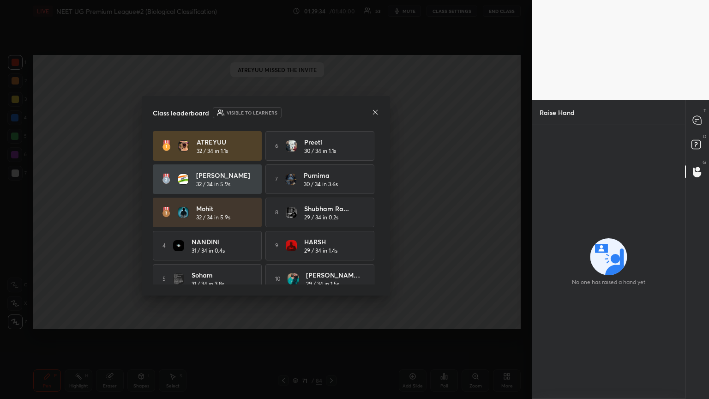
click at [331, 112] on icon at bounding box center [374, 111] width 7 height 7
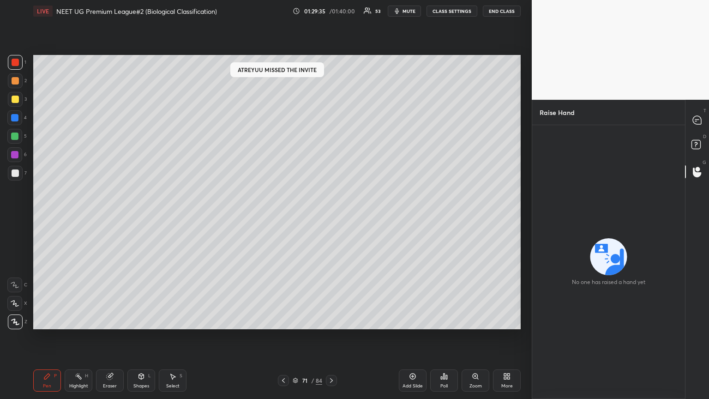
click at [331, 168] on circle at bounding box center [697, 169] width 5 height 5
click at [331, 139] on icon at bounding box center [697, 146] width 17 height 17
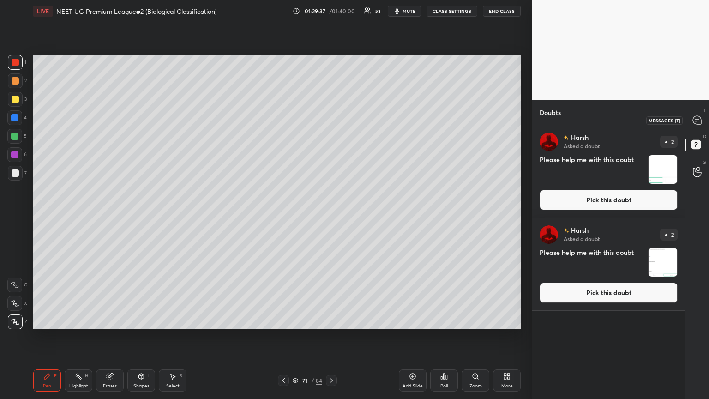
click at [331, 118] on icon at bounding box center [697, 120] width 8 height 8
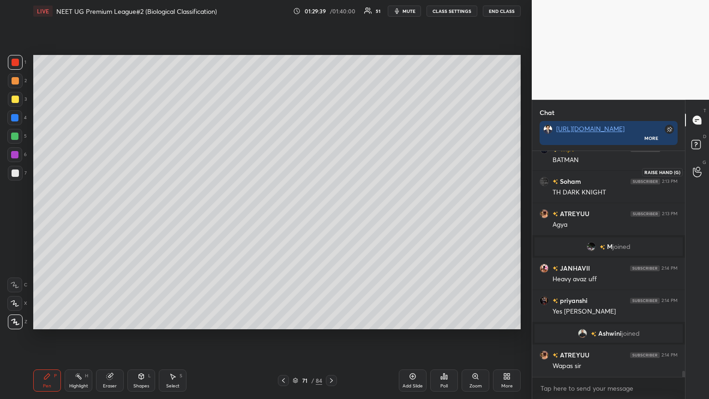
click at [331, 171] on div at bounding box center [697, 171] width 18 height 17
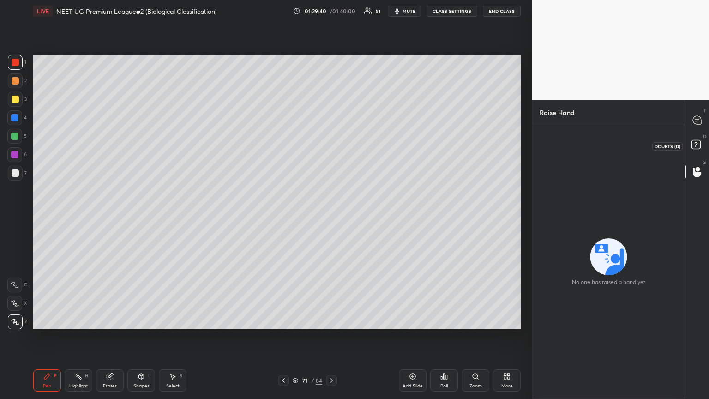
click at [331, 147] on rect at bounding box center [695, 144] width 9 height 9
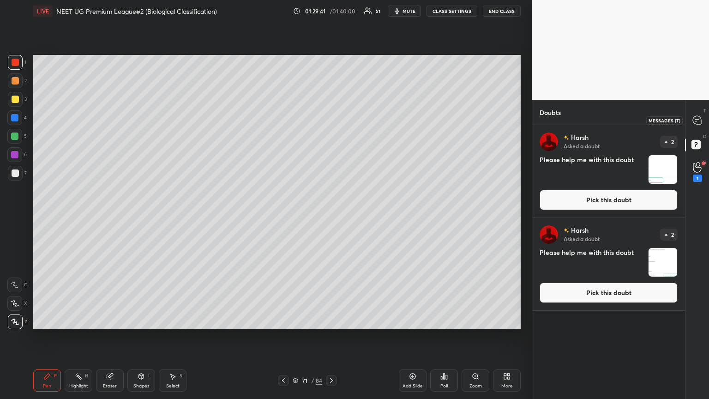
click at [331, 123] on icon at bounding box center [697, 120] width 10 height 10
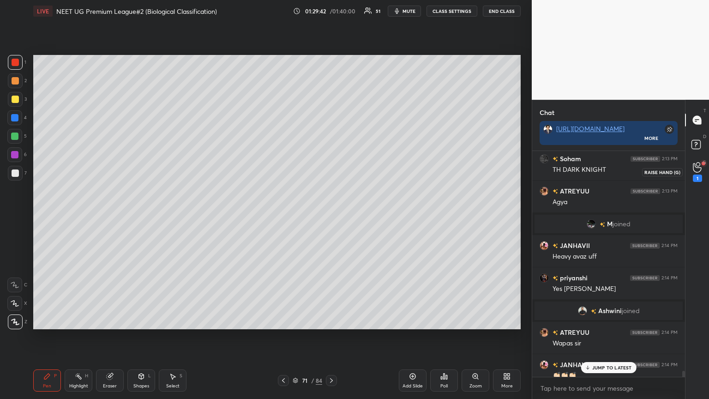
click at [331, 175] on div "1" at bounding box center [697, 177] width 9 height 7
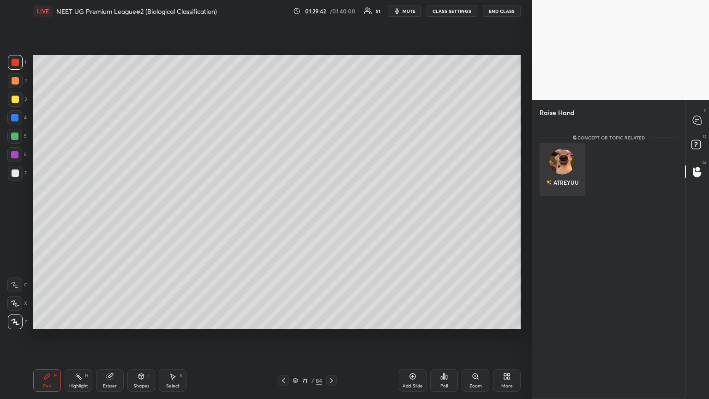
click at [331, 179] on div "ATREYUU" at bounding box center [565, 182] width 25 height 8
click at [331, 187] on button "INVITE" at bounding box center [562, 189] width 37 height 12
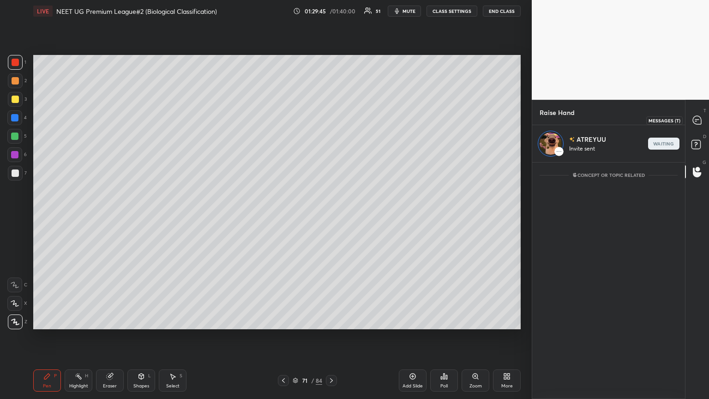
click at [331, 119] on icon at bounding box center [697, 120] width 8 height 8
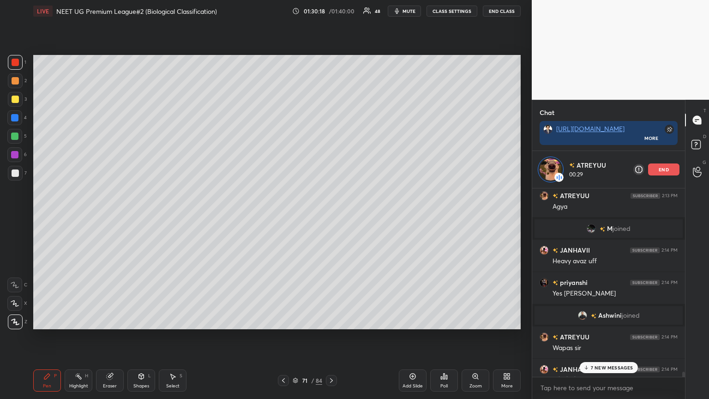
click at [108, 216] on icon at bounding box center [109, 375] width 7 height 7
click at [81, 216] on div "Highlight H" at bounding box center [79, 380] width 28 height 22
click at [13, 161] on div at bounding box center [14, 154] width 15 height 15
click at [331, 216] on p "8 NEW MESSAGES" at bounding box center [611, 368] width 43 height 6
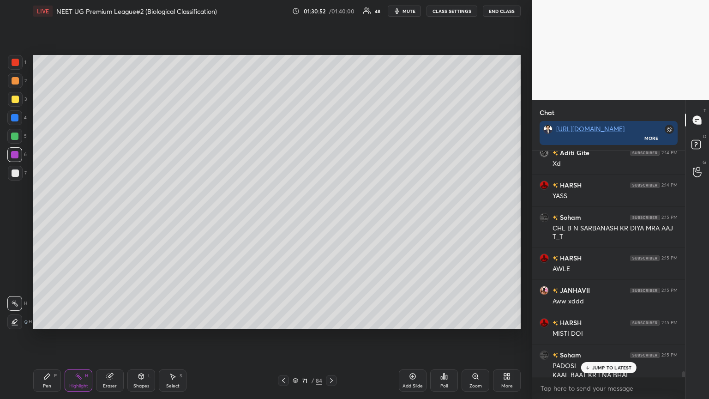
scroll to position [8683, 0]
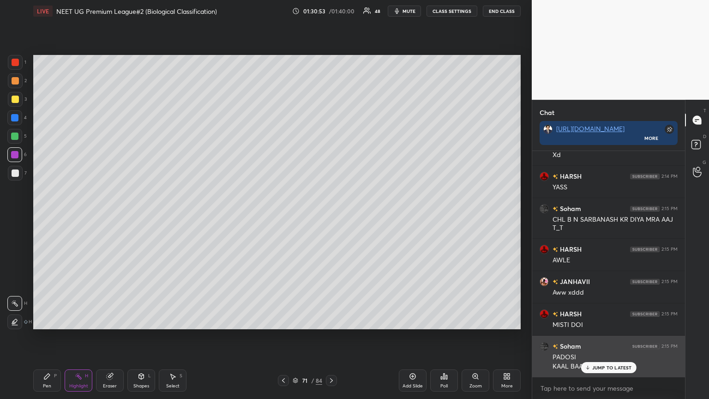
click at [331, 216] on p "JUMP TO LATEST" at bounding box center [612, 368] width 40 height 6
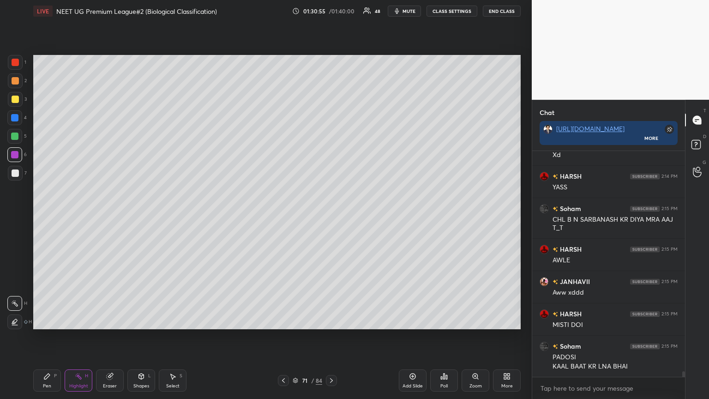
scroll to position [8715, 0]
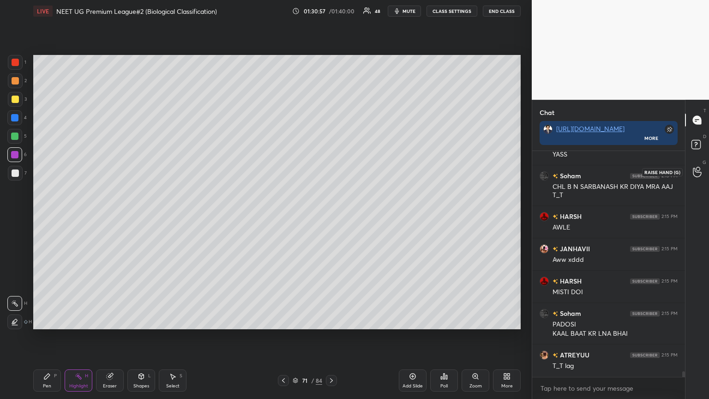
click at [331, 171] on icon at bounding box center [697, 172] width 9 height 11
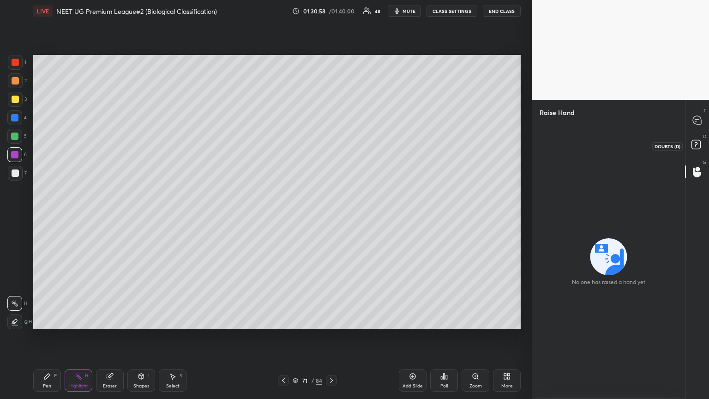
drag, startPoint x: 690, startPoint y: 144, endPoint x: 694, endPoint y: 131, distance: 13.9
click at [331, 143] on icon at bounding box center [697, 146] width 17 height 17
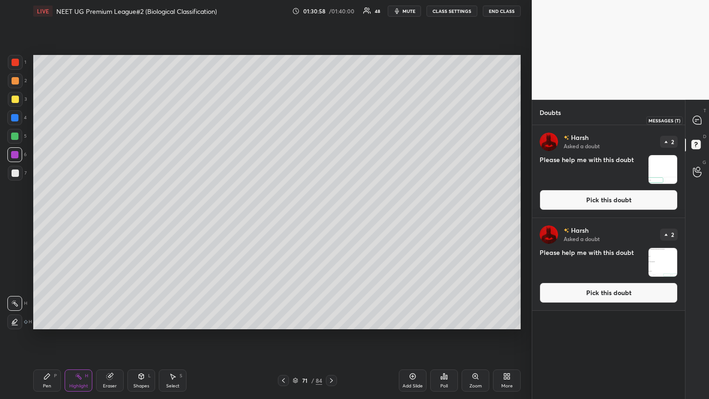
click at [331, 116] on icon at bounding box center [697, 120] width 10 height 10
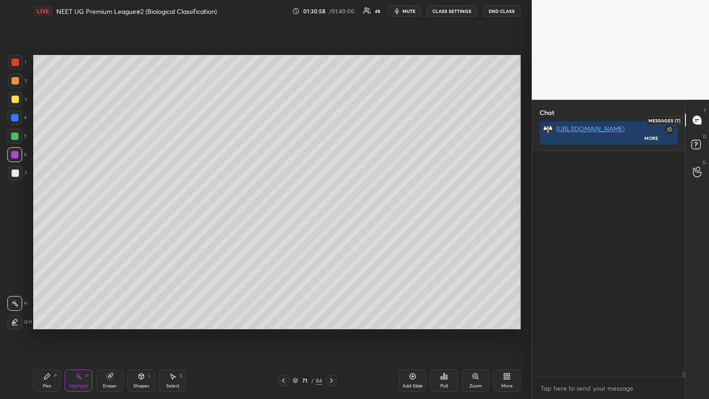
scroll to position [223, 150]
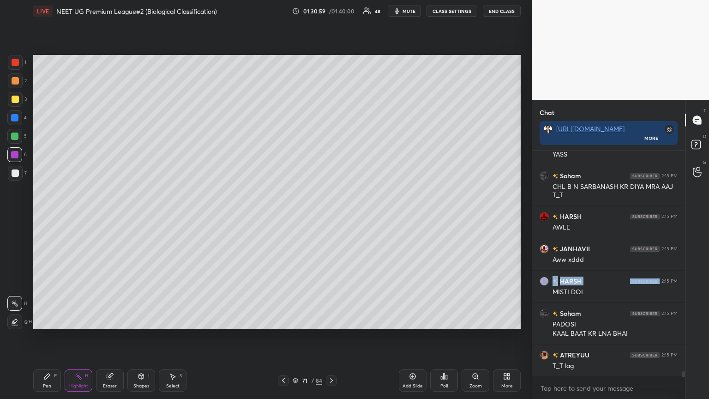
scroll to position [8747, 0]
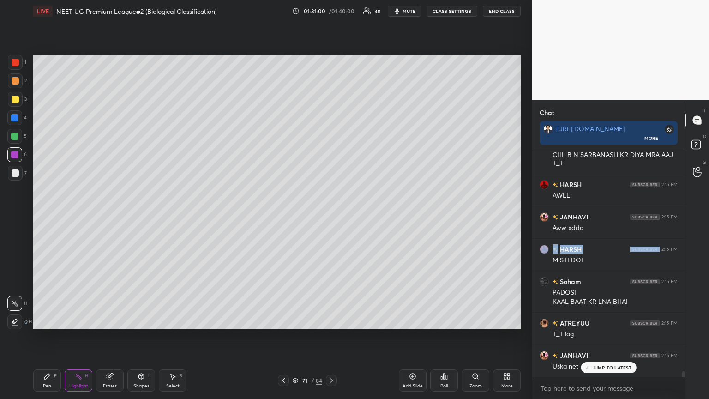
click at [331, 216] on div "Setting up your live class Poll for secs No correct answer Start poll" at bounding box center [277, 192] width 495 height 340
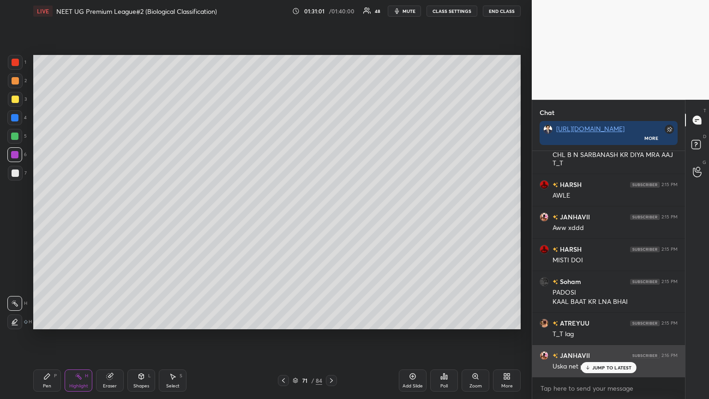
click at [331, 216] on p "JUMP TO LATEST" at bounding box center [612, 368] width 40 height 6
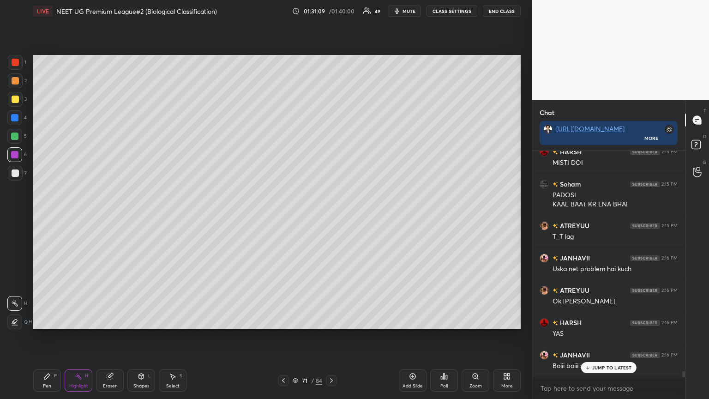
scroll to position [8876, 0]
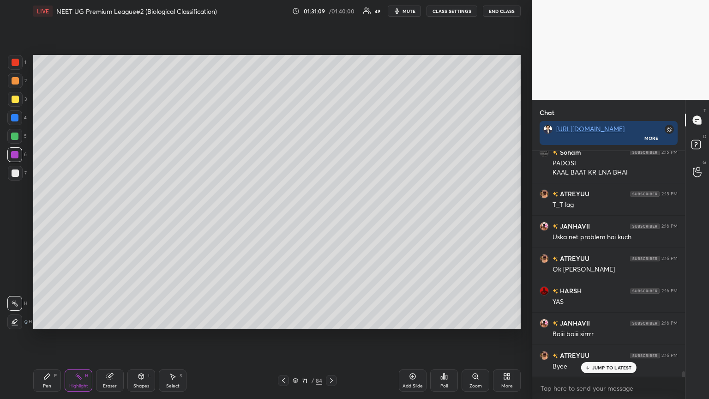
click at [331, 8] on button "End Class" at bounding box center [502, 11] width 38 height 11
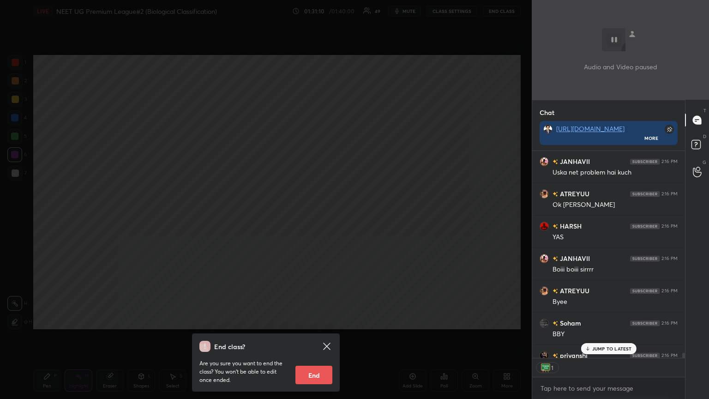
scroll to position [3, 3]
click at [309, 216] on button "End" at bounding box center [313, 374] width 37 height 18
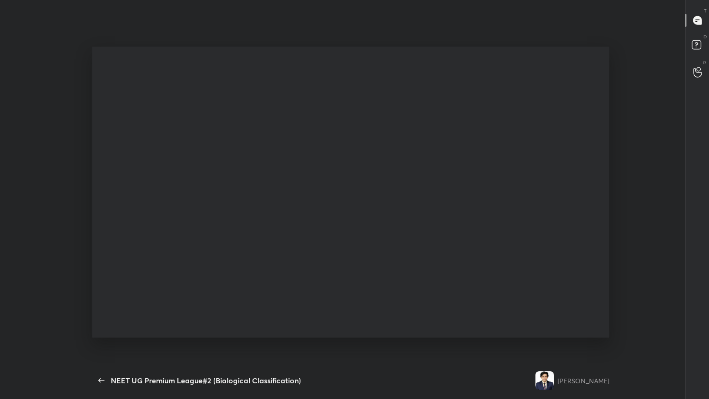
type textarea "x"
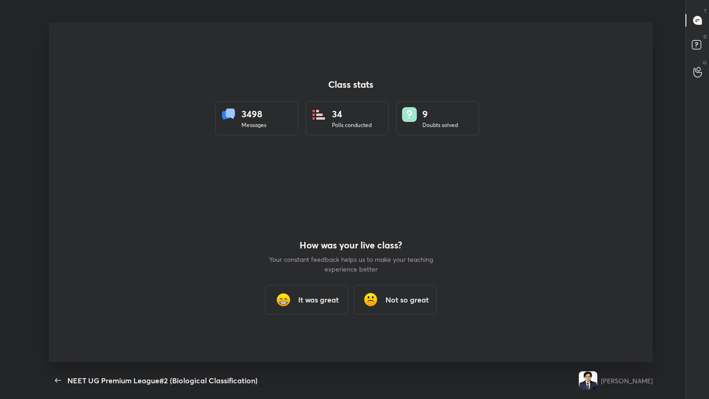
scroll to position [45805, 45444]
